Goal: Task Accomplishment & Management: Manage account settings

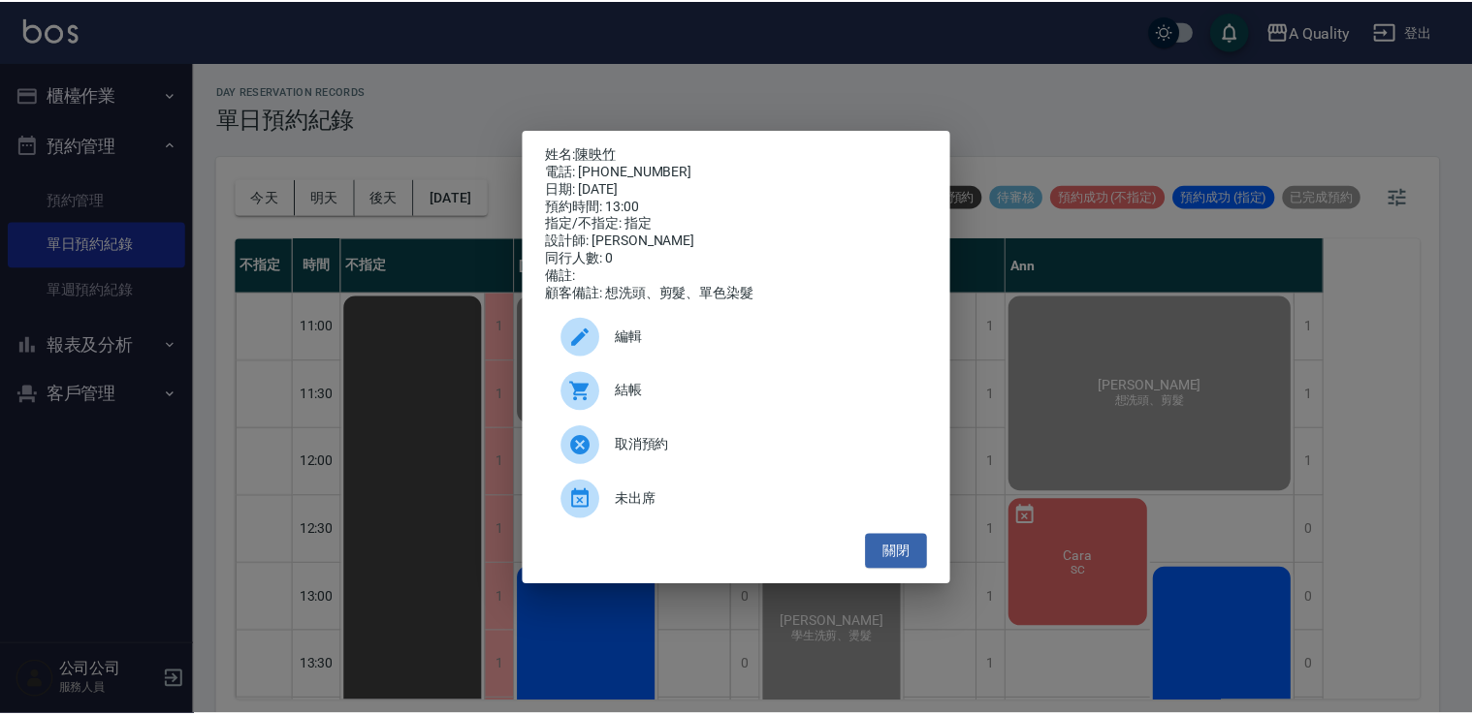
scroll to position [187, 0]
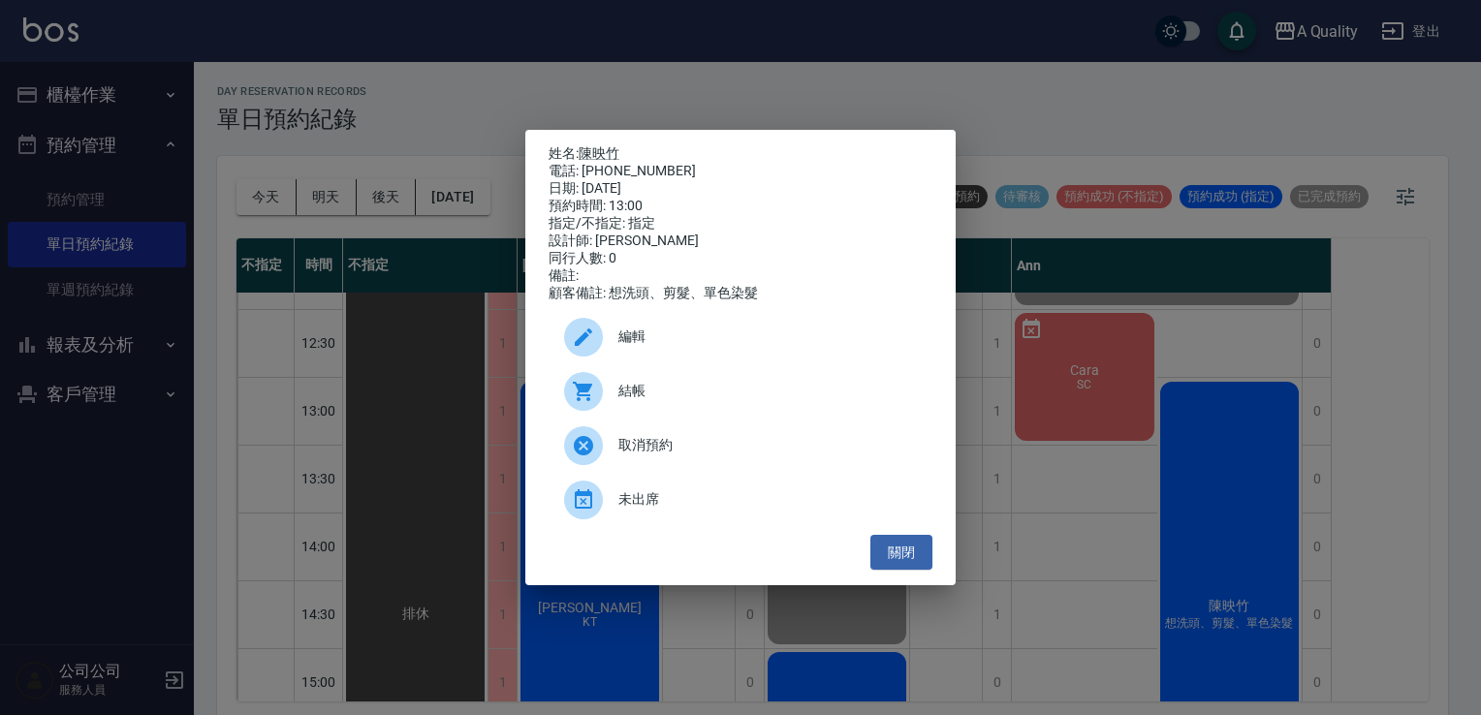
click at [900, 535] on ul "編輯 結帳 取消預約 未出席" at bounding box center [741, 418] width 384 height 233
click at [919, 556] on button "關閉" at bounding box center [902, 553] width 62 height 36
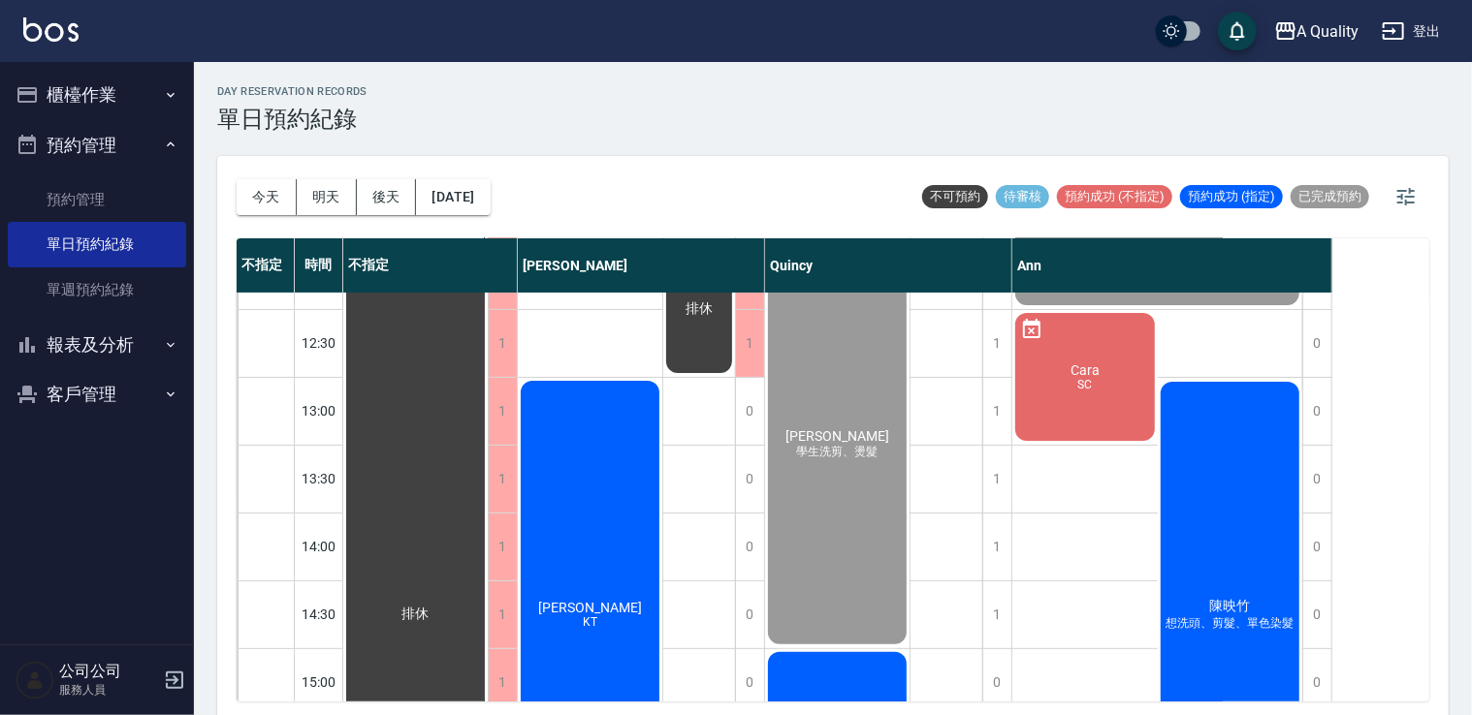
click at [1225, 547] on div "陳映竹 想洗頭、剪髮、單色染髮" at bounding box center [1229, 615] width 145 height 473
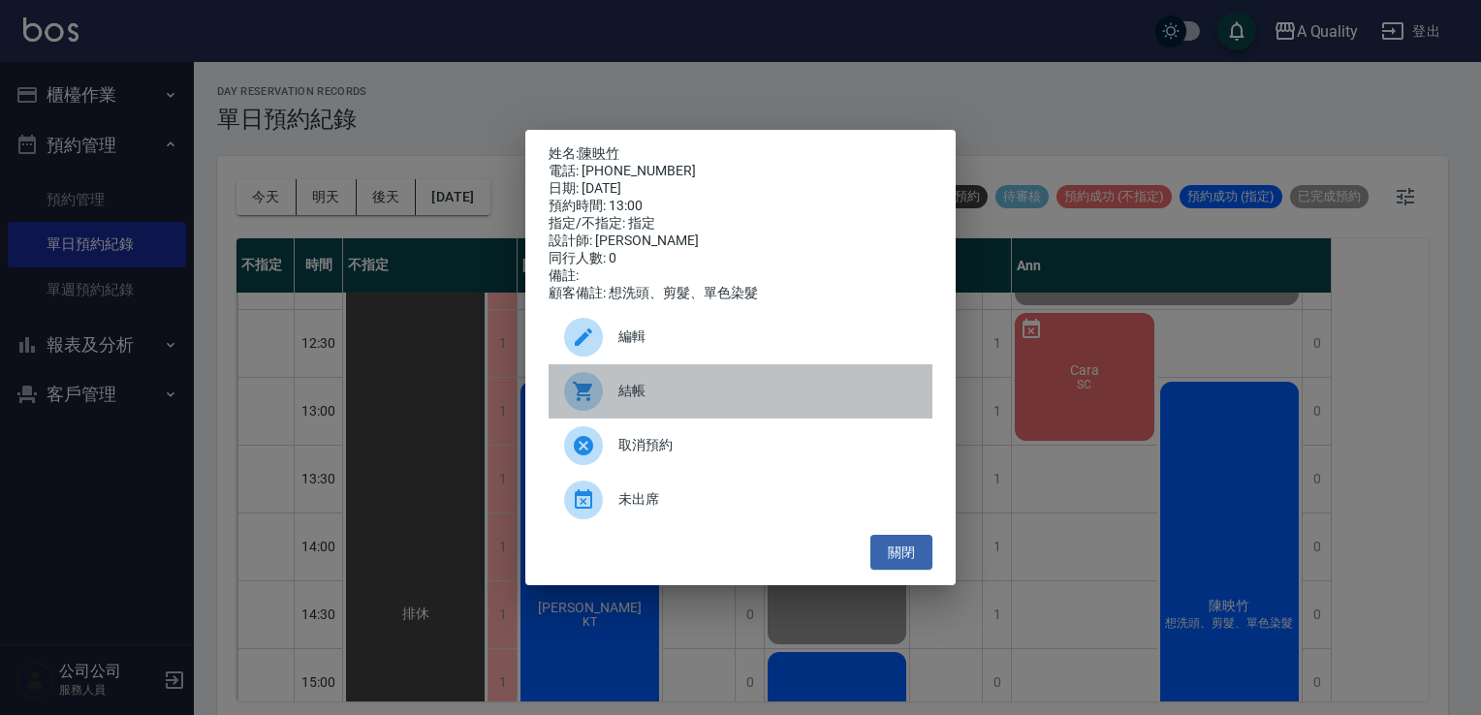
click at [670, 414] on div "結帳" at bounding box center [741, 391] width 384 height 54
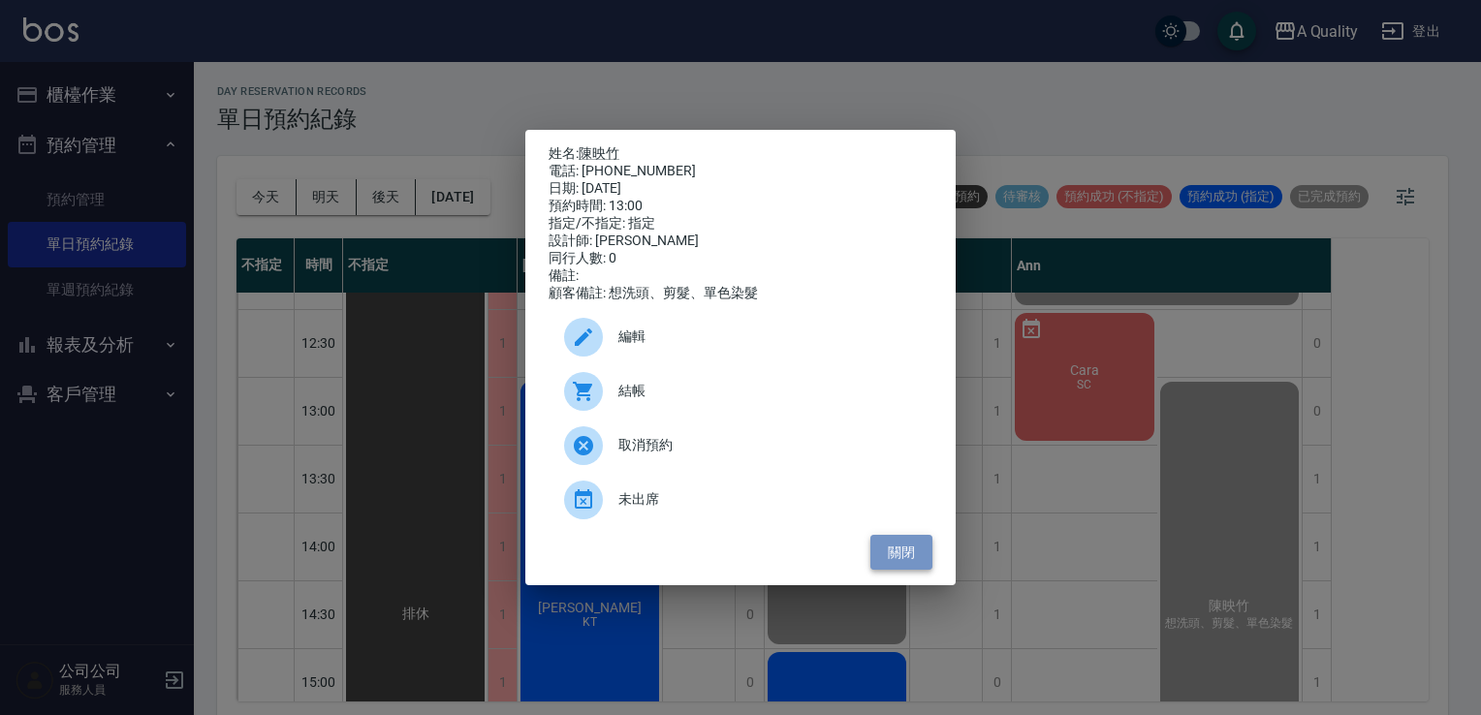
click at [892, 561] on button "關閉" at bounding box center [902, 553] width 62 height 36
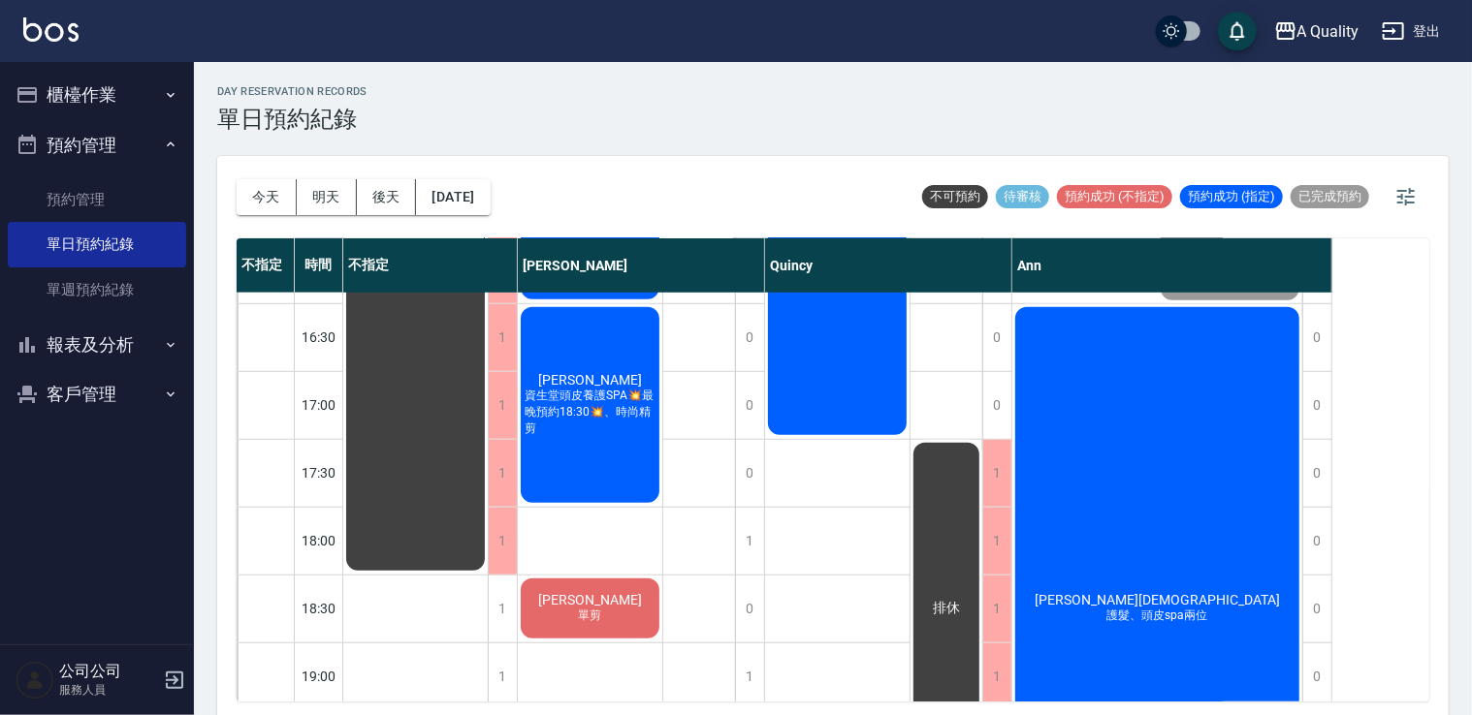
scroll to position [769, 0]
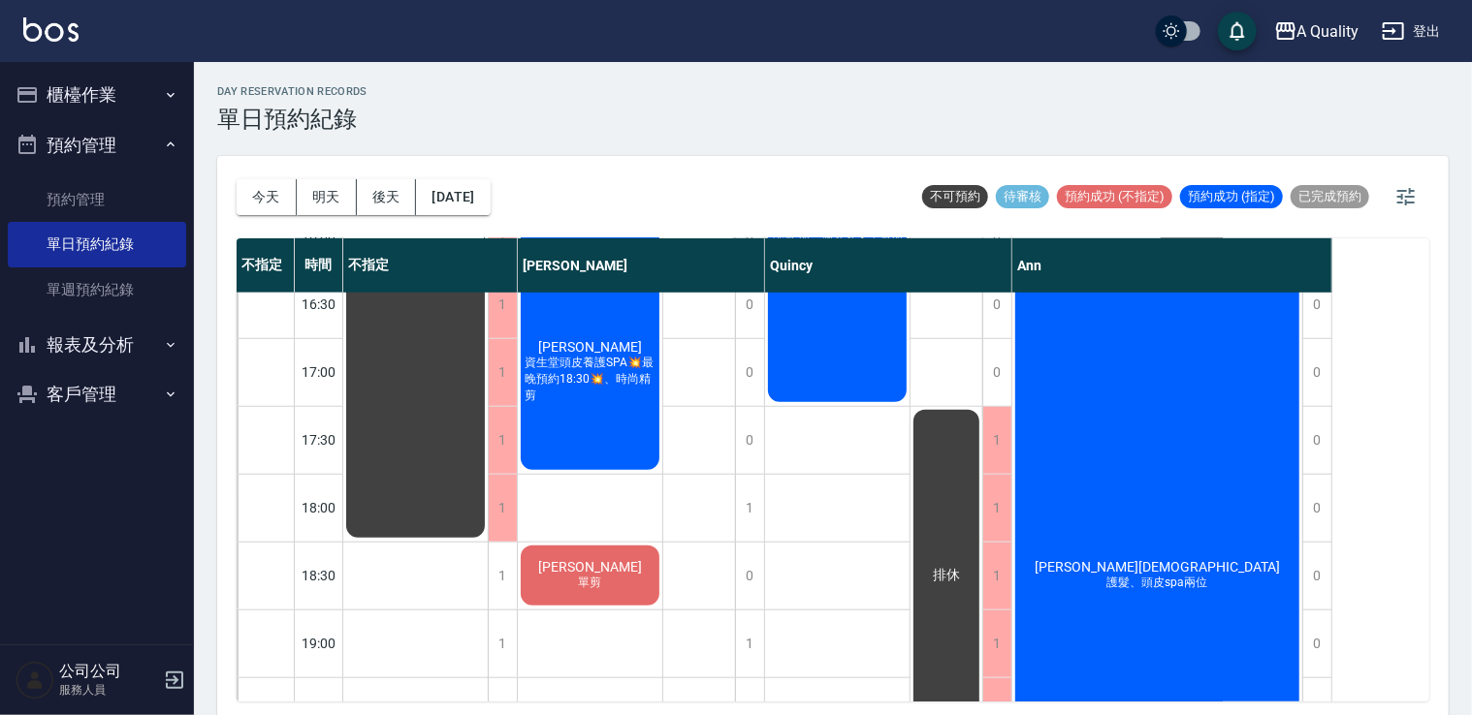
click at [324, 196] on button "明天" at bounding box center [327, 197] width 60 height 36
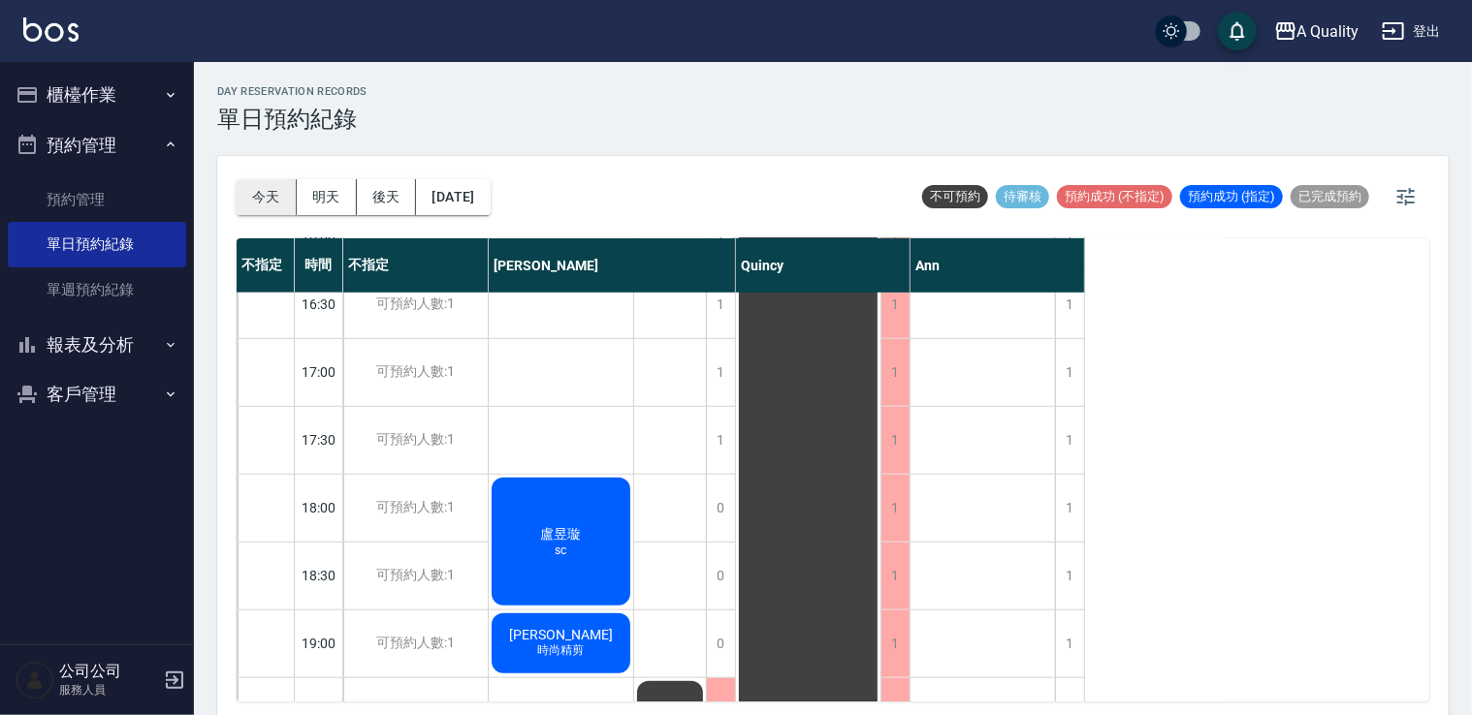
click at [275, 206] on button "今天" at bounding box center [267, 197] width 60 height 36
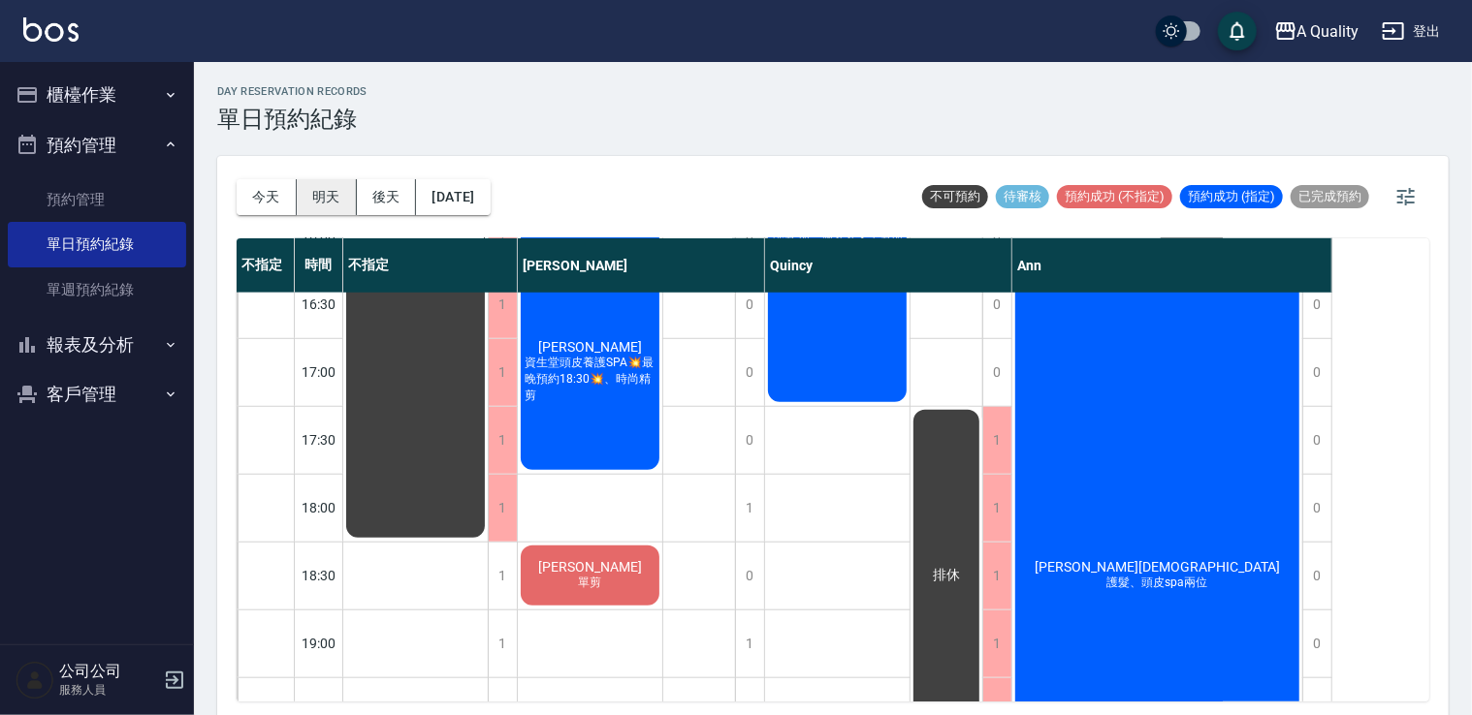
click at [326, 204] on button "明天" at bounding box center [327, 197] width 60 height 36
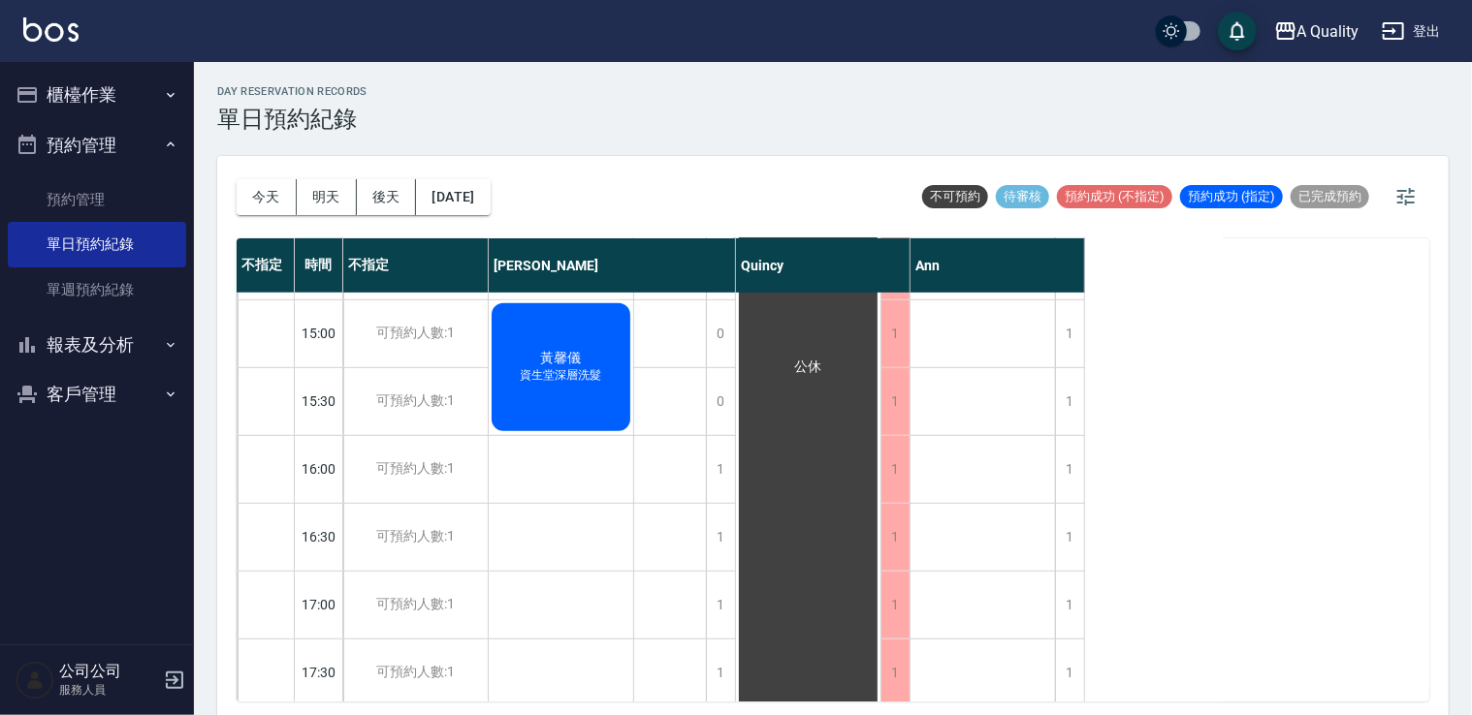
scroll to position [245, 0]
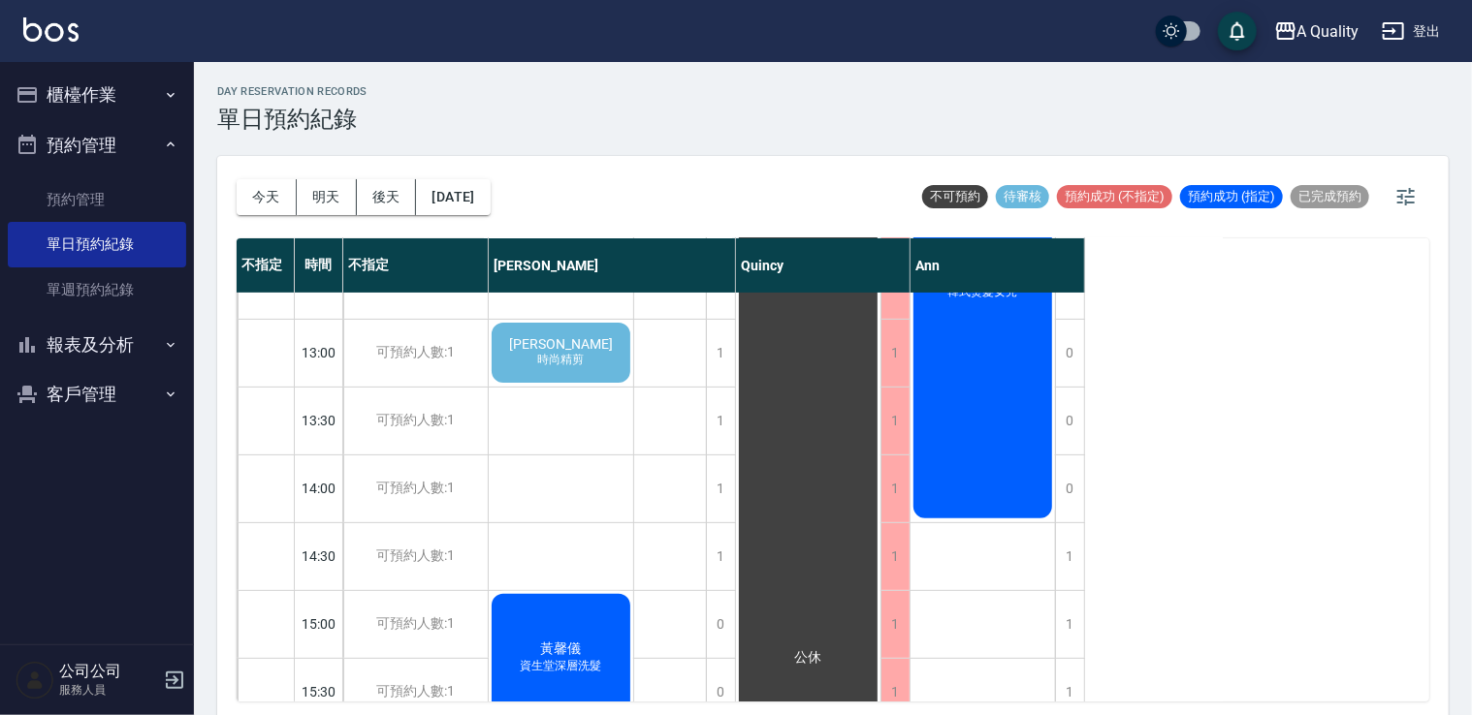
click at [619, 365] on div "蕭羽容 時尚精剪" at bounding box center [561, 353] width 144 height 66
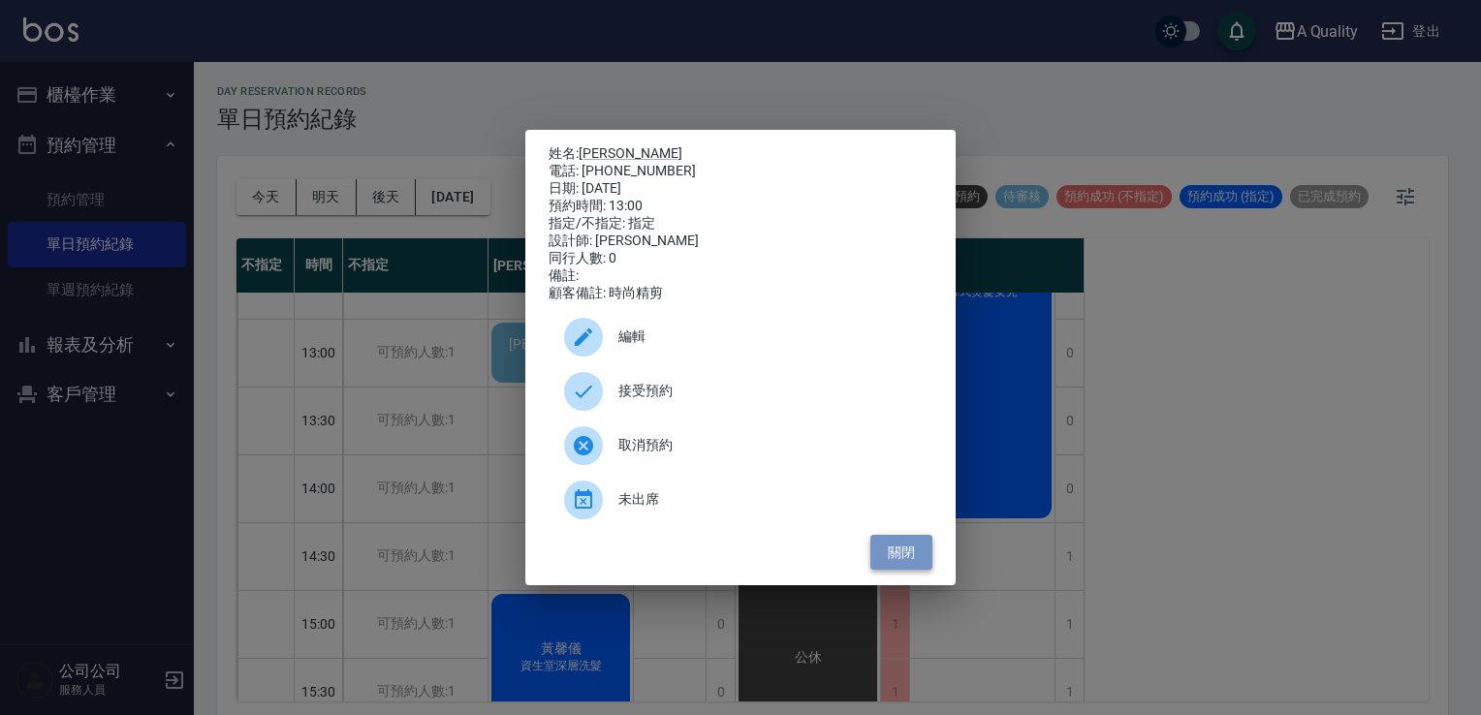
click at [892, 552] on button "關閉" at bounding box center [902, 553] width 62 height 36
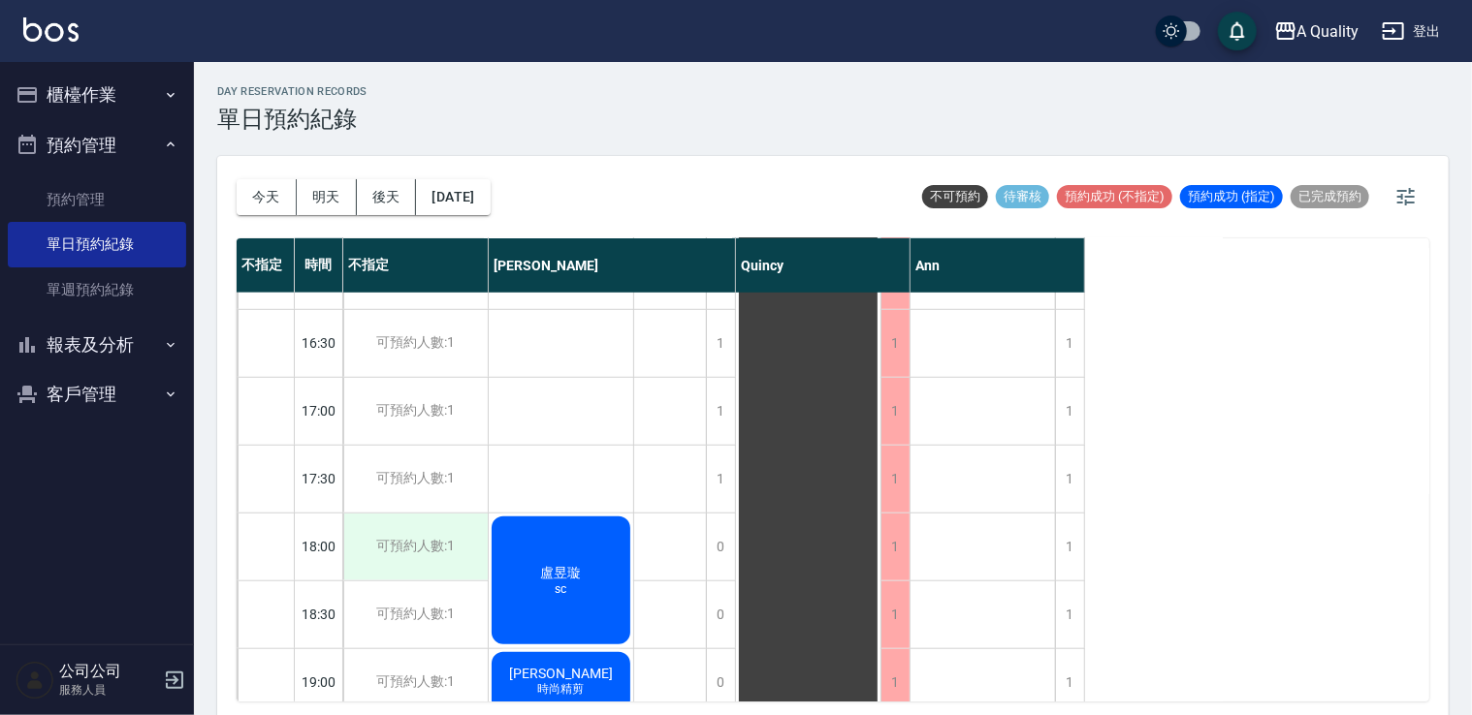
scroll to position [827, 0]
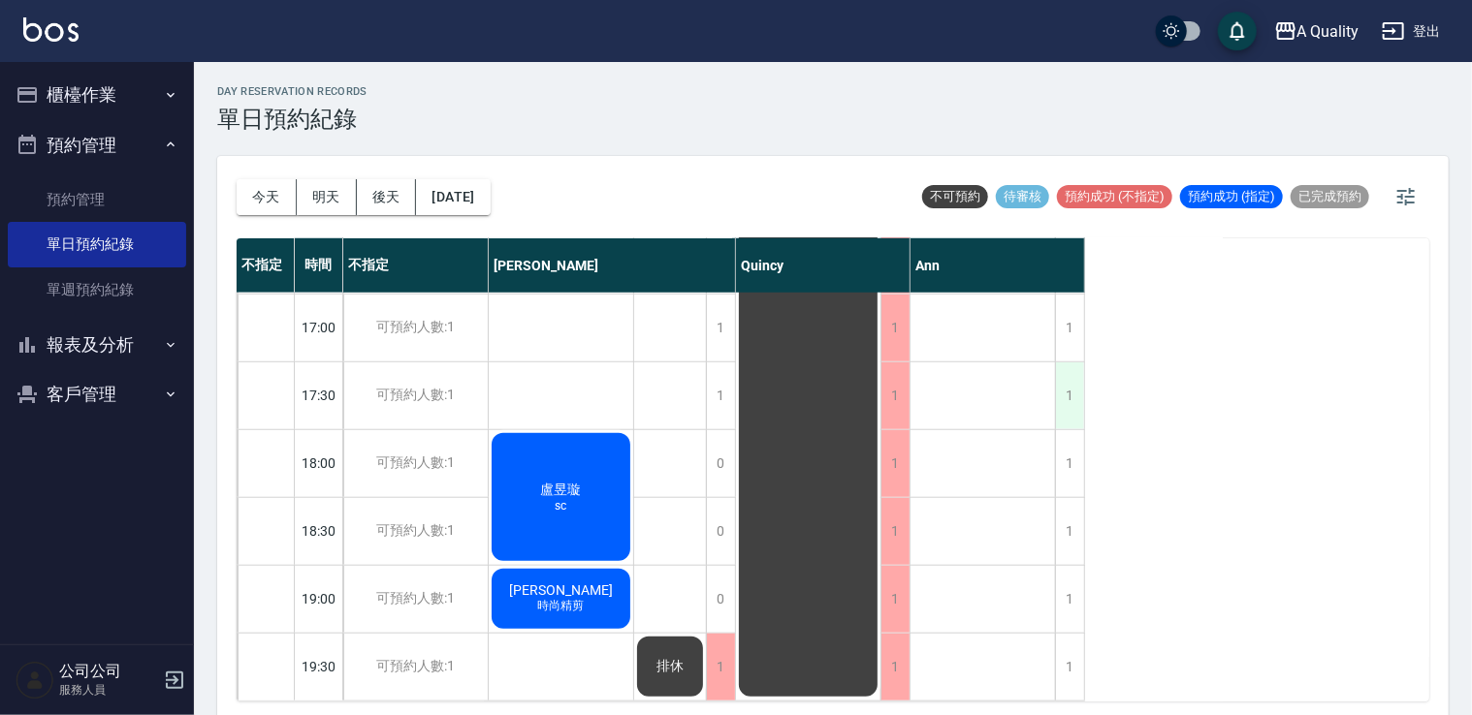
click at [1064, 381] on div "1" at bounding box center [1069, 396] width 29 height 67
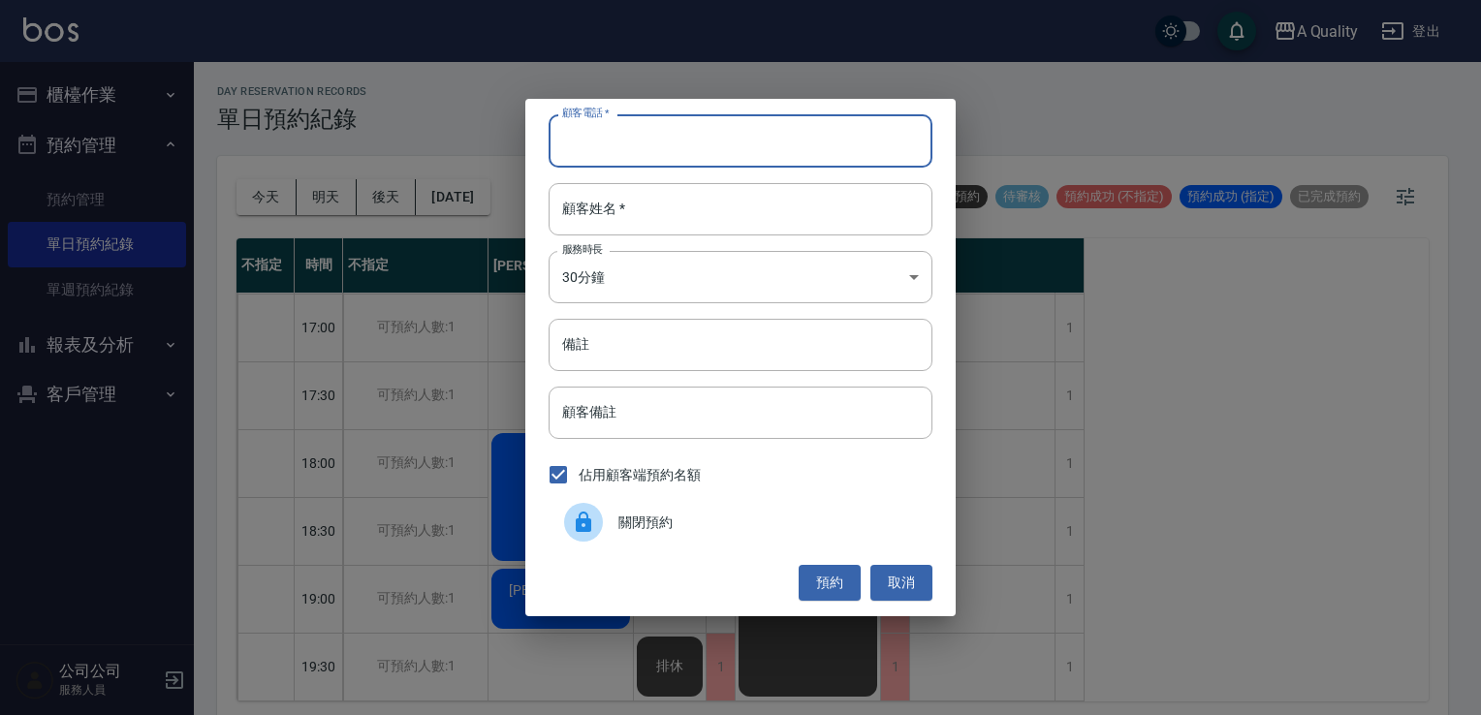
drag, startPoint x: 748, startPoint y: 117, endPoint x: 770, endPoint y: 131, distance: 25.3
click at [751, 124] on input "顧客電話   *" at bounding box center [741, 140] width 384 height 52
type input "0970975135"
click at [755, 216] on input "顧客姓名   *" at bounding box center [741, 209] width 384 height 52
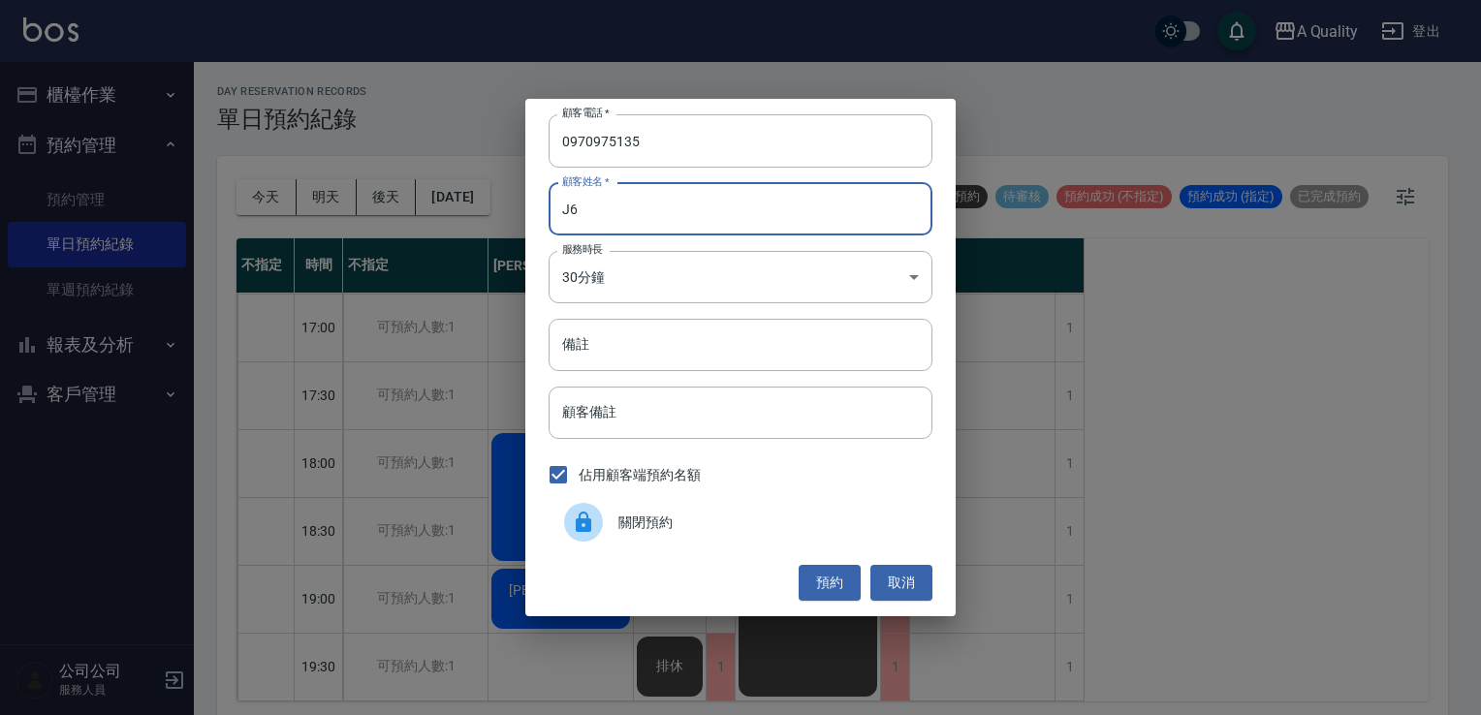
type input "J"
type input "吳S"
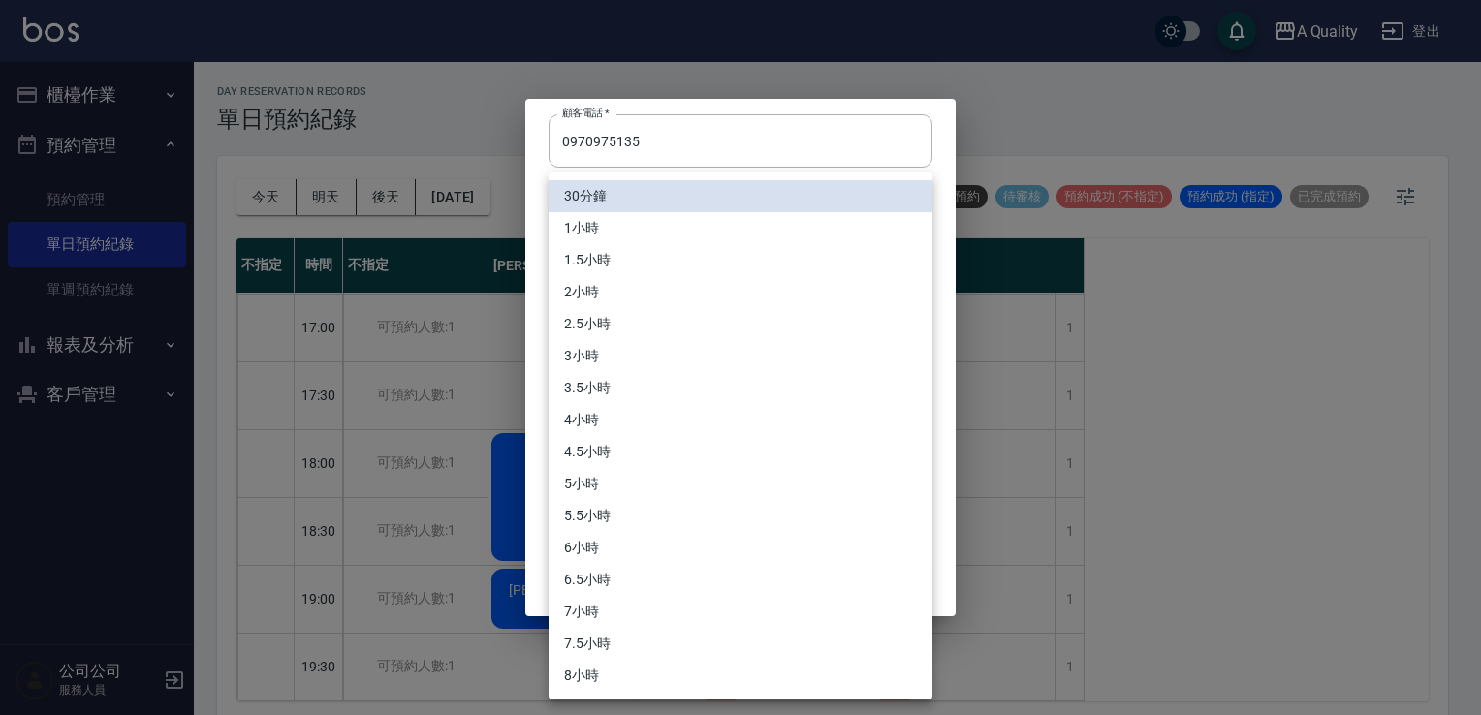
click at [579, 273] on body "A Quality 登出 櫃檯作業 打帳單 帳單列表 營業儀表板 現金收支登錄 每日結帳 排班表 現場電腦打卡 預約管理 預約管理 單日預約紀錄 單週預約紀錄…" at bounding box center [740, 360] width 1481 height 721
click at [605, 235] on li "1小時" at bounding box center [741, 228] width 384 height 32
type input "2"
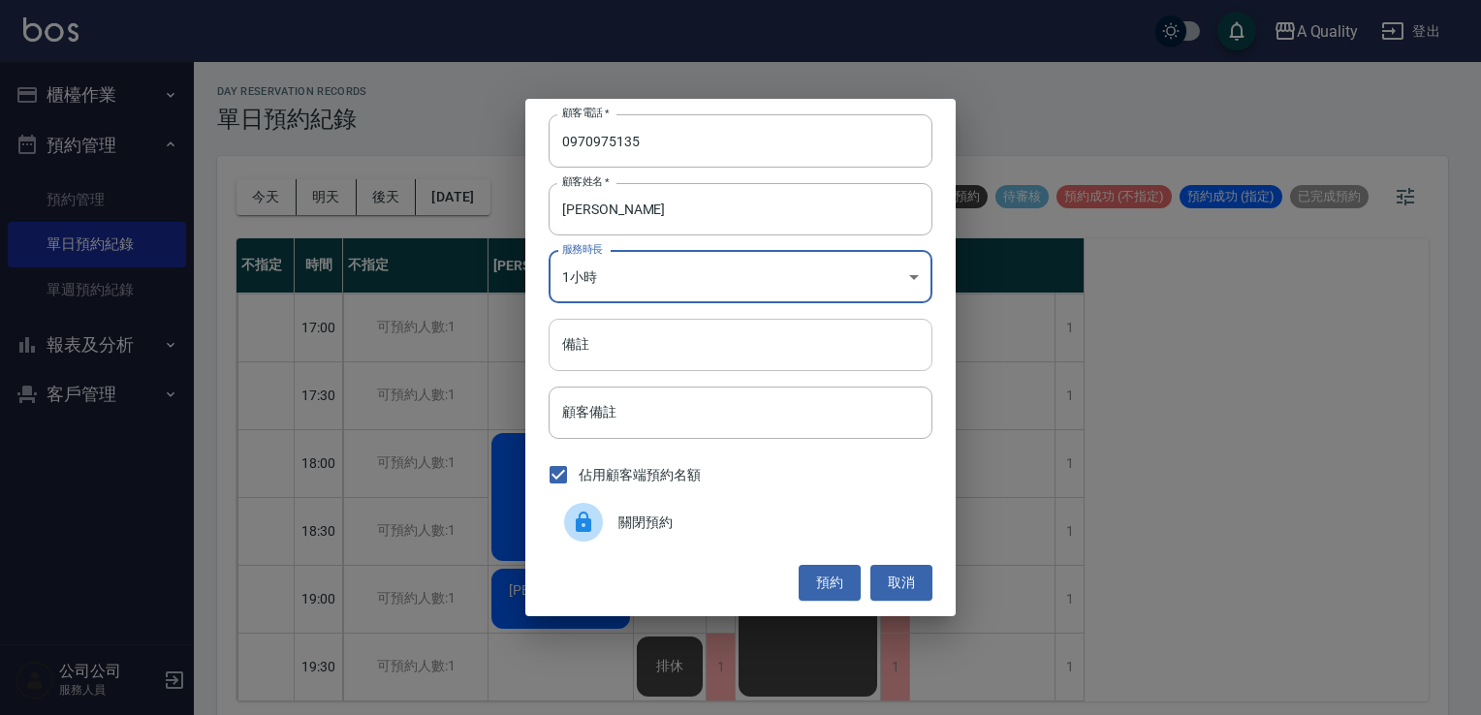
click at [611, 345] on input "備註" at bounding box center [741, 345] width 384 height 52
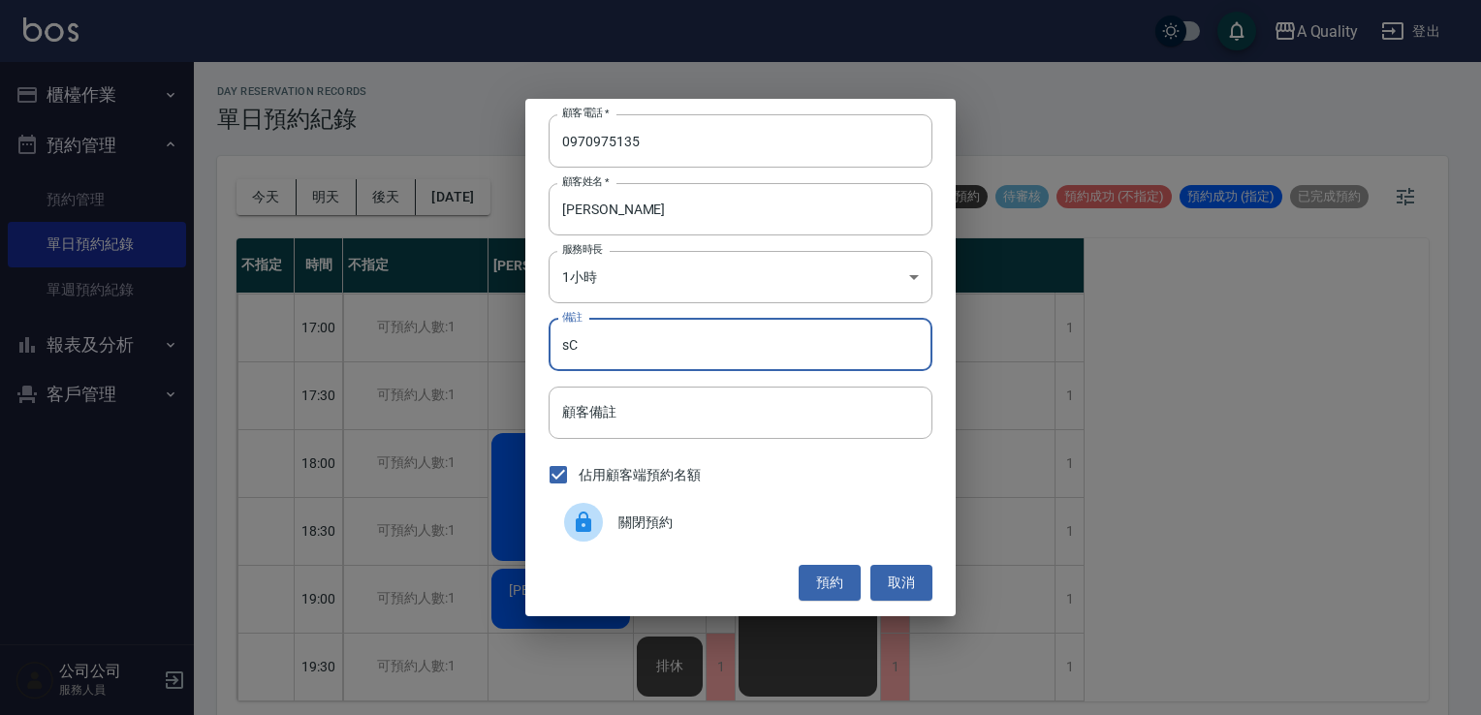
type input "SC"
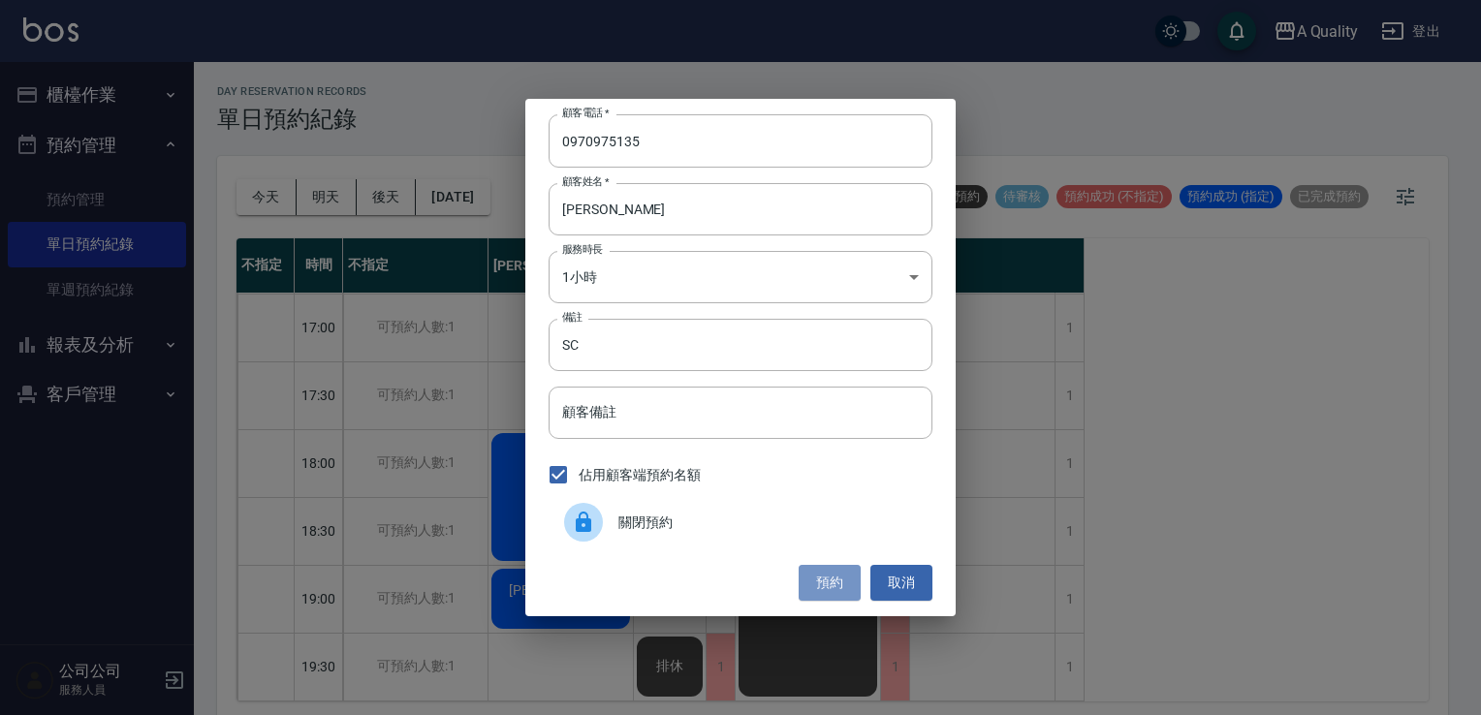
click at [822, 576] on button "預約" at bounding box center [830, 583] width 62 height 36
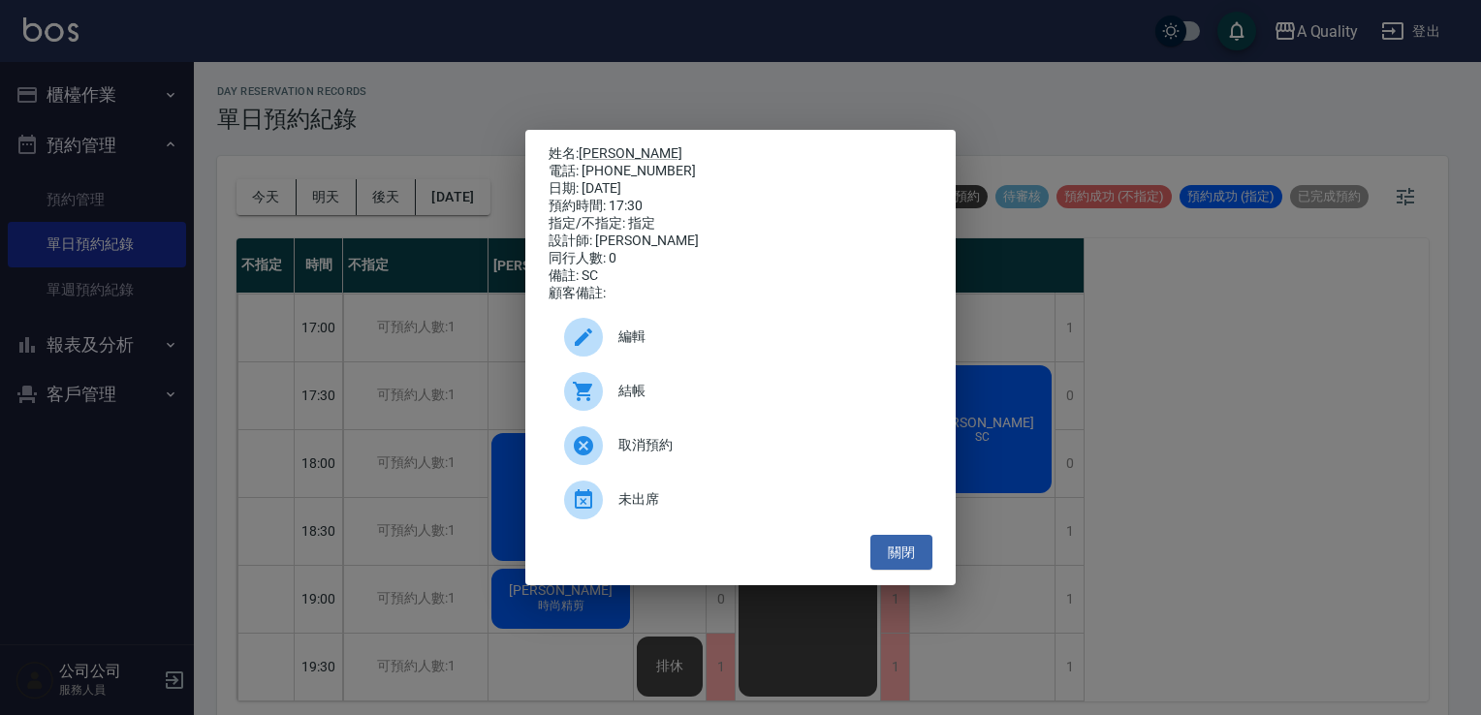
click at [625, 347] on span "編輯" at bounding box center [767, 337] width 299 height 20
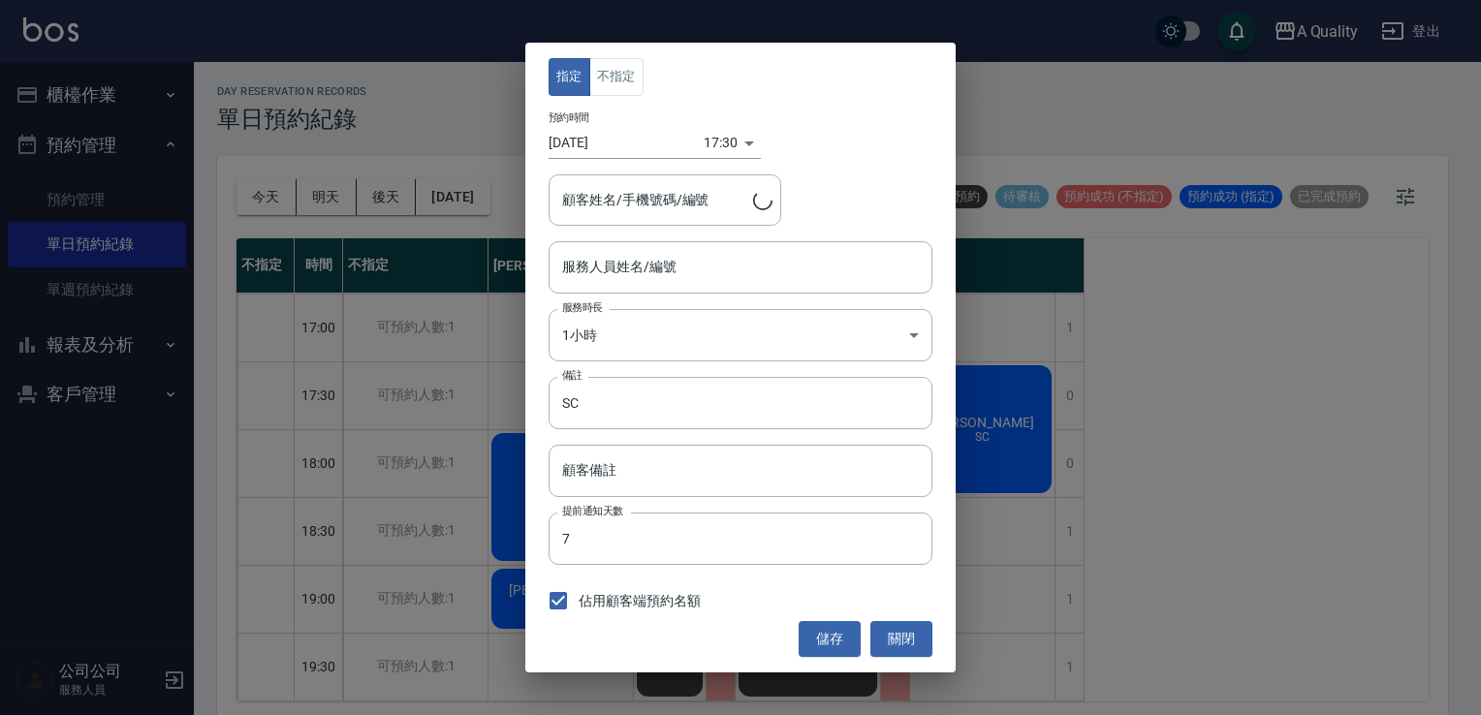
type input "Ann(無代號)"
type input "吳S/0970975135"
click at [629, 68] on button "不指定" at bounding box center [616, 77] width 54 height 38
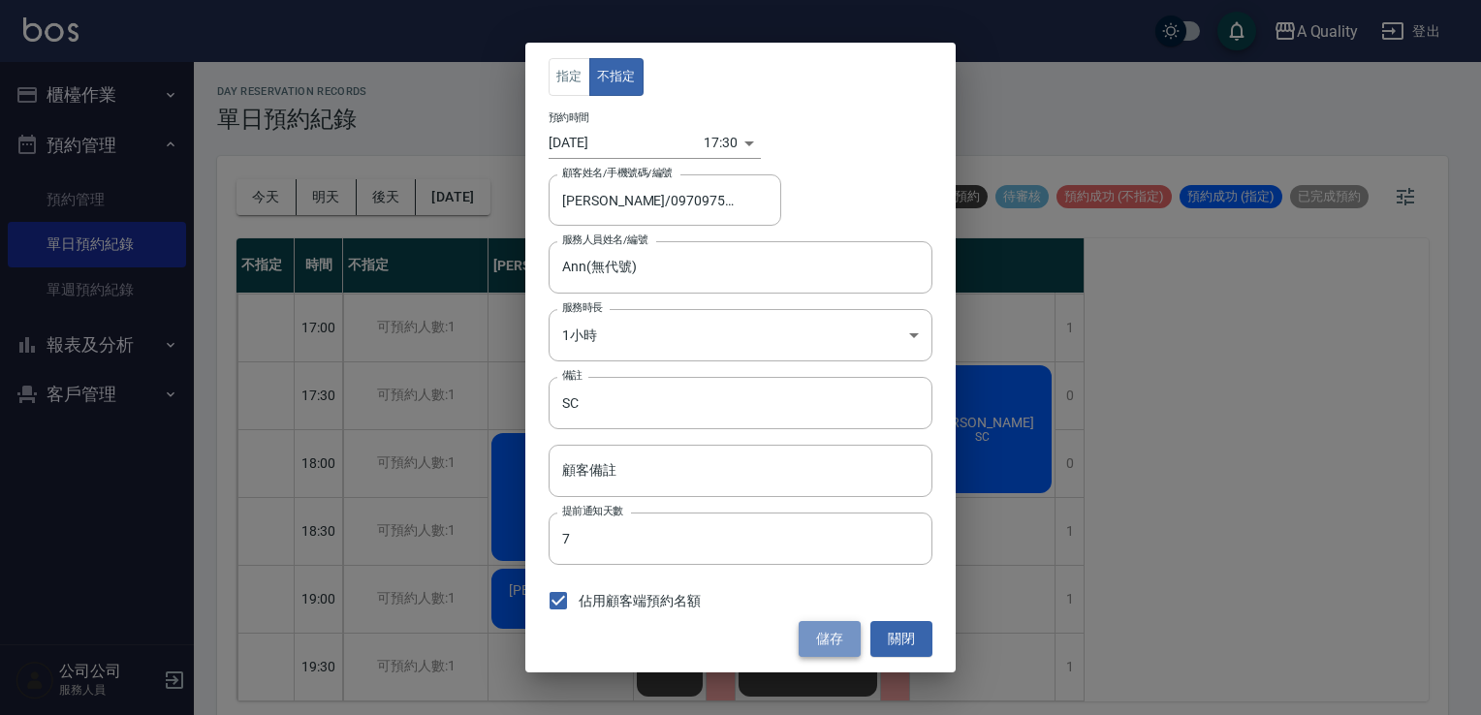
click at [823, 642] on button "儲存" at bounding box center [830, 639] width 62 height 36
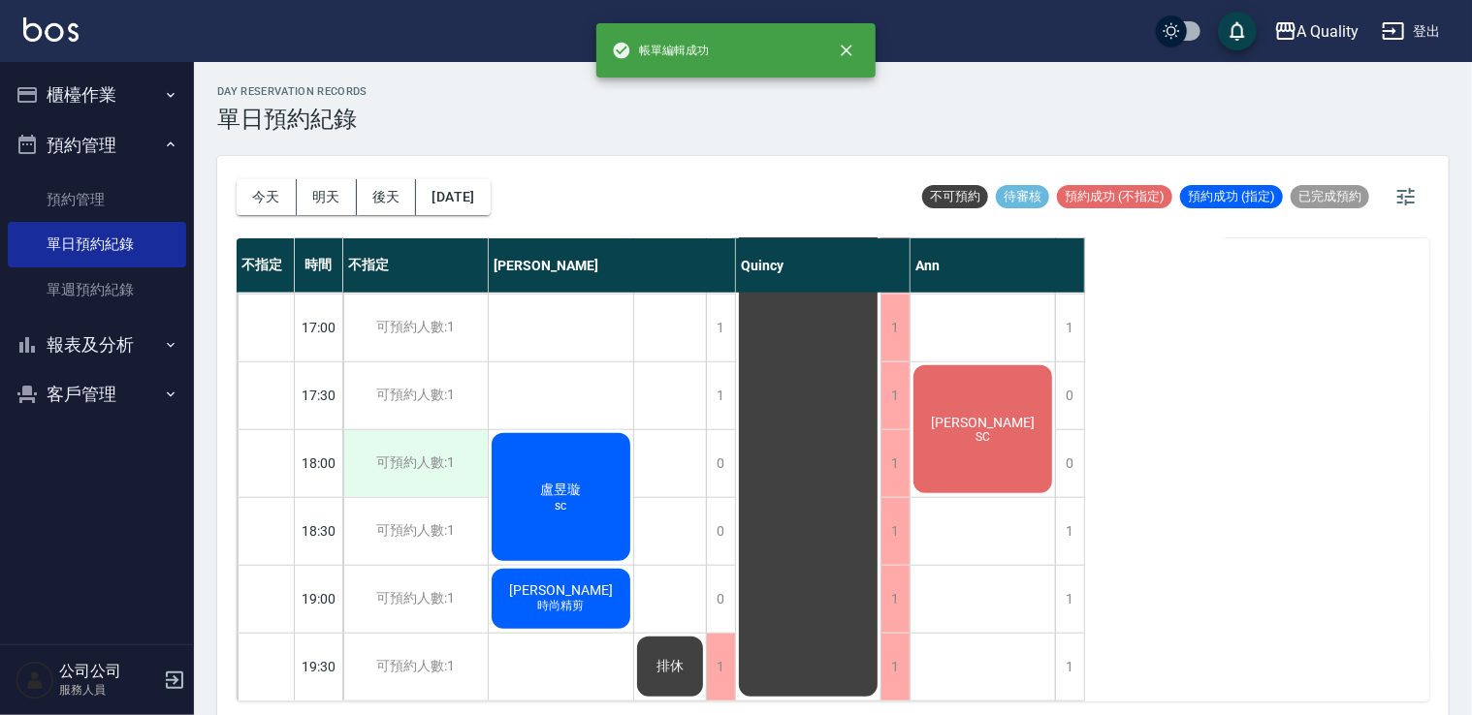
click at [464, 444] on div "可預約人數:1" at bounding box center [415, 463] width 144 height 67
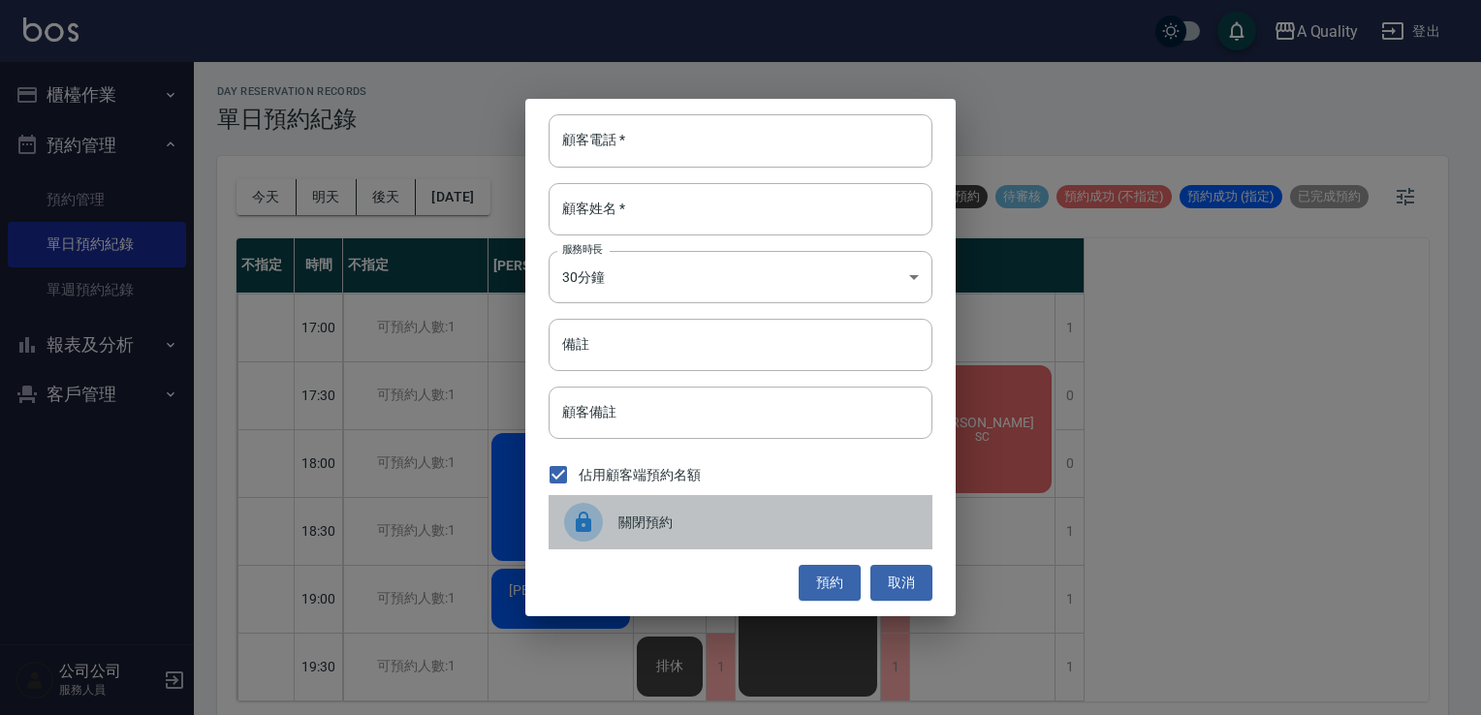
click at [633, 521] on span "關閉預約" at bounding box center [767, 523] width 299 height 20
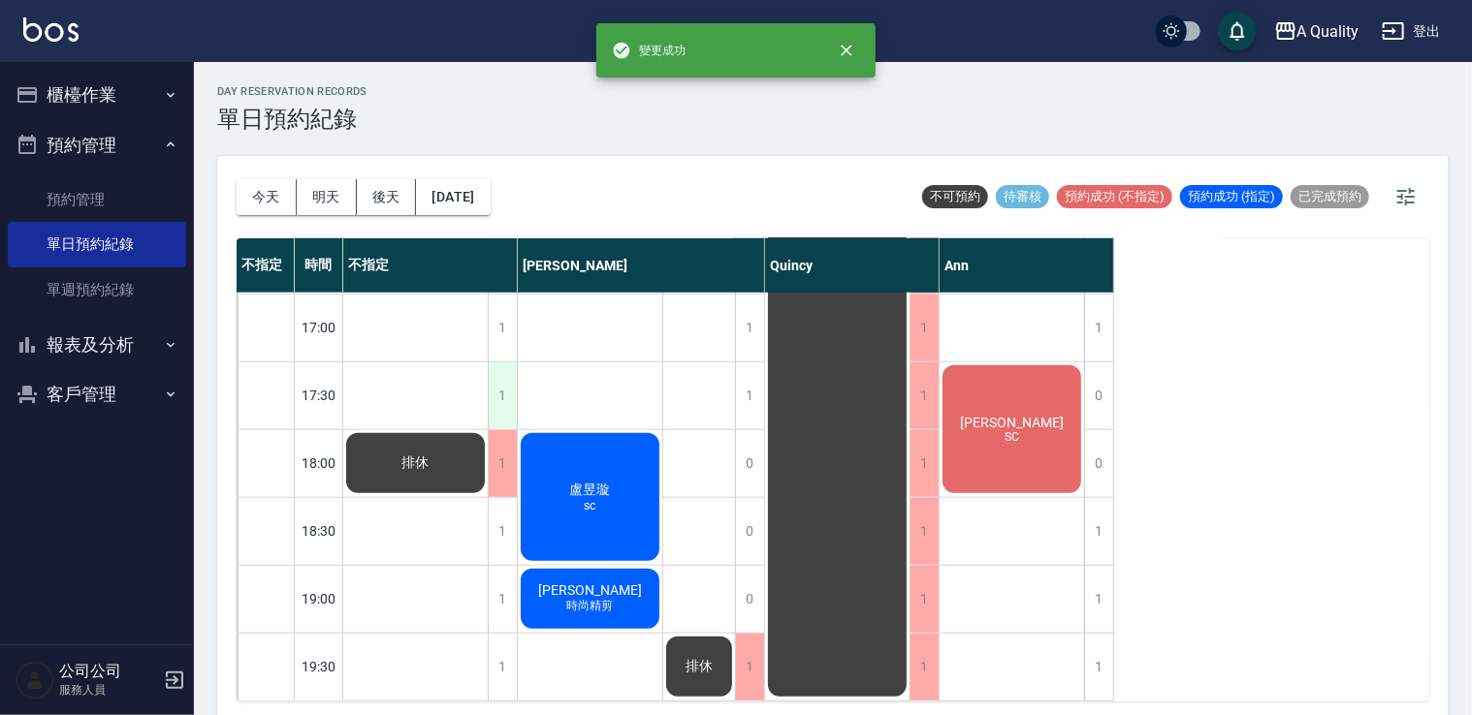
click at [494, 371] on div "1" at bounding box center [502, 396] width 29 height 67
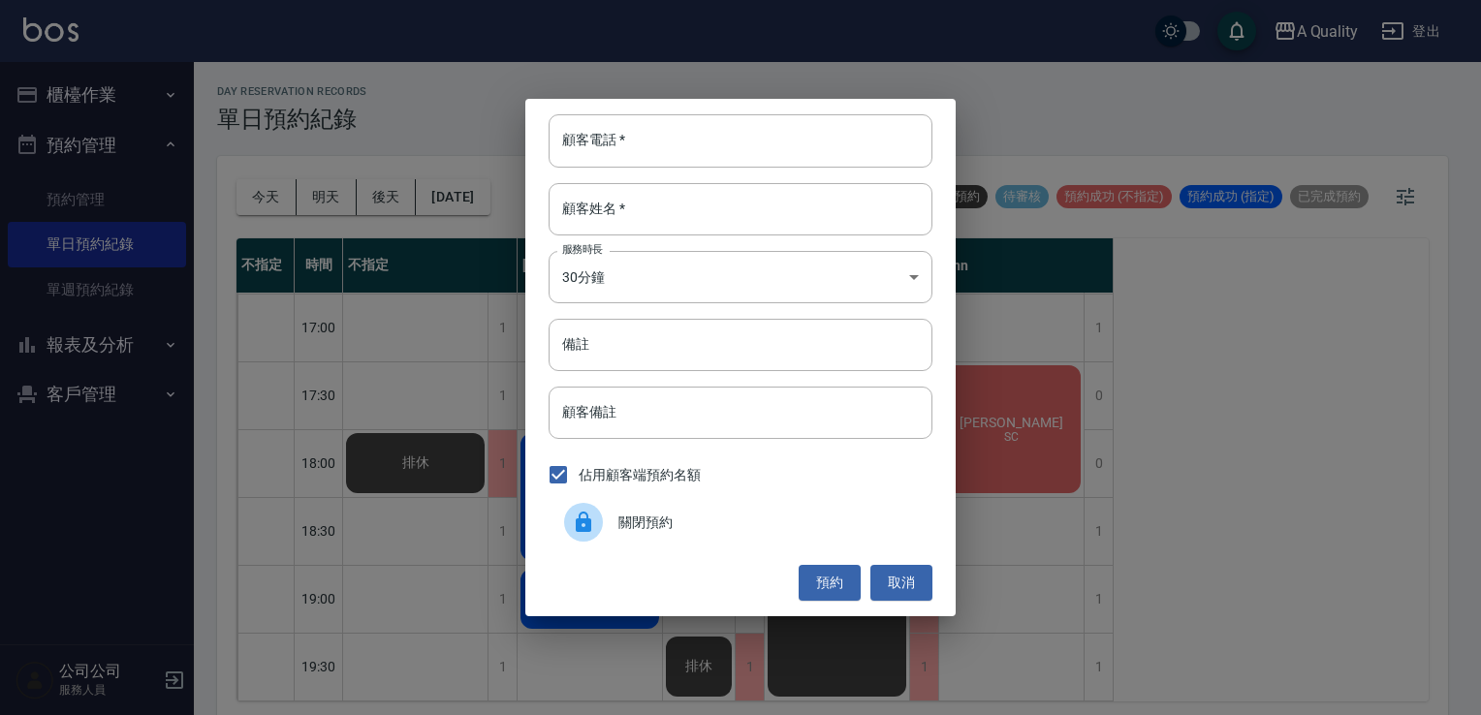
drag, startPoint x: 692, startPoint y: 542, endPoint x: 690, endPoint y: 554, distance: 12.8
click at [692, 543] on div "關閉預約" at bounding box center [741, 522] width 384 height 54
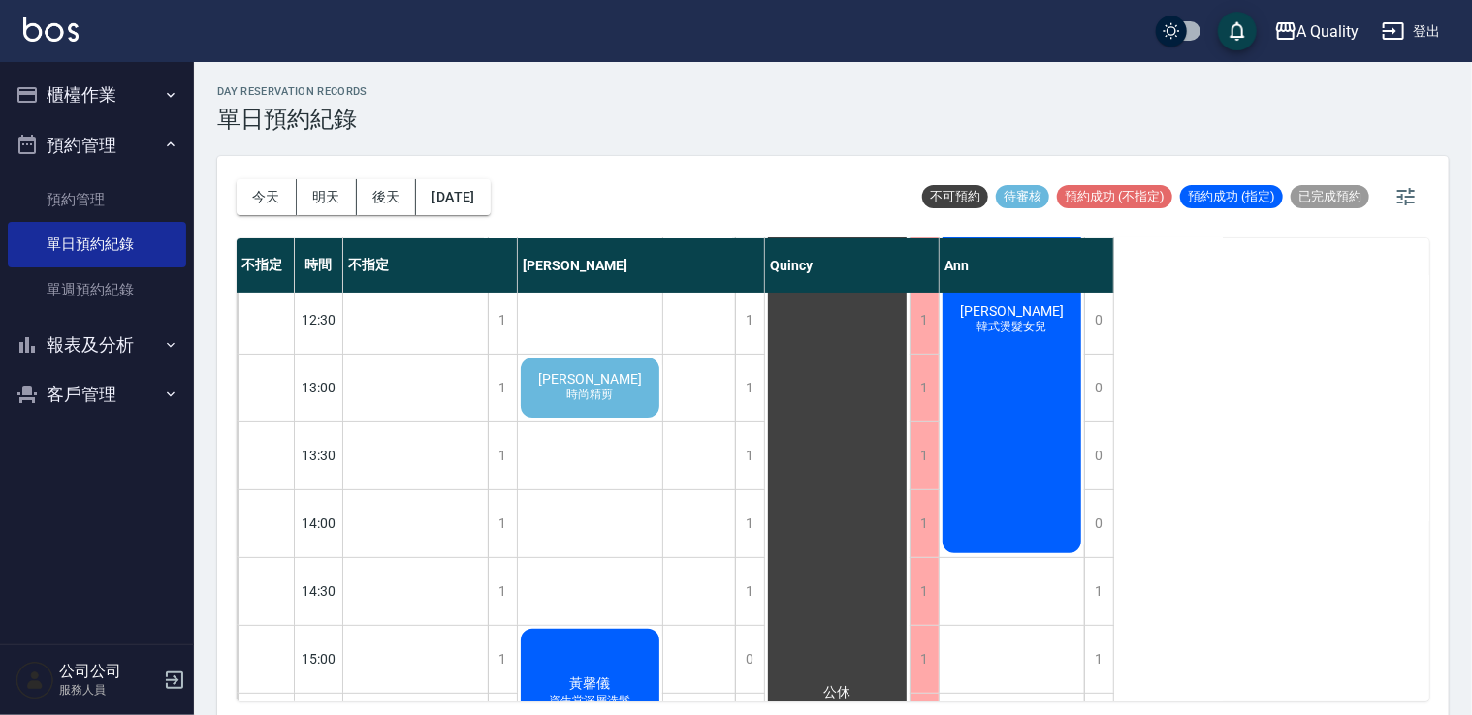
scroll to position [51, 0]
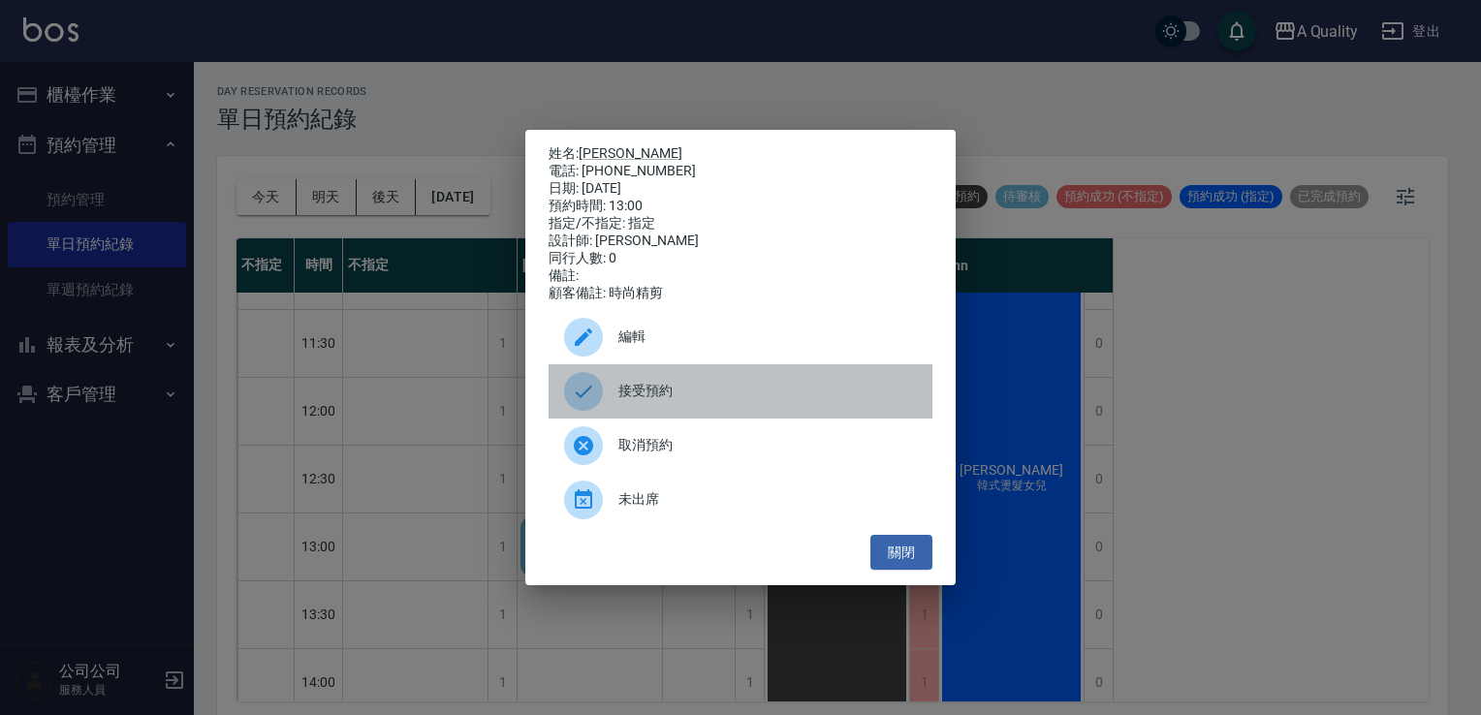
drag, startPoint x: 662, startPoint y: 398, endPoint x: 644, endPoint y: 417, distance: 26.0
click at [661, 398] on span "接受預約" at bounding box center [767, 391] width 299 height 20
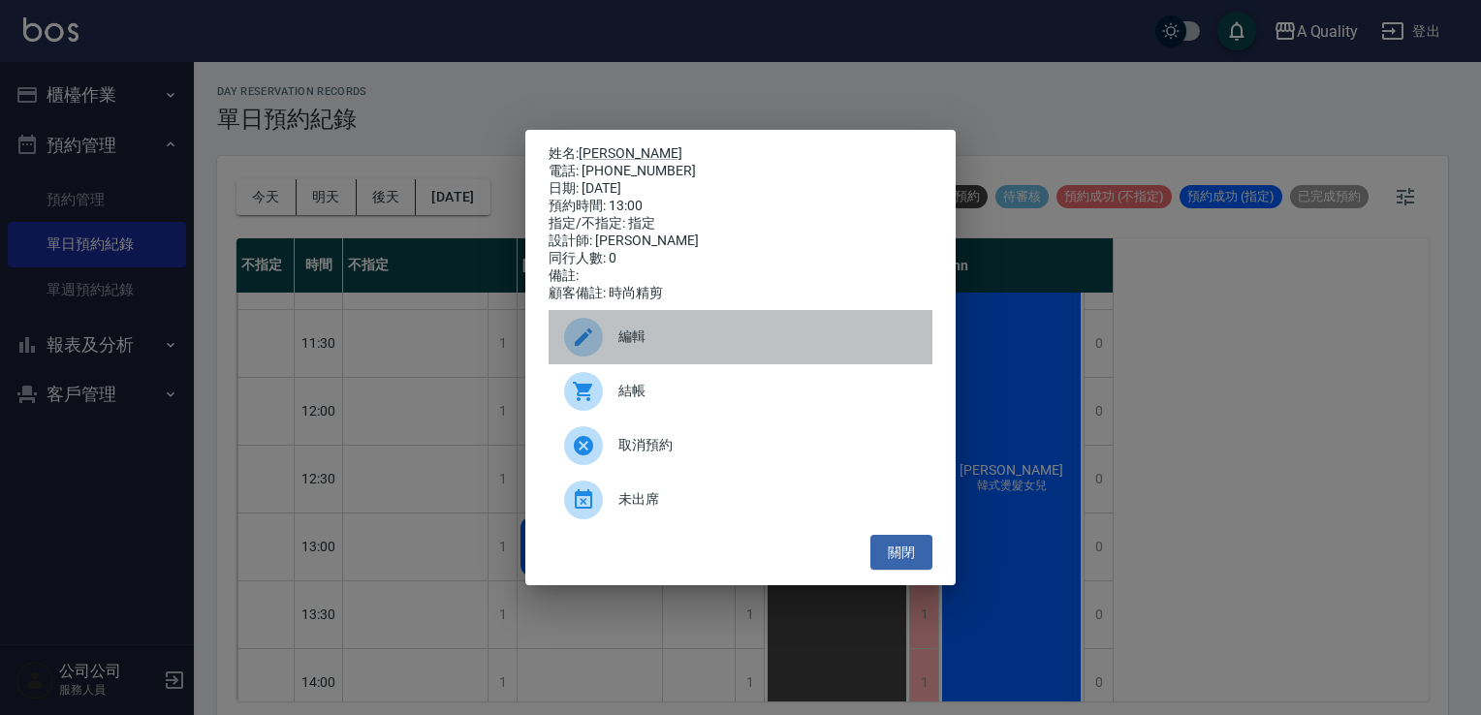
click at [655, 347] on span "編輯" at bounding box center [767, 337] width 299 height 20
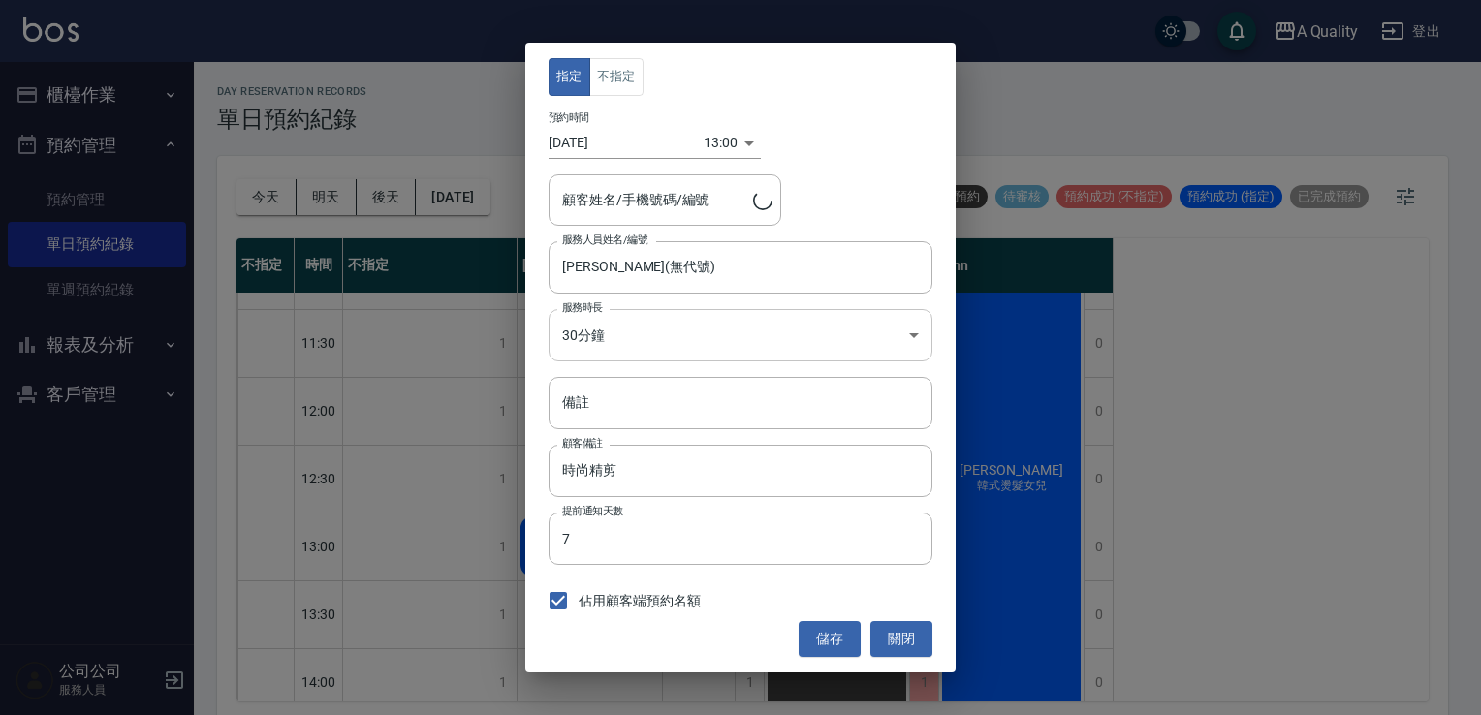
type input "蕭羽容/0988534352/"
click at [634, 313] on body "A Quality 登出 櫃檯作業 打帳單 帳單列表 營業儀表板 現金收支登錄 每日結帳 排班表 現場電腦打卡 預約管理 預約管理 單日預約紀錄 單週預約紀錄…" at bounding box center [740, 360] width 1481 height 721
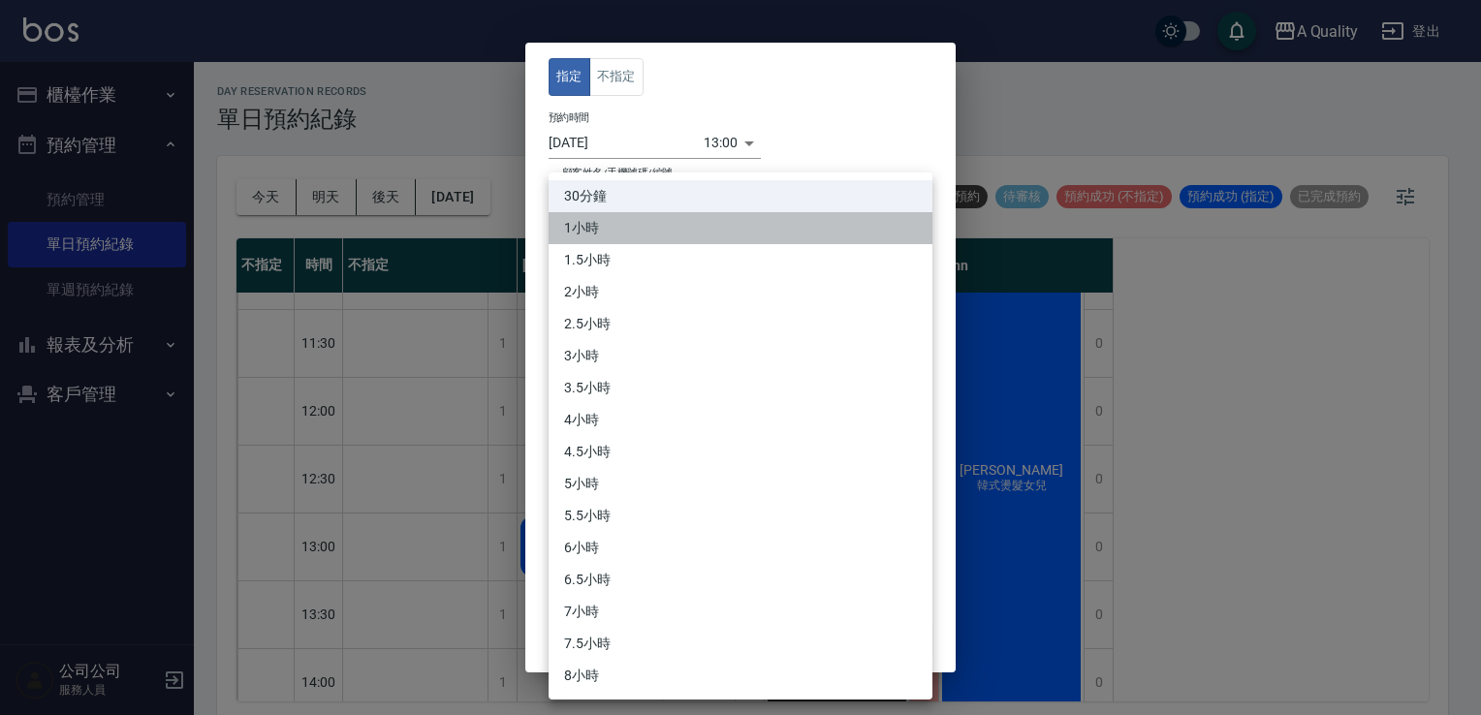
drag, startPoint x: 617, startPoint y: 231, endPoint x: 768, endPoint y: 355, distance: 195.6
click at [618, 229] on li "1小時" at bounding box center [741, 228] width 384 height 32
type input "2"
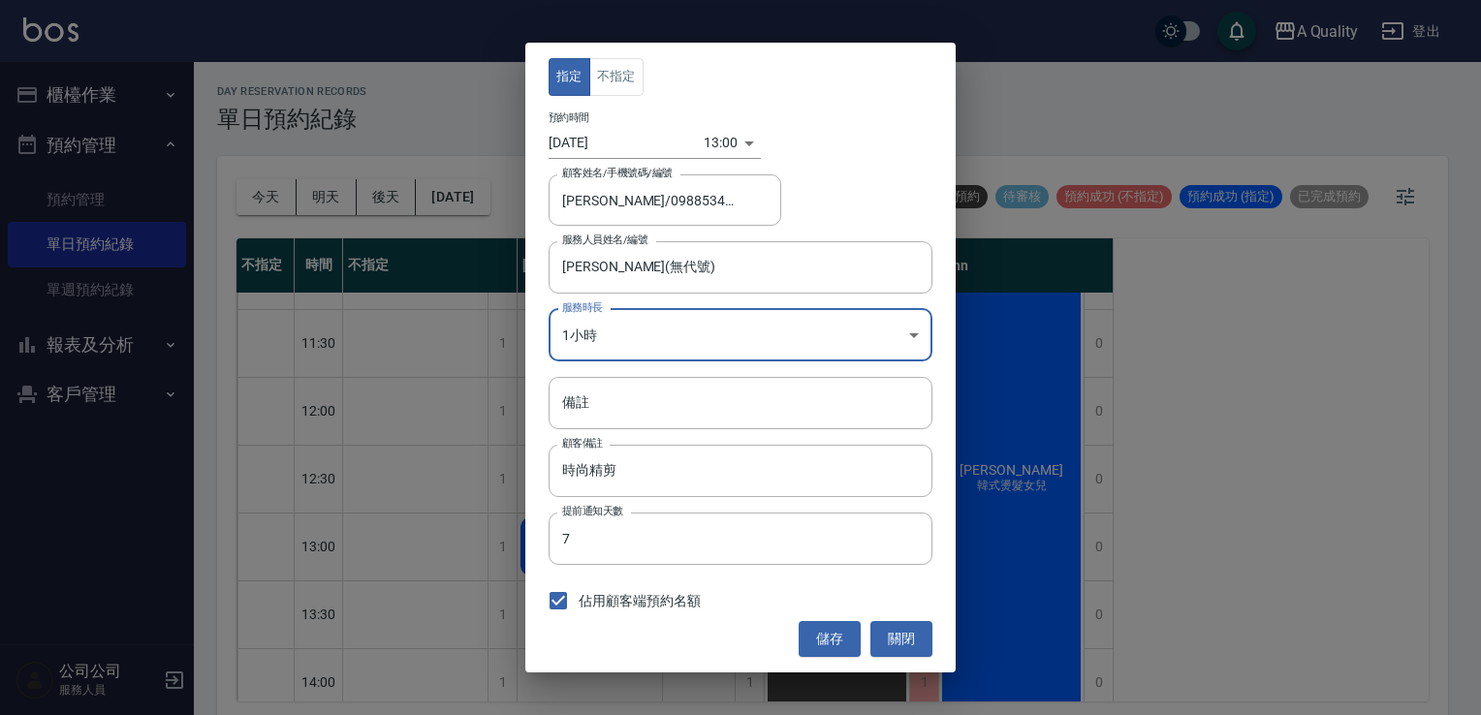
click at [819, 618] on div "指定 不指定 預約時間 2025/08/17 13:00 1755406800000 顧客姓名/手機號碼/編號 蕭羽容/0988534352/ 顧客姓名/手機…" at bounding box center [740, 357] width 430 height 629
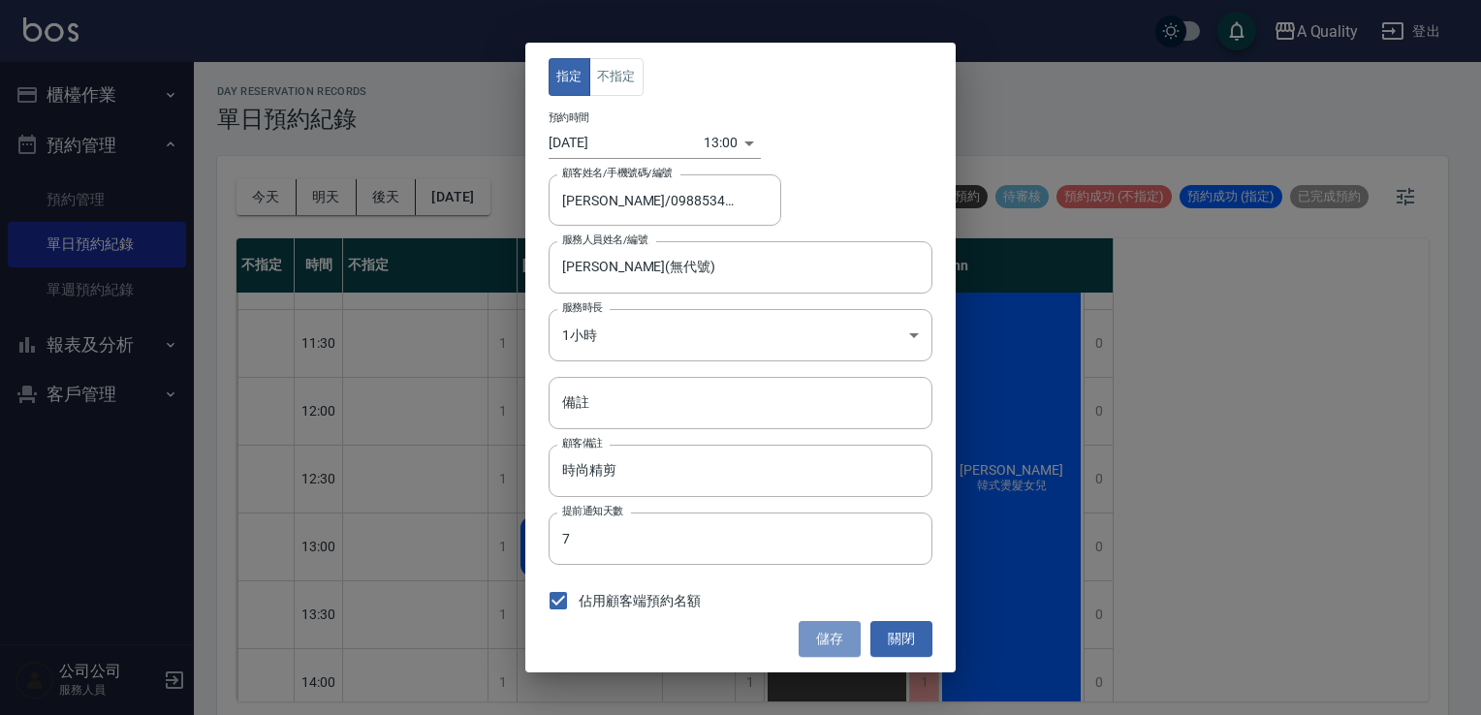
drag, startPoint x: 835, startPoint y: 638, endPoint x: 655, endPoint y: 583, distance: 187.7
click at [834, 639] on button "儲存" at bounding box center [830, 639] width 62 height 36
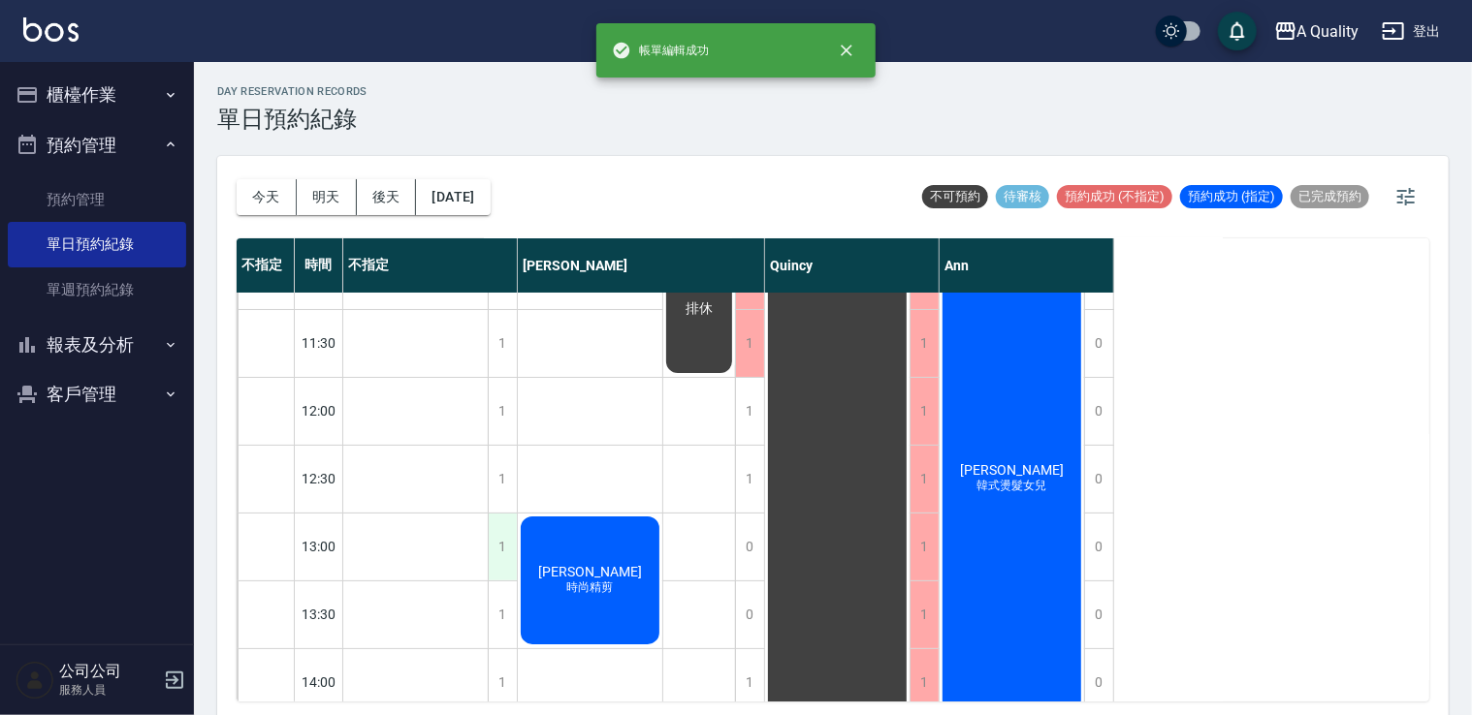
click at [498, 561] on div "1" at bounding box center [502, 547] width 29 height 67
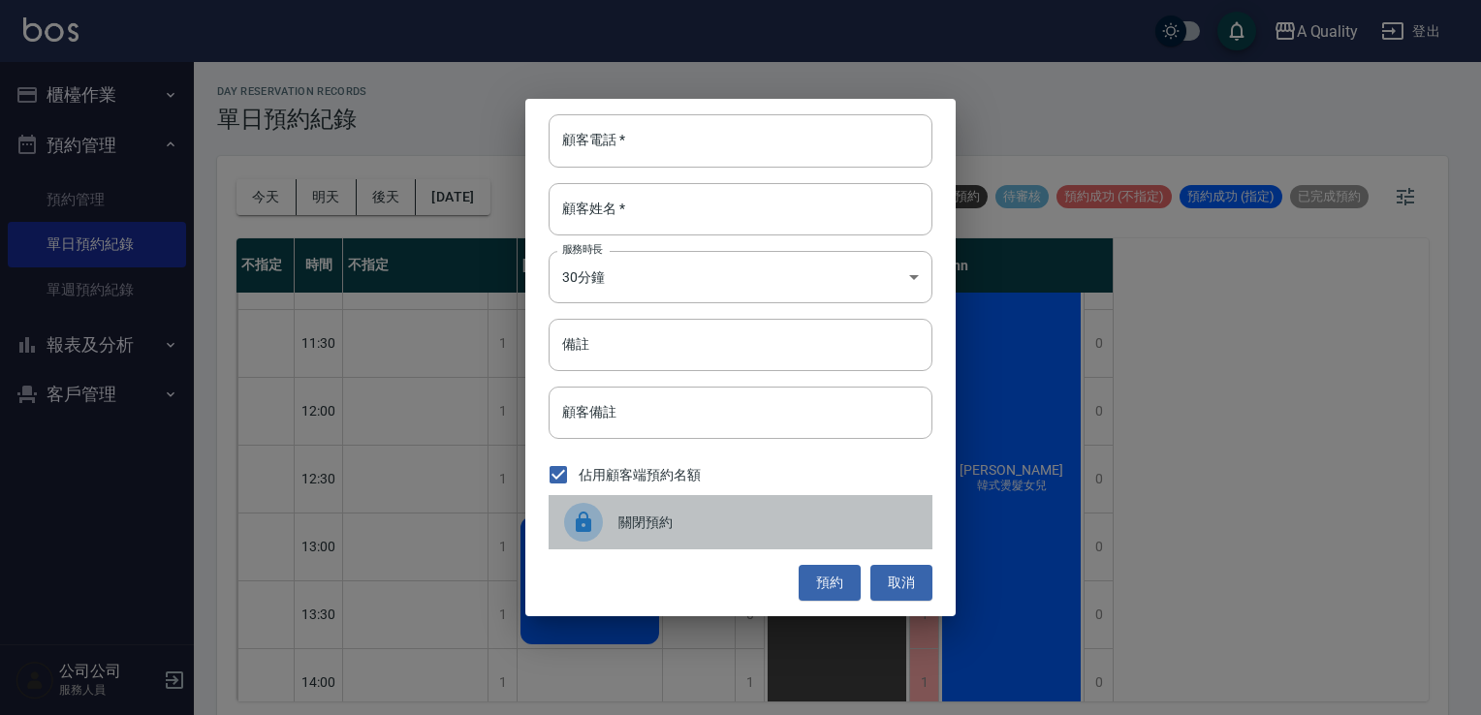
drag, startPoint x: 622, startPoint y: 529, endPoint x: 544, endPoint y: 586, distance: 96.6
click at [620, 533] on div "關閉預約" at bounding box center [741, 522] width 384 height 54
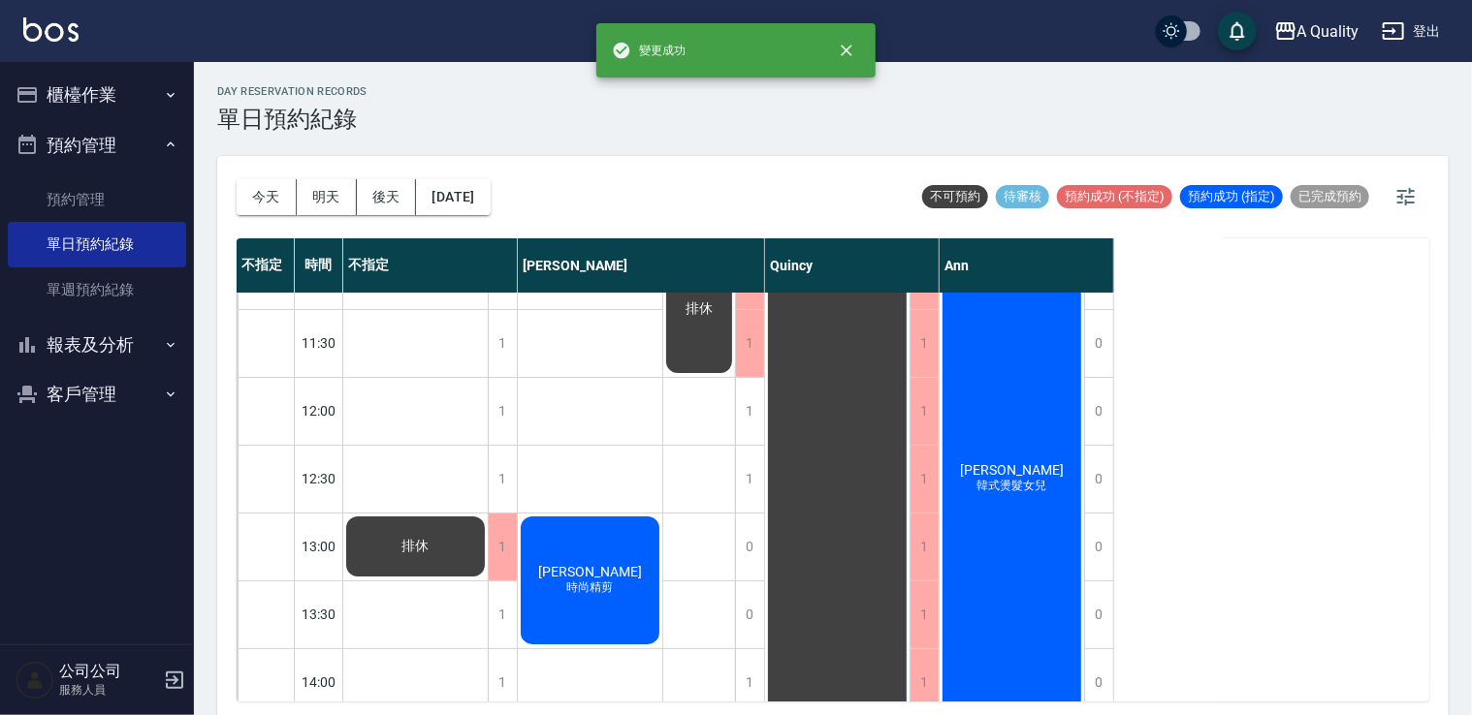
click at [506, 605] on div "1" at bounding box center [502, 615] width 29 height 67
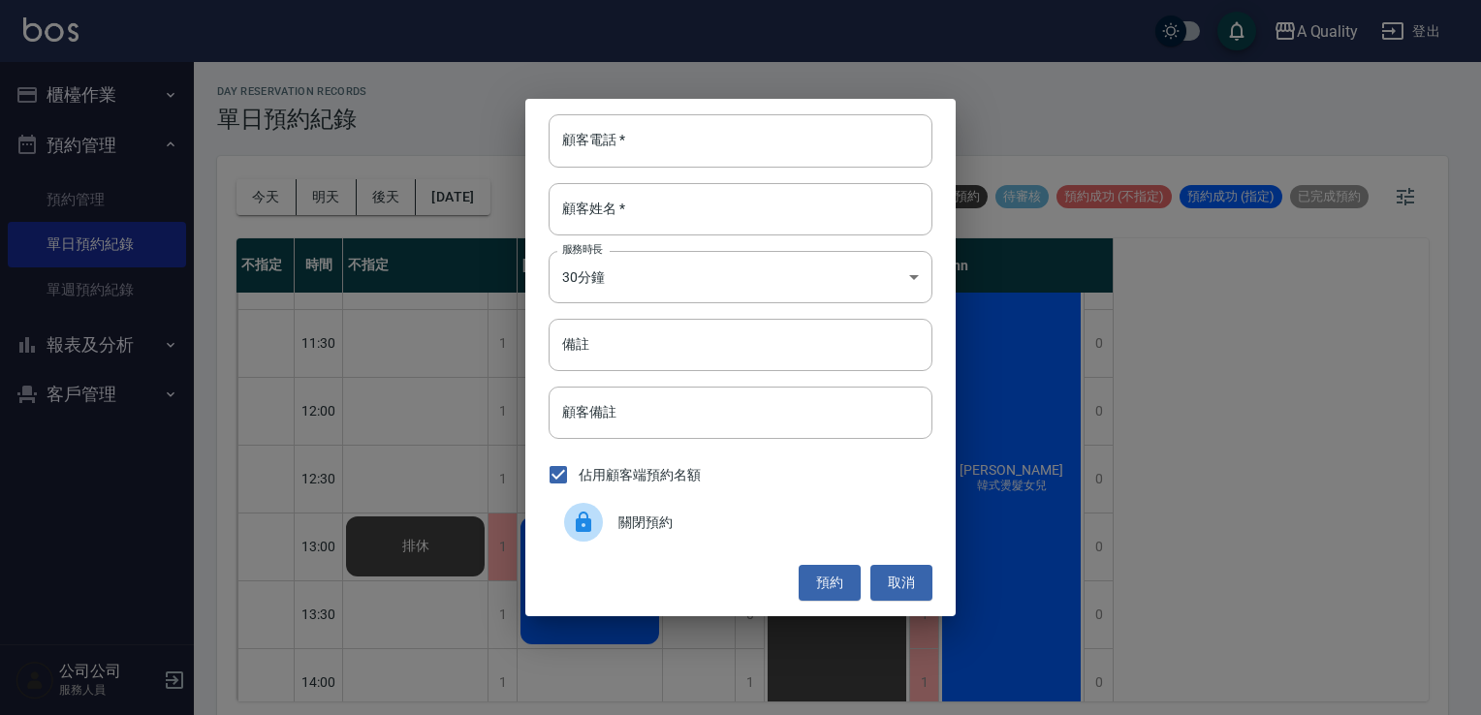
click at [656, 508] on div "關閉預約" at bounding box center [741, 522] width 384 height 54
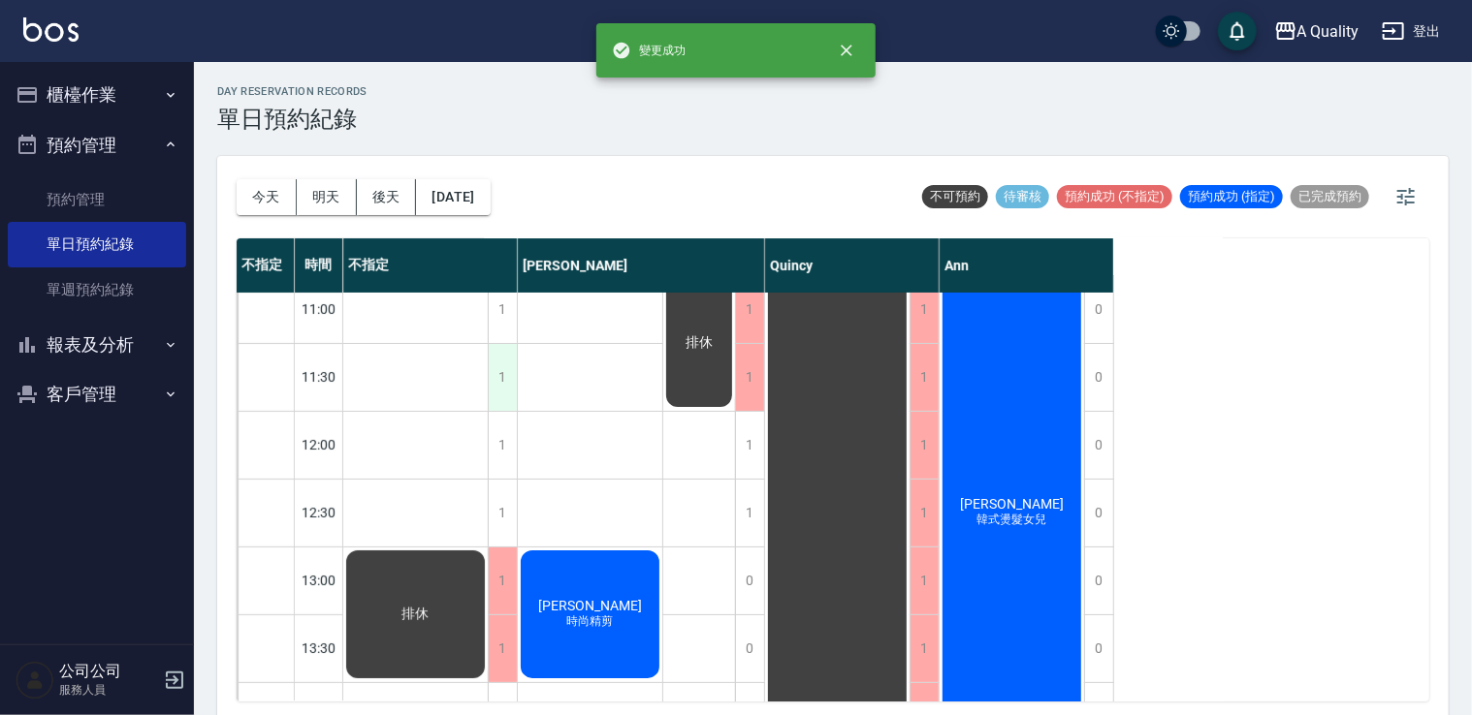
scroll to position [0, 0]
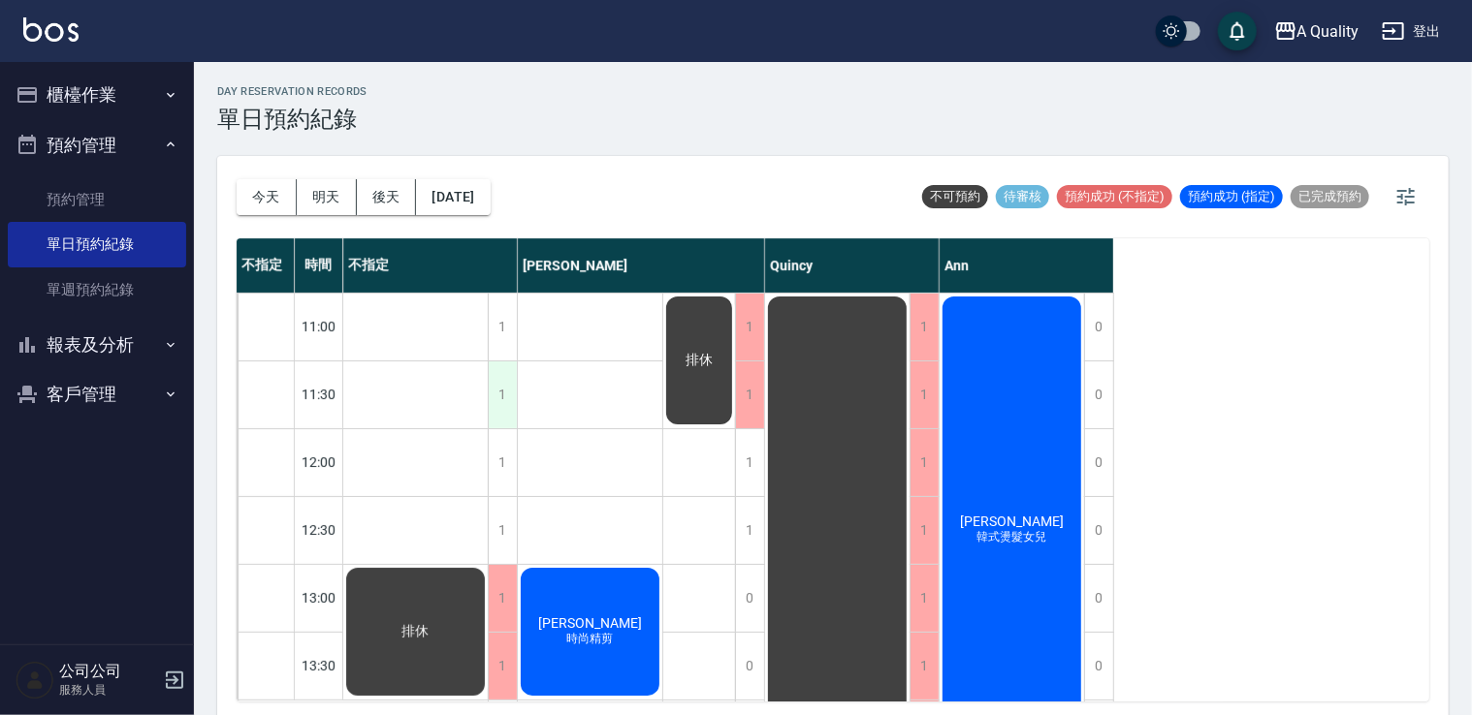
click at [490, 398] on div "1" at bounding box center [502, 395] width 29 height 67
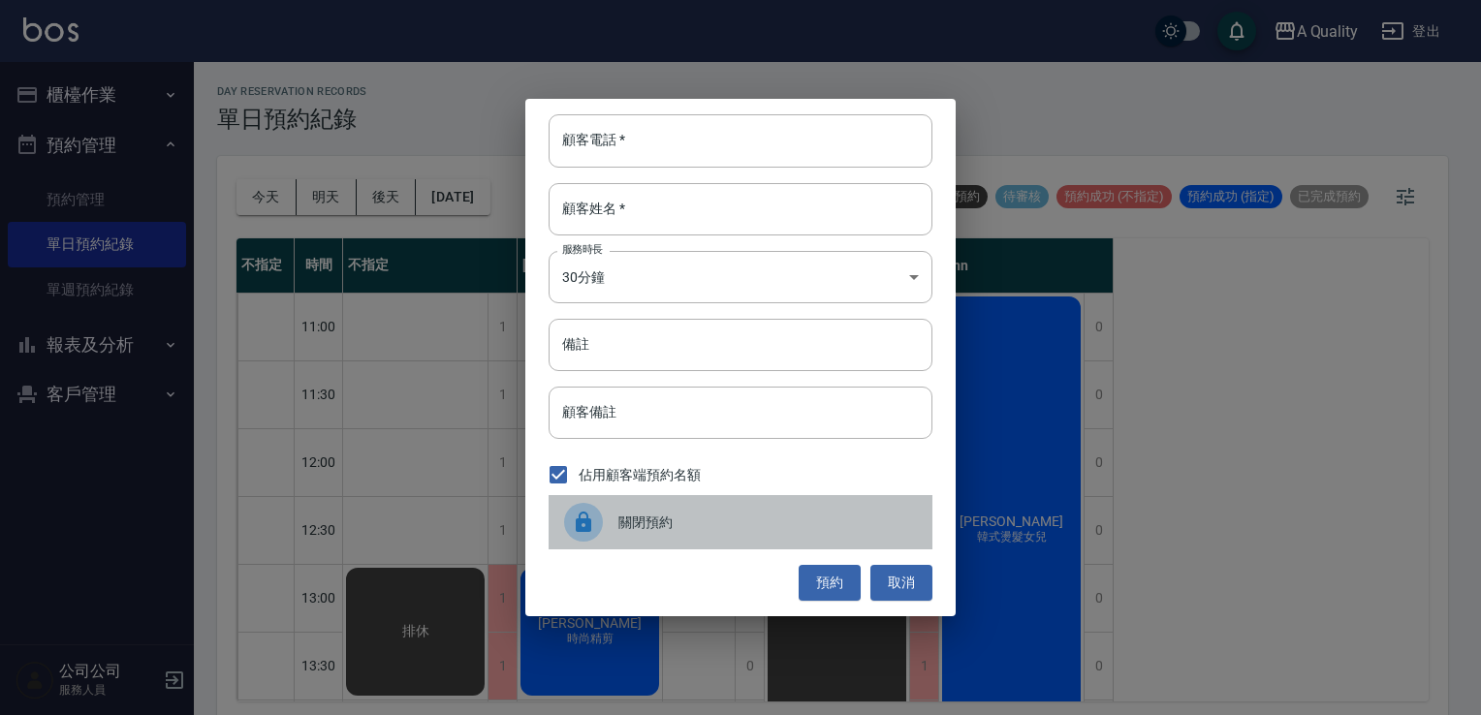
click at [613, 528] on div at bounding box center [591, 522] width 54 height 39
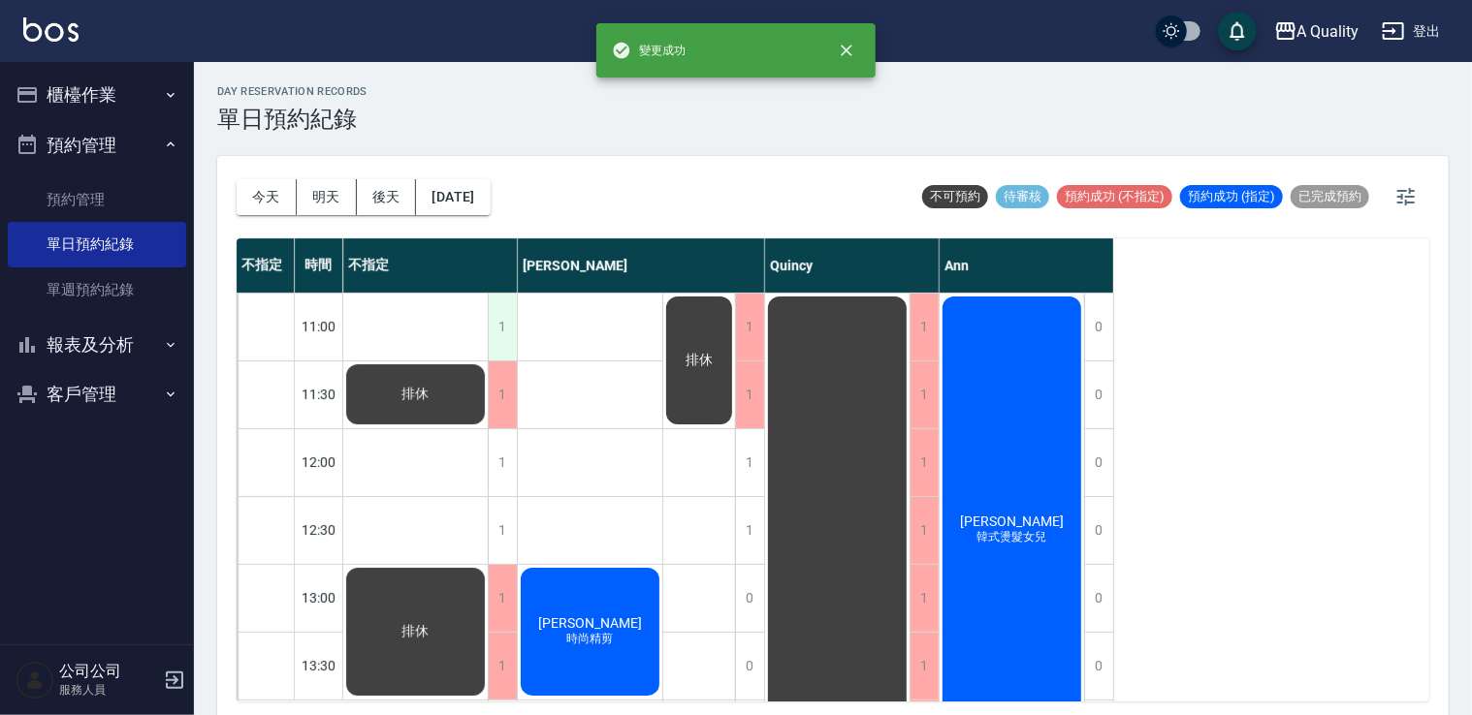
click at [498, 335] on div "1" at bounding box center [502, 327] width 29 height 67
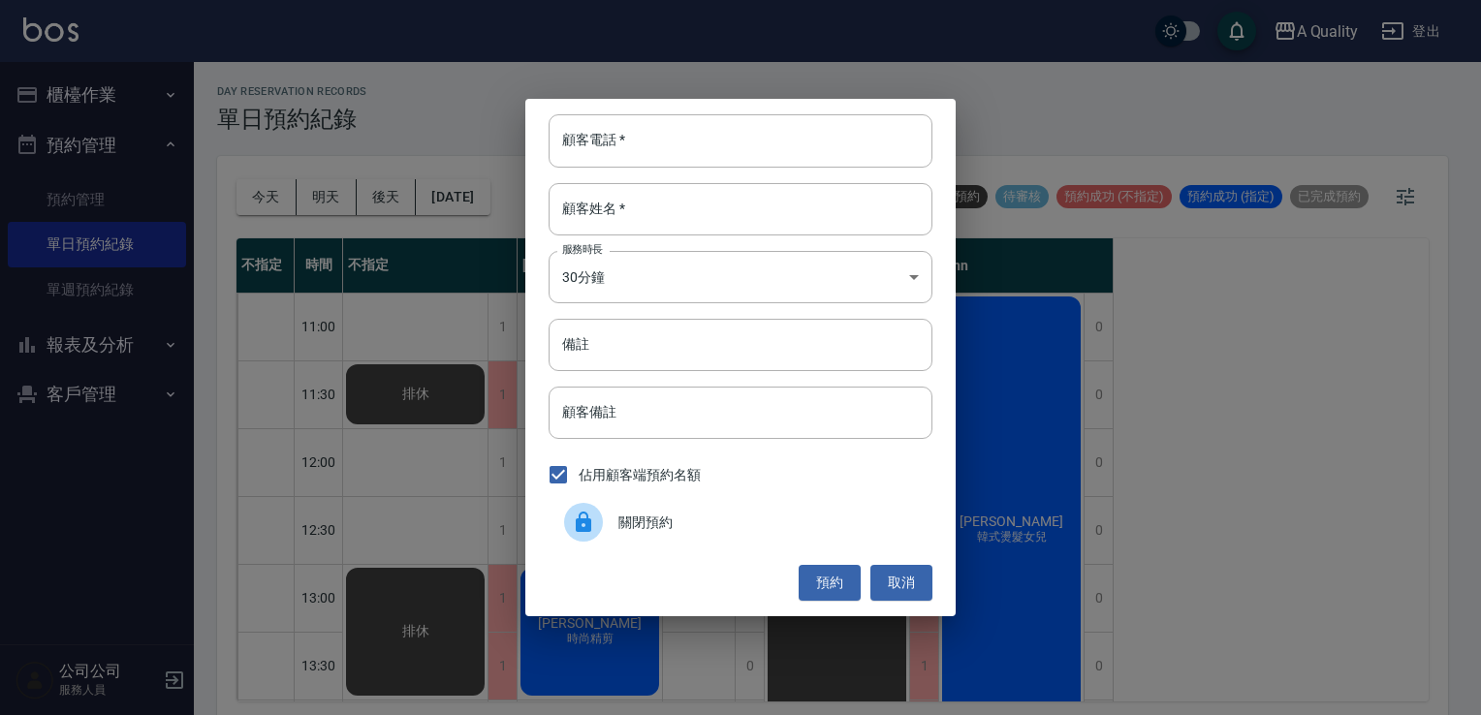
drag, startPoint x: 636, startPoint y: 514, endPoint x: 570, endPoint y: 523, distance: 66.5
click at [632, 514] on span "關閉預約" at bounding box center [767, 523] width 299 height 20
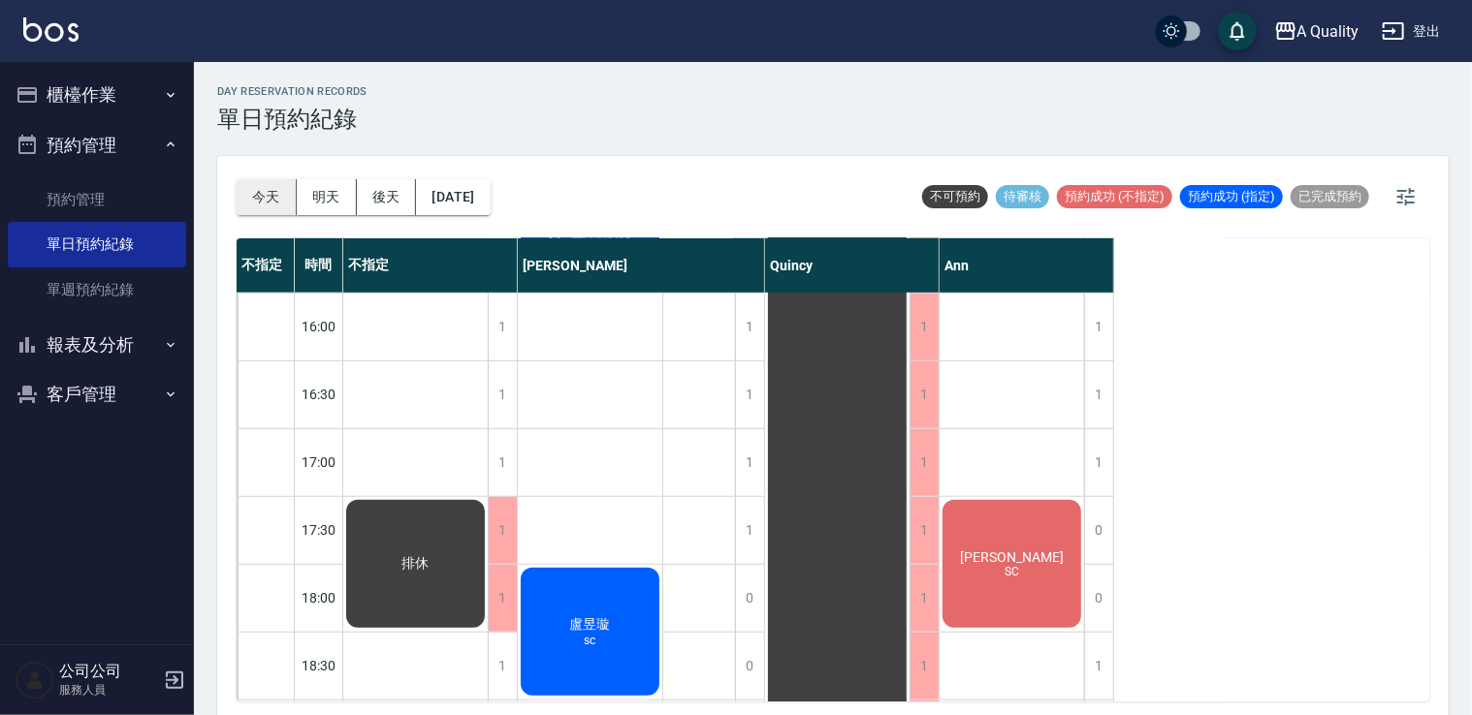
click at [280, 184] on button "今天" at bounding box center [267, 197] width 60 height 36
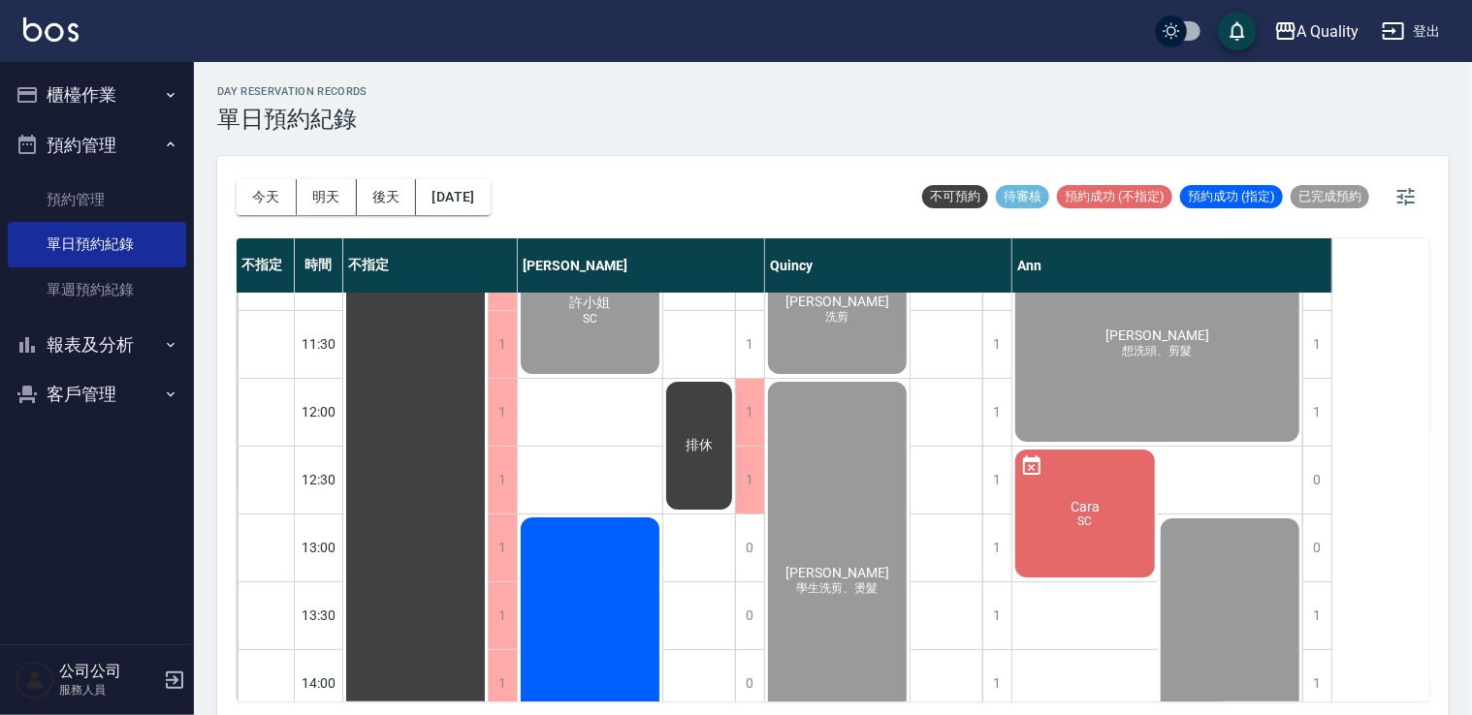
scroll to position [97, 0]
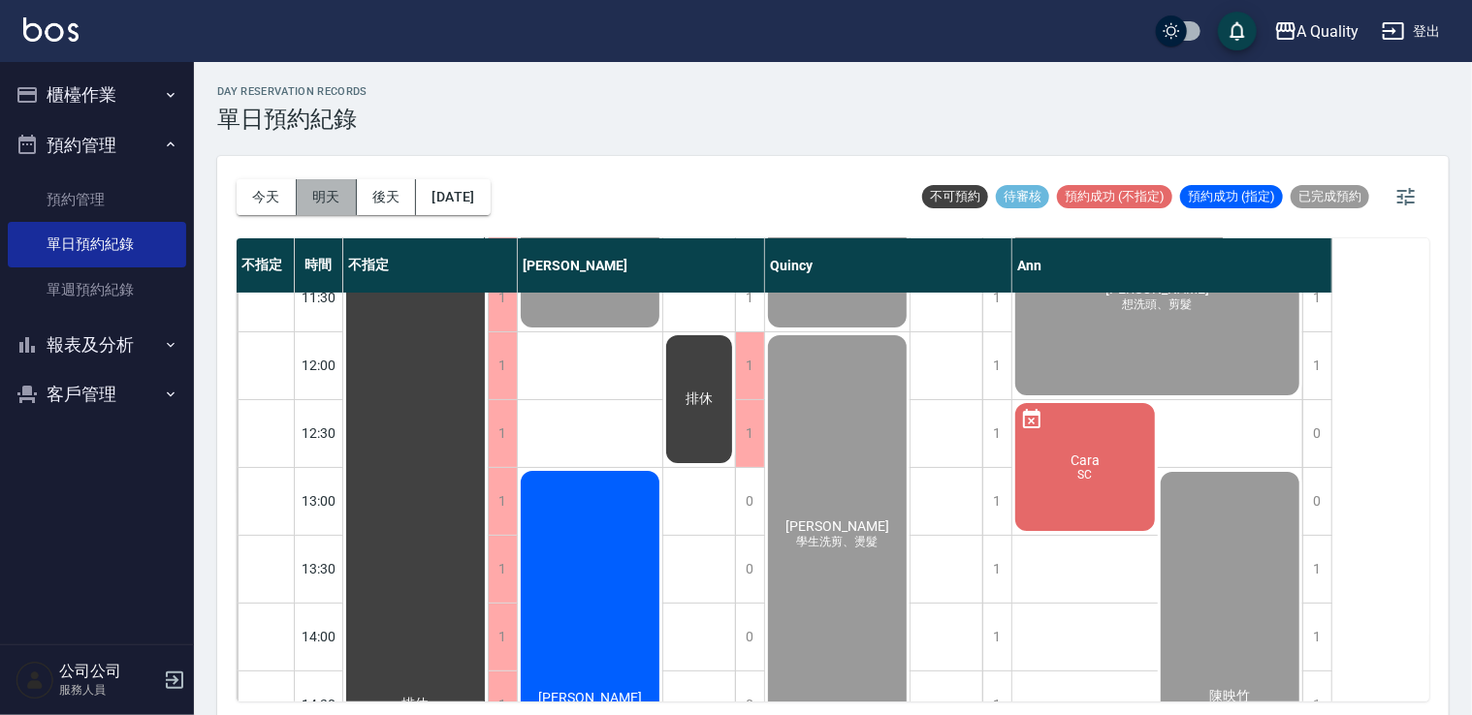
click at [331, 201] on button "明天" at bounding box center [327, 197] width 60 height 36
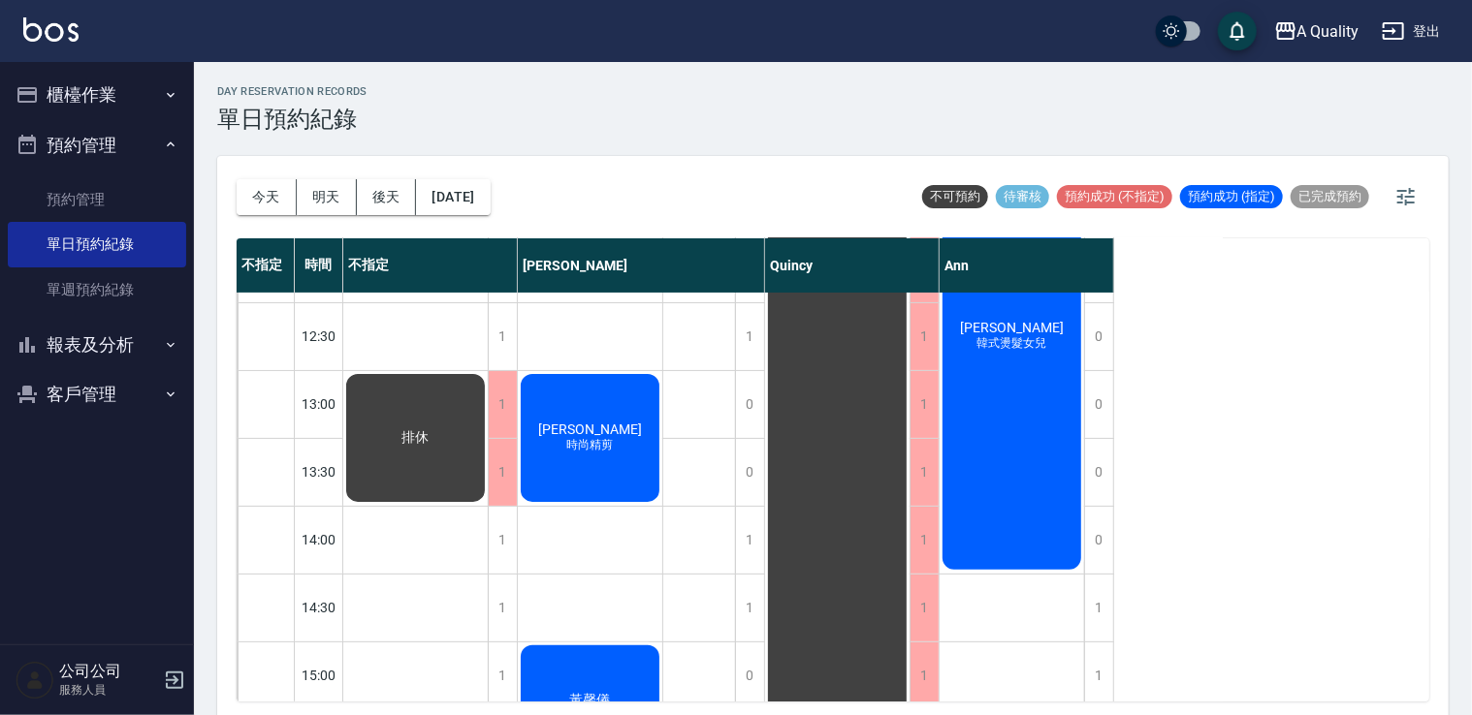
scroll to position [97, 0]
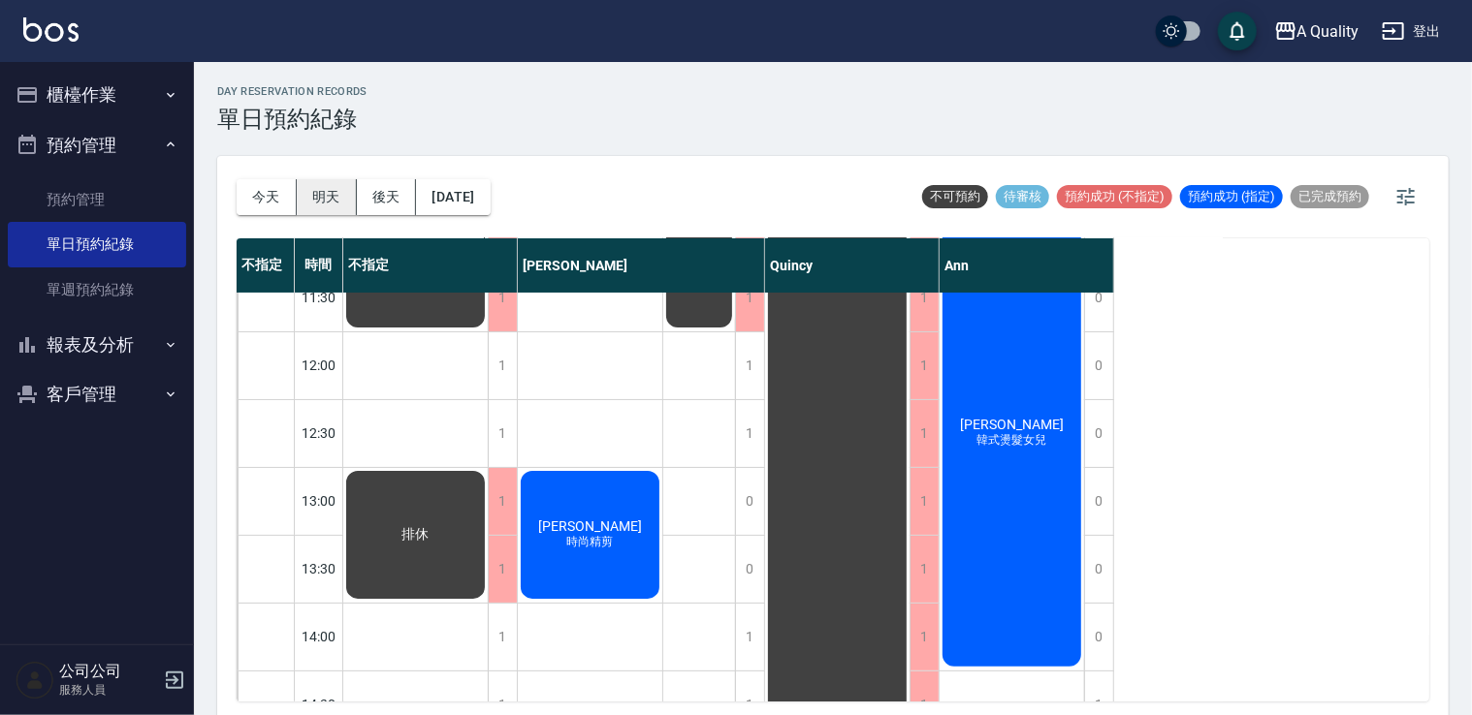
click at [340, 191] on button "明天" at bounding box center [327, 197] width 60 height 36
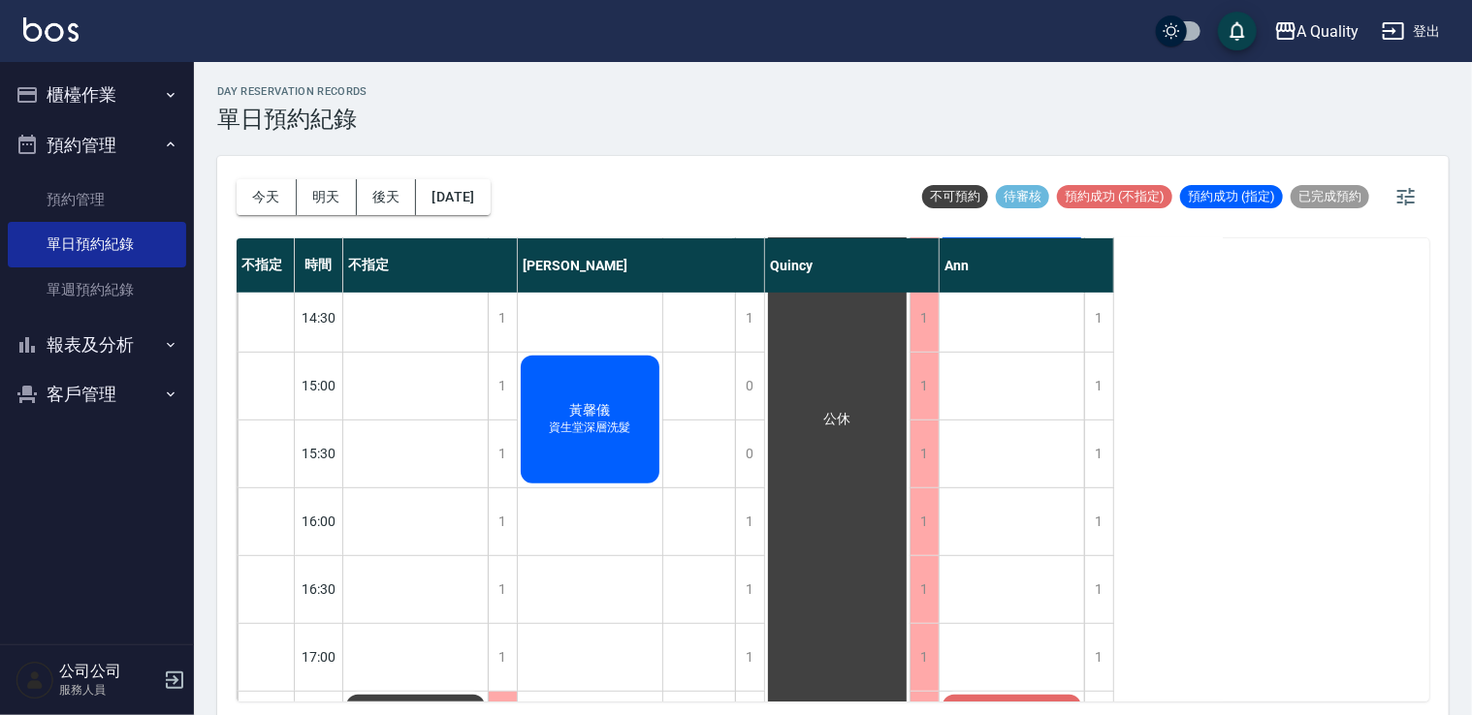
scroll to position [485, 0]
click at [755, 523] on div "1" at bounding box center [749, 521] width 29 height 67
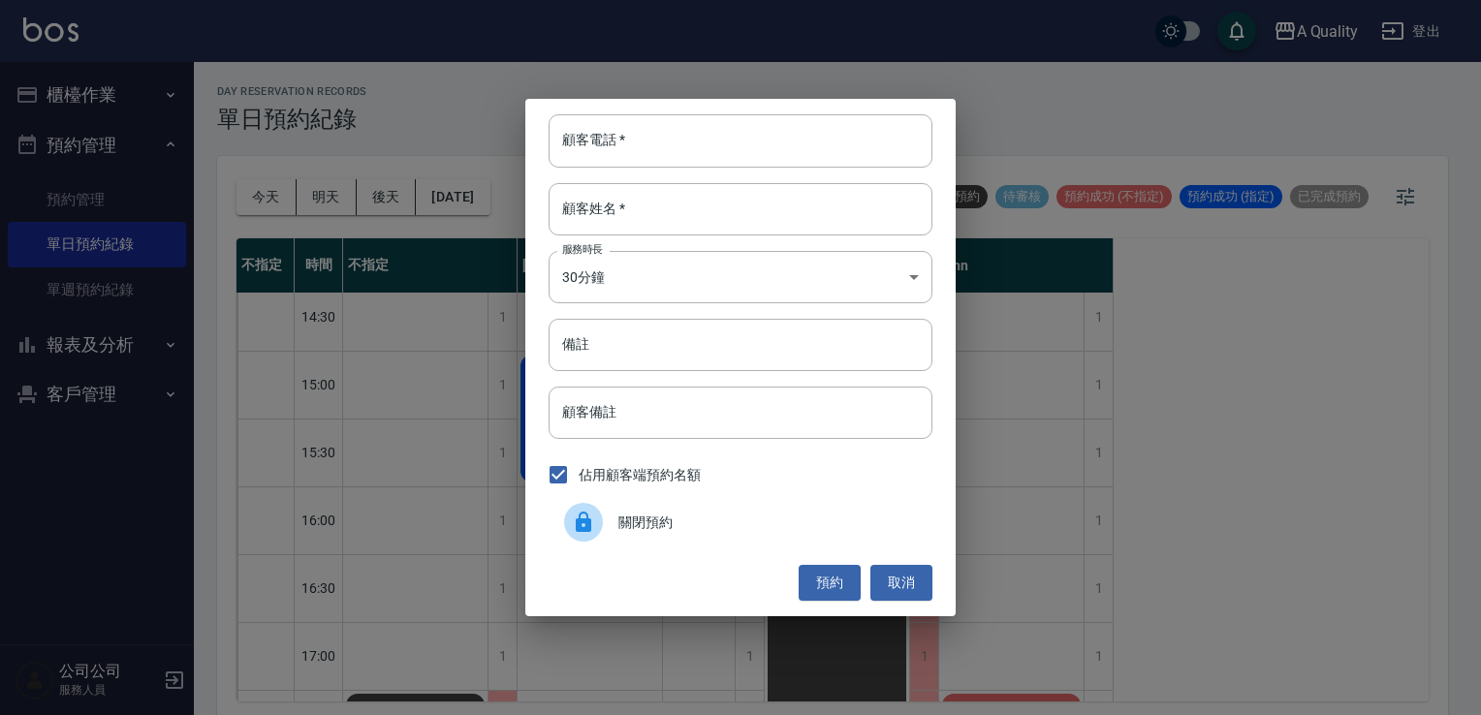
click at [638, 514] on span "關閉預約" at bounding box center [767, 523] width 299 height 20
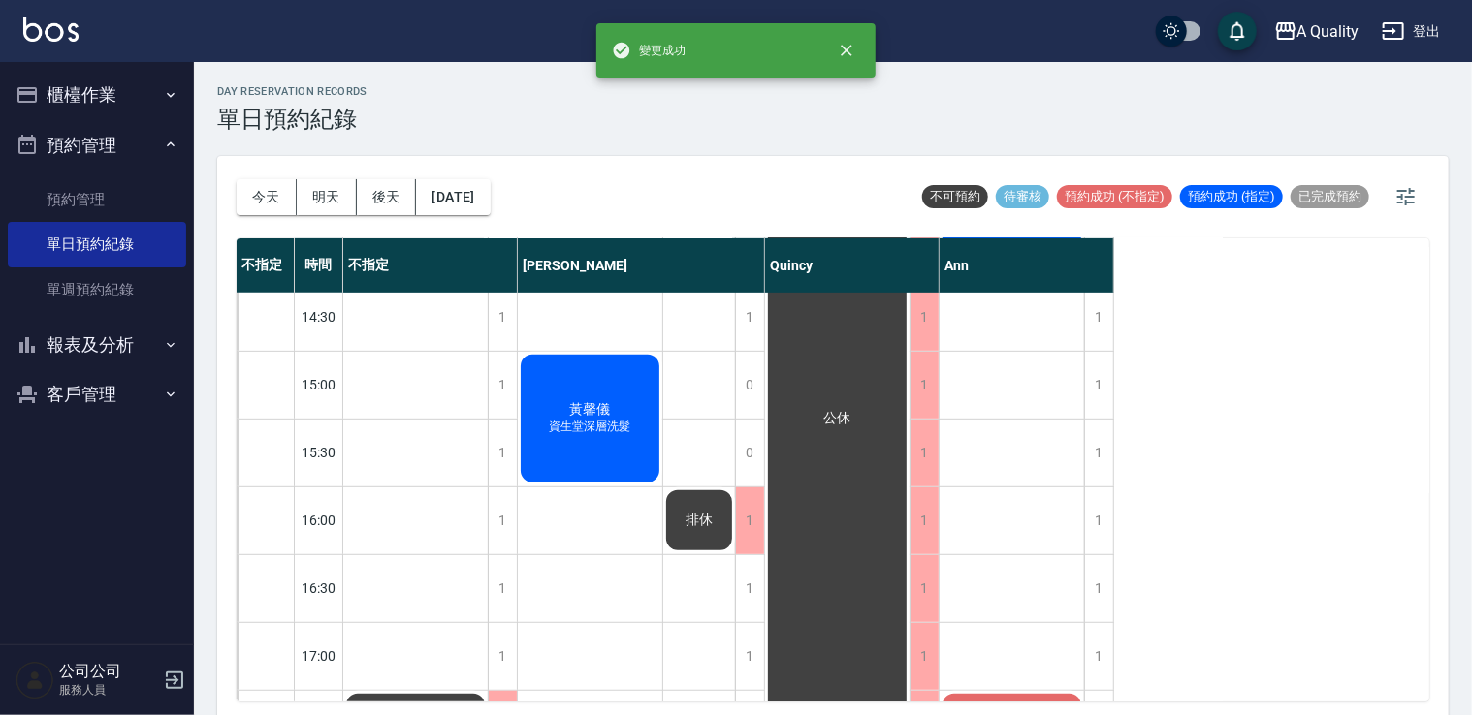
click at [532, 587] on div "蕭羽容 時尚精剪 黃馨儀 資生堂深層洗髮 盧昱璇 sc Marcy 盧心恩 時尚精剪" at bounding box center [590, 418] width 145 height 1221
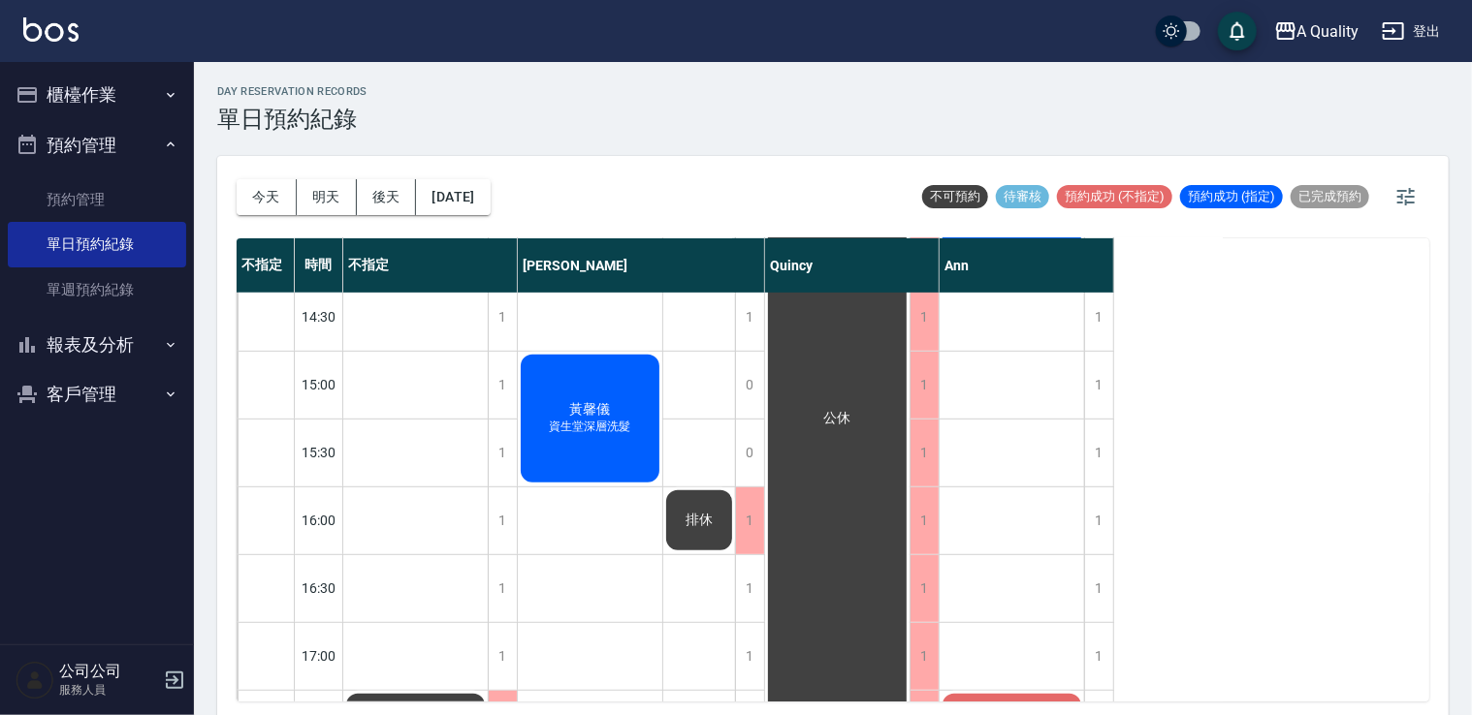
click at [533, 587] on div "蕭羽容 時尚精剪 黃馨儀 資生堂深層洗髮 盧昱璇 sc Marcy 盧心恩 時尚精剪" at bounding box center [590, 418] width 145 height 1221
click at [750, 590] on div "1" at bounding box center [749, 588] width 29 height 67
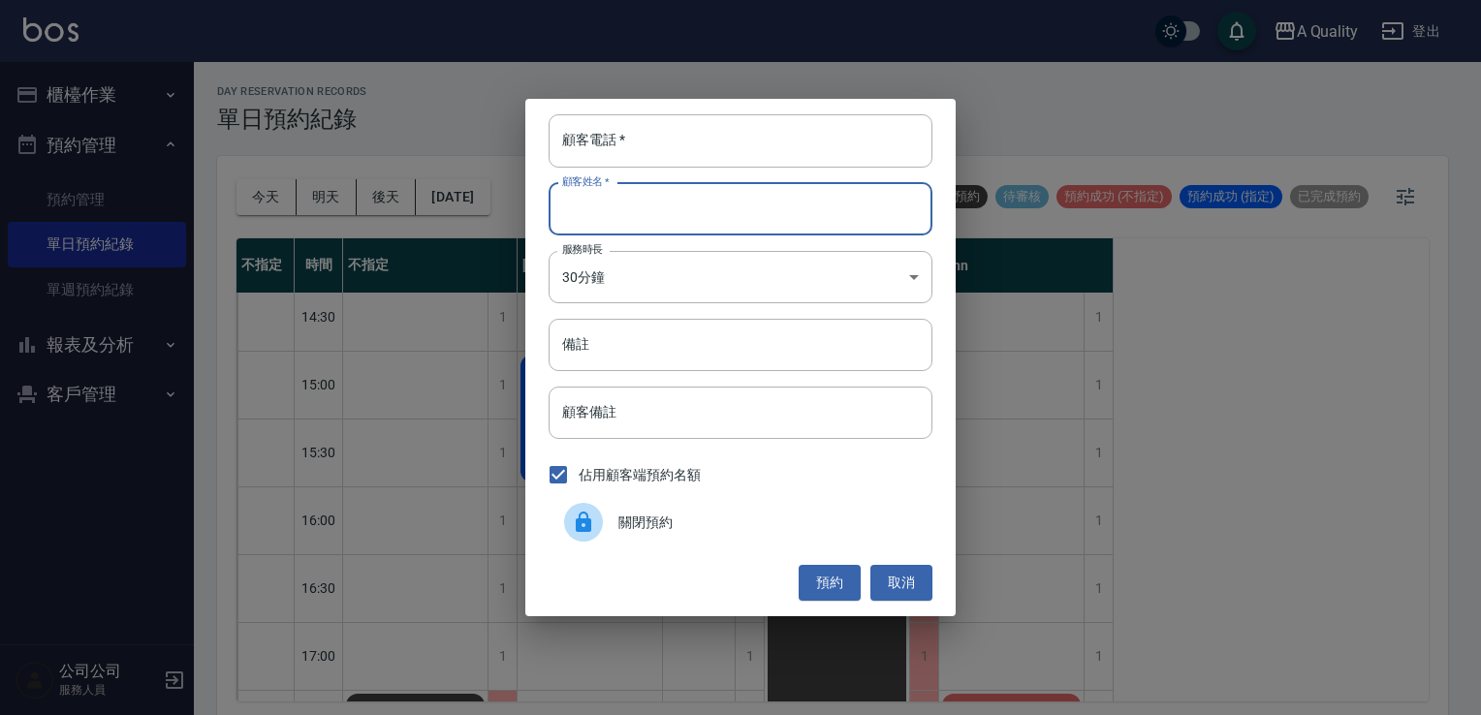
click at [693, 211] on input "顧客姓名   *" at bounding box center [741, 209] width 384 height 52
type input "F"
type input "邱卉晨"
click at [687, 131] on input "顧客電話   *" at bounding box center [741, 140] width 384 height 52
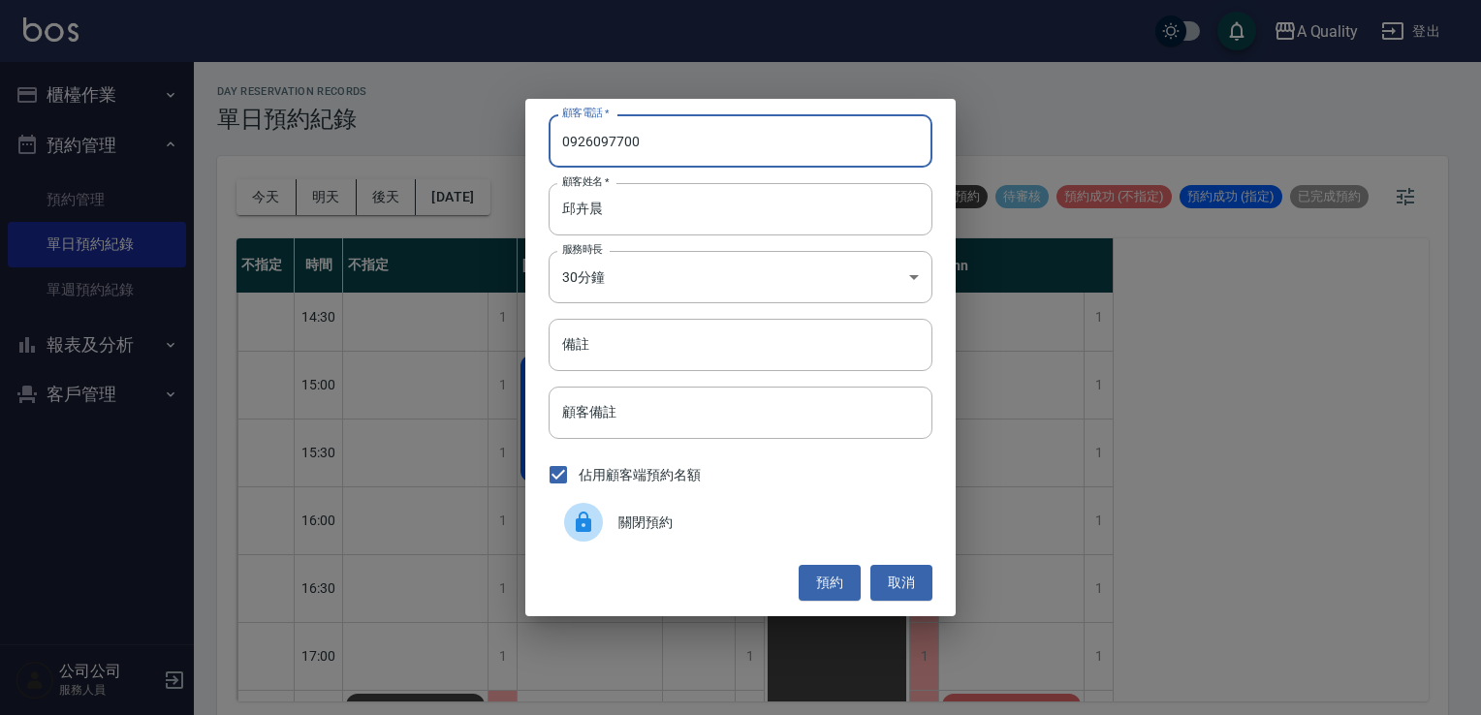
drag, startPoint x: 690, startPoint y: 130, endPoint x: 201, endPoint y: 169, distance: 491.1
click at [201, 169] on div "顧客電話   * 0926097700 顧客電話   * 顧客姓名   * 邱卉晨 顧客姓名   * 服務時長 30分鐘 1 服務時長 備註 備註 顧客備註 …" at bounding box center [740, 357] width 1481 height 715
type input "0900000000"
click at [690, 340] on input "備註" at bounding box center [741, 345] width 384 height 52
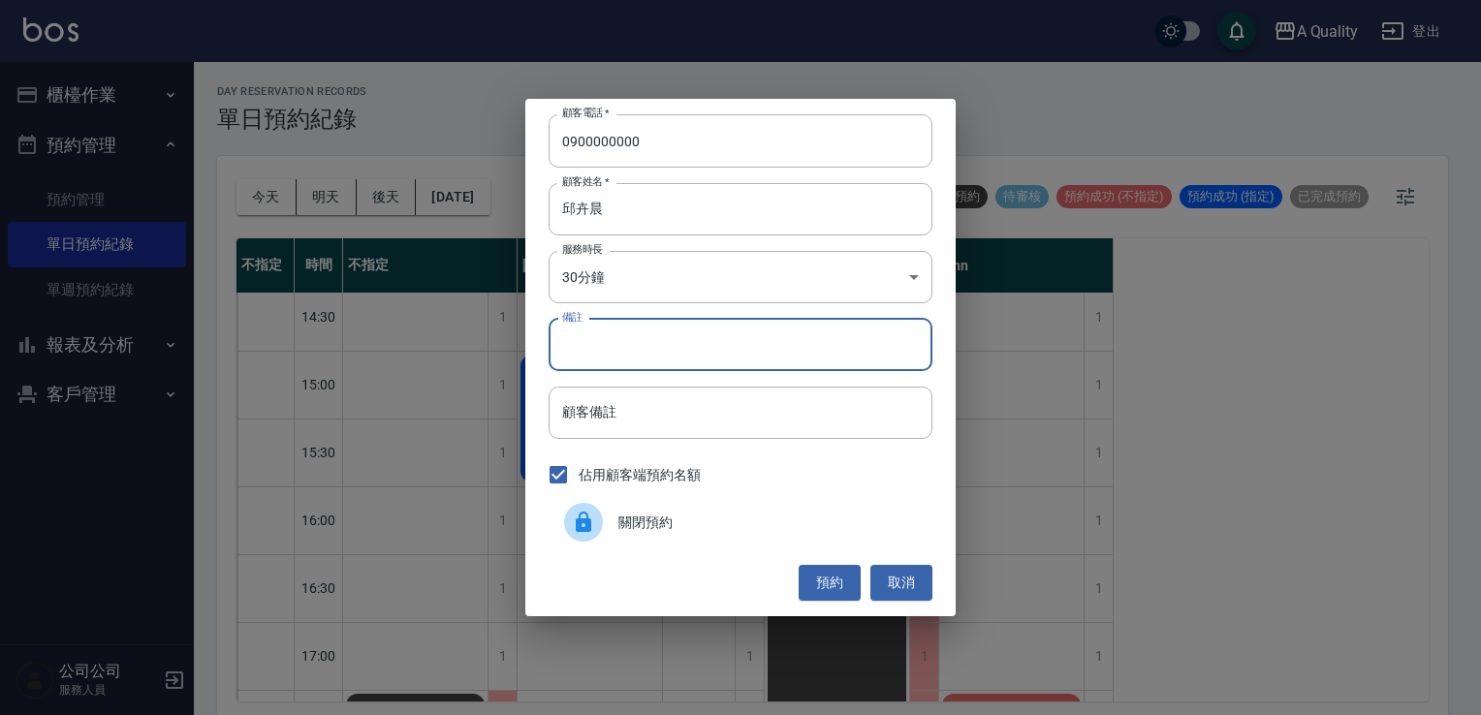
type input "O"
type input "P"
click at [830, 579] on button "預約" at bounding box center [830, 583] width 62 height 36
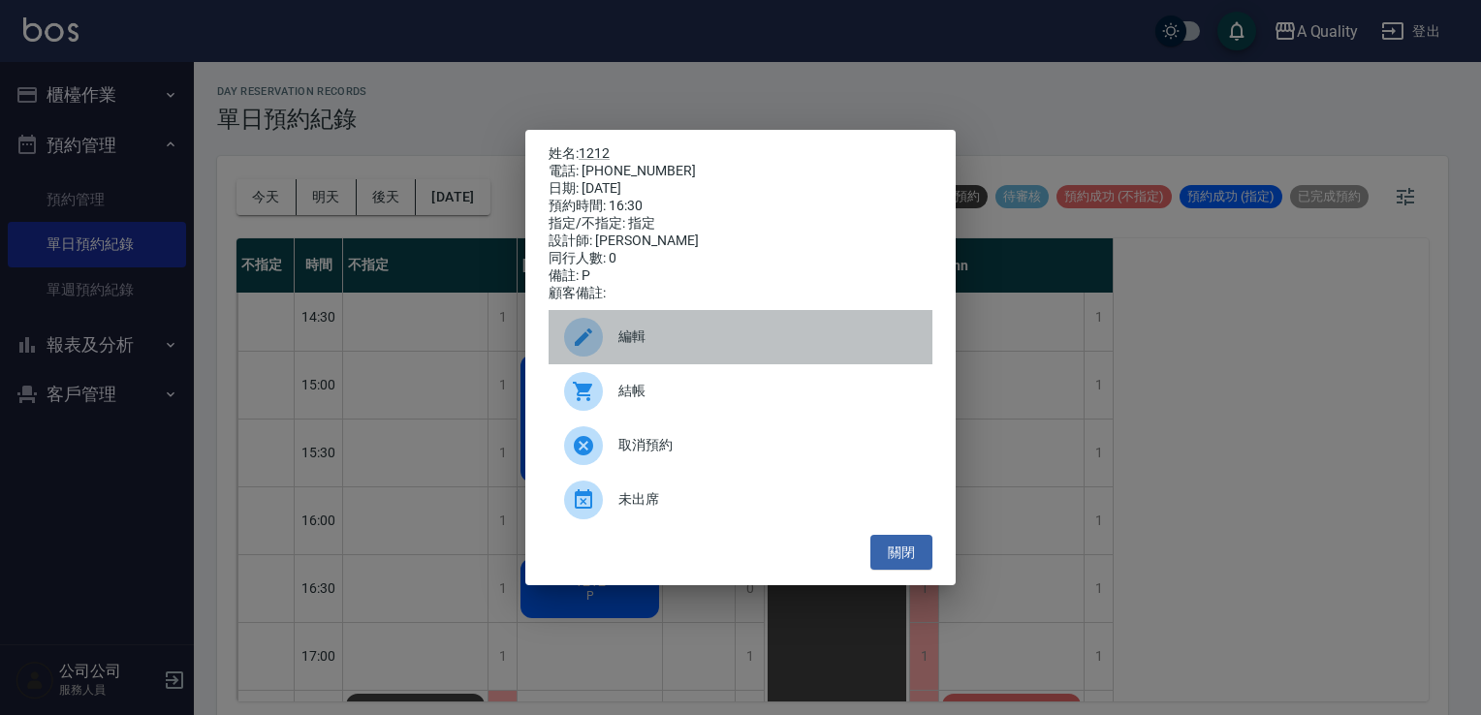
click at [658, 331] on div "編輯" at bounding box center [741, 337] width 384 height 54
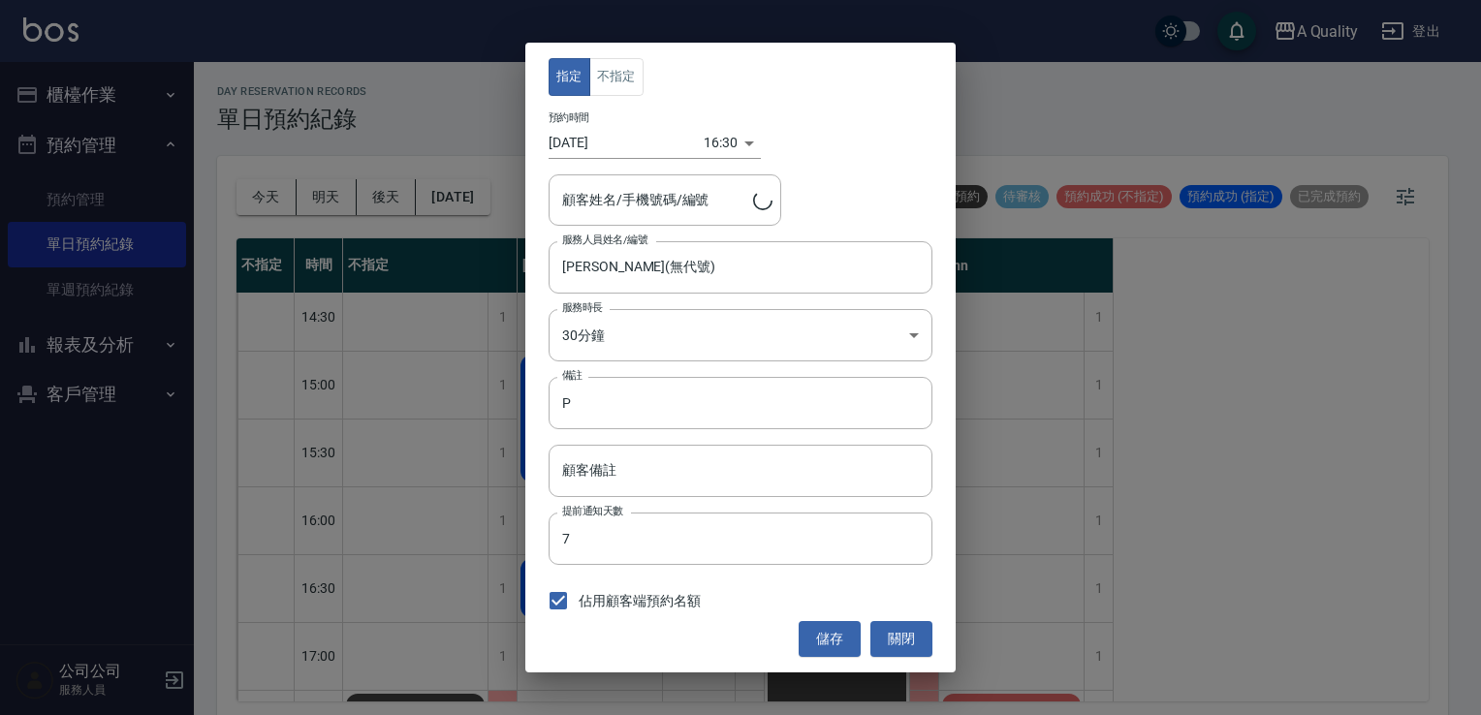
type input "1212/0900000000"
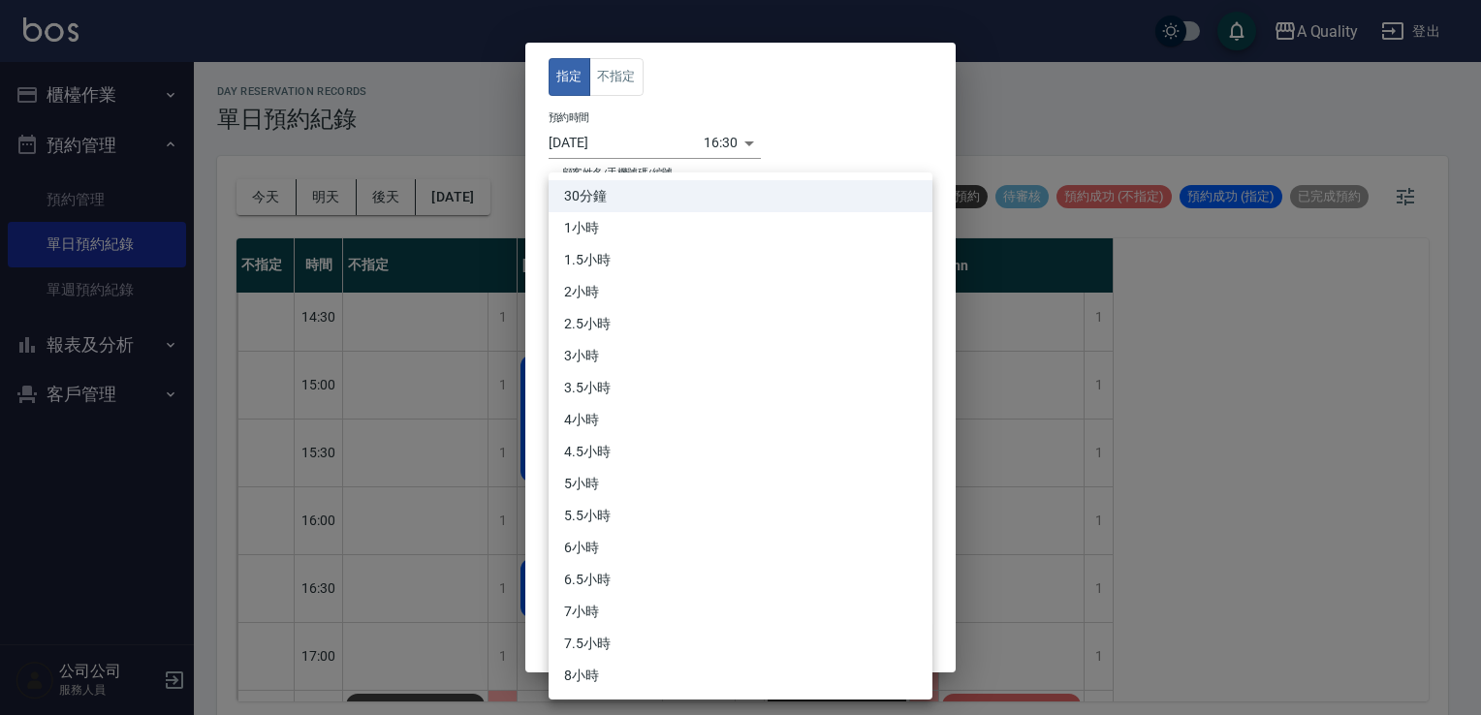
click at [645, 334] on body "A Quality 登出 櫃檯作業 打帳單 帳單列表 營業儀表板 現金收支登錄 每日結帳 排班表 現場電腦打卡 預約管理 預約管理 單日預約紀錄 單週預約紀錄…" at bounding box center [740, 360] width 1481 height 721
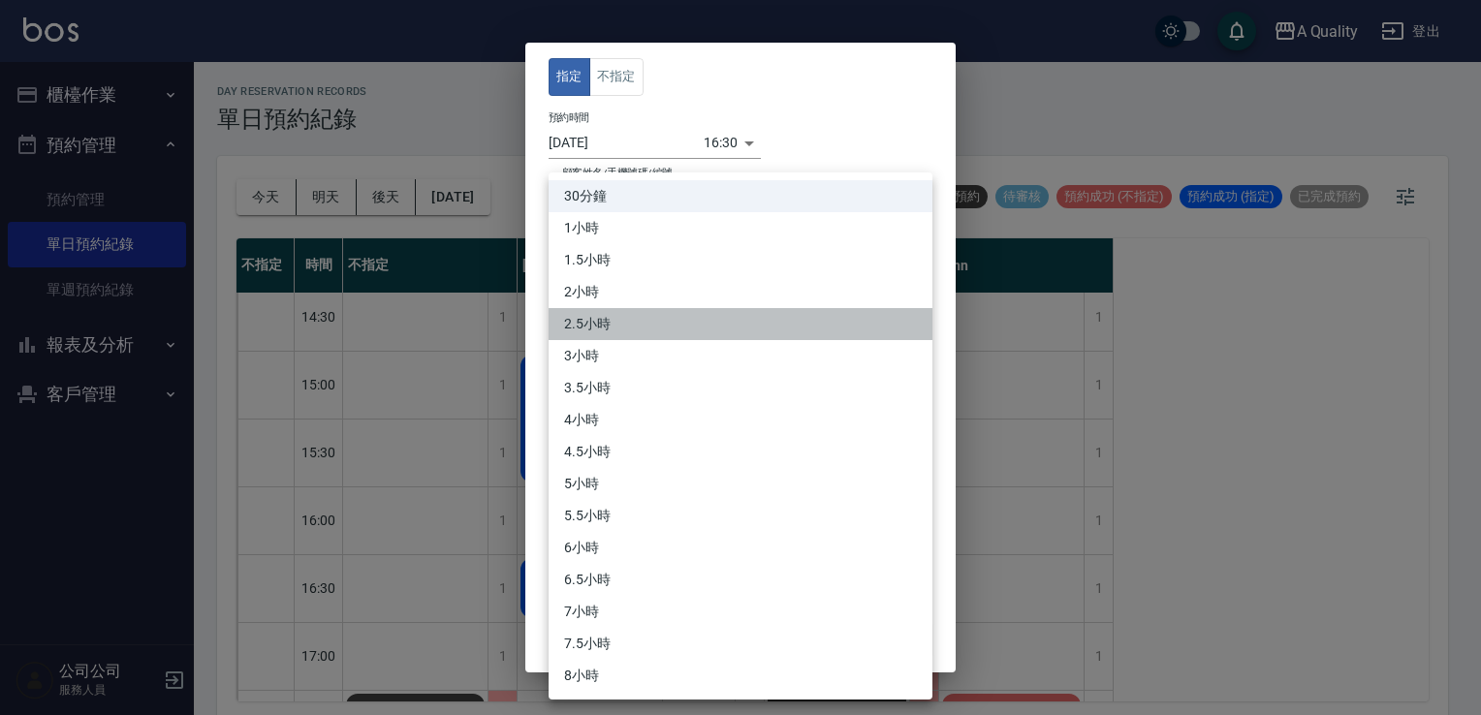
click at [604, 330] on li "2.5小時" at bounding box center [741, 324] width 384 height 32
type input "5"
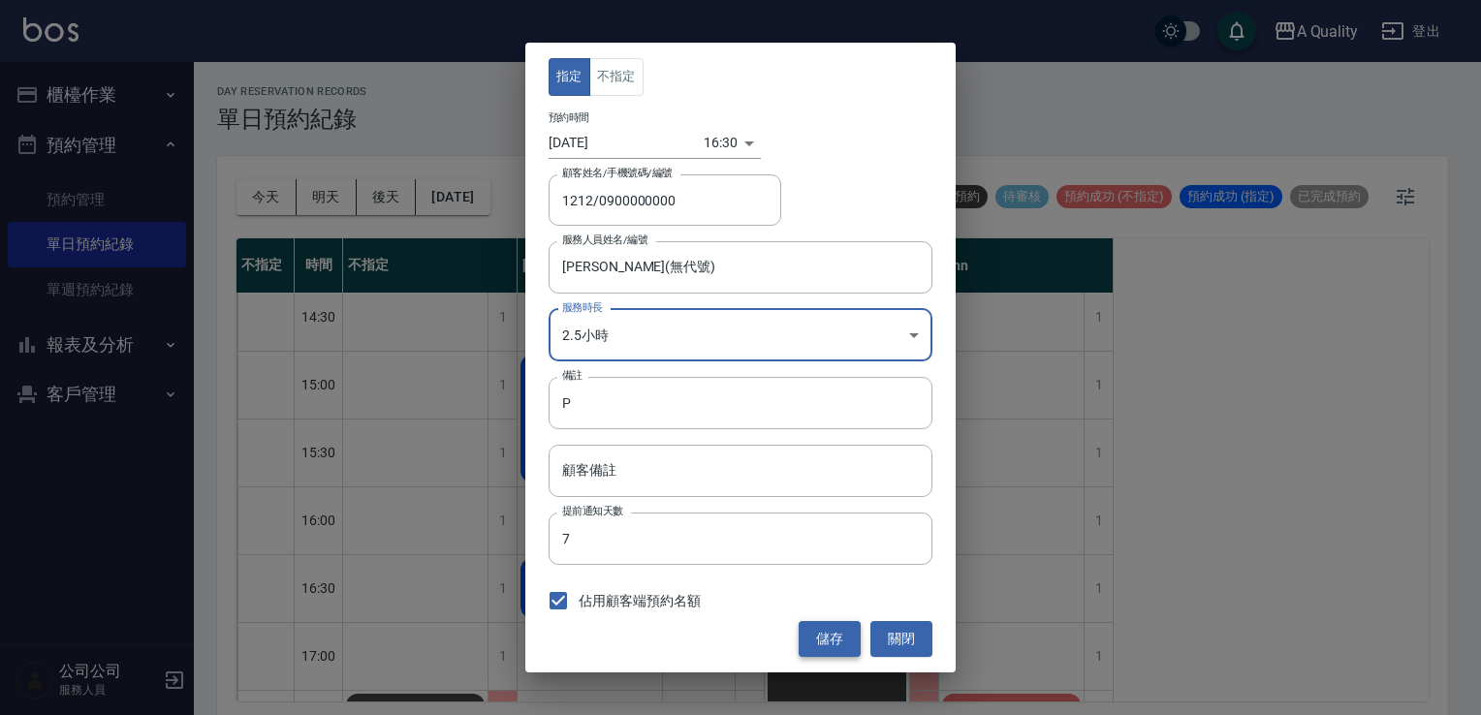
click at [829, 641] on button "儲存" at bounding box center [830, 639] width 62 height 36
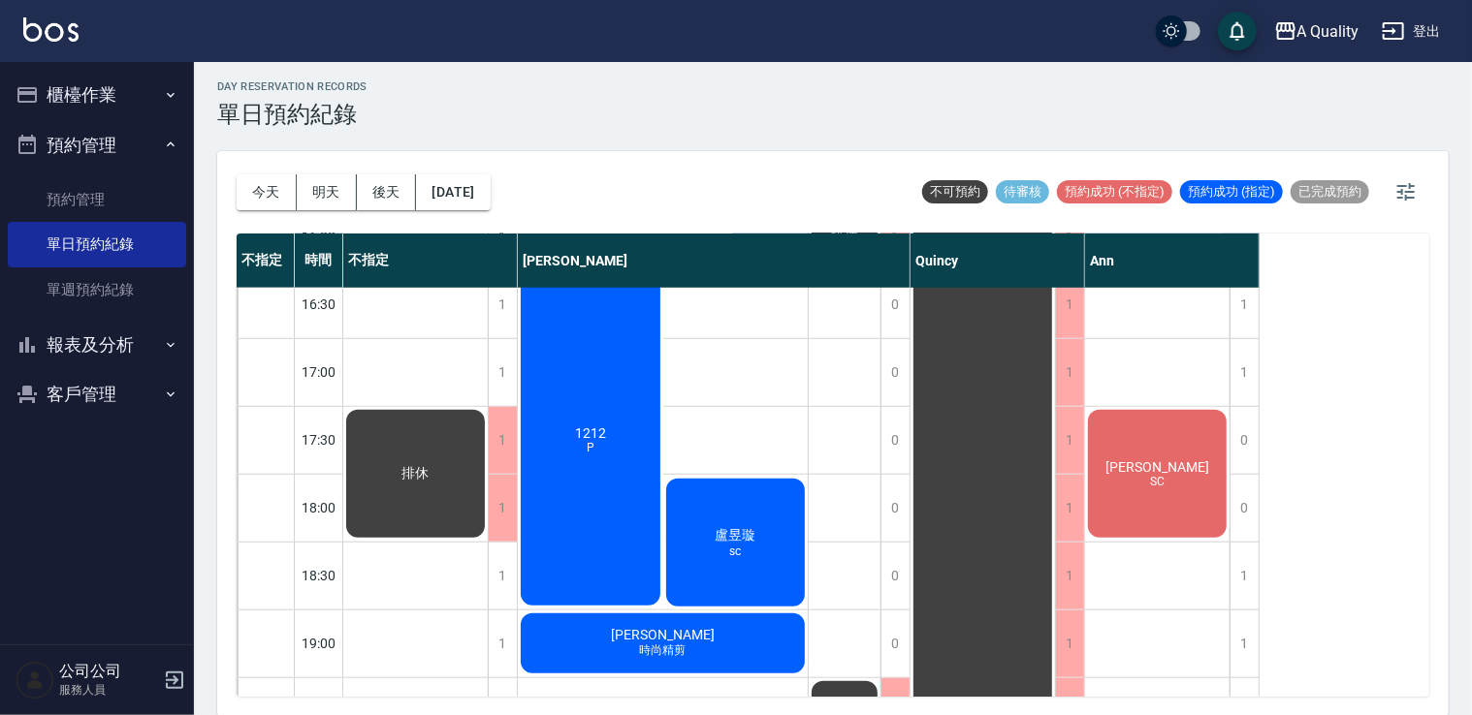
scroll to position [730, 0]
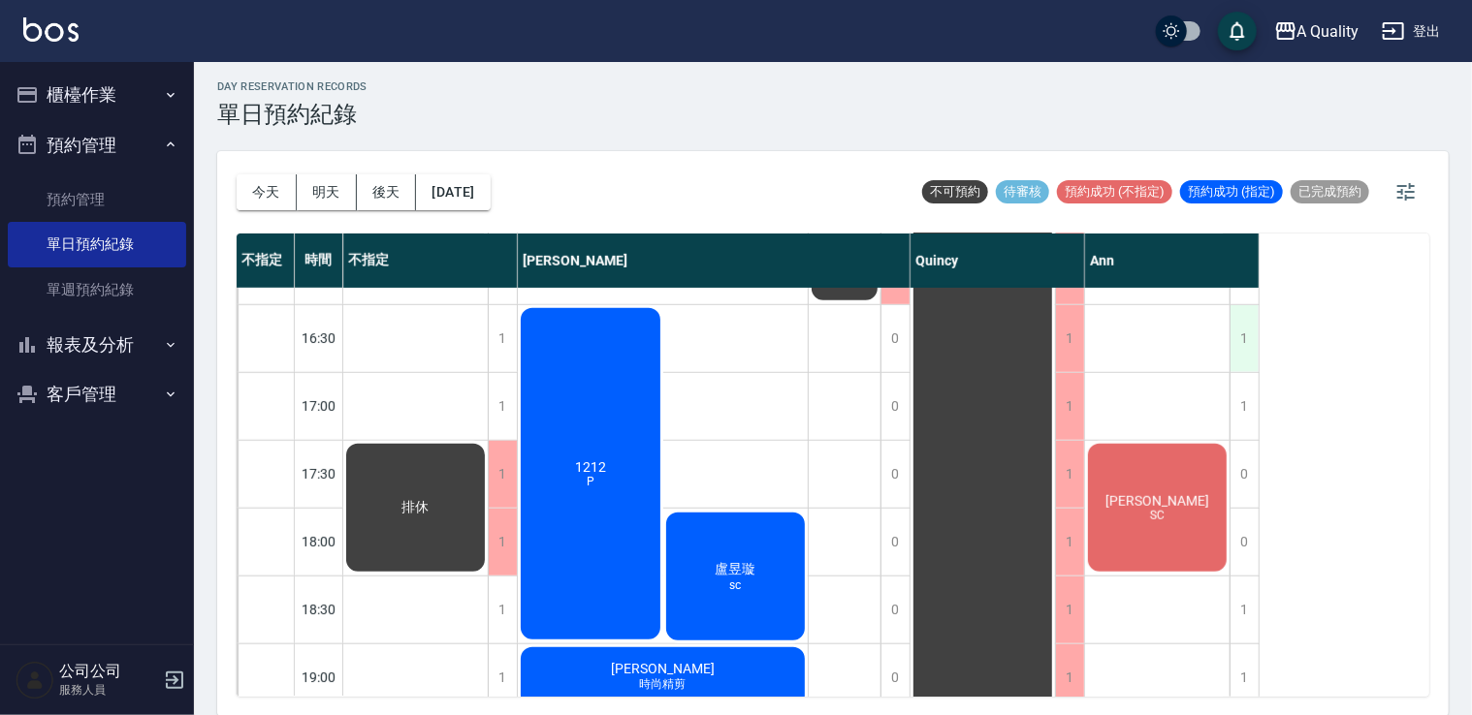
drag, startPoint x: 434, startPoint y: 180, endPoint x: 1231, endPoint y: 359, distance: 816.6
click at [1231, 359] on div "1" at bounding box center [1243, 338] width 29 height 67
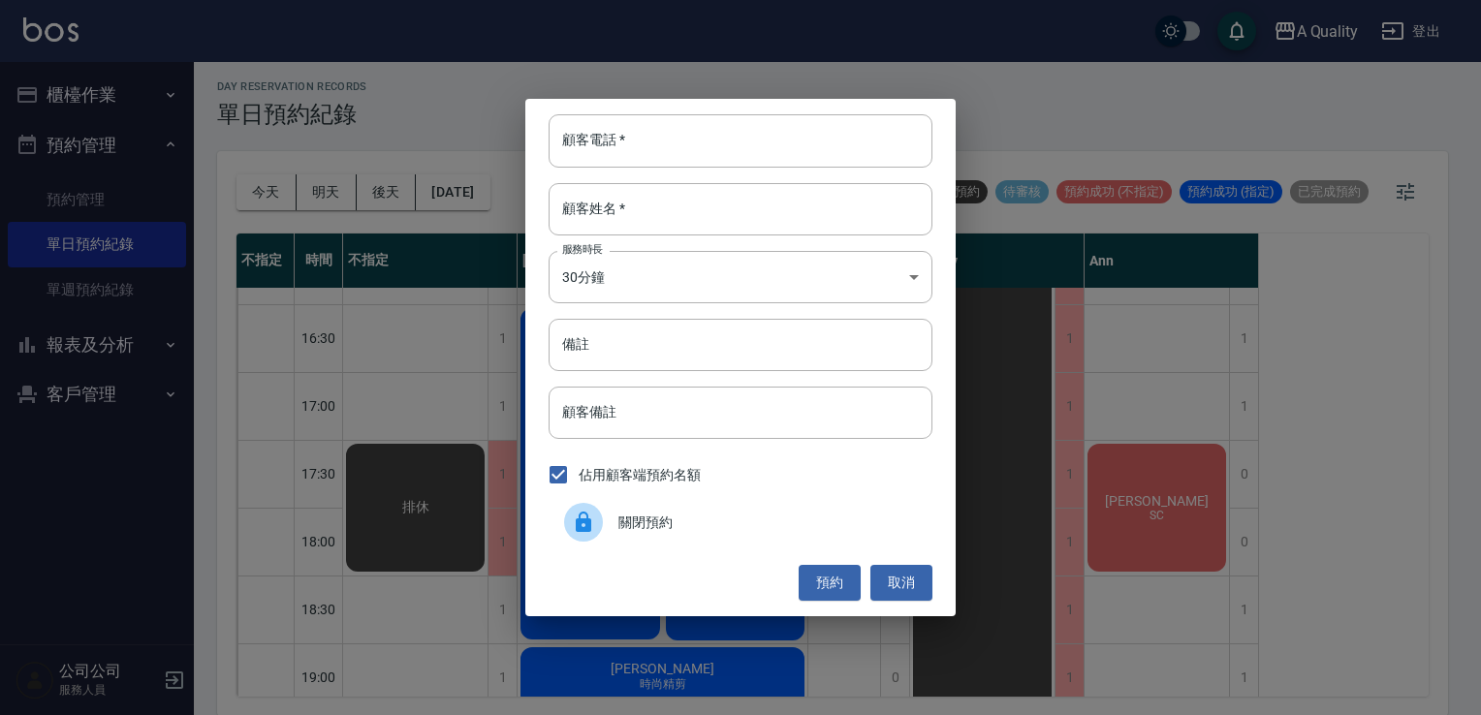
click at [1187, 345] on div "顧客電話   * 顧客電話   * 顧客姓名   * 顧客姓名   * 服務時長 30分鐘 1 服務時長 備註 備註 顧客備註 顧客備註 佔用顧客端預約名額 …" at bounding box center [740, 357] width 1481 height 715
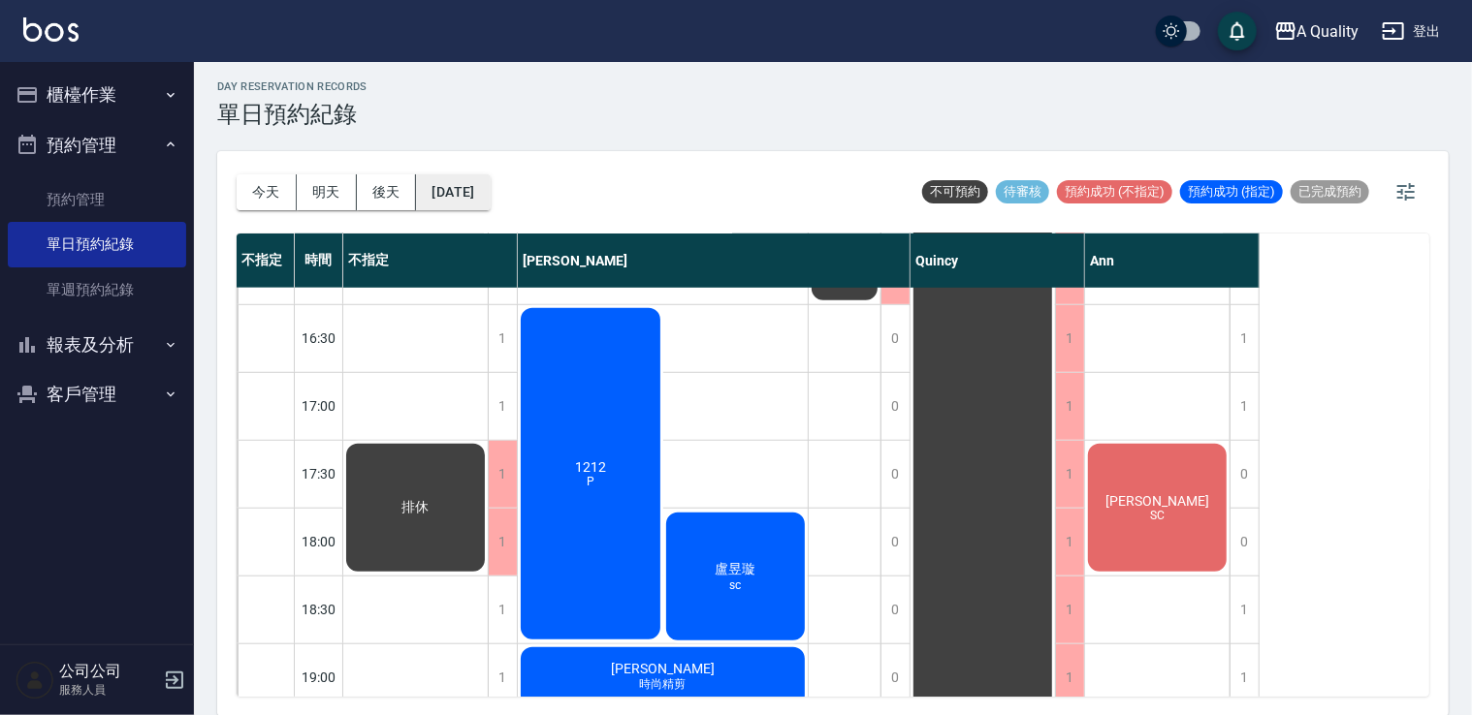
click at [484, 199] on button "2025/08/17" at bounding box center [453, 192] width 74 height 36
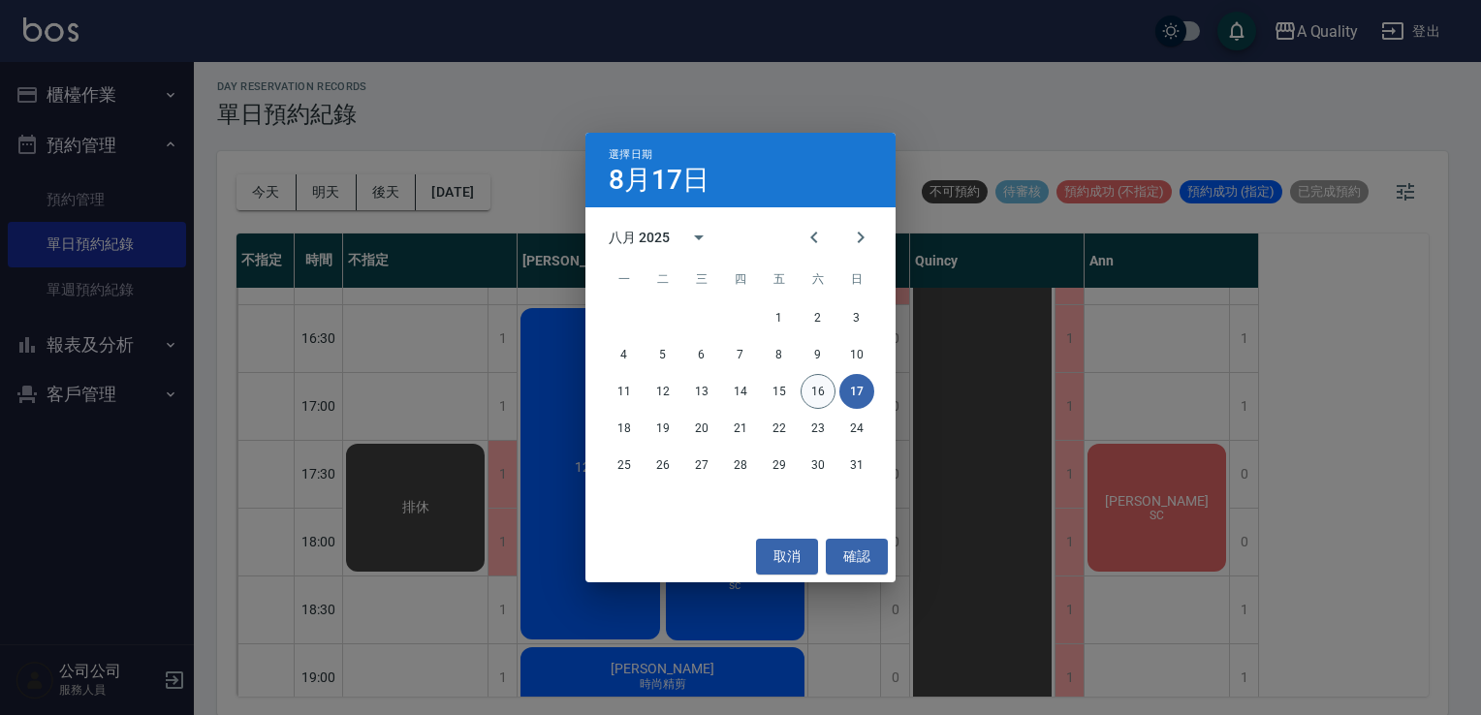
click at [822, 384] on button "16" at bounding box center [818, 391] width 35 height 35
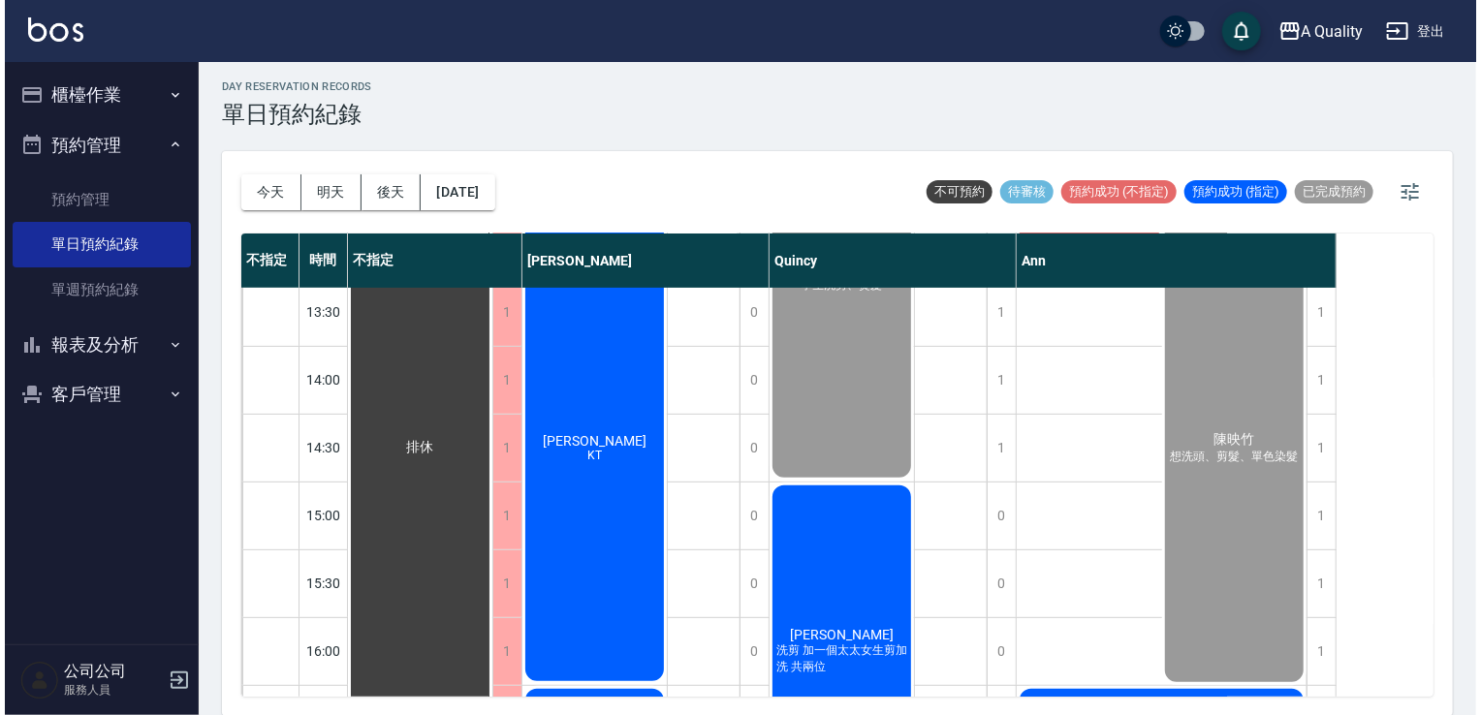
scroll to position [342, 0]
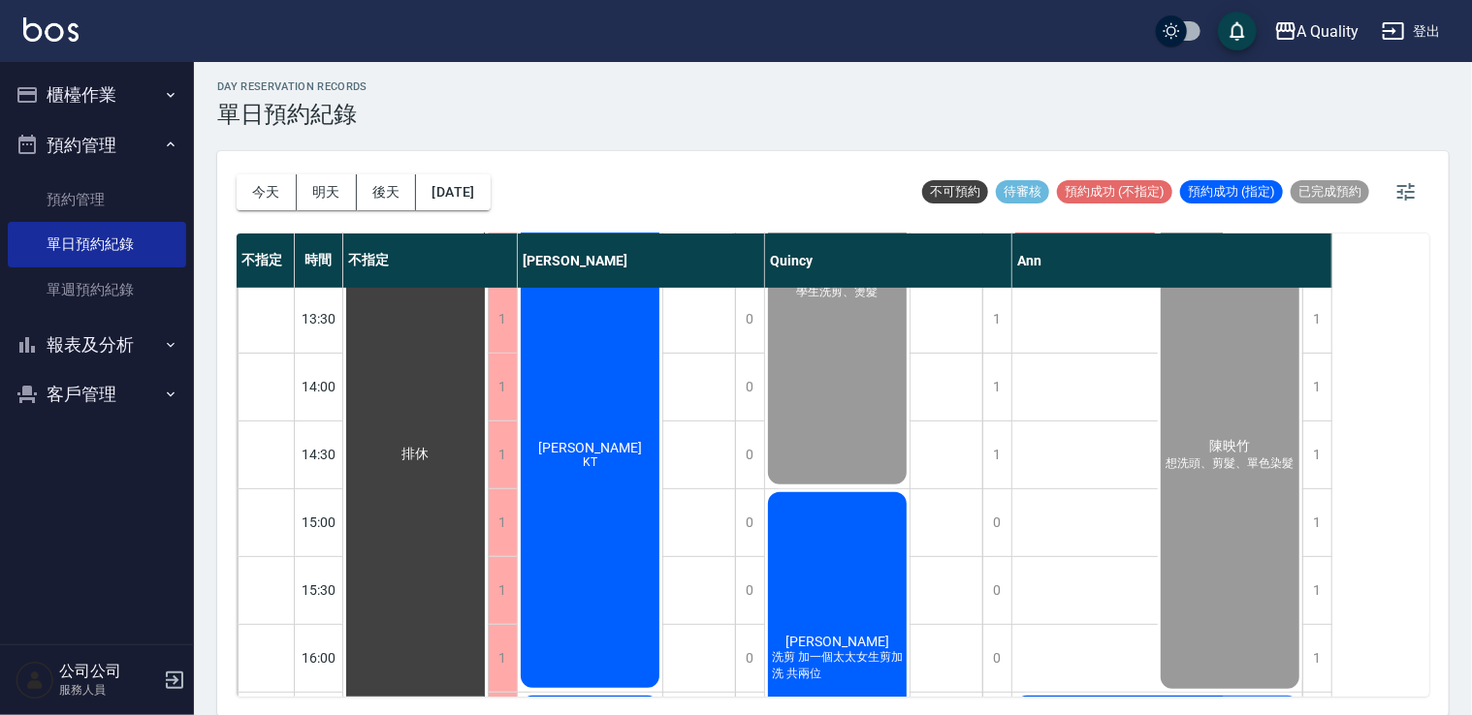
click at [488, 313] on div "吳蓉姮 KT" at bounding box center [415, 455] width 144 height 1016
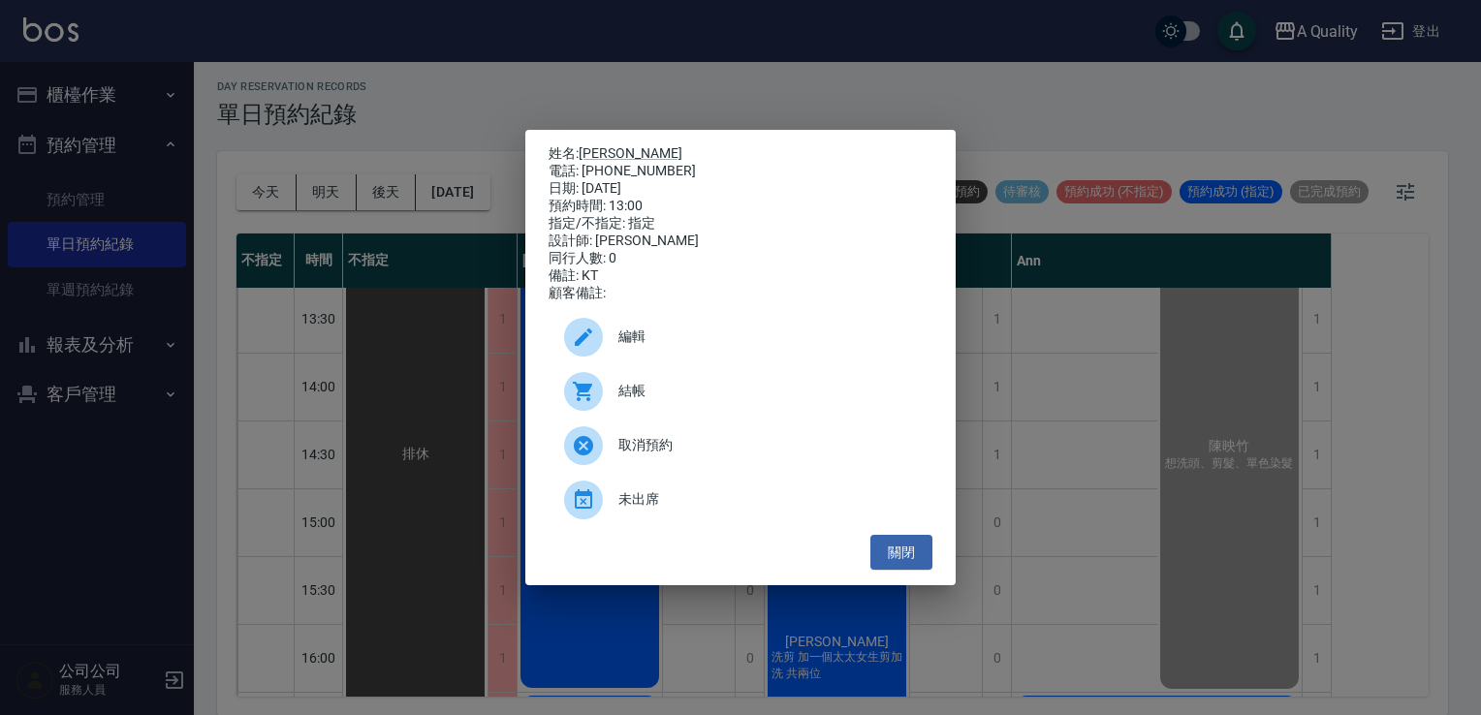
click at [664, 401] on span "結帳" at bounding box center [767, 391] width 299 height 20
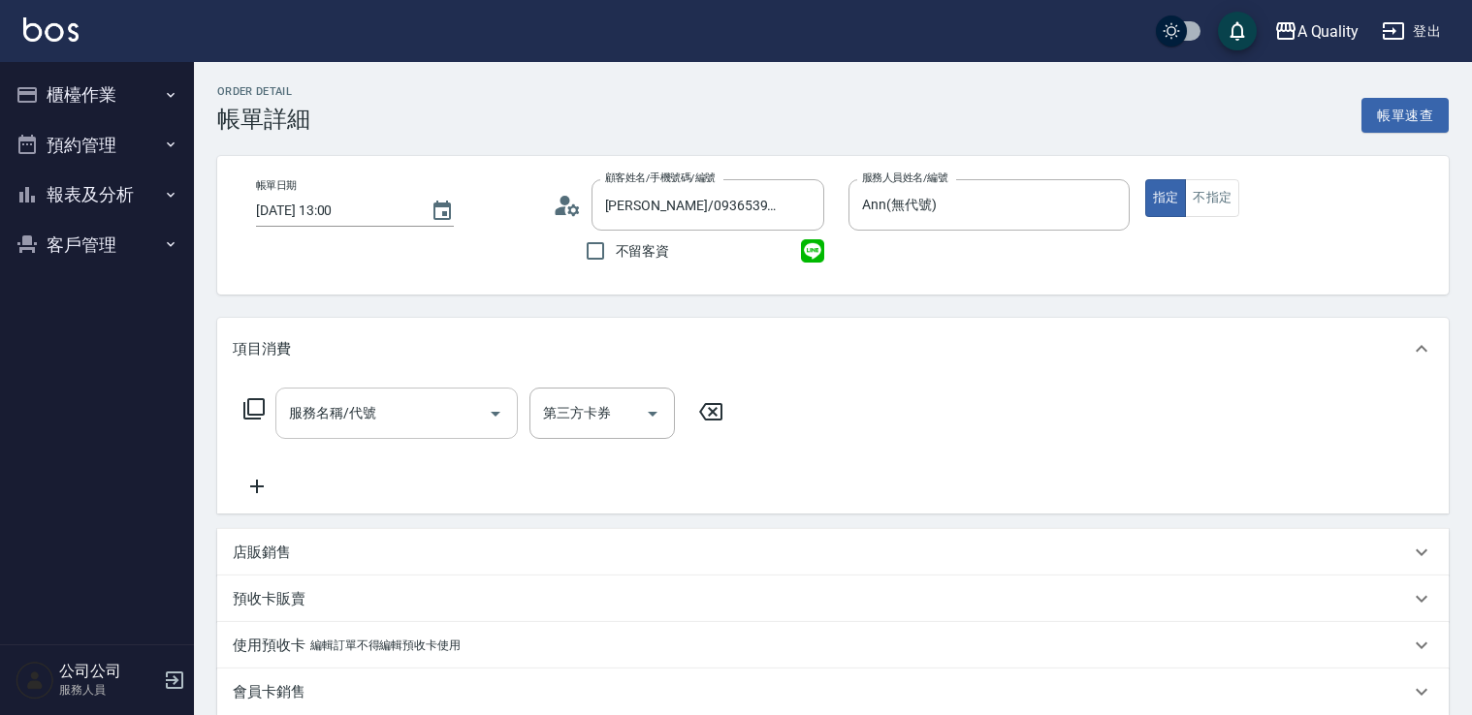
click at [322, 368] on div "項目消費" at bounding box center [832, 349] width 1231 height 62
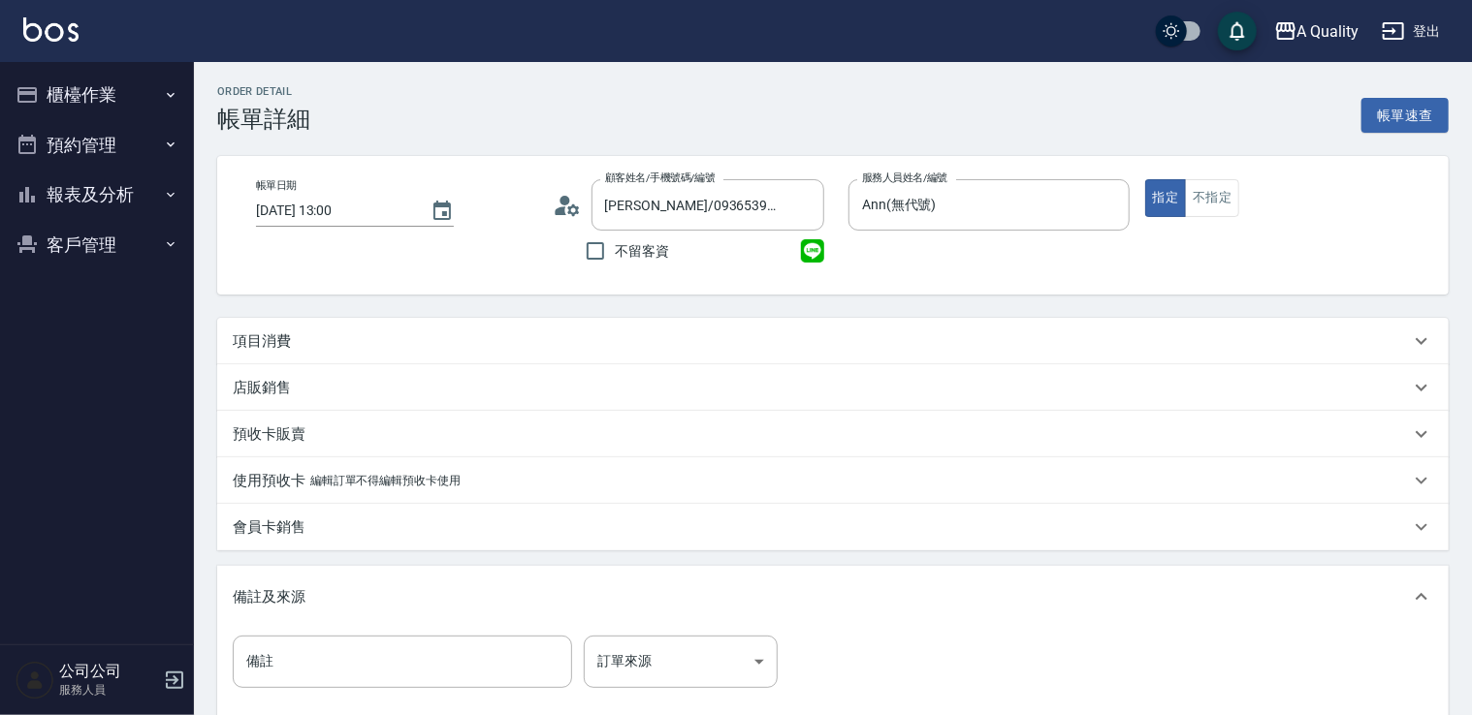
drag, startPoint x: 343, startPoint y: 400, endPoint x: 302, endPoint y: 343, distance: 70.2
click at [342, 397] on div "店販銷售" at bounding box center [832, 387] width 1231 height 47
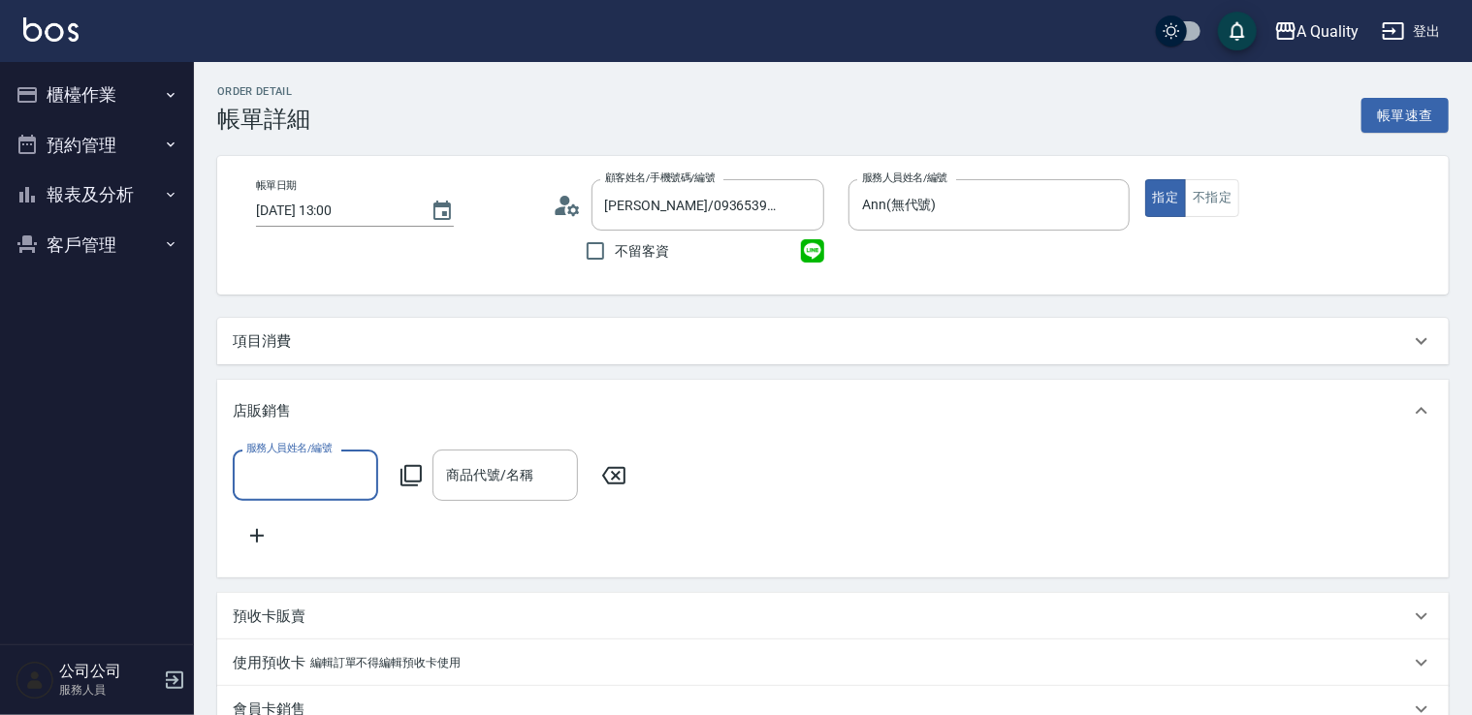
click at [302, 343] on div "項目消費" at bounding box center [821, 342] width 1177 height 20
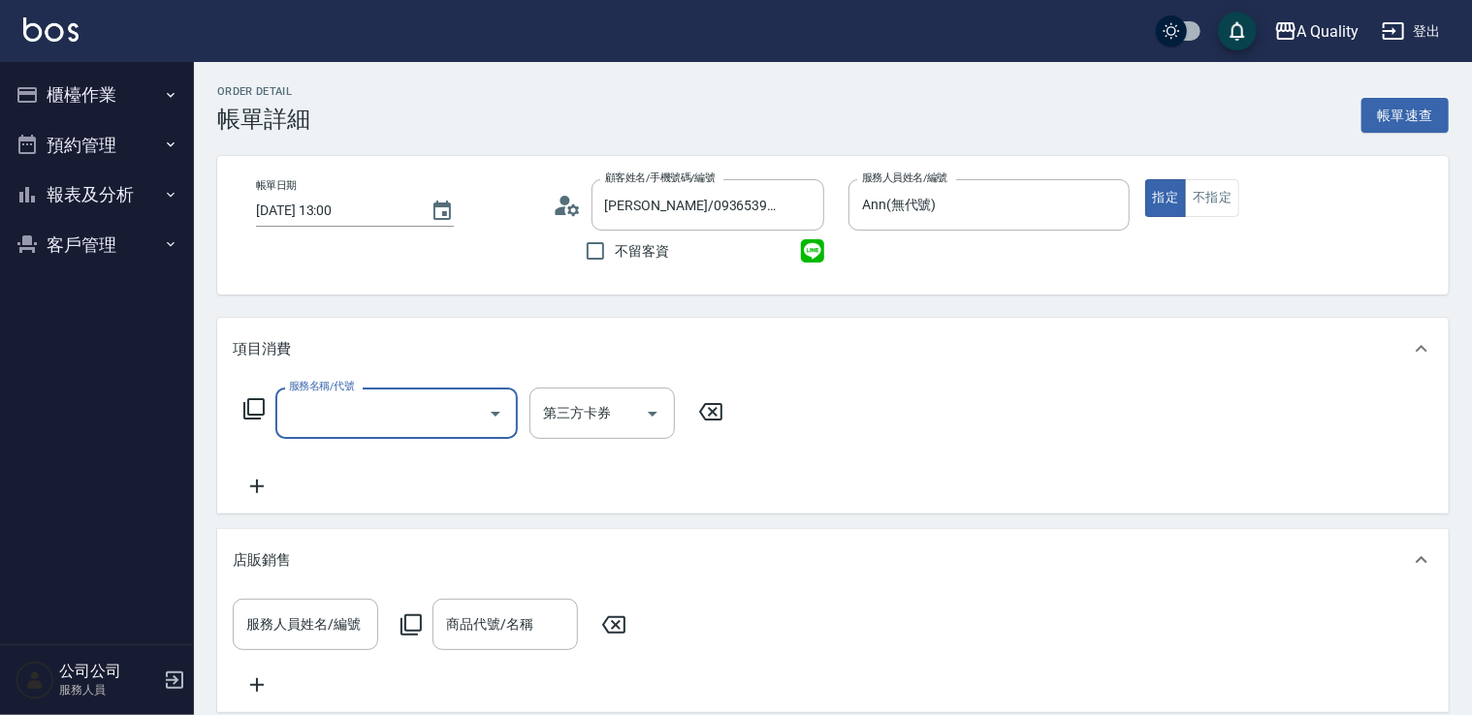
scroll to position [33, 0]
click at [333, 377] on div "項目消費" at bounding box center [832, 349] width 1231 height 62
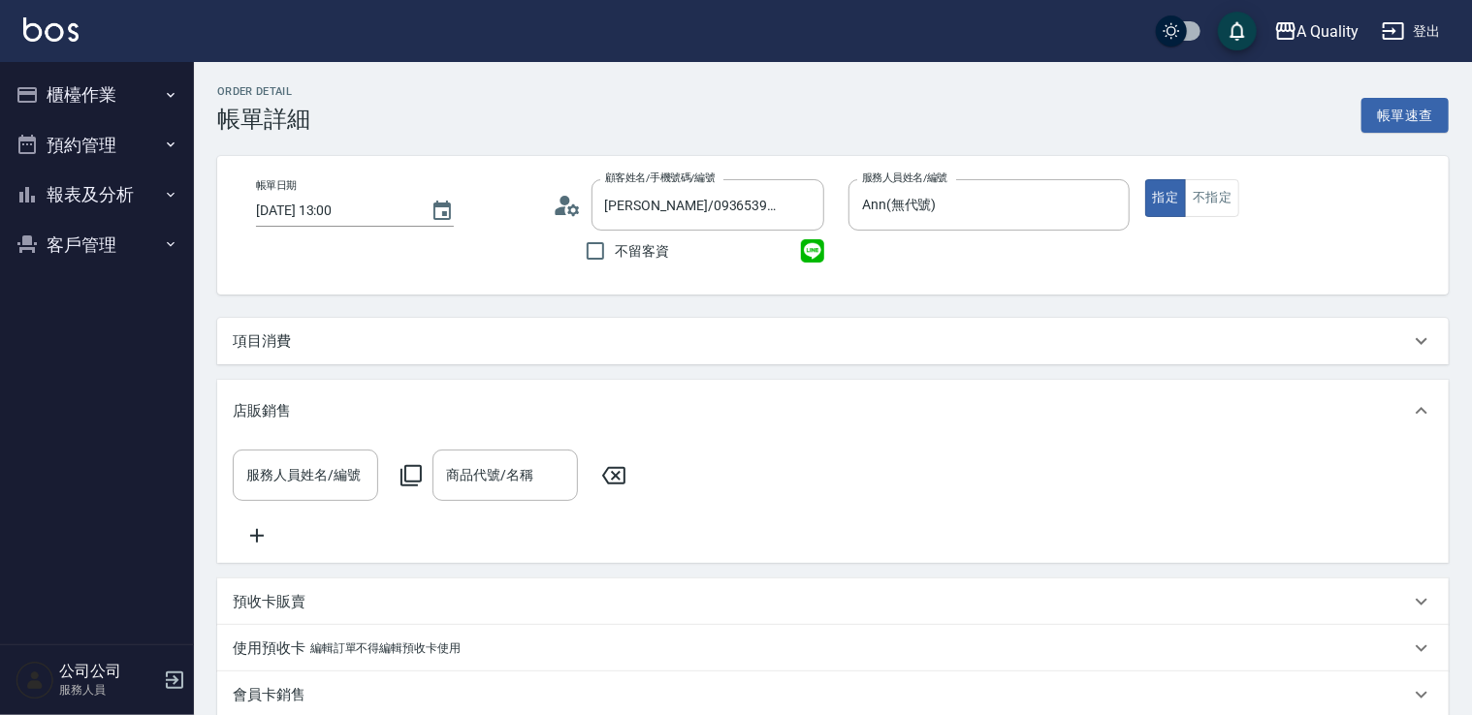
scroll to position [0, 0]
click at [294, 343] on div "項目消費" at bounding box center [821, 342] width 1177 height 20
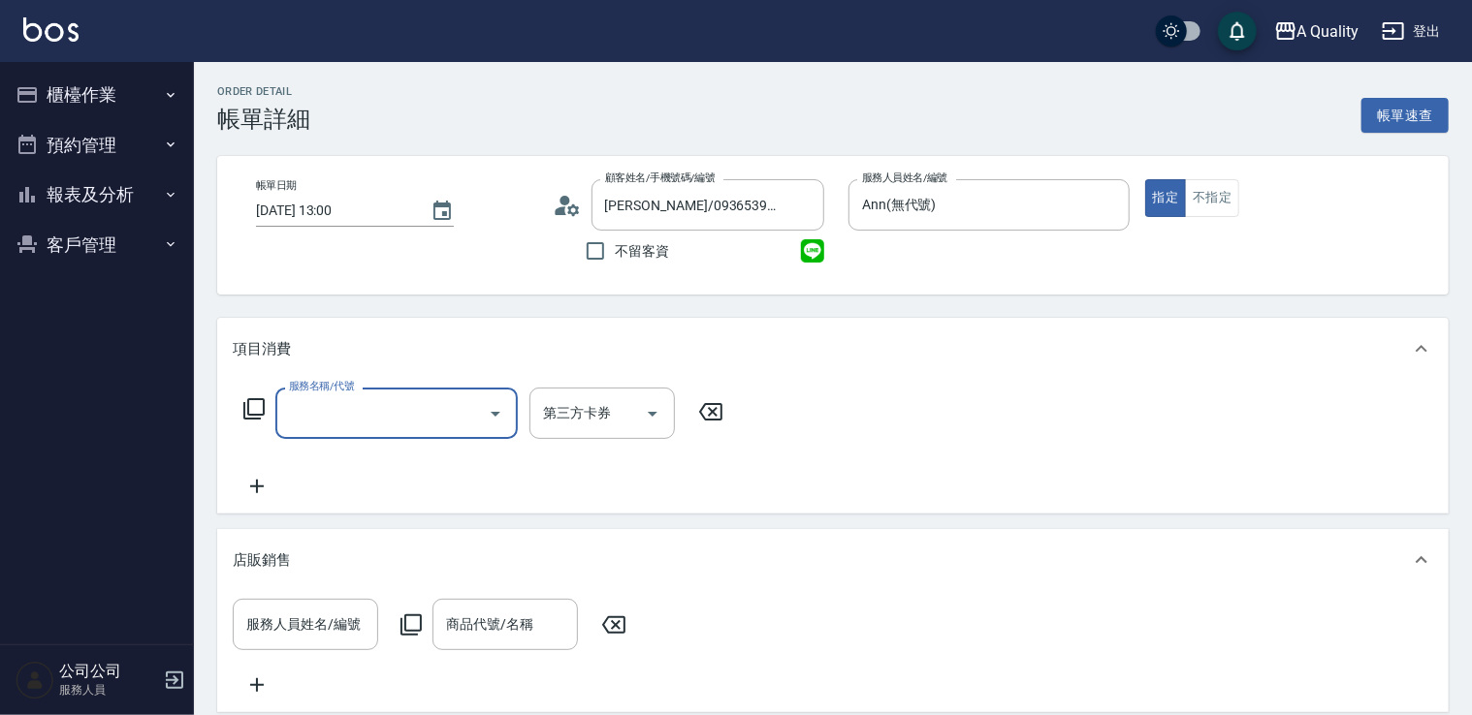
scroll to position [33, 0]
click at [353, 412] on input "服務名稱/代號" at bounding box center [382, 413] width 196 height 34
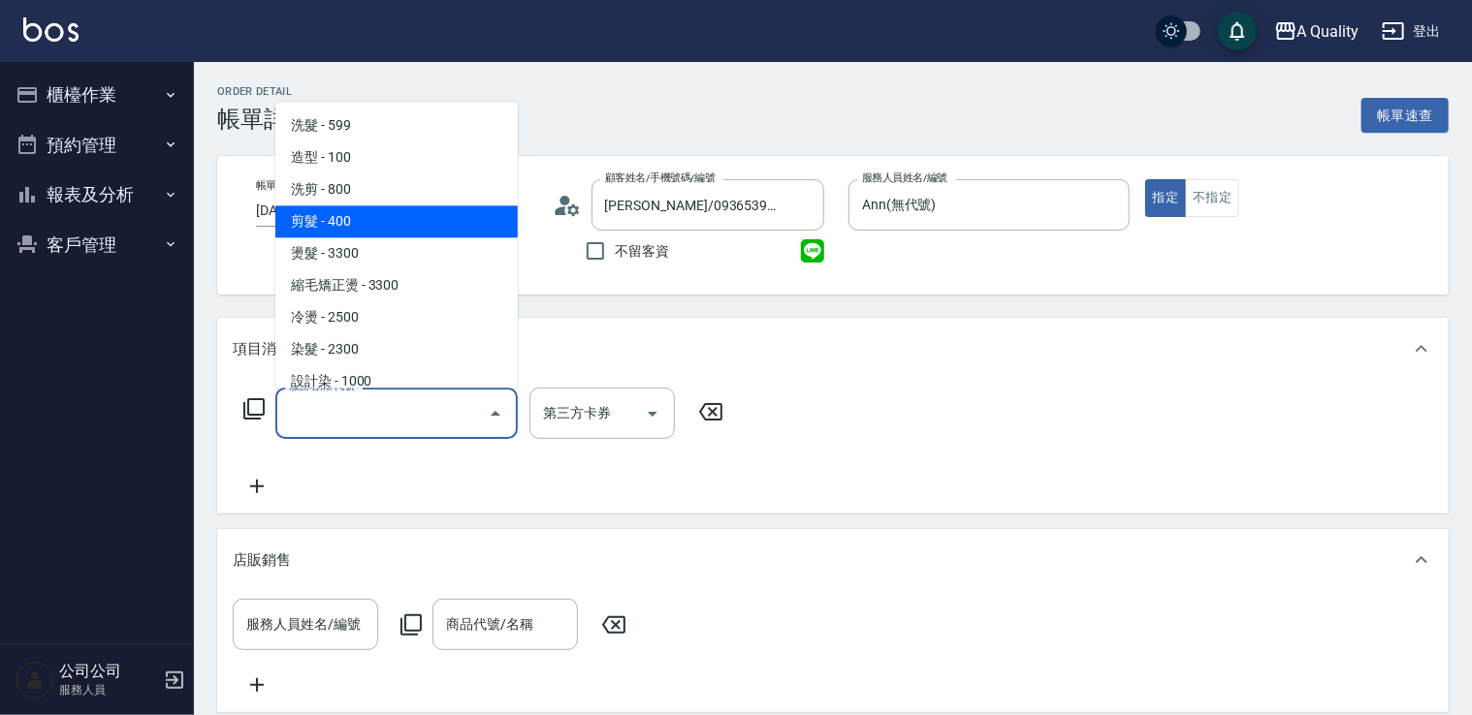
click at [333, 212] on span "剪髮 - 400" at bounding box center [396, 222] width 242 height 32
type input "剪髮(201)"
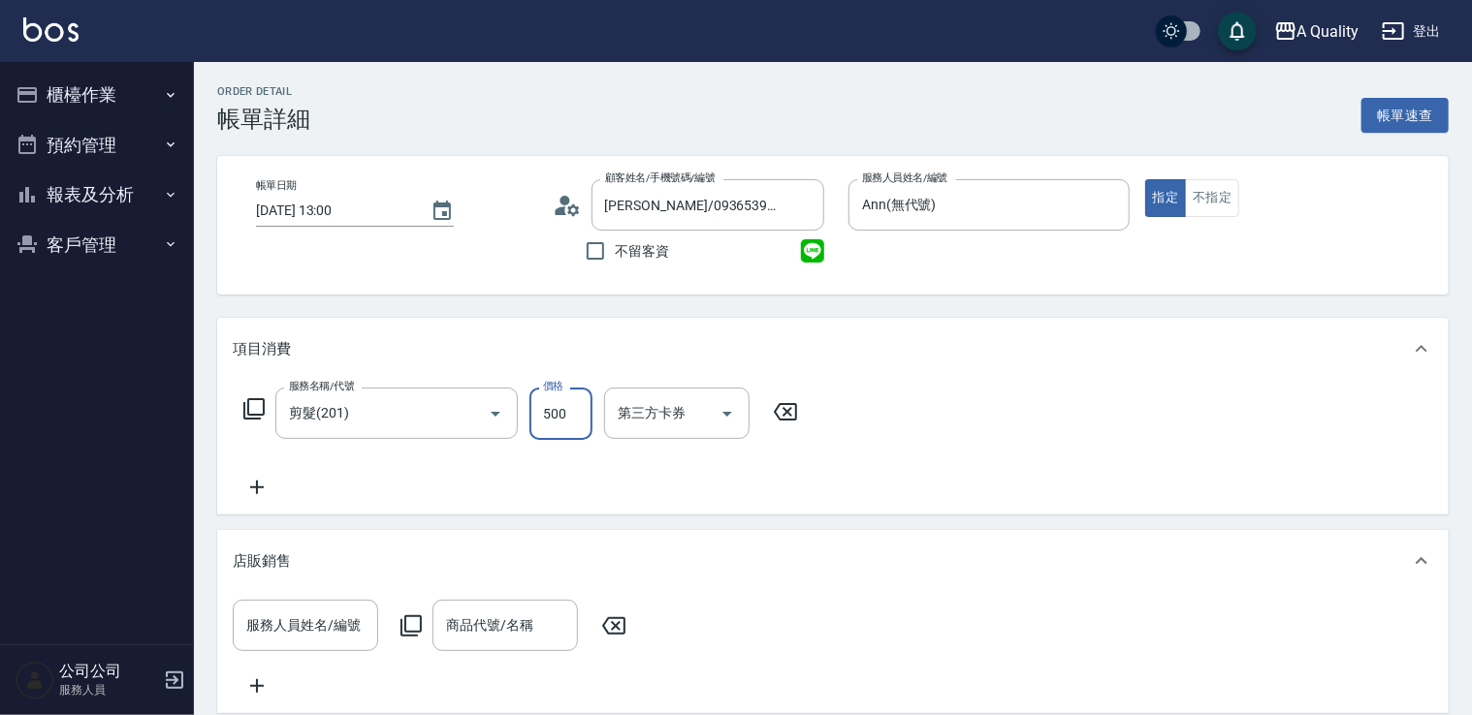
type input "500"
click at [254, 495] on icon at bounding box center [257, 487] width 48 height 23
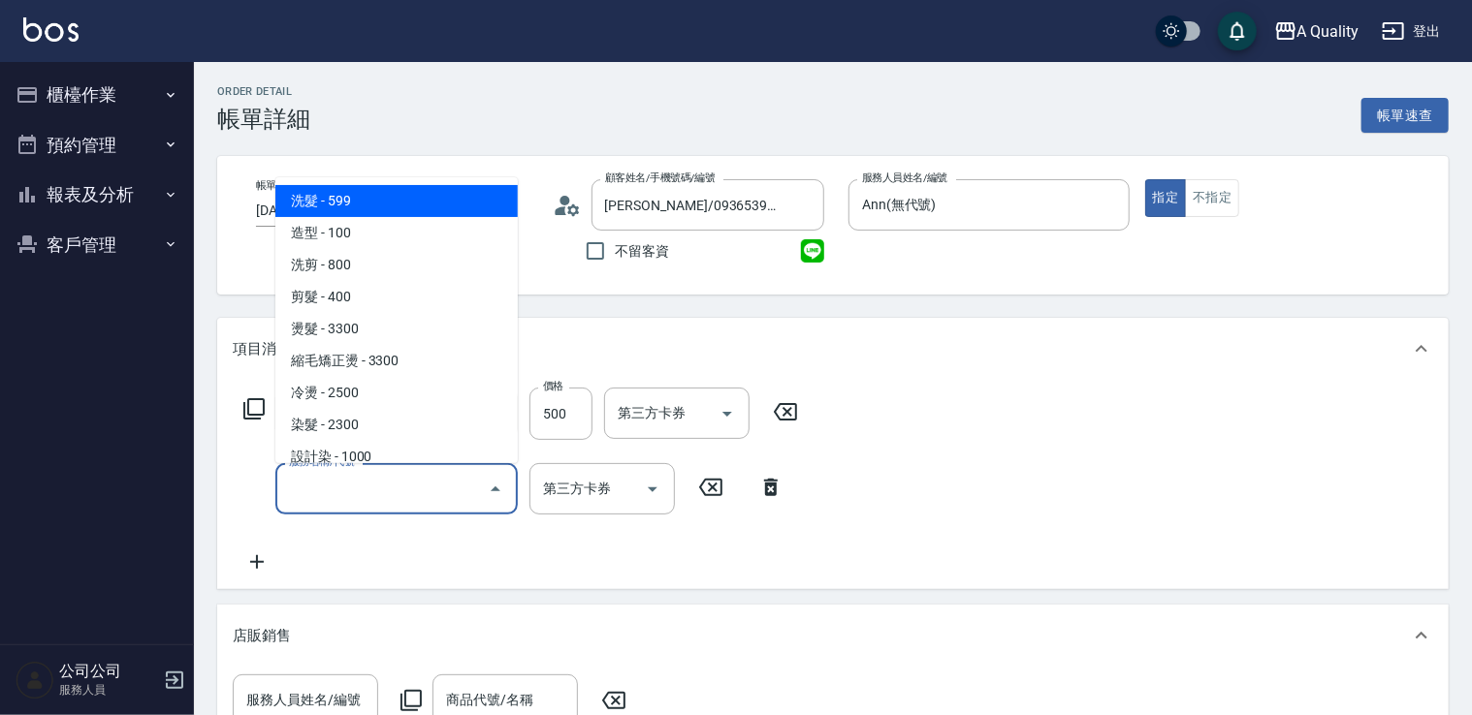
click at [364, 477] on input "服務名稱/代號" at bounding box center [382, 489] width 196 height 34
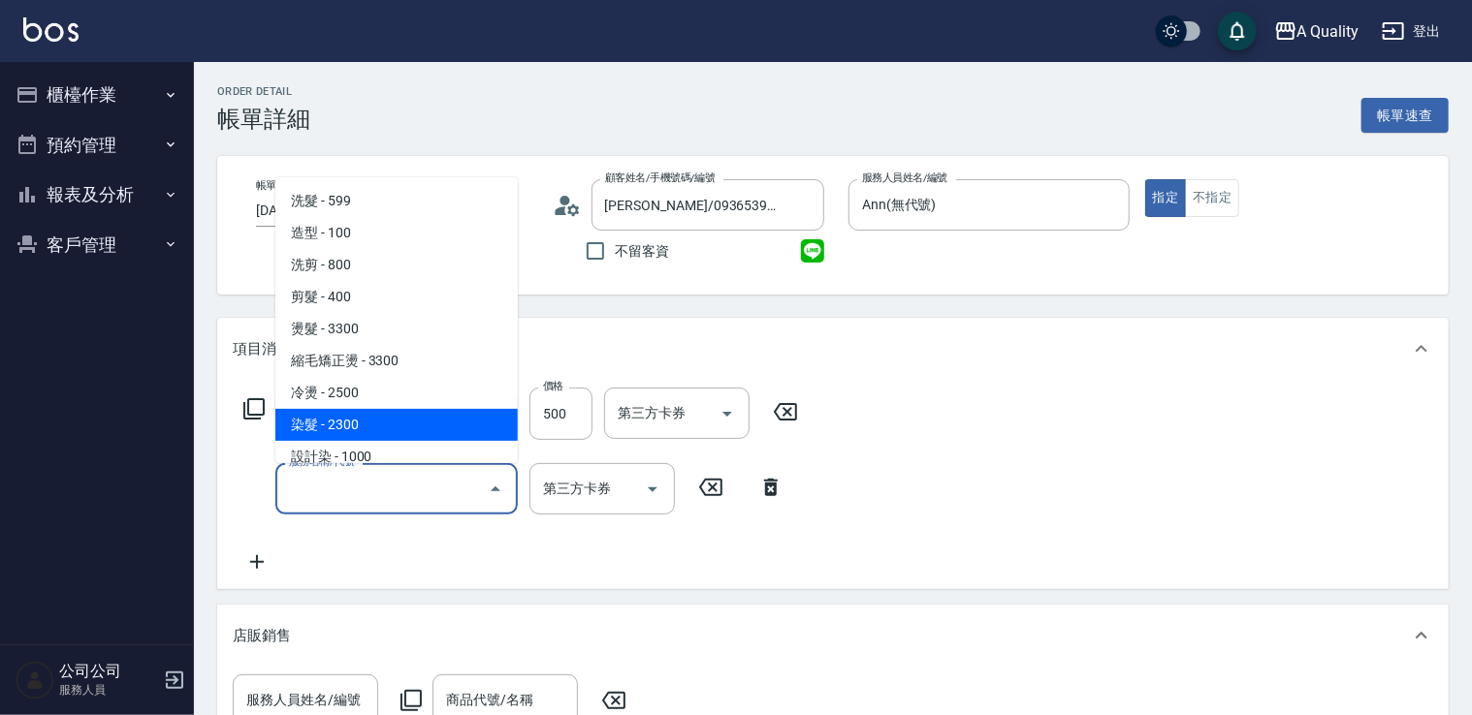
click at [364, 424] on span "染髮 - 2300" at bounding box center [396, 425] width 242 height 32
type input "染髮(401)"
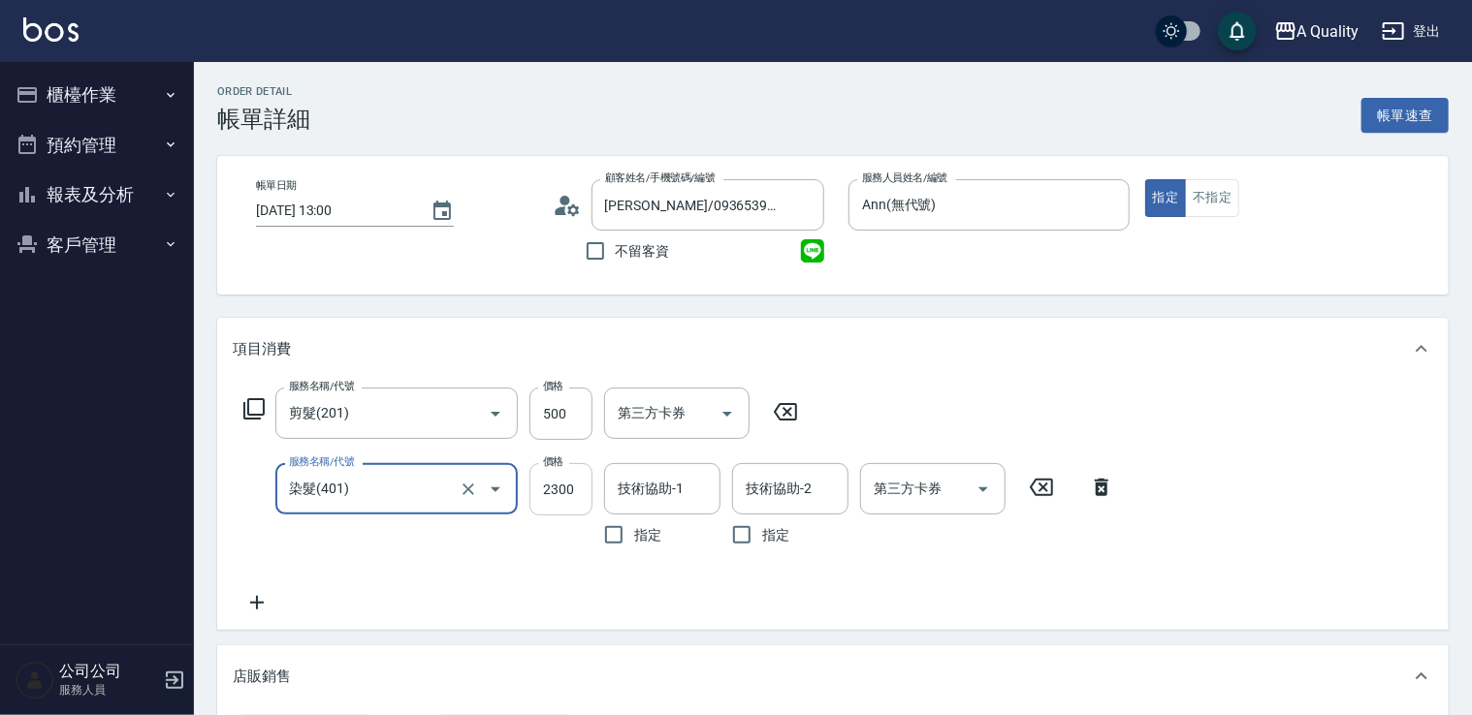
click at [585, 507] on input "2300" at bounding box center [560, 489] width 63 height 52
type input "3300"
click at [654, 491] on input "技術協助-1" at bounding box center [662, 489] width 99 height 34
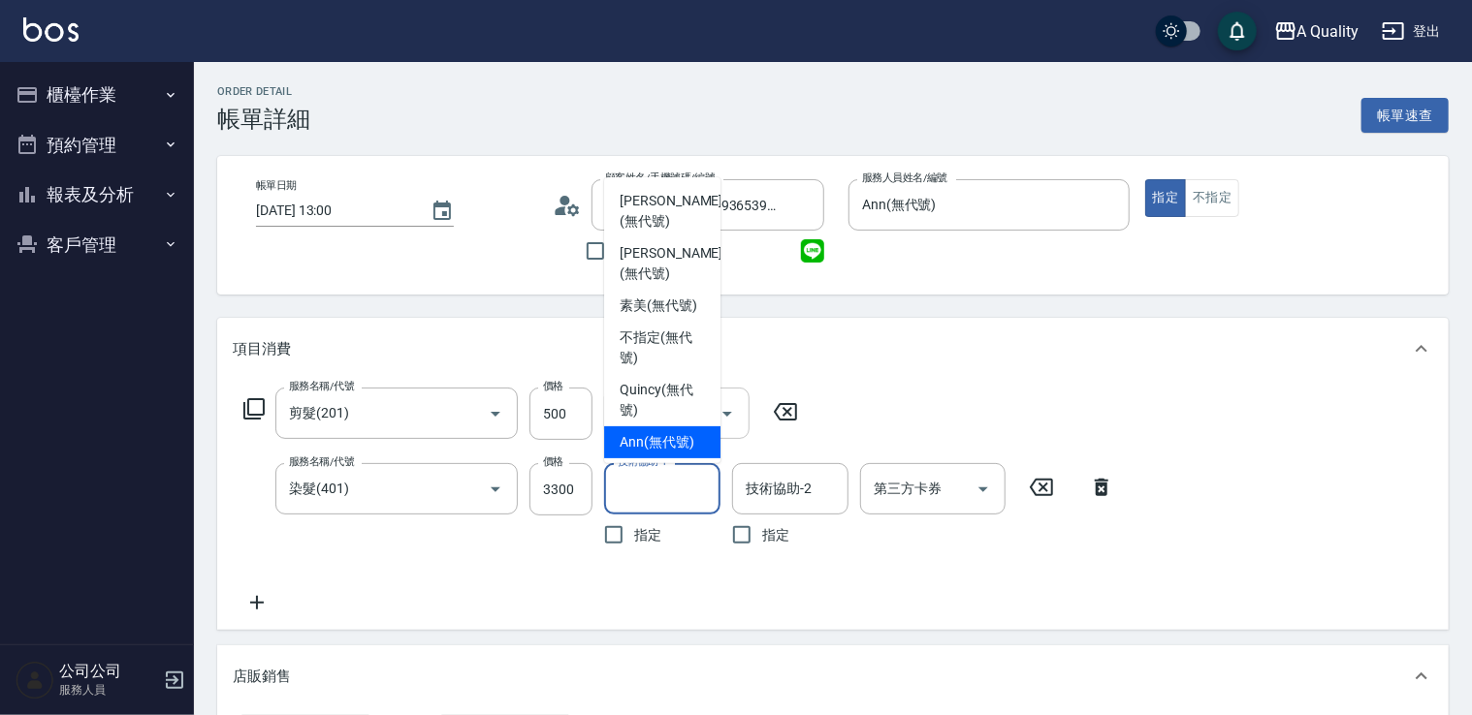
drag, startPoint x: 659, startPoint y: 430, endPoint x: 676, endPoint y: 436, distance: 17.5
click at [660, 432] on span "Ann (無代號)" at bounding box center [656, 442] width 75 height 20
type input "Ann(無代號)"
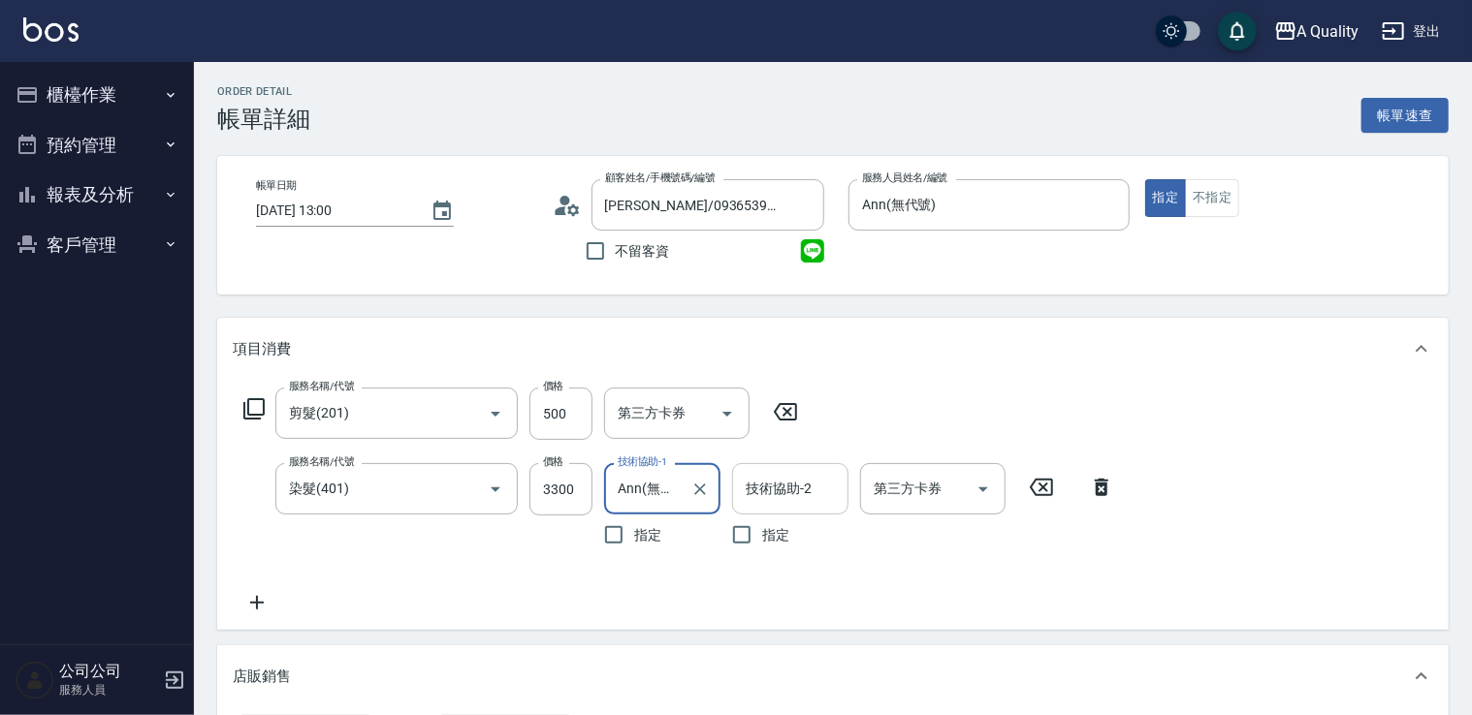
click at [814, 494] on input "技術協助-2" at bounding box center [790, 489] width 99 height 34
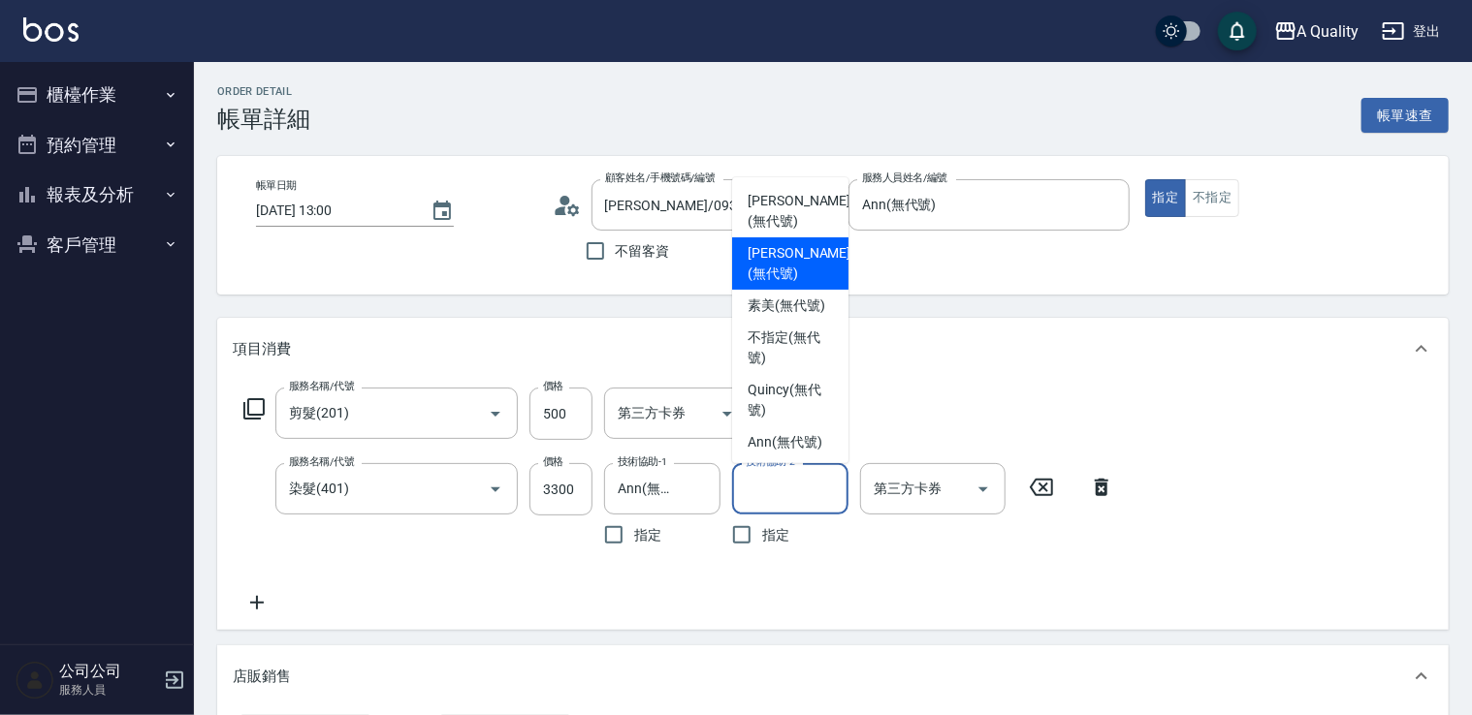
click at [783, 277] on span "Yuna (無代號)" at bounding box center [798, 263] width 103 height 41
type input "Yuna(無代號)"
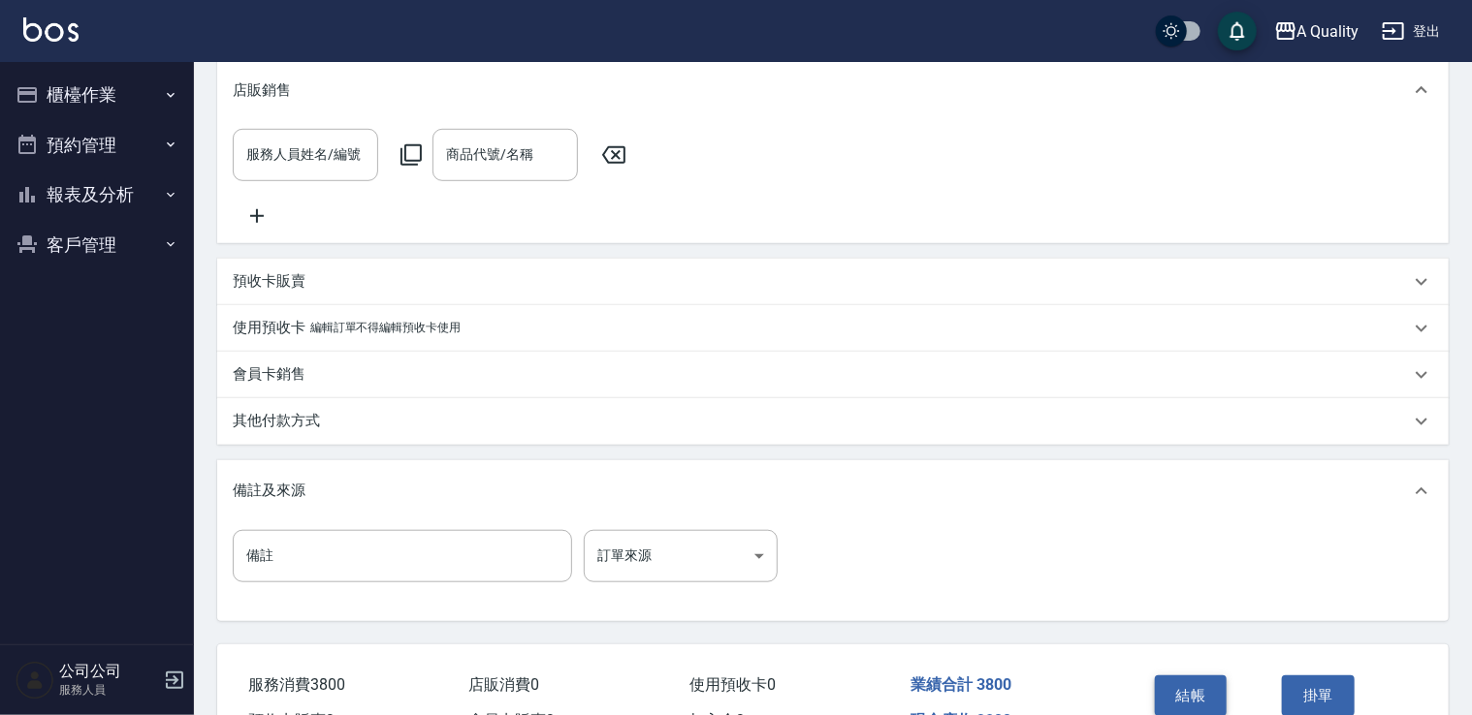
scroll to position [679, 0]
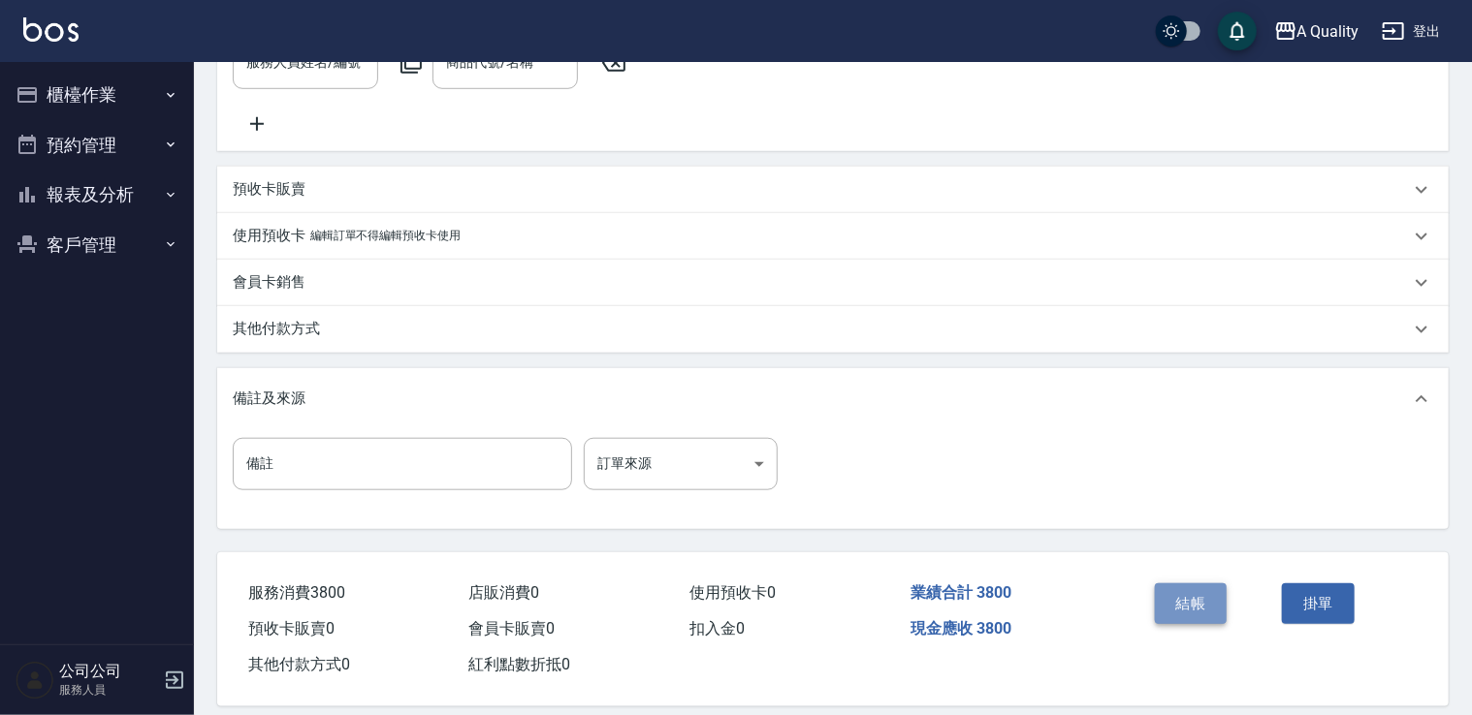
click at [1210, 611] on button "結帳" at bounding box center [1191, 604] width 73 height 41
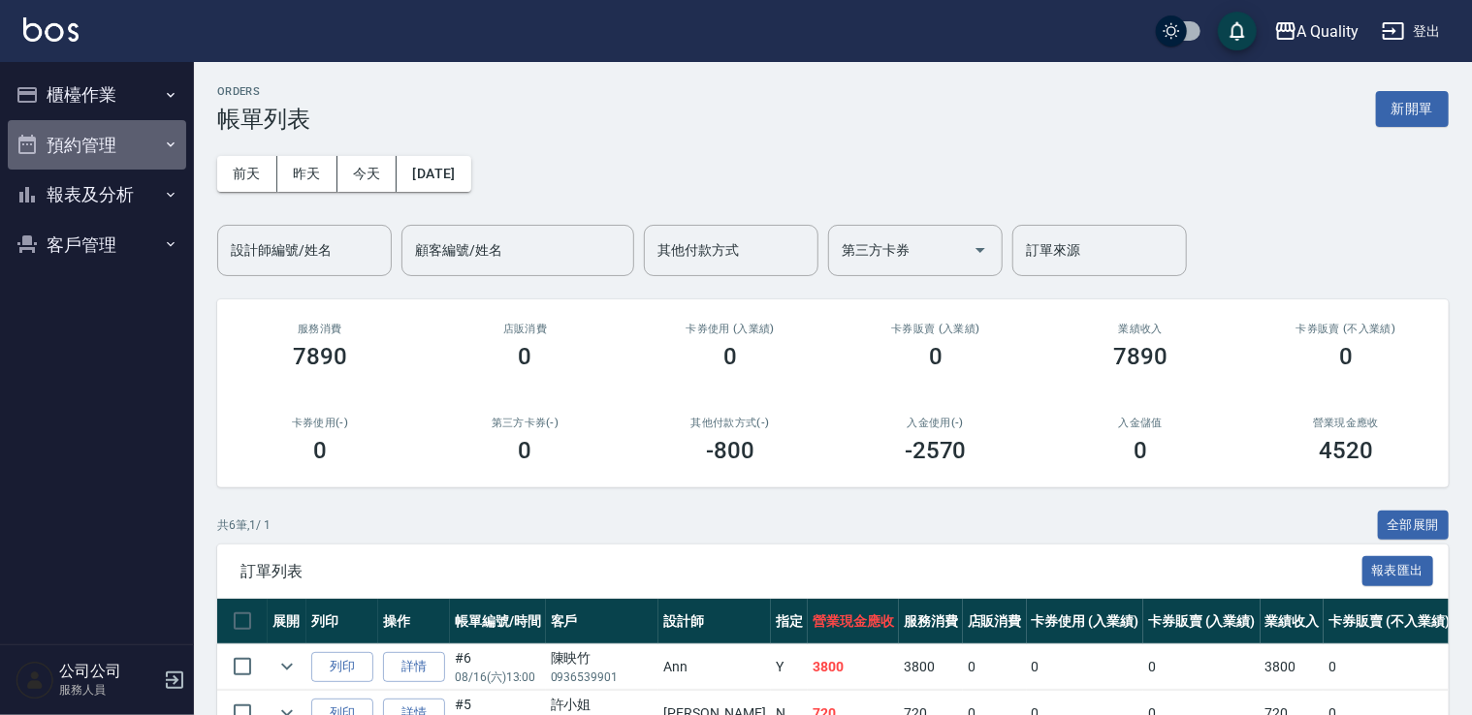
drag, startPoint x: 103, startPoint y: 151, endPoint x: 114, endPoint y: 162, distance: 15.8
click at [106, 152] on button "預約管理" at bounding box center [97, 145] width 178 height 50
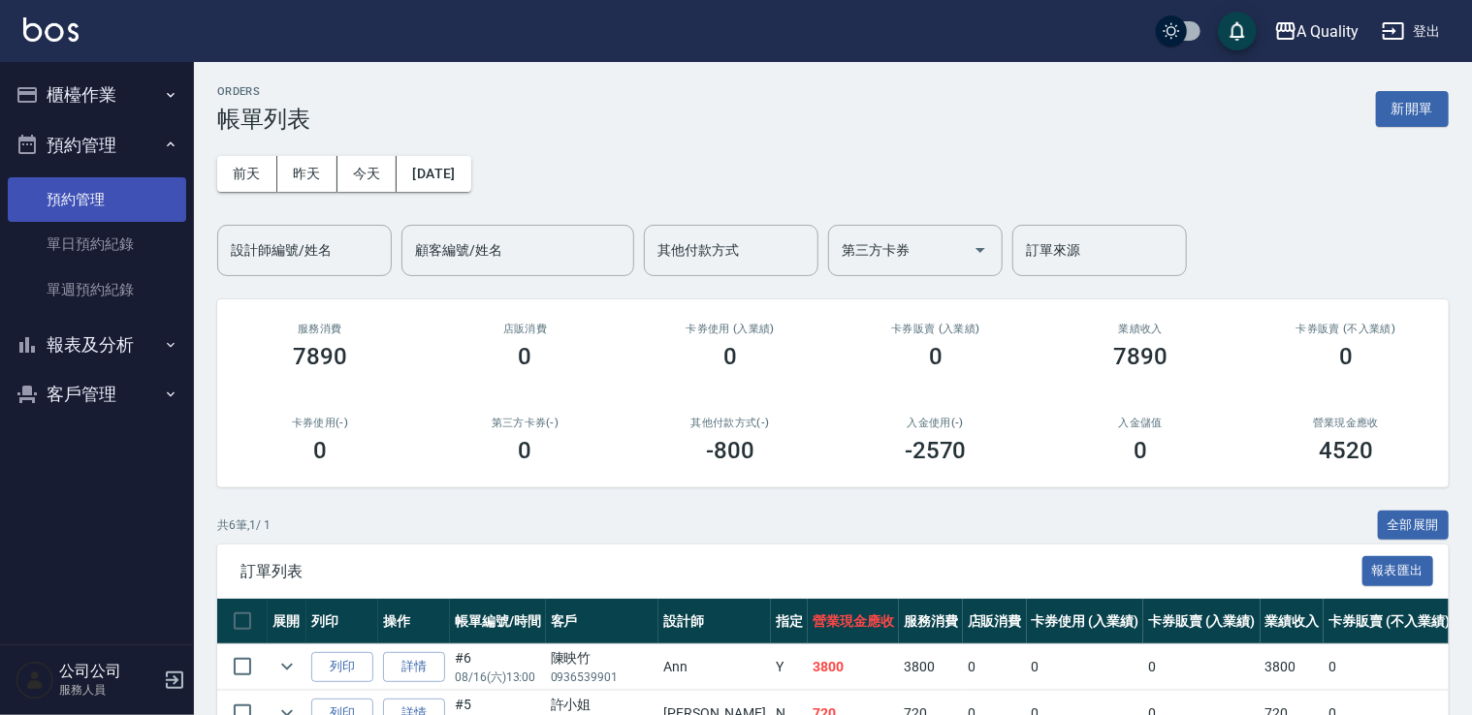
click at [123, 220] on link "預約管理" at bounding box center [97, 199] width 178 height 45
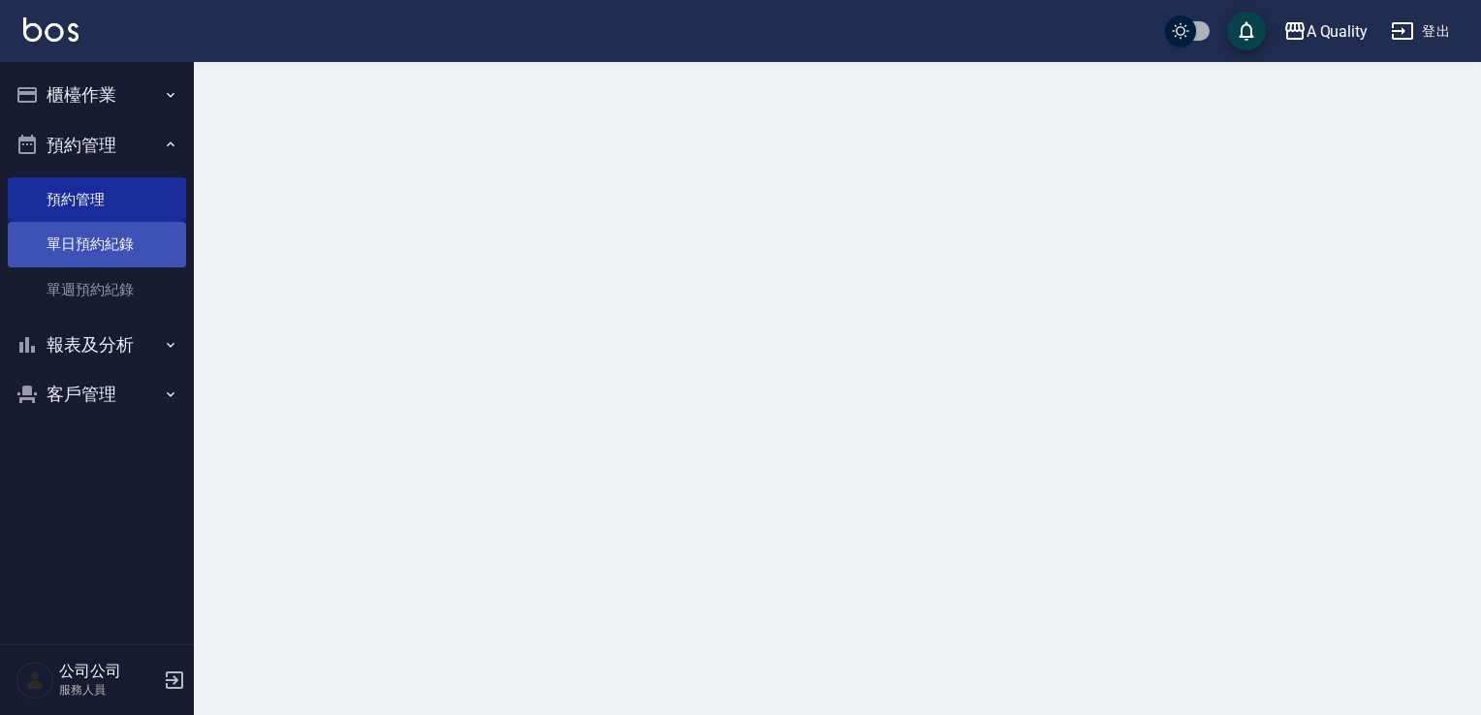
click at [122, 238] on link "單日預約紀錄" at bounding box center [97, 244] width 178 height 45
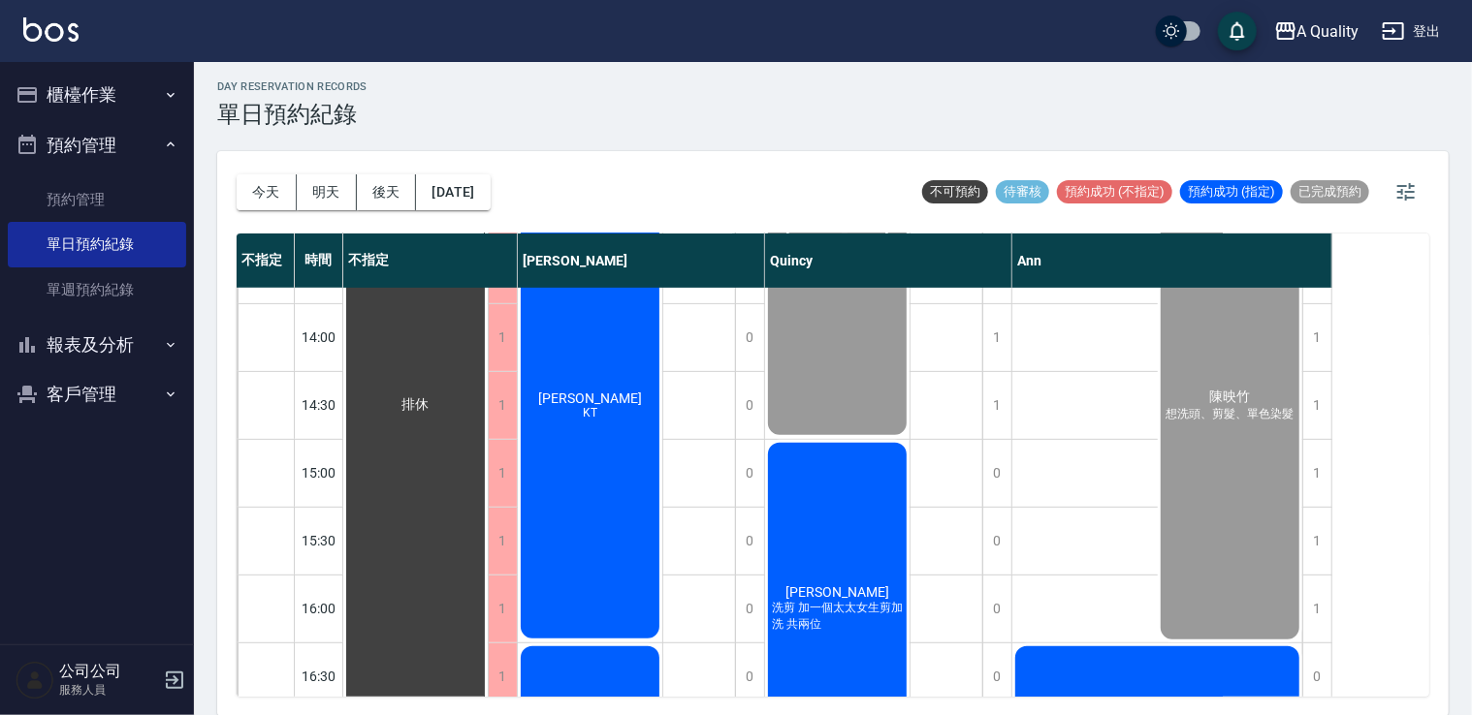
scroll to position [388, 0]
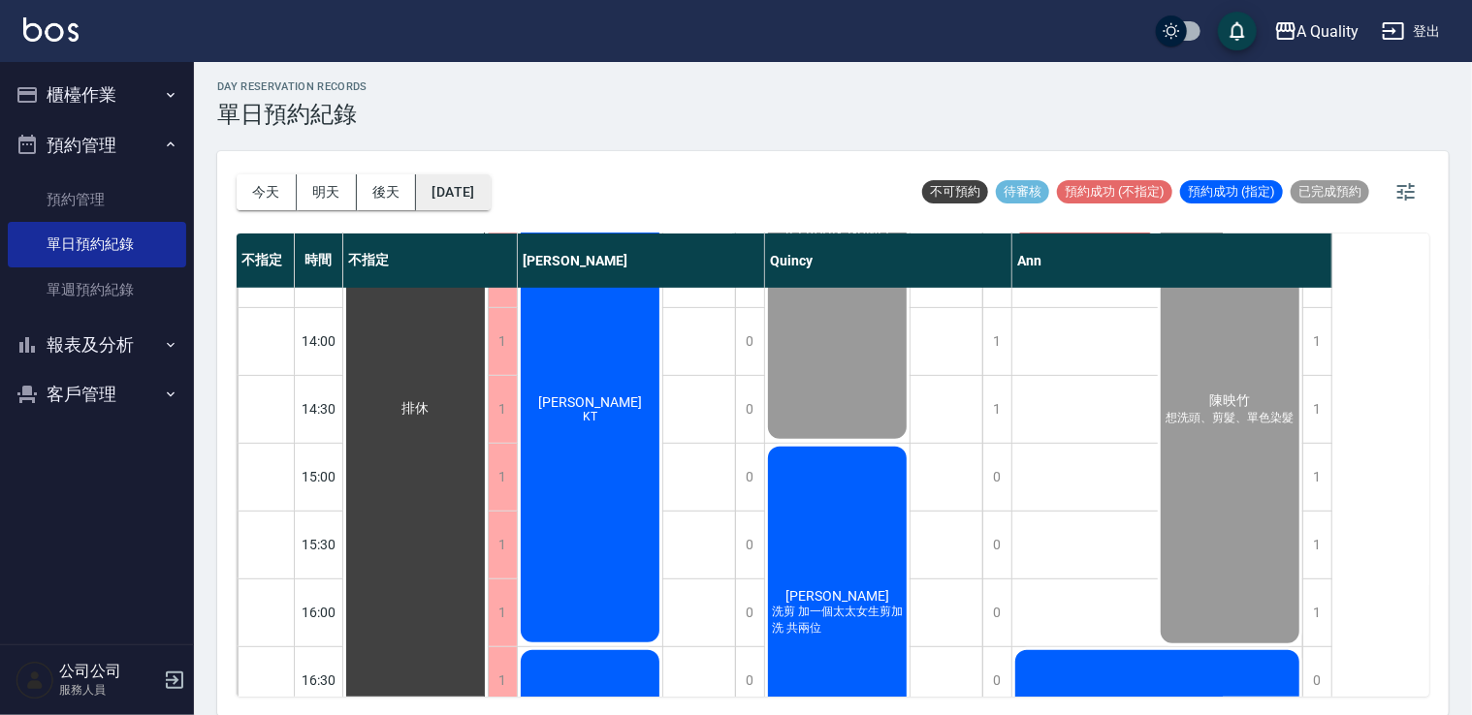
click at [487, 193] on button "[DATE]" at bounding box center [453, 192] width 74 height 36
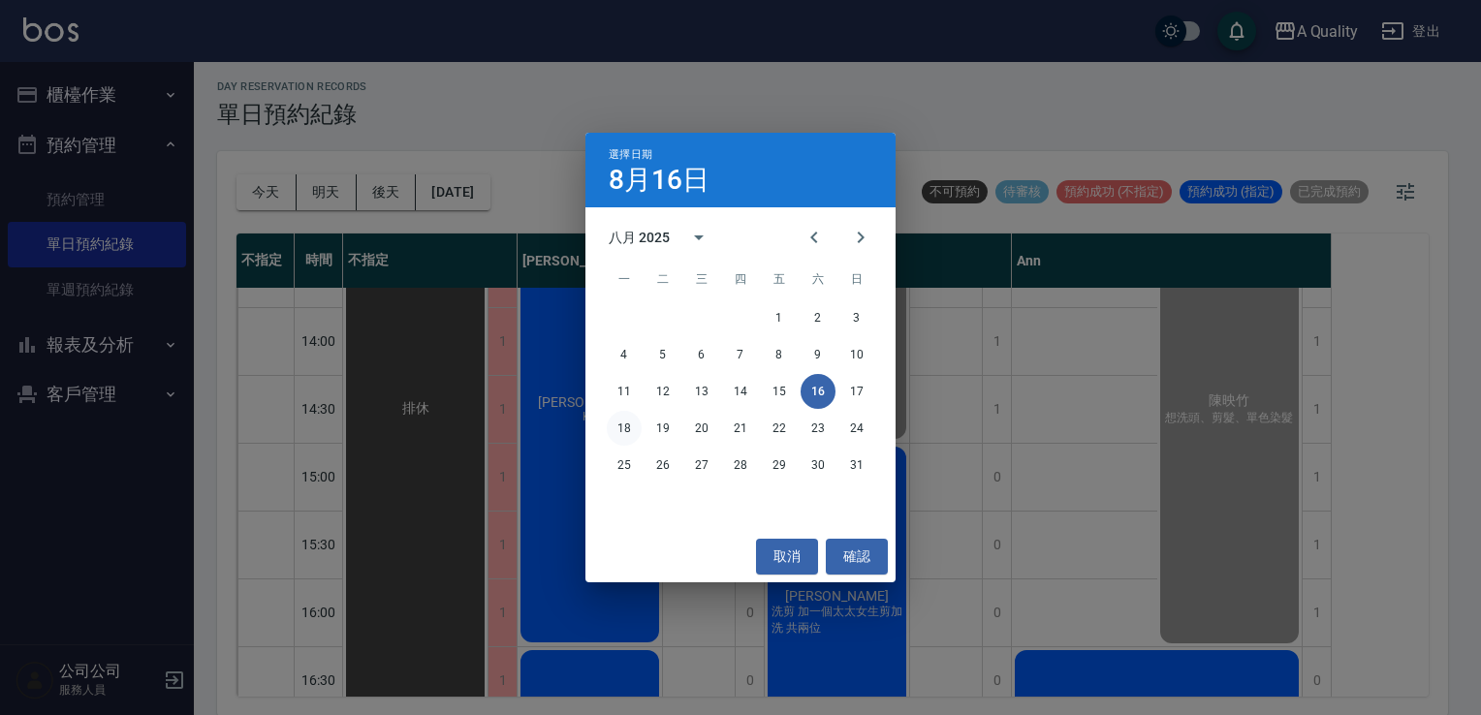
click at [630, 422] on button "18" at bounding box center [624, 428] width 35 height 35
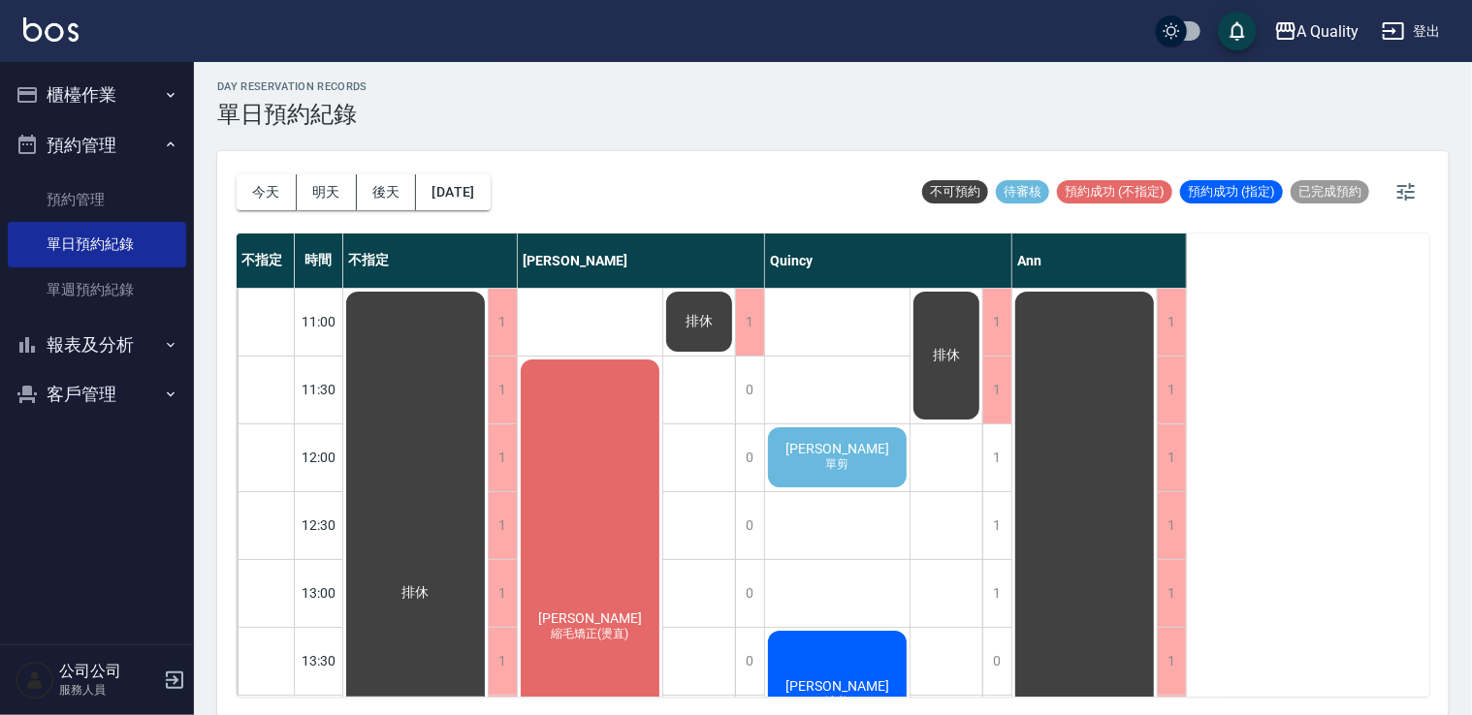
click at [488, 453] on div "黃鈺軒 縮毛矯正(燙直)" at bounding box center [415, 593] width 144 height 609
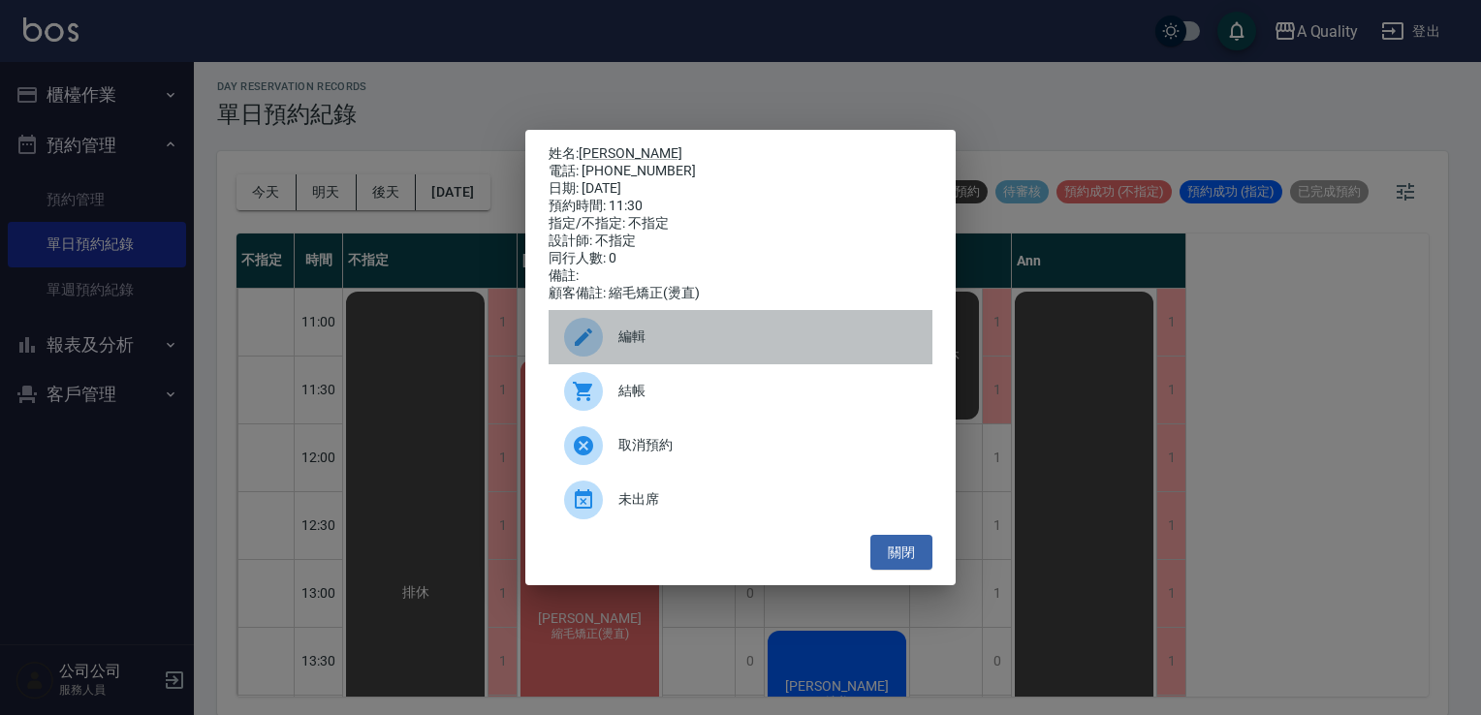
click at [608, 352] on div at bounding box center [591, 337] width 54 height 39
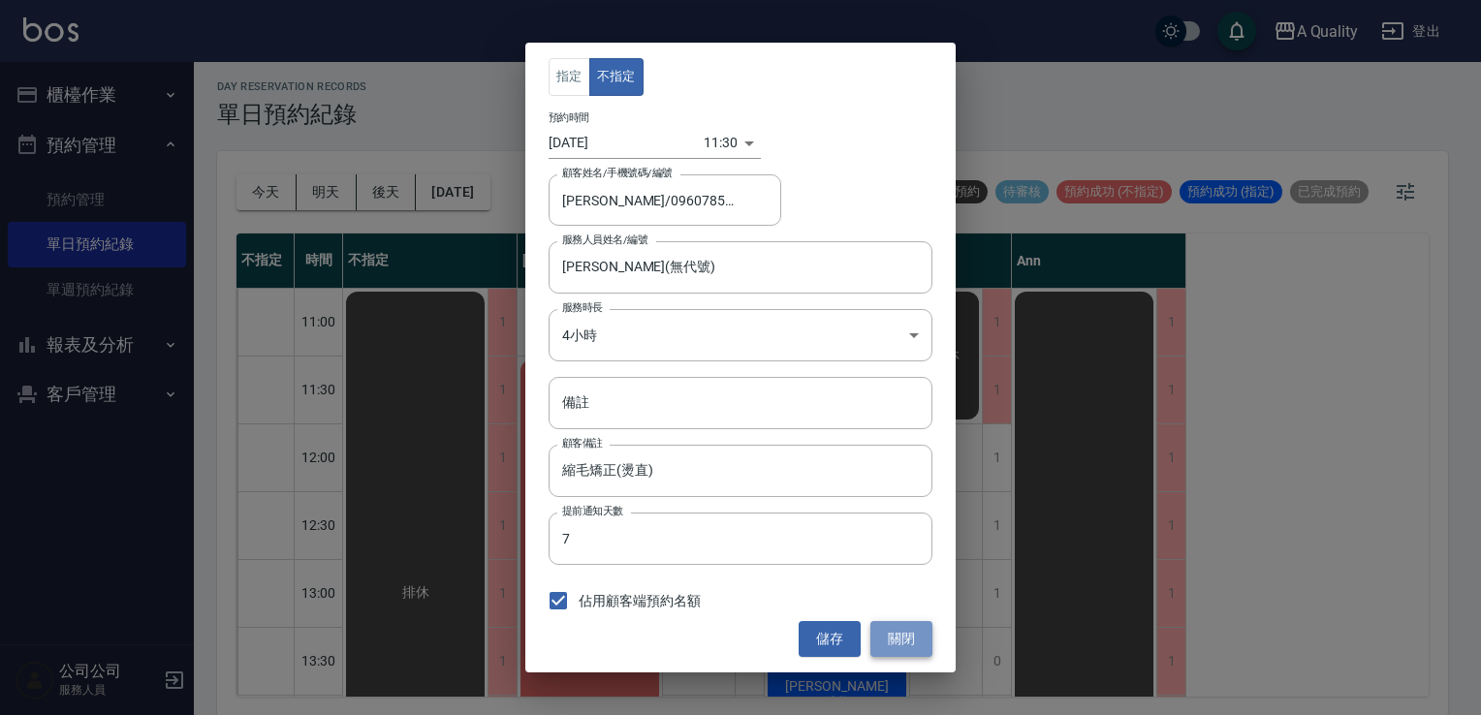
click at [895, 637] on button "關閉" at bounding box center [902, 639] width 62 height 36
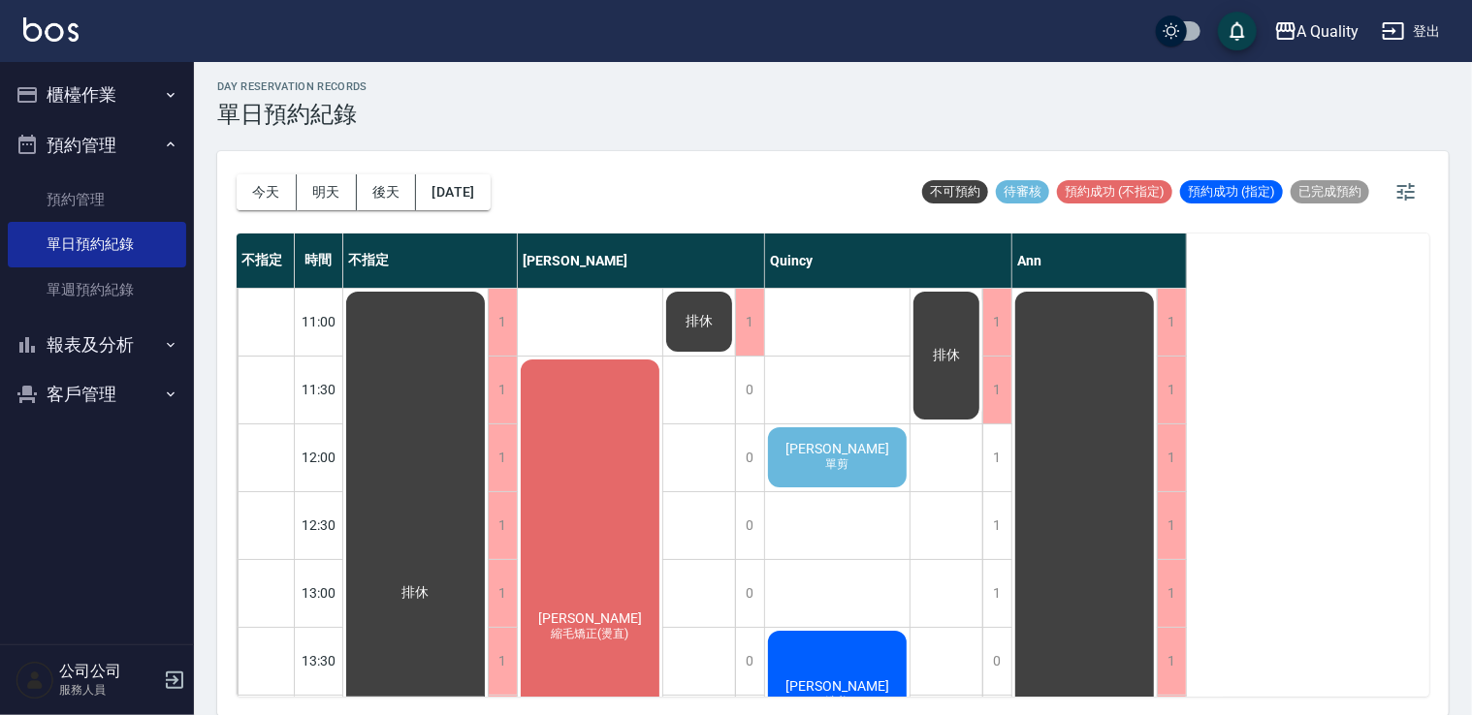
click at [488, 465] on div "黃鈺軒 縮毛矯正(燙直)" at bounding box center [415, 593] width 144 height 609
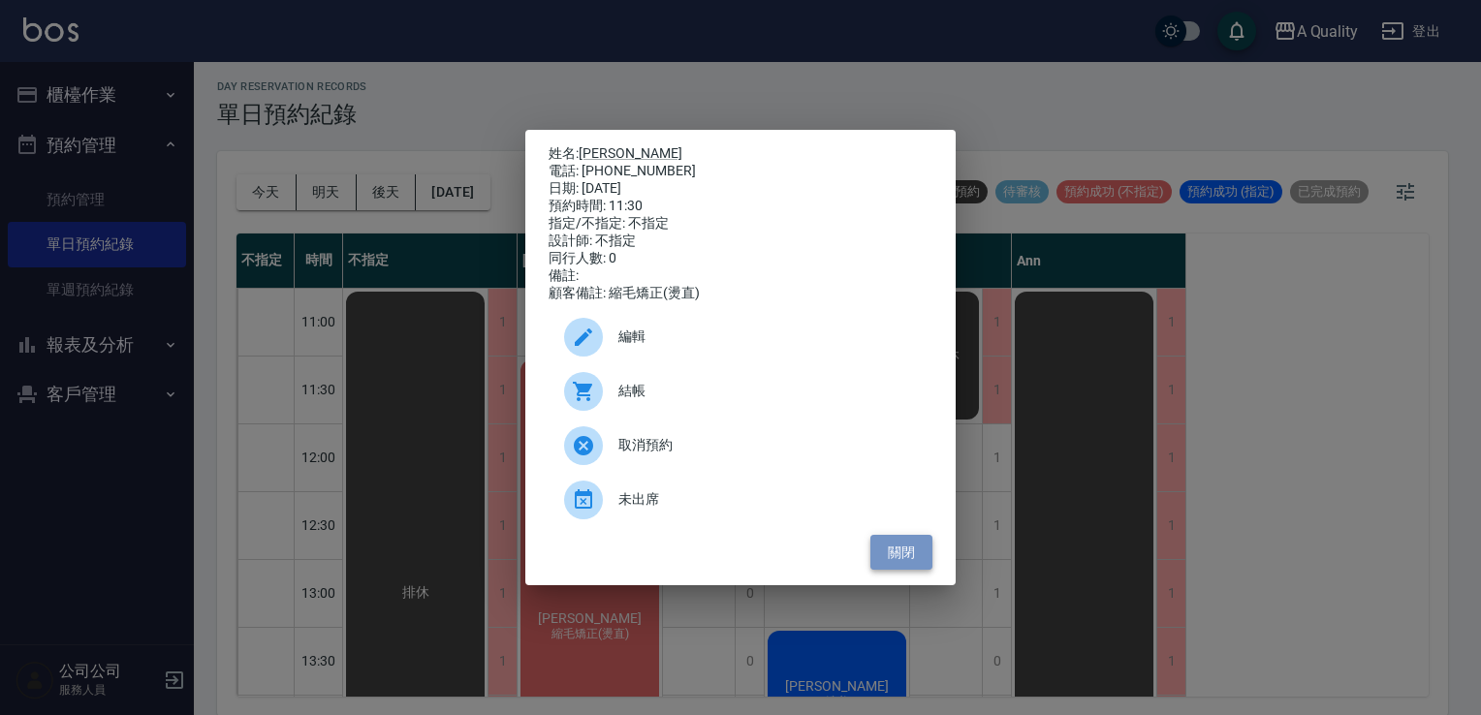
click at [922, 560] on button "關閉" at bounding box center [902, 553] width 62 height 36
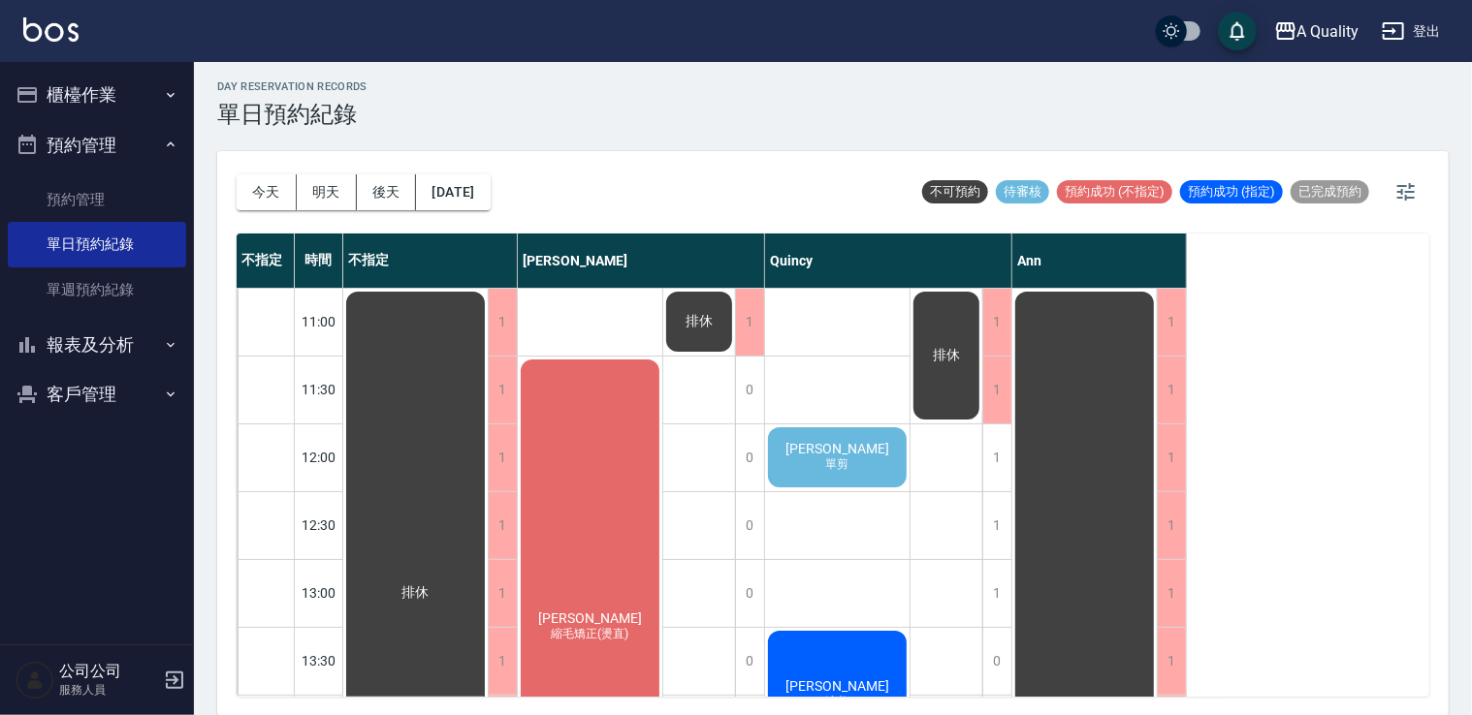
click at [488, 440] on div "黃鈺軒 縮毛矯正(燙直)" at bounding box center [415, 593] width 144 height 609
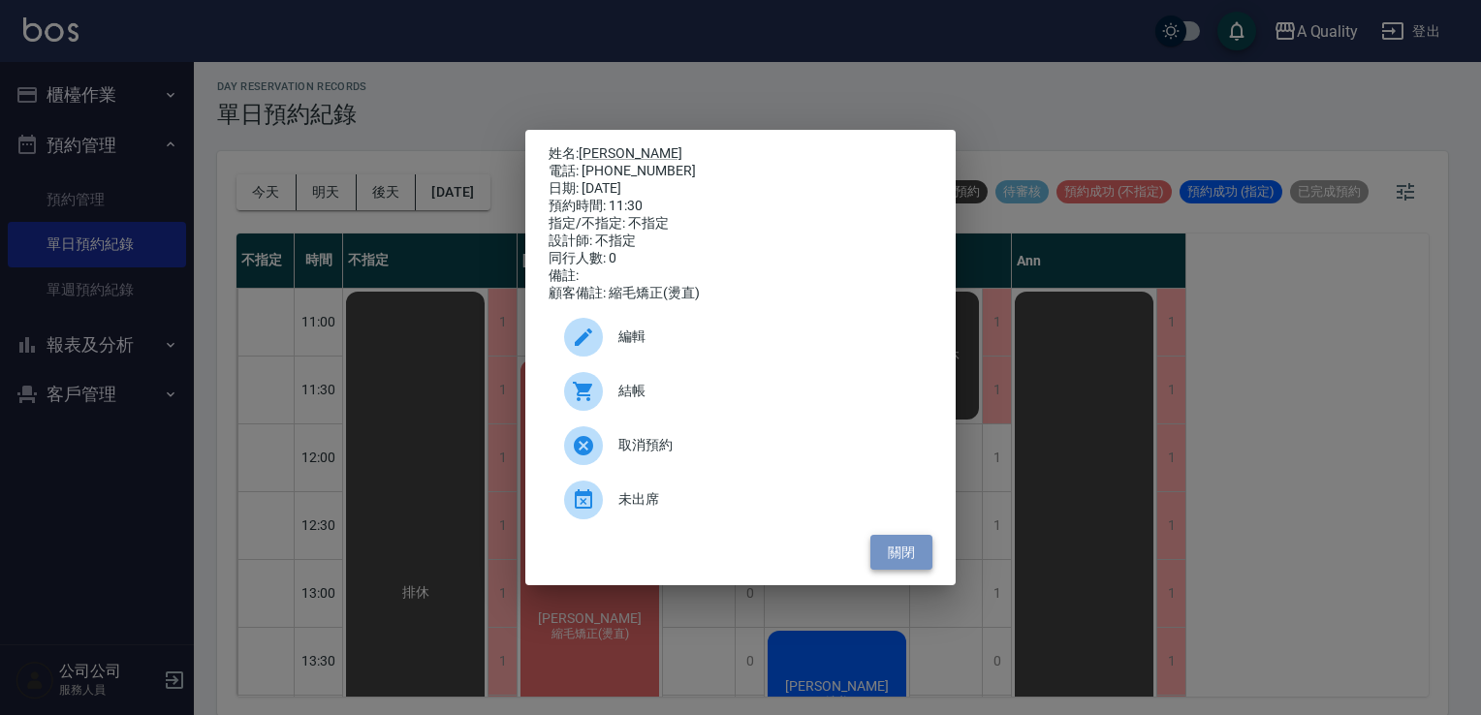
click at [877, 555] on button "關閉" at bounding box center [902, 553] width 62 height 36
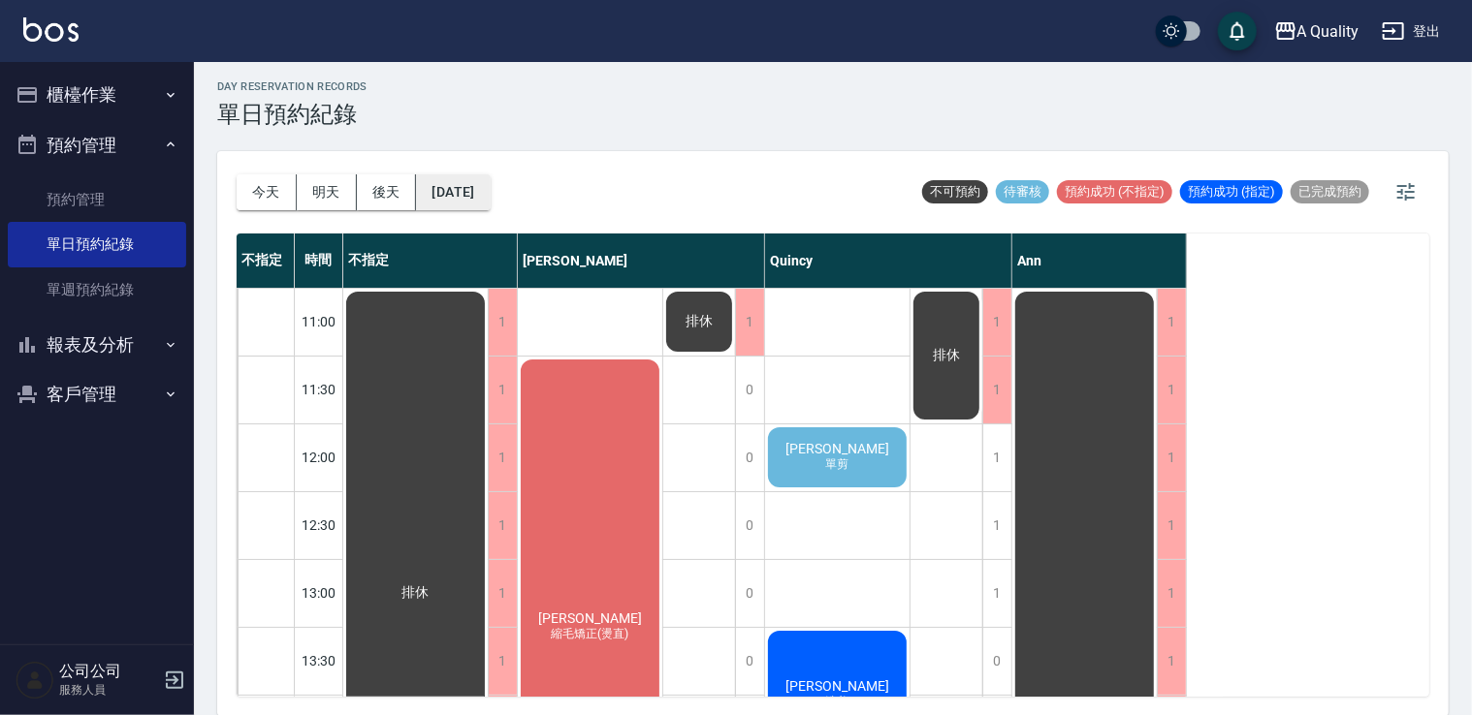
click at [479, 198] on button "2025/08/18" at bounding box center [453, 192] width 74 height 36
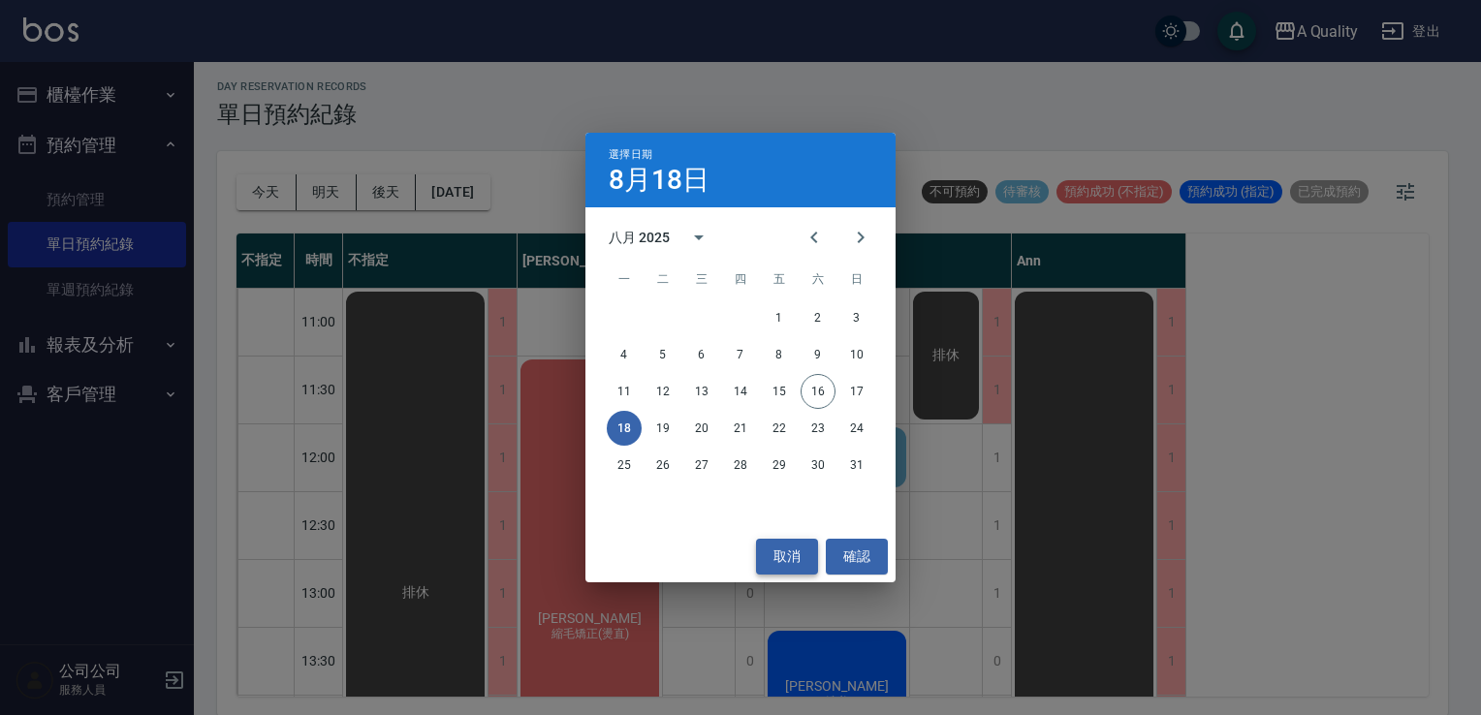
click at [772, 544] on button "取消" at bounding box center [787, 557] width 62 height 36
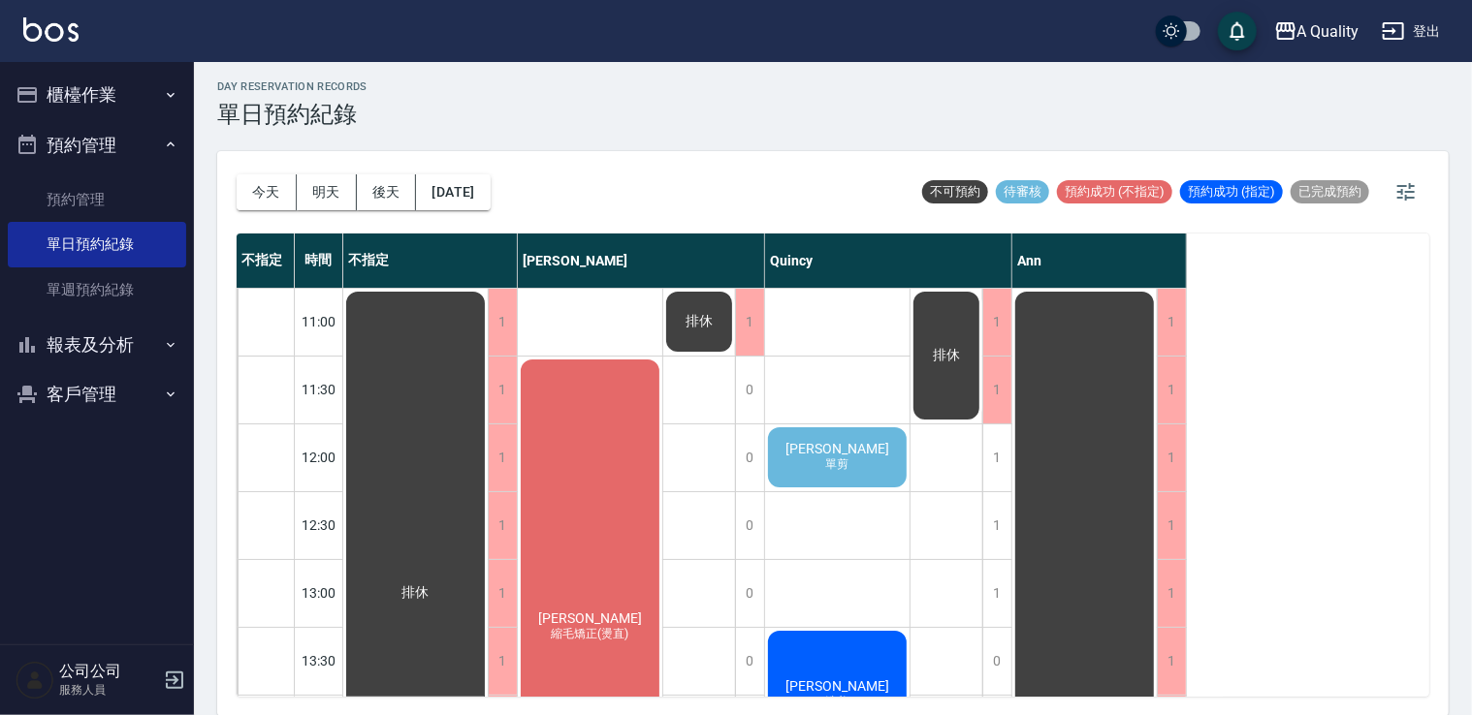
click at [488, 462] on div "黃鈺軒 縮毛矯正(燙直)" at bounding box center [415, 593] width 144 height 609
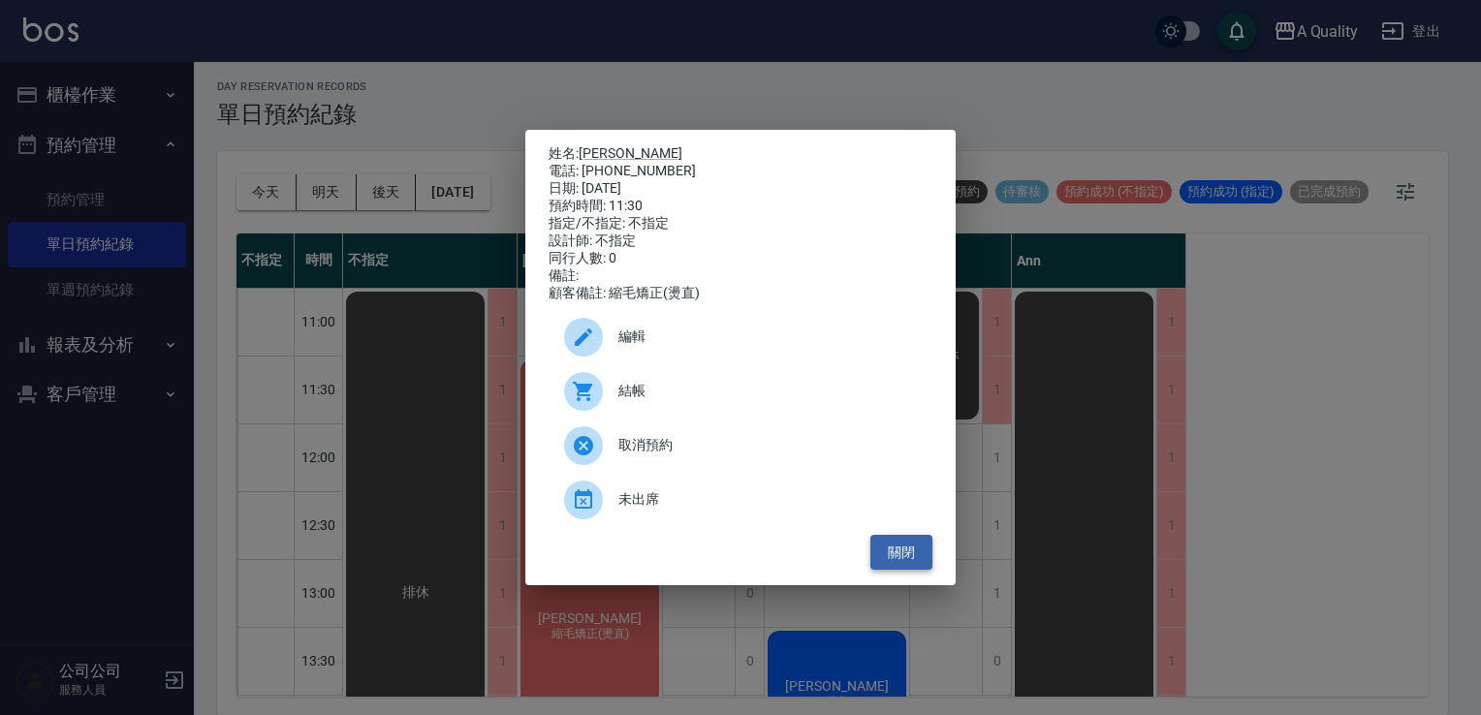
click at [899, 549] on button "關閉" at bounding box center [902, 553] width 62 height 36
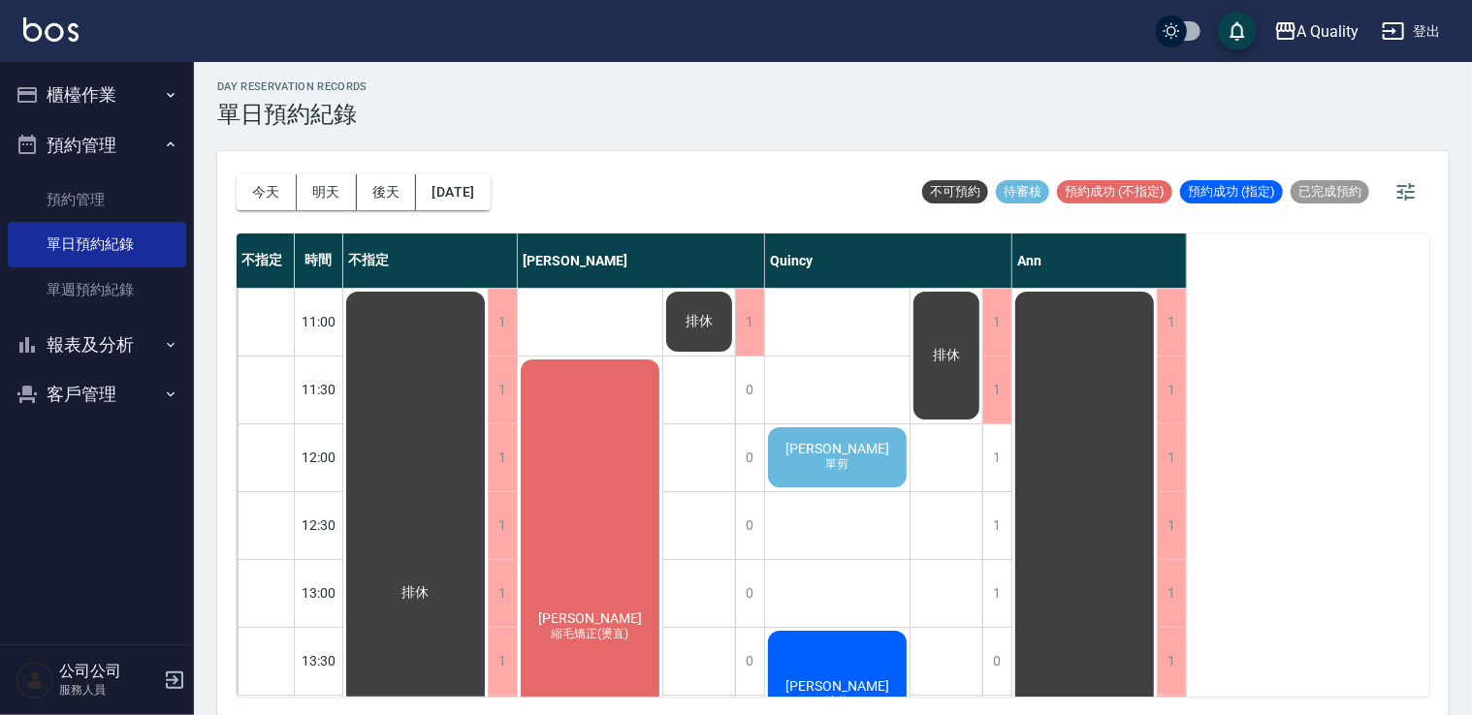
click at [488, 466] on div "黃鈺軒 縮毛矯正(燙直)" at bounding box center [415, 593] width 144 height 609
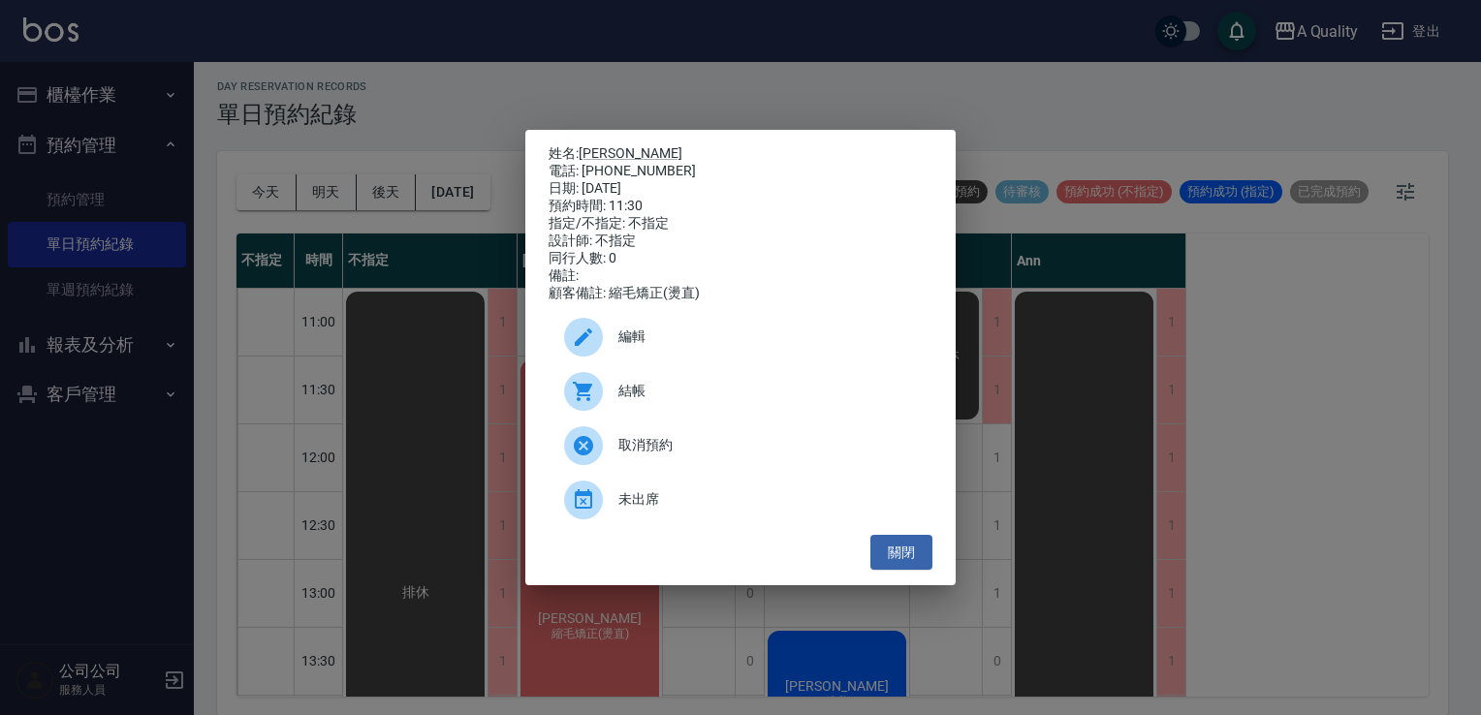
click at [659, 359] on div "編輯" at bounding box center [741, 337] width 384 height 54
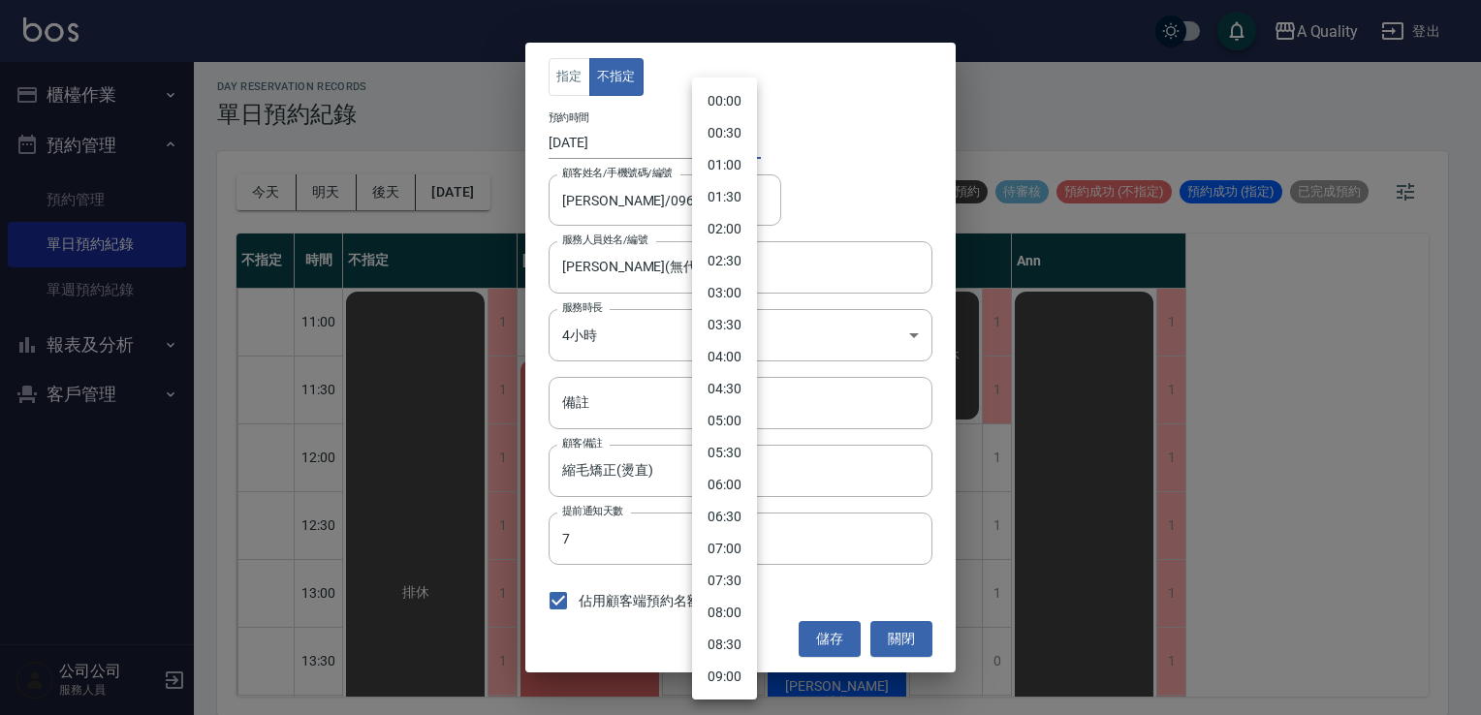
click at [725, 134] on body "A Quality 登出 櫃檯作業 打帳單 帳單列表 營業儀表板 現金收支登錄 每日結帳 排班表 現場電腦打卡 預約管理 預約管理 單日預約紀錄 單週預約紀錄…" at bounding box center [740, 355] width 1481 height 721
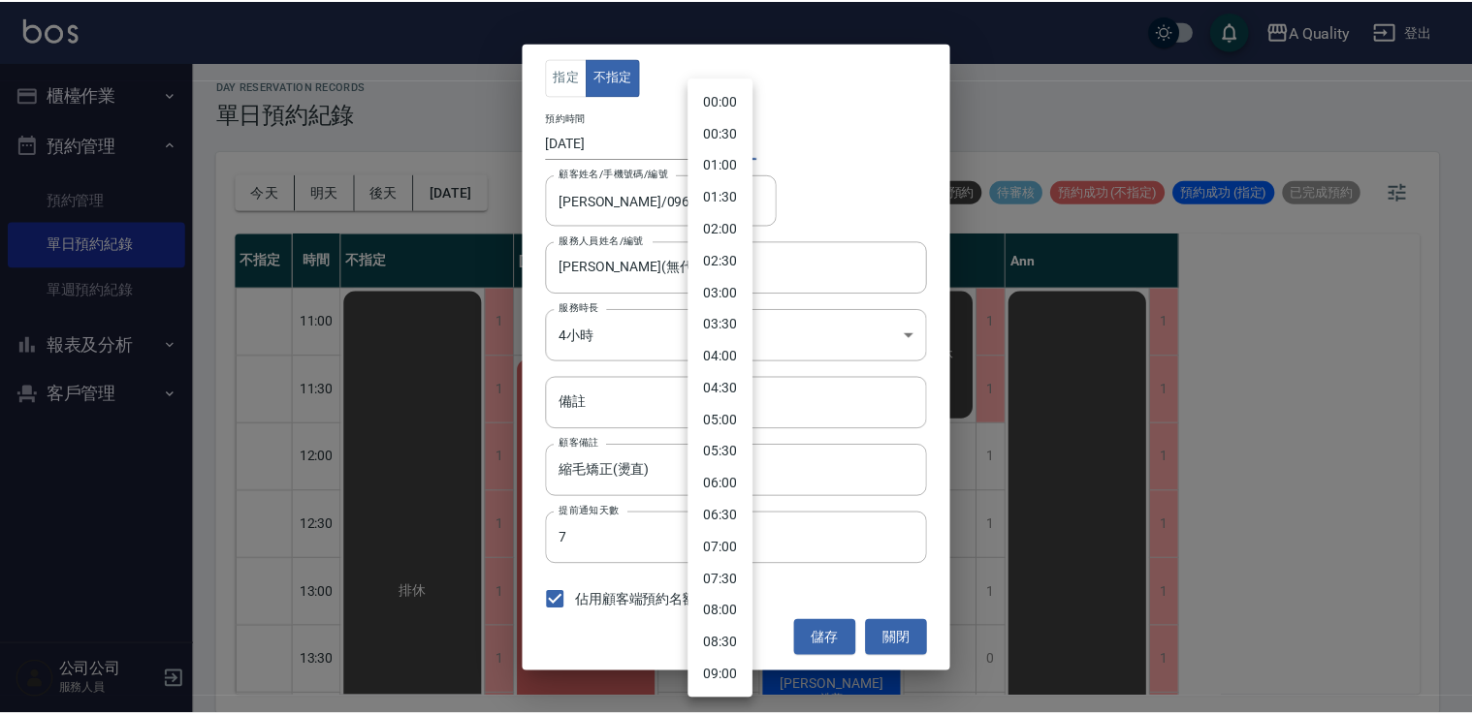
scroll to position [448, 0]
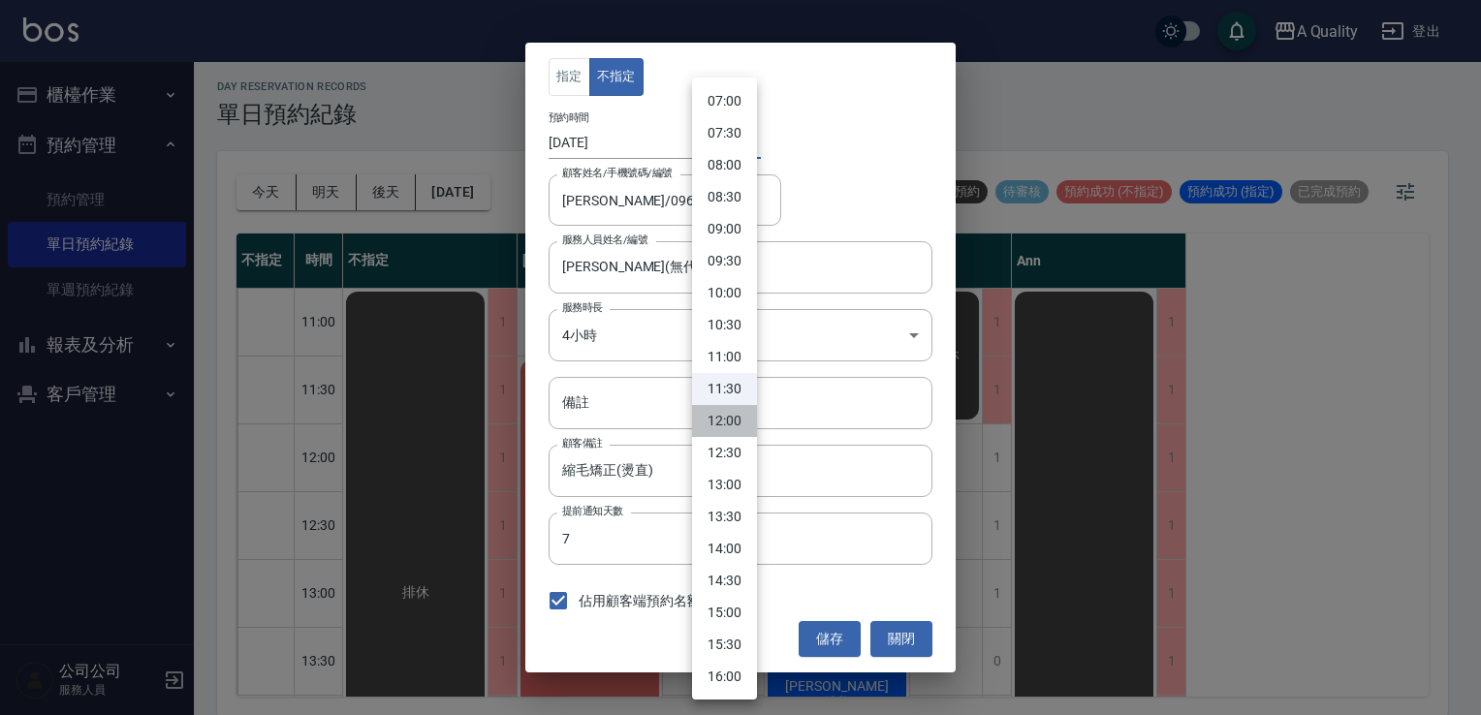
drag, startPoint x: 729, startPoint y: 424, endPoint x: 805, endPoint y: 527, distance: 128.4
click at [729, 425] on li "12:00" at bounding box center [724, 421] width 65 height 32
type input "1755489600000"
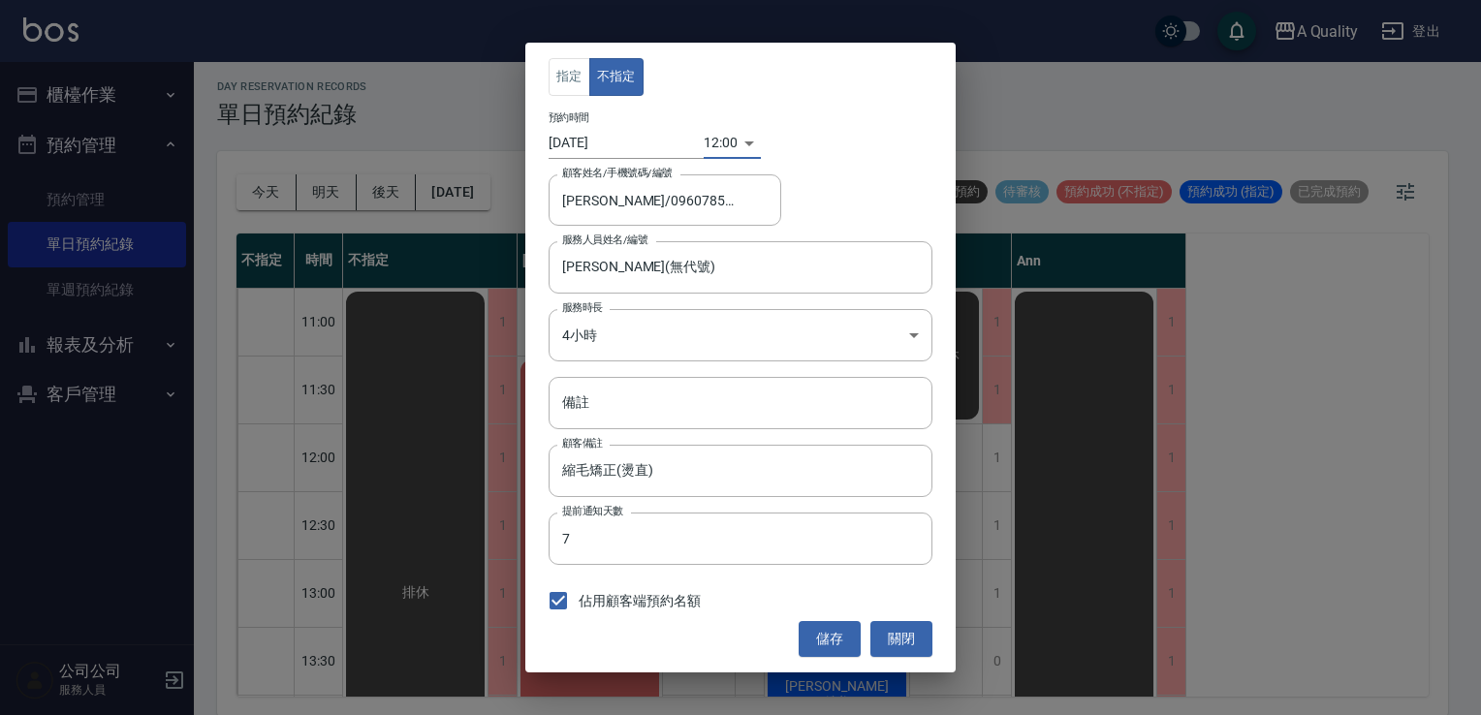
click at [835, 632] on button "儲存" at bounding box center [830, 639] width 62 height 36
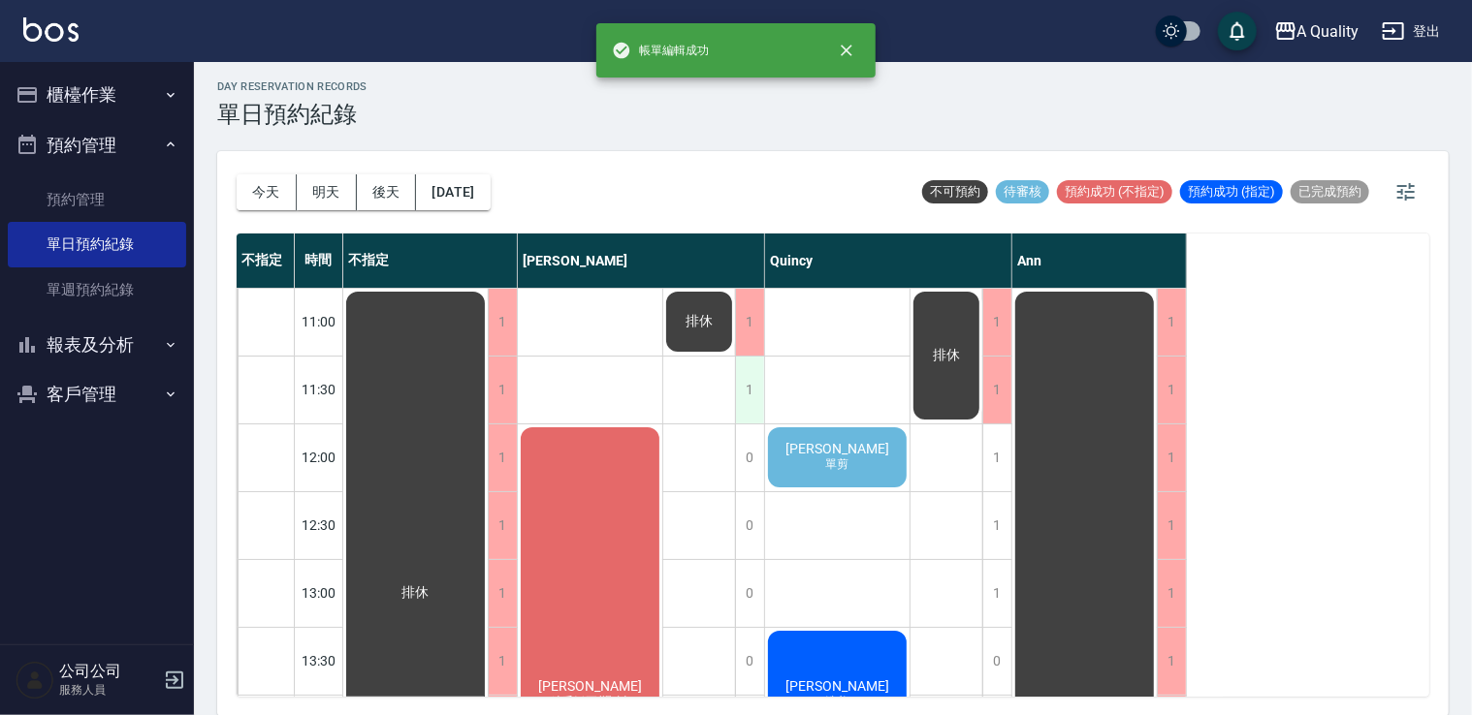
click at [752, 388] on div "1" at bounding box center [749, 390] width 29 height 67
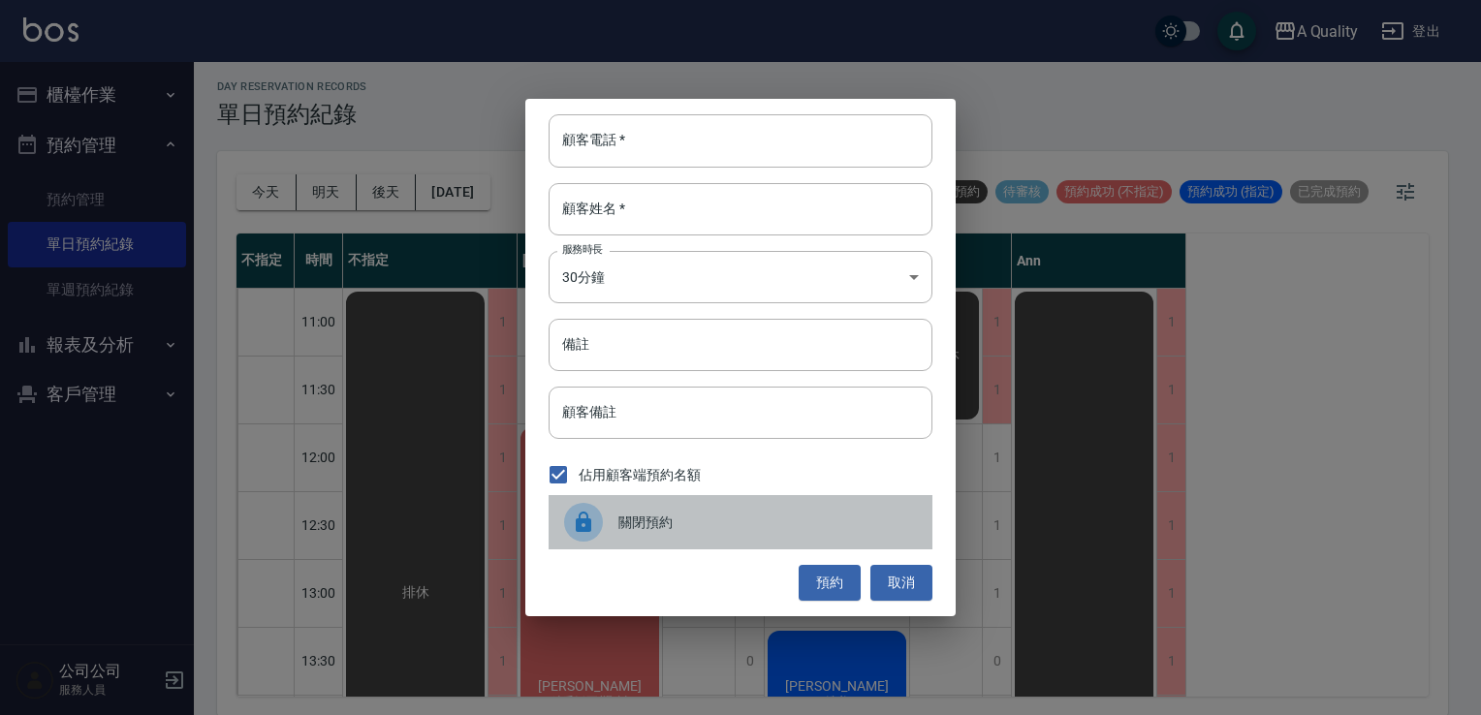
click at [737, 520] on span "關閉預約" at bounding box center [767, 523] width 299 height 20
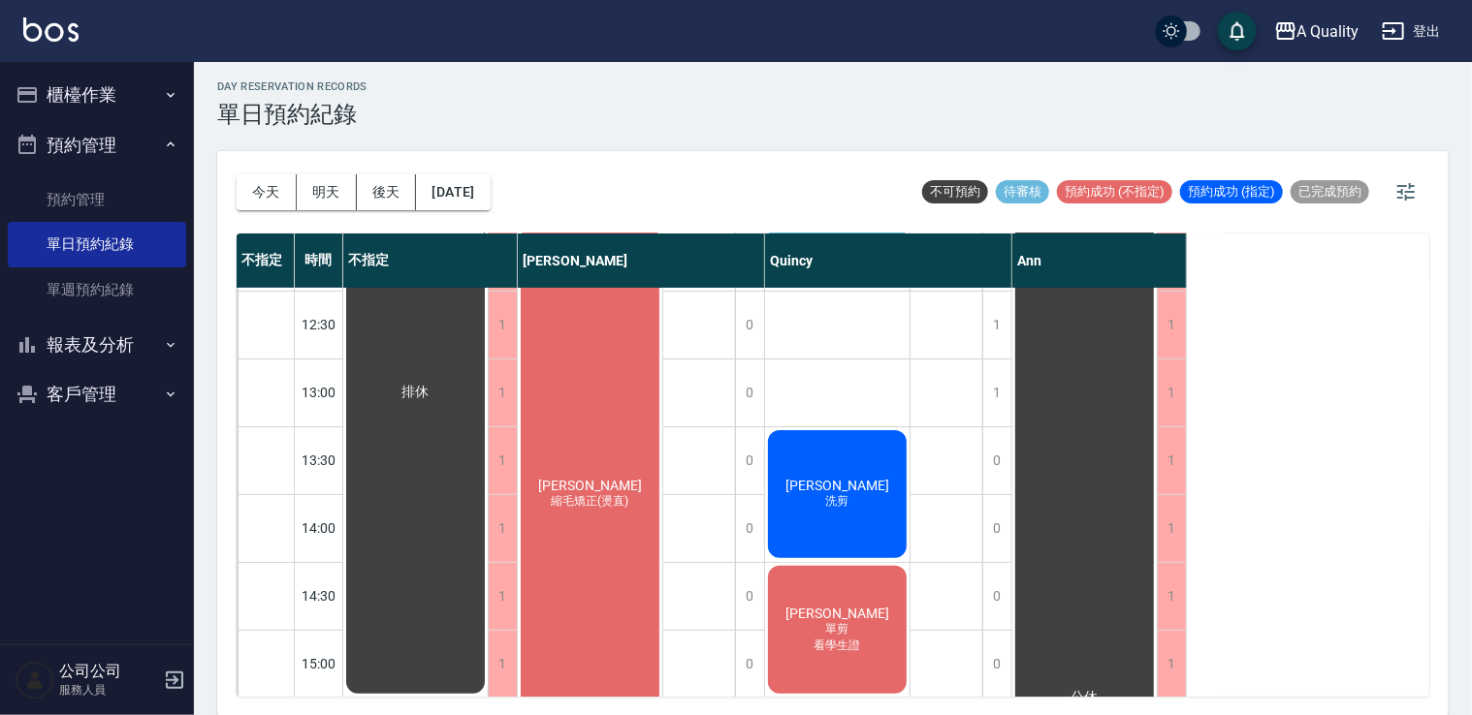
scroll to position [97, 0]
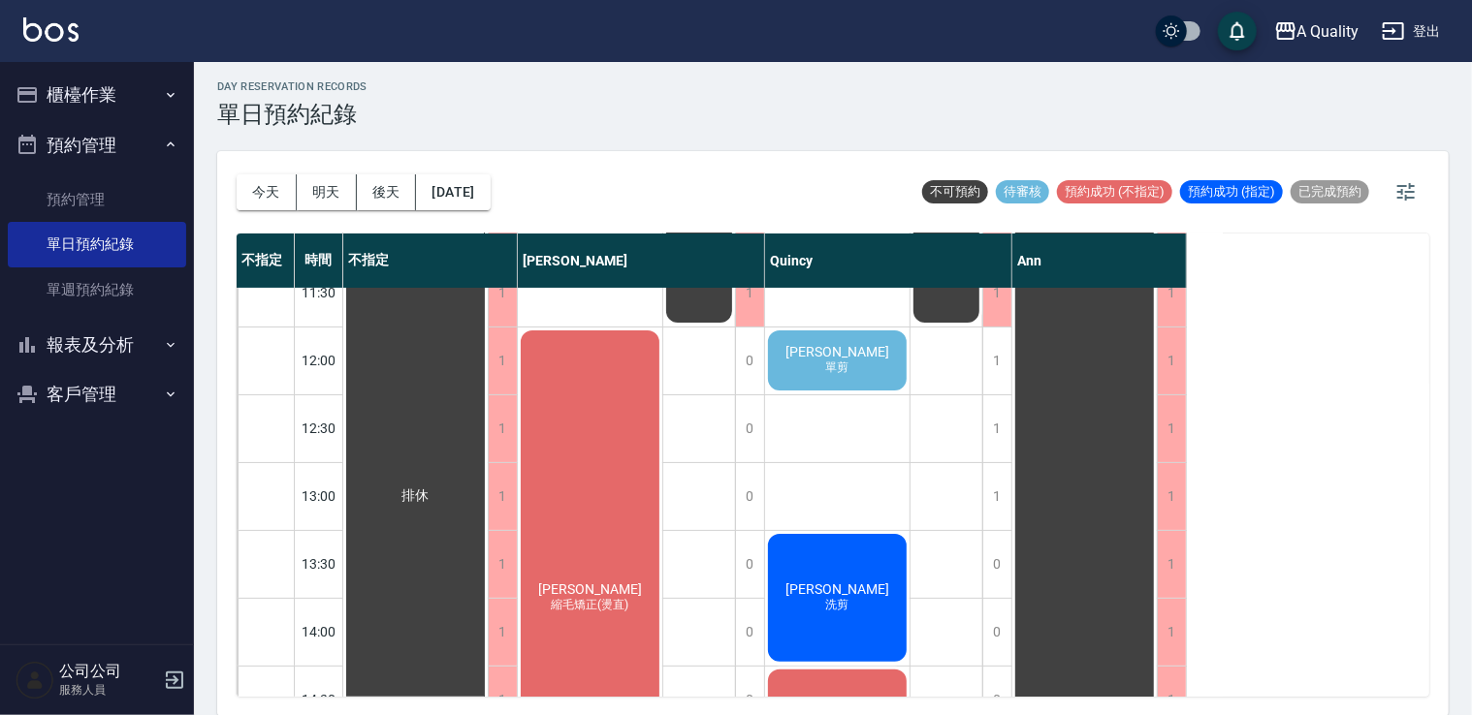
click at [488, 362] on div "沙榆舜 單剪" at bounding box center [415, 496] width 144 height 609
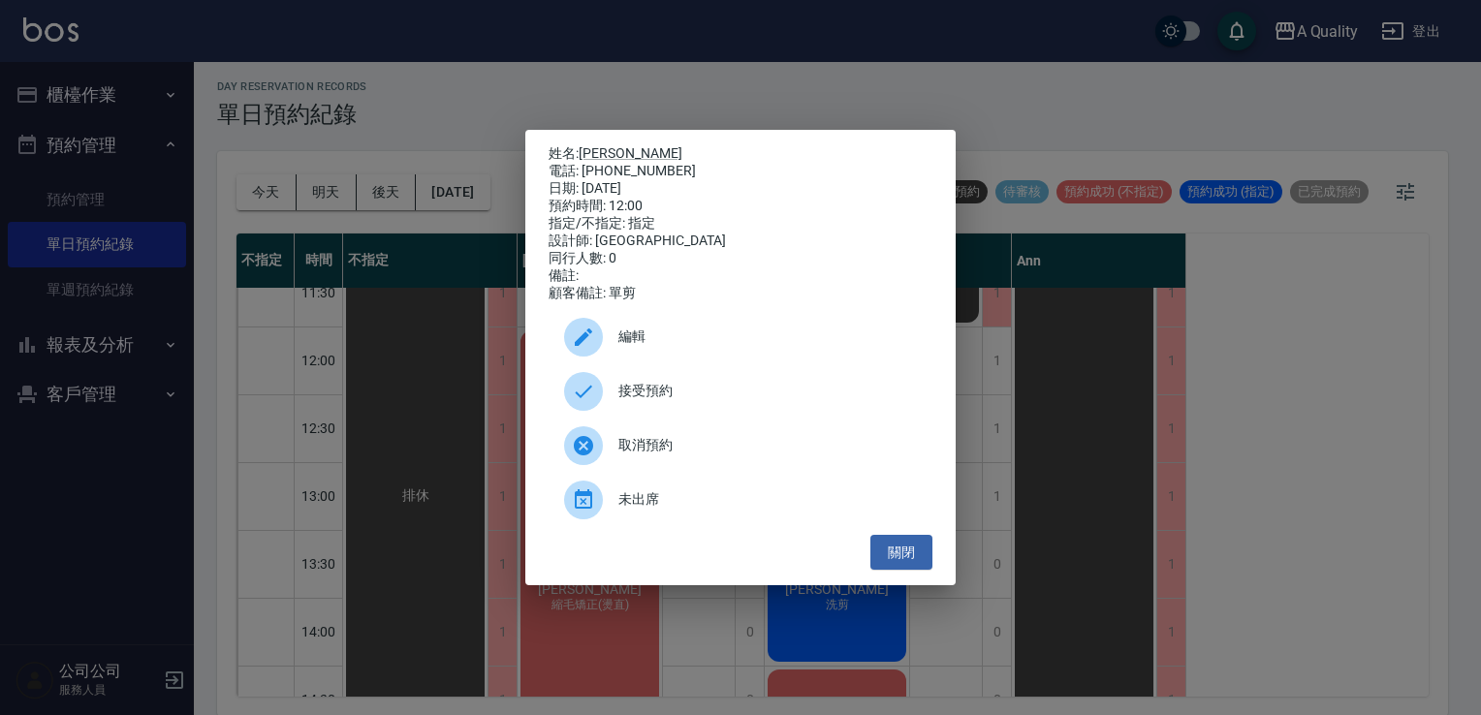
click at [676, 397] on span "接受預約" at bounding box center [767, 391] width 299 height 20
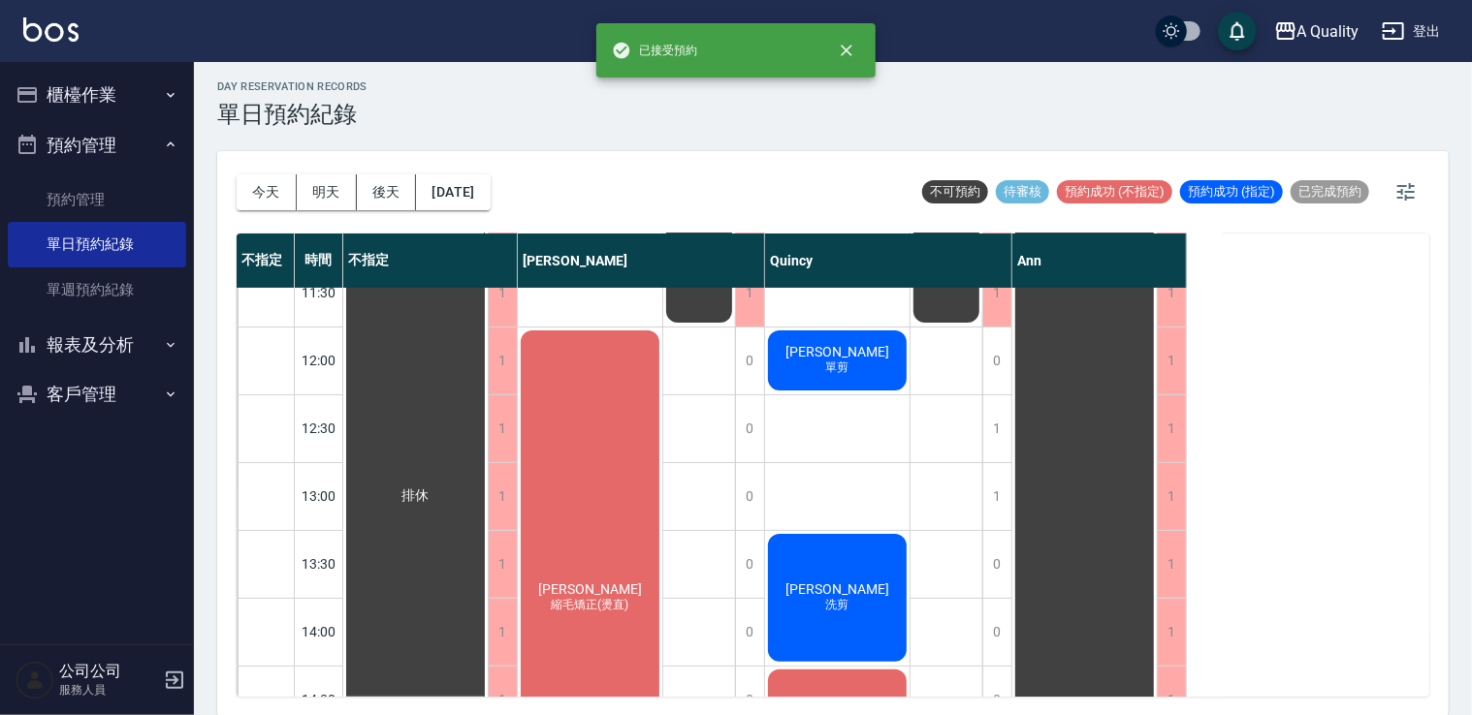
click at [488, 367] on div "沙榆舜 單剪" at bounding box center [415, 496] width 144 height 609
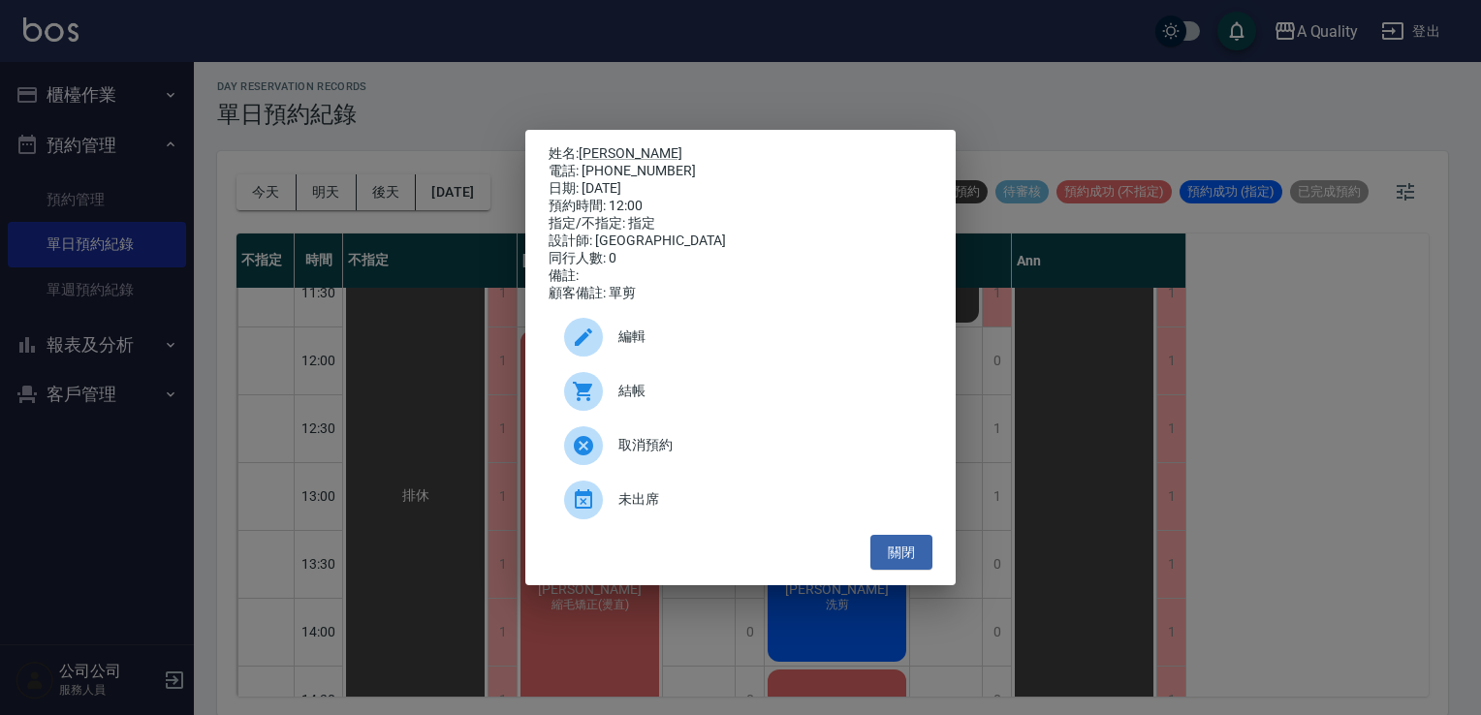
click at [695, 347] on span "編輯" at bounding box center [767, 337] width 299 height 20
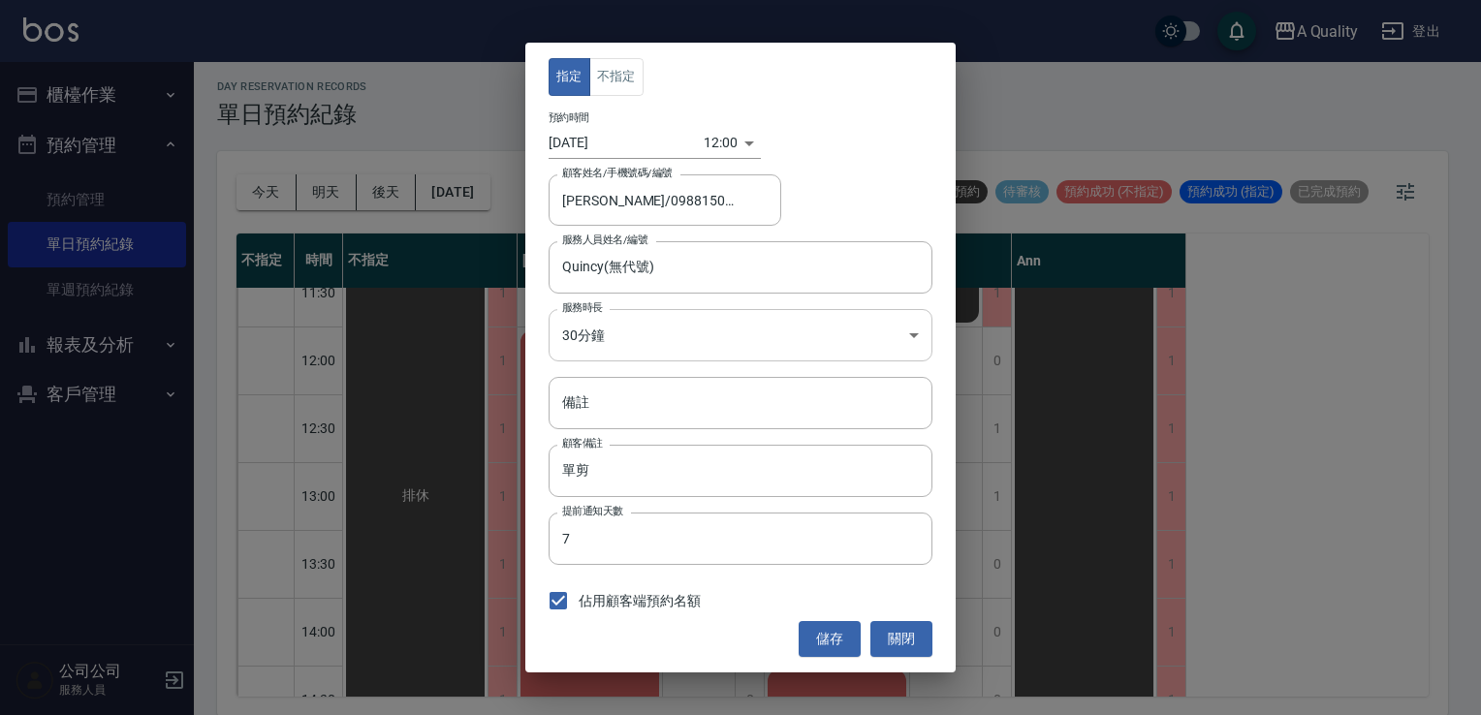
click at [607, 330] on body "A Quality 登出 櫃檯作業 打帳單 帳單列表 營業儀表板 現金收支登錄 每日結帳 排班表 現場電腦打卡 預約管理 預約管理 單日預約紀錄 單週預約紀錄…" at bounding box center [740, 355] width 1481 height 721
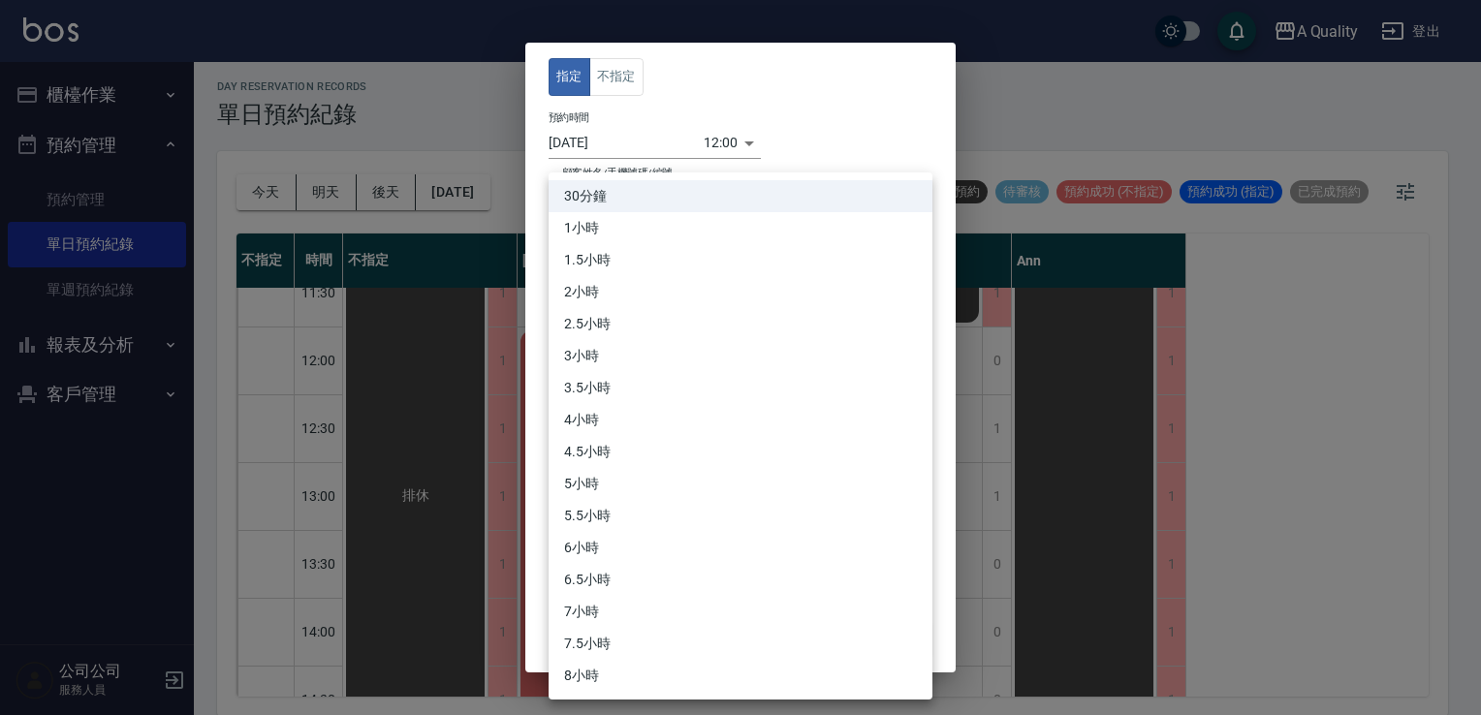
click at [597, 234] on li "1小時" at bounding box center [741, 228] width 384 height 32
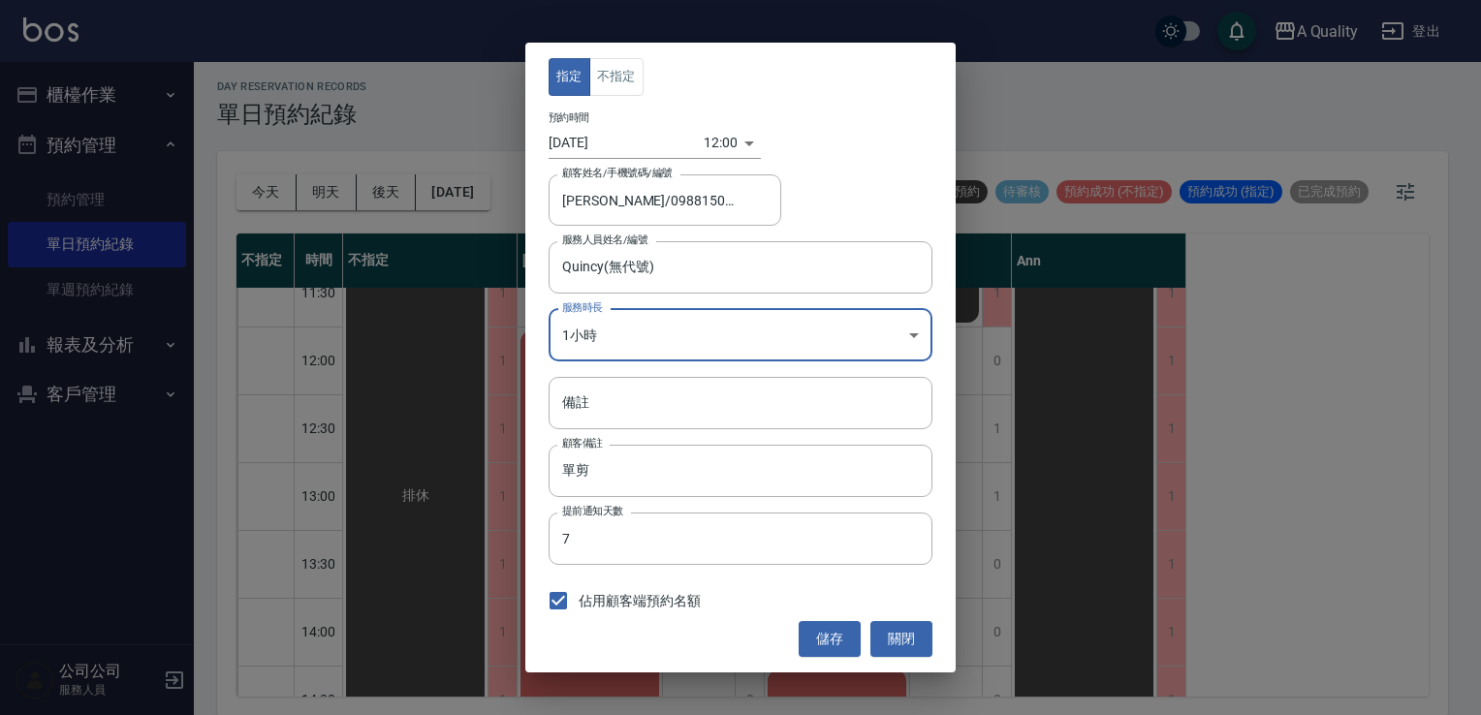
type input "2"
click at [818, 626] on button "儲存" at bounding box center [830, 639] width 62 height 36
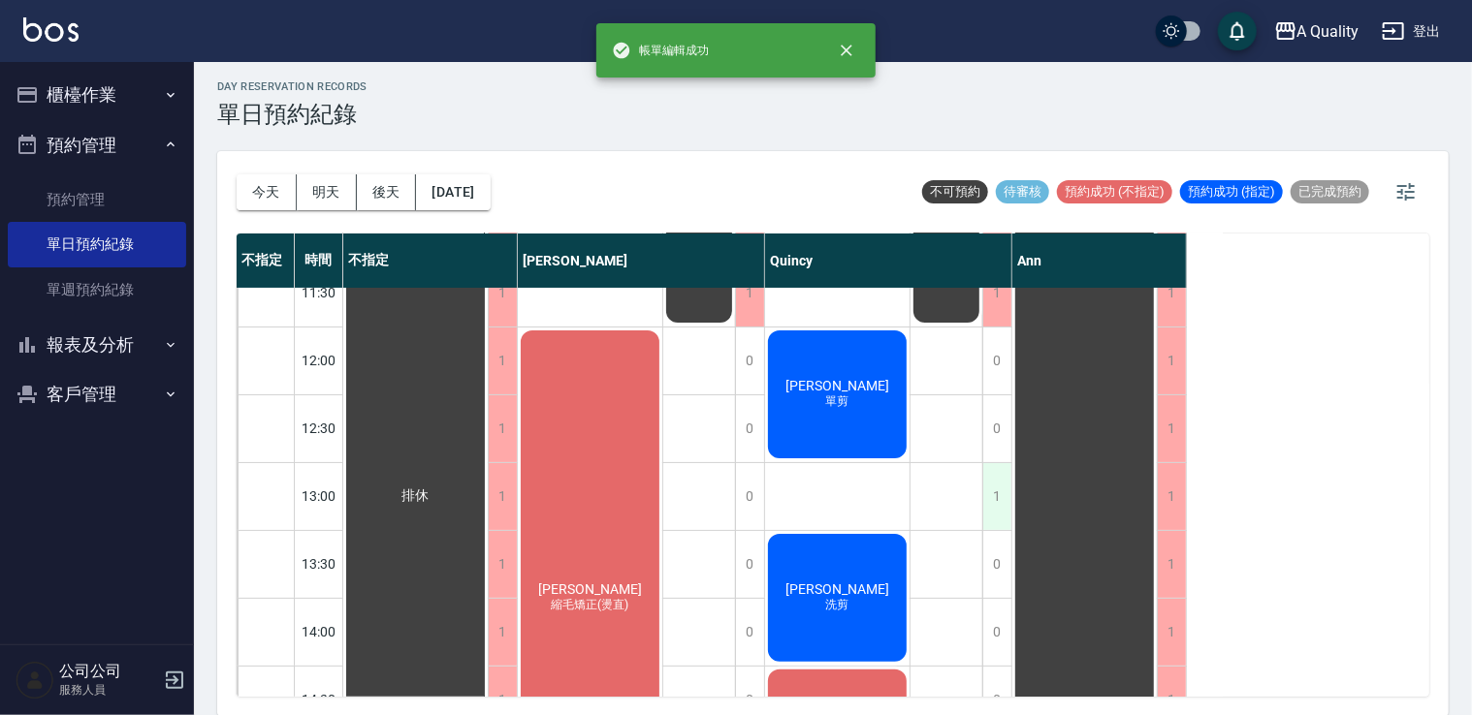
click at [992, 509] on div "1" at bounding box center [996, 496] width 29 height 67
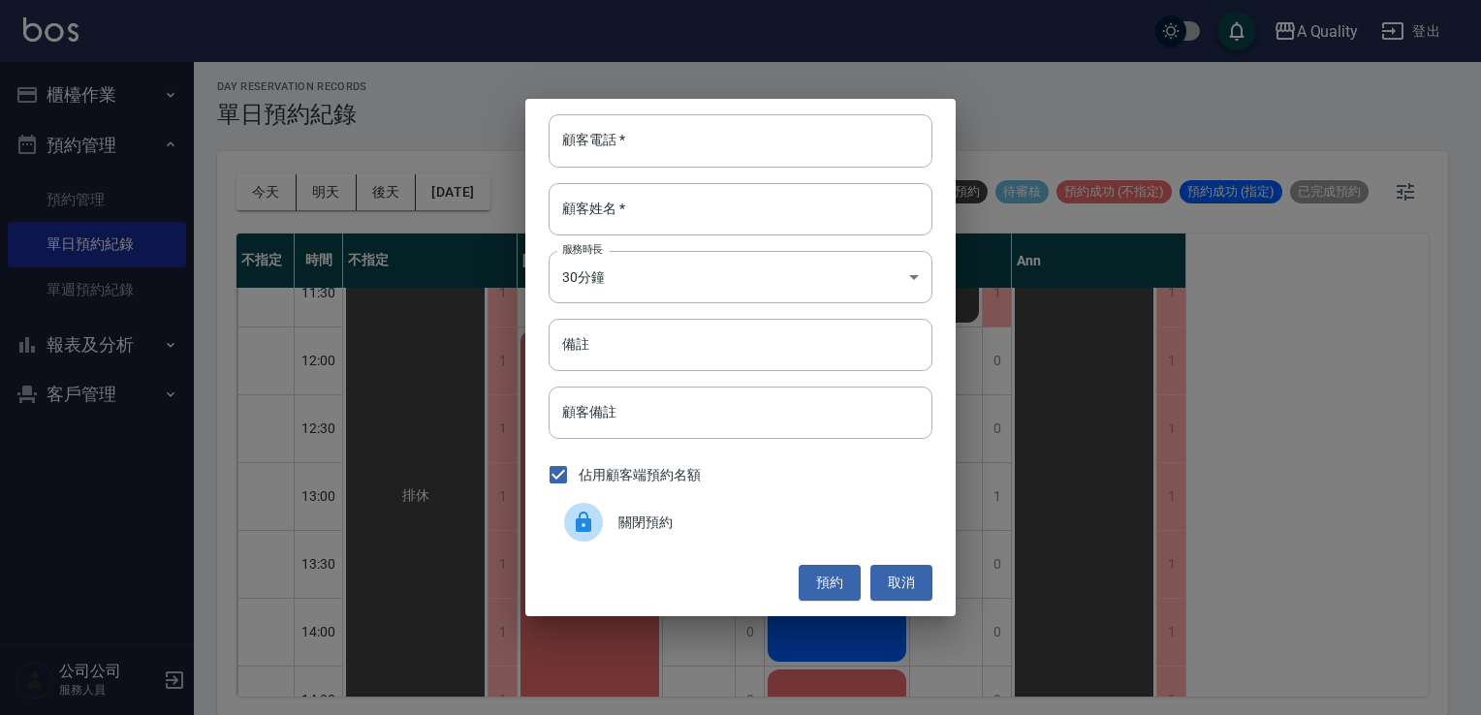
click at [677, 519] on span "關閉預約" at bounding box center [767, 523] width 299 height 20
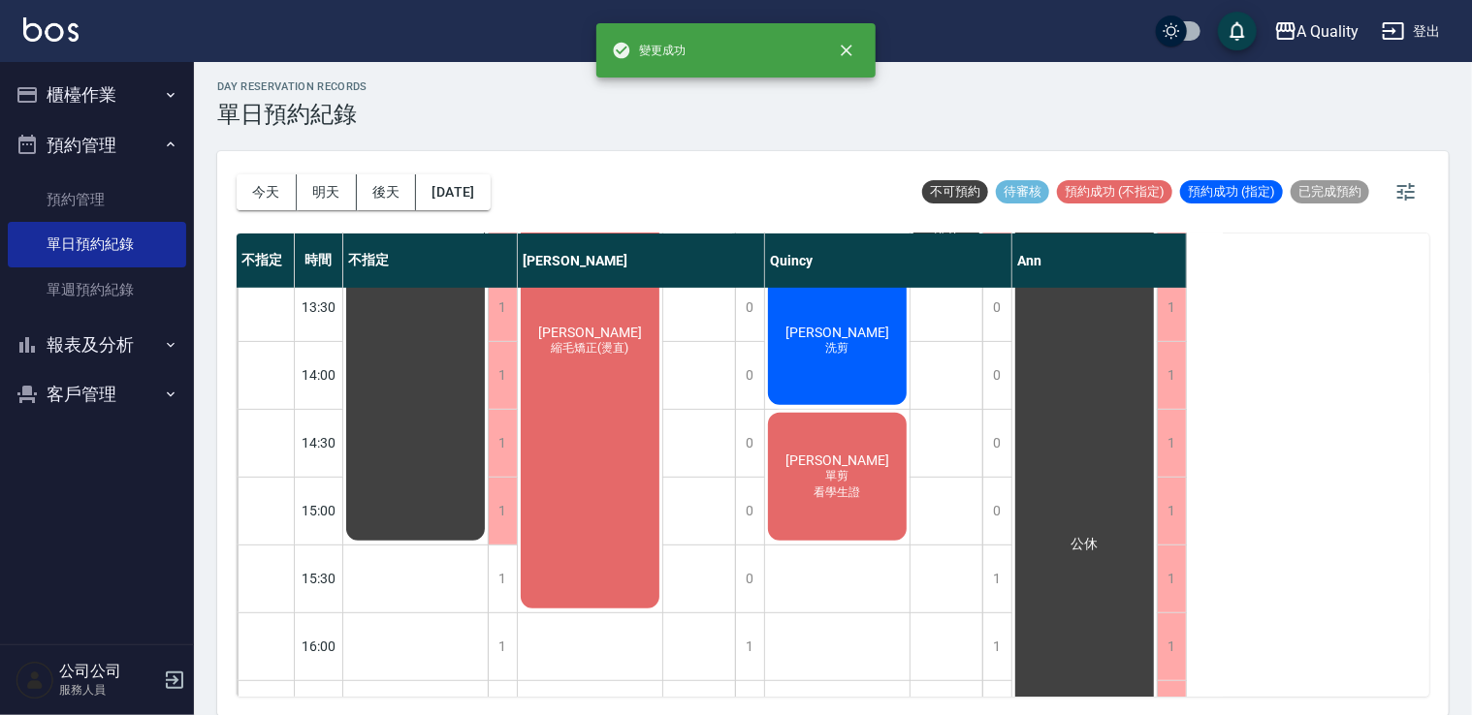
scroll to position [388, 0]
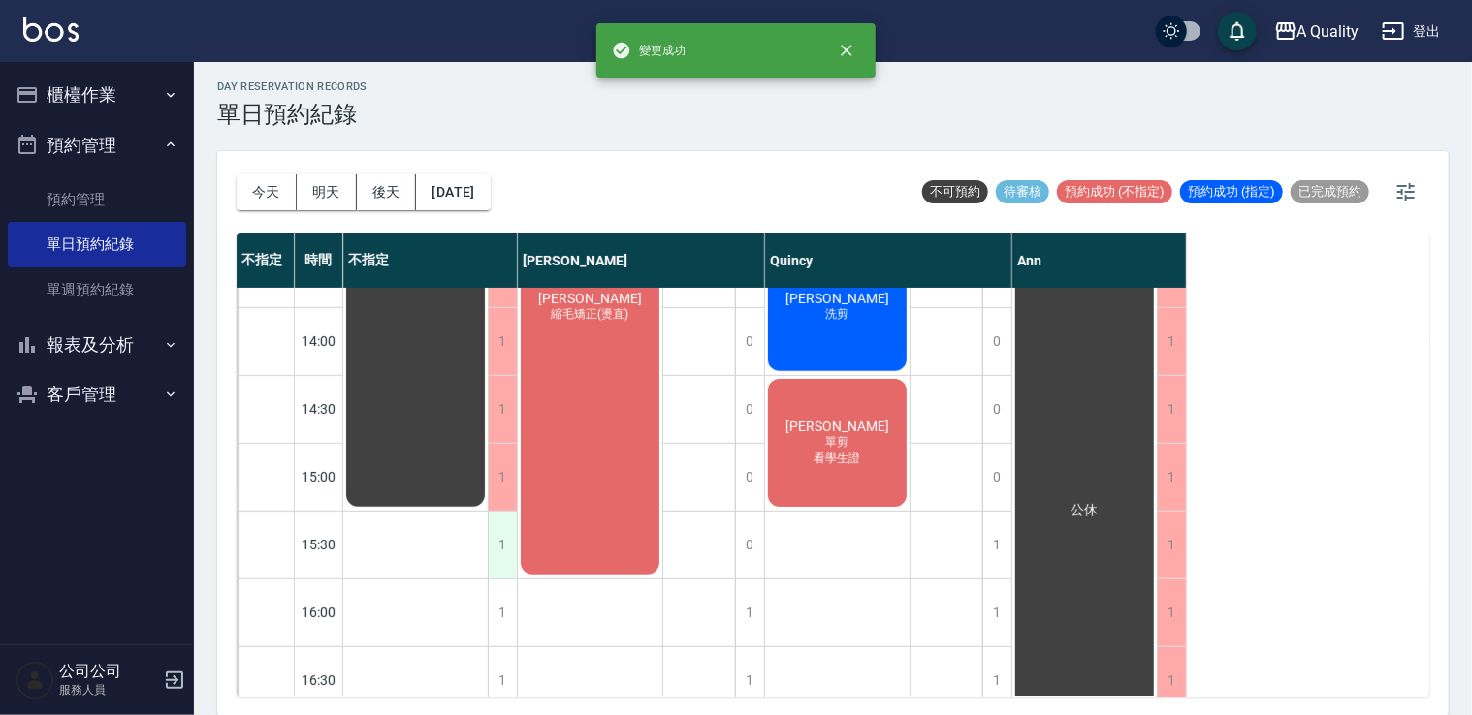
click at [502, 545] on div "1" at bounding box center [502, 545] width 29 height 67
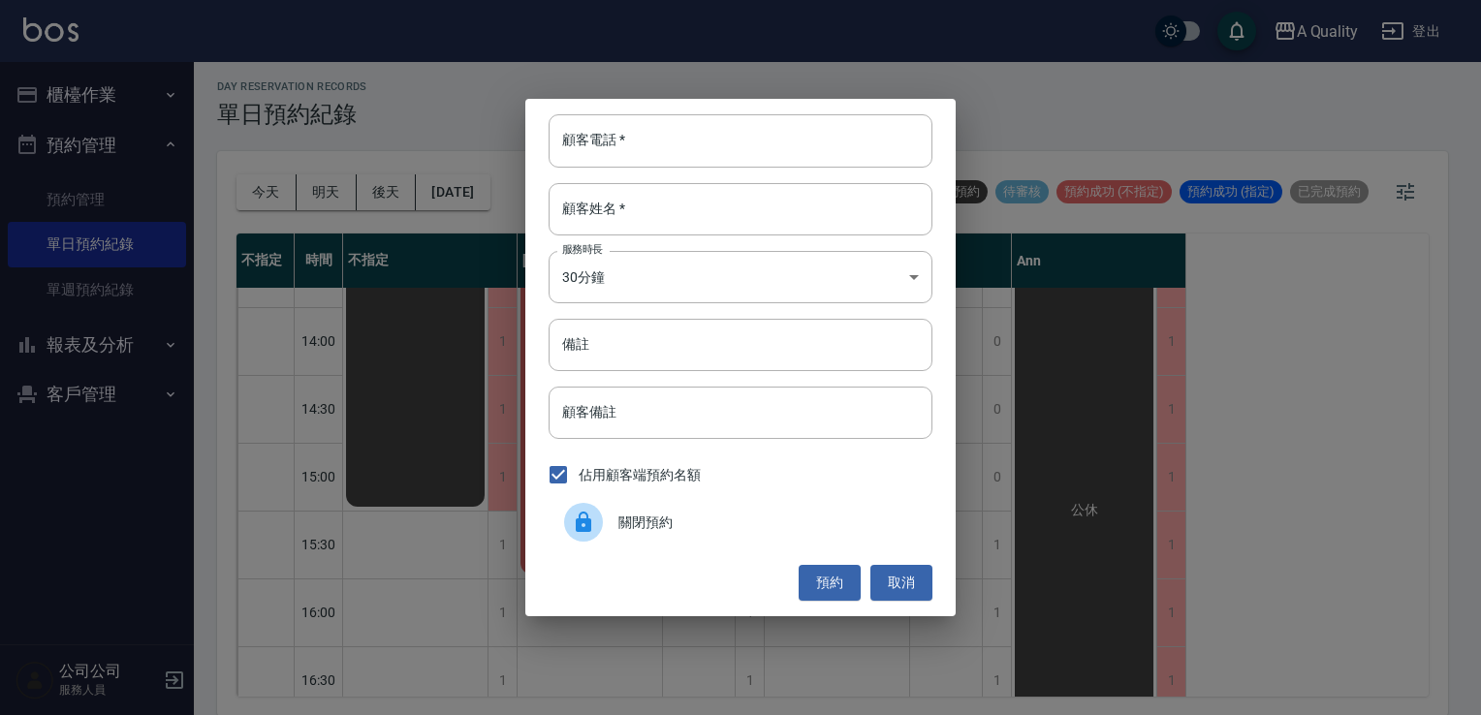
click at [635, 531] on span "關閉預約" at bounding box center [767, 523] width 299 height 20
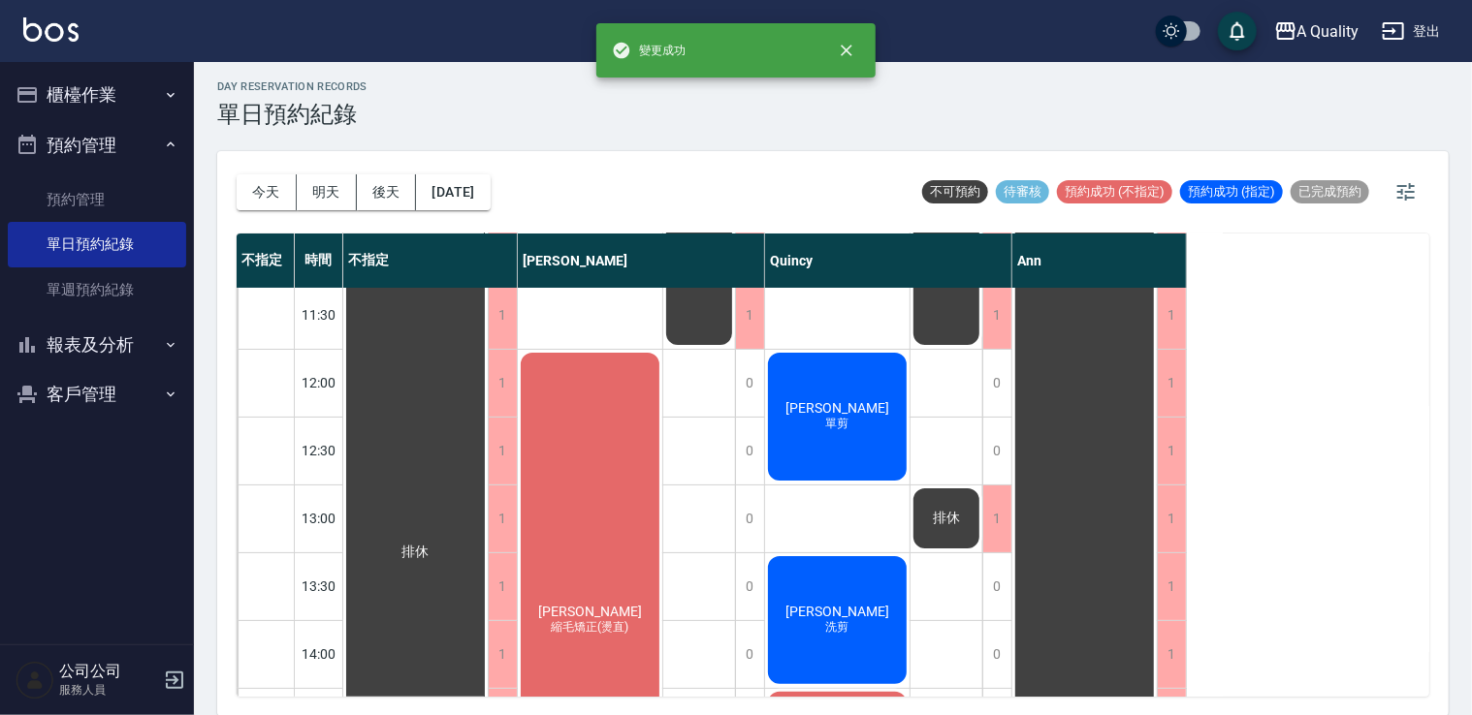
scroll to position [194, 0]
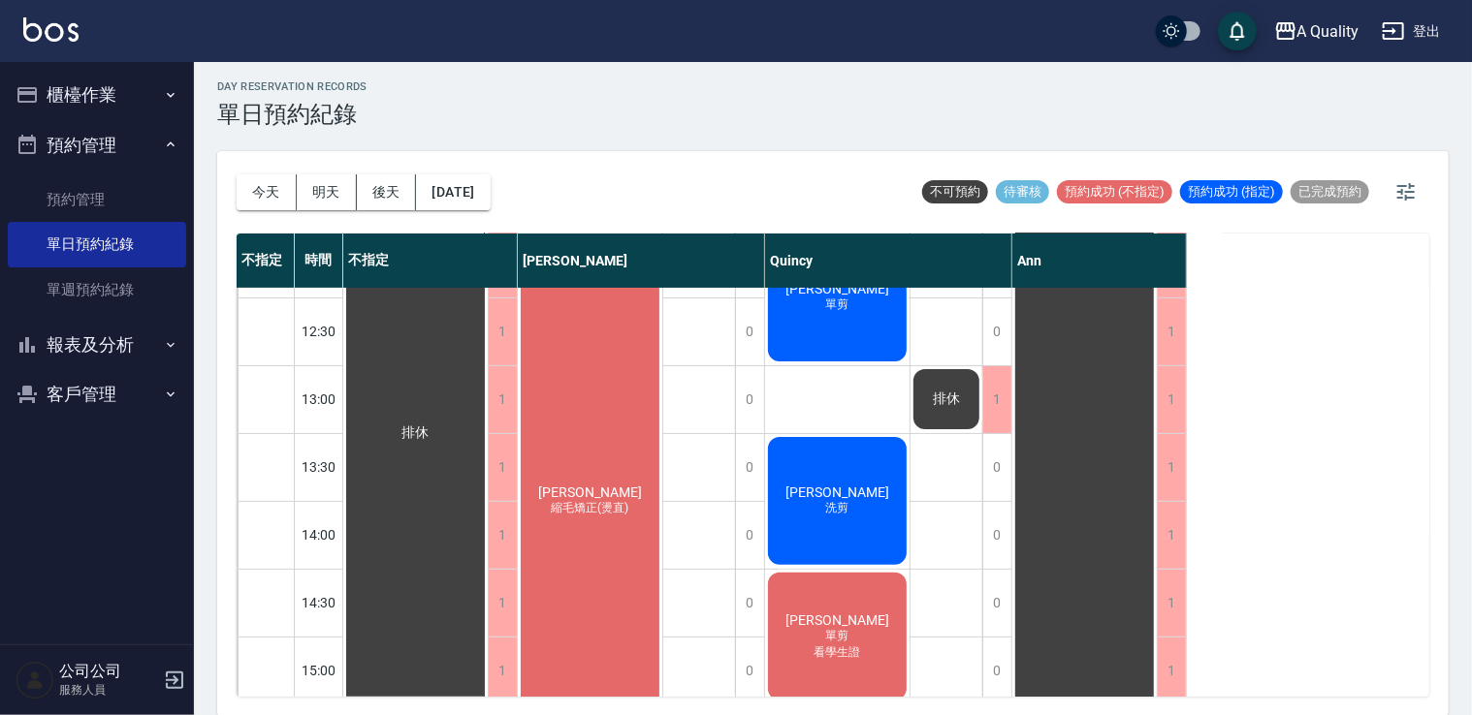
click at [488, 410] on div "黃鈺軒 縮毛矯正(燙直)" at bounding box center [415, 433] width 144 height 677
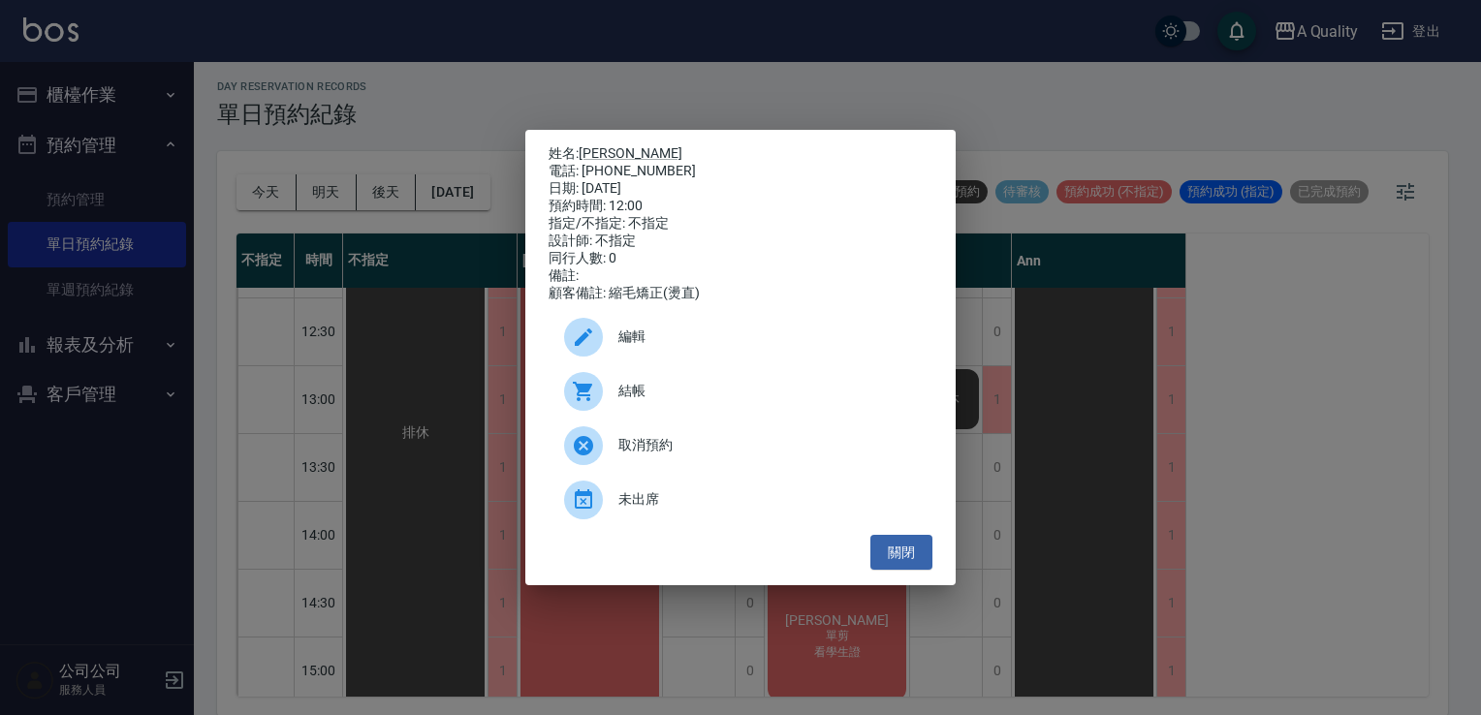
click at [592, 332] on div at bounding box center [583, 337] width 39 height 39
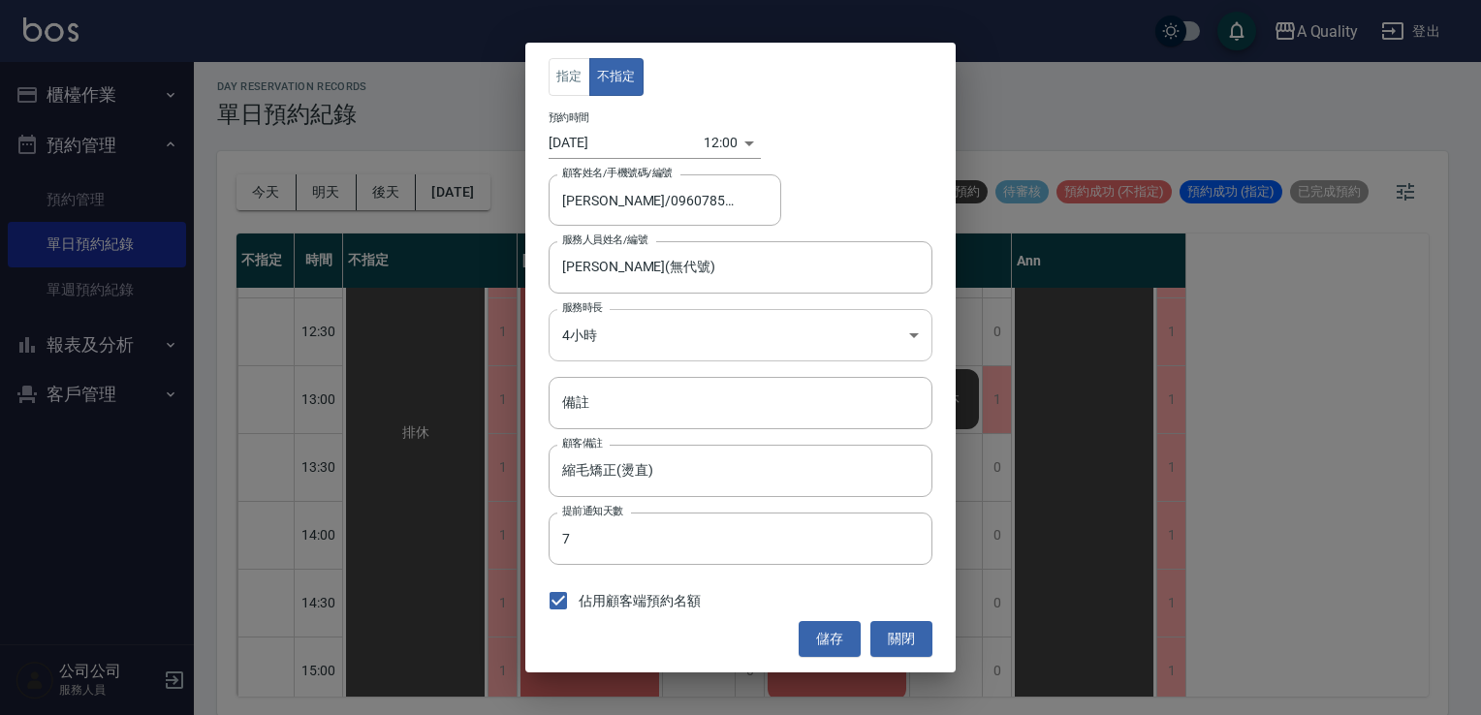
click at [595, 336] on body "A Quality 登出 櫃檯作業 打帳單 帳單列表 營業儀表板 現金收支登錄 每日結帳 排班表 現場電腦打卡 預約管理 預約管理 單日預約紀錄 單週預約紀錄…" at bounding box center [740, 355] width 1481 height 721
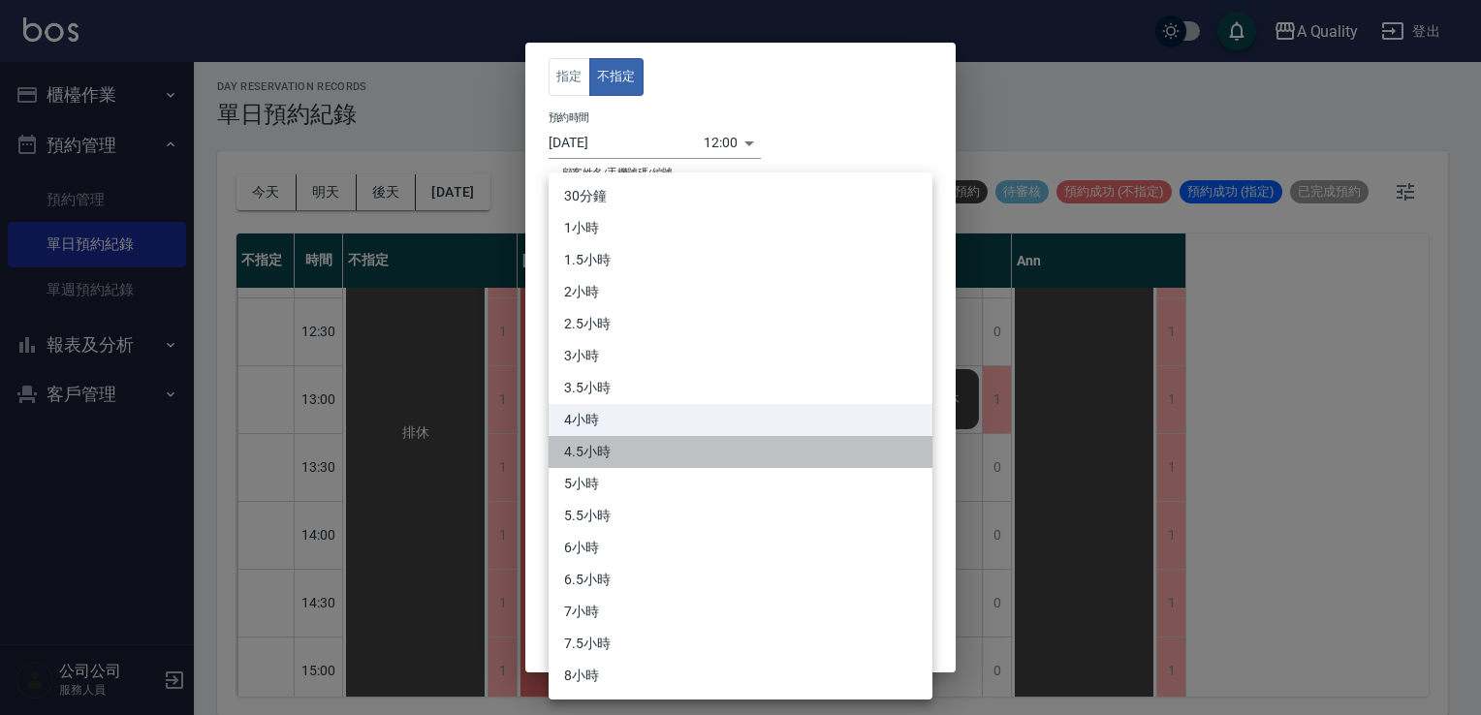
click at [620, 450] on li "4.5小時" at bounding box center [741, 452] width 384 height 32
type input "9"
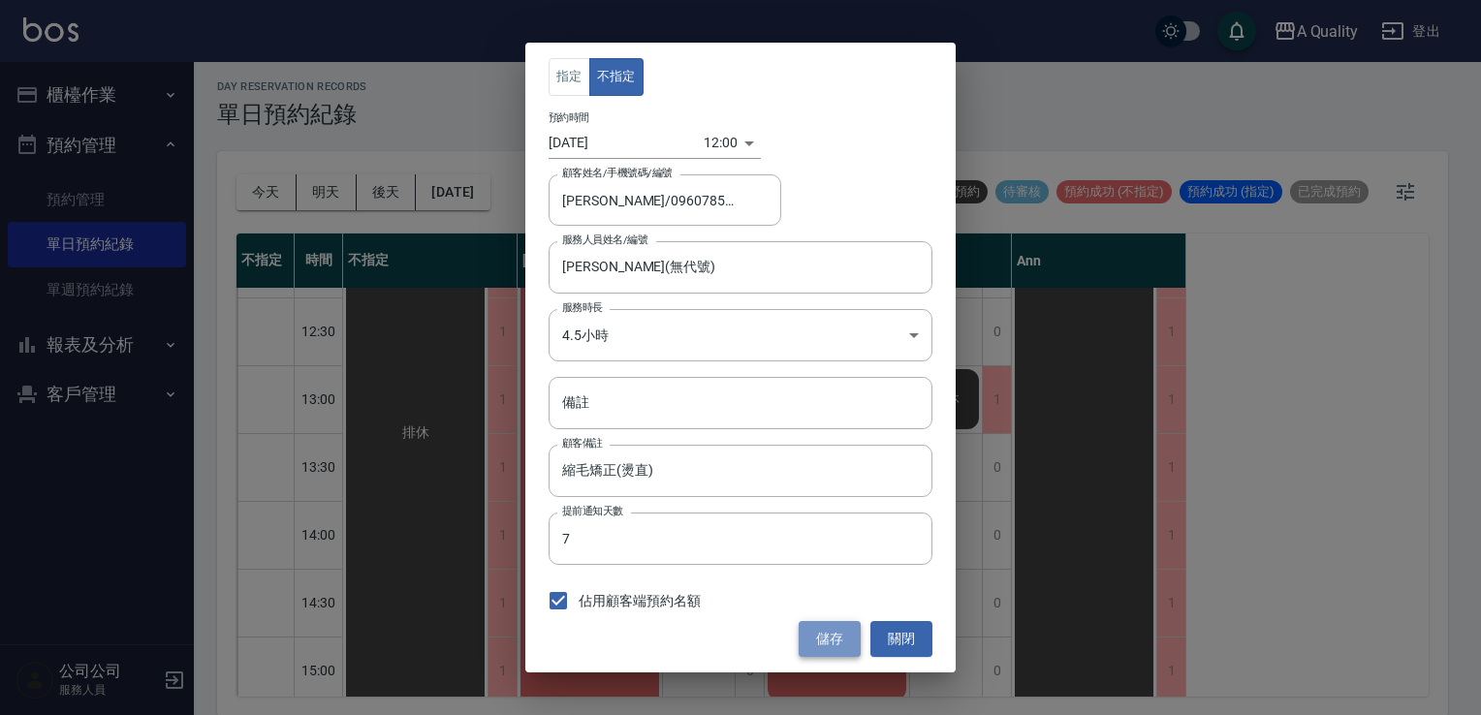
click at [831, 629] on button "儲存" at bounding box center [830, 639] width 62 height 36
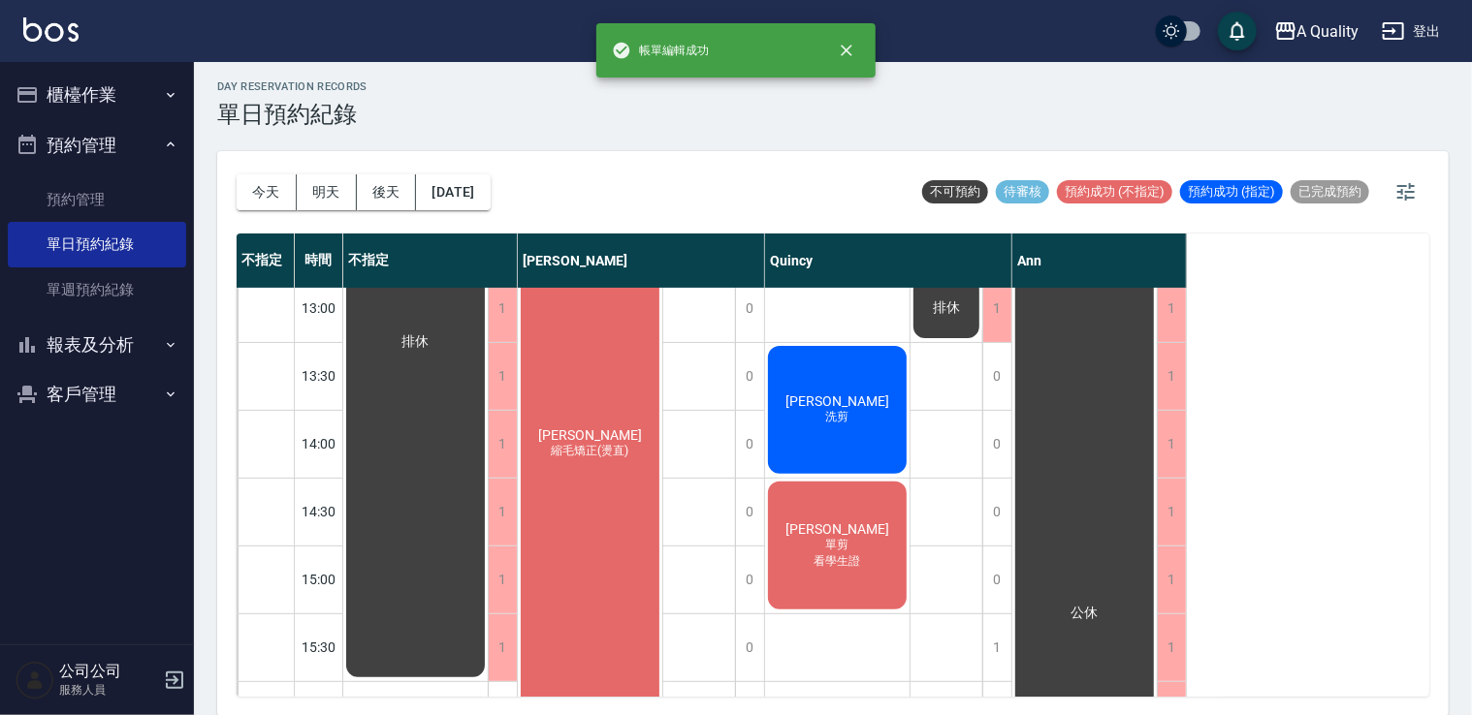
scroll to position [388, 0]
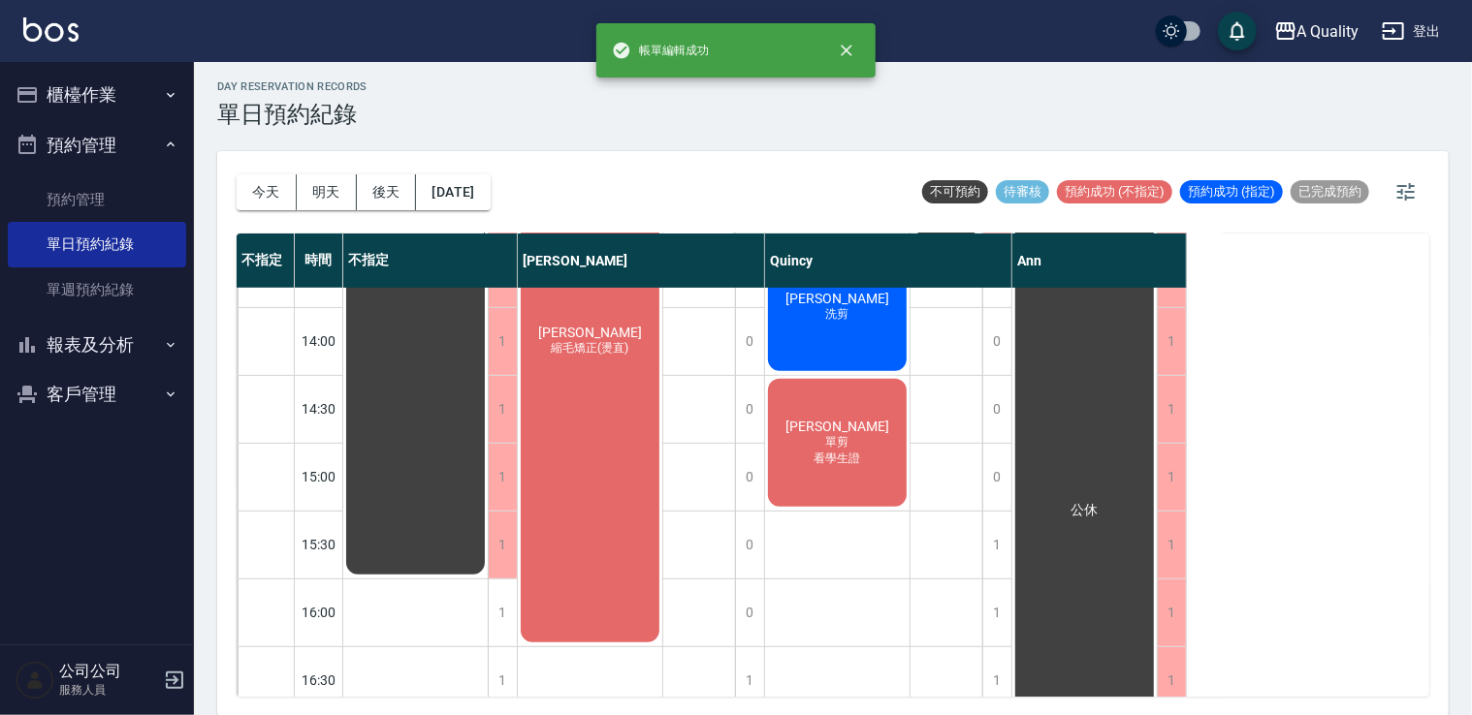
click at [479, 611] on div "排休 排休" at bounding box center [415, 510] width 145 height 1221
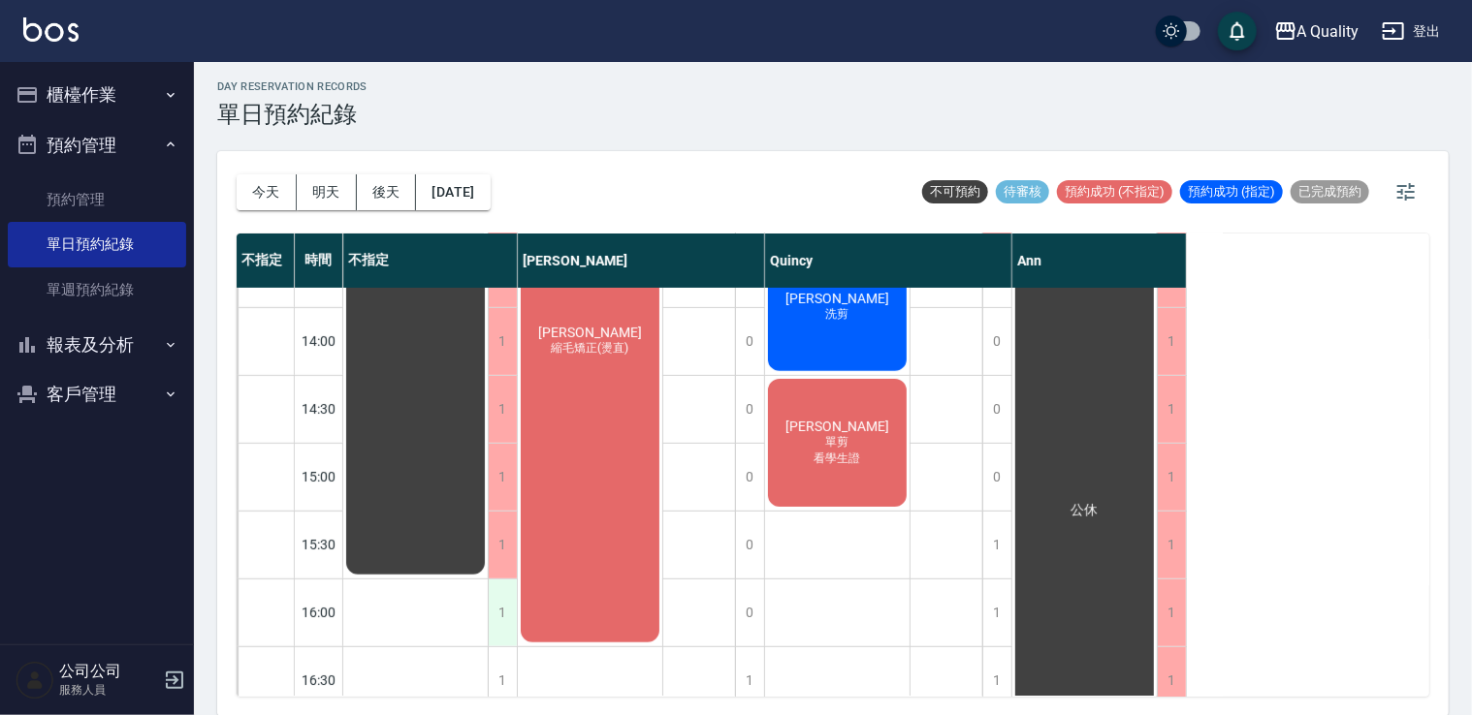
click at [490, 607] on div "1" at bounding box center [502, 613] width 29 height 67
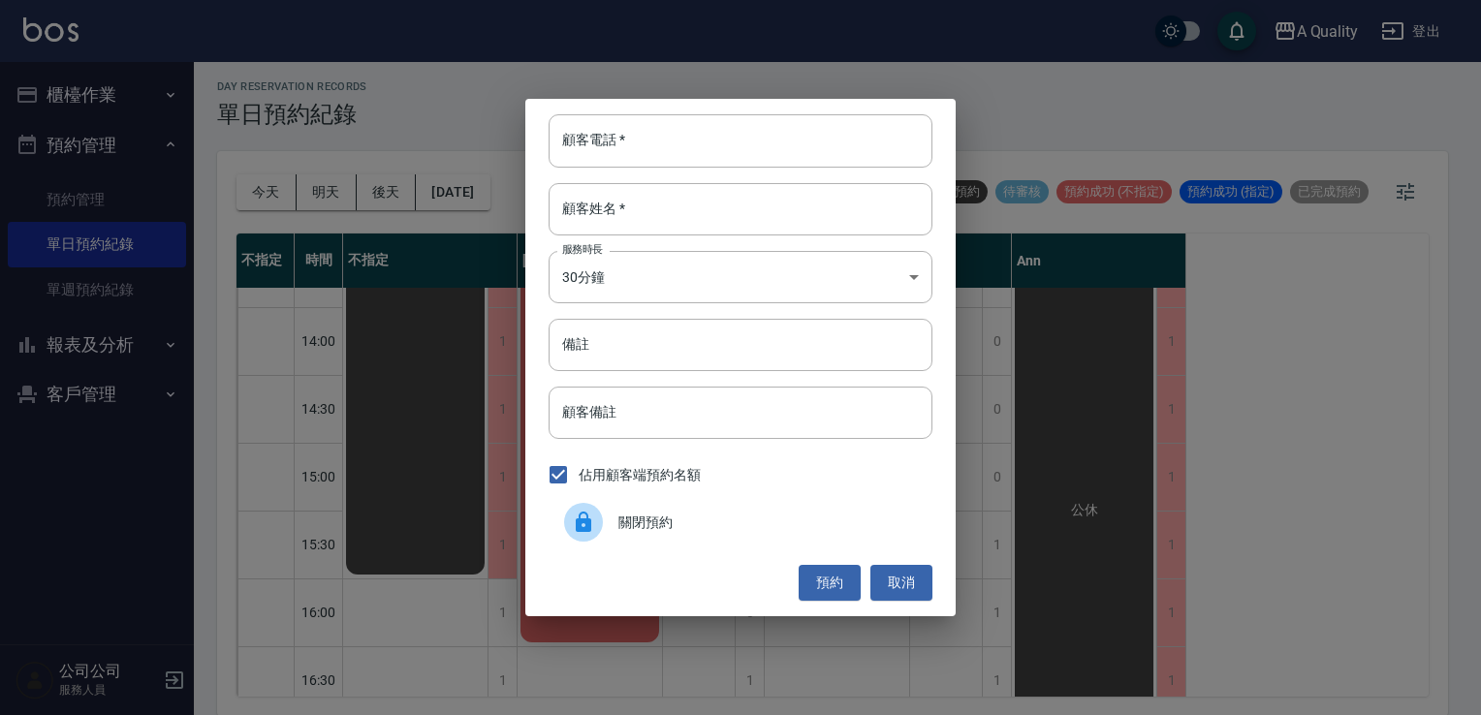
click at [597, 523] on div at bounding box center [583, 522] width 39 height 39
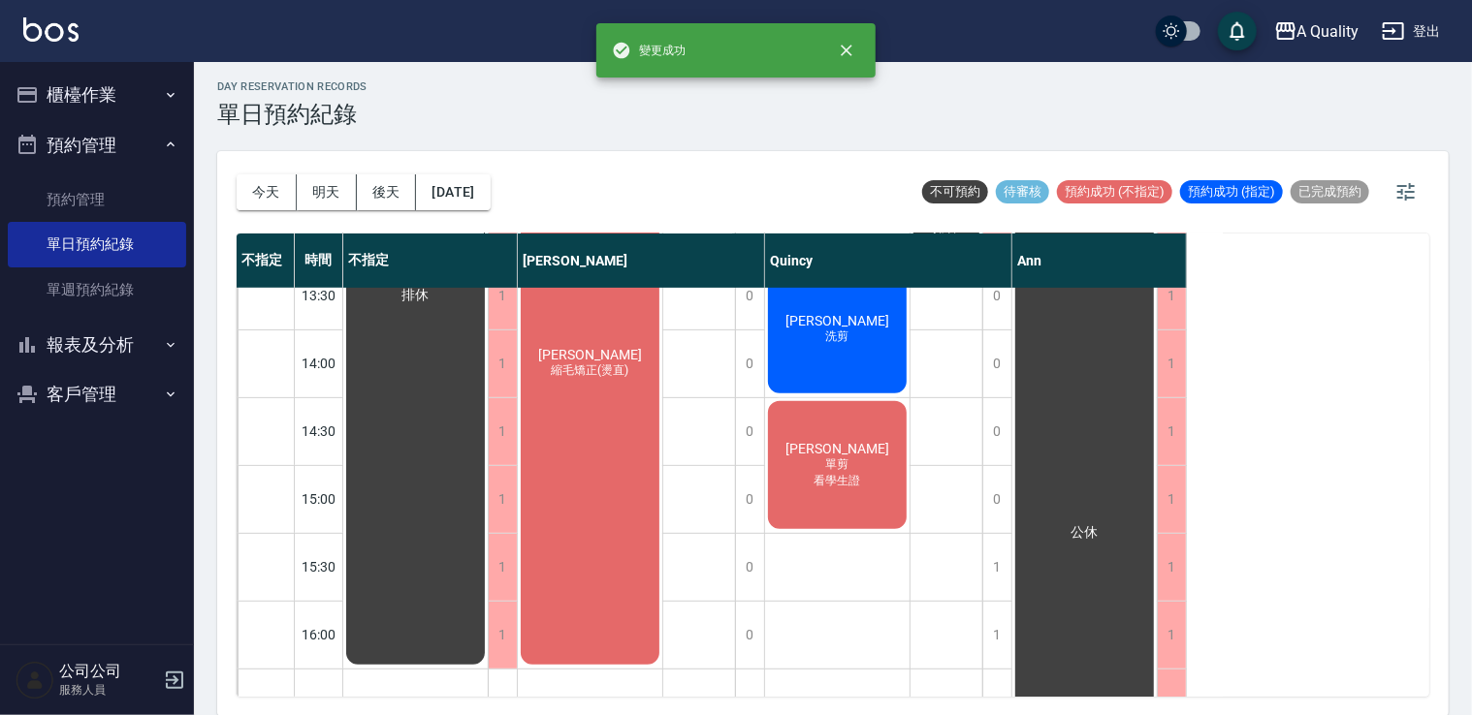
scroll to position [582, 0]
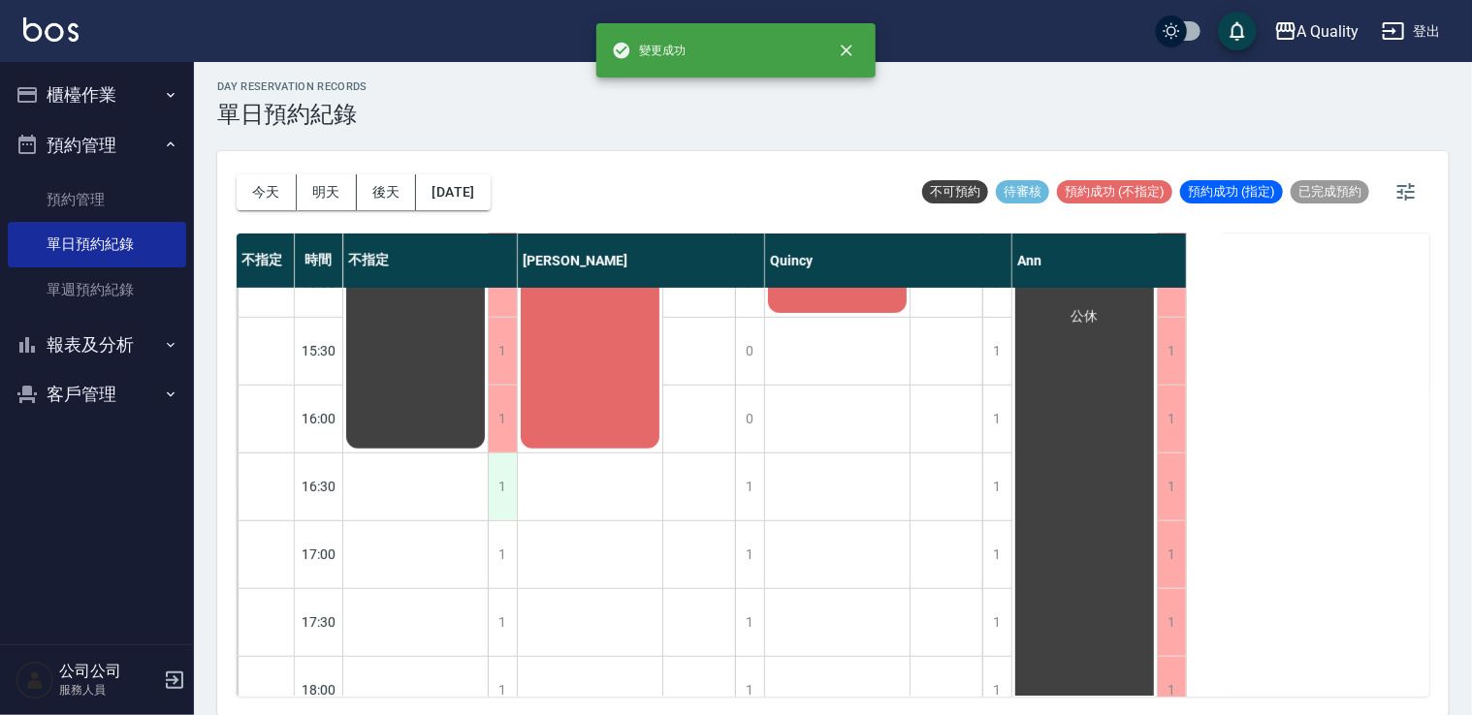
click at [515, 487] on div "1" at bounding box center [502, 487] width 29 height 67
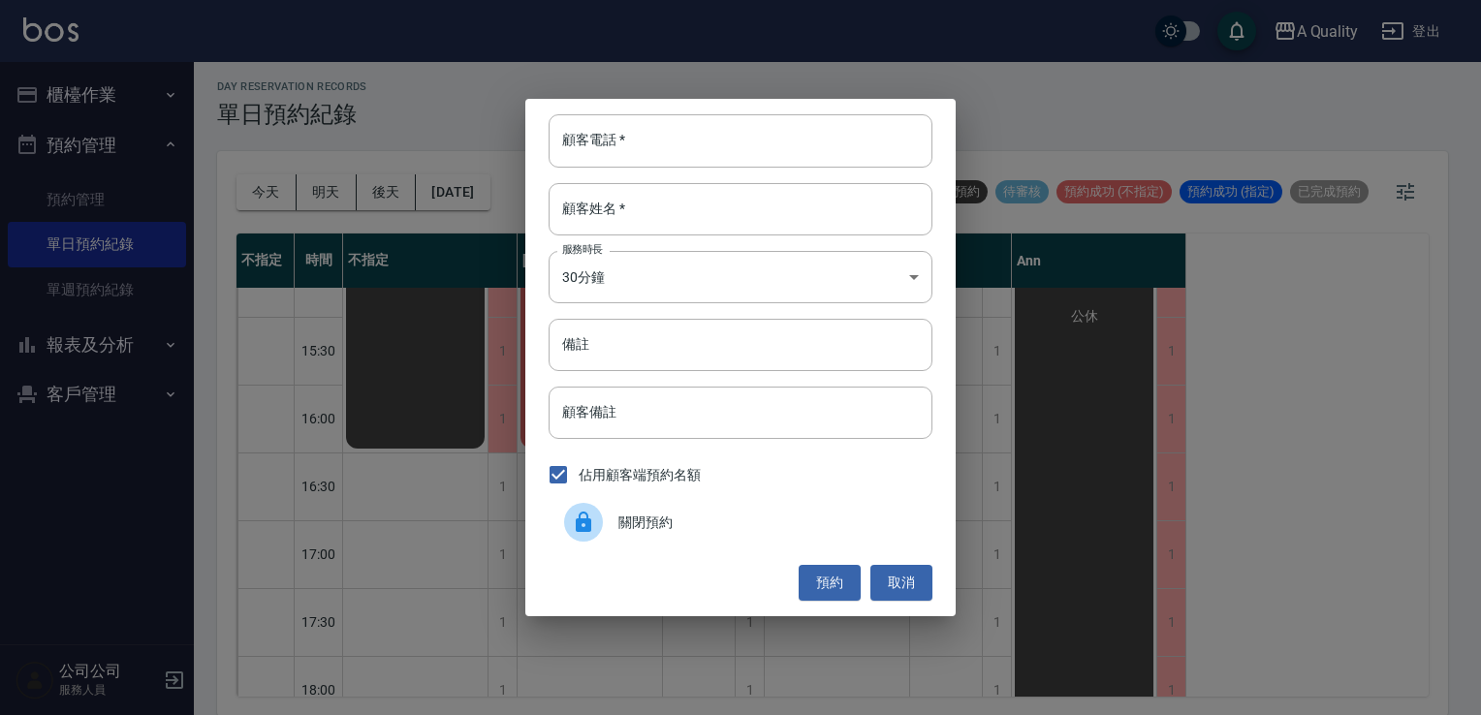
click at [631, 532] on div "關閉預約" at bounding box center [741, 522] width 384 height 54
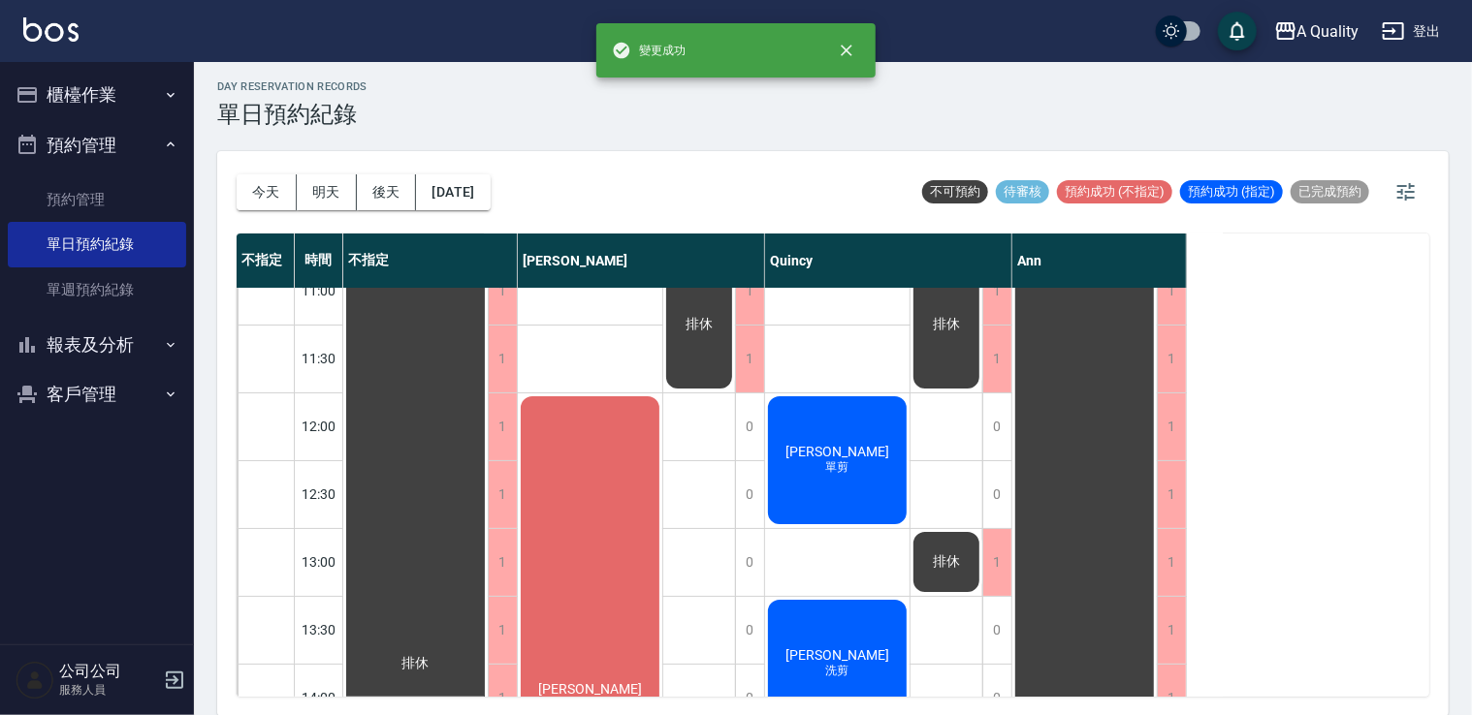
scroll to position [0, 0]
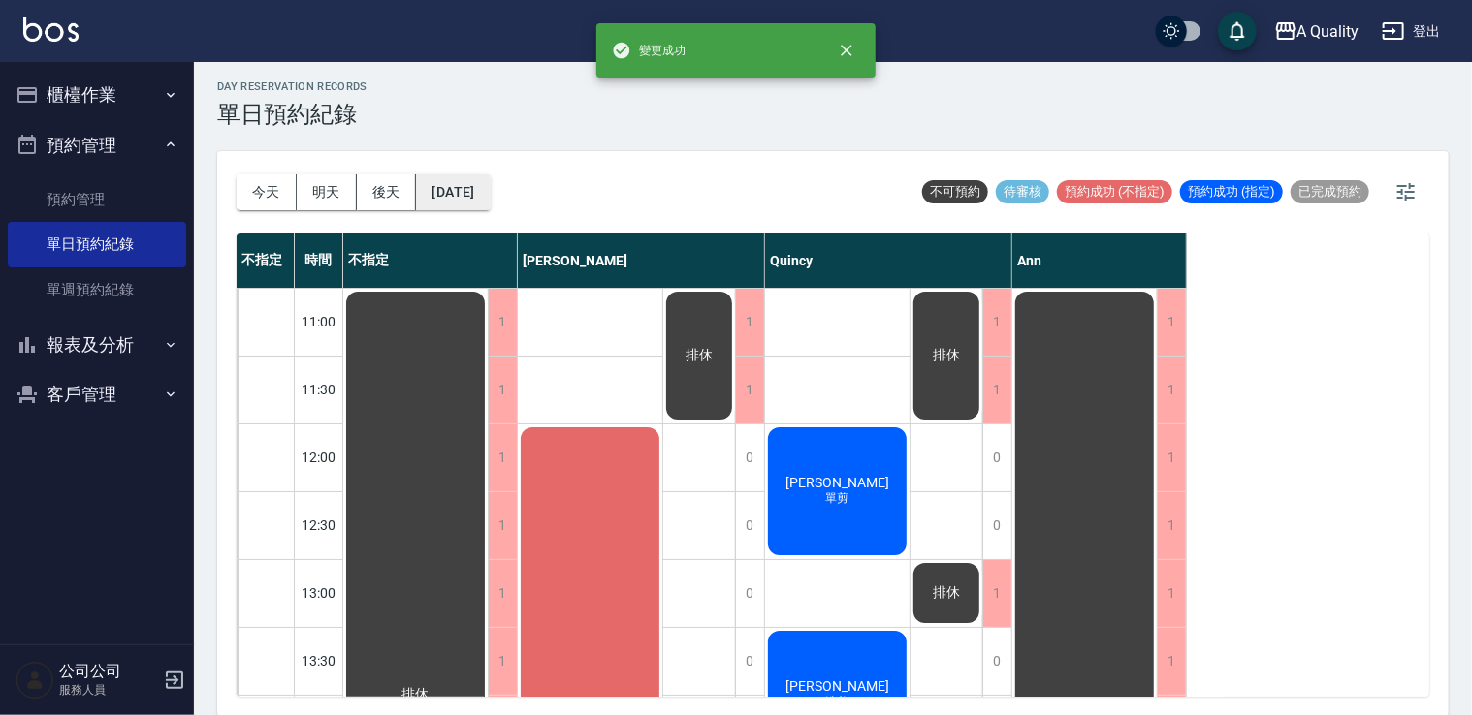
click at [465, 191] on button "2025/08/18" at bounding box center [453, 192] width 74 height 36
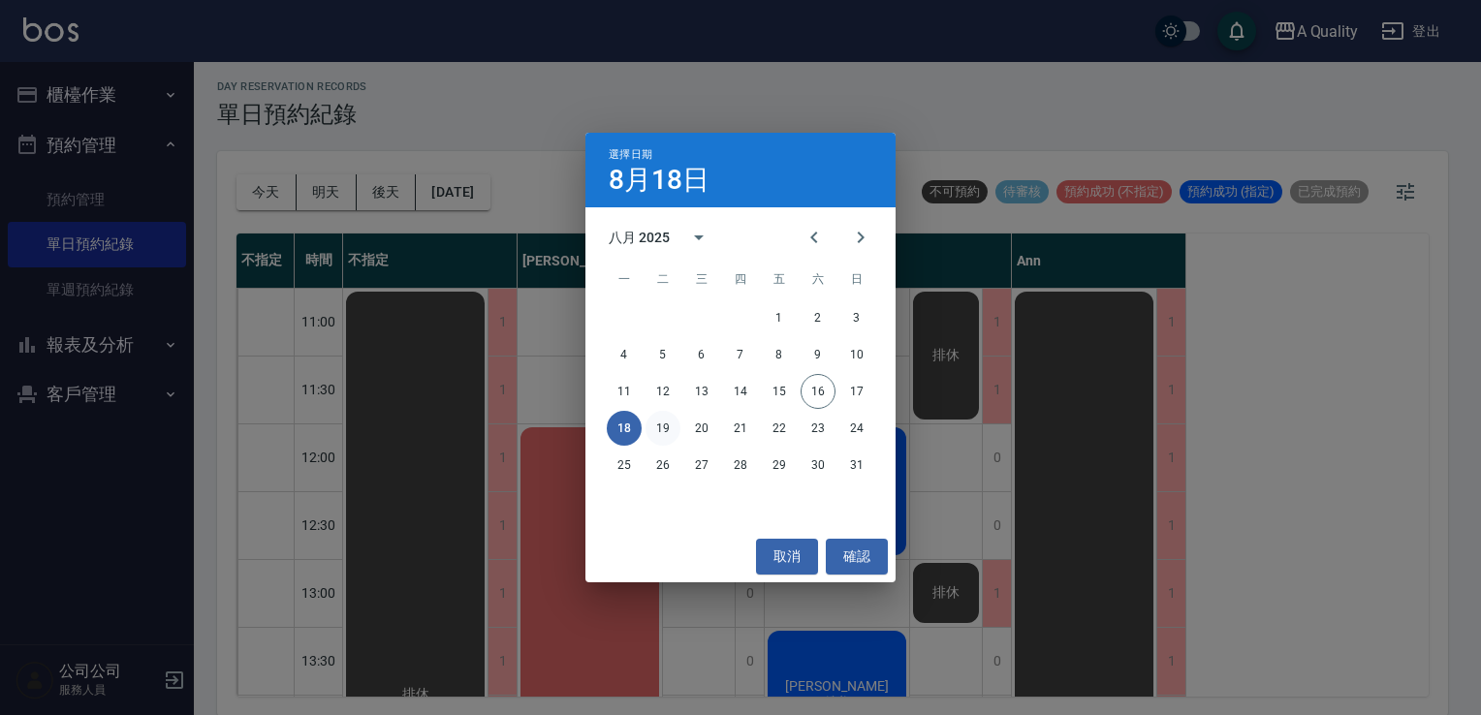
click at [671, 428] on button "19" at bounding box center [663, 428] width 35 height 35
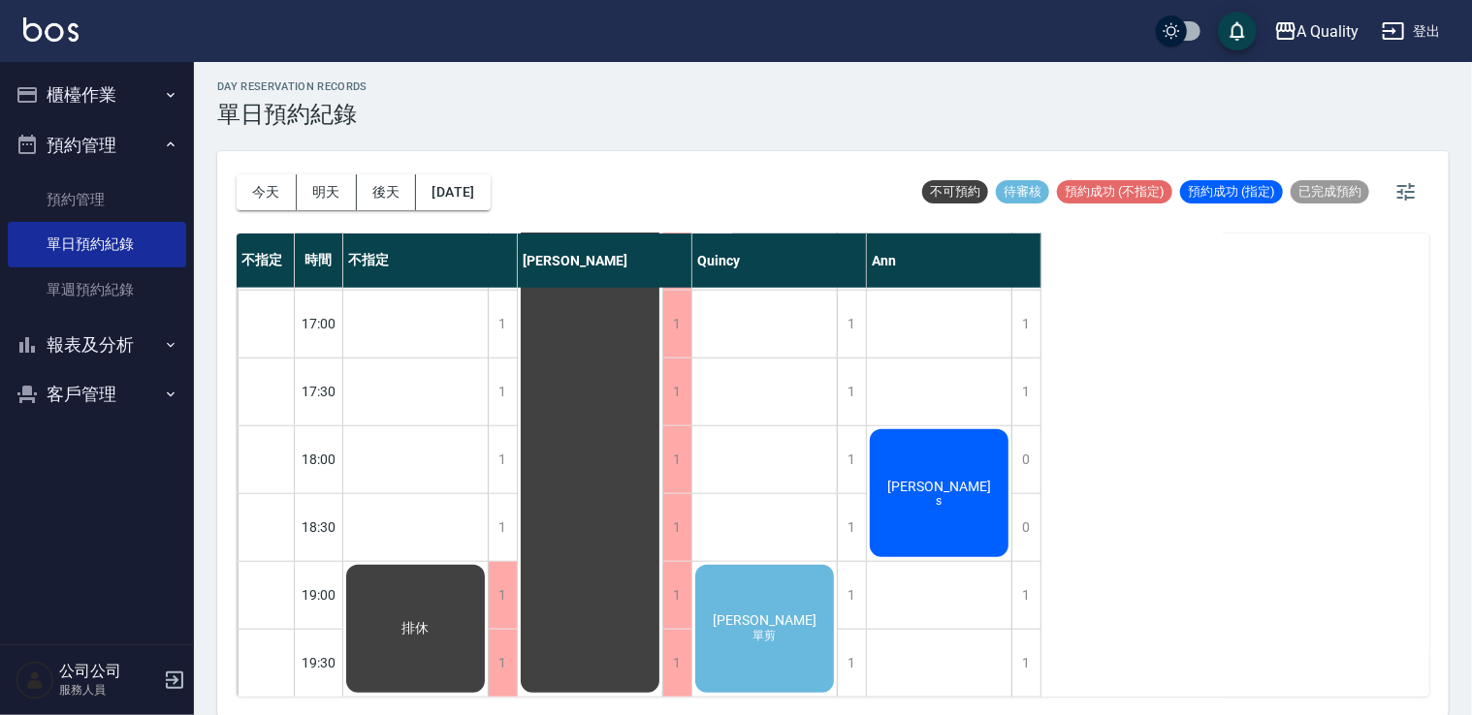
scroll to position [827, 0]
click at [488, 561] on div "排休" at bounding box center [415, 628] width 144 height 134
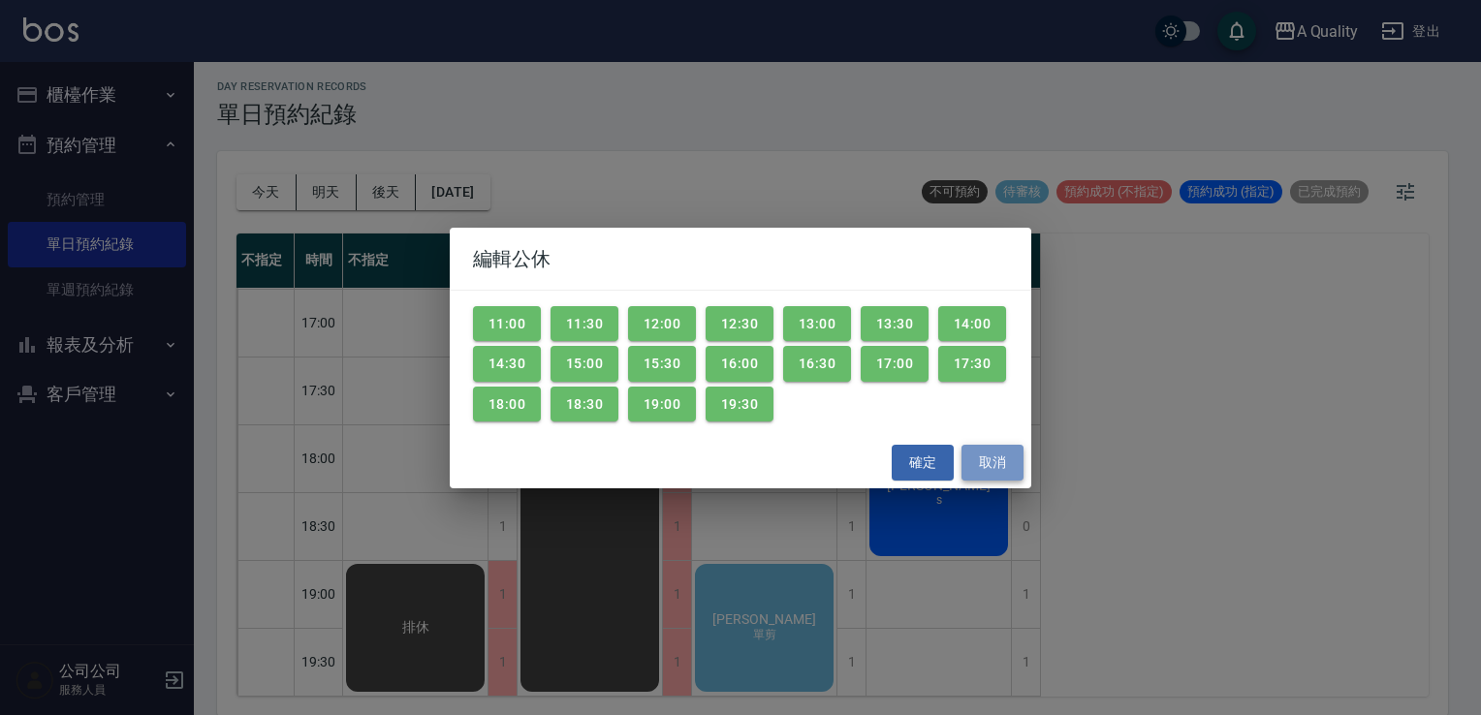
click at [999, 459] on button "取消" at bounding box center [993, 463] width 62 height 36
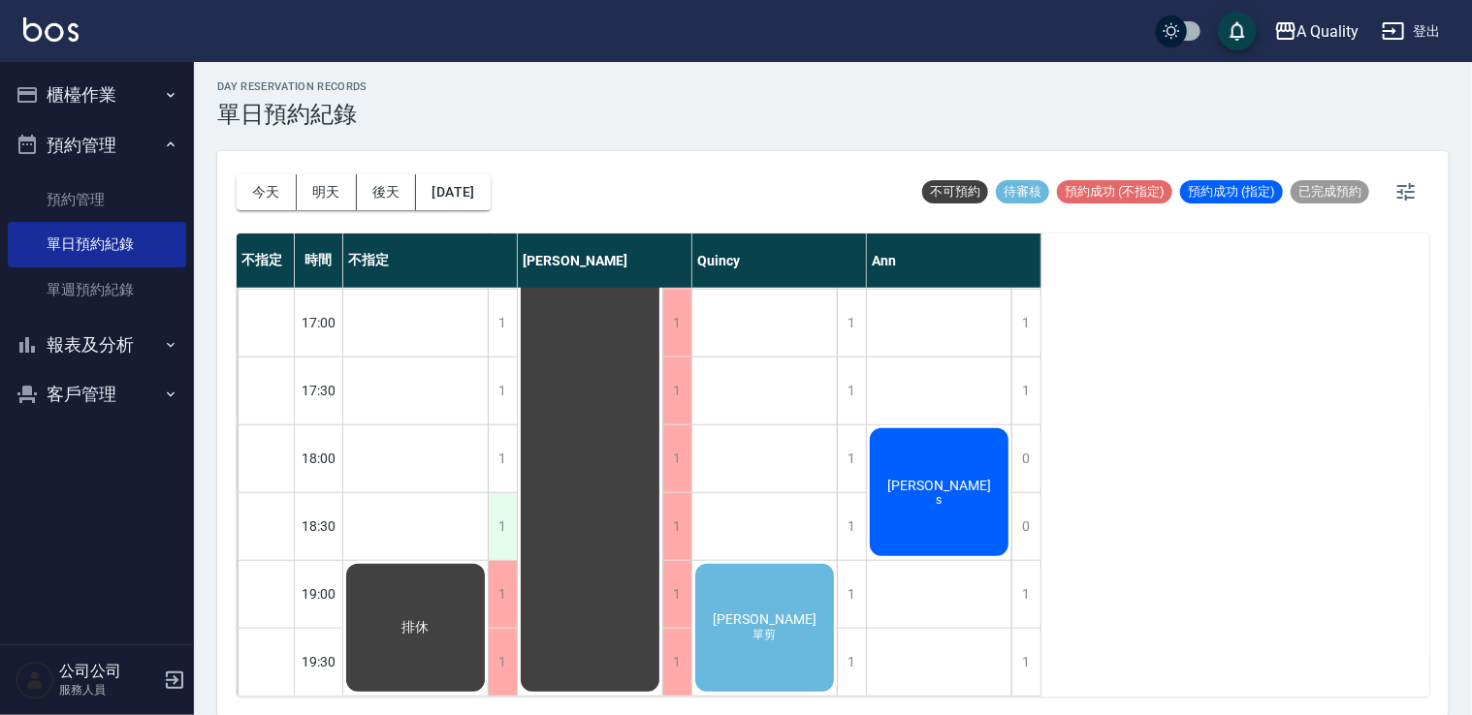
click at [499, 518] on div "1" at bounding box center [502, 526] width 29 height 67
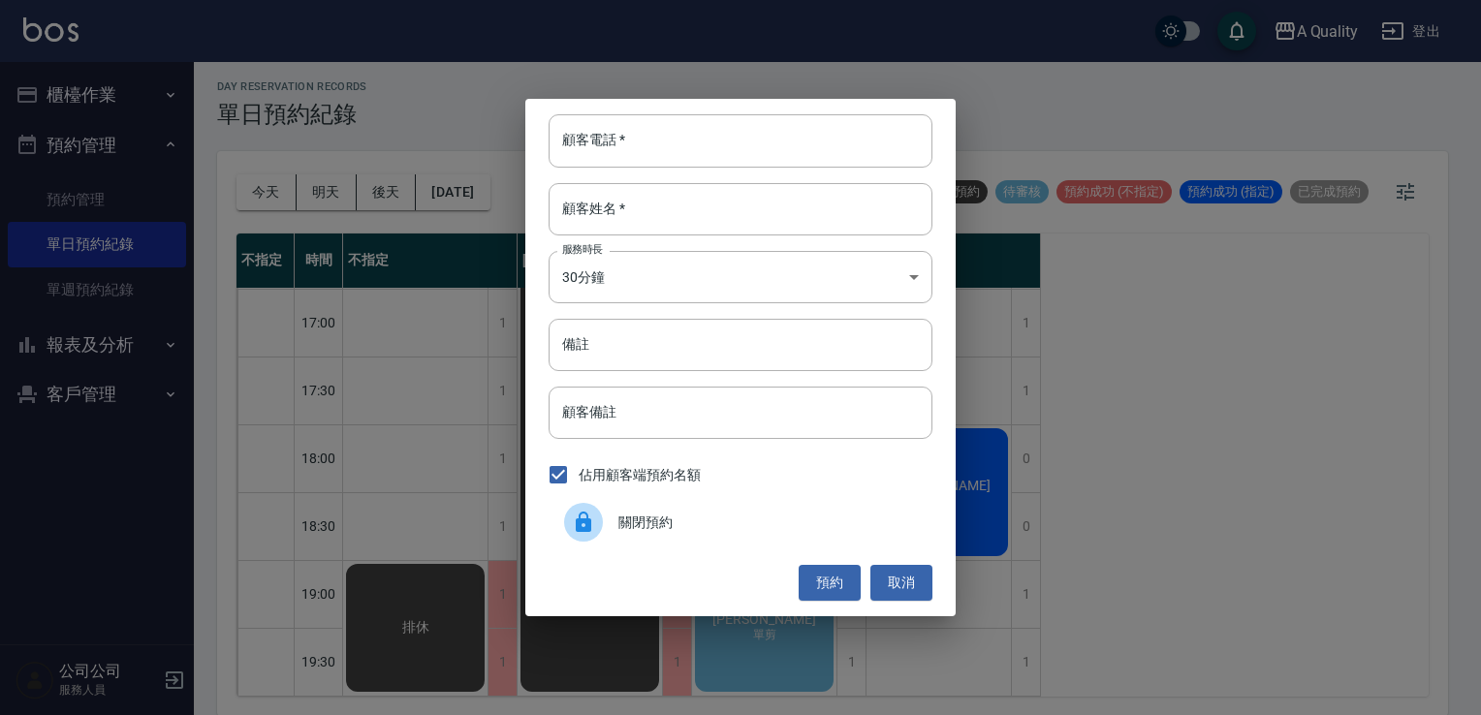
click at [667, 529] on span "關閉預約" at bounding box center [767, 523] width 299 height 20
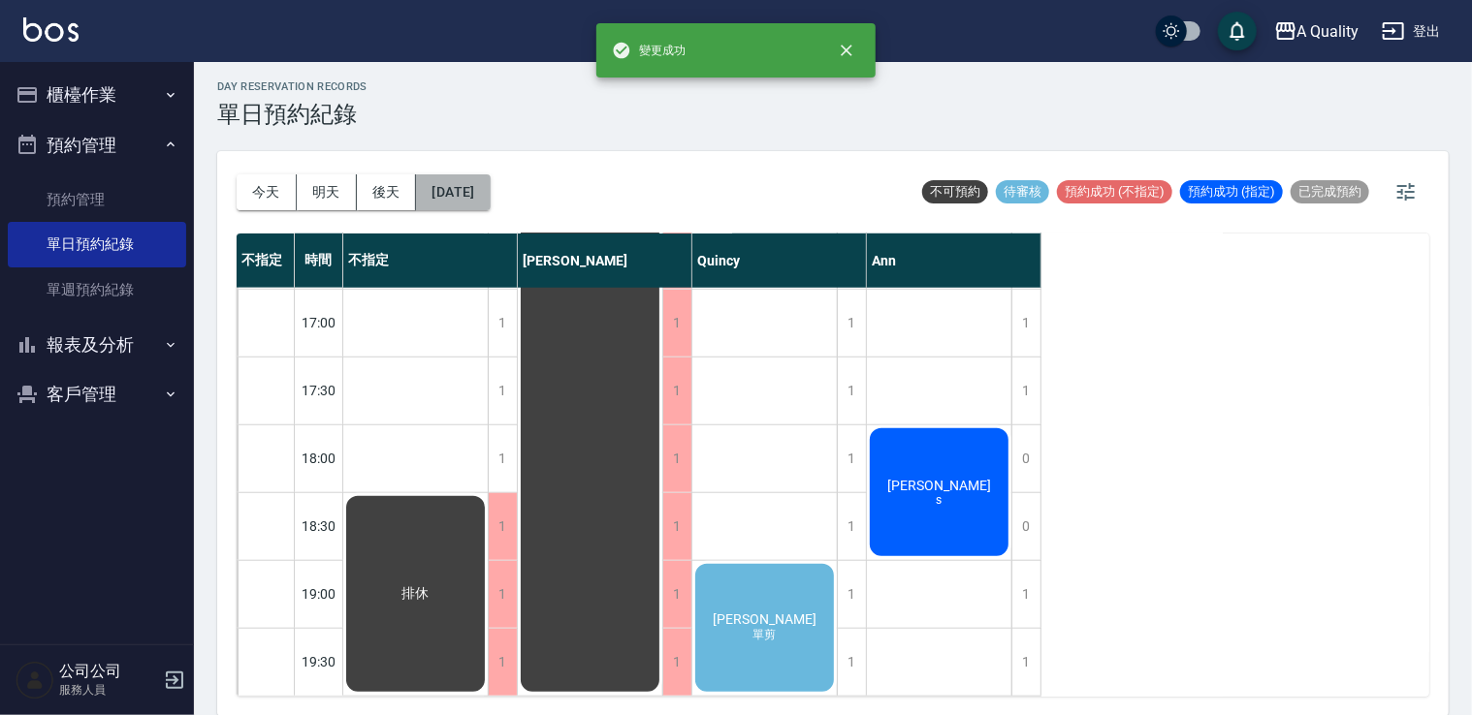
click at [490, 190] on button "2025/08/19" at bounding box center [453, 192] width 74 height 36
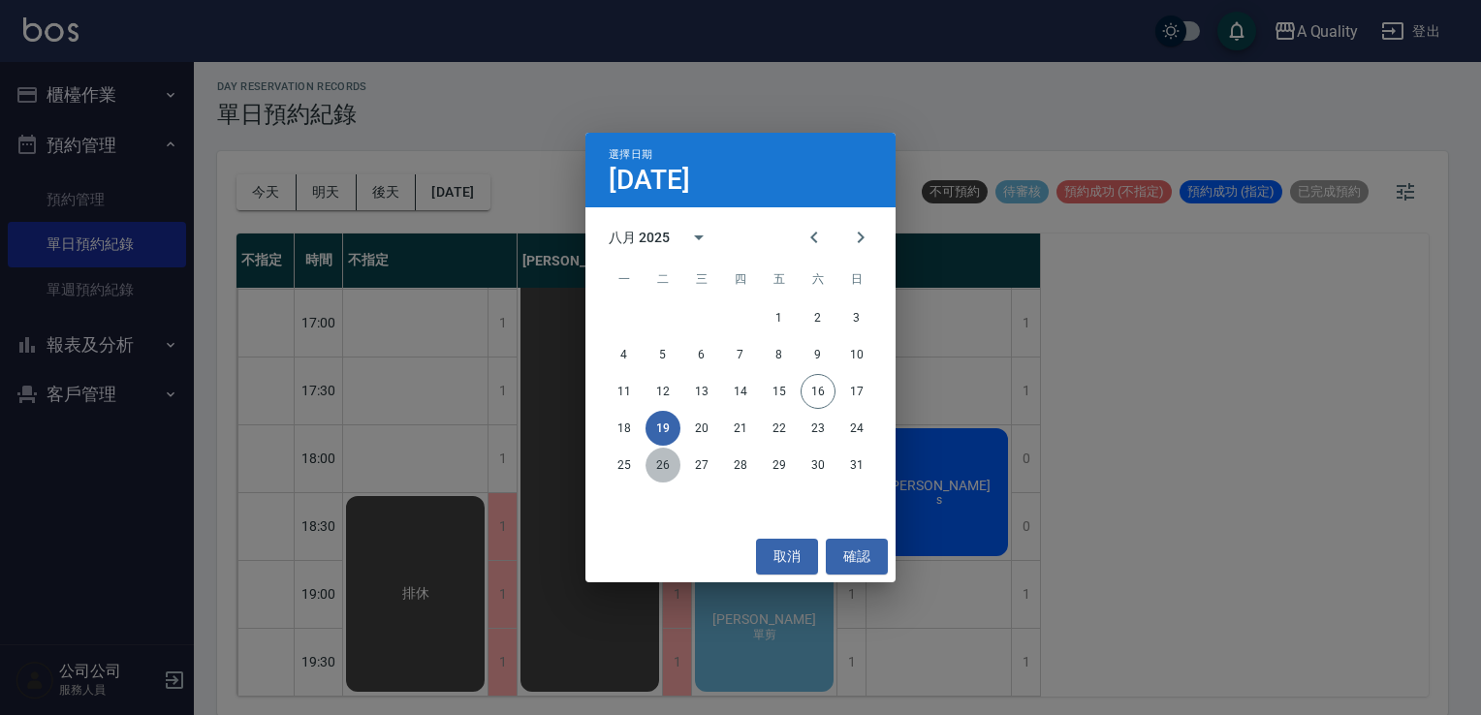
click at [655, 464] on button "26" at bounding box center [663, 465] width 35 height 35
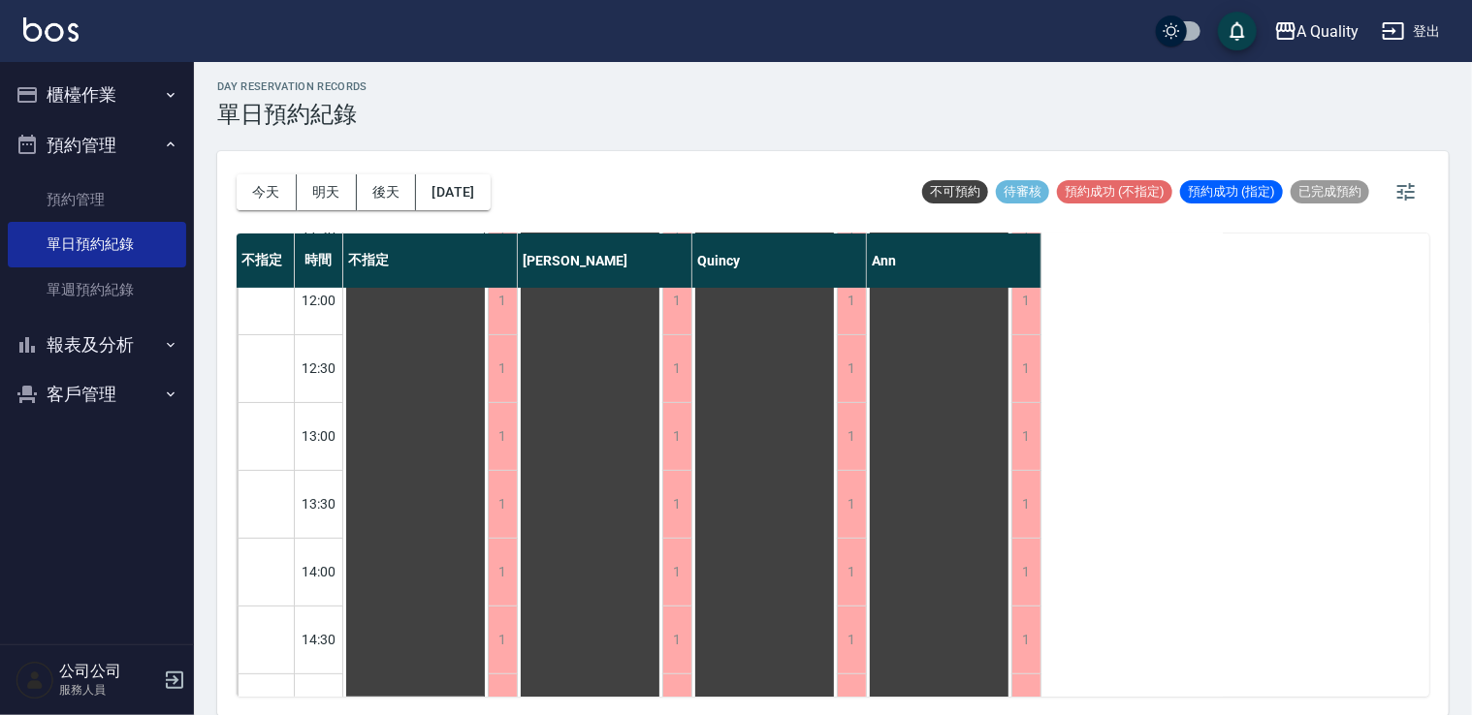
scroll to position [148, 0]
click at [490, 201] on button "2025/08/26" at bounding box center [453, 192] width 74 height 36
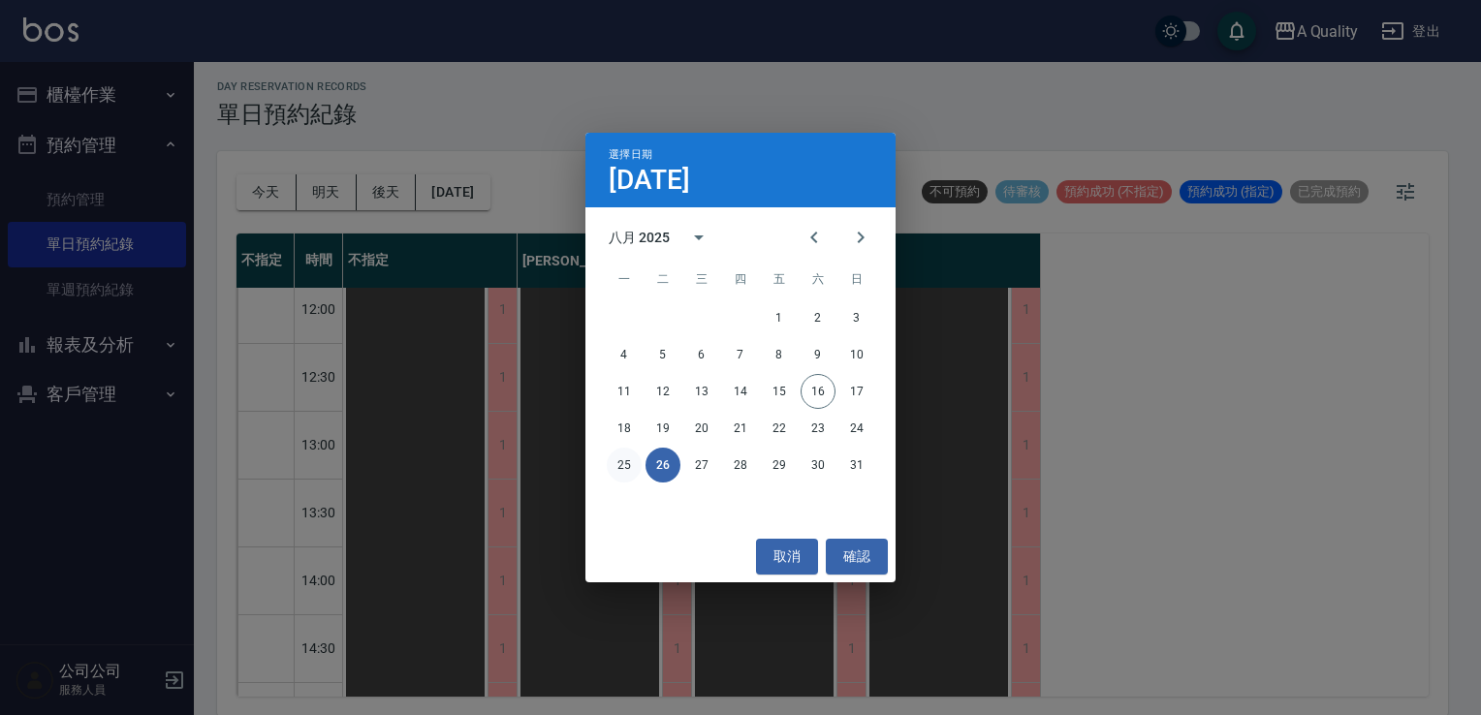
click at [624, 468] on button "25" at bounding box center [624, 465] width 35 height 35
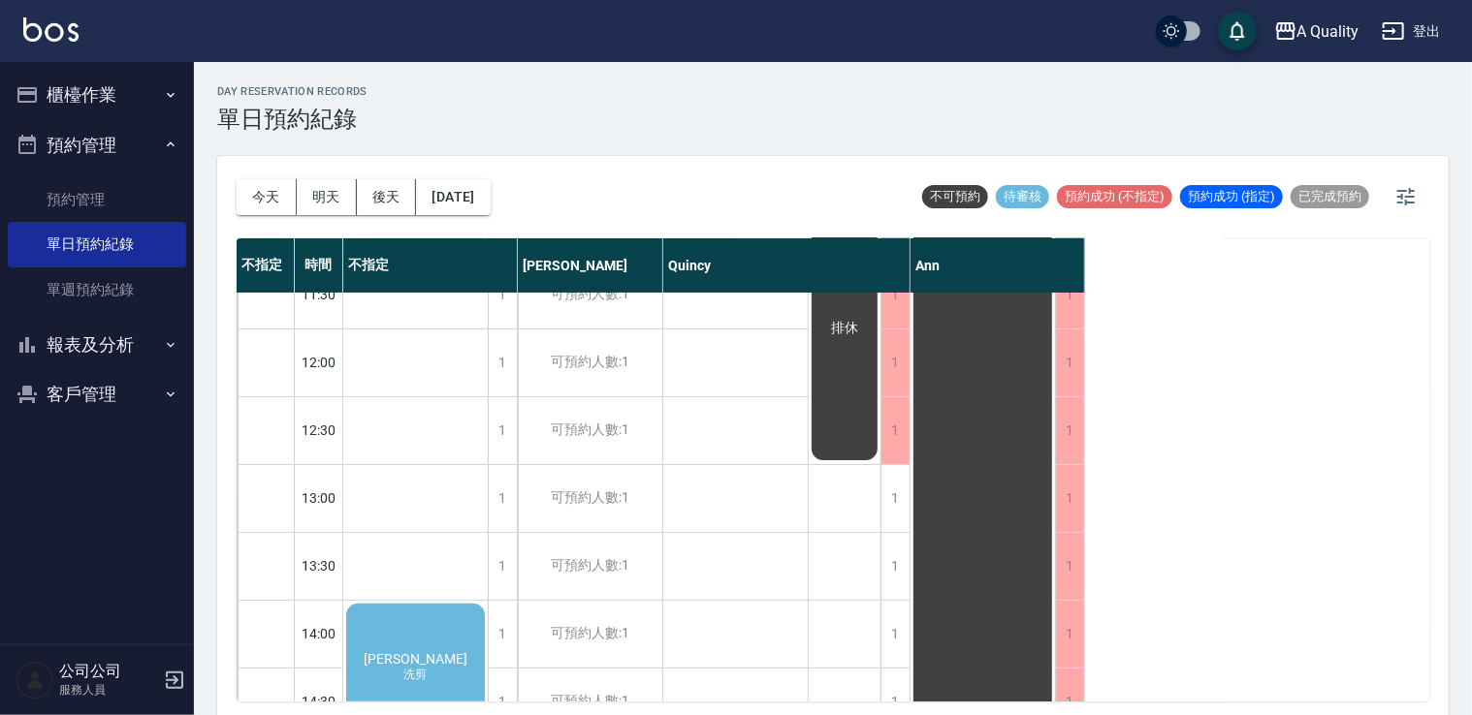
scroll to position [194, 0]
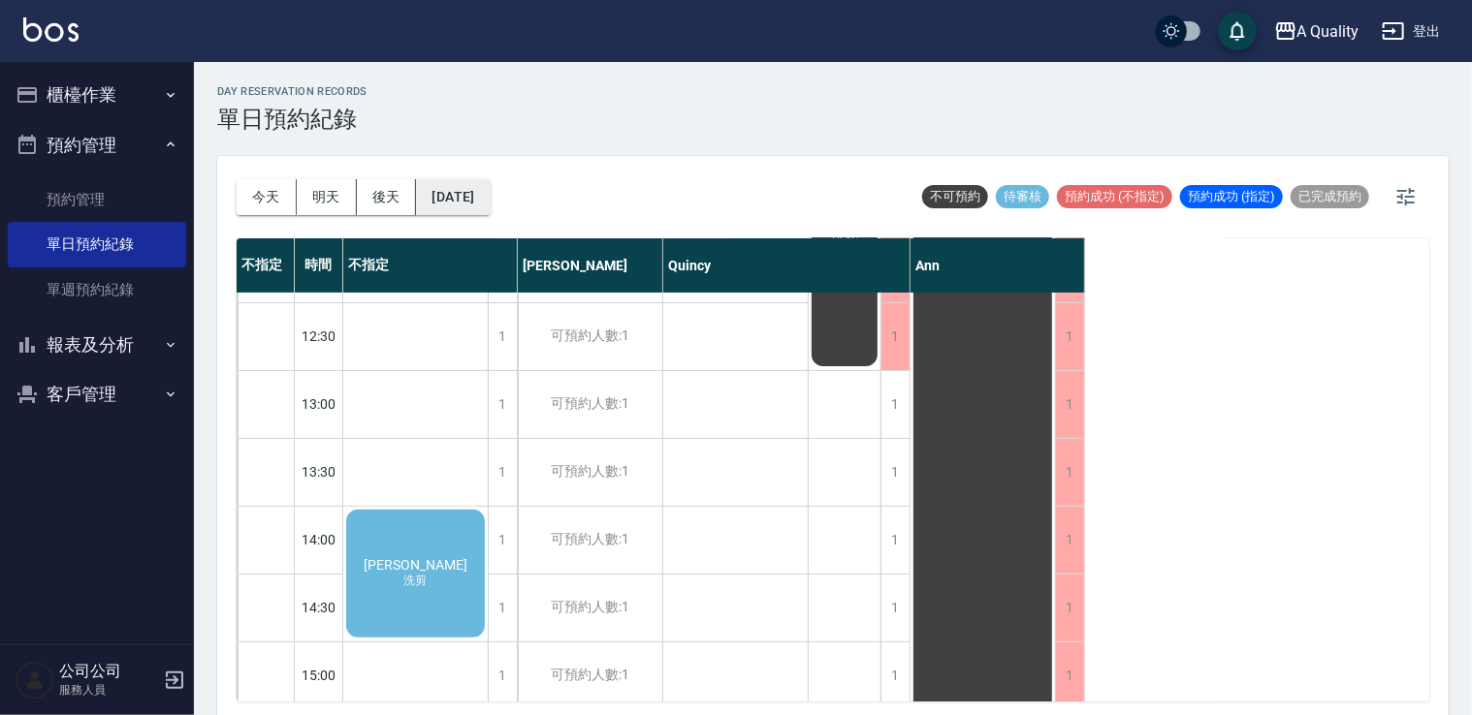
click at [483, 201] on button "2025/08/25" at bounding box center [453, 197] width 74 height 36
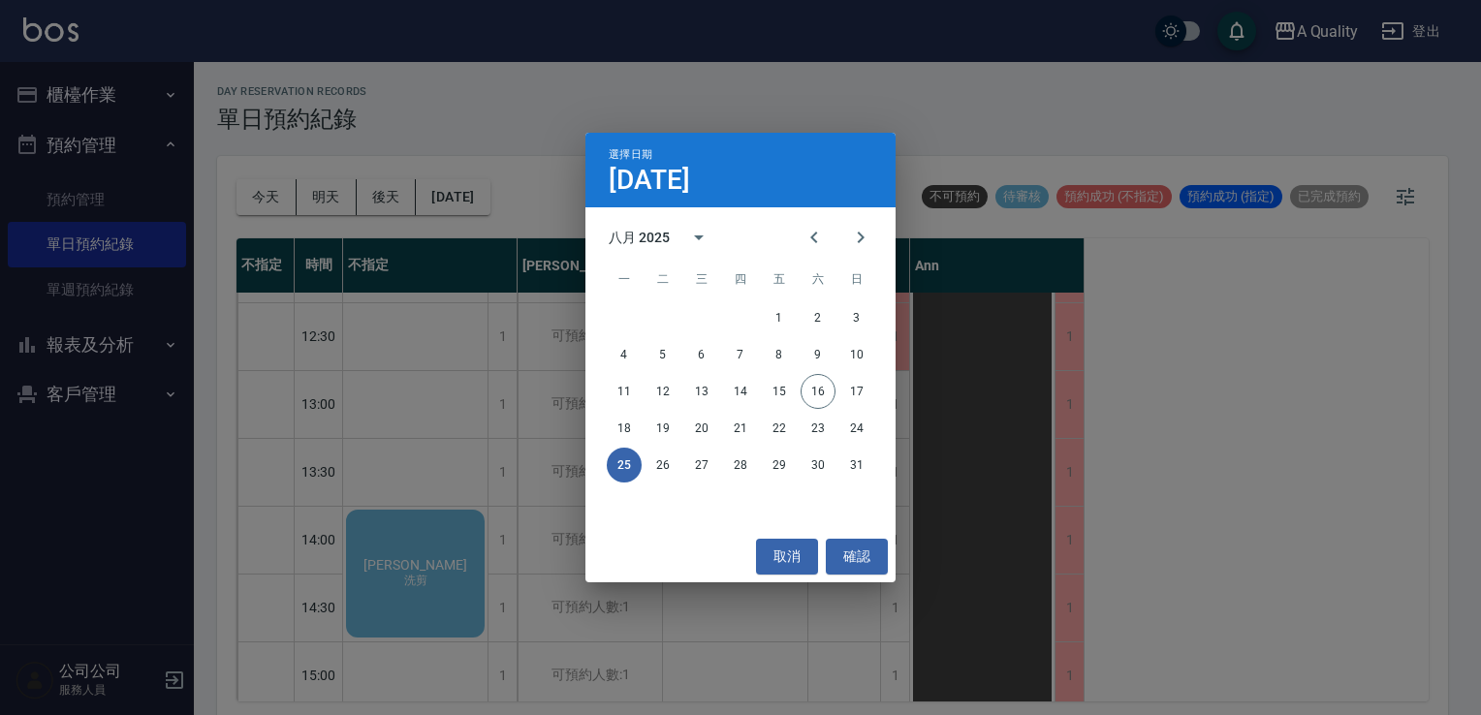
drag, startPoint x: 776, startPoint y: 552, endPoint x: 680, endPoint y: 472, distance: 124.6
click at [776, 551] on button "取消" at bounding box center [787, 557] width 62 height 36
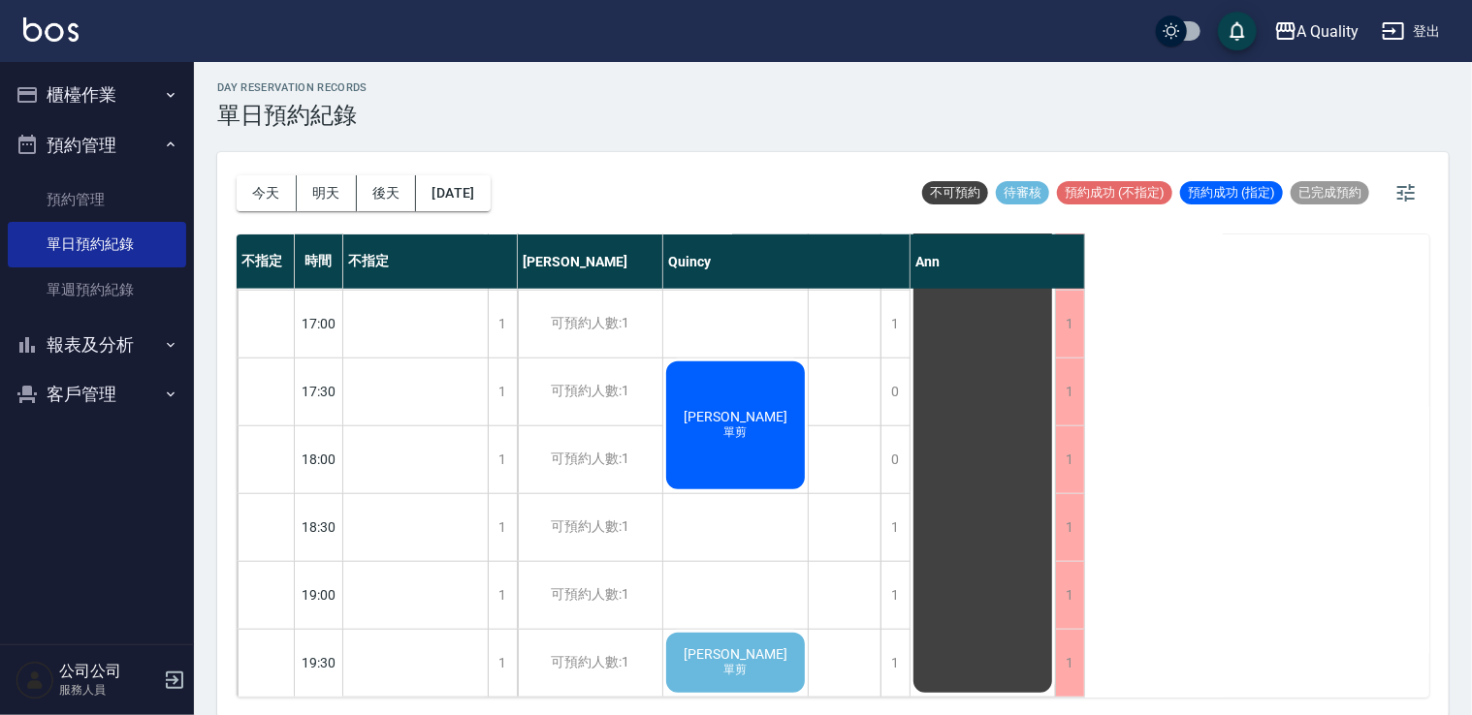
scroll to position [5, 0]
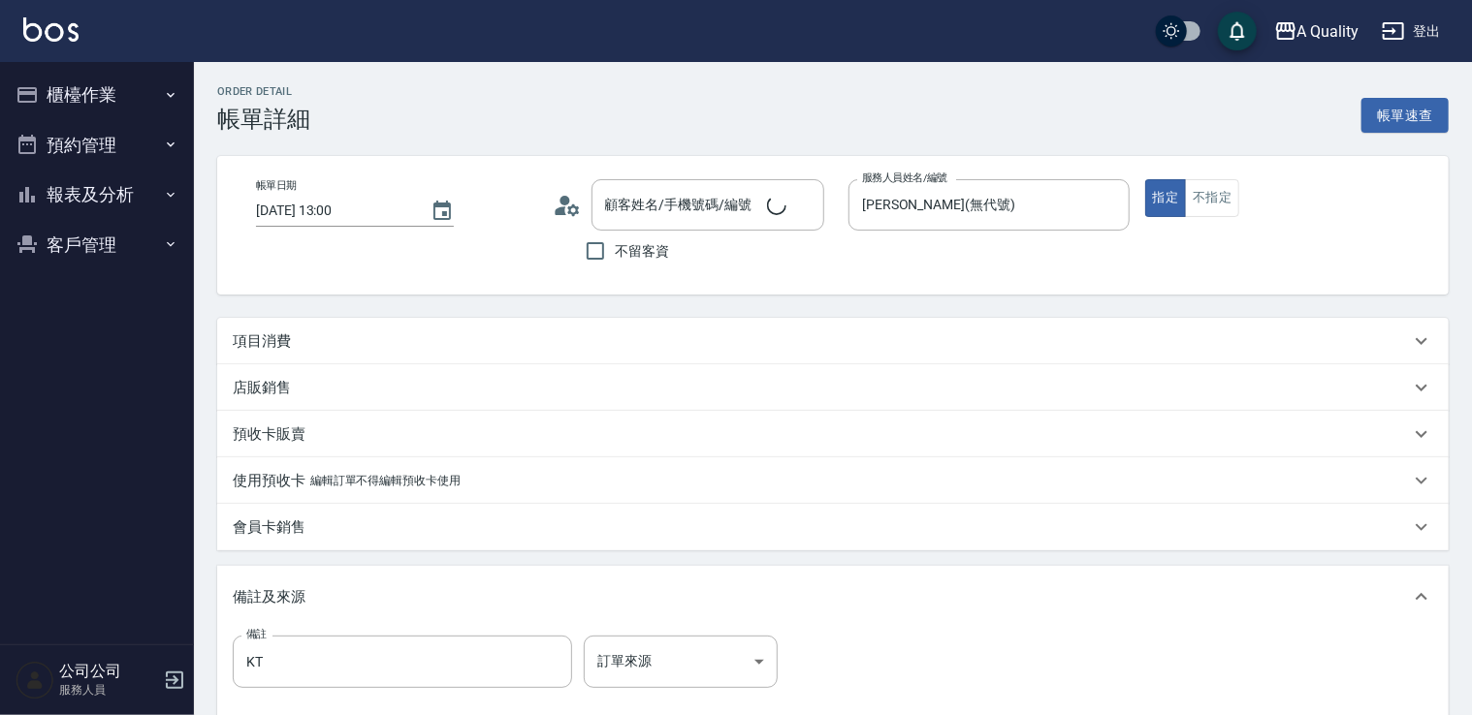
type input "2025/08/16 13:00"
type input "[PERSON_NAME](無代號)"
type input "KT"
type input "[PERSON_NAME]/0976519938/"
click at [343, 339] on div "項目消費" at bounding box center [821, 342] width 1177 height 20
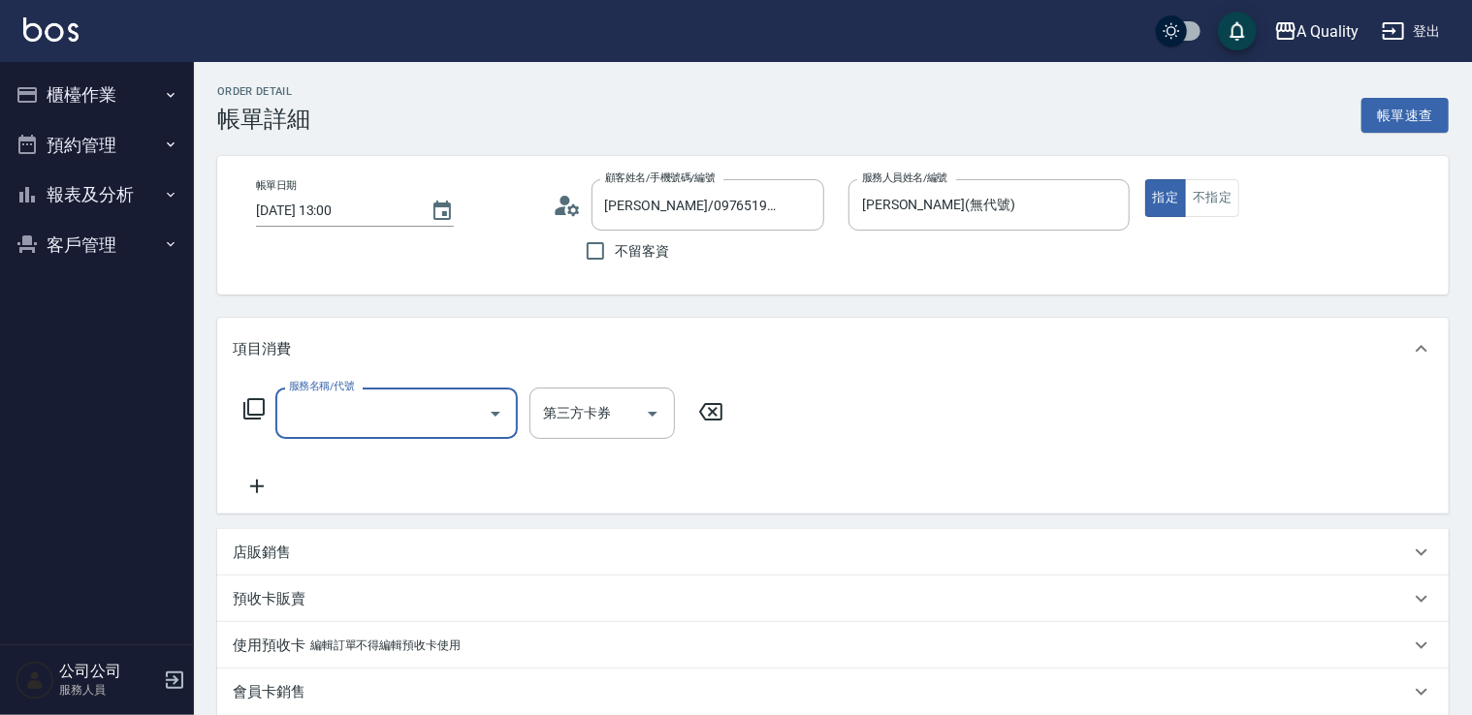
click at [351, 396] on input "服務名稱/代號" at bounding box center [382, 413] width 196 height 34
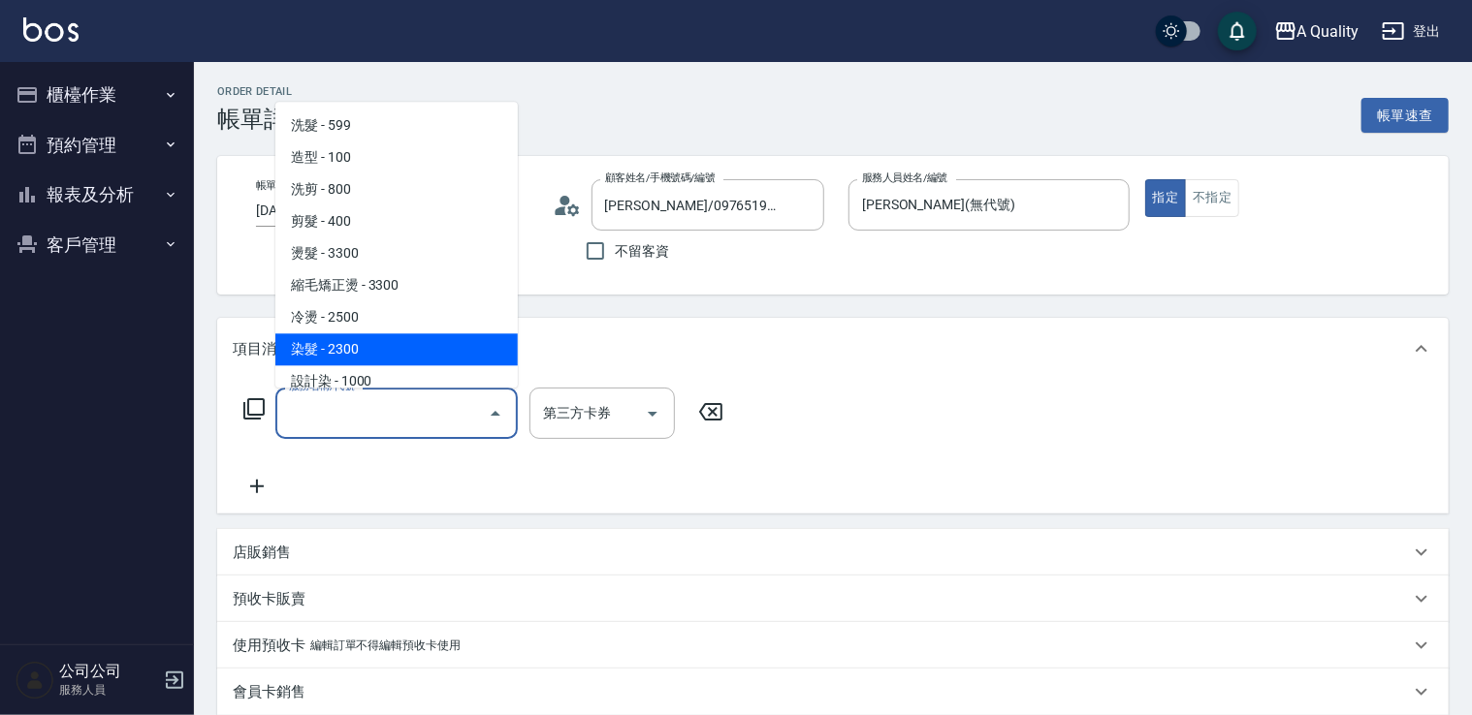
click at [319, 350] on span "染髮 - 2300" at bounding box center [396, 349] width 242 height 32
type input "染髮(401)"
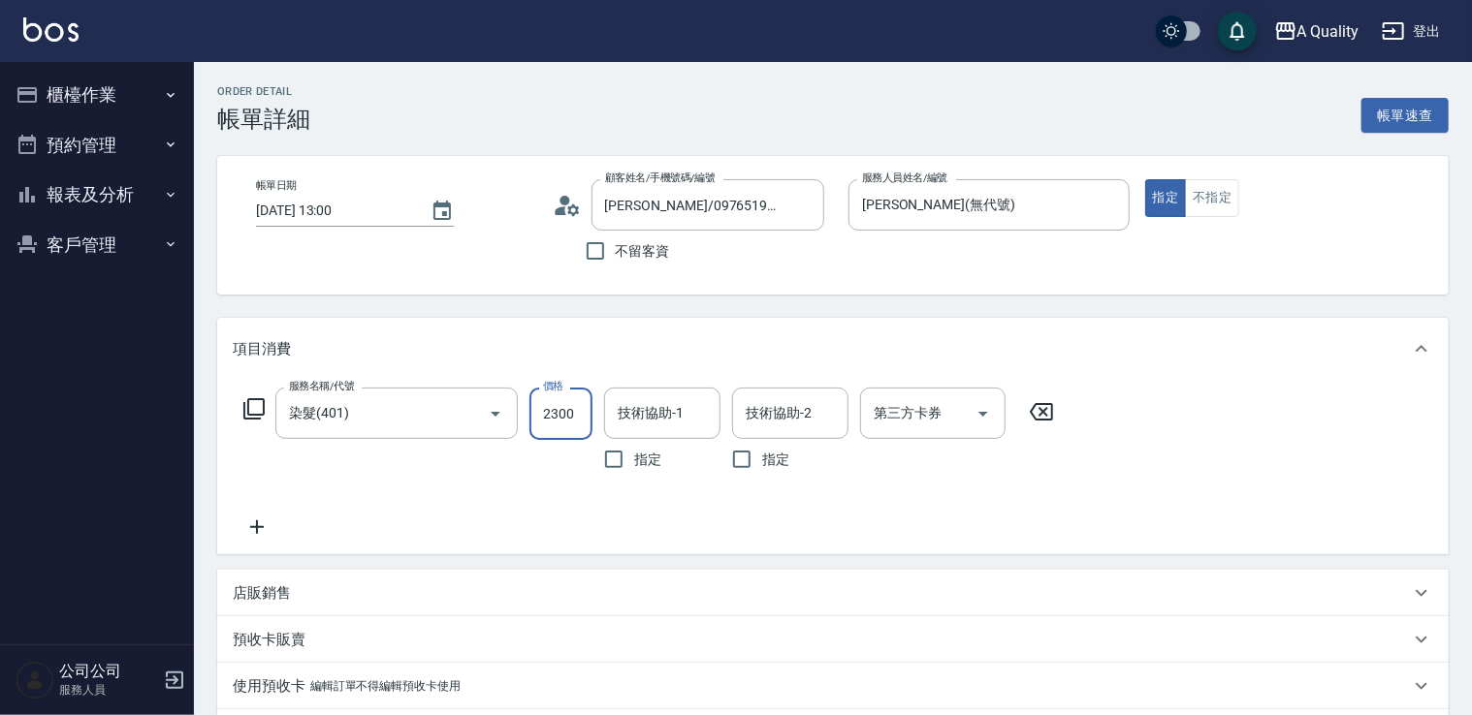
click at [566, 412] on input "2300" at bounding box center [560, 414] width 63 height 52
type input "3600"
click at [273, 522] on icon at bounding box center [257, 527] width 48 height 23
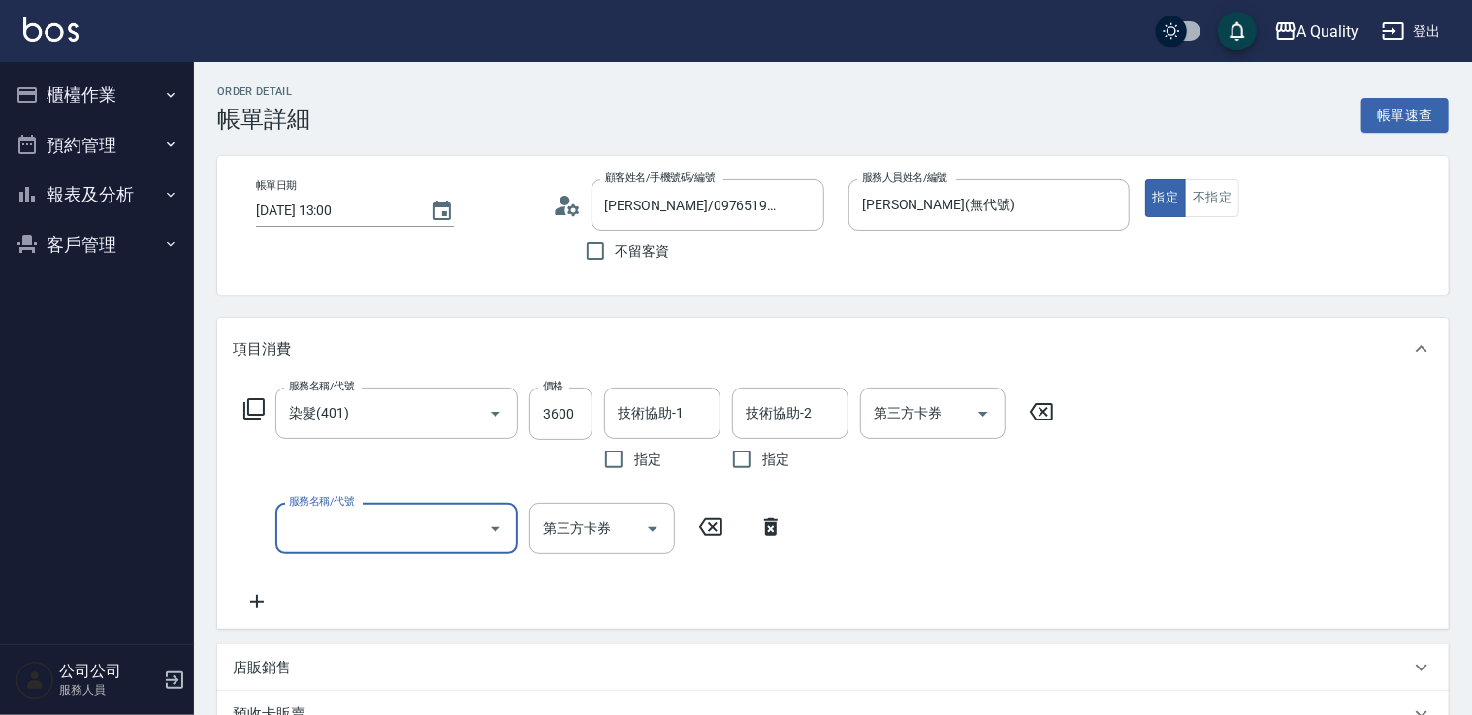
click at [322, 539] on input "服務名稱/代號" at bounding box center [382, 529] width 196 height 34
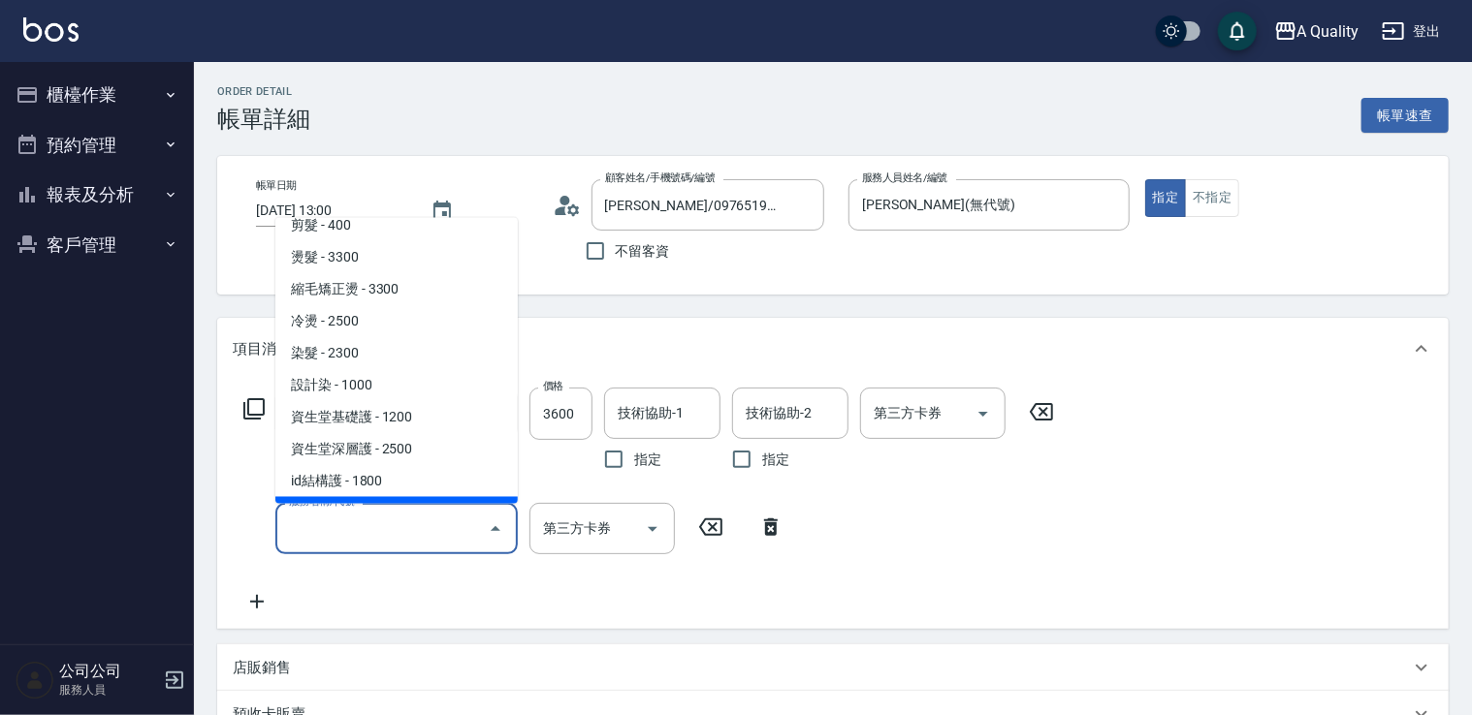
scroll to position [194, 0]
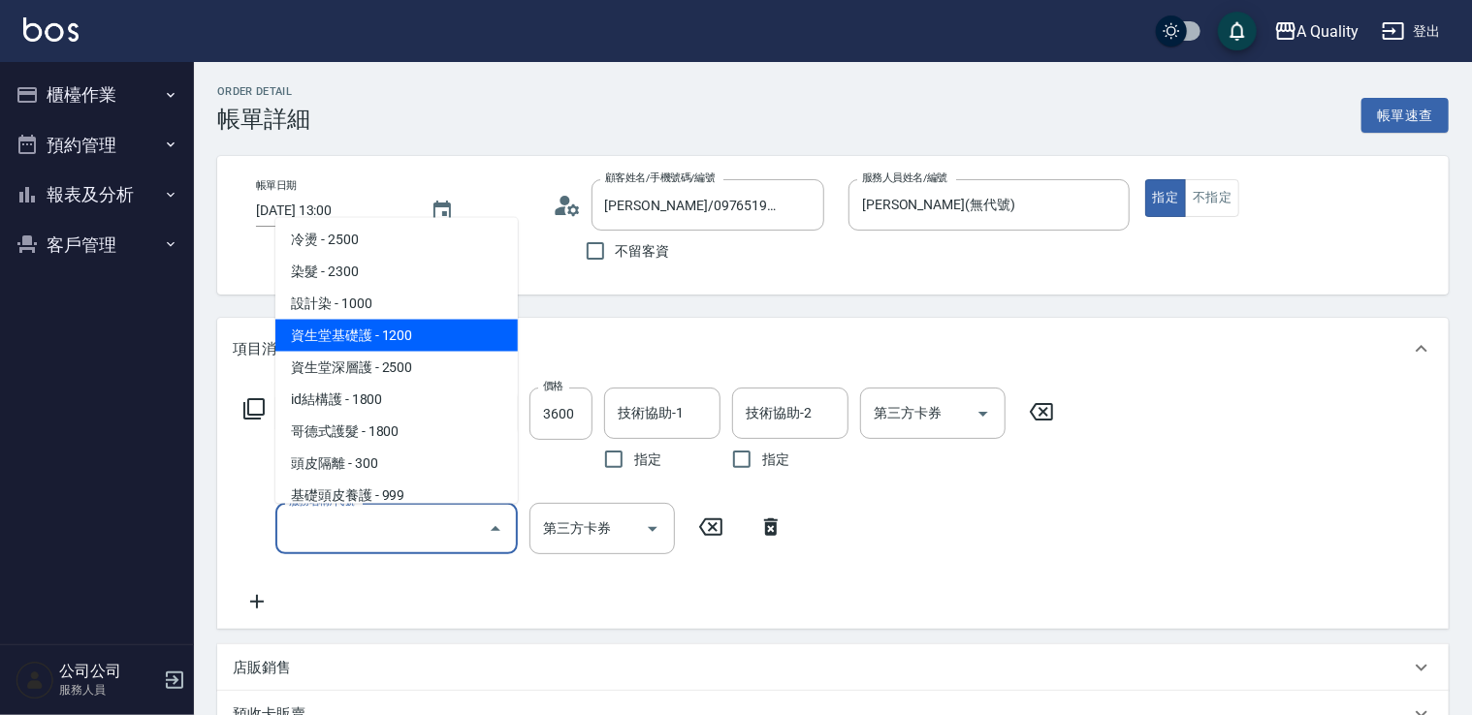
drag, startPoint x: 411, startPoint y: 347, endPoint x: 630, endPoint y: 491, distance: 262.4
click at [415, 347] on span "資生堂基礎護 - 1200" at bounding box center [396, 335] width 242 height 32
type input "資生堂基礎護(501)"
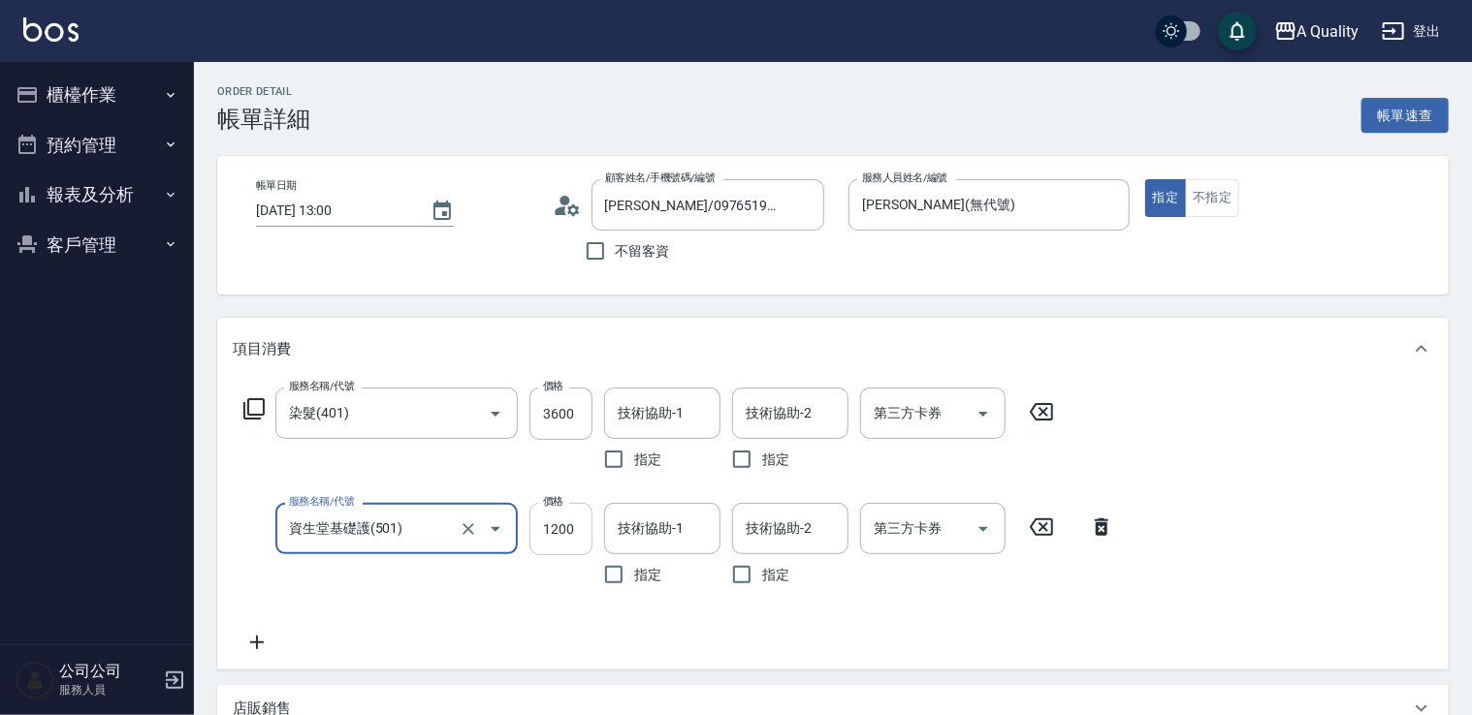
click at [556, 525] on input "1200" at bounding box center [560, 529] width 63 height 52
click at [675, 394] on div "技術協助-1" at bounding box center [662, 413] width 116 height 51
type input "899"
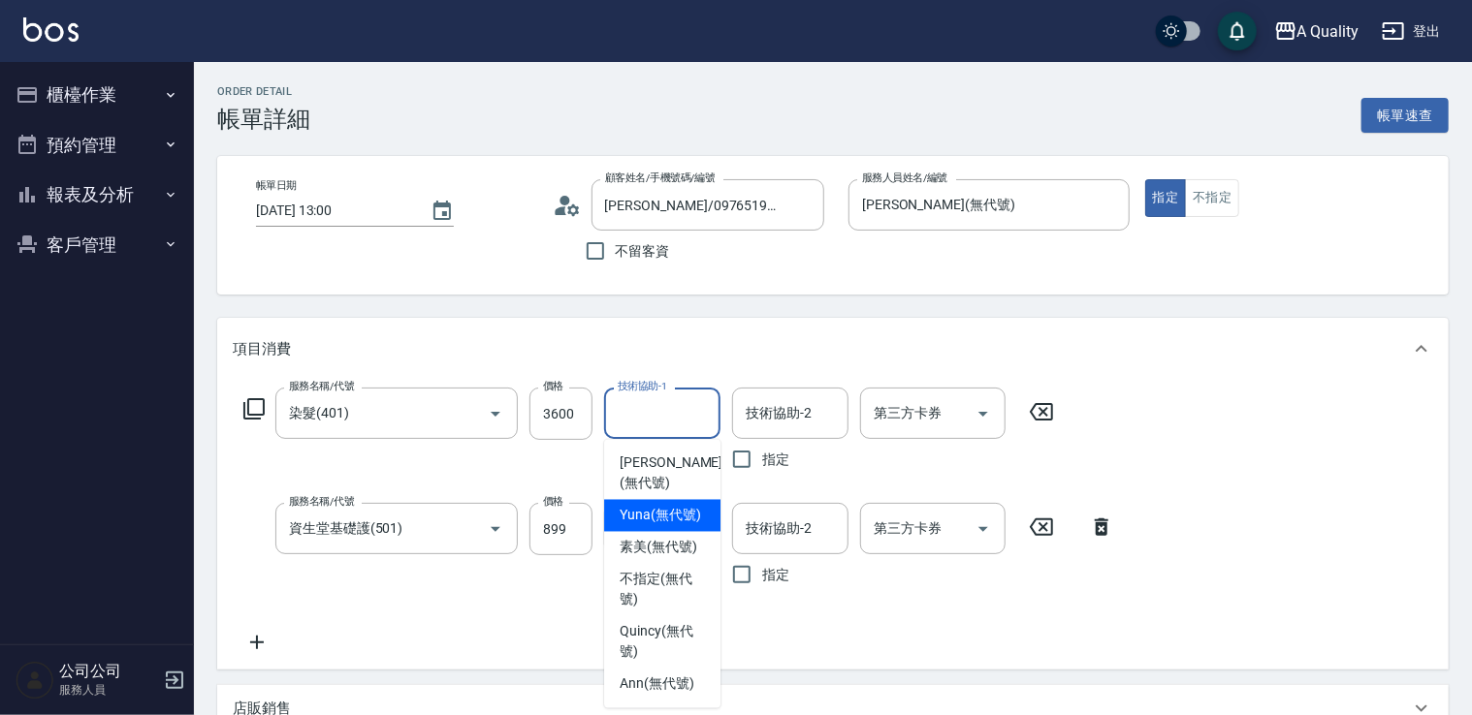
click at [659, 522] on span "Yuna (無代號)" at bounding box center [659, 516] width 81 height 20
type input "Yuna(無代號)"
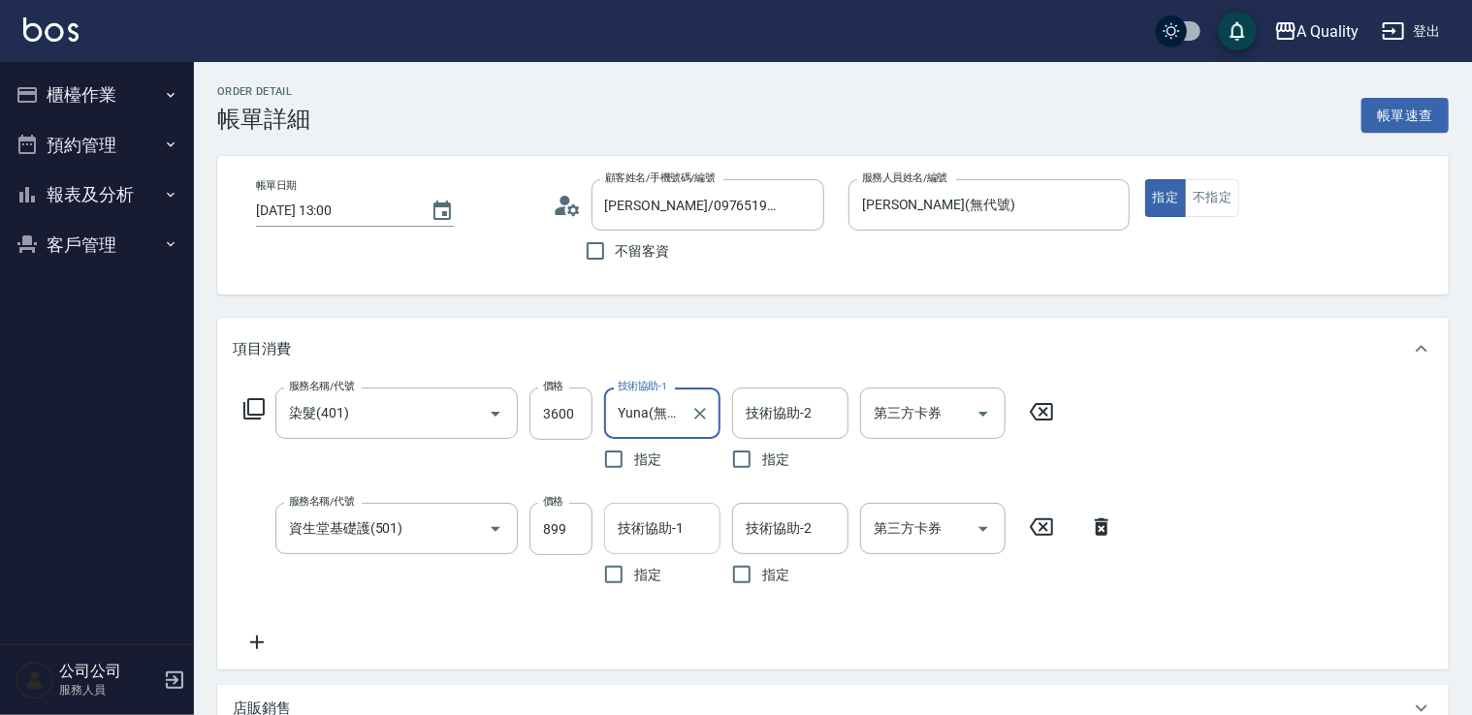
click at [658, 526] on input "技術協助-1" at bounding box center [662, 529] width 99 height 34
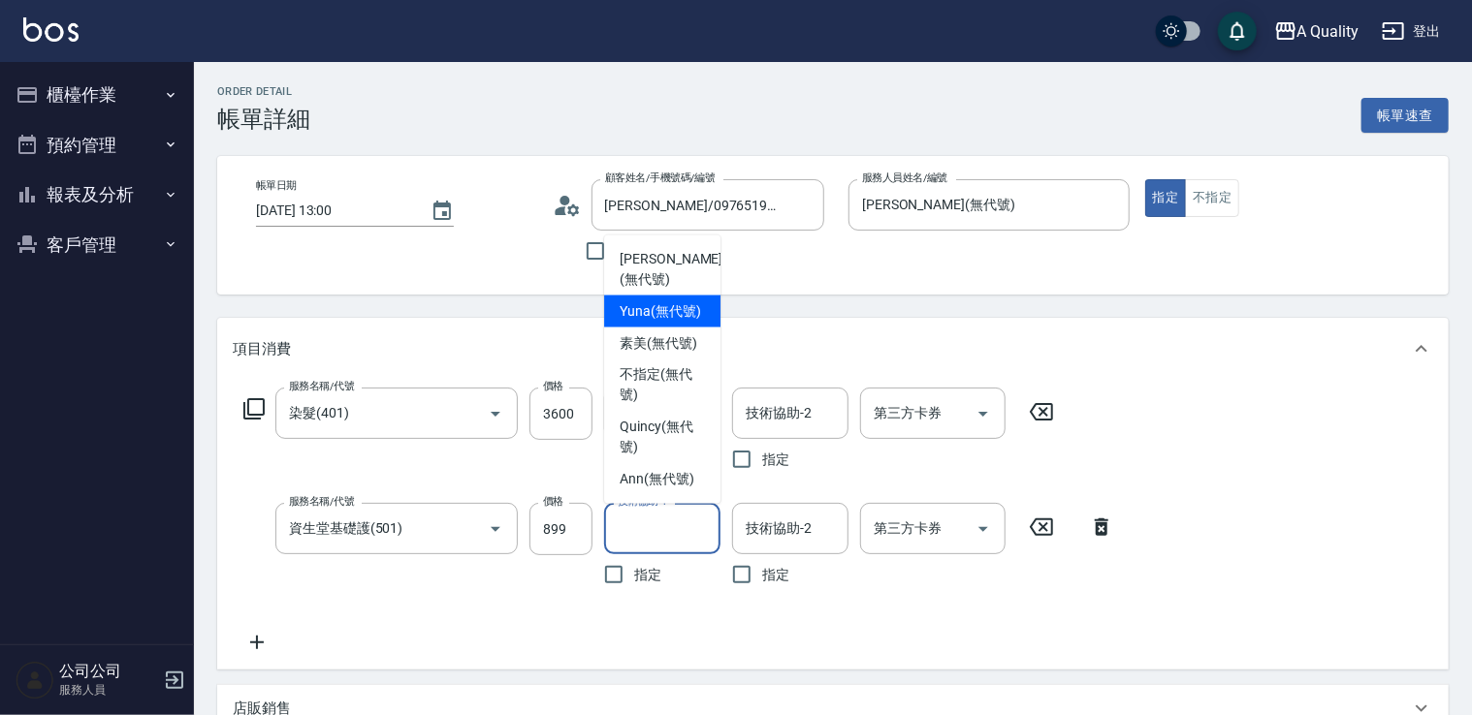
click at [656, 303] on span "Yuna (無代號)" at bounding box center [659, 311] width 81 height 20
type input "Yuna(無代號)"
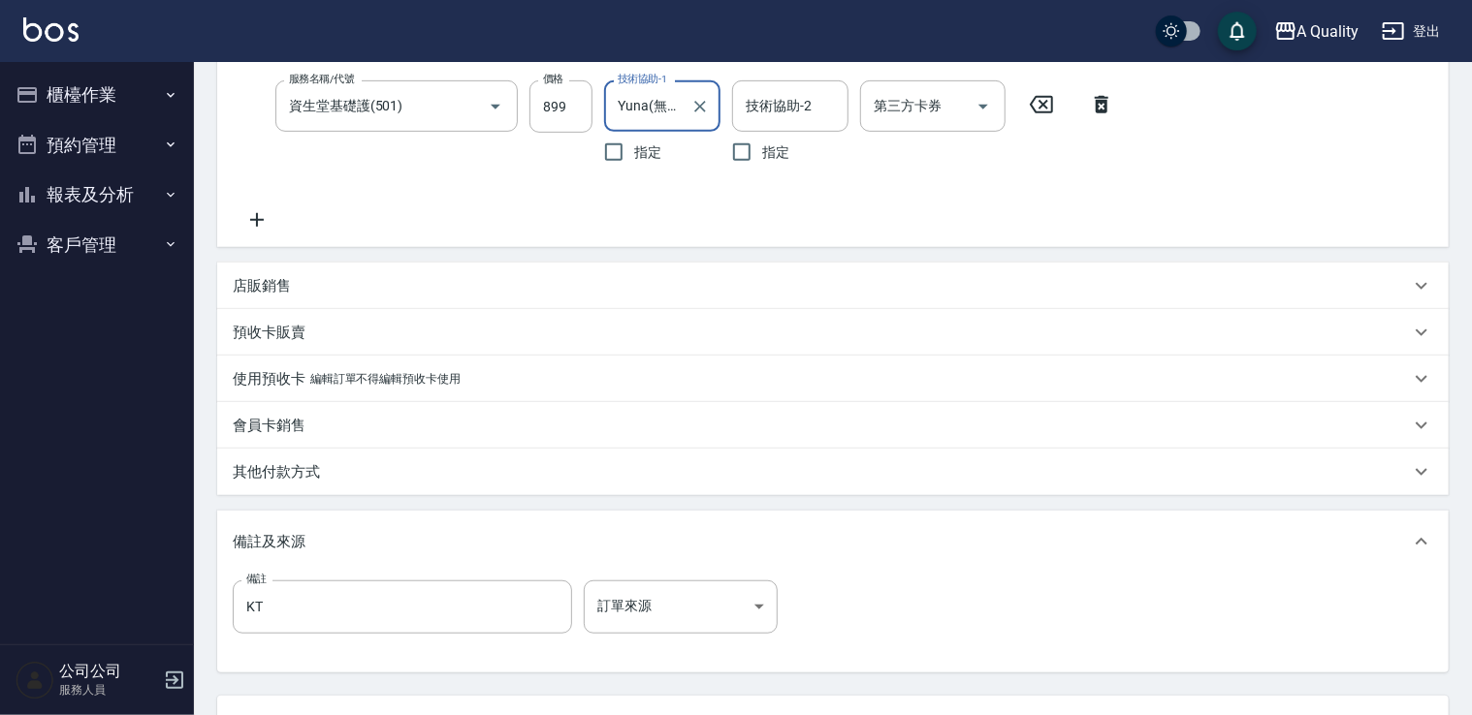
scroll to position [582, 0]
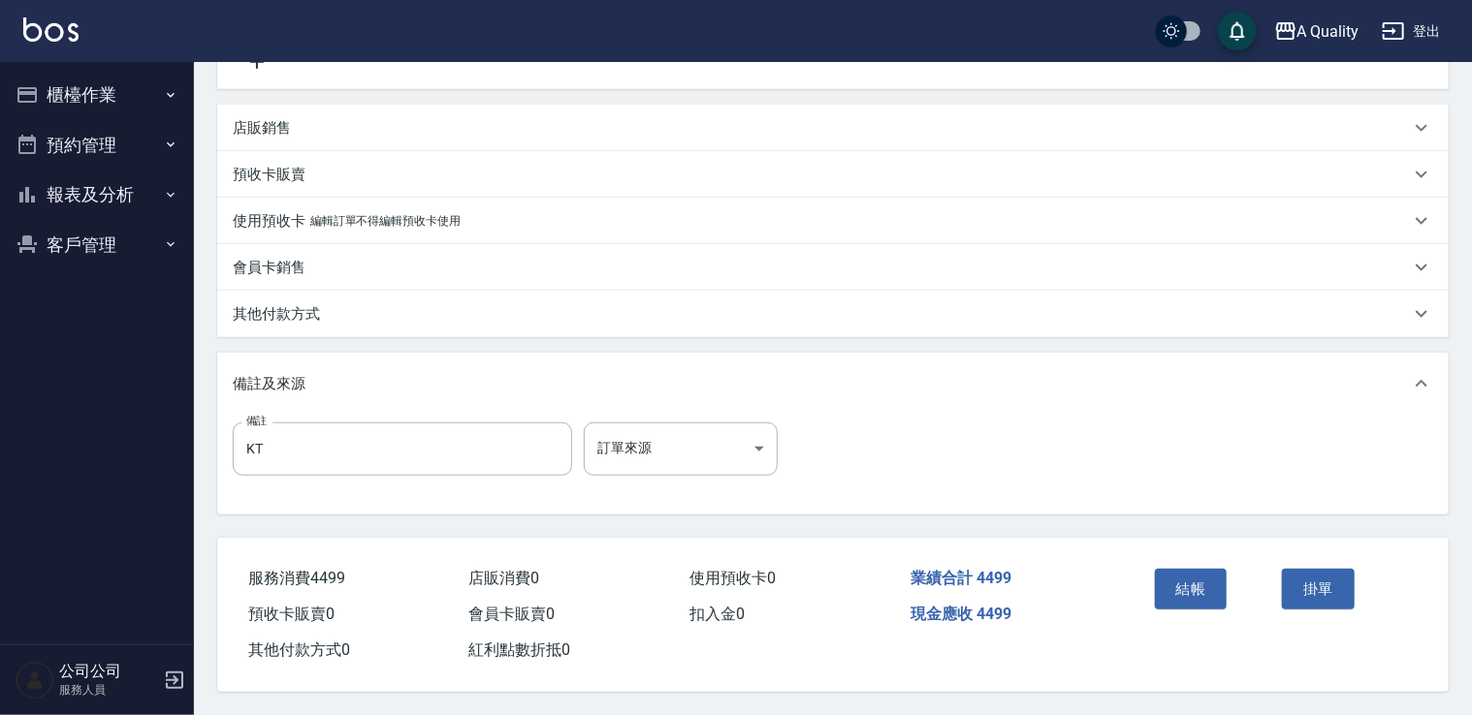
drag, startPoint x: 289, startPoint y: 282, endPoint x: 289, endPoint y: 300, distance: 17.4
click at [289, 294] on div "項目消費 服務名稱/代號 染髮(401) 服務名稱/代號 價格 3600 價格 技術協助-1 Yuna(無代號) 技術協助-1 指定 技術協助-2 技術協助-…" at bounding box center [832, 125] width 1231 height 776
click at [288, 308] on p "其他付款方式" at bounding box center [276, 314] width 87 height 20
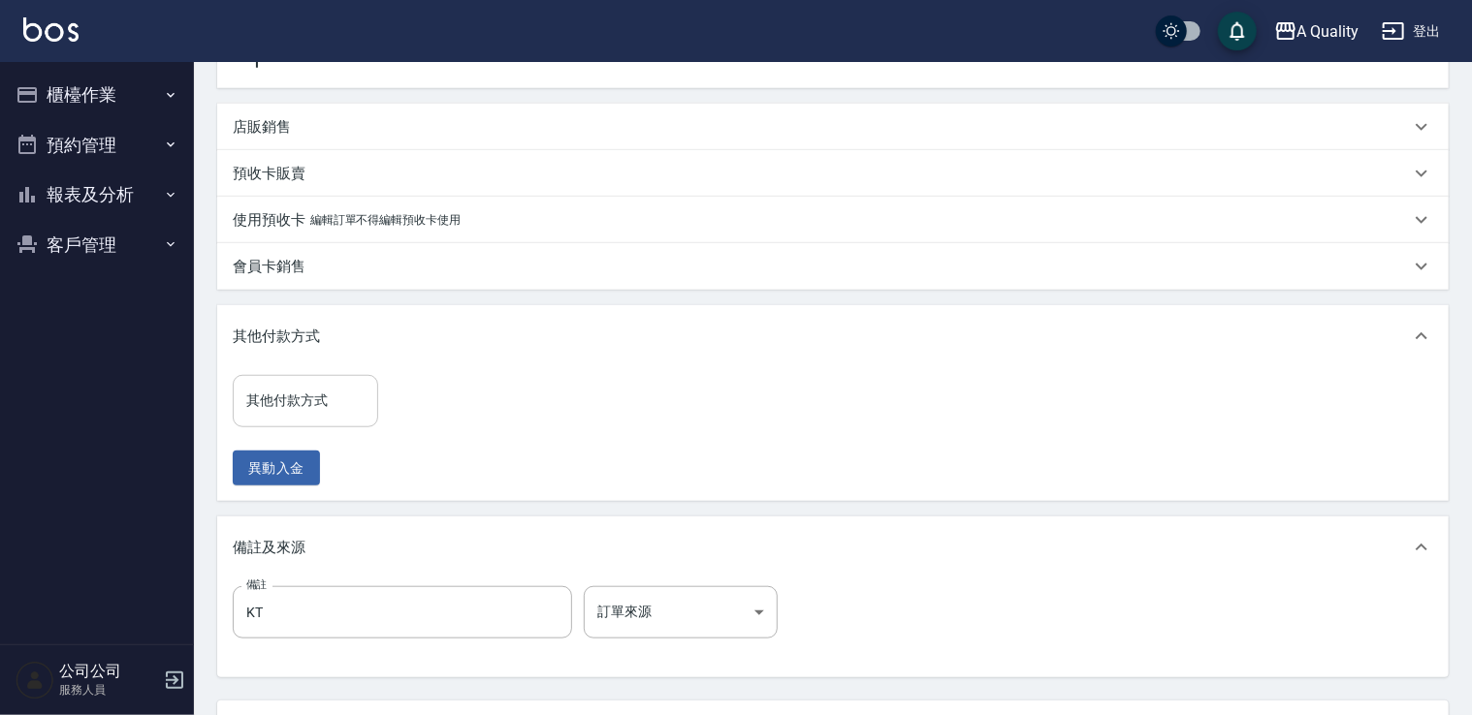
drag, startPoint x: 304, startPoint y: 406, endPoint x: 302, endPoint y: 418, distance: 11.8
click at [302, 406] on input "其他付款方式" at bounding box center [305, 401] width 128 height 34
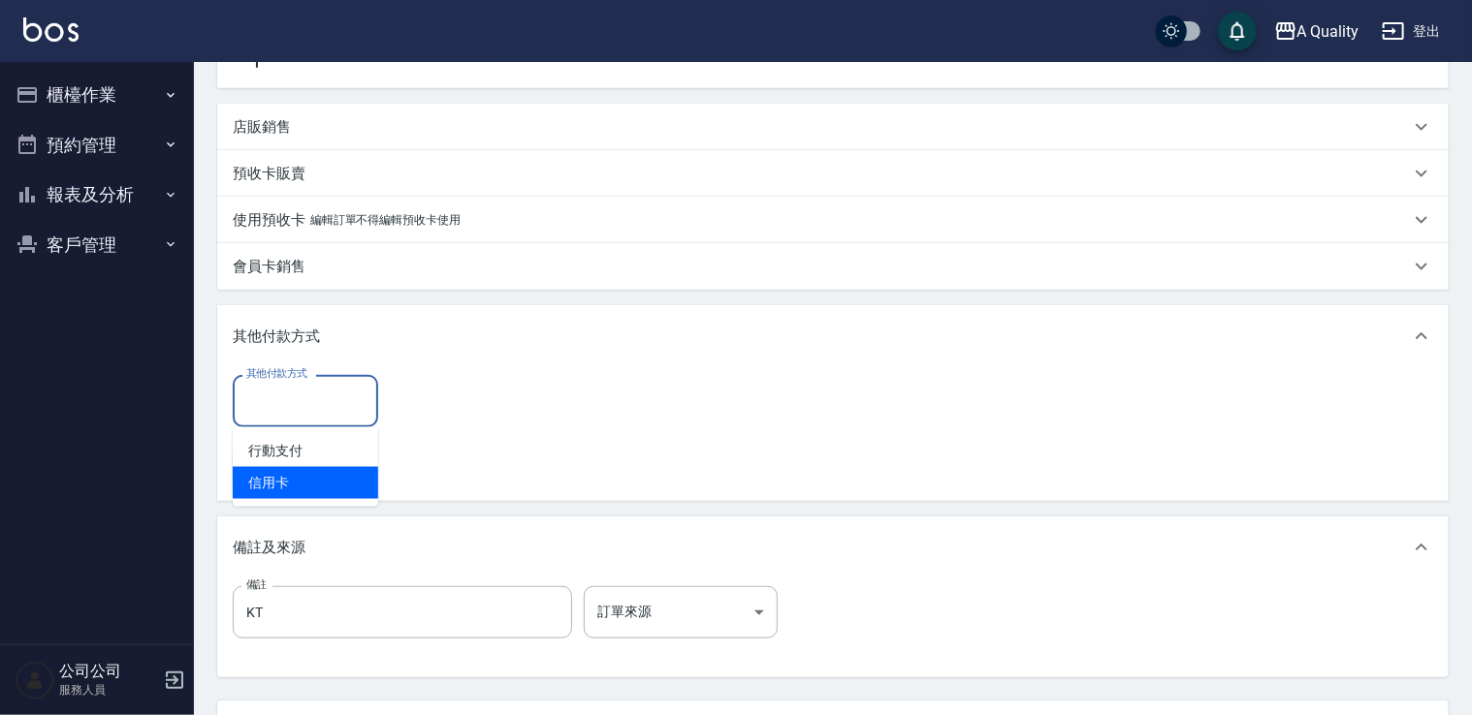
click at [296, 468] on span "信用卡" at bounding box center [305, 483] width 145 height 32
type input "信用卡"
drag, startPoint x: 424, startPoint y: 421, endPoint x: 632, endPoint y: 386, distance: 211.3
click at [424, 420] on input "0" at bounding box center [462, 401] width 145 height 52
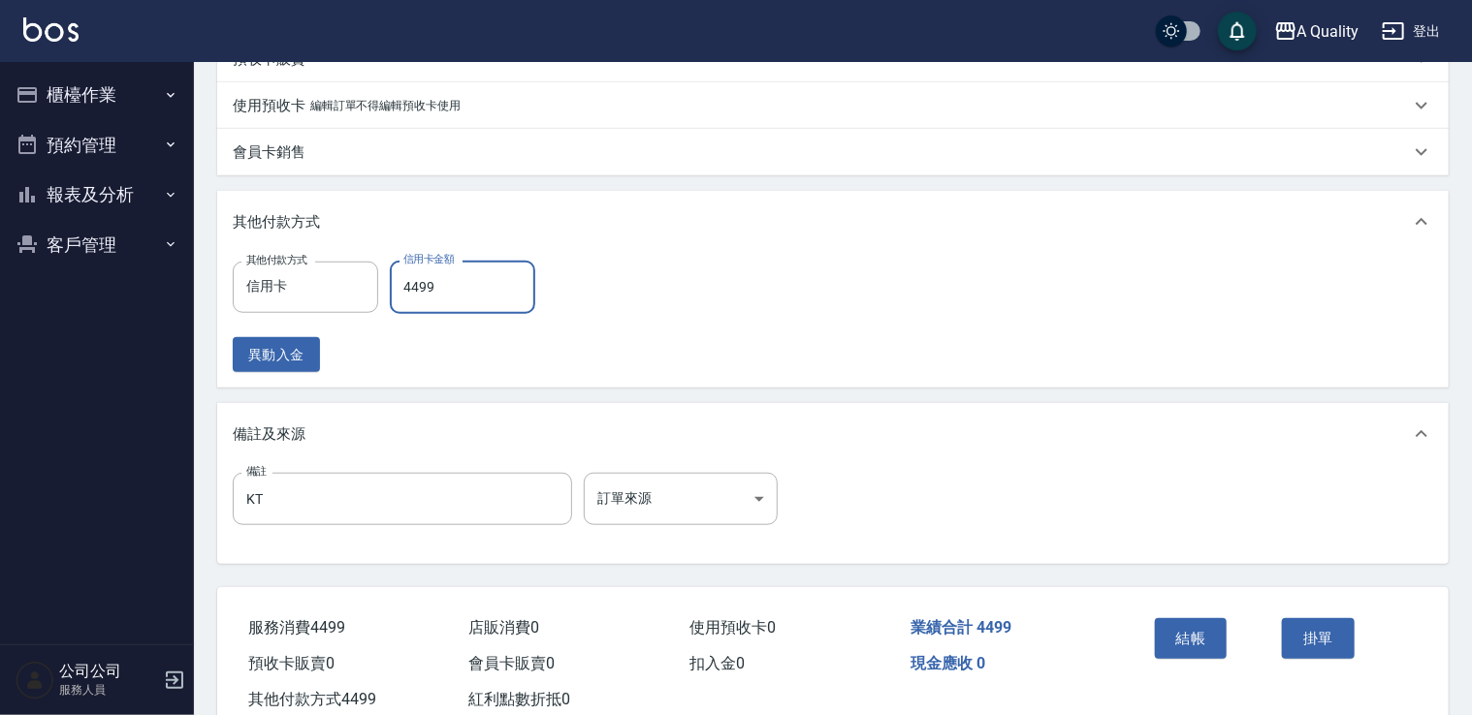
scroll to position [751, 0]
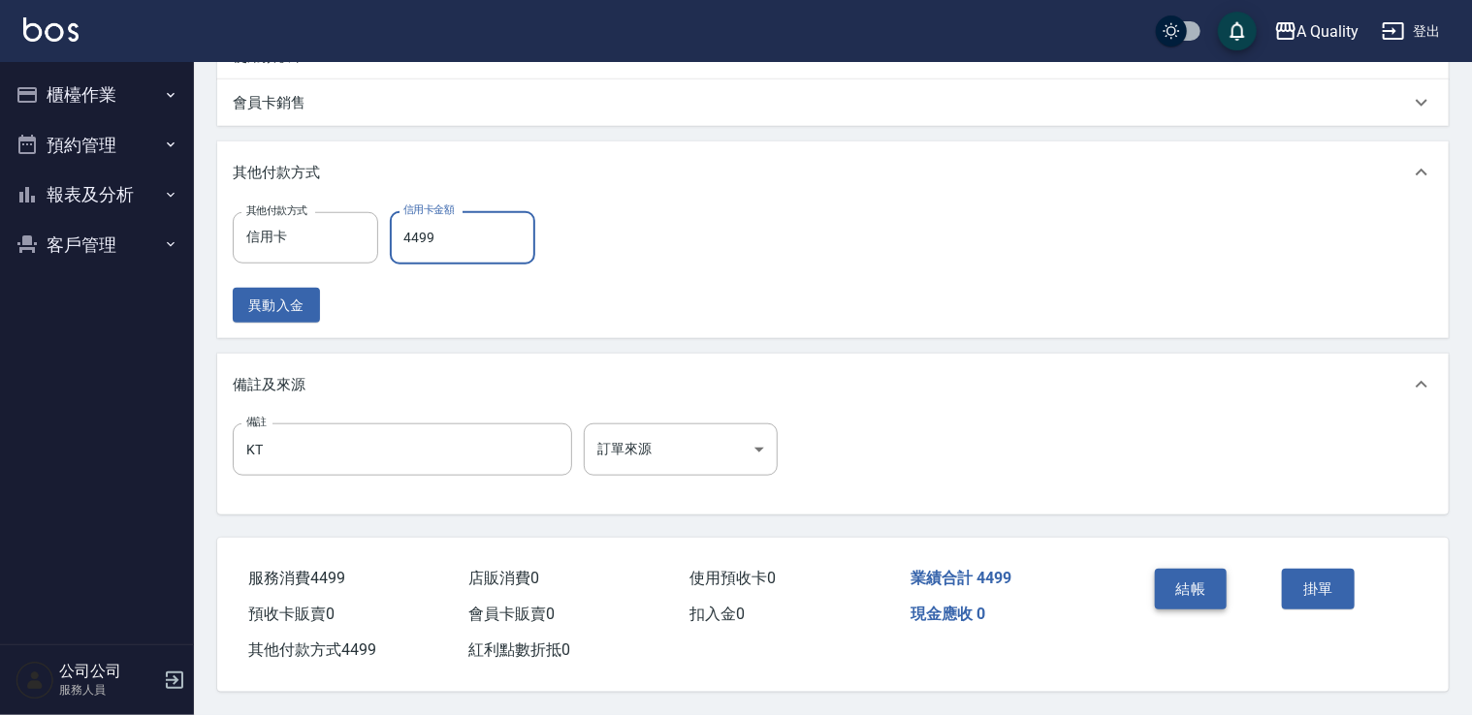
type input "4499"
click at [1204, 570] on button "結帳" at bounding box center [1191, 589] width 73 height 41
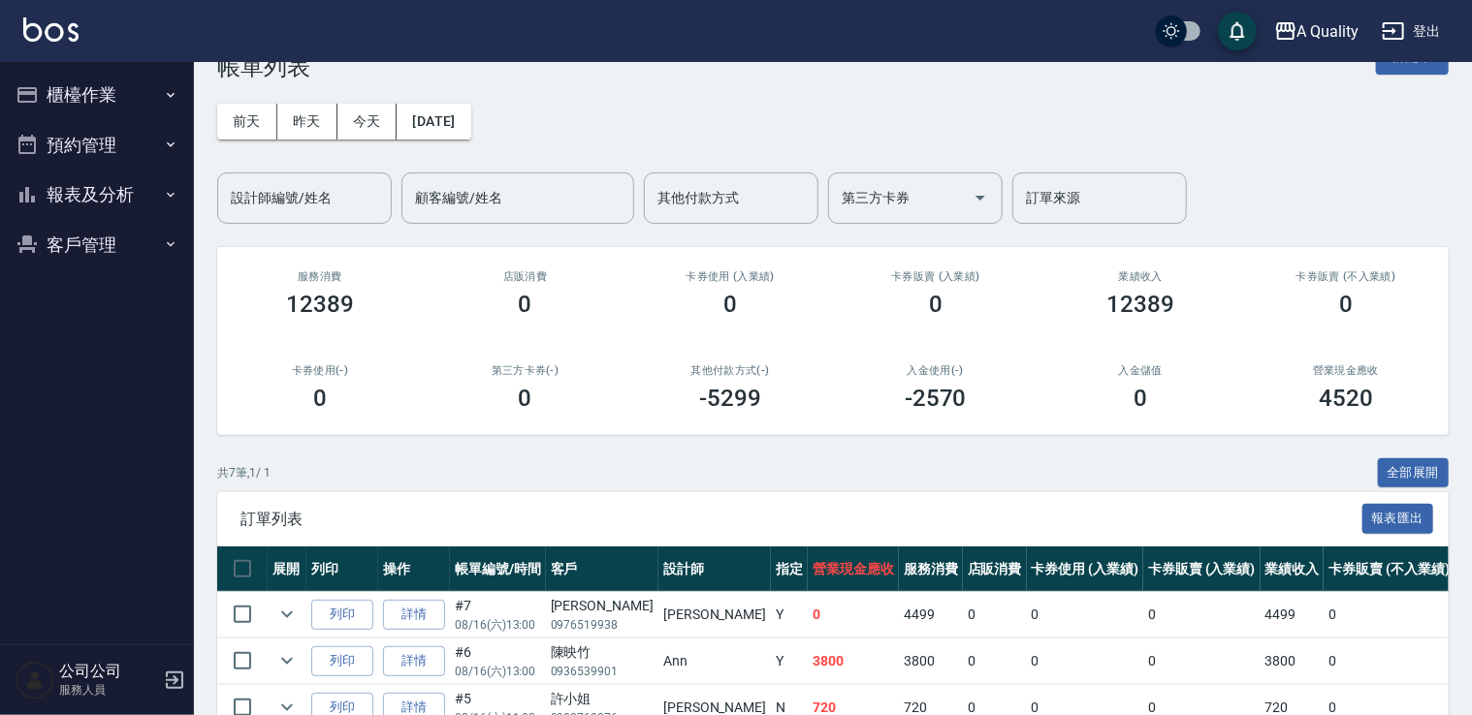
scroll to position [97, 0]
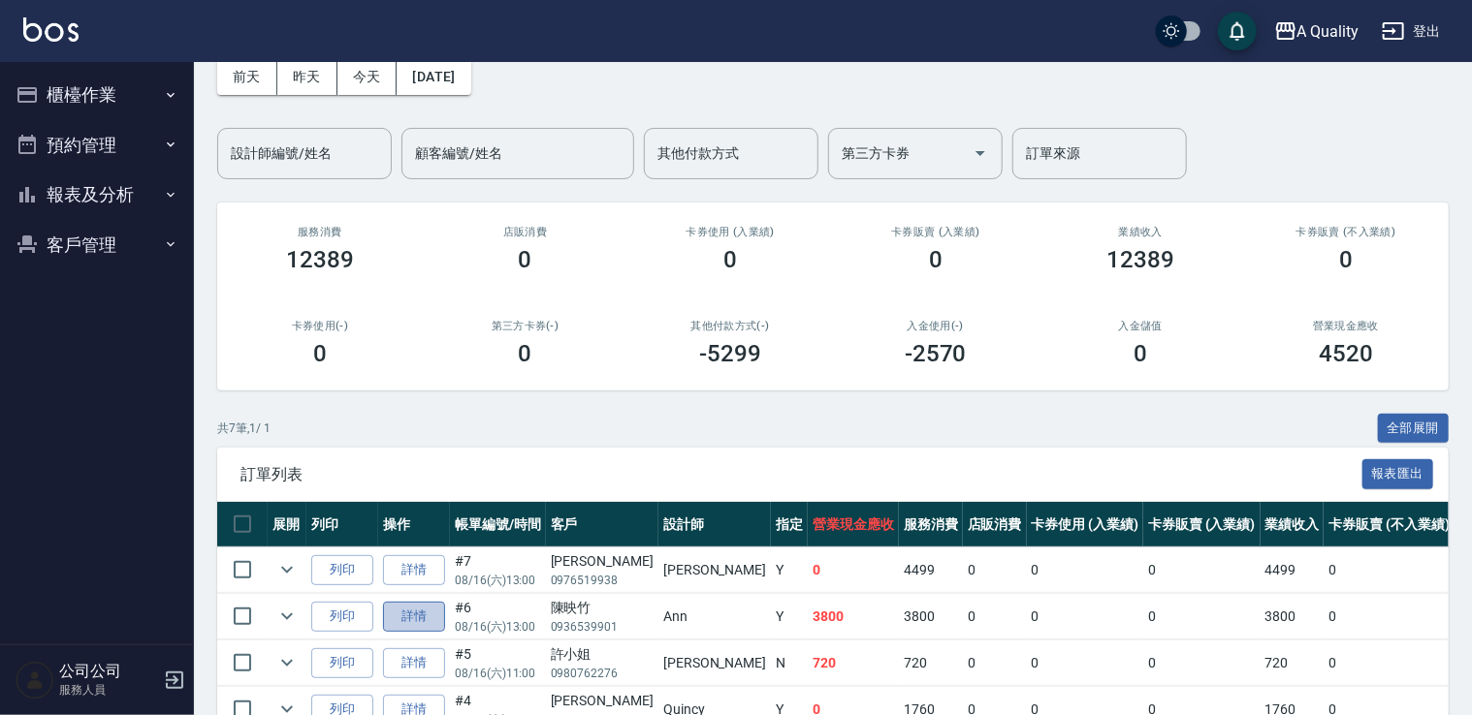
click at [423, 621] on link "詳情" at bounding box center [414, 617] width 62 height 30
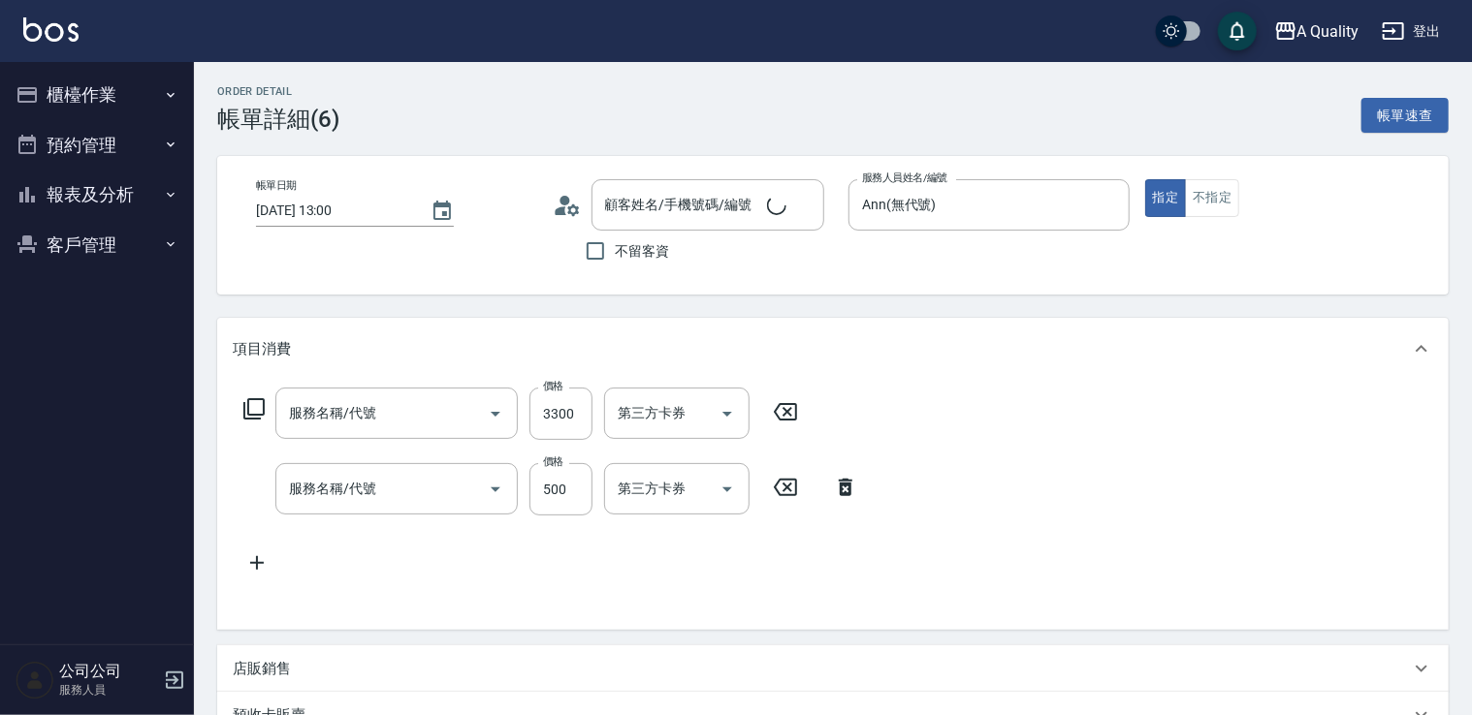
type input "2025/08/16 13:00"
type input "Ann(無代號)"
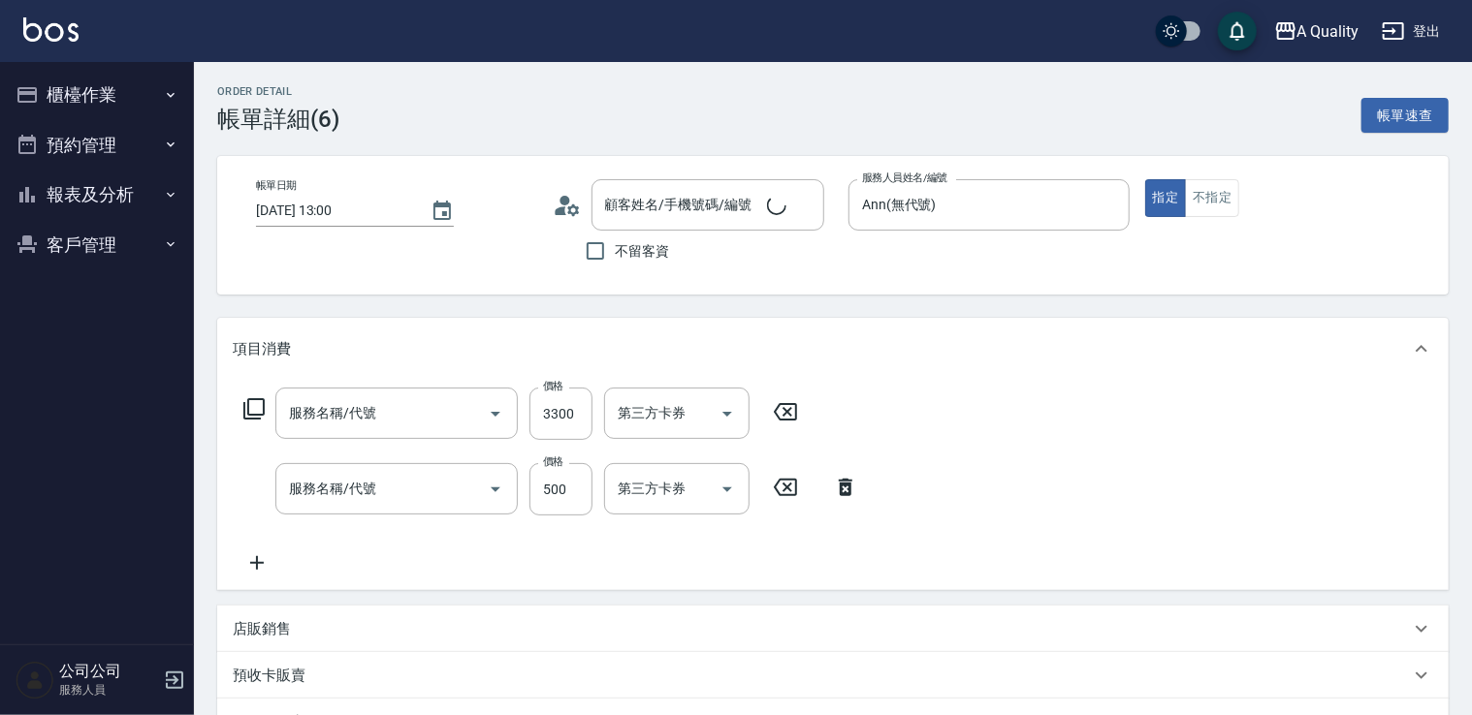
type input "染髮(401)"
type input "剪髮(201)"
type input "陳映竹/0936539901/"
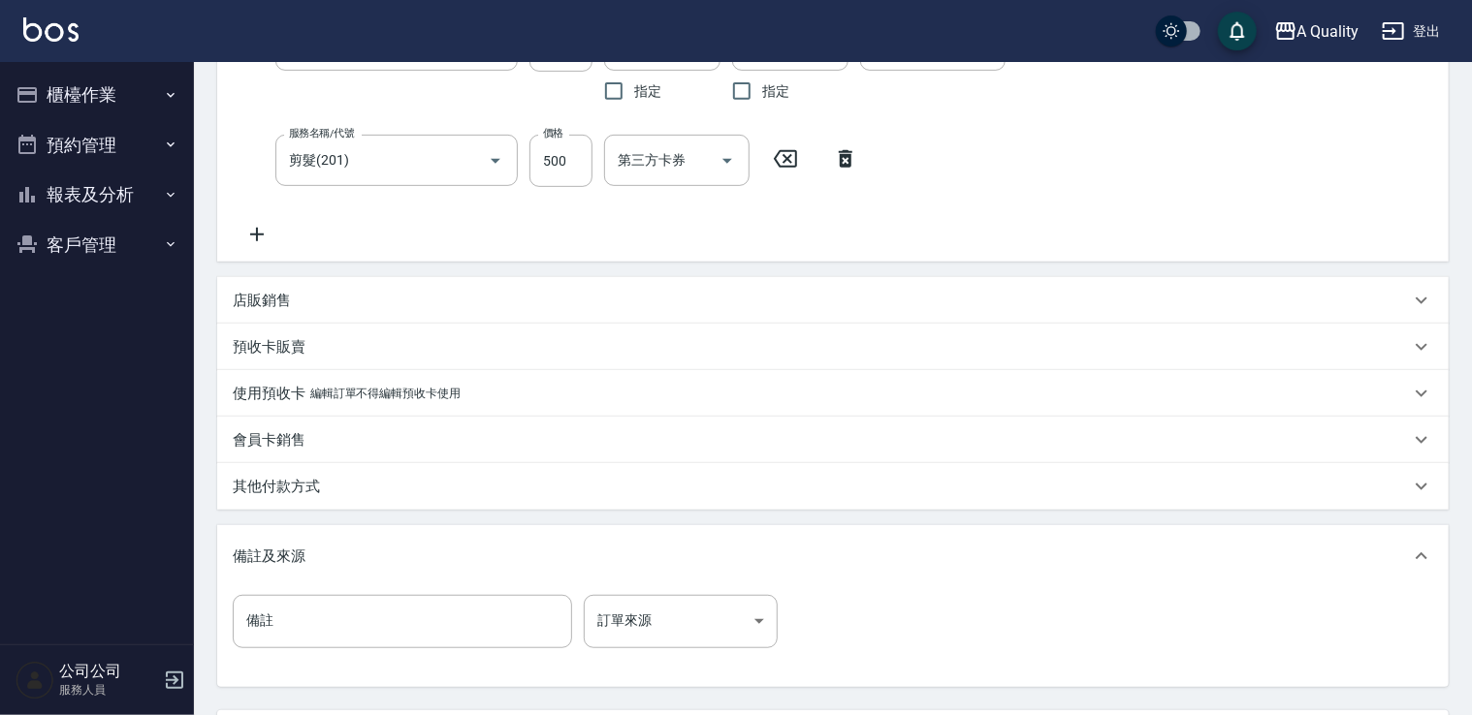
scroll to position [388, 0]
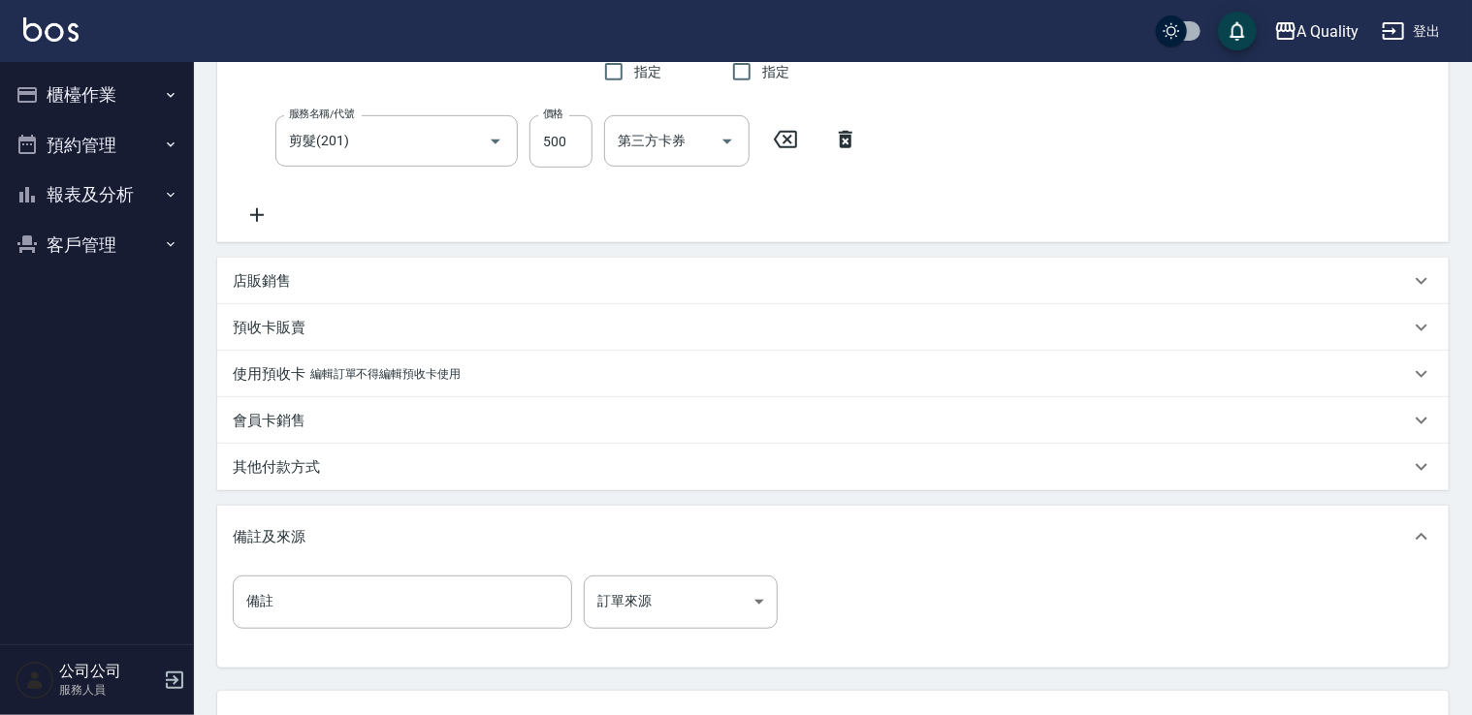
click at [305, 462] on p "其他付款方式" at bounding box center [276, 468] width 87 height 20
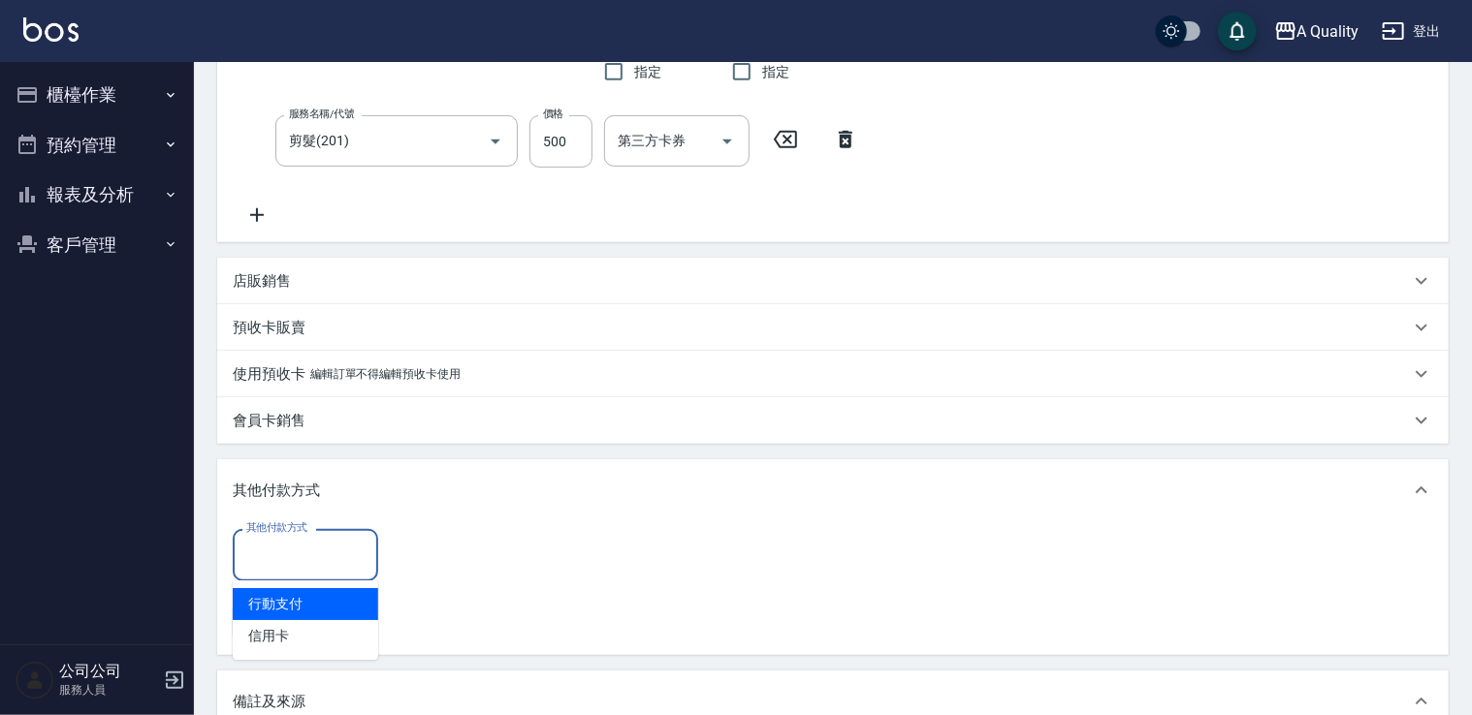
click at [334, 545] on input "其他付款方式" at bounding box center [305, 555] width 128 height 34
click at [306, 599] on span "行動支付" at bounding box center [305, 604] width 145 height 32
type input "行動支付"
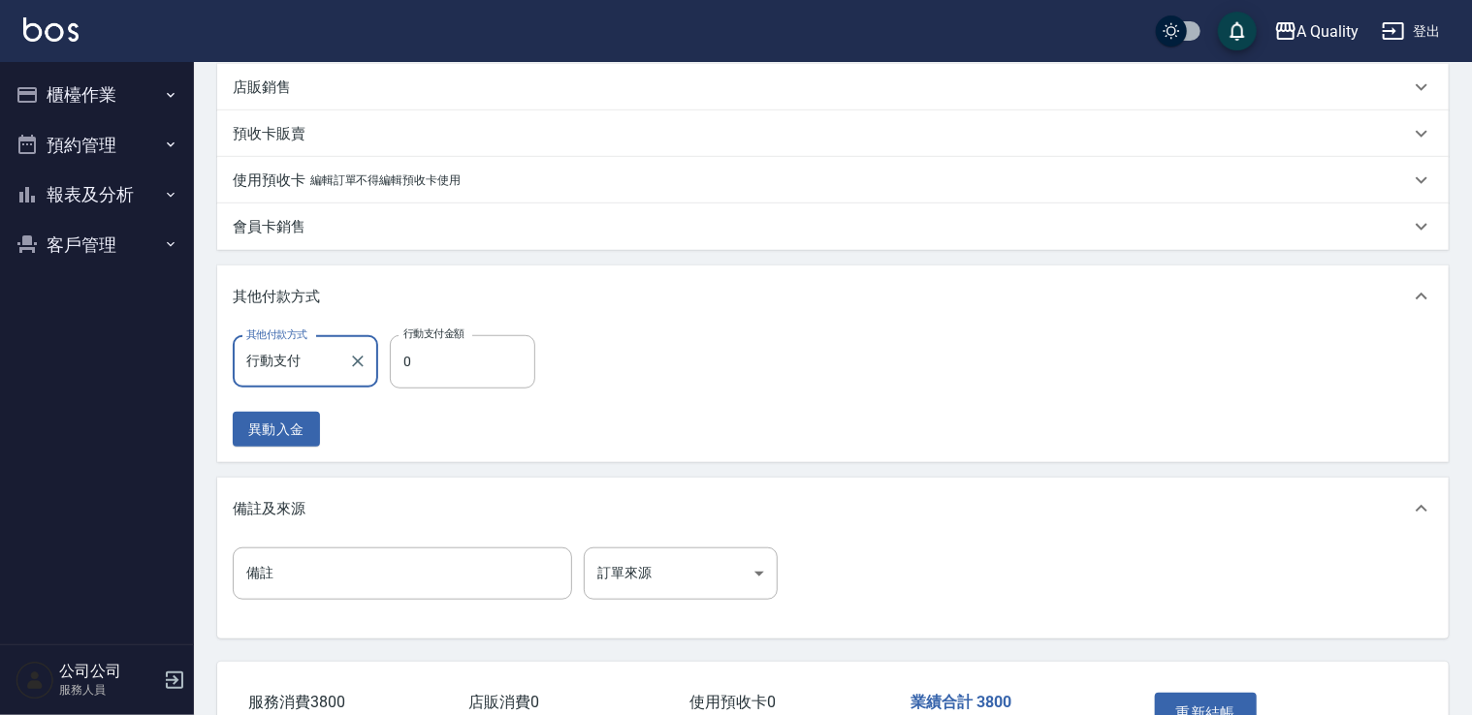
scroll to position [712, 0]
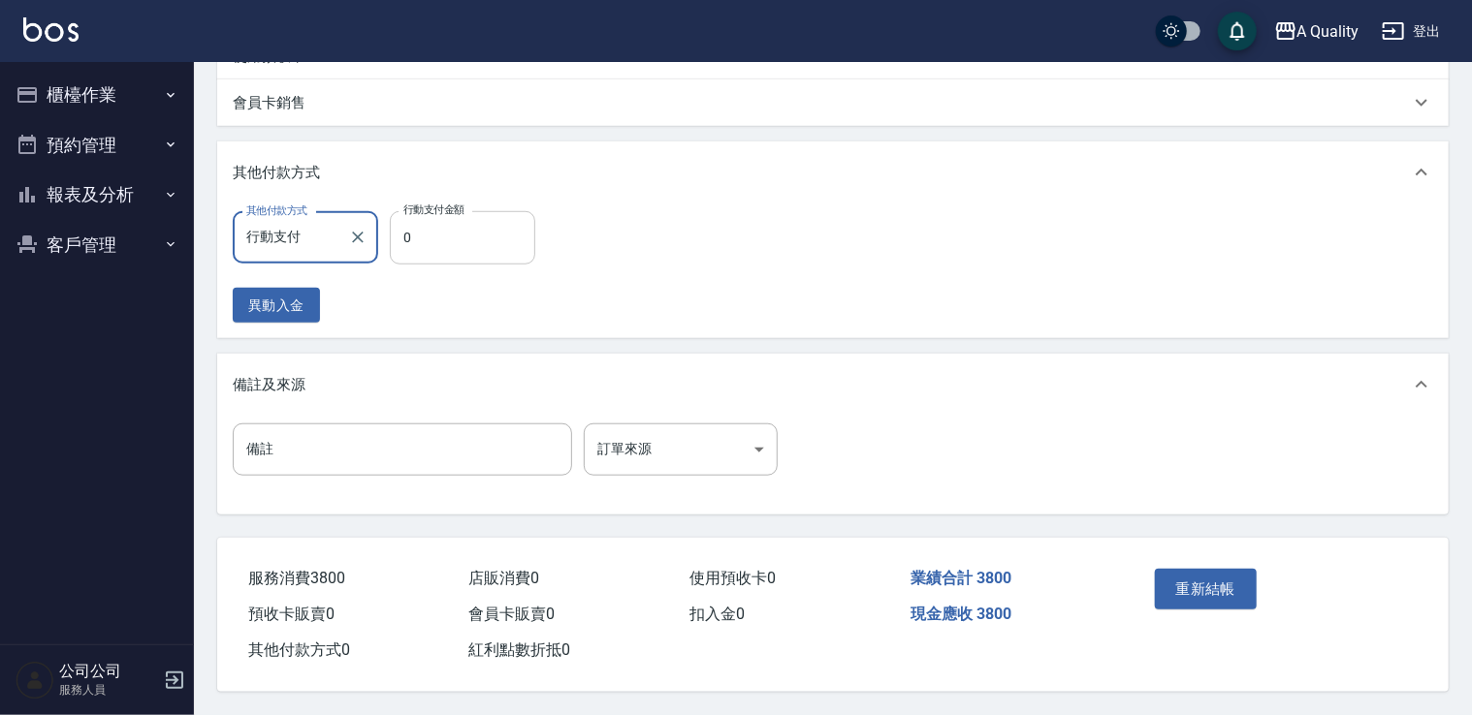
click at [450, 226] on input "0" at bounding box center [462, 237] width 145 height 52
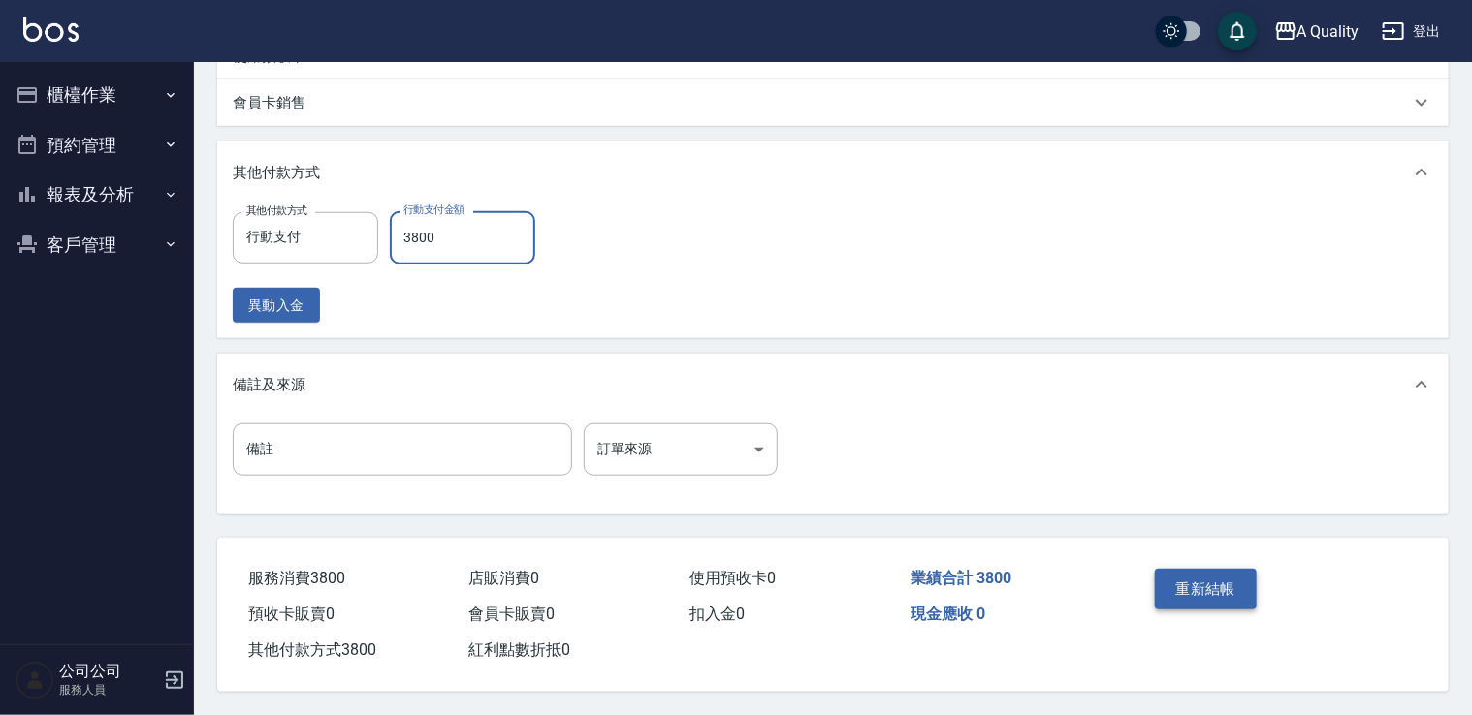
type input "3800"
click at [1218, 587] on button "重新結帳" at bounding box center [1206, 589] width 103 height 41
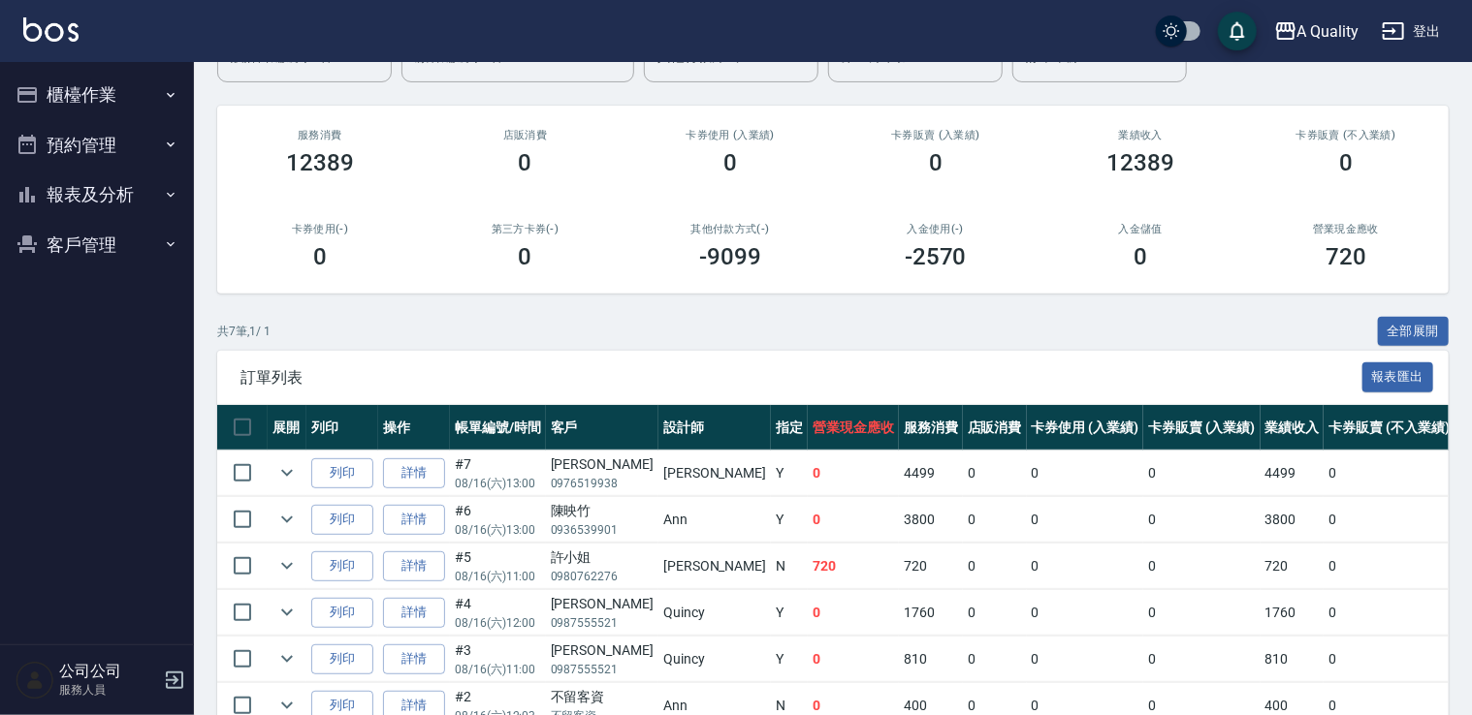
scroll to position [341, 0]
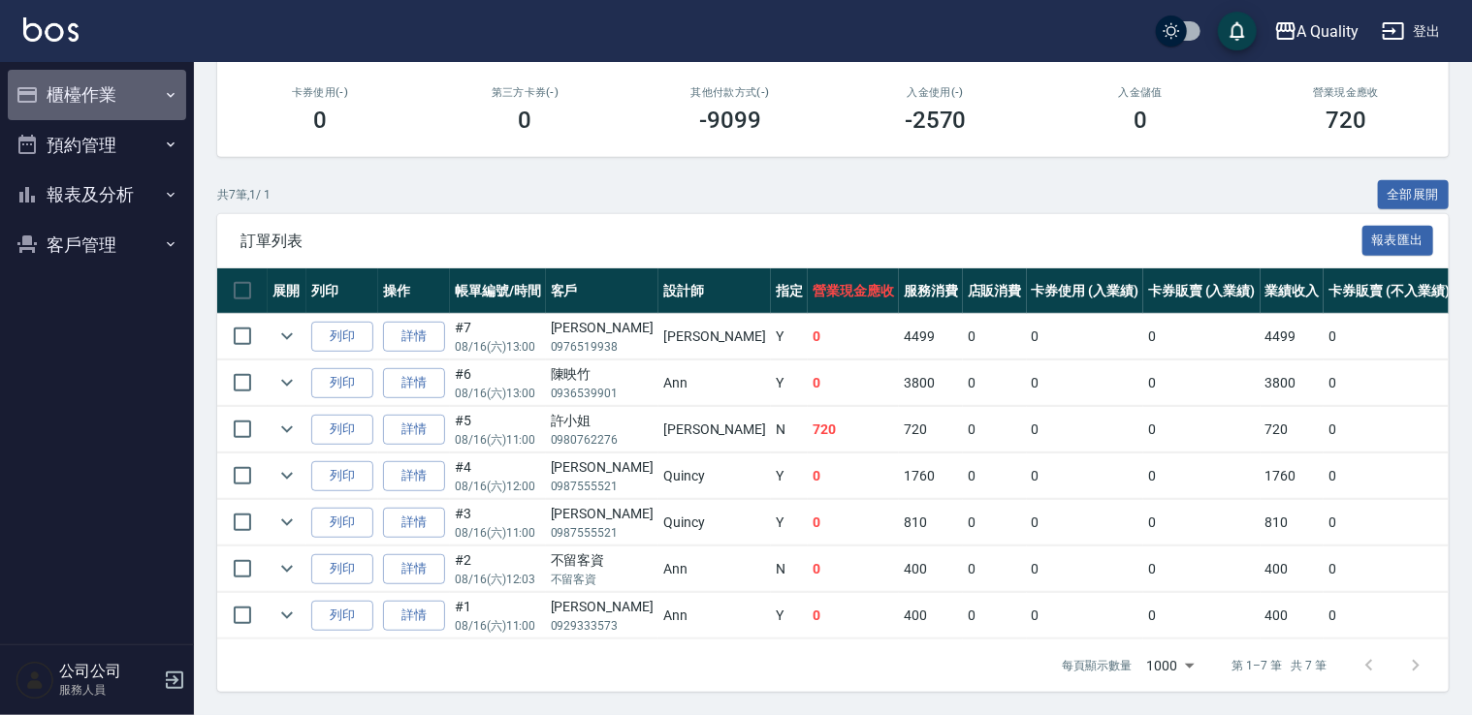
drag, startPoint x: 70, startPoint y: 79, endPoint x: 87, endPoint y: 143, distance: 65.4
click at [71, 79] on button "櫃檯作業" at bounding box center [97, 95] width 178 height 50
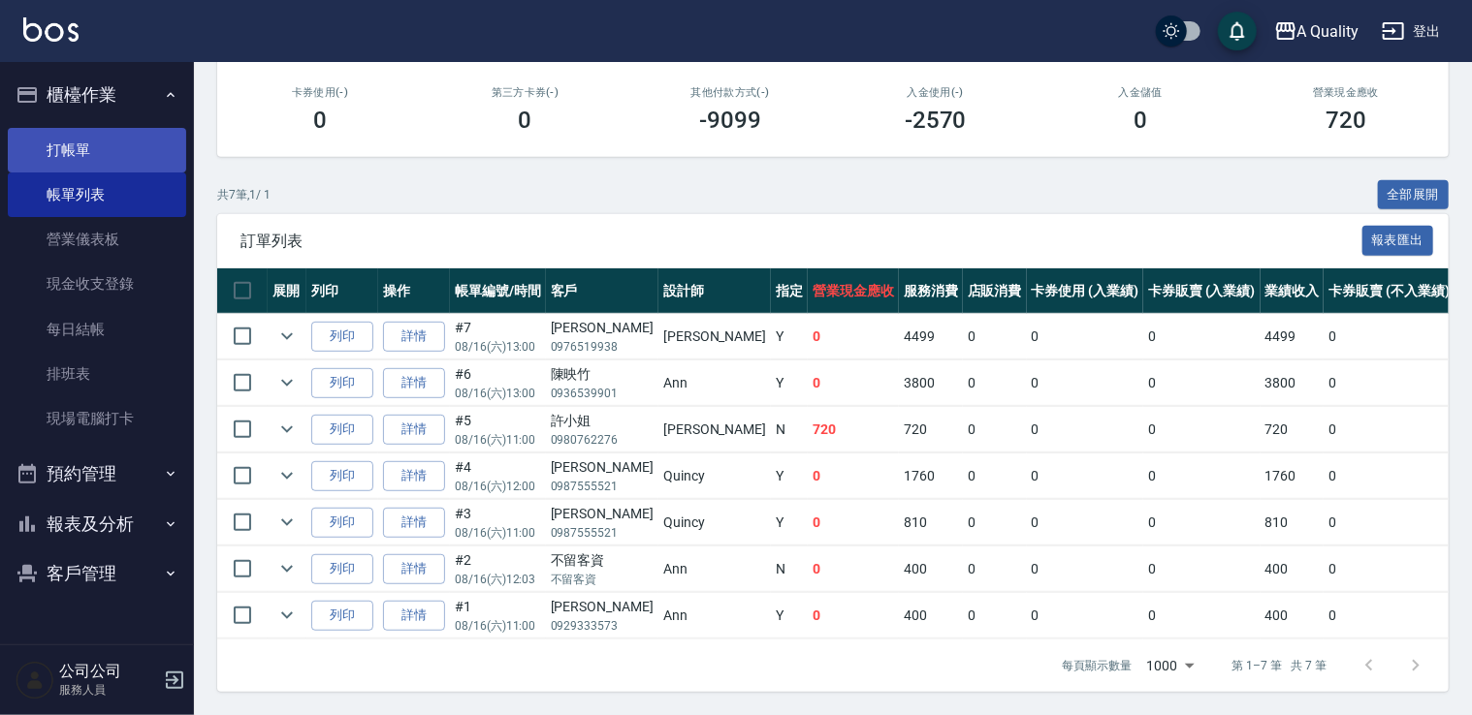
click at [98, 159] on link "打帳單" at bounding box center [97, 150] width 178 height 45
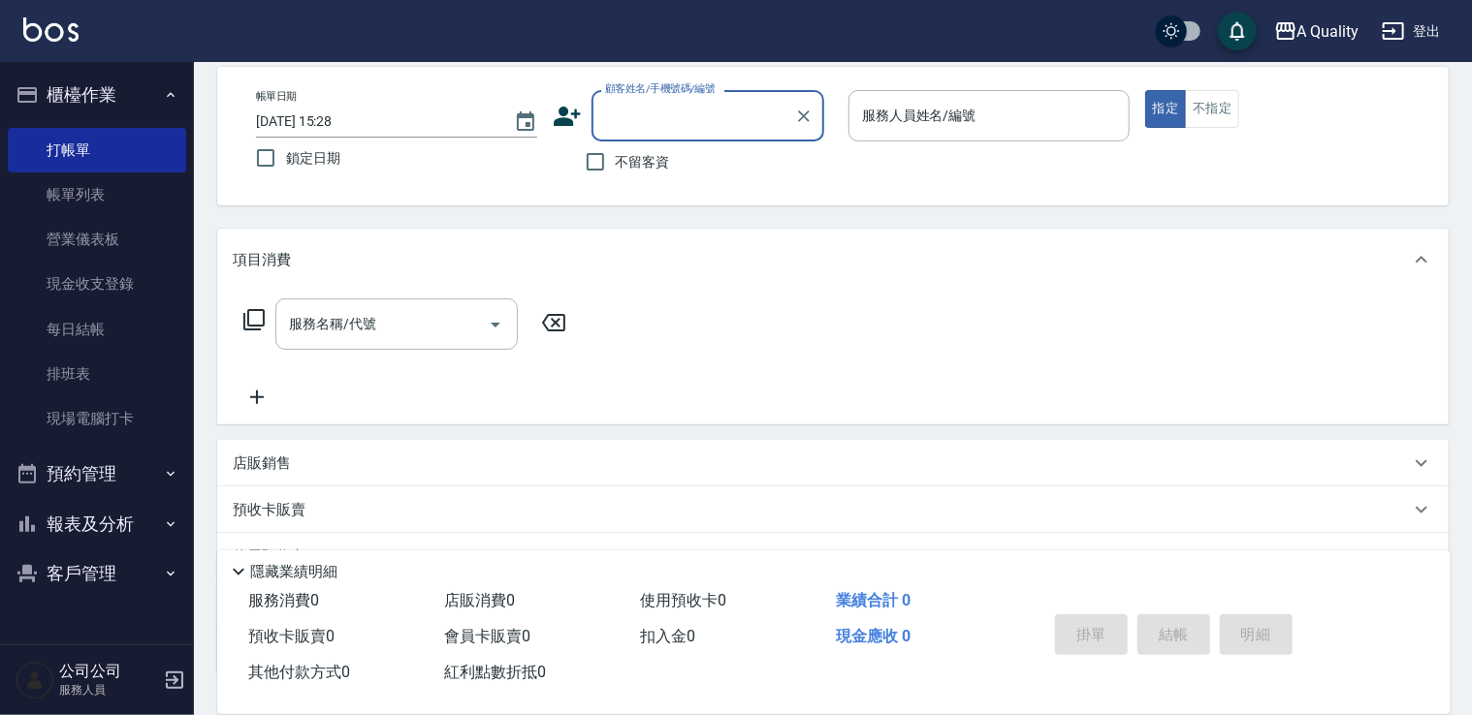
scroll to position [194, 0]
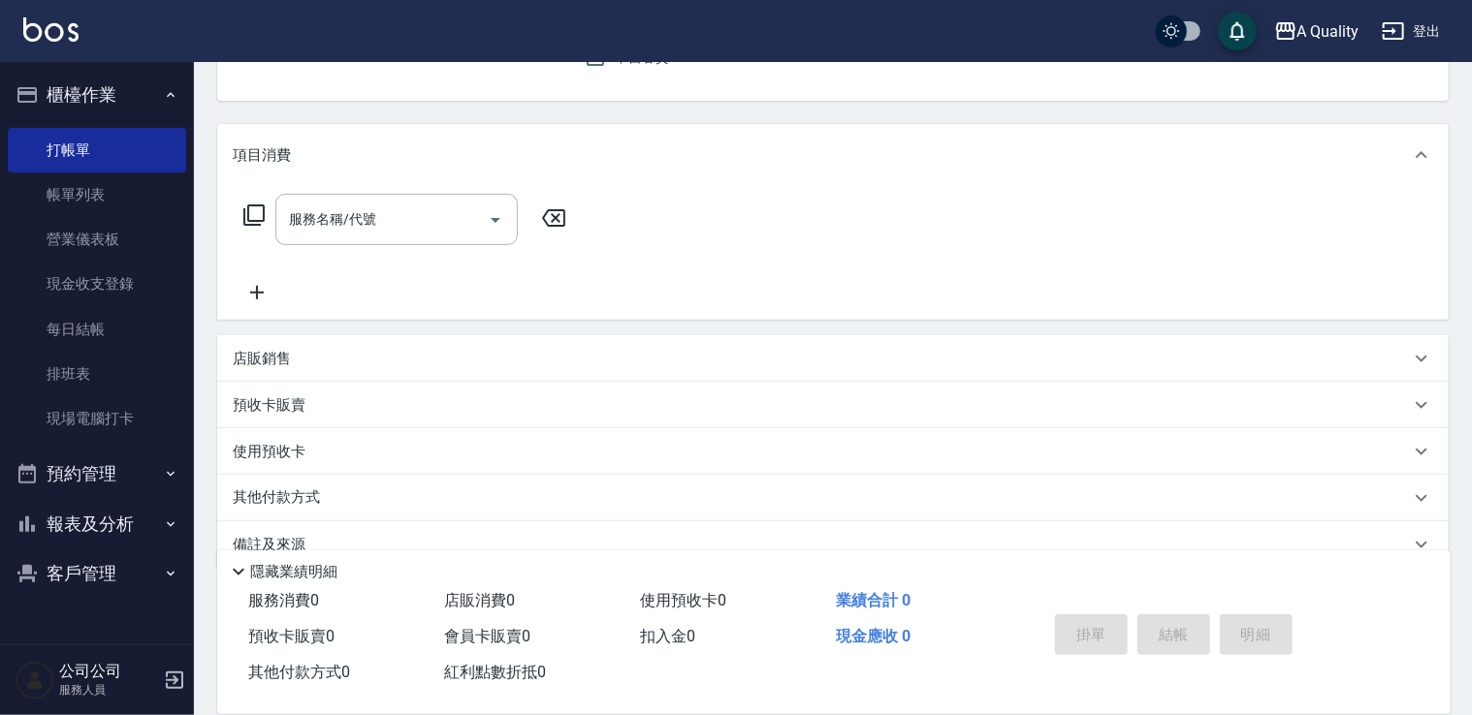
click at [309, 355] on div "店販銷售" at bounding box center [821, 359] width 1177 height 20
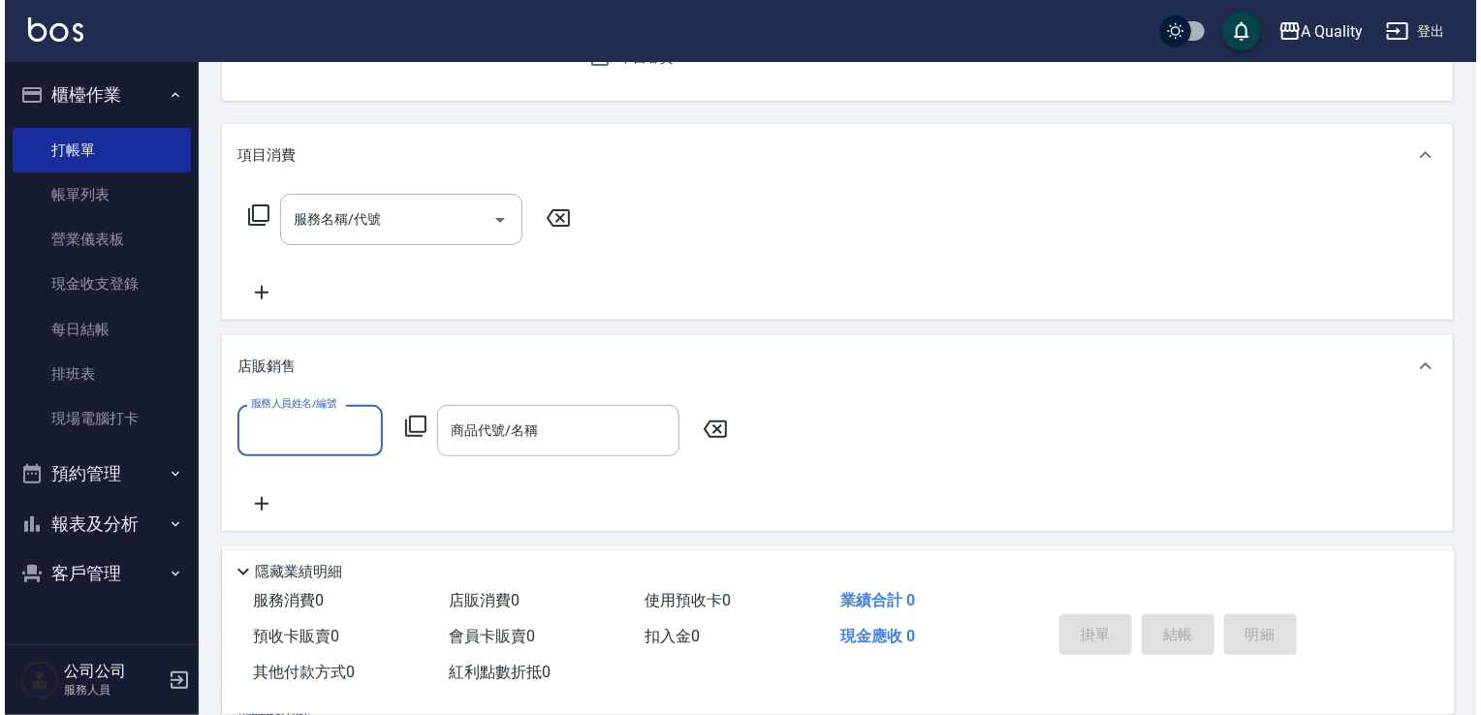
scroll to position [0, 0]
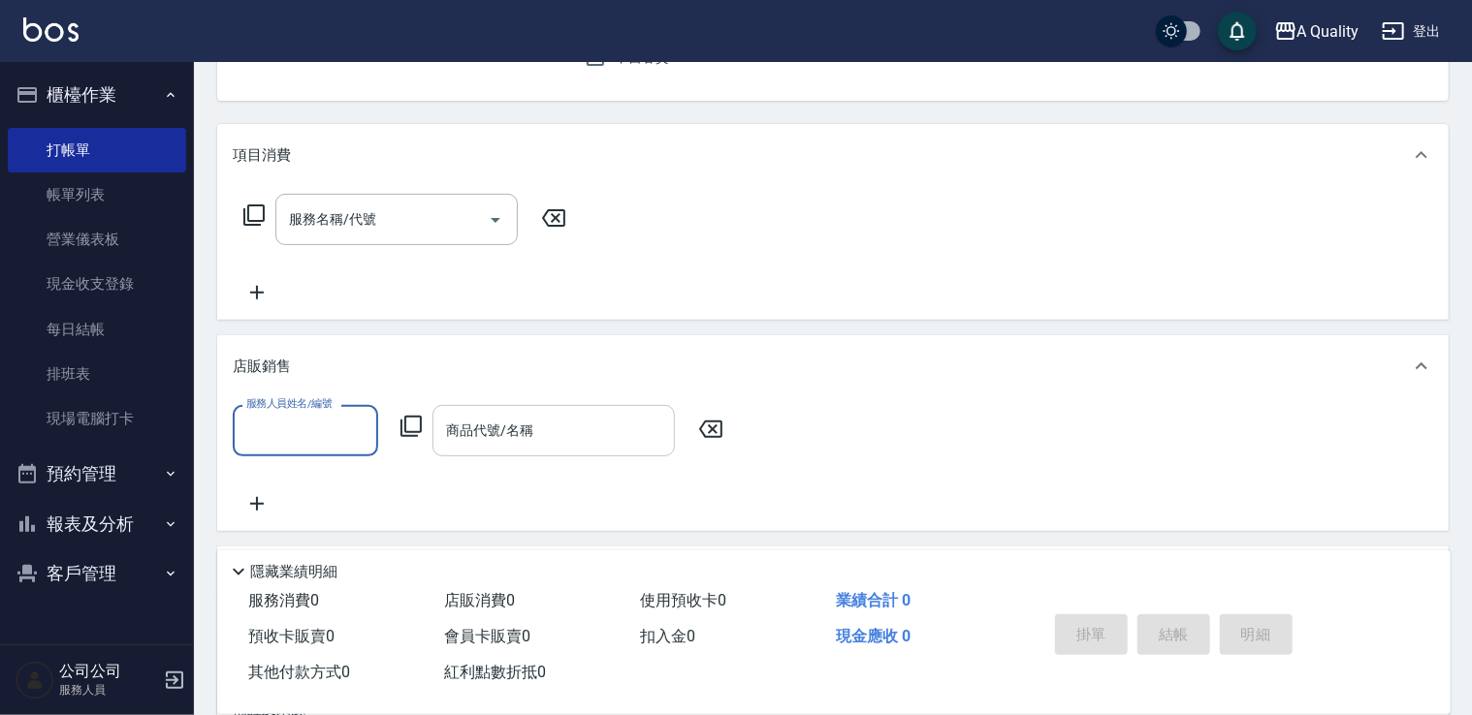
click at [528, 418] on input "商品代號/名稱" at bounding box center [553, 431] width 225 height 34
drag, startPoint x: 423, startPoint y: 432, endPoint x: 410, endPoint y: 431, distance: 12.6
click at [422, 432] on div "服務人員姓名/編號 服務人員姓名/編號 商品代號/名稱 商品代號/名稱" at bounding box center [484, 430] width 502 height 51
click at [408, 430] on icon at bounding box center [410, 426] width 23 height 23
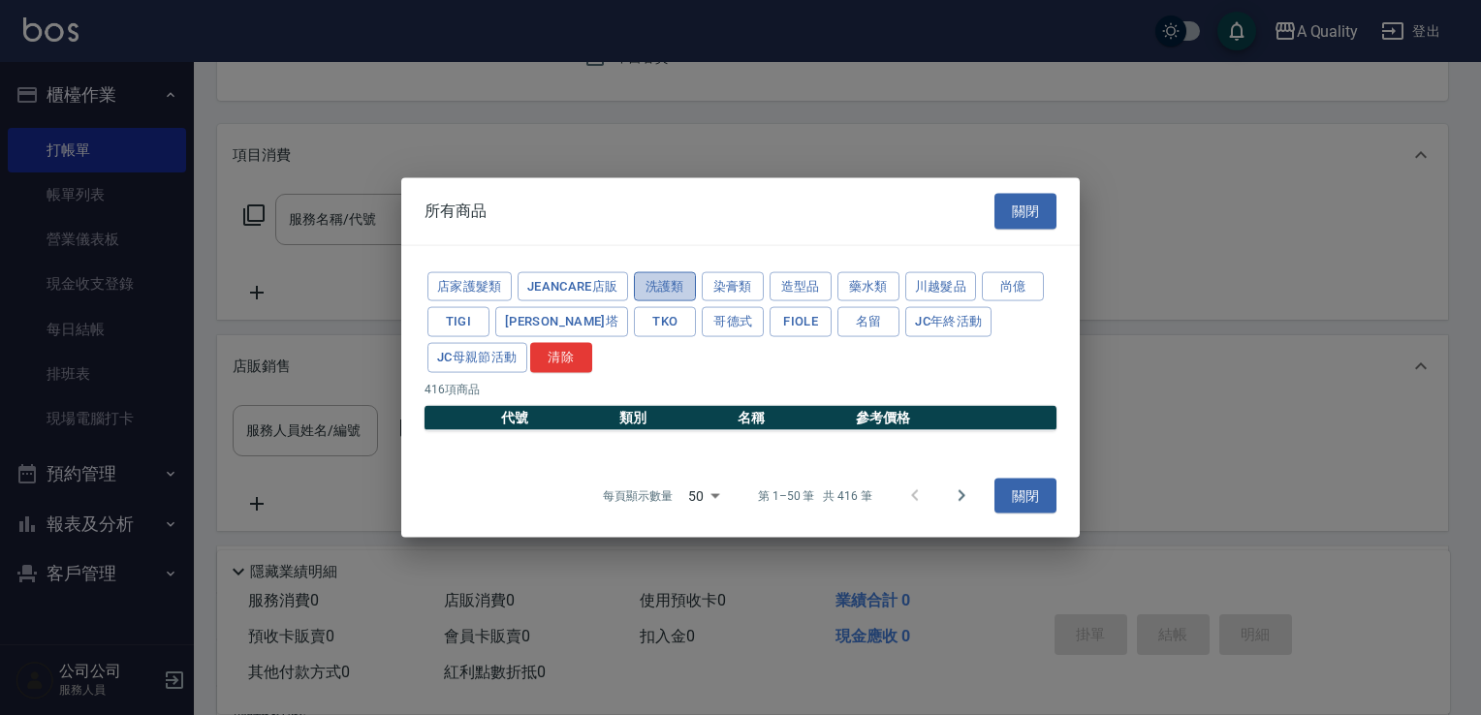
click at [655, 287] on button "洗護類" at bounding box center [665, 286] width 62 height 30
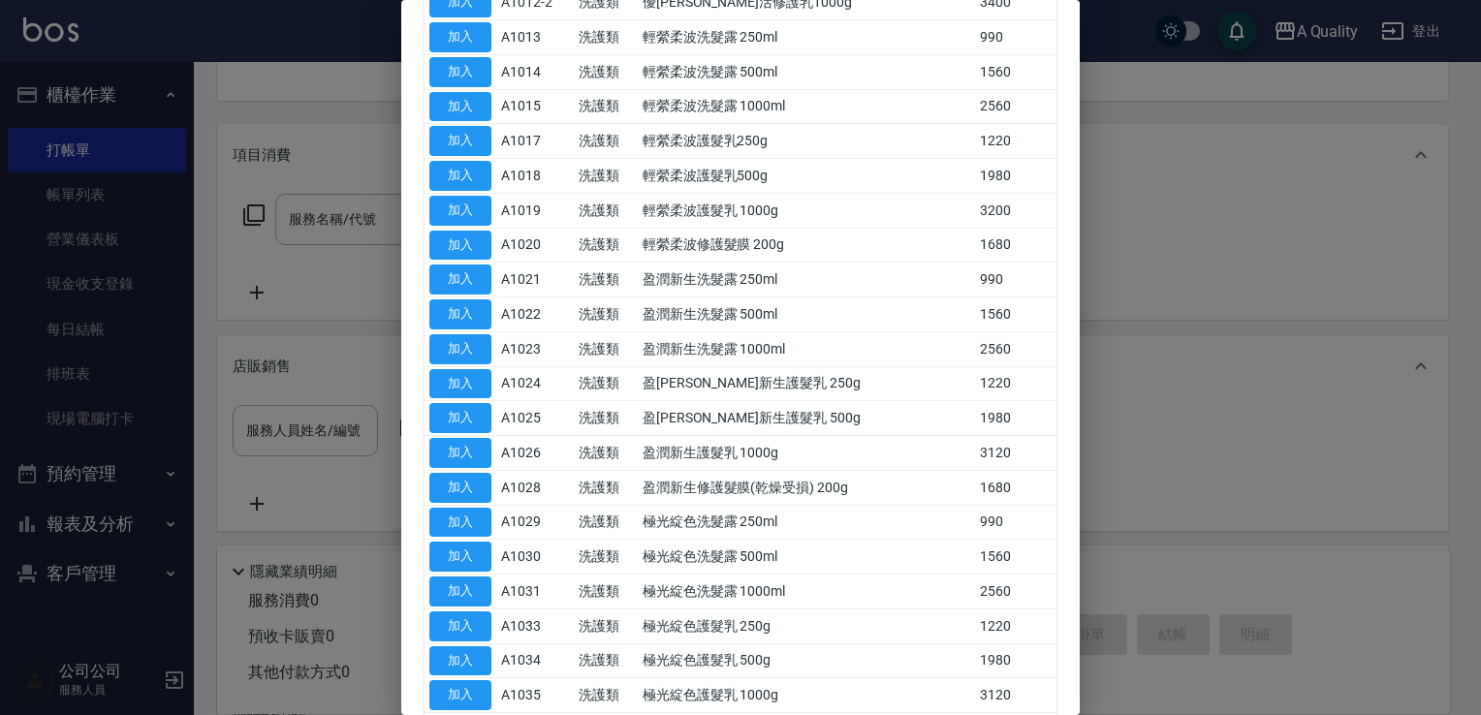
scroll to position [582, 0]
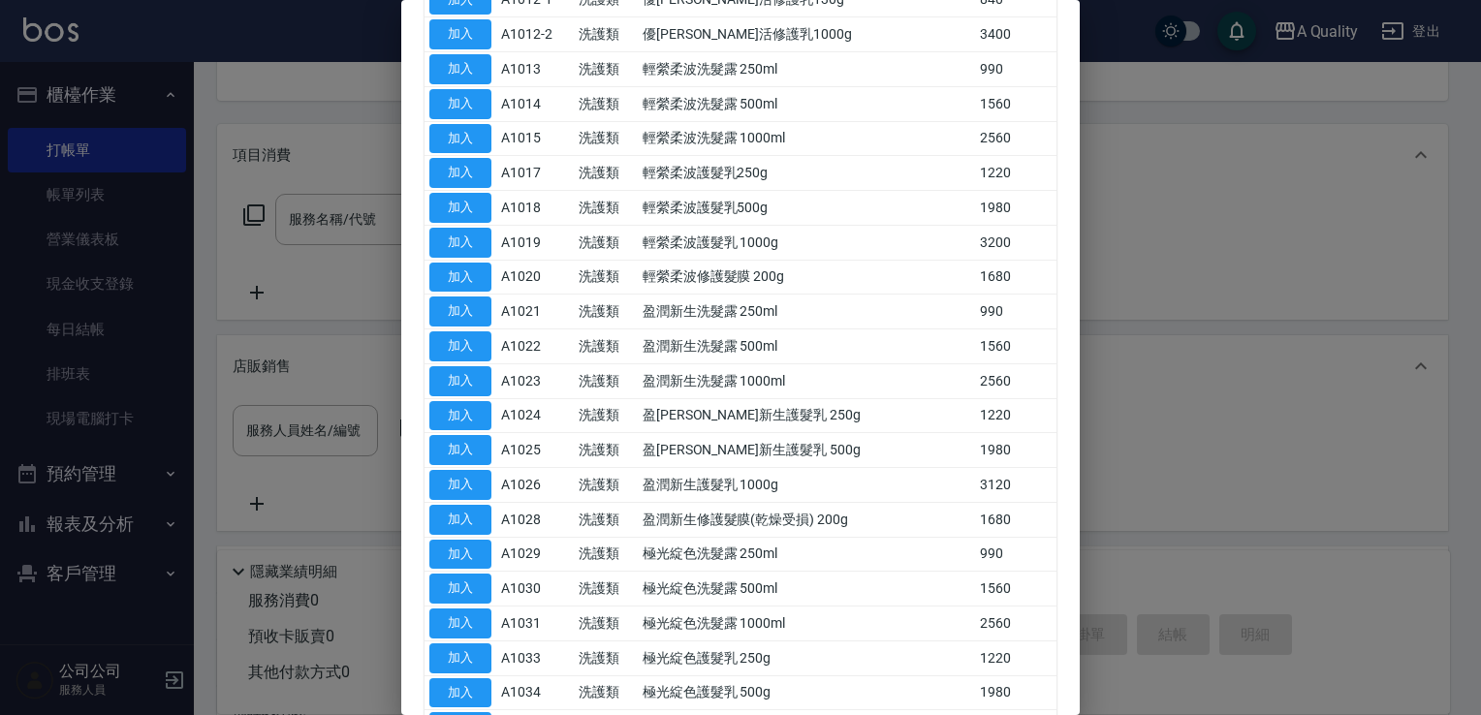
click at [1202, 417] on div at bounding box center [740, 357] width 1481 height 715
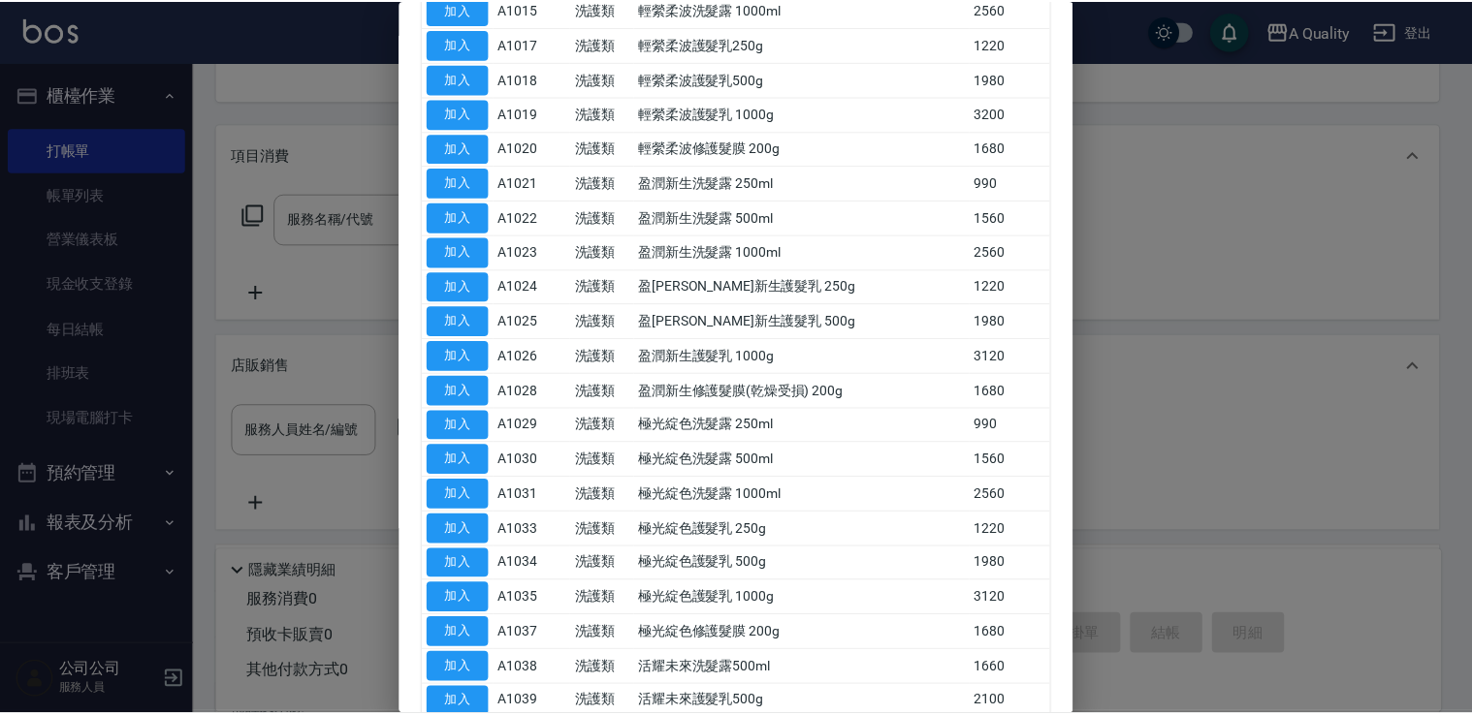
scroll to position [808, 0]
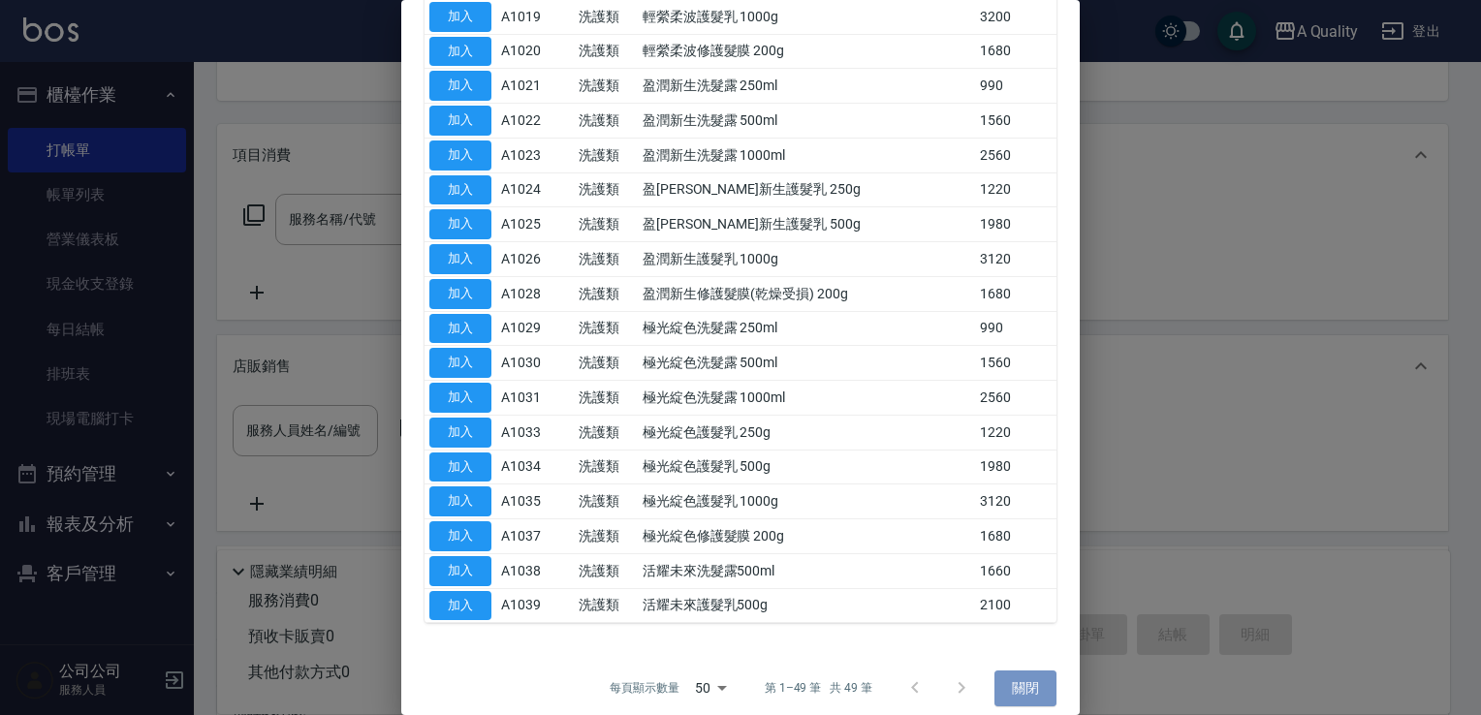
drag, startPoint x: 1013, startPoint y: 677, endPoint x: 986, endPoint y: 673, distance: 27.4
click at [1012, 679] on button "關閉" at bounding box center [1026, 689] width 62 height 36
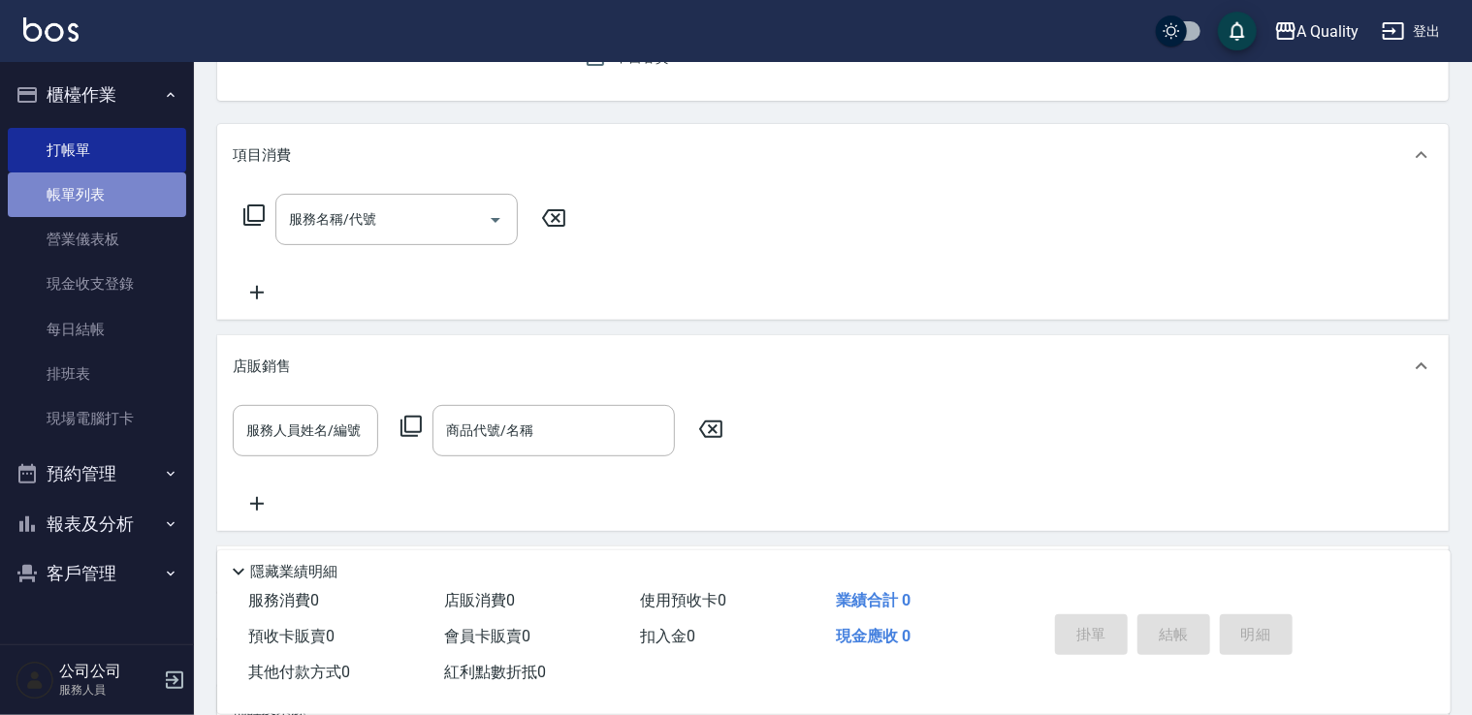
click at [147, 197] on link "帳單列表" at bounding box center [97, 195] width 178 height 45
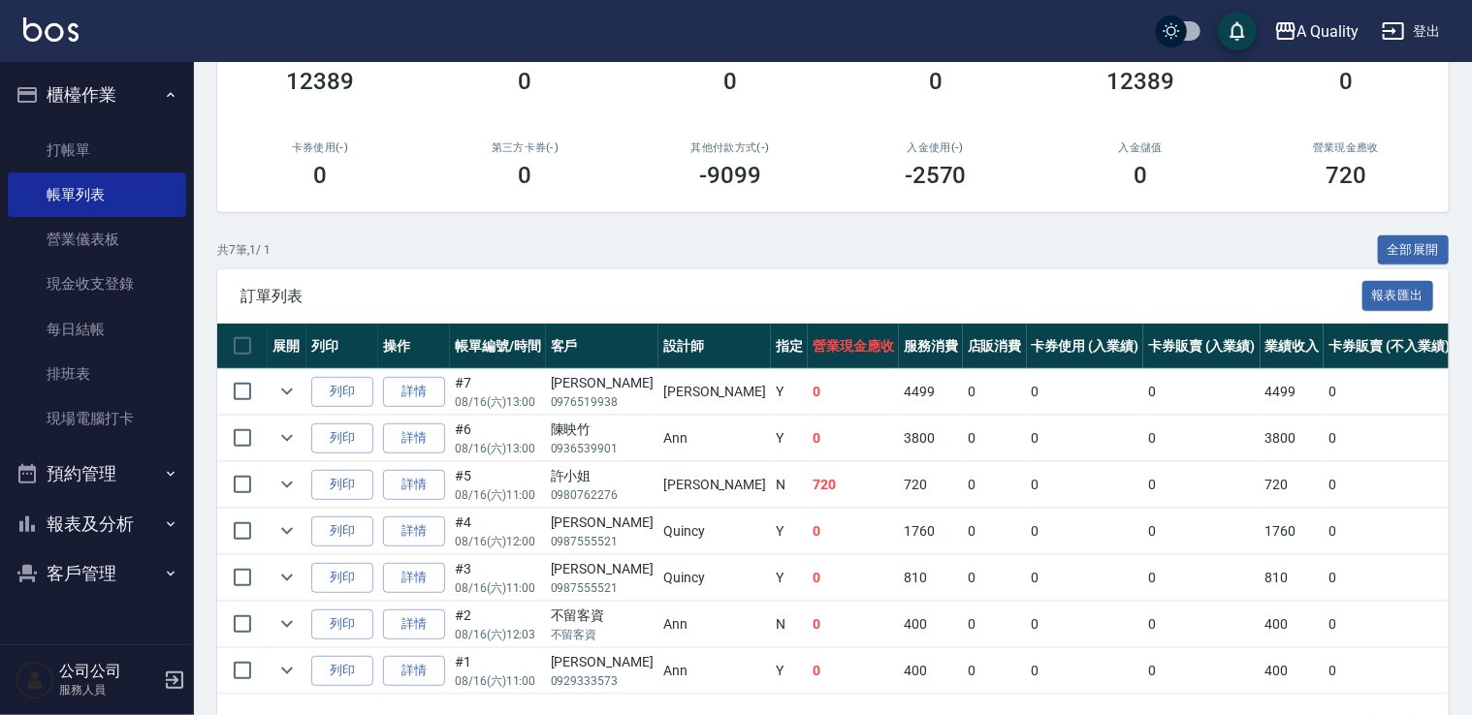
scroll to position [291, 0]
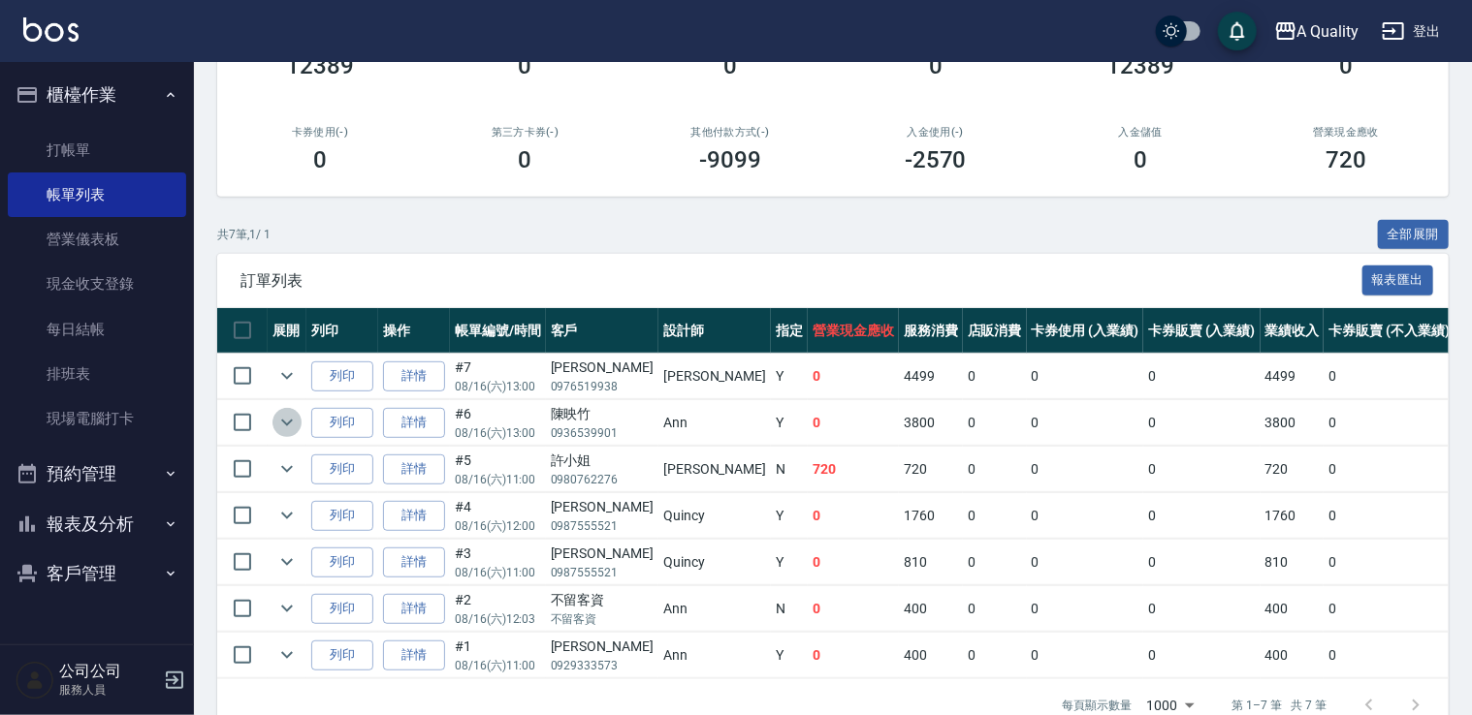
click at [279, 427] on icon "expand row" at bounding box center [286, 422] width 23 height 23
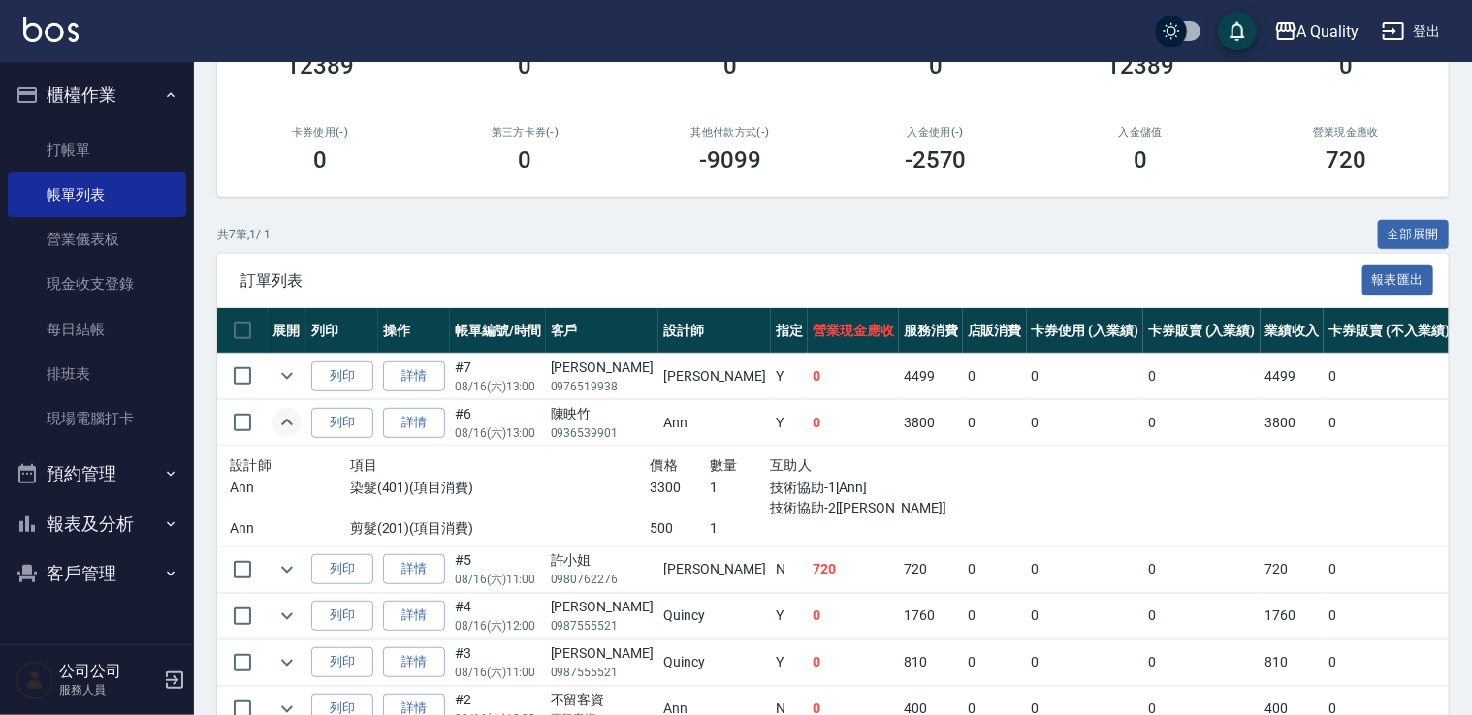
click at [279, 427] on icon "expand row" at bounding box center [286, 422] width 23 height 23
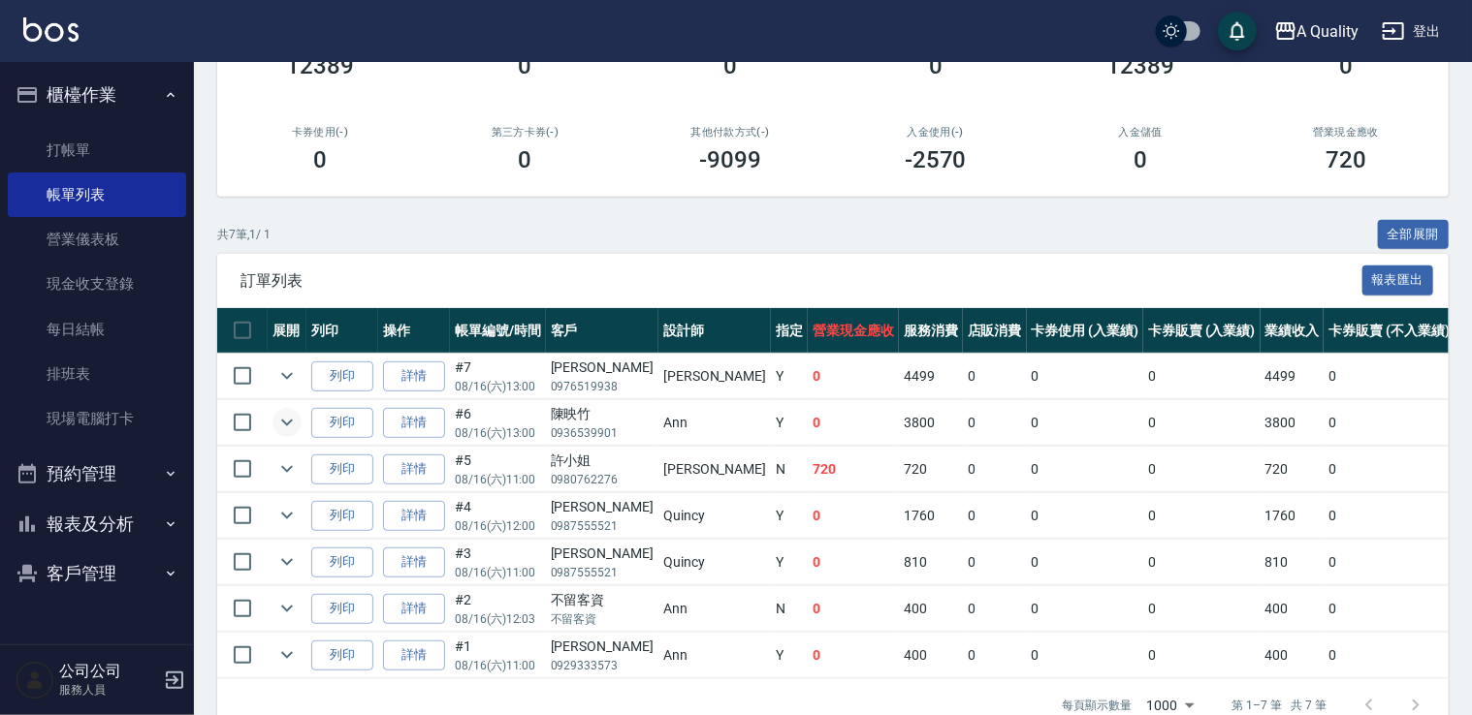
click at [123, 478] on button "預約管理" at bounding box center [97, 474] width 178 height 50
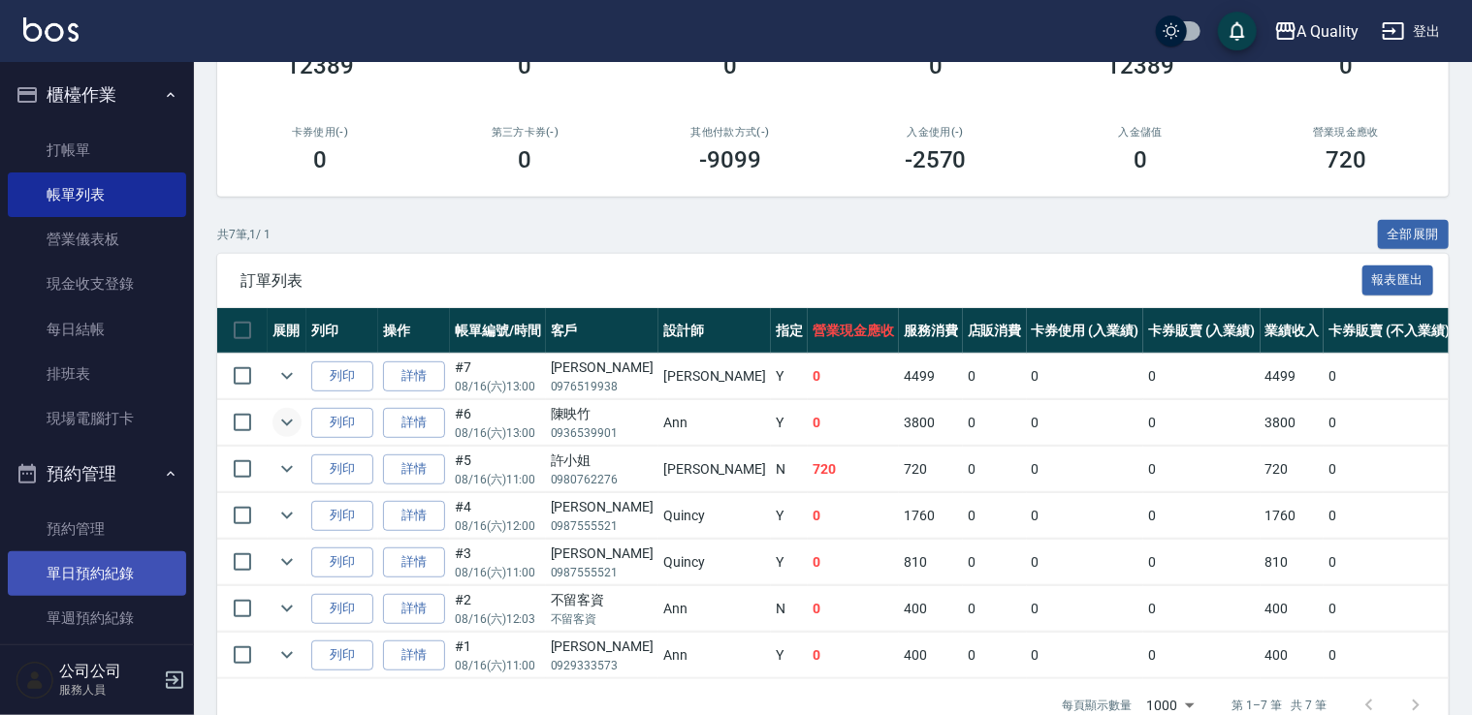
drag, startPoint x: 120, startPoint y: 572, endPoint x: 109, endPoint y: 576, distance: 12.3
click at [117, 572] on link "單日預約紀錄" at bounding box center [97, 574] width 178 height 45
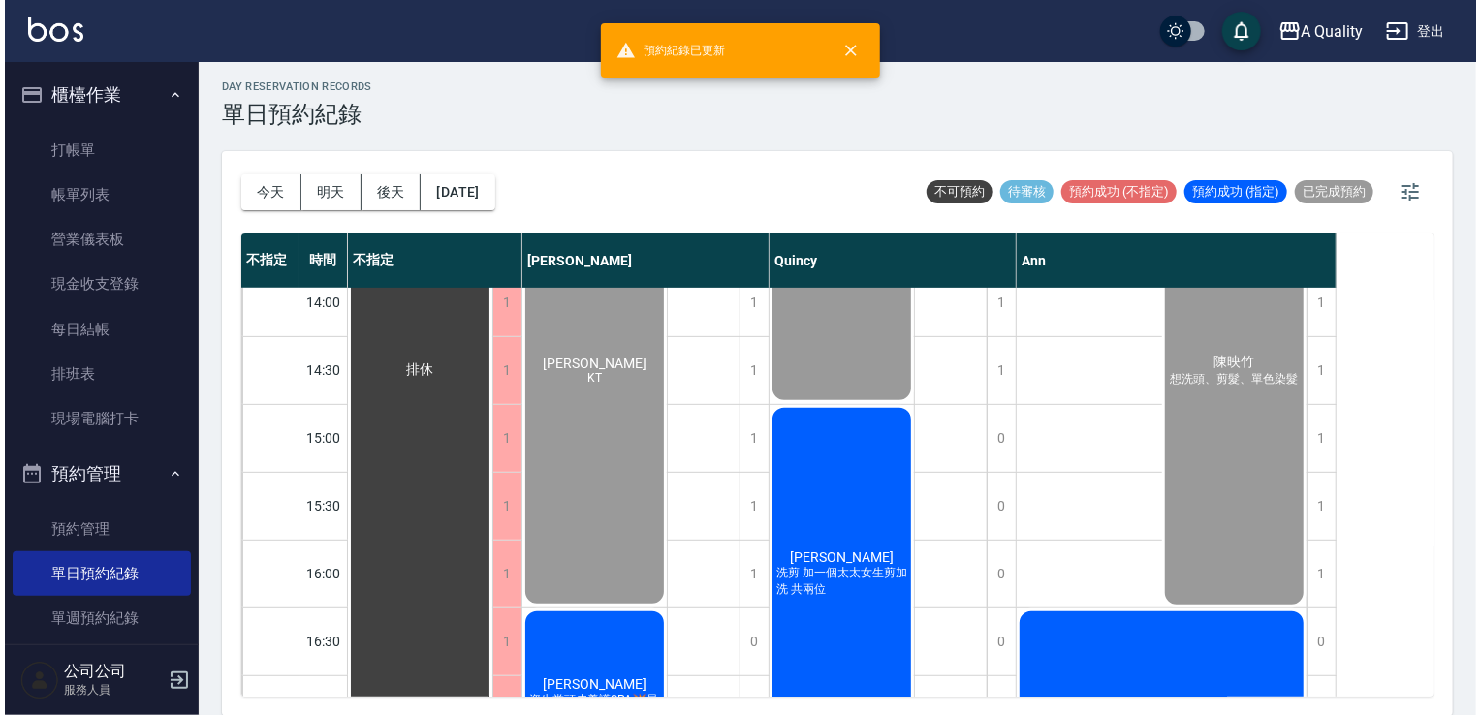
scroll to position [582, 0]
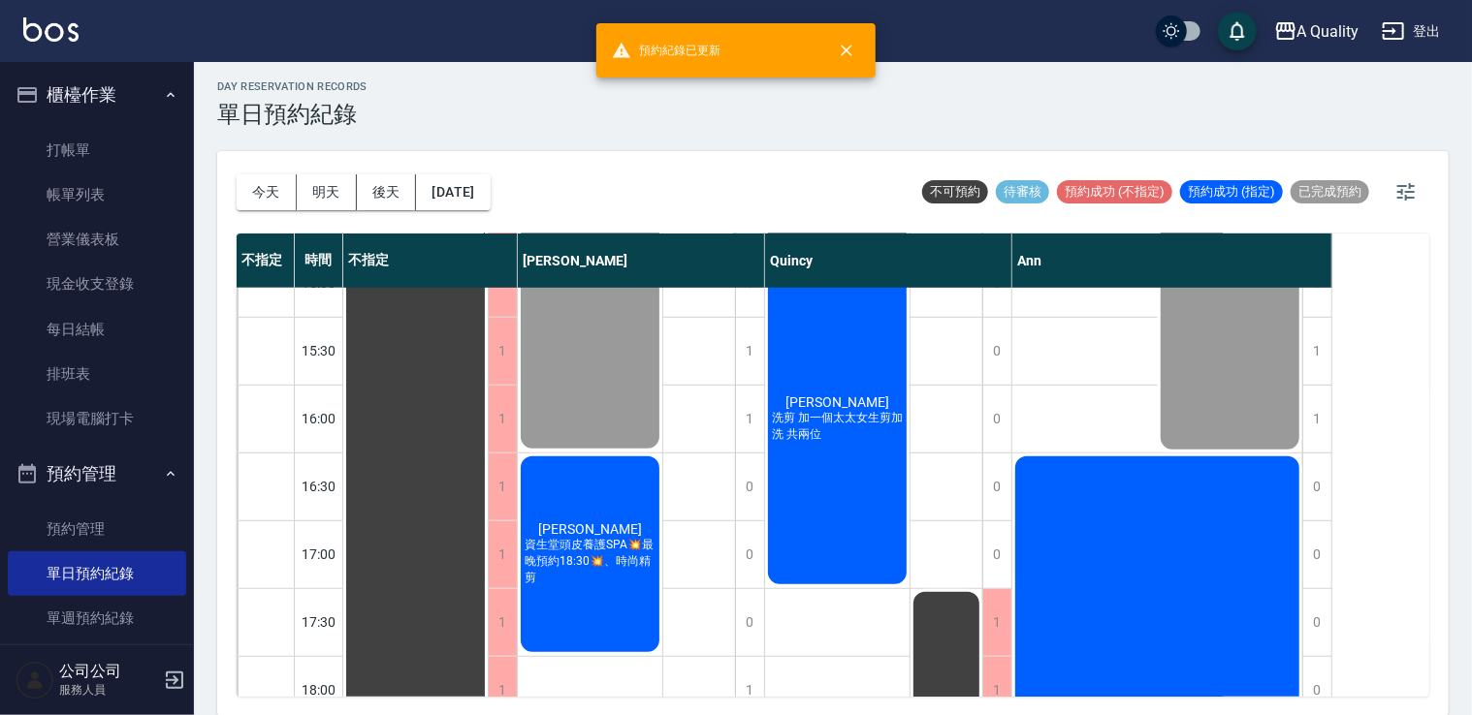
click at [488, 461] on div "伍銘鴻 洗剪 加一個太太女生剪加洗 共兩位" at bounding box center [415, 215] width 144 height 1016
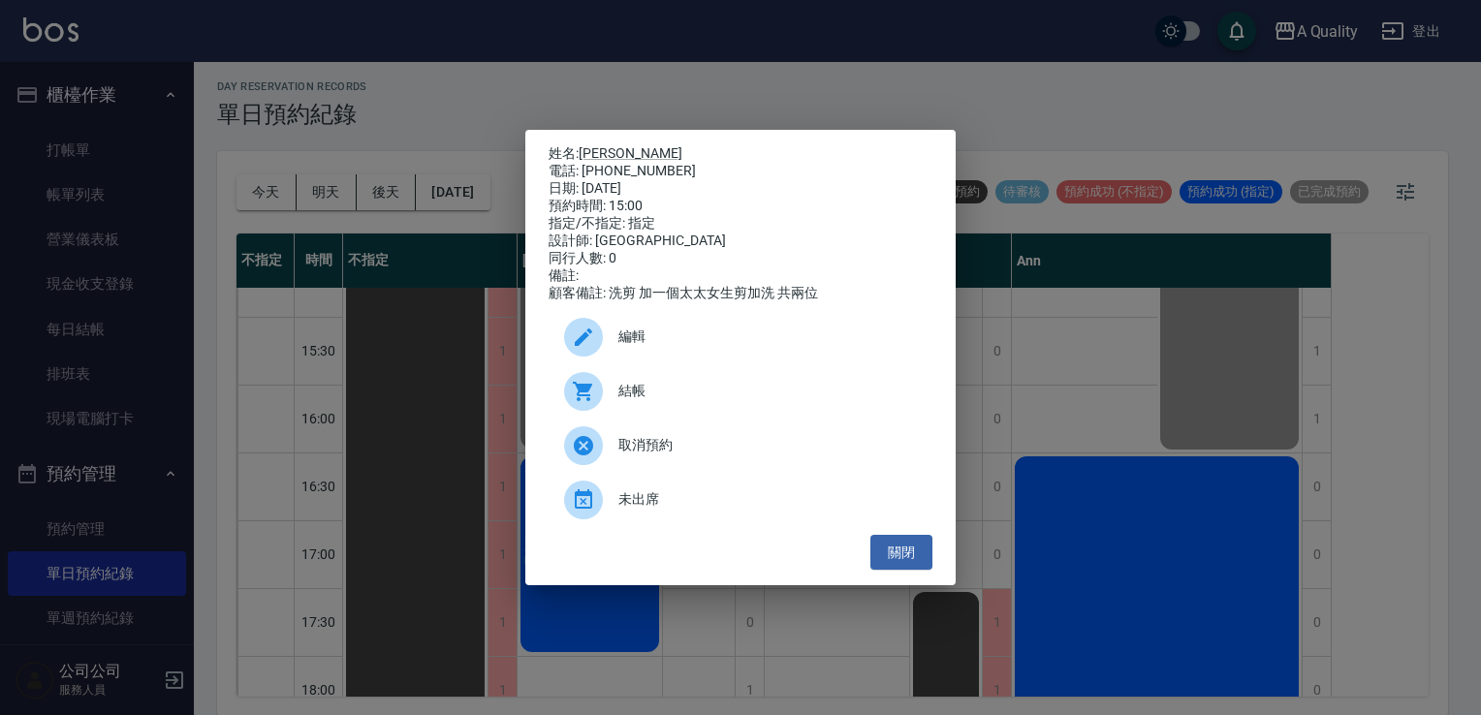
click at [687, 401] on span "結帳" at bounding box center [767, 391] width 299 height 20
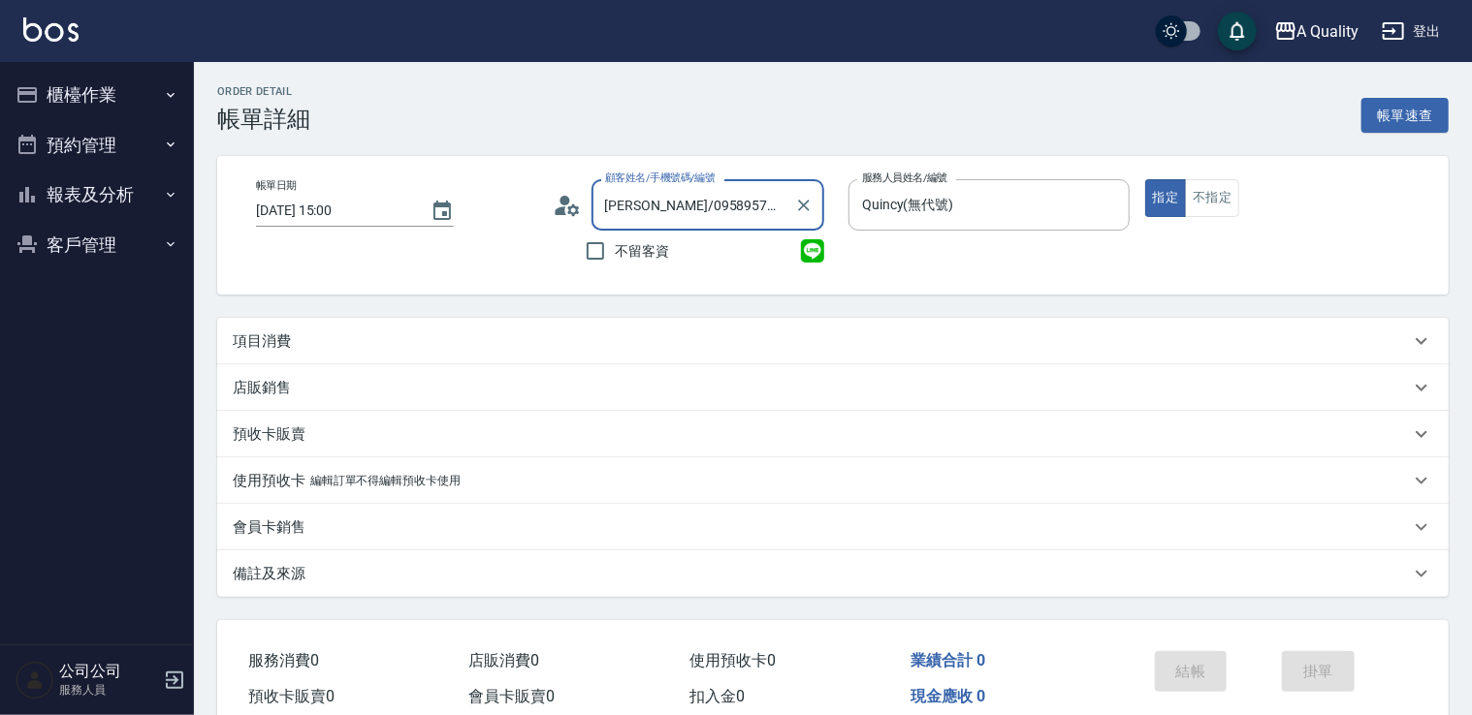
click at [410, 355] on div "項目消費" at bounding box center [832, 341] width 1231 height 47
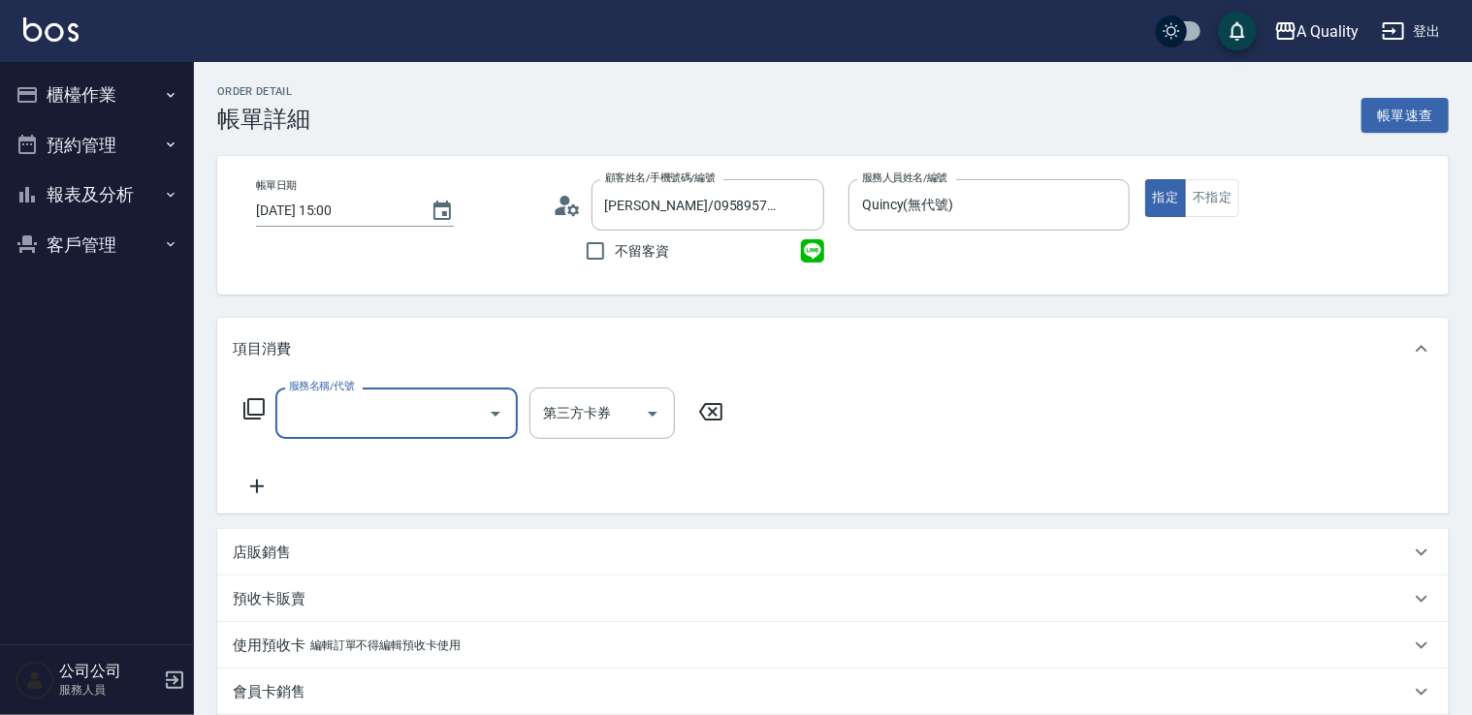
click at [356, 407] on input "服務名稱/代號" at bounding box center [382, 413] width 196 height 34
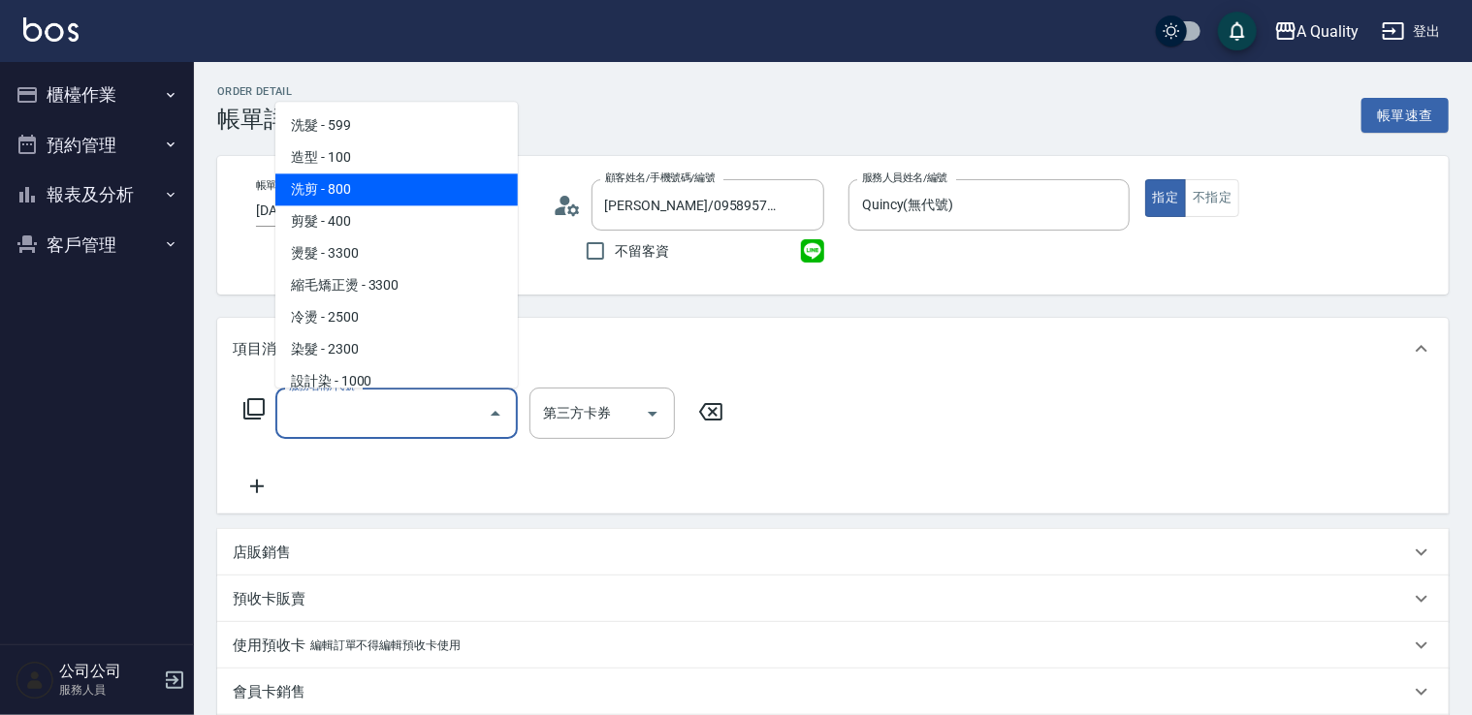
click at [383, 202] on span "洗剪 - 800" at bounding box center [396, 190] width 242 height 32
type input "洗剪(103)"
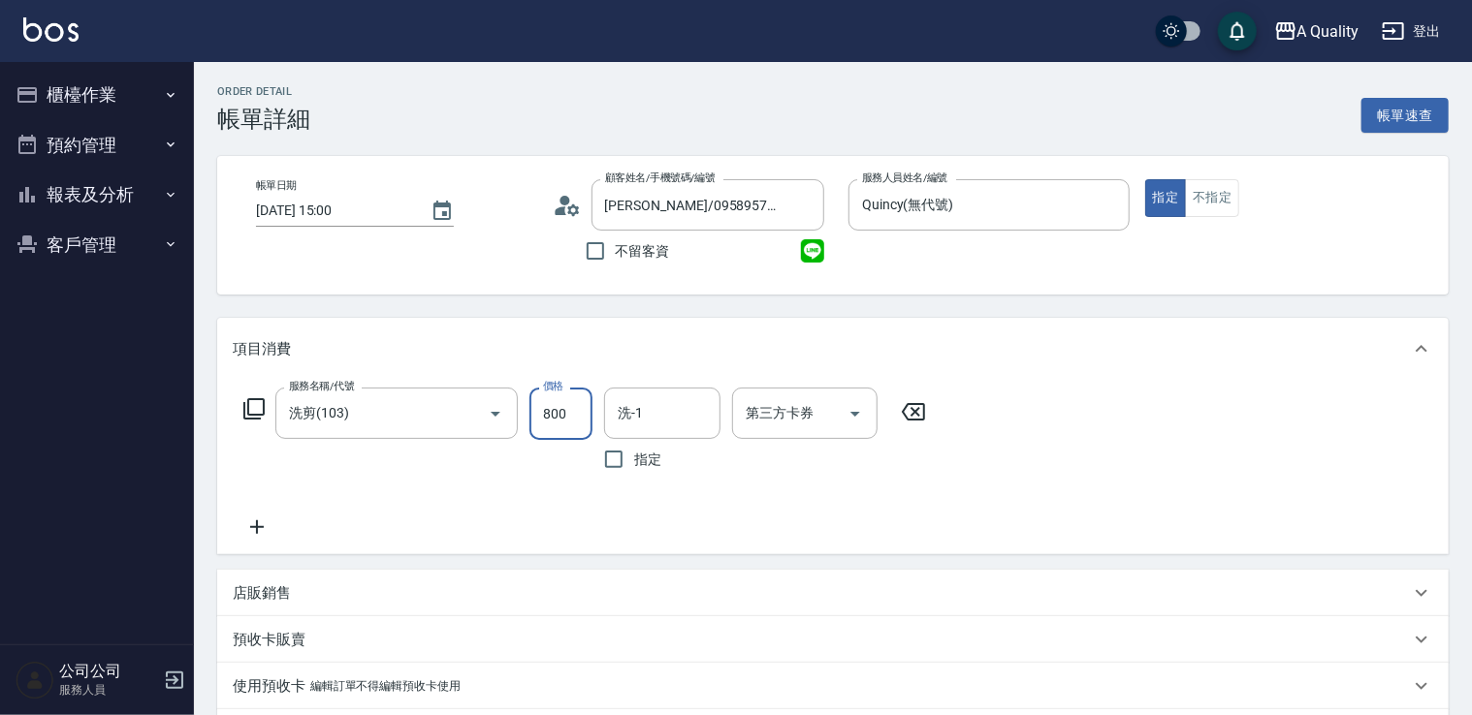
click at [569, 417] on input "800" at bounding box center [560, 414] width 63 height 52
type input "900"
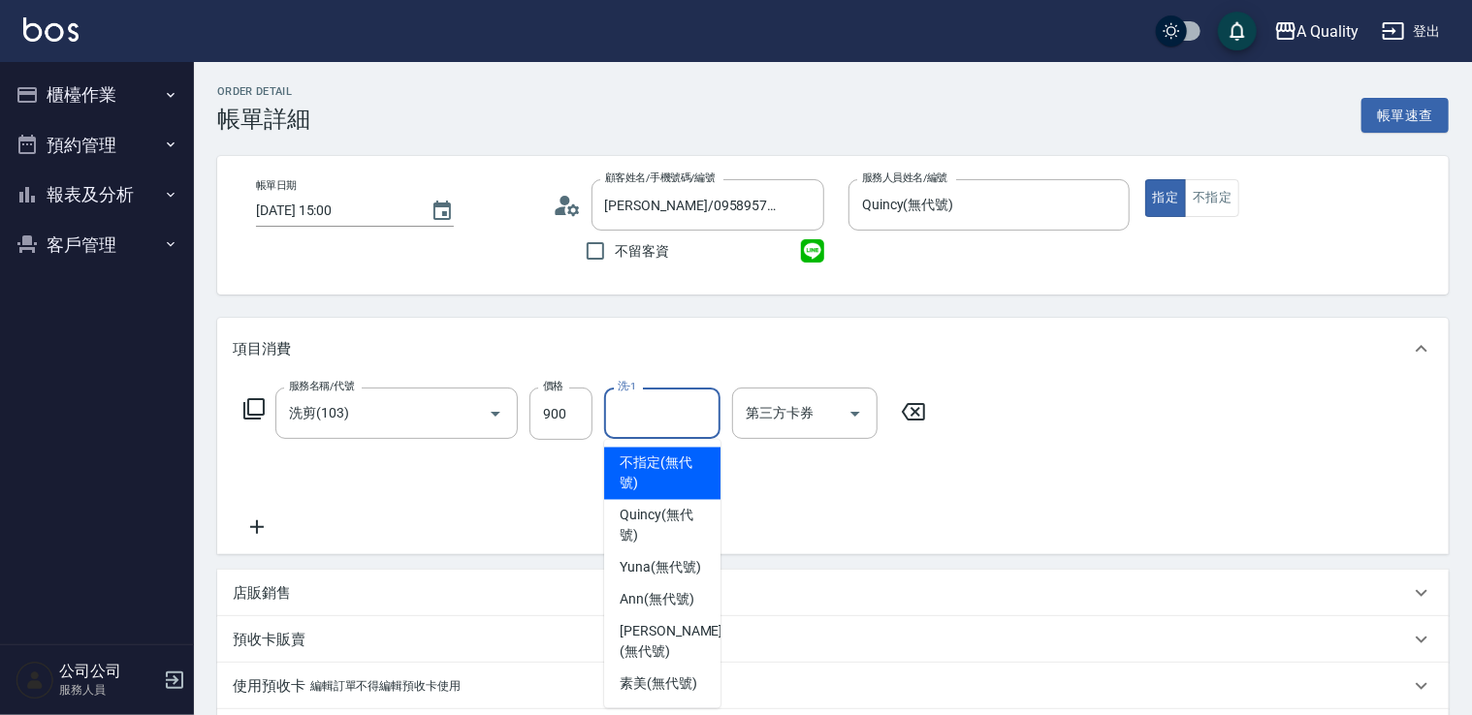
drag, startPoint x: 641, startPoint y: 411, endPoint x: 662, endPoint y: 446, distance: 40.9
click at [648, 419] on input "洗-1" at bounding box center [662, 413] width 99 height 34
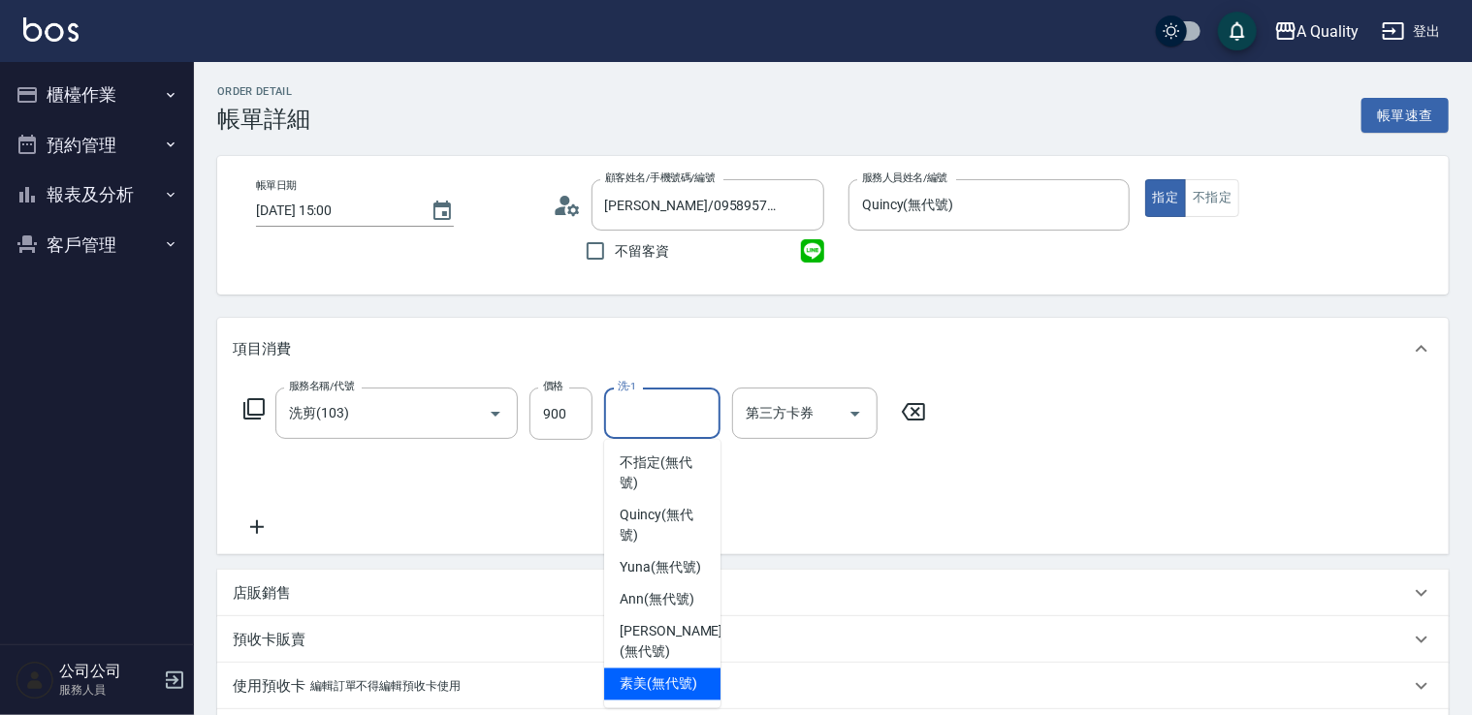
drag, startPoint x: 661, startPoint y: 674, endPoint x: 841, endPoint y: 475, distance: 268.3
click at [663, 667] on ul "不指定 (無代號) Quincy (無代號) Yuna (無代號) Ann (無代號) Taylor (無代號) 素美 (無代號)" at bounding box center [662, 574] width 116 height 269
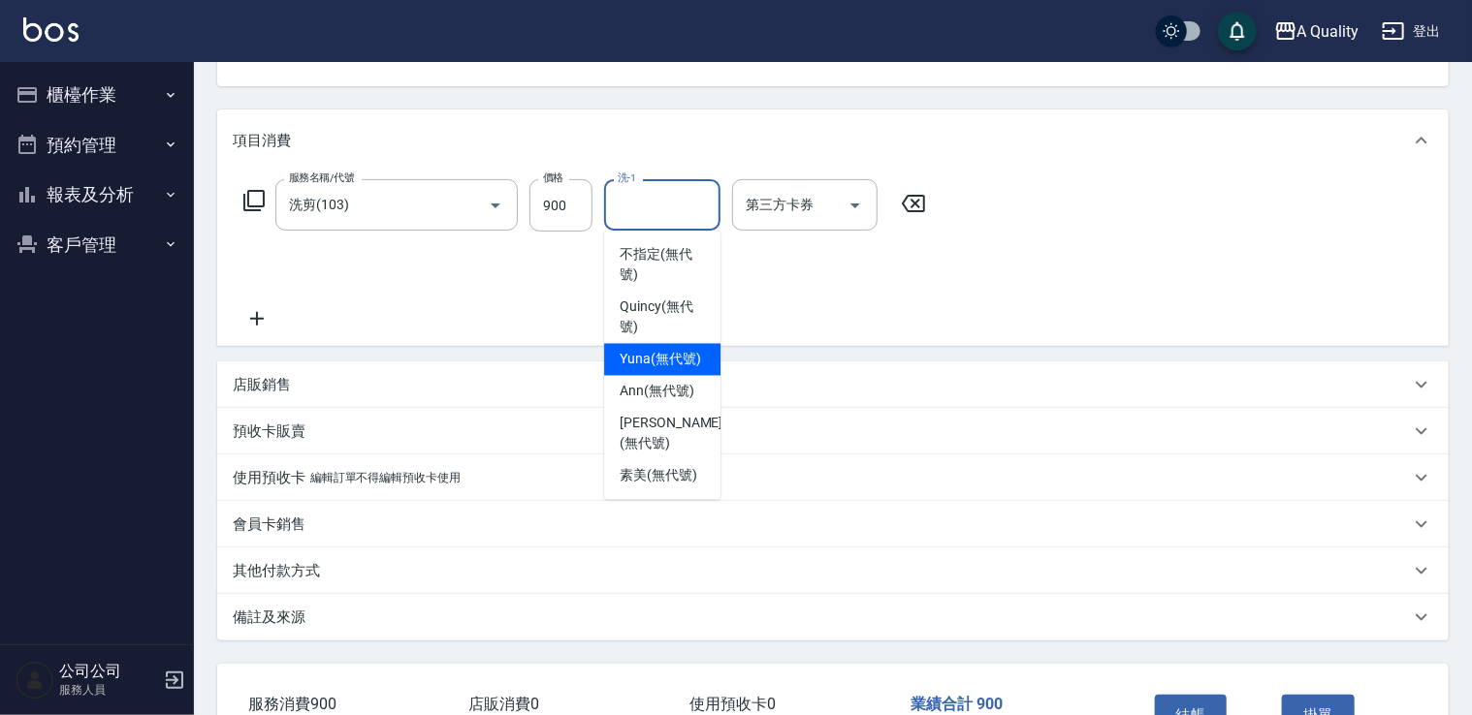
scroll to position [340, 0]
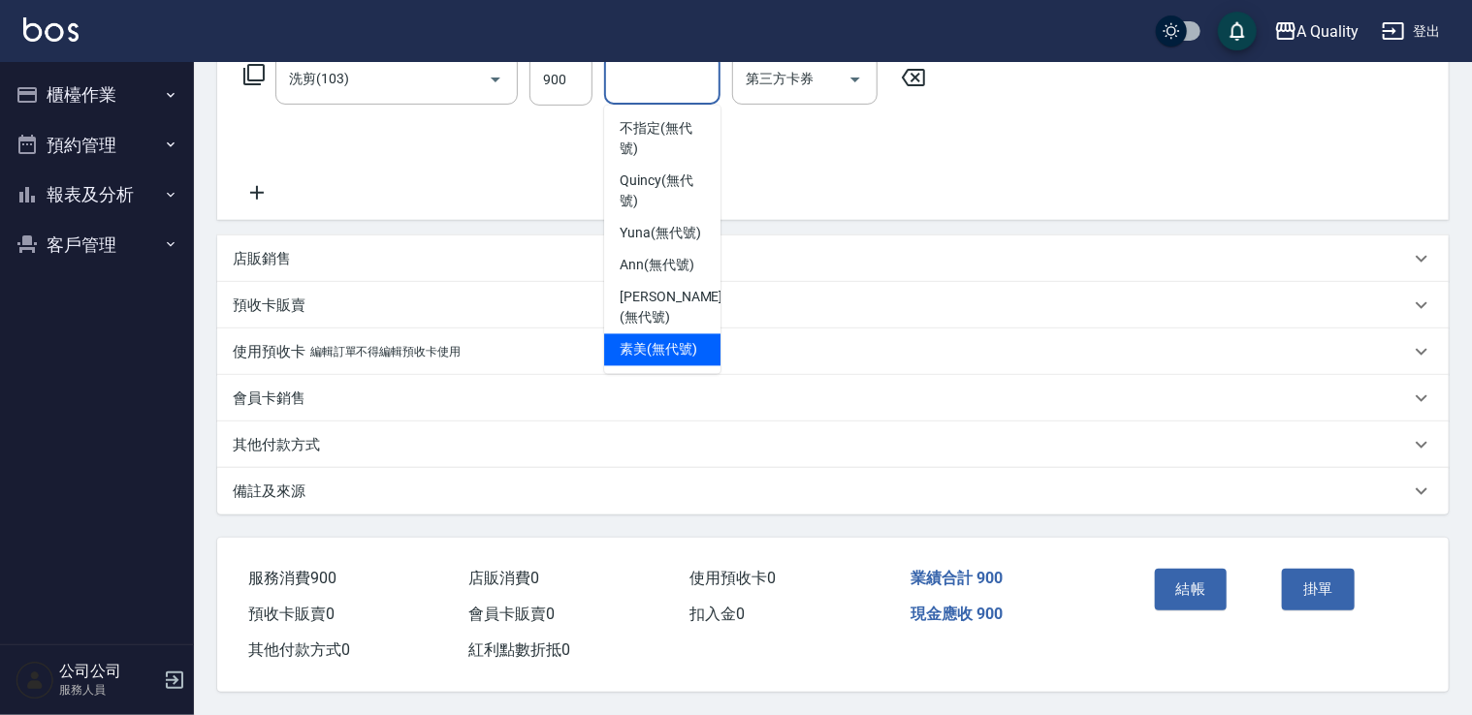
drag, startPoint x: 648, startPoint y: 344, endPoint x: 657, endPoint y: 346, distance: 9.9
click at [648, 344] on span "素美 (無代號)" at bounding box center [658, 350] width 78 height 20
type input "素美(無代號)"
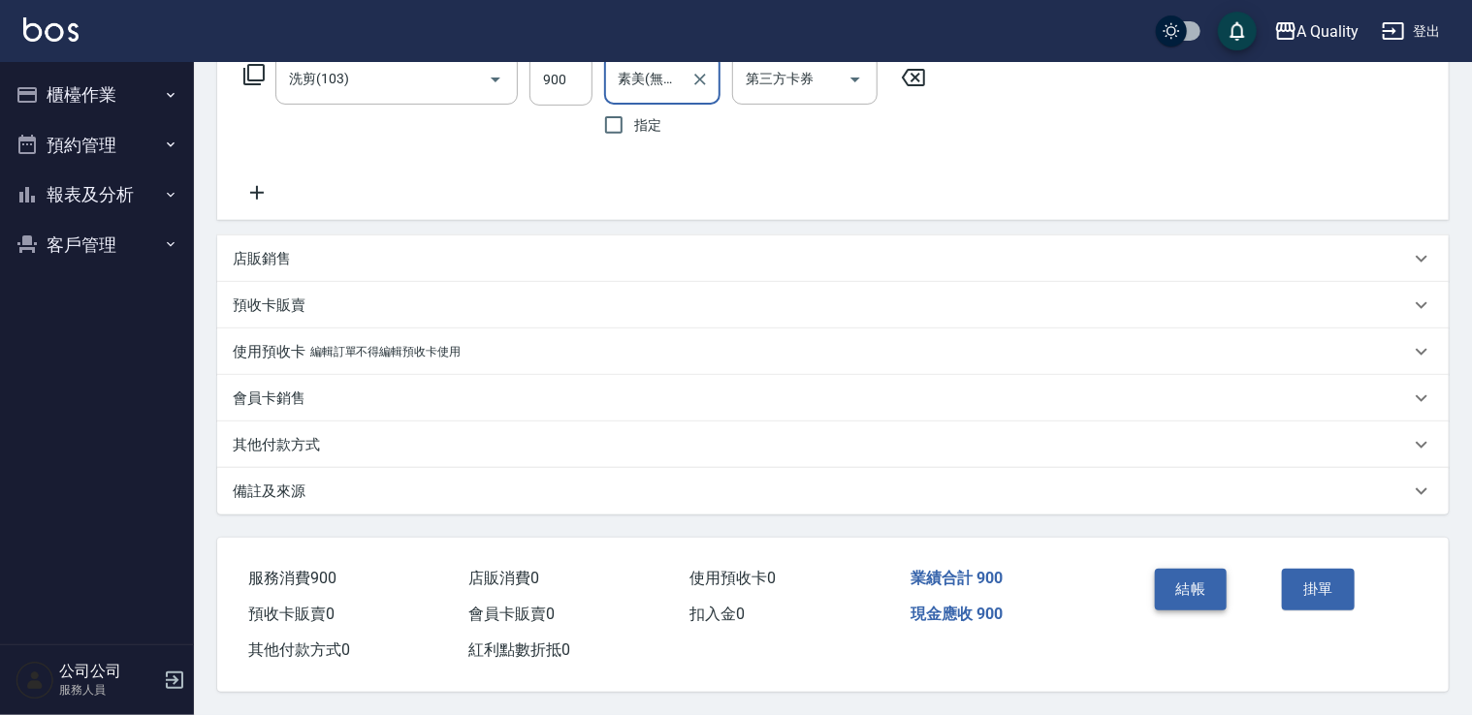
click at [1183, 580] on button "結帳" at bounding box center [1191, 589] width 73 height 41
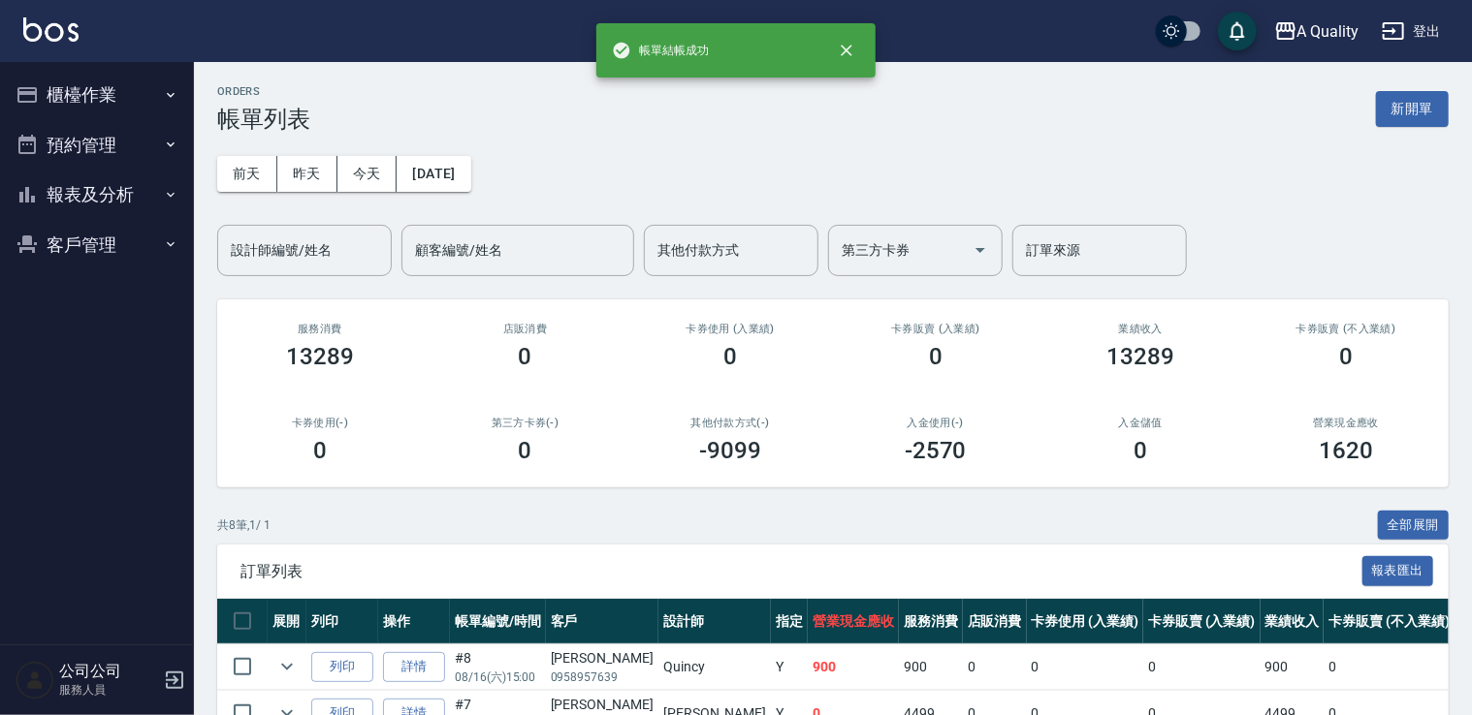
click at [1413, 95] on button "新開單" at bounding box center [1412, 109] width 73 height 36
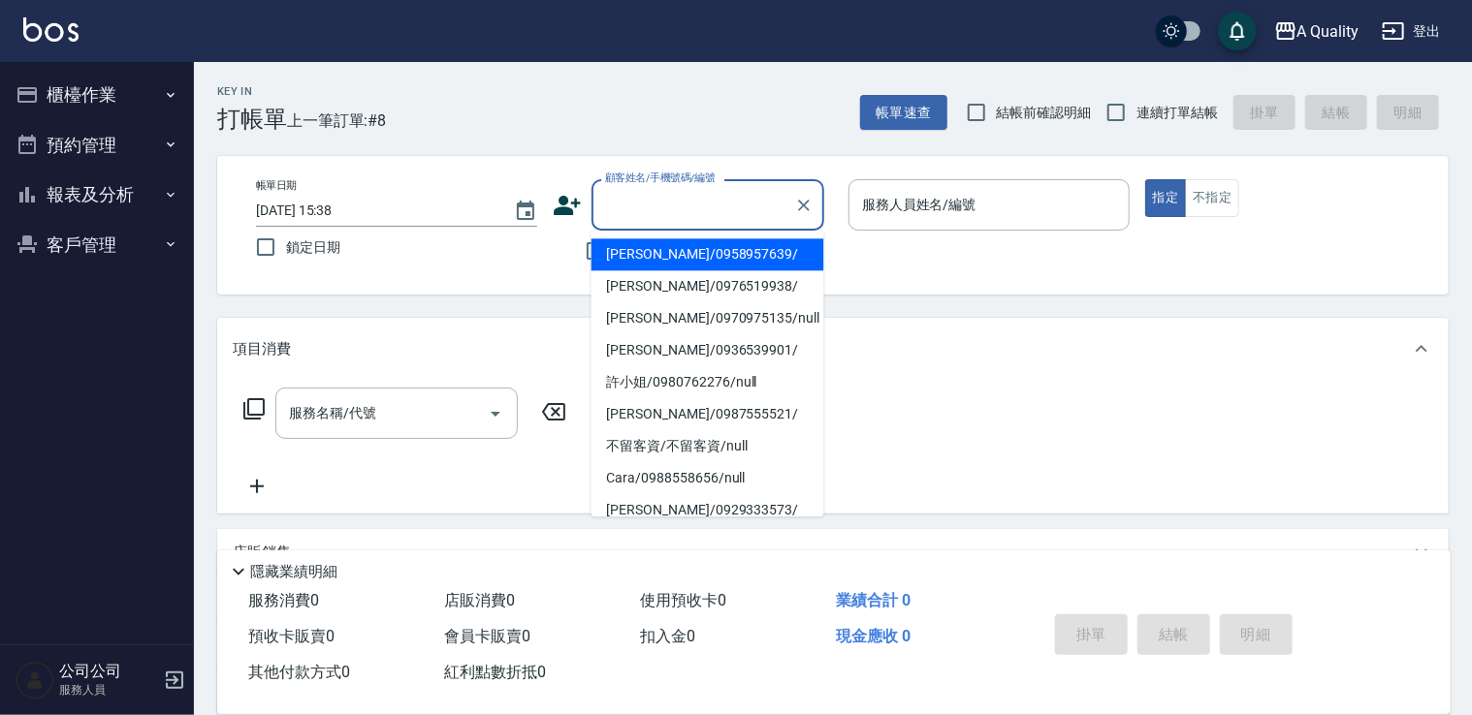
drag, startPoint x: 648, startPoint y: 198, endPoint x: 639, endPoint y: 263, distance: 65.5
click at [648, 200] on input "顧客姓名/手機號碼/編號" at bounding box center [693, 205] width 186 height 34
click at [644, 254] on li "伍銘鴻/0958957639/" at bounding box center [707, 254] width 233 height 32
type input "伍銘鴻/0958957639/"
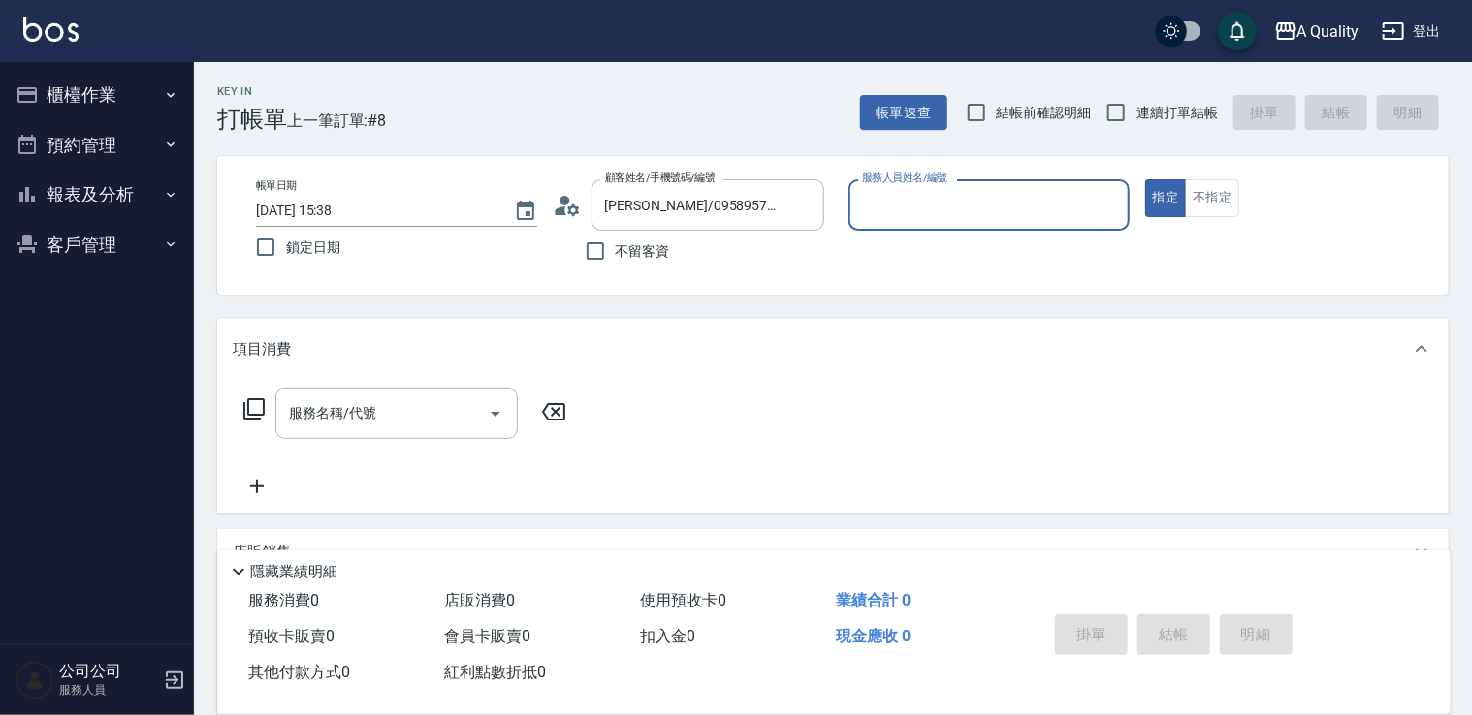
type input "Quincy(無代號)"
click at [431, 396] on input "服務名稱/代號" at bounding box center [382, 413] width 196 height 34
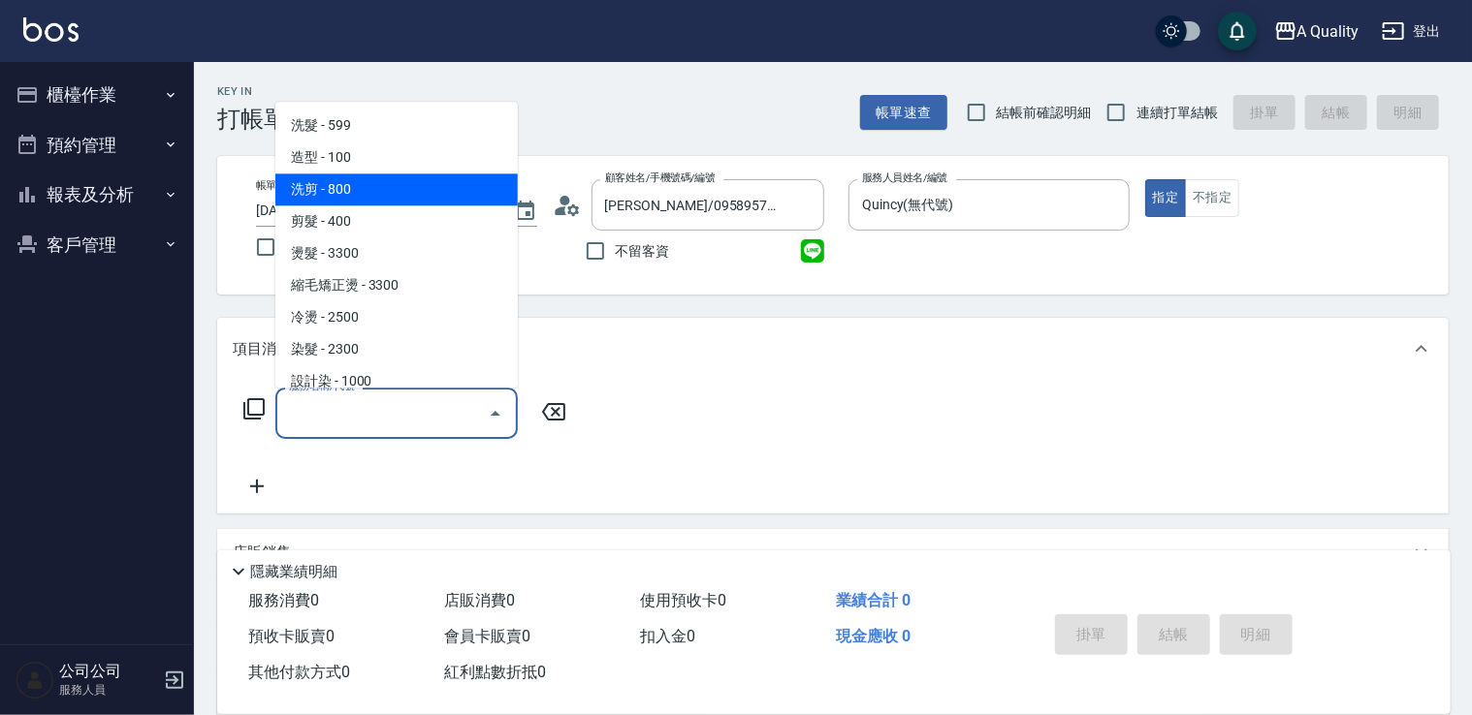
drag, startPoint x: 361, startPoint y: 191, endPoint x: 502, endPoint y: 362, distance: 221.7
click at [369, 192] on span "洗剪 - 800" at bounding box center [396, 190] width 242 height 32
type input "洗剪(103)"
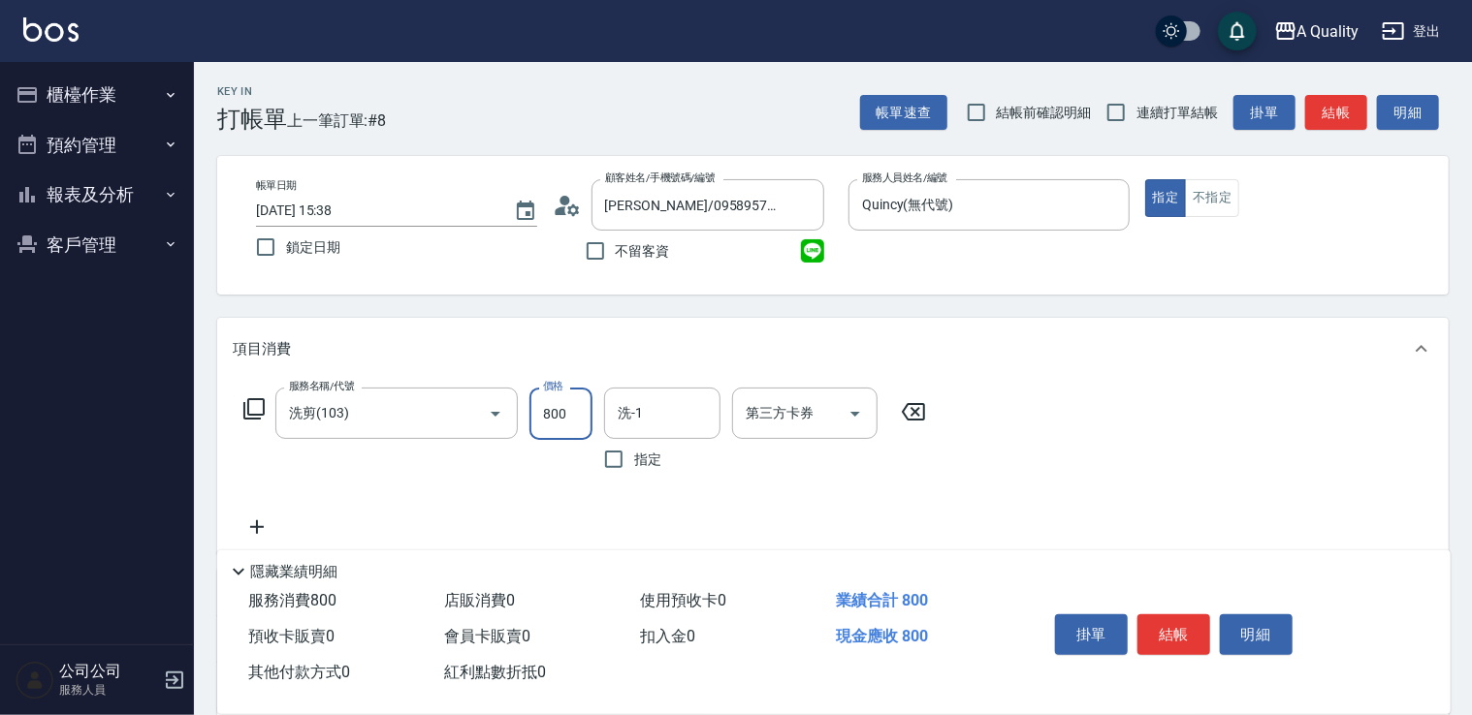
click at [558, 426] on input "800" at bounding box center [560, 414] width 63 height 52
type input "900"
click at [640, 426] on input "洗-1" at bounding box center [662, 413] width 99 height 34
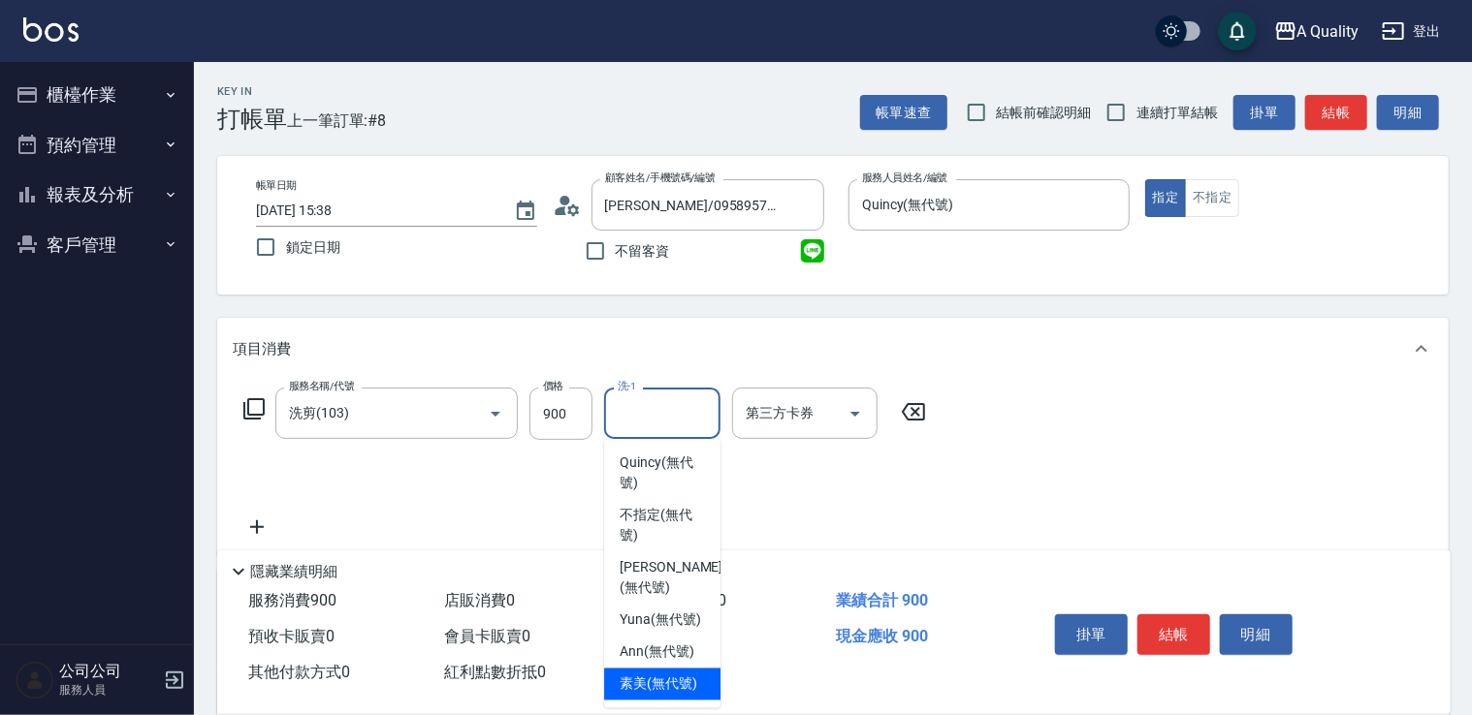
drag, startPoint x: 654, startPoint y: 681, endPoint x: 695, endPoint y: 669, distance: 42.3
click at [666, 673] on div "素美 (無代號)" at bounding box center [662, 685] width 116 height 32
type input "素美(無代號)"
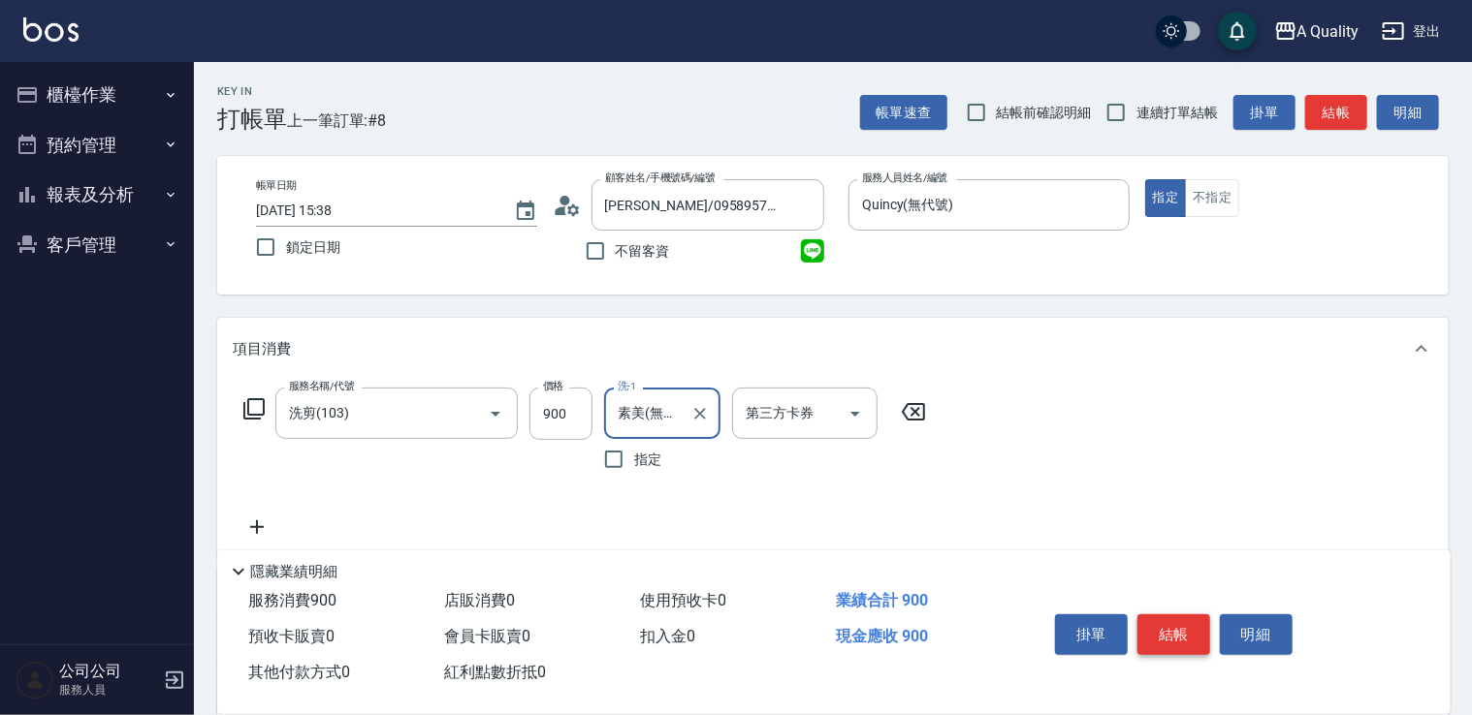
click at [1163, 621] on button "結帳" at bounding box center [1173, 635] width 73 height 41
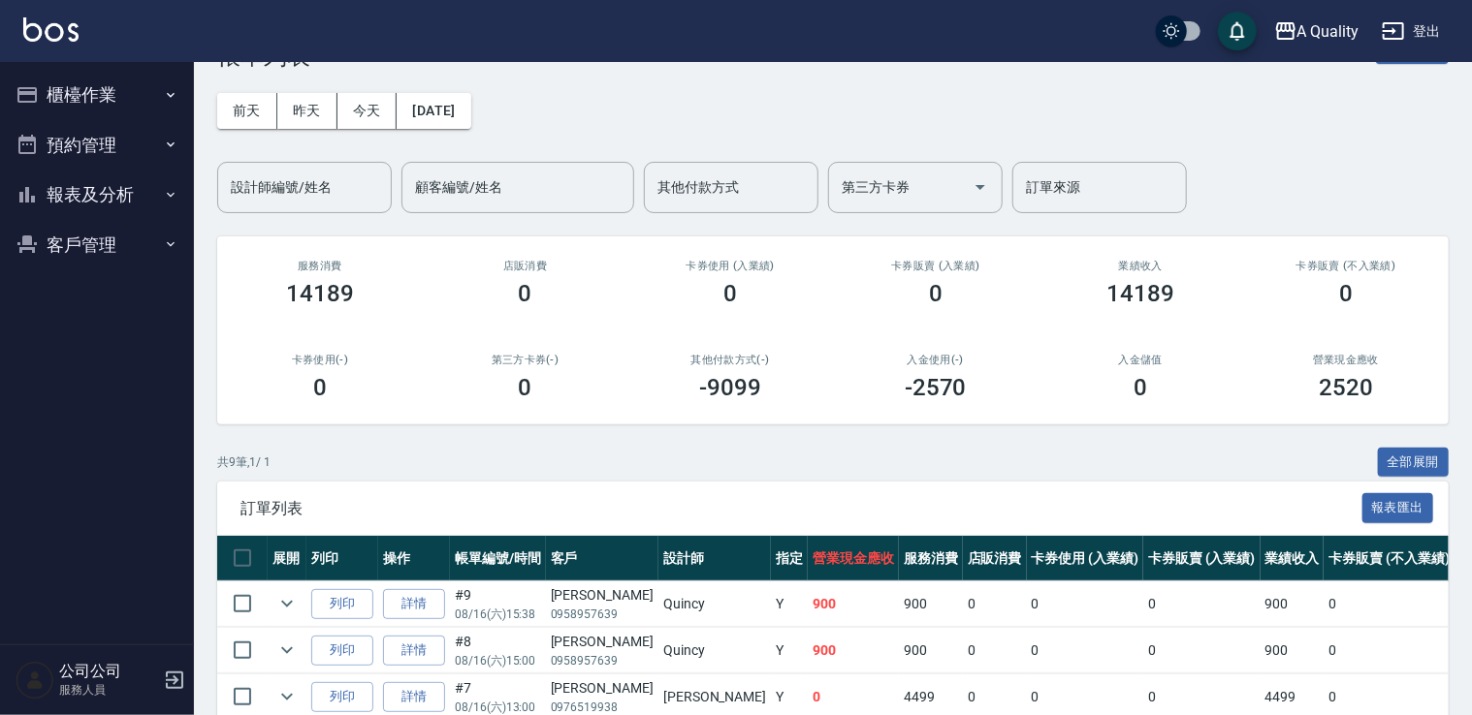
scroll to position [291, 0]
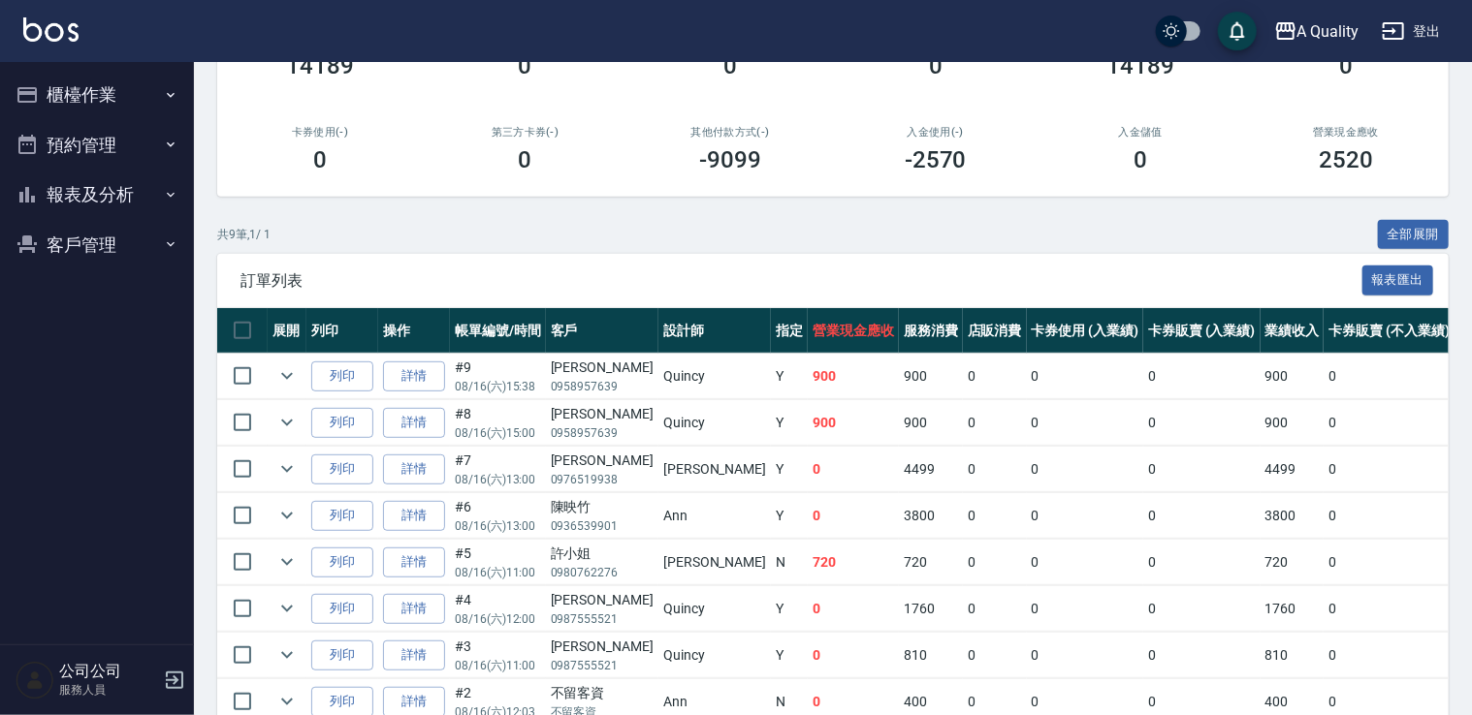
click at [124, 144] on button "預約管理" at bounding box center [97, 145] width 178 height 50
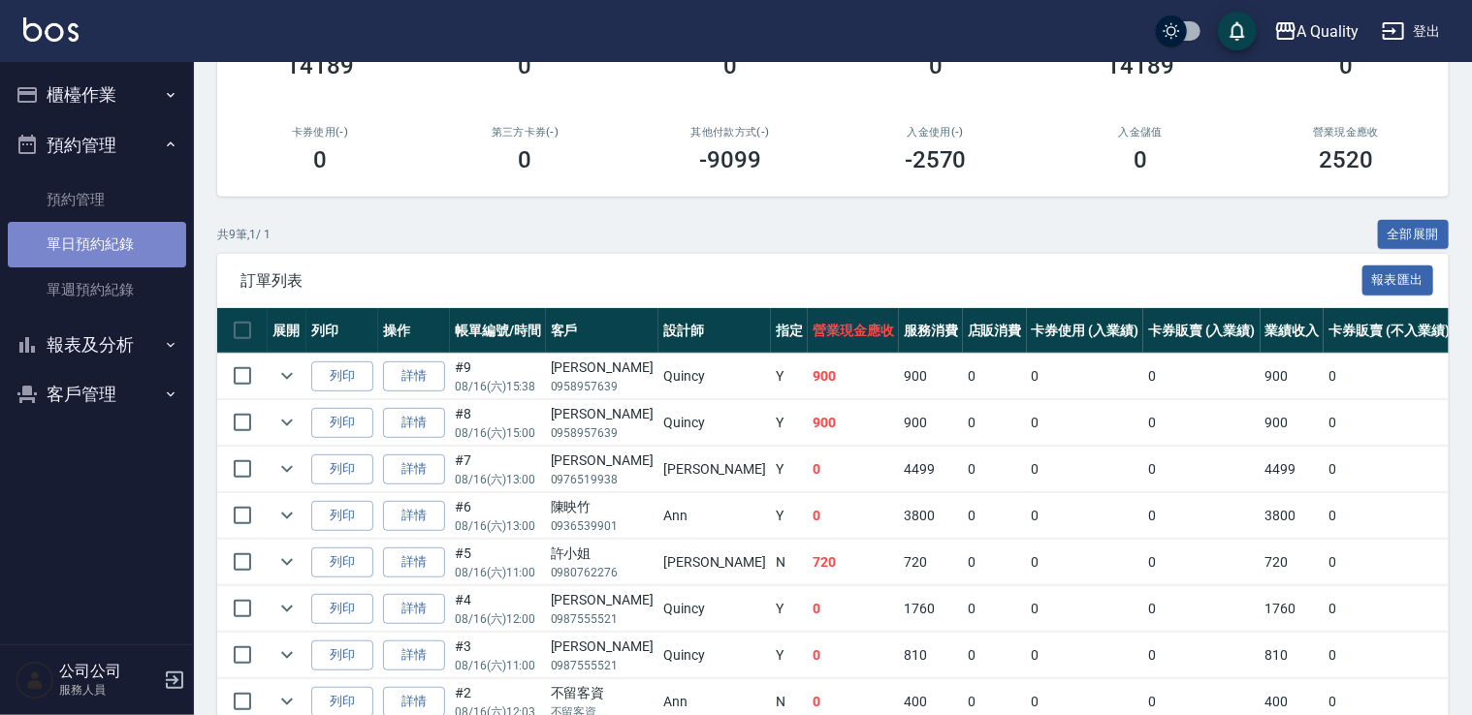
click at [132, 246] on link "單日預約紀錄" at bounding box center [97, 244] width 178 height 45
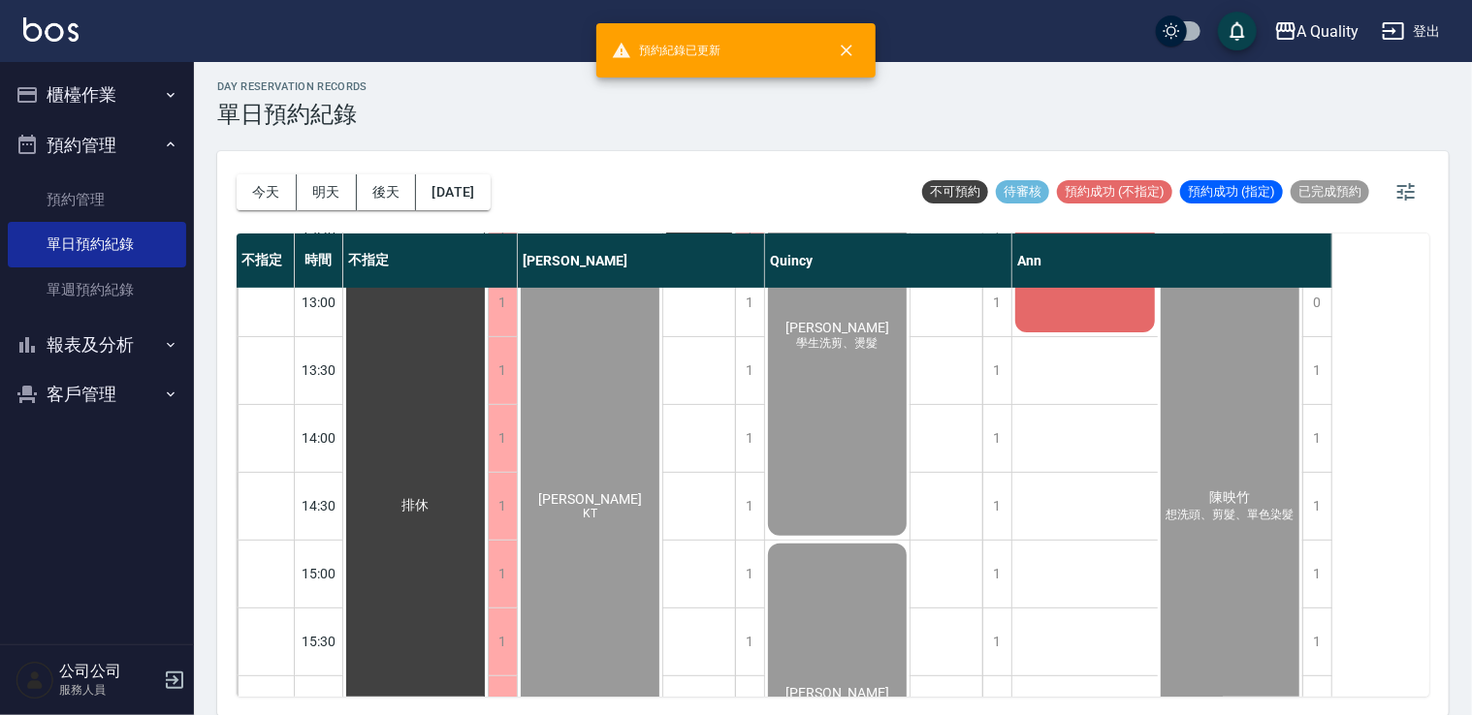
scroll to position [776, 0]
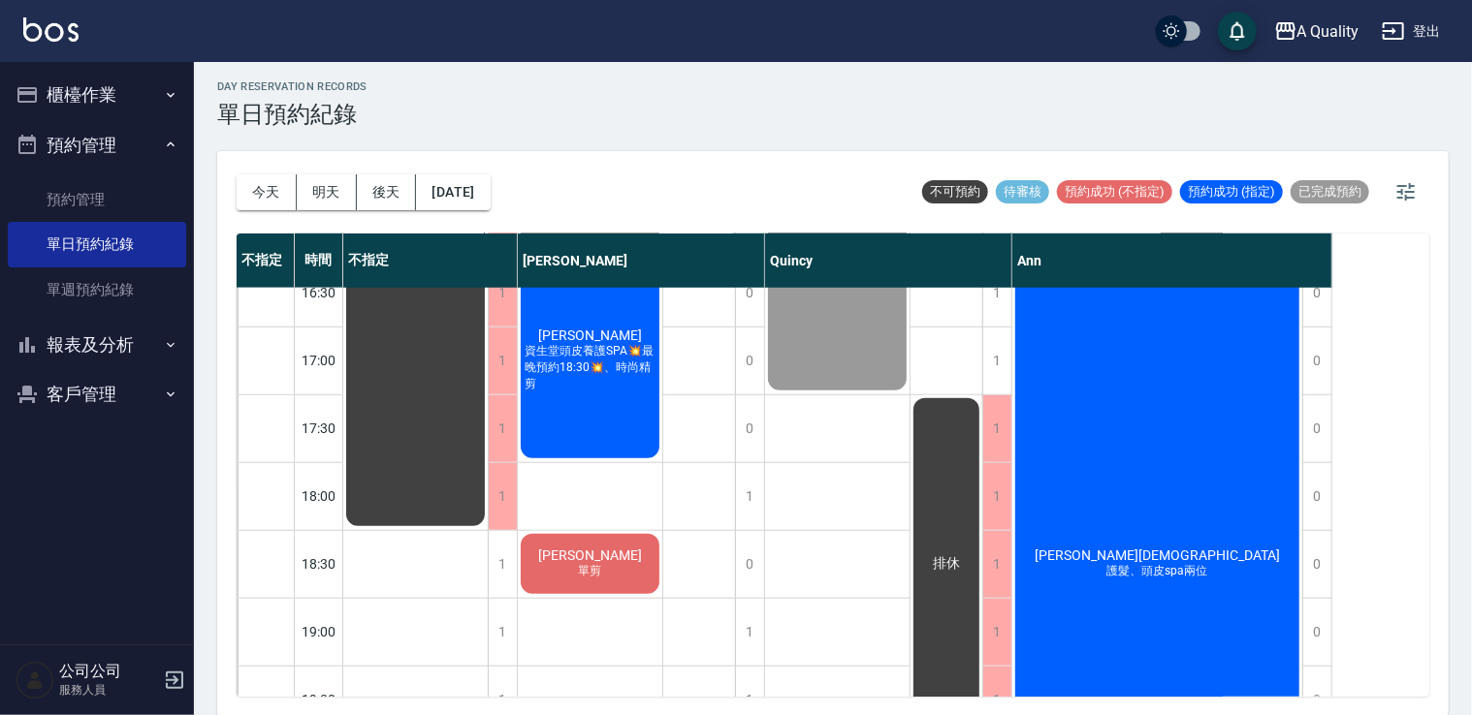
click at [488, 529] on div "林r 單剪" at bounding box center [415, 21] width 144 height 1016
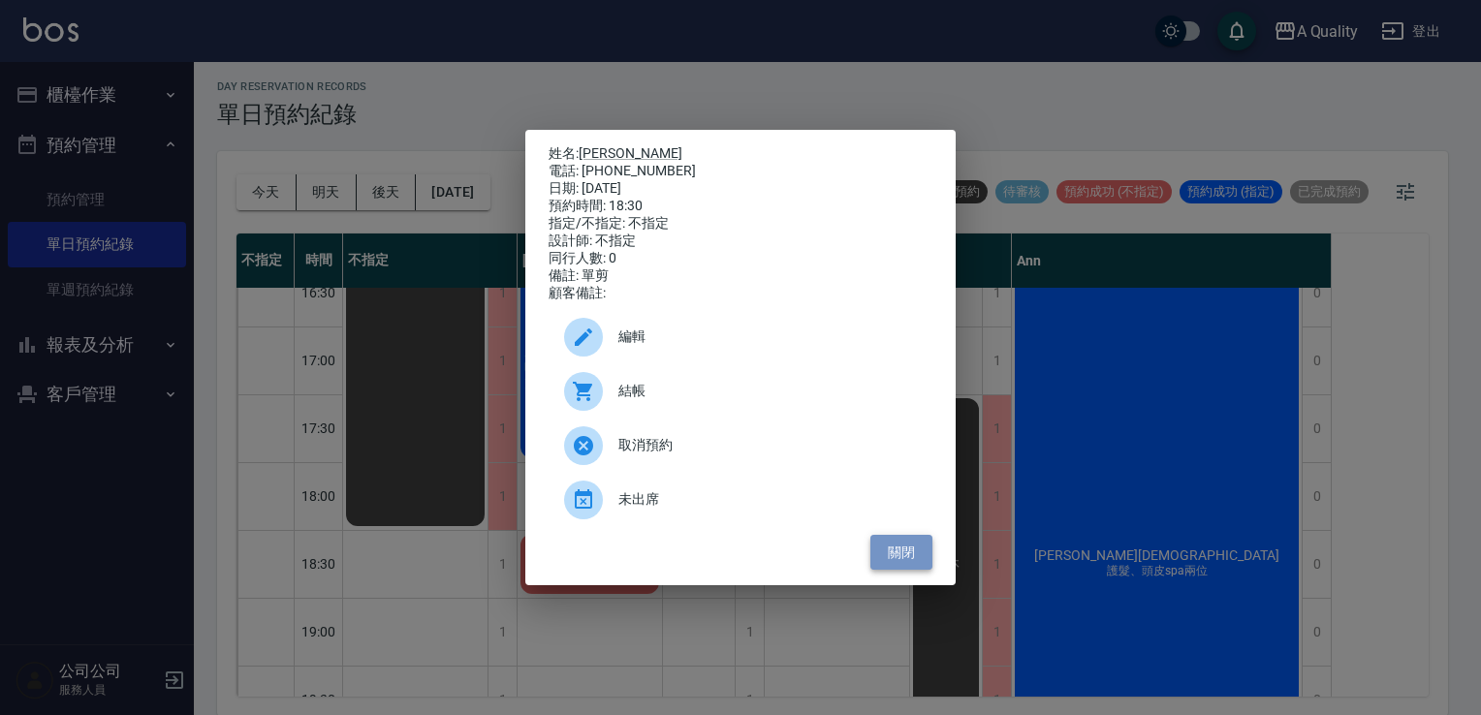
click at [884, 560] on button "關閉" at bounding box center [902, 553] width 62 height 36
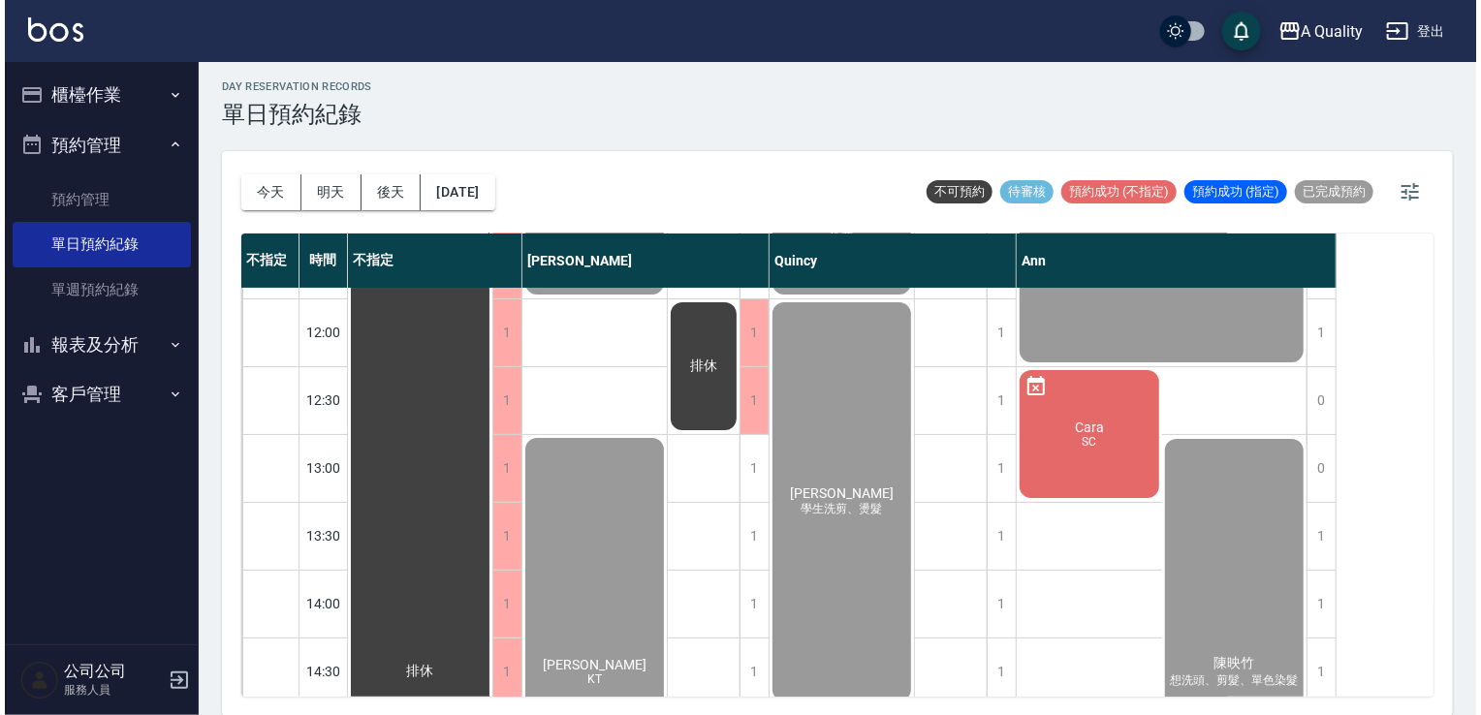
scroll to position [97, 0]
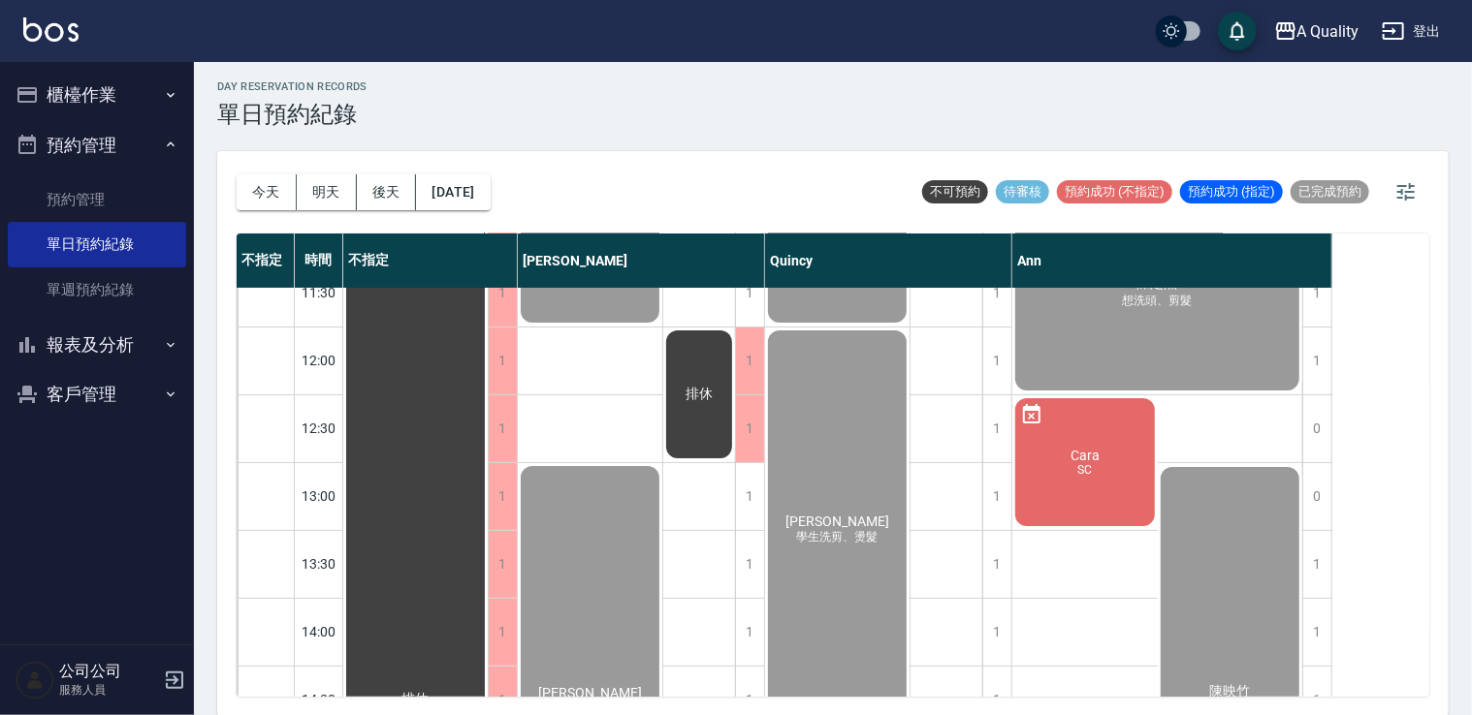
click at [488, 495] on div "Cara SC" at bounding box center [415, 700] width 144 height 1016
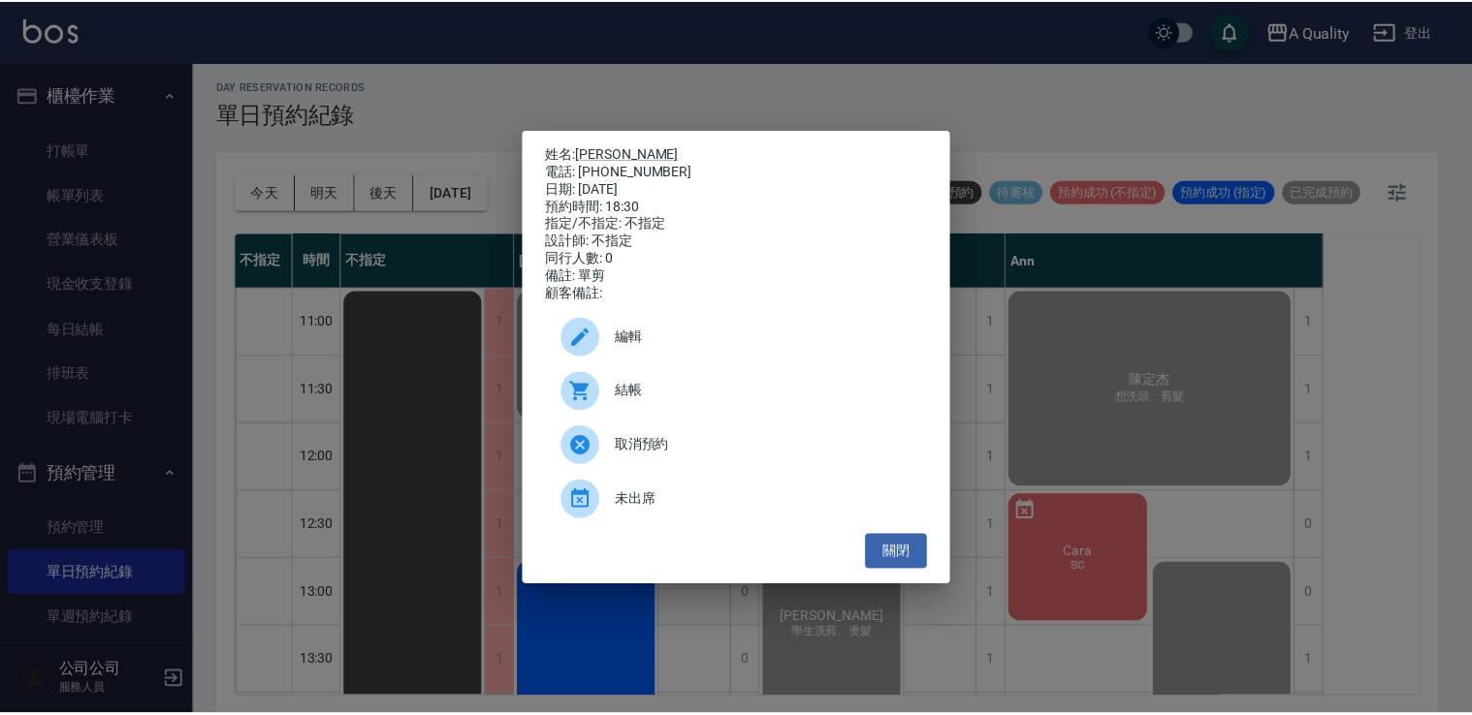
scroll to position [844, 0]
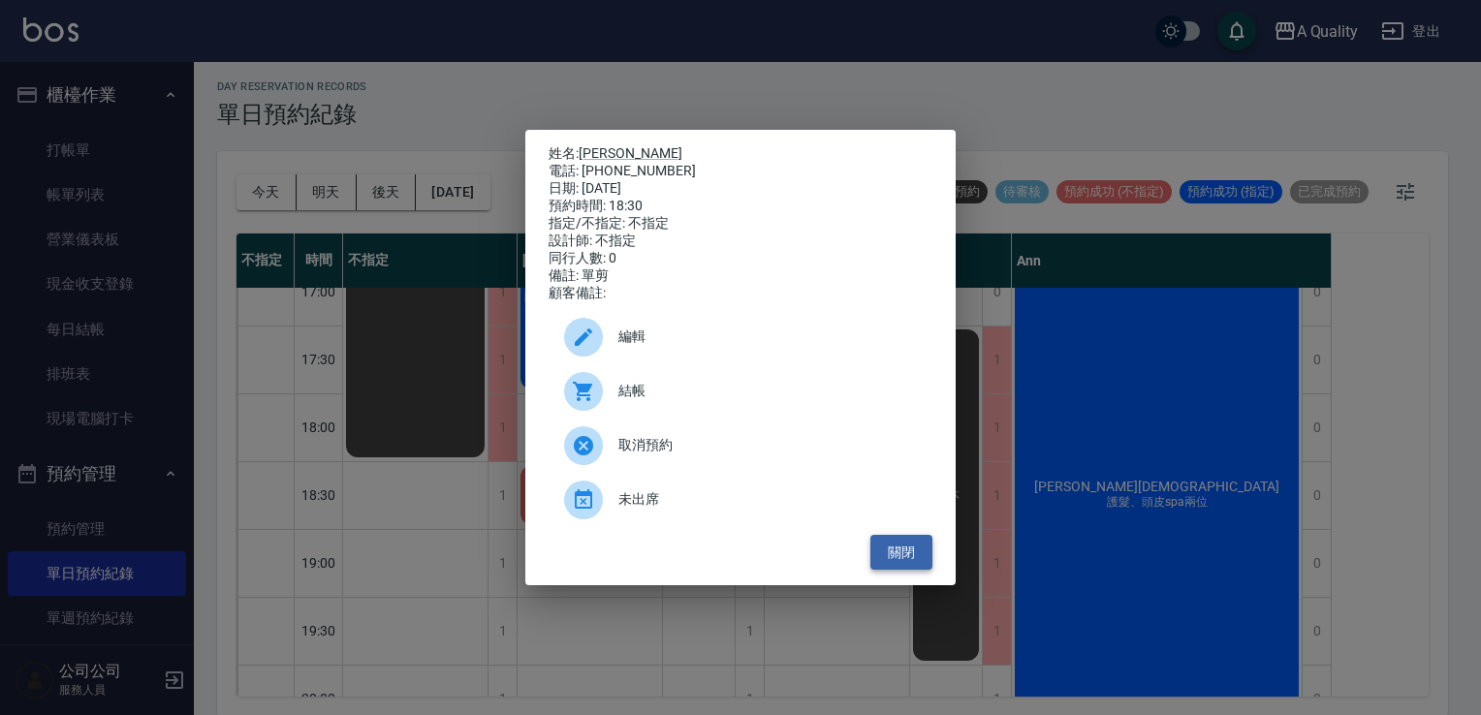
click at [888, 551] on button "關閉" at bounding box center [902, 553] width 62 height 36
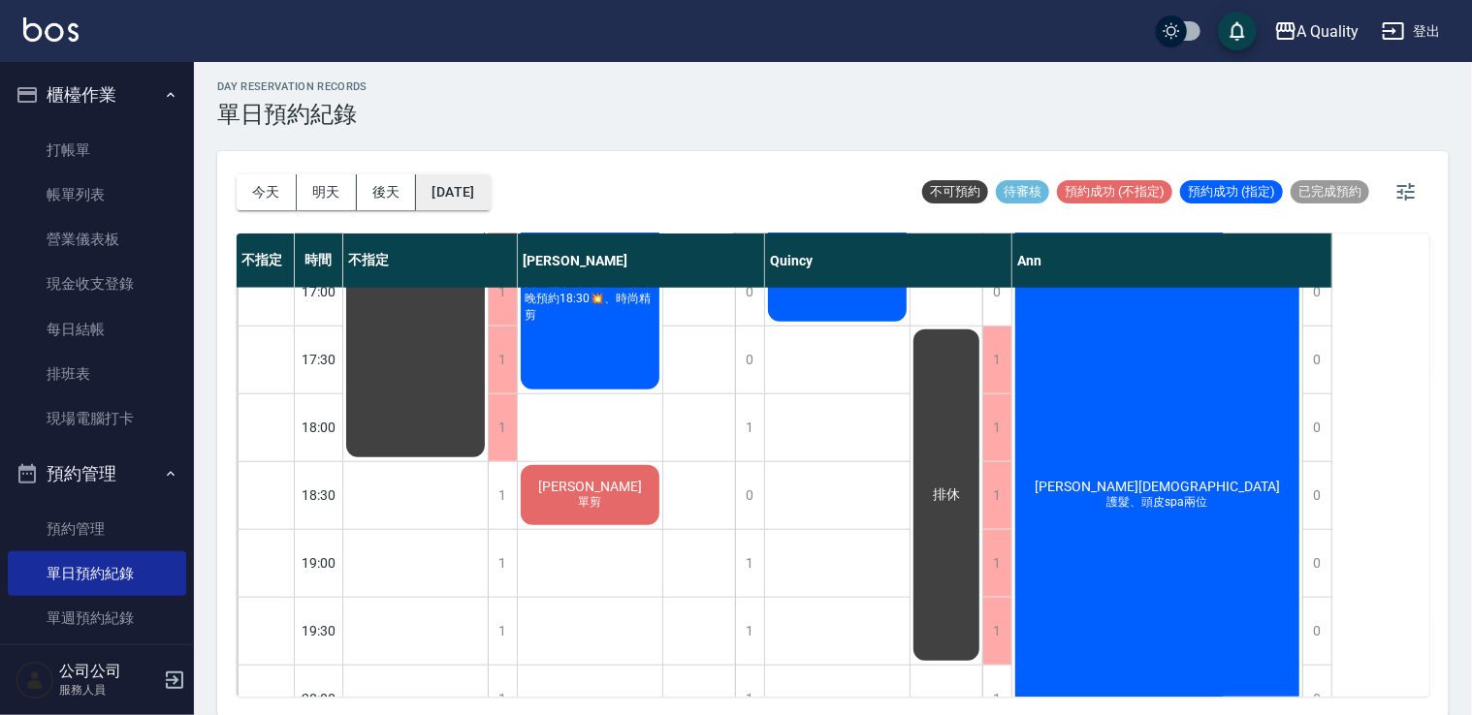
click at [490, 189] on button "[DATE]" at bounding box center [453, 192] width 74 height 36
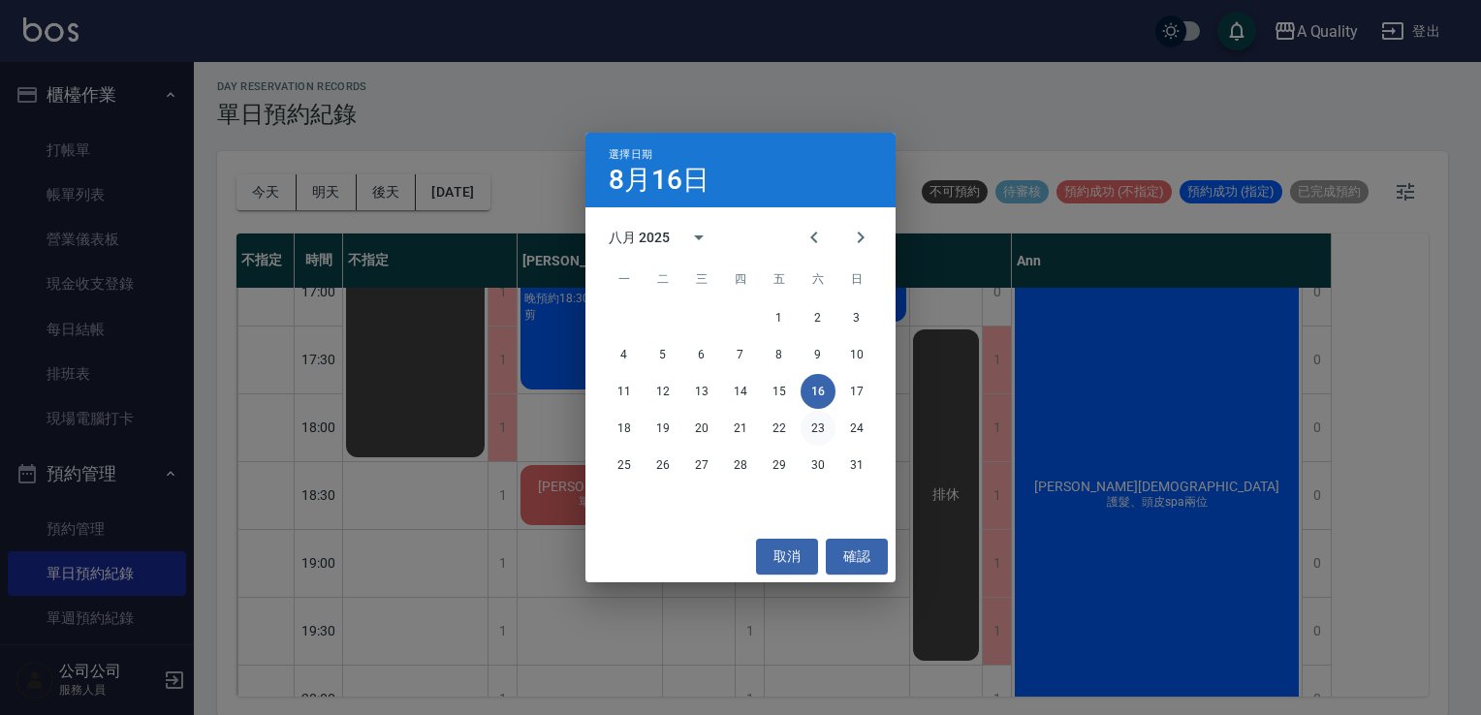
click at [822, 428] on button "23" at bounding box center [818, 428] width 35 height 35
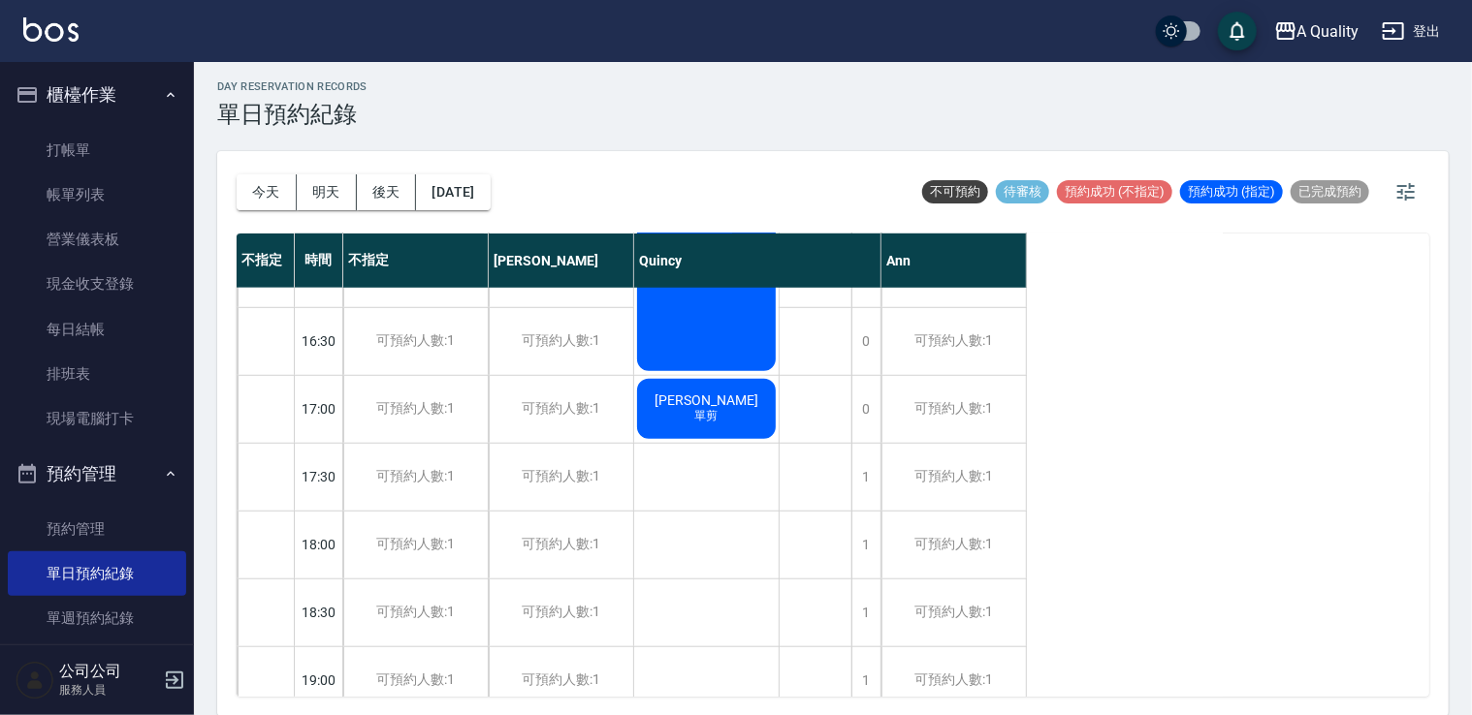
scroll to position [730, 0]
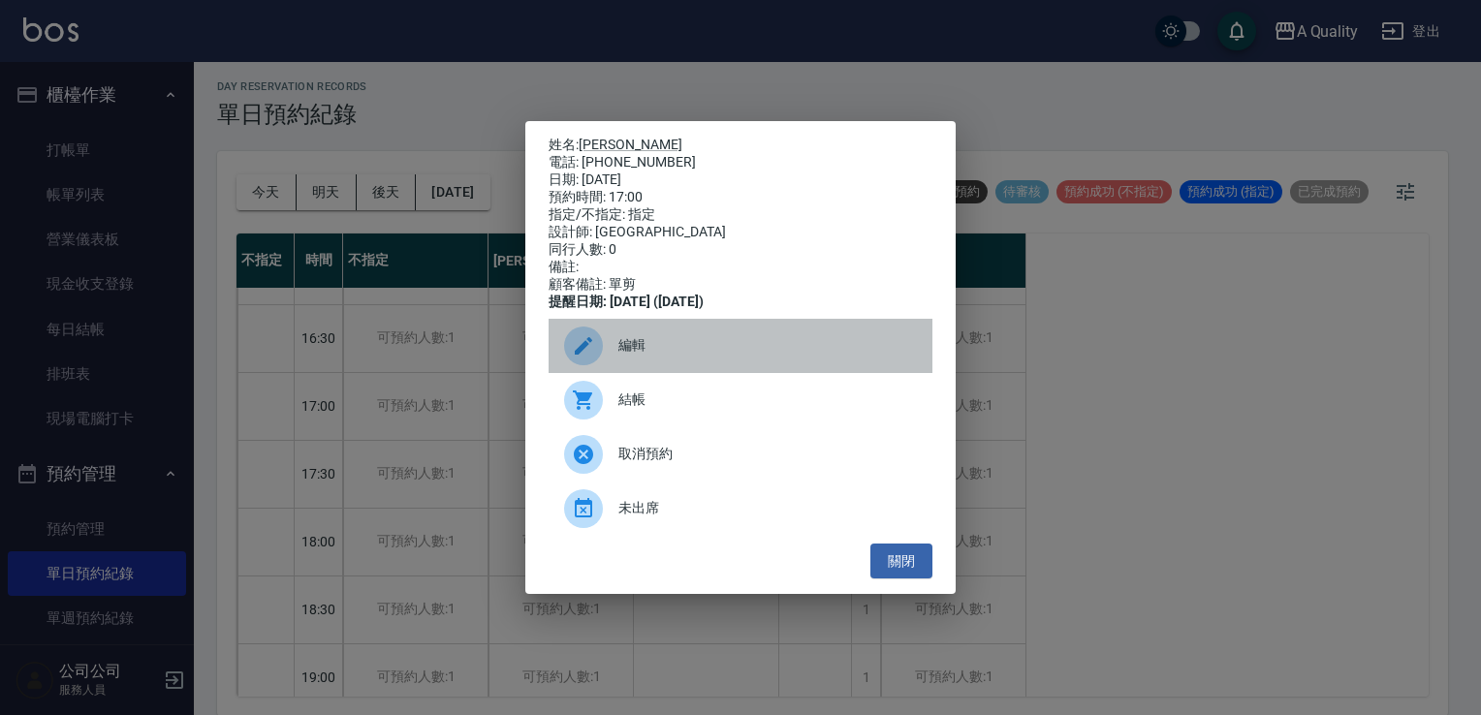
drag, startPoint x: 698, startPoint y: 346, endPoint x: 665, endPoint y: 364, distance: 37.8
click at [698, 347] on span "編輯" at bounding box center [767, 345] width 299 height 20
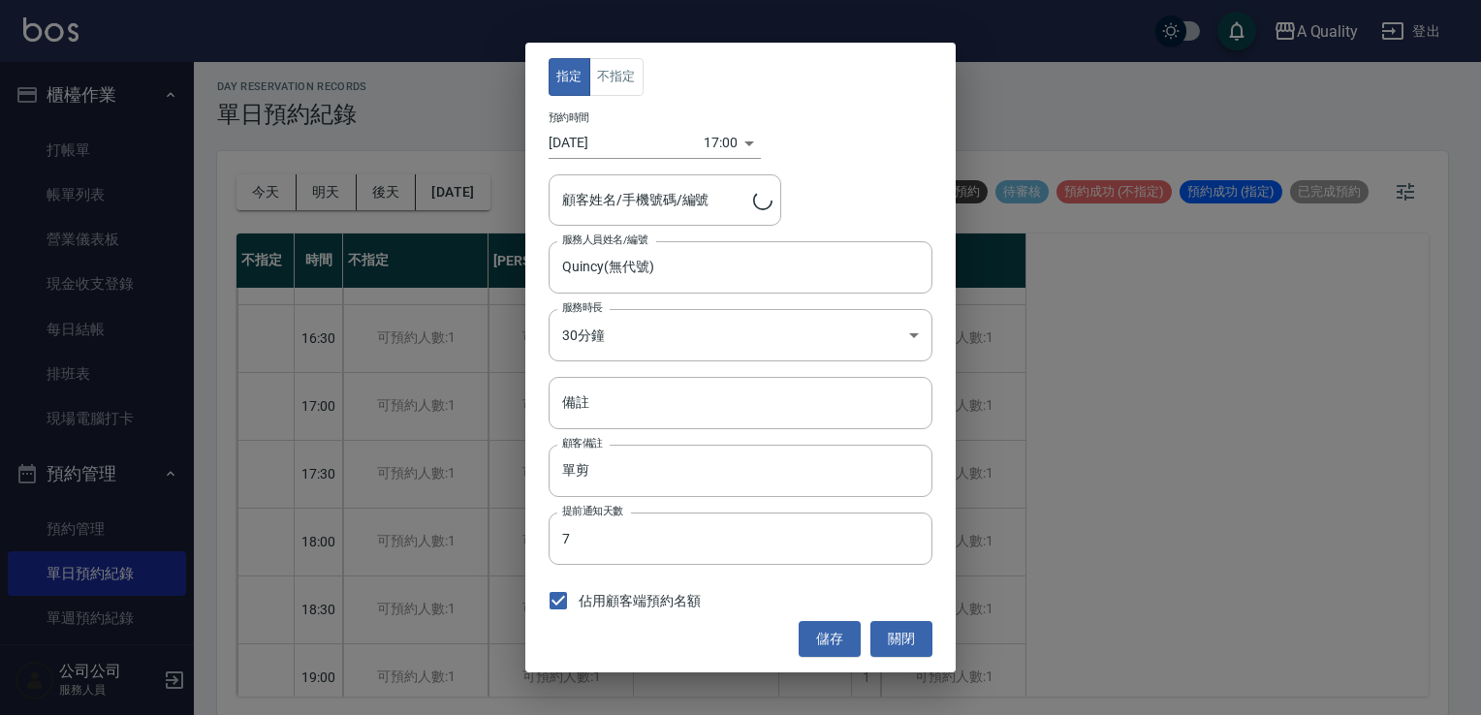
type input "[PERSON_NAME]/0918801053/"
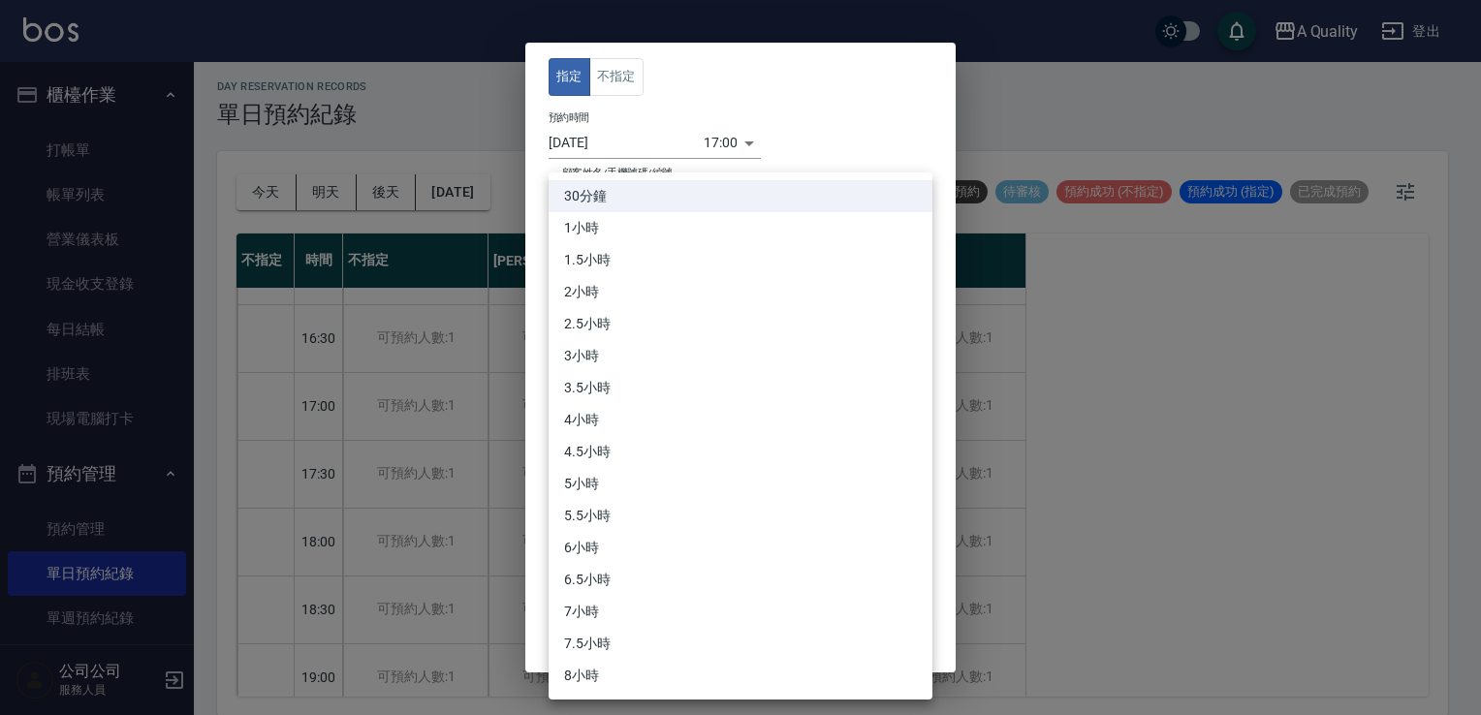
drag, startPoint x: 621, startPoint y: 335, endPoint x: 609, endPoint y: 281, distance: 55.7
click at [617, 335] on body "A Quality 登出 櫃檯作業 打帳單 帳單列表 營業儀表板 現金收支登錄 每日結帳 排班表 現場電腦打卡 預約管理 預約管理 單日預約紀錄 單週預約紀錄…" at bounding box center [740, 355] width 1481 height 721
click at [618, 231] on li "1小時" at bounding box center [741, 228] width 384 height 32
type input "2"
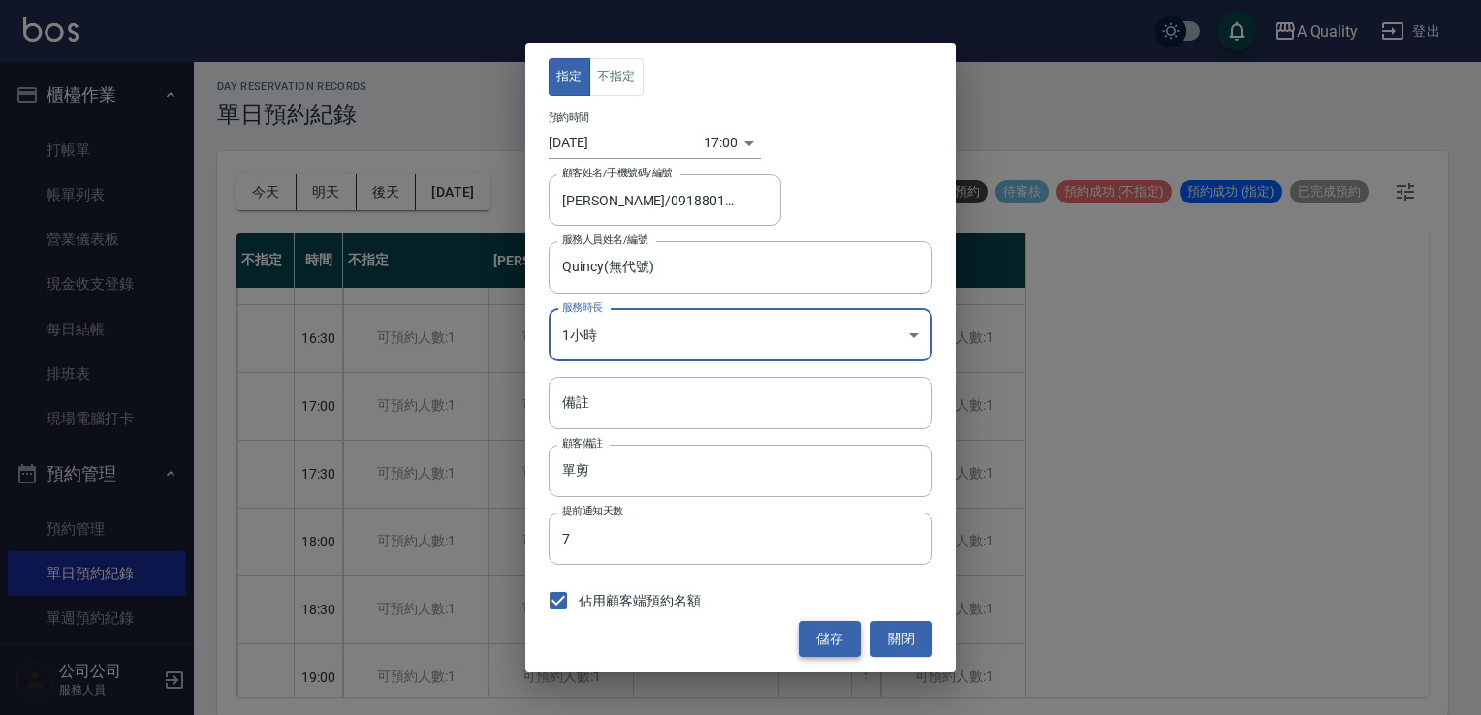
click at [823, 629] on button "儲存" at bounding box center [830, 639] width 62 height 36
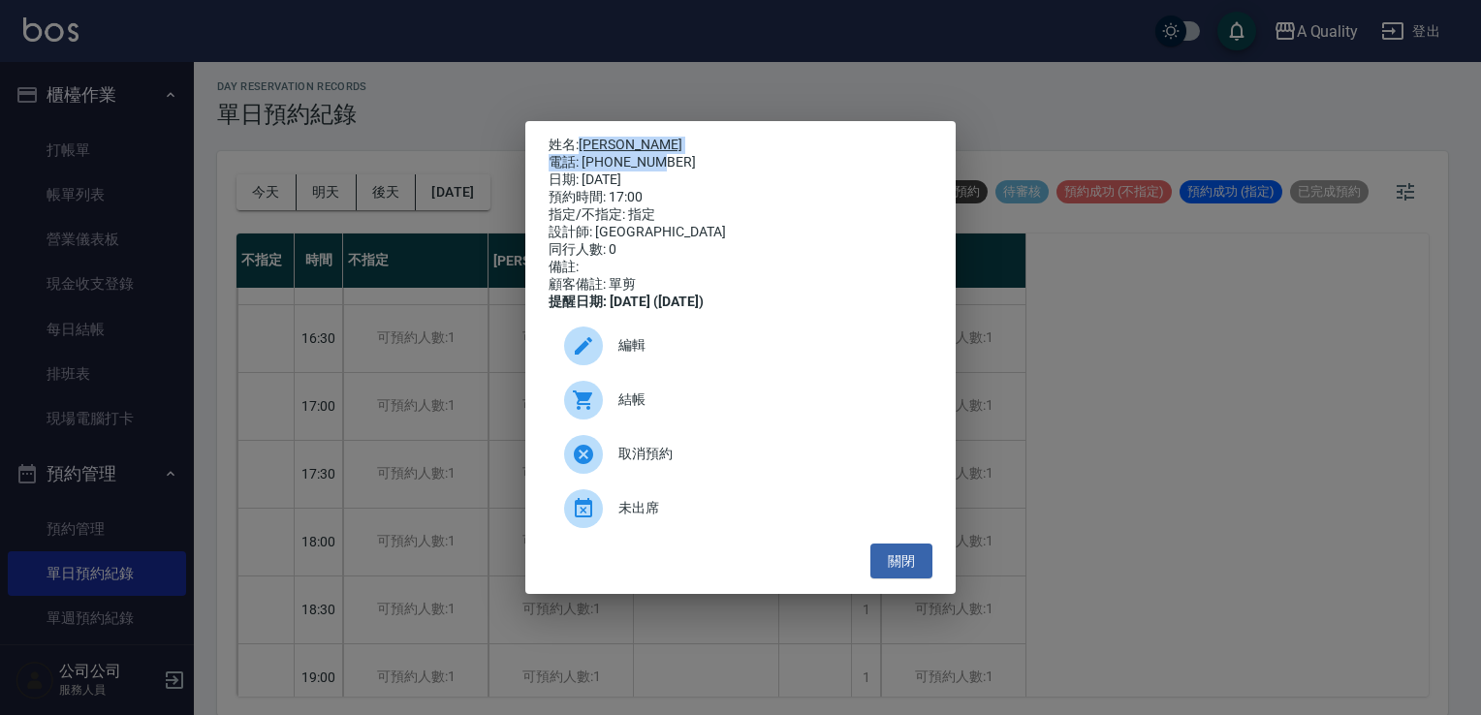
drag, startPoint x: 579, startPoint y: 135, endPoint x: 652, endPoint y: 156, distance: 76.7
click at [661, 153] on div "姓名: [PERSON_NAME] 電話: [PHONE_NUMBER] 日期: [DATE] 預約時間: 17:00 指定/不指定: 指定 設計師: [PE…" at bounding box center [741, 224] width 384 height 174
copy div "[PERSON_NAME] 電話: [PHONE_NUMBER]"
click at [751, 125] on div "姓名: [PERSON_NAME] 電話: [PHONE_NUMBER] 日期: [DATE] 預約時間: 17:00 指定/不指定: 指定 設計師: [PE…" at bounding box center [740, 358] width 430 height 474
click at [616, 138] on link "[PERSON_NAME]" at bounding box center [631, 145] width 104 height 16
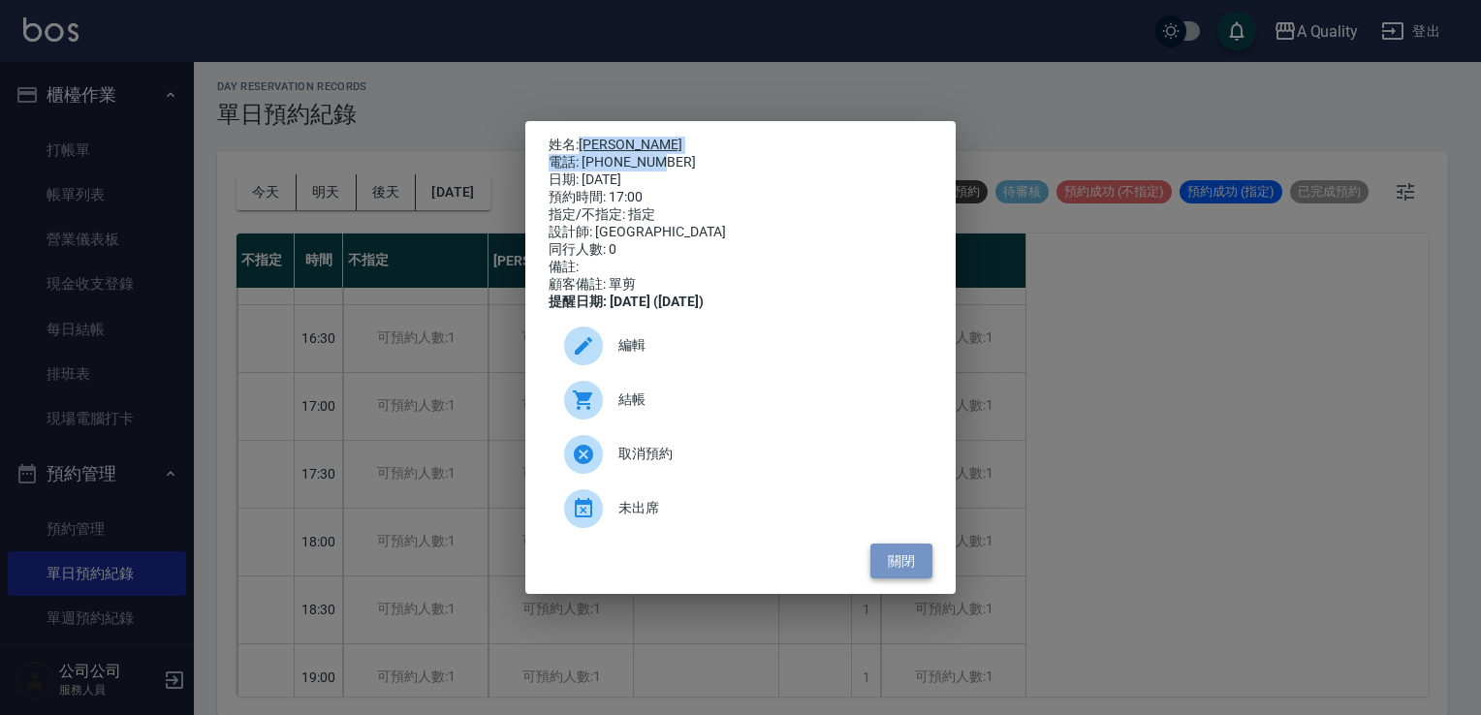
click at [894, 569] on button "關閉" at bounding box center [902, 562] width 62 height 36
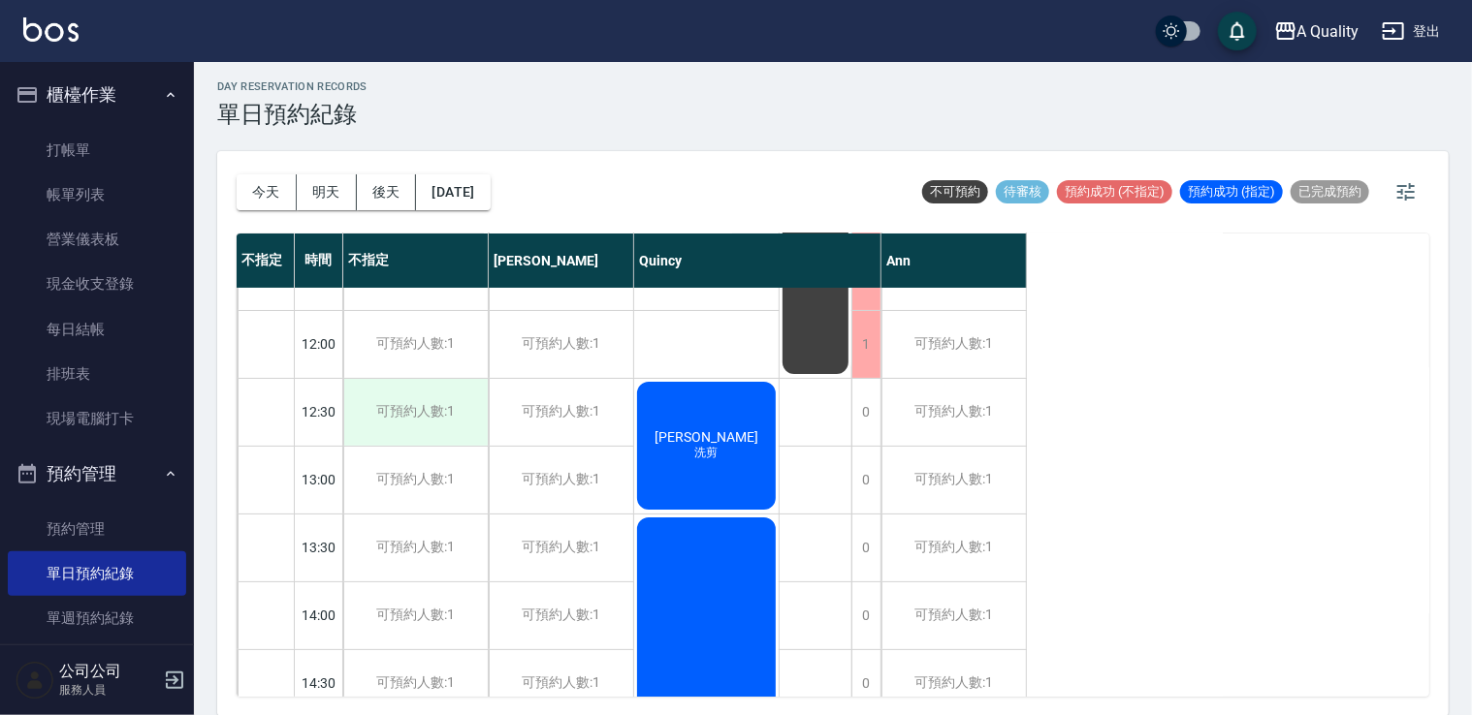
scroll to position [0, 0]
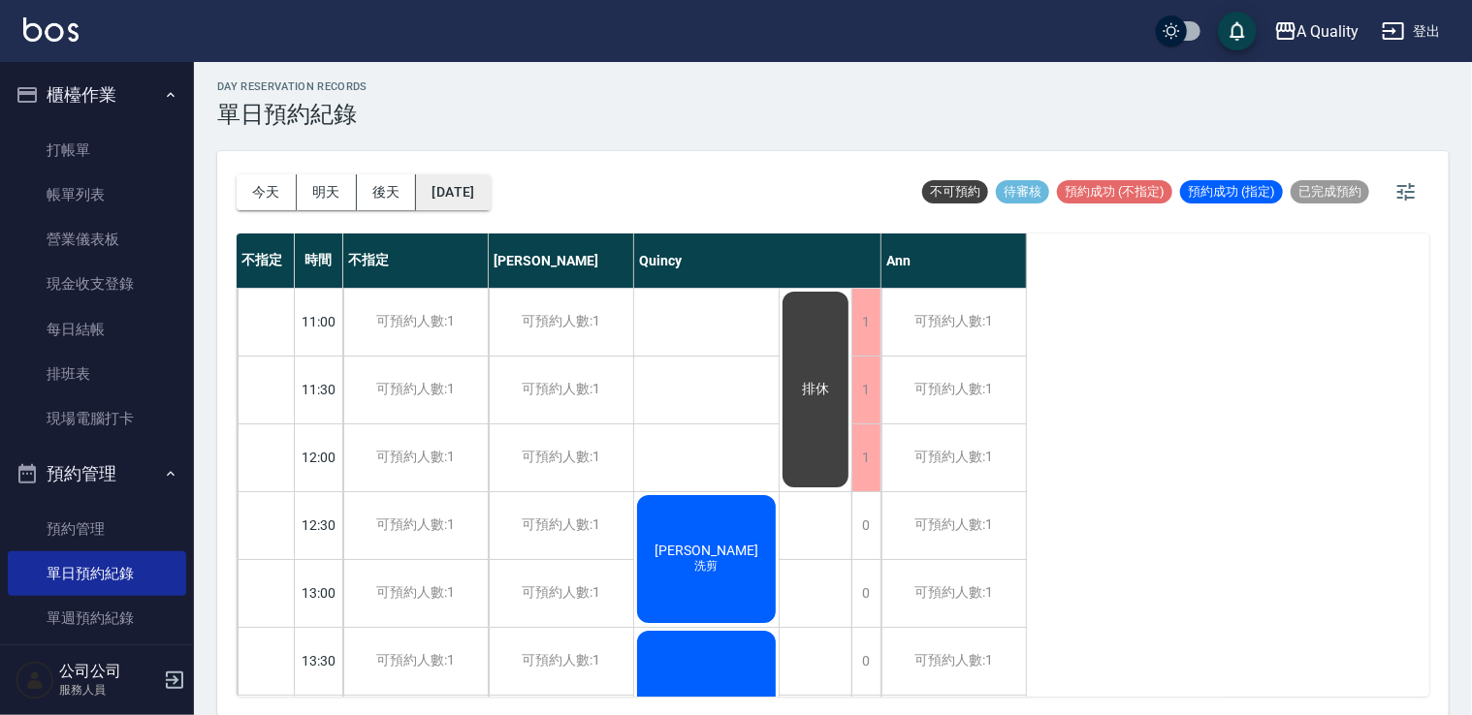
click at [486, 192] on button "[DATE]" at bounding box center [453, 192] width 74 height 36
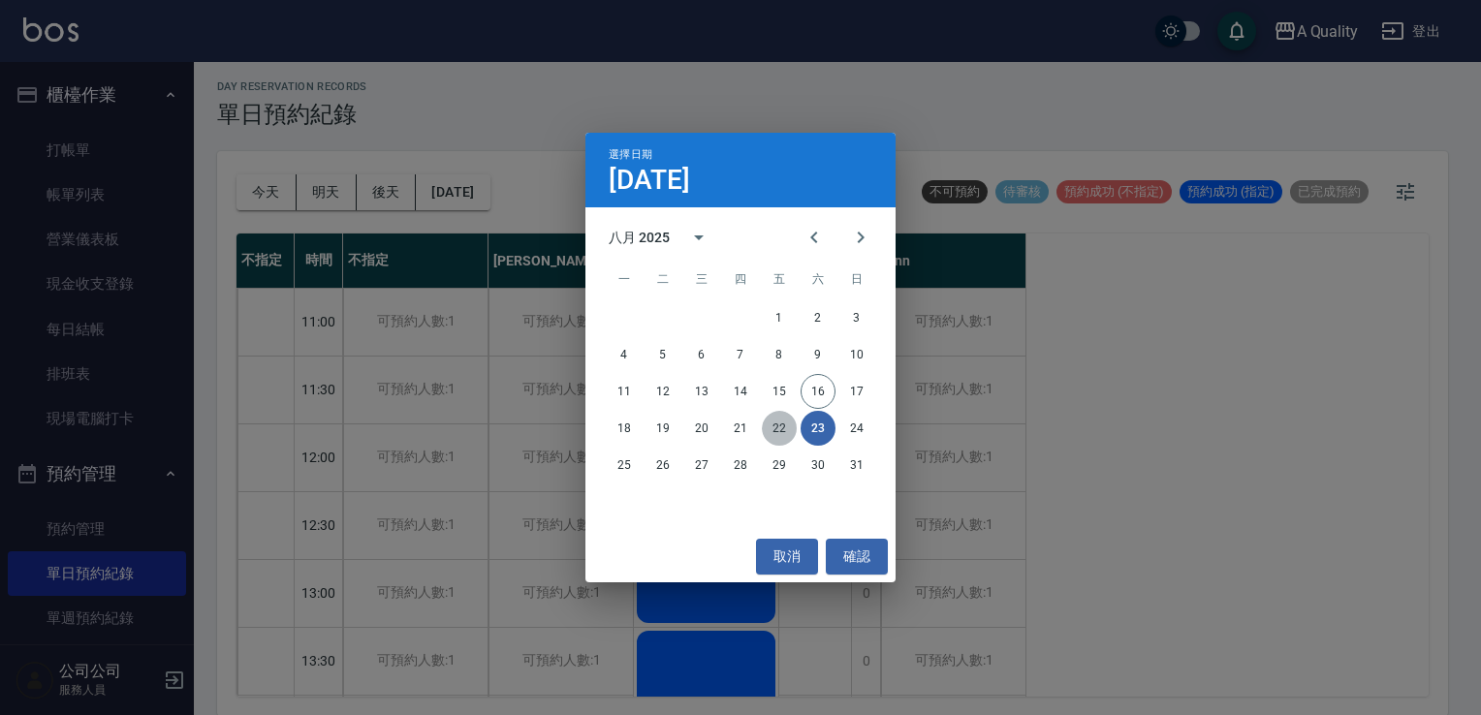
click at [779, 433] on button "22" at bounding box center [779, 428] width 35 height 35
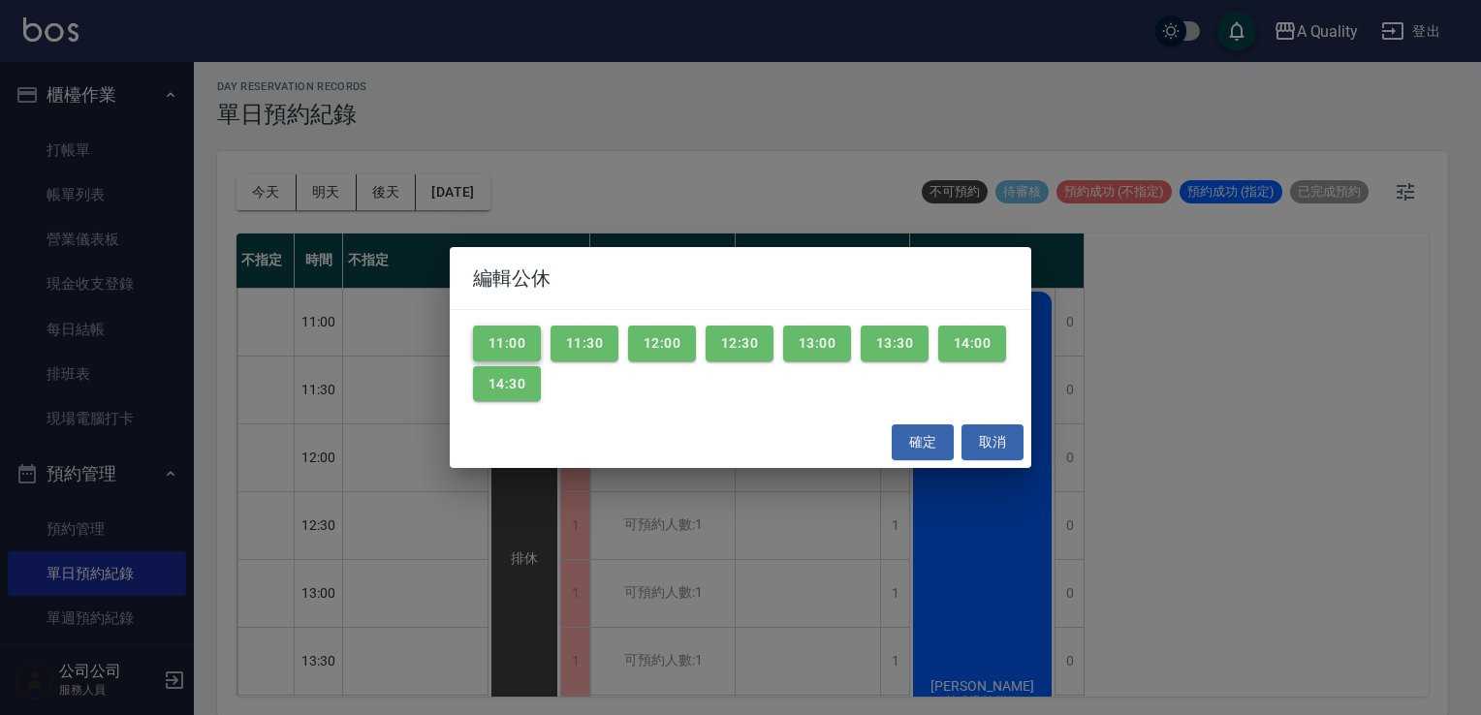
click at [479, 333] on button "11:00" at bounding box center [507, 344] width 68 height 36
drag, startPoint x: 492, startPoint y: 358, endPoint x: 492, endPoint y: 378, distance: 20.4
click at [492, 365] on div "11:00 11:30 12:00 12:30 13:00 13:30 14:00 14:30" at bounding box center [741, 363] width 582 height 107
click at [496, 379] on button "14:30" at bounding box center [507, 384] width 68 height 36
drag, startPoint x: 575, startPoint y: 342, endPoint x: 678, endPoint y: 342, distance: 102.8
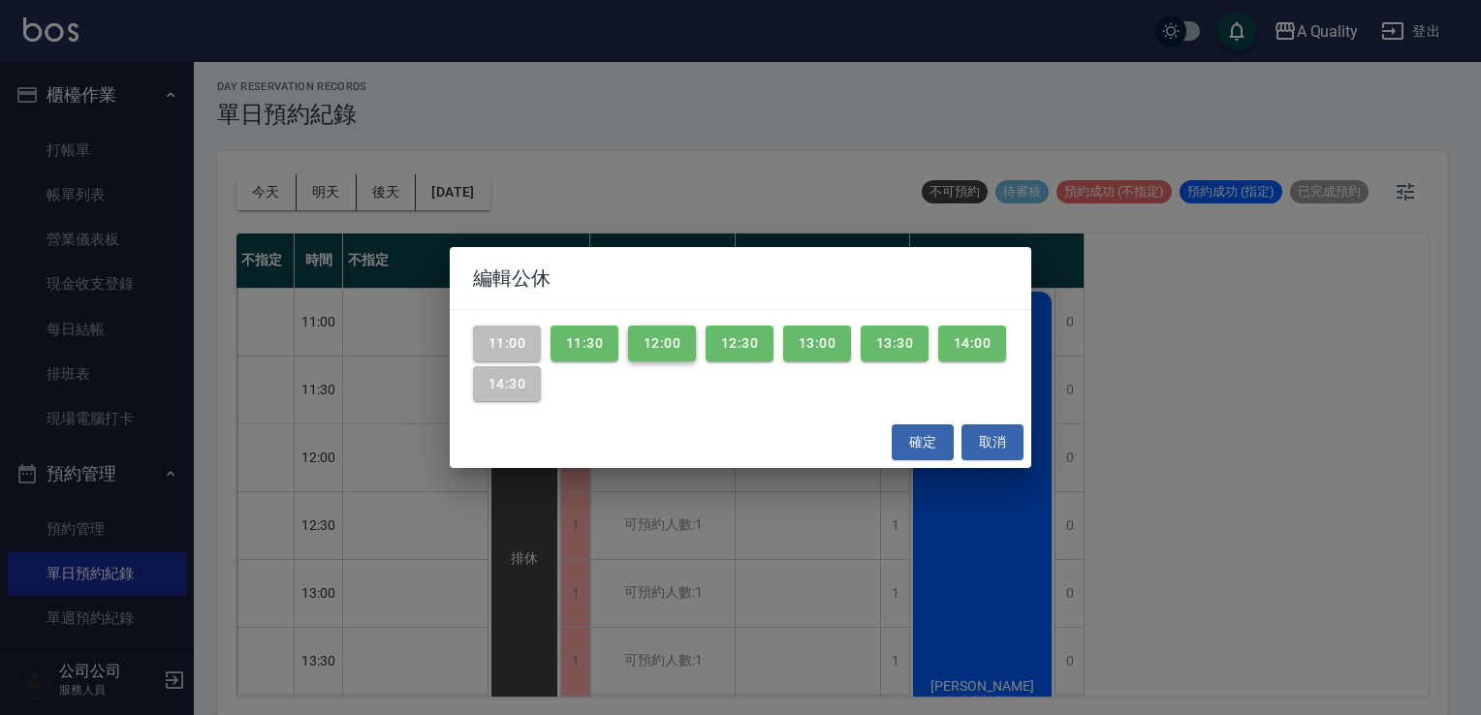
click at [584, 342] on button "11:30" at bounding box center [585, 344] width 68 height 36
drag, startPoint x: 659, startPoint y: 339, endPoint x: 731, endPoint y: 343, distance: 71.8
click at [666, 341] on button "12:00" at bounding box center [662, 344] width 68 height 36
drag, startPoint x: 750, startPoint y: 335, endPoint x: 846, endPoint y: 336, distance: 96.0
click at [754, 335] on button "12:30" at bounding box center [740, 344] width 68 height 36
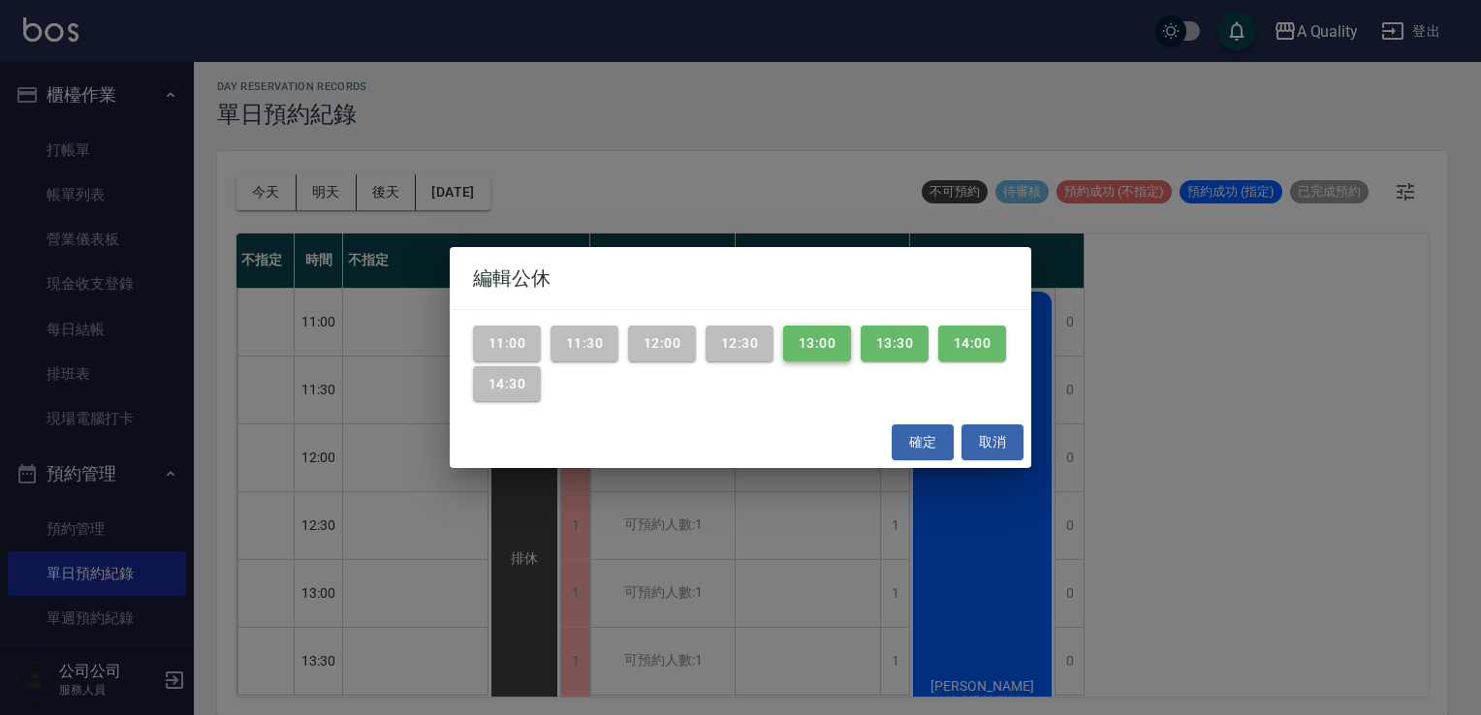
click at [846, 336] on button "13:00" at bounding box center [817, 344] width 68 height 36
click at [899, 343] on button "13:30" at bounding box center [895, 344] width 68 height 36
drag, startPoint x: 975, startPoint y: 347, endPoint x: 958, endPoint y: 405, distance: 60.7
click at [975, 349] on button "14:00" at bounding box center [972, 344] width 68 height 36
click at [938, 447] on button "確定" at bounding box center [923, 443] width 62 height 36
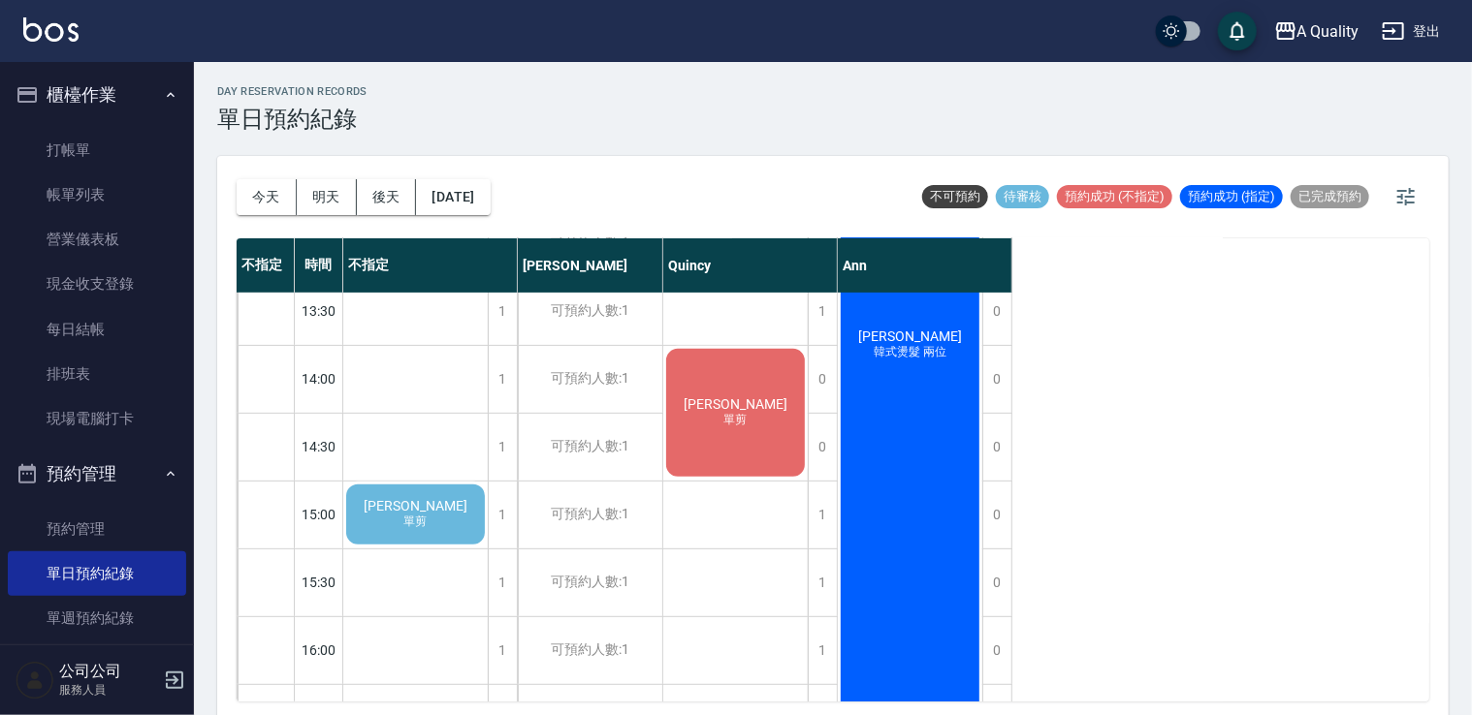
scroll to position [388, 0]
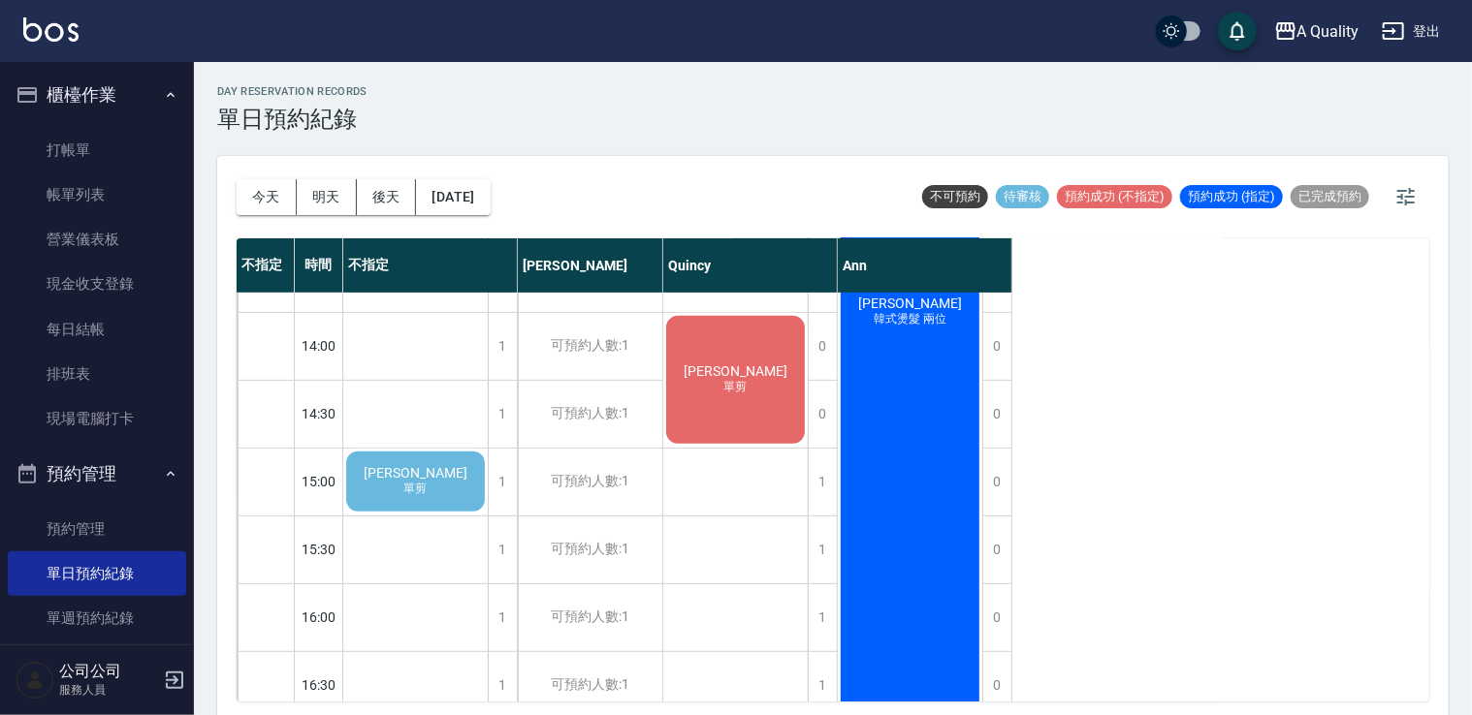
click at [420, 497] on span "單剪" at bounding box center [416, 497] width 8 height 0
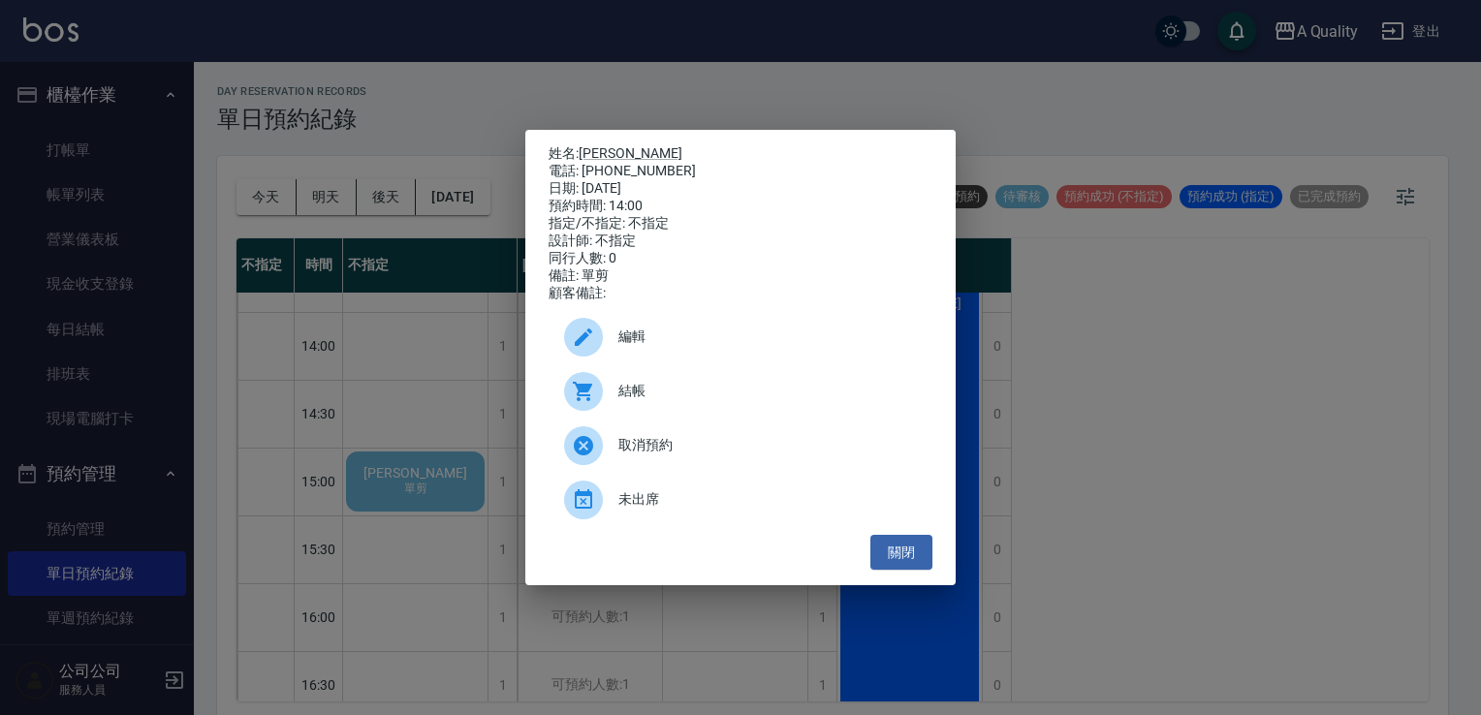
click at [644, 345] on span "編輯" at bounding box center [767, 337] width 299 height 20
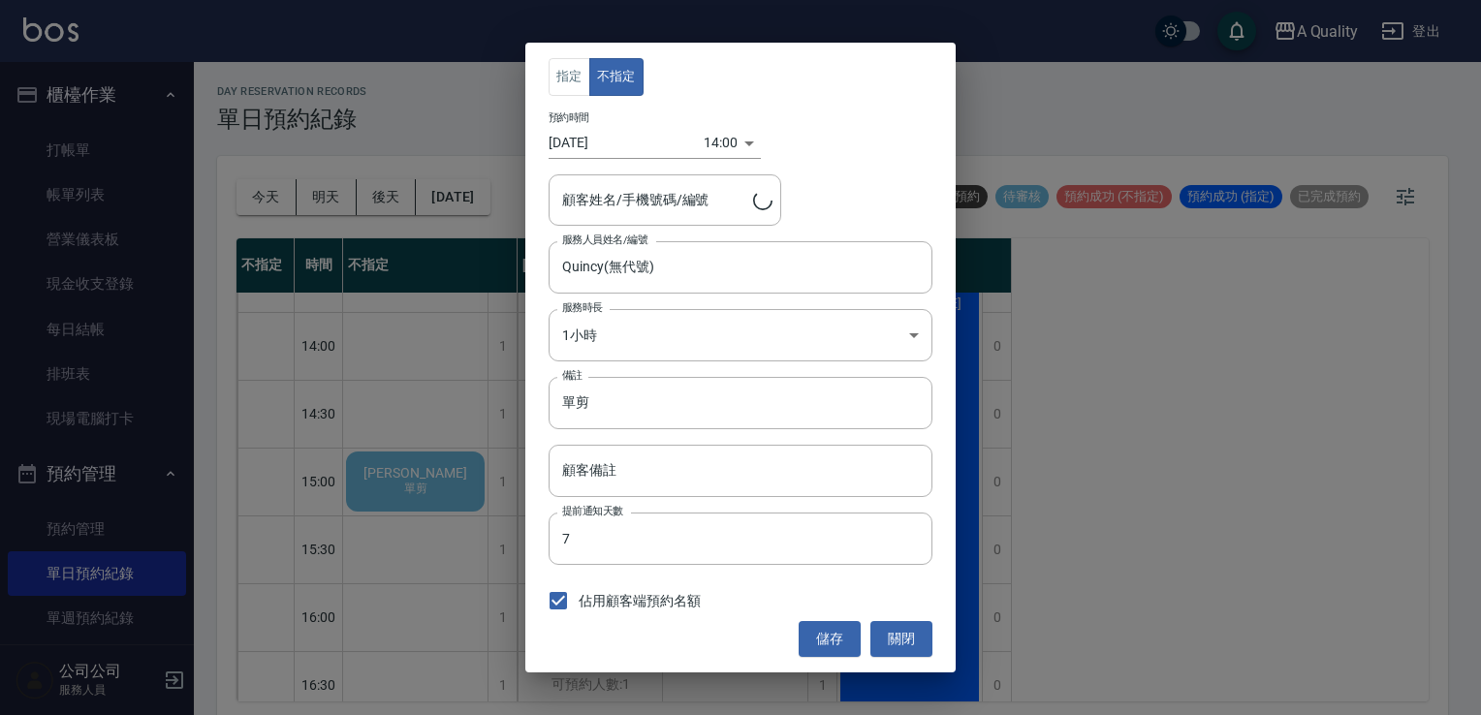
type input "[PERSON_NAME]/0930233456"
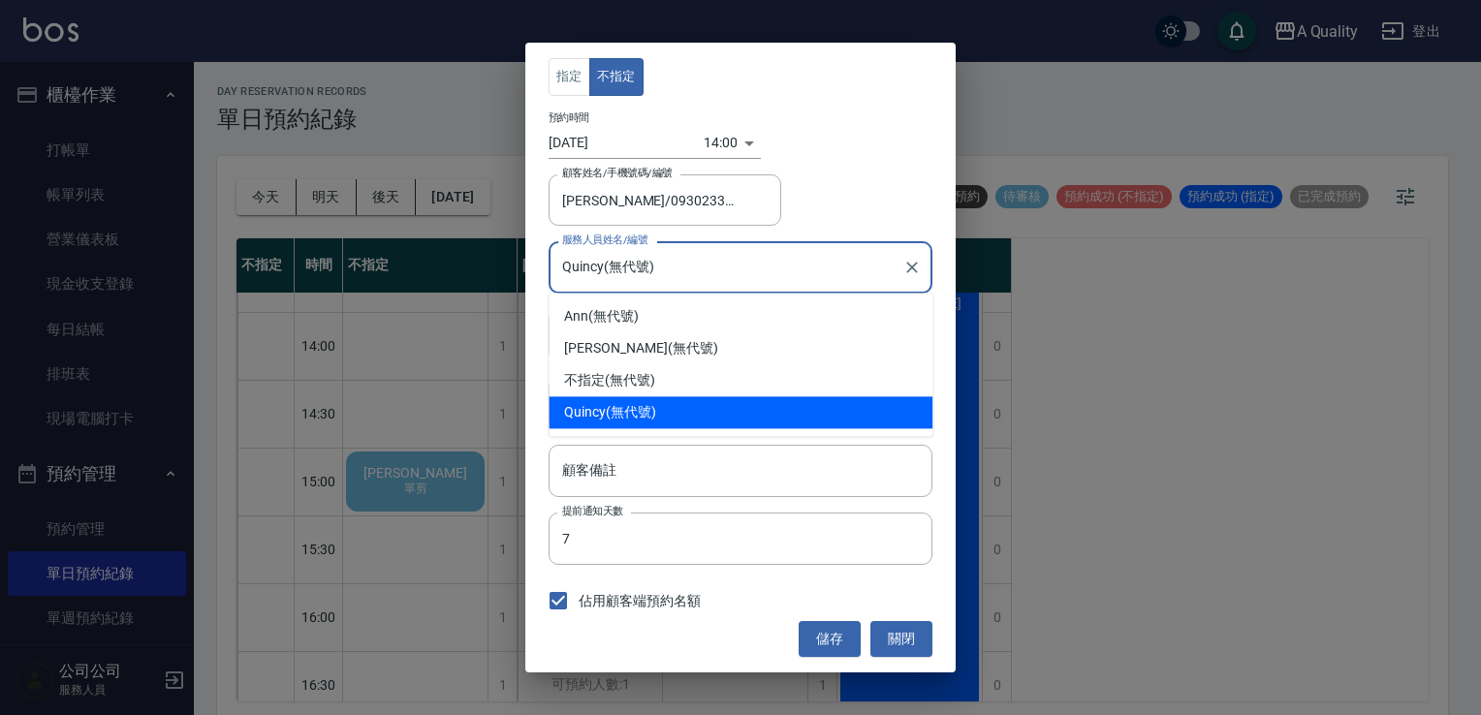
click at [628, 273] on input "Quincy(無代號)" at bounding box center [725, 267] width 337 height 34
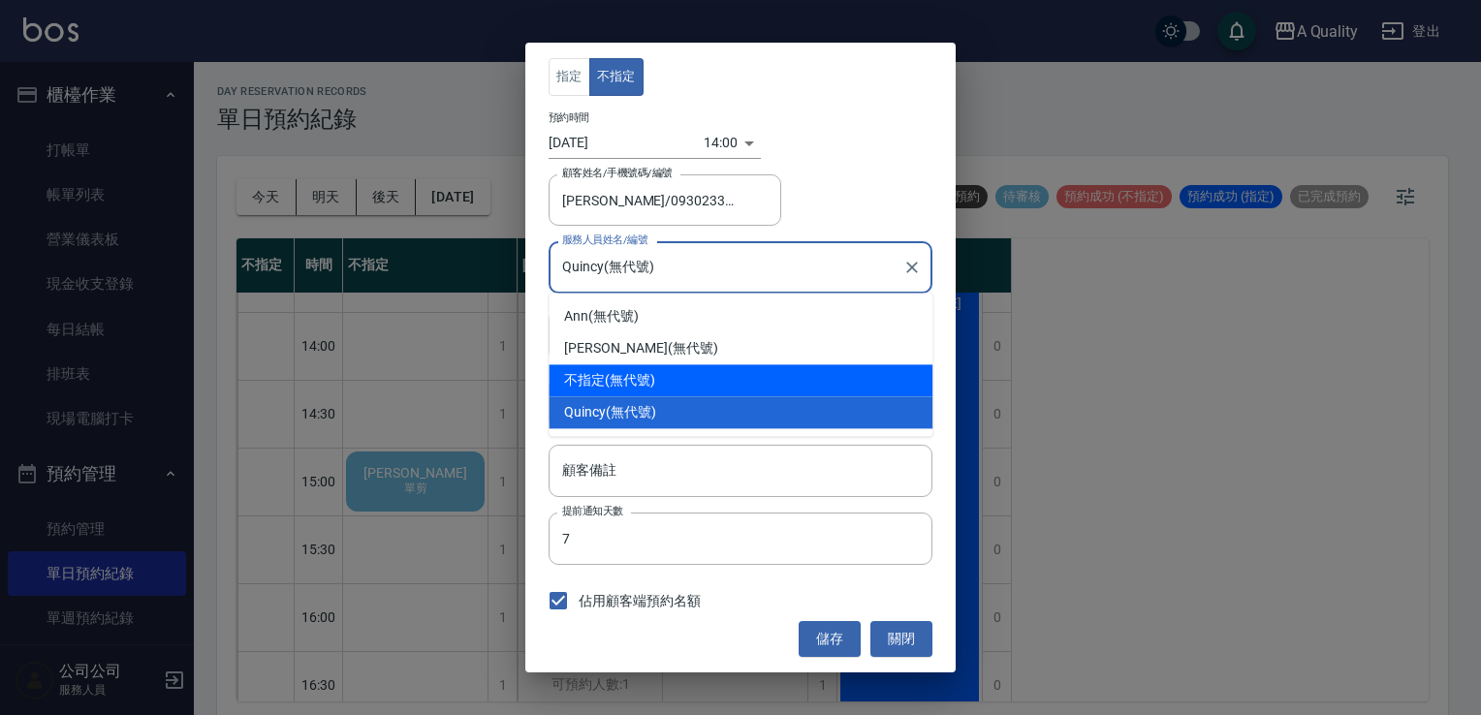
drag, startPoint x: 597, startPoint y: 374, endPoint x: 624, endPoint y: 378, distance: 27.4
click at [597, 375] on span "不指定" at bounding box center [584, 380] width 41 height 20
type input "不指定(無代號)"
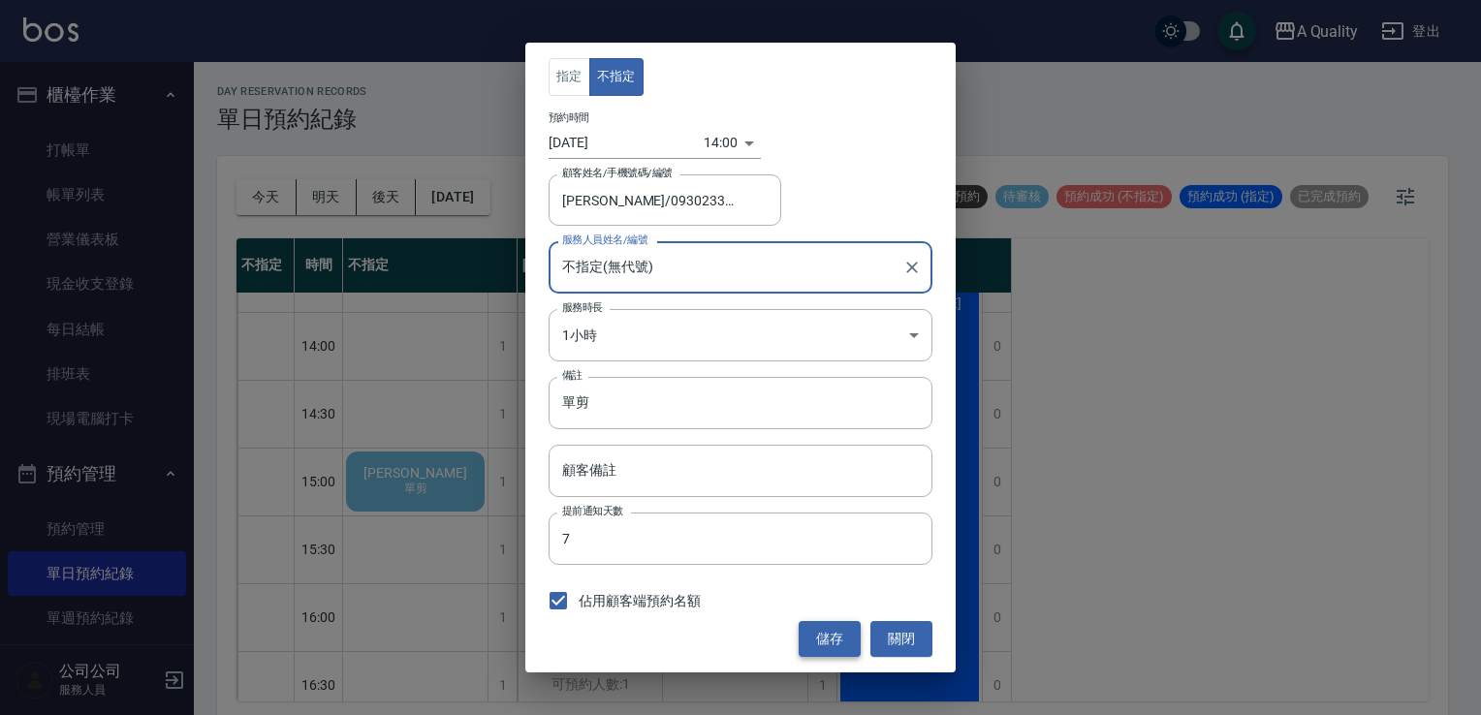
drag, startPoint x: 833, startPoint y: 634, endPoint x: 842, endPoint y: 632, distance: 9.9
click at [833, 636] on button "儲存" at bounding box center [830, 639] width 62 height 36
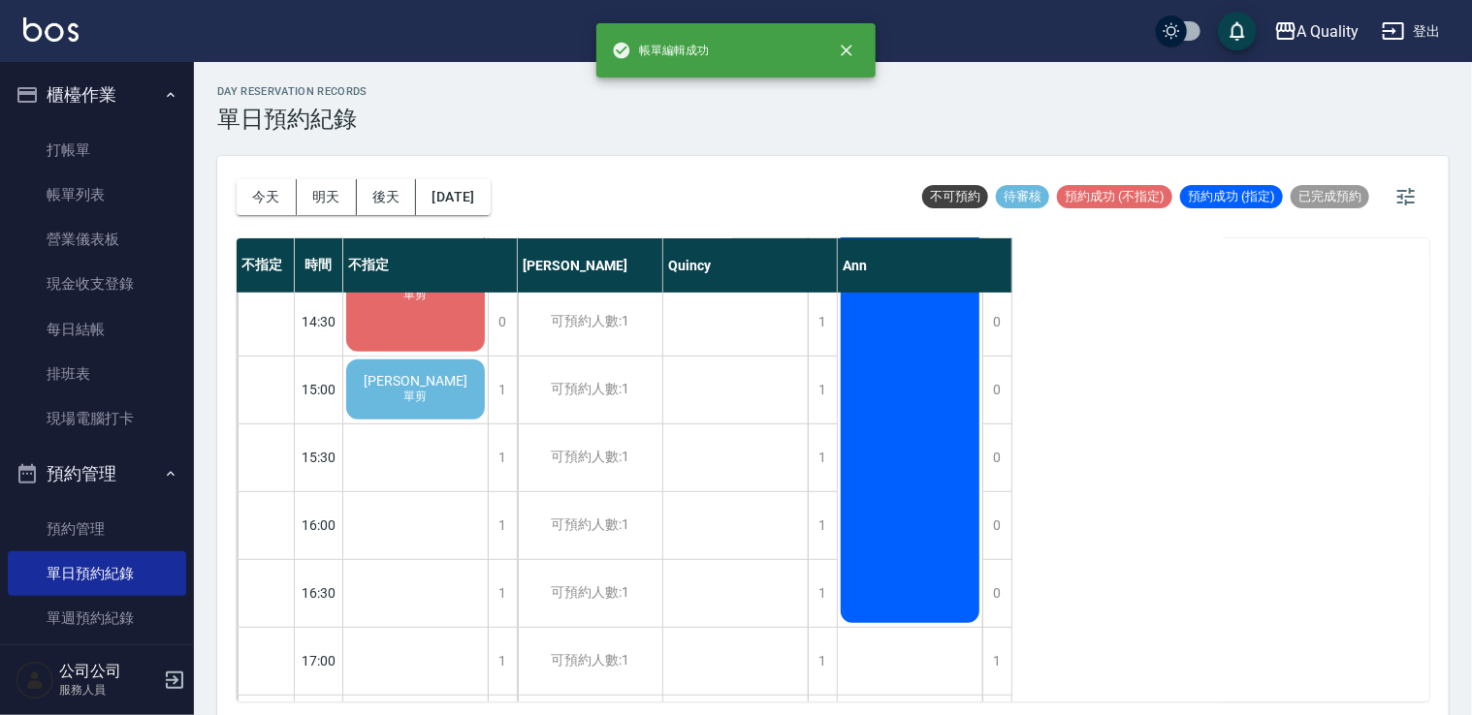
scroll to position [485, 0]
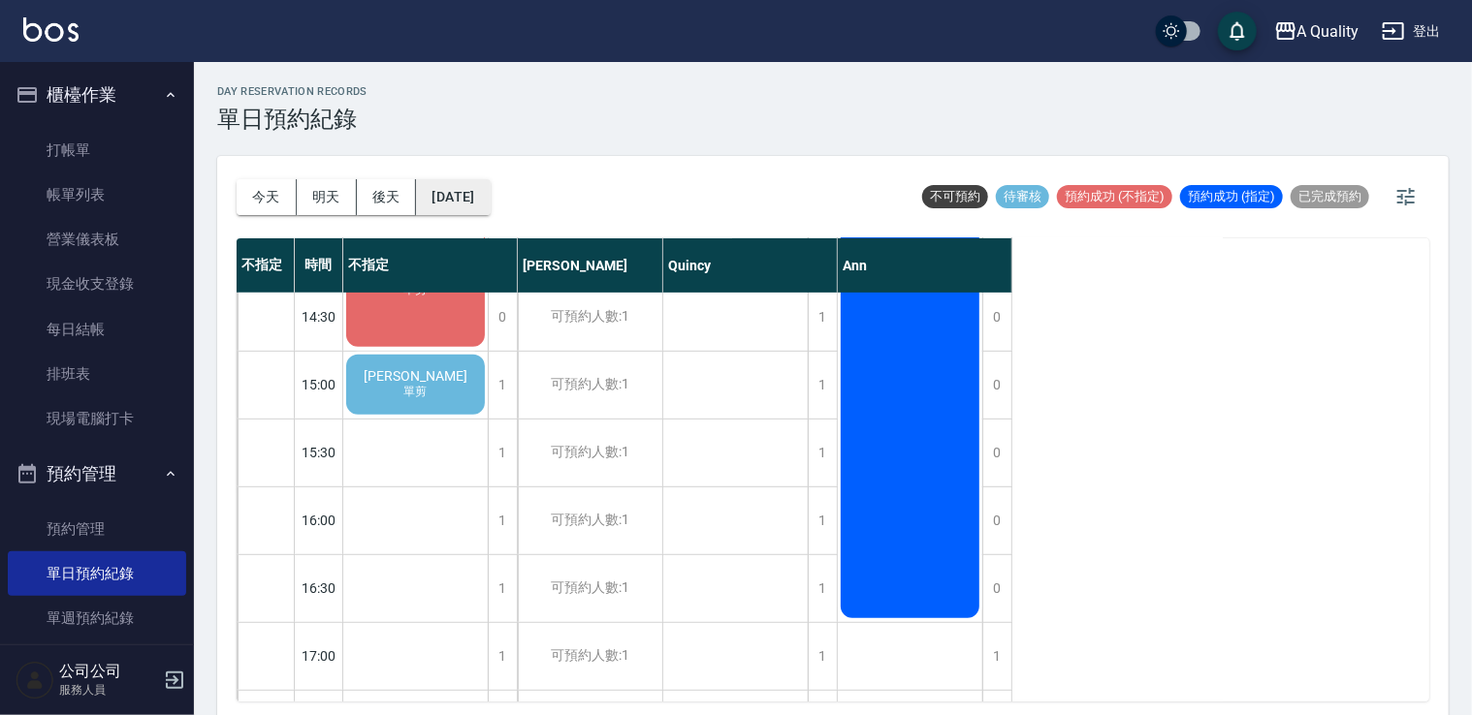
click at [490, 212] on button "[DATE]" at bounding box center [453, 197] width 74 height 36
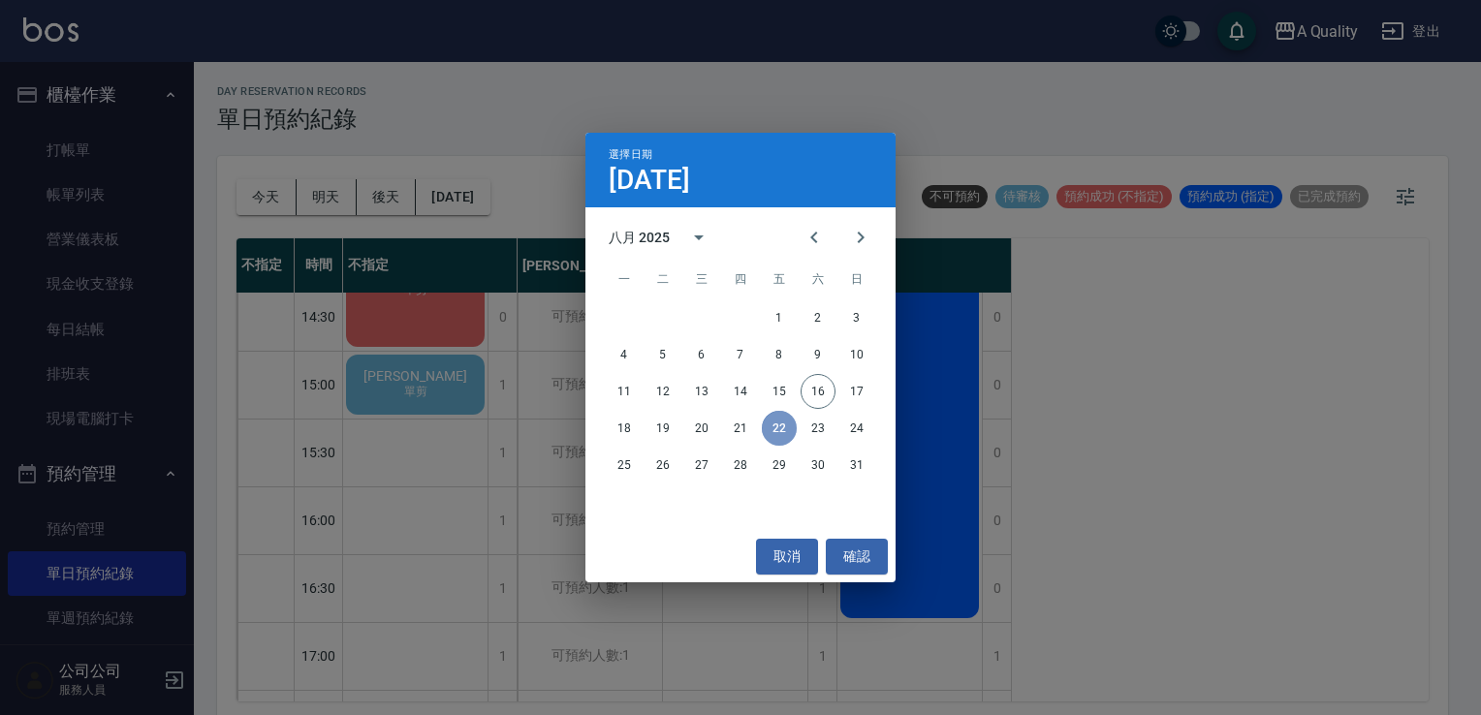
click at [776, 428] on button "22" at bounding box center [779, 428] width 35 height 35
click at [785, 550] on button "取消" at bounding box center [787, 557] width 62 height 36
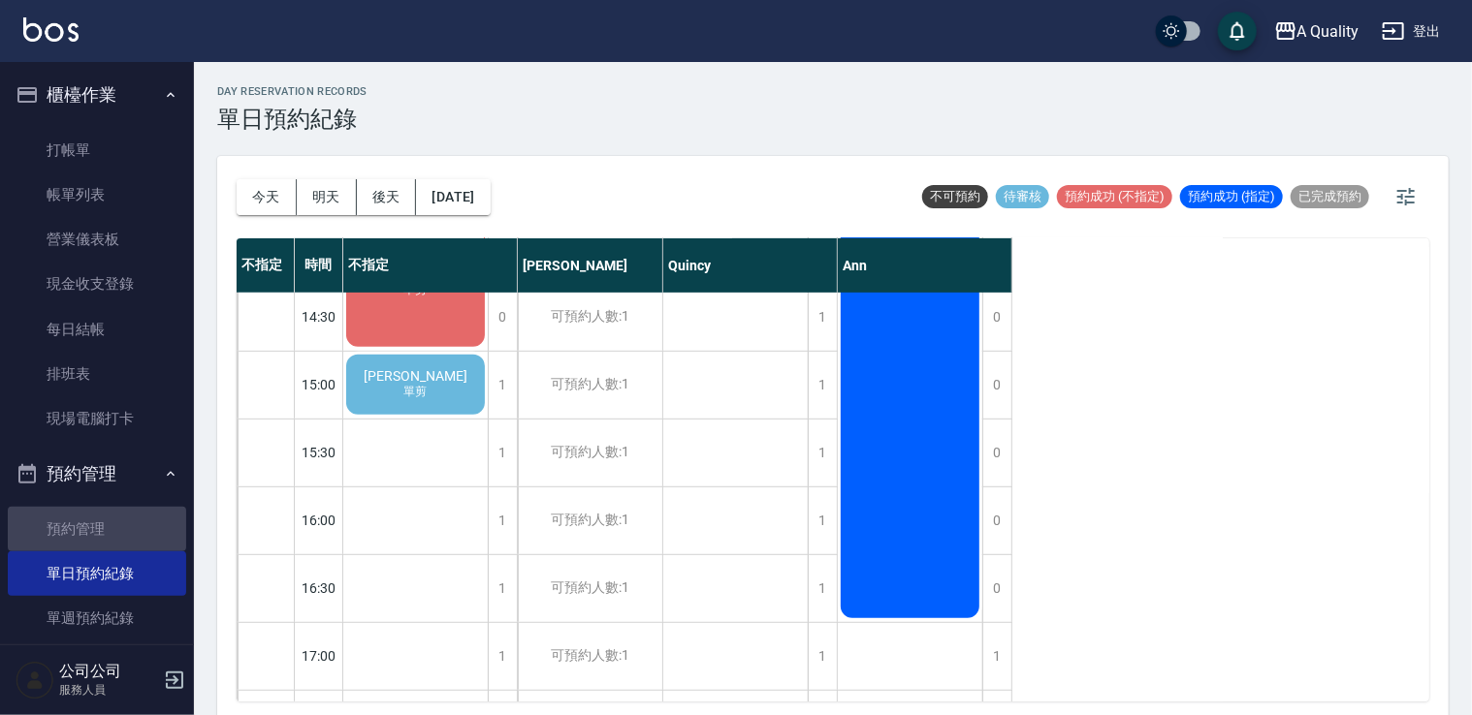
drag, startPoint x: 127, startPoint y: 510, endPoint x: 155, endPoint y: 485, distance: 37.8
click at [127, 508] on link "預約管理" at bounding box center [97, 529] width 178 height 45
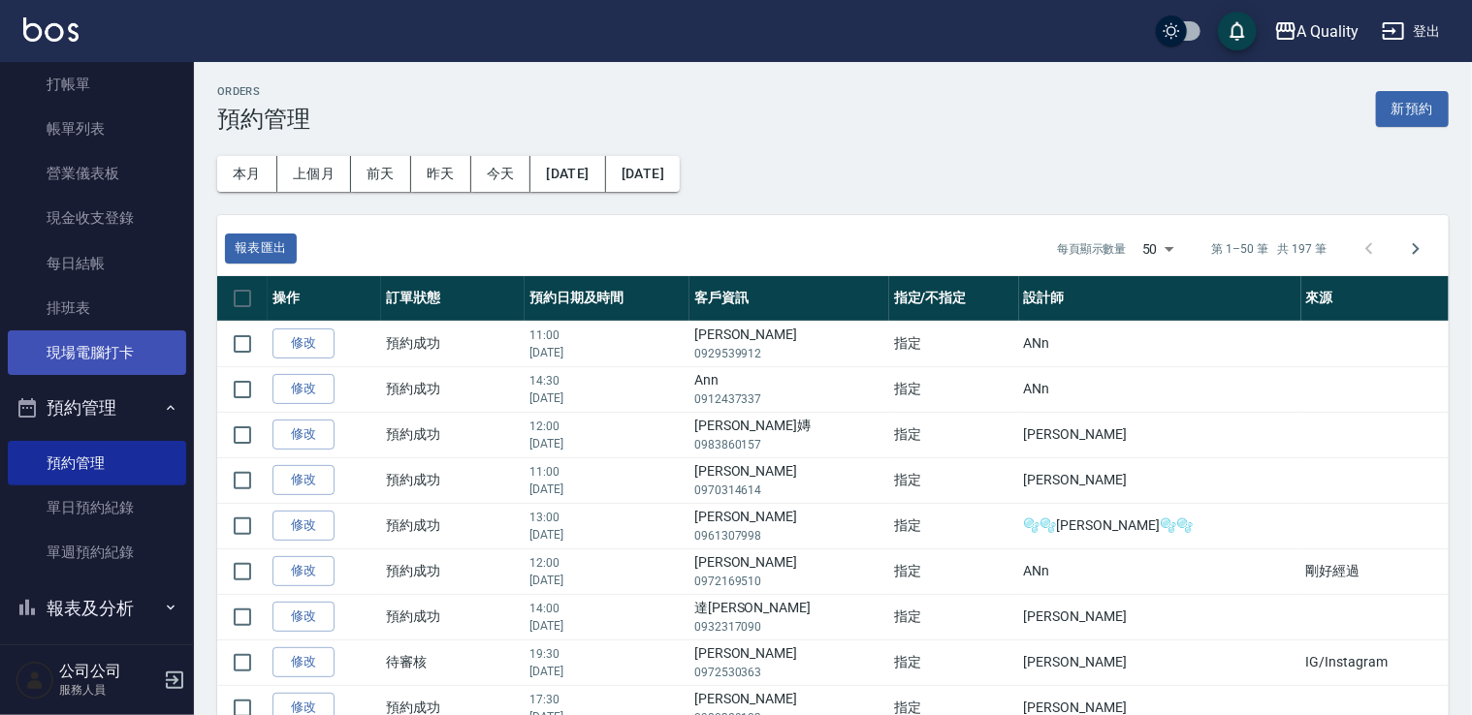
scroll to position [127, 0]
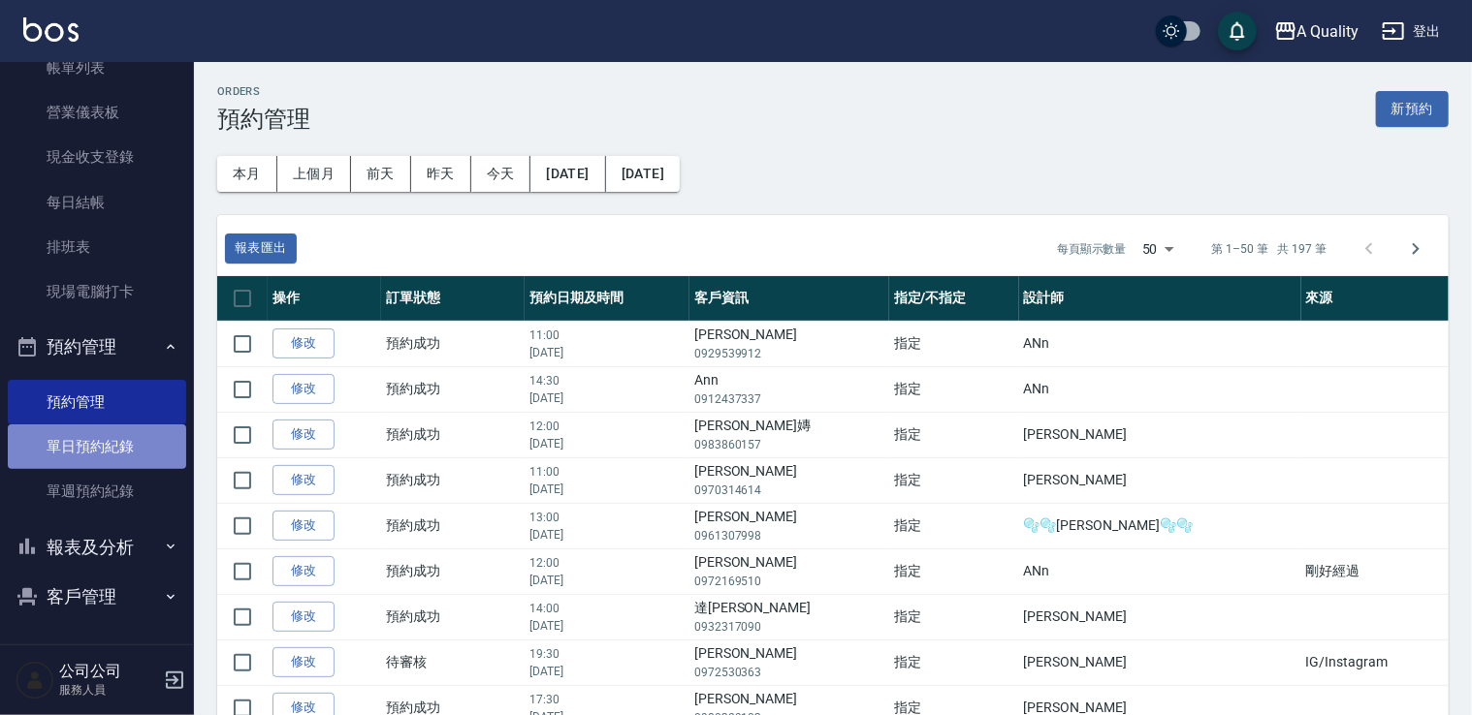
click at [111, 448] on link "單日預約紀錄" at bounding box center [97, 447] width 178 height 45
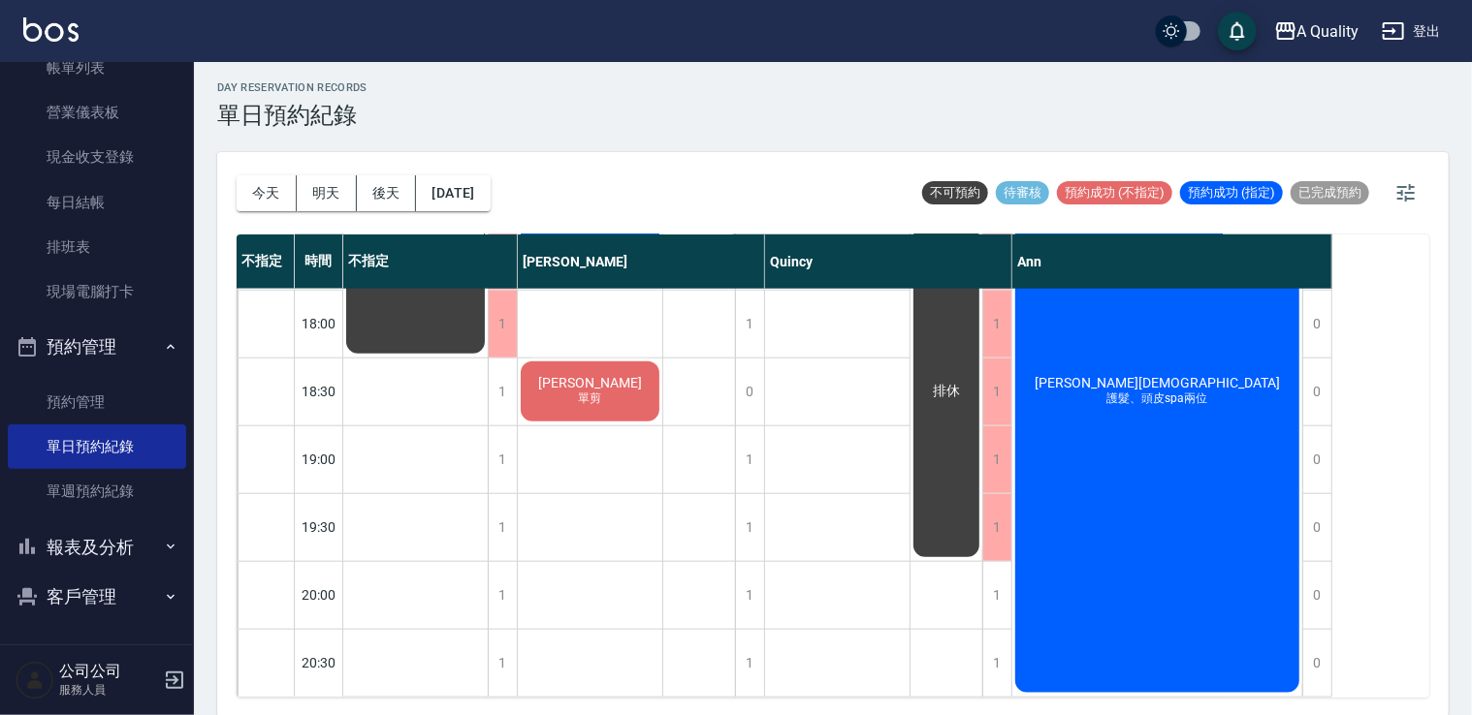
scroll to position [5, 0]
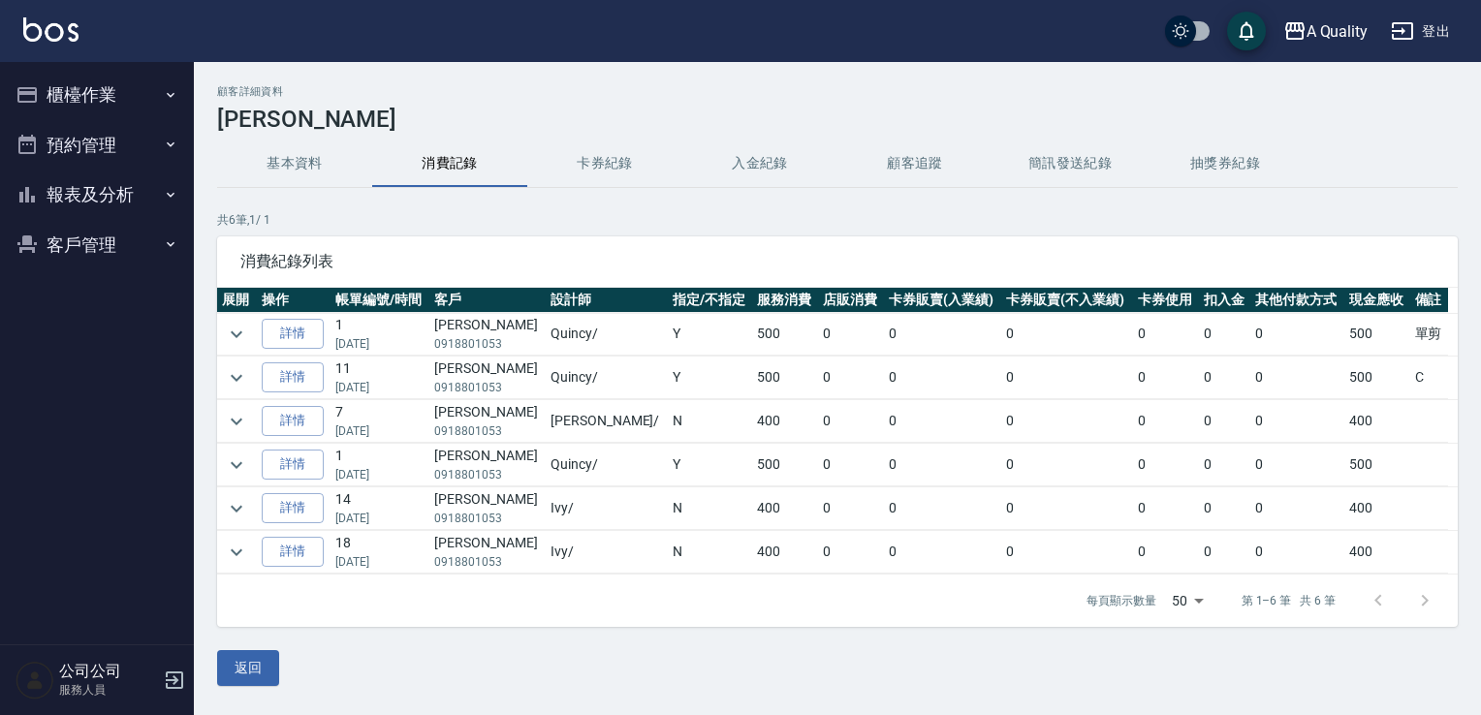
click at [134, 122] on button "預約管理" at bounding box center [97, 145] width 178 height 50
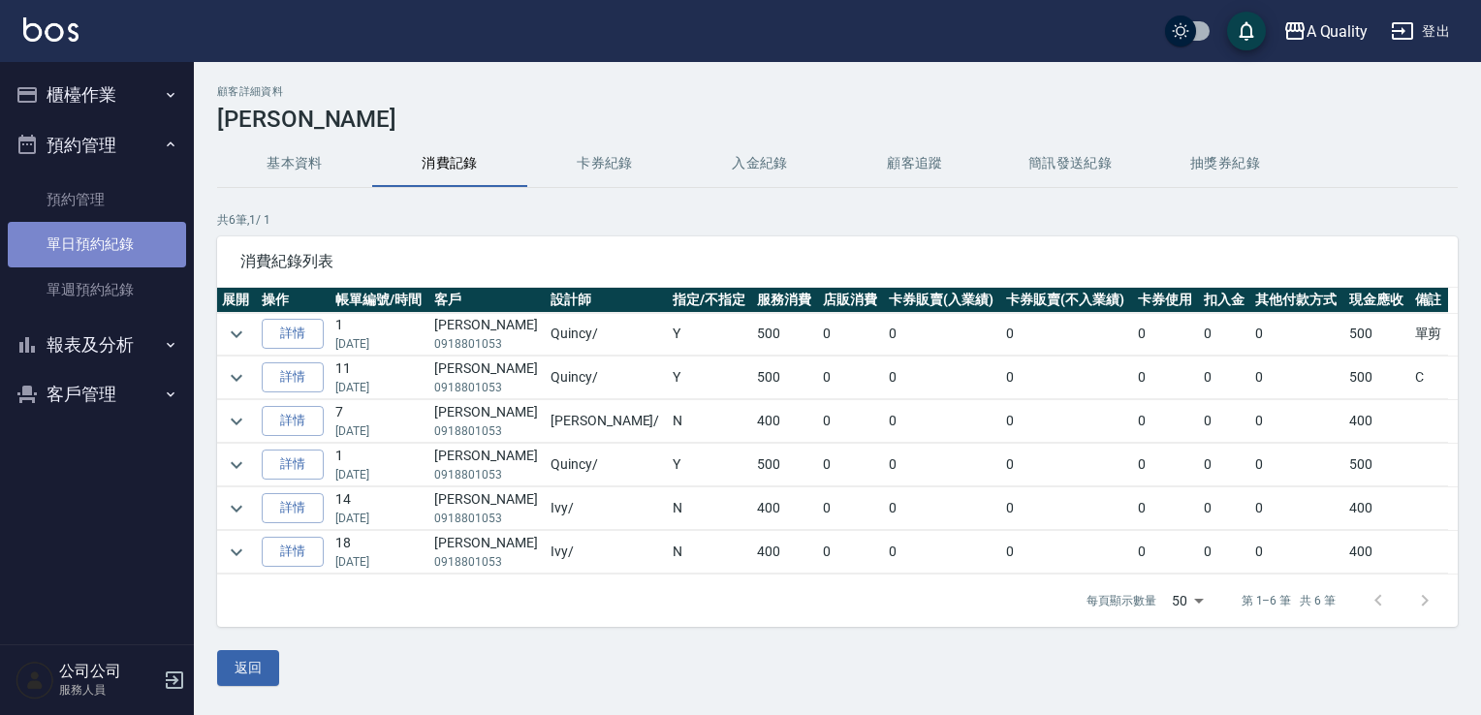
click at [126, 245] on link "單日預約紀錄" at bounding box center [97, 244] width 178 height 45
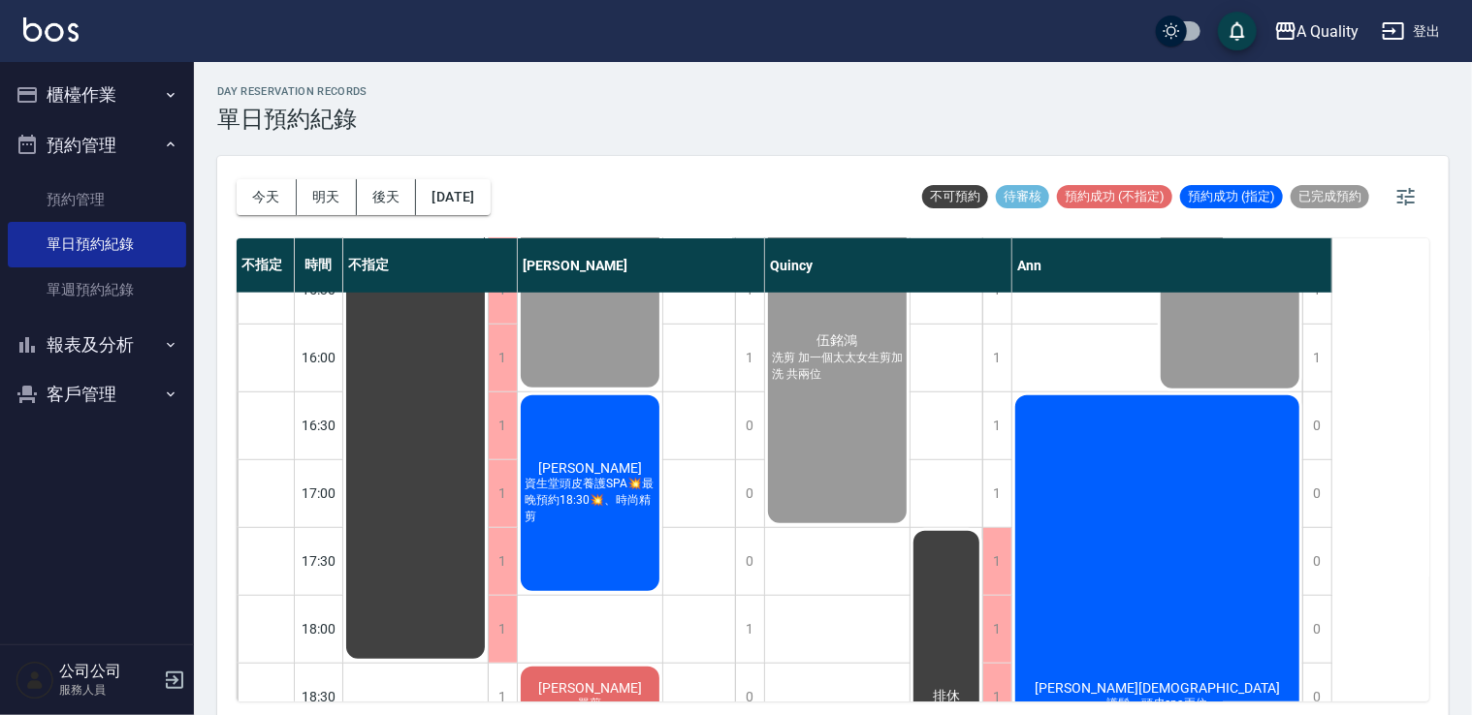
scroll to position [679, 0]
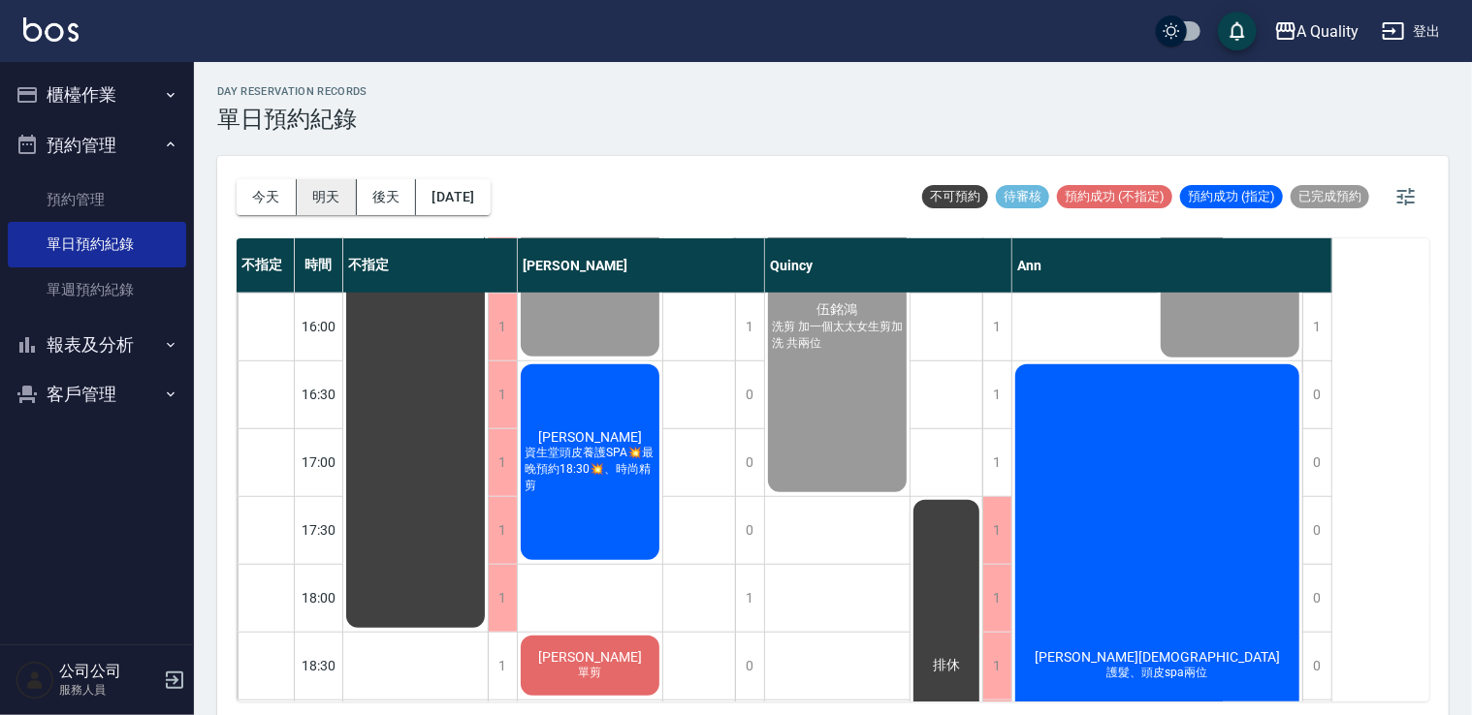
click at [351, 206] on button "明天" at bounding box center [327, 197] width 60 height 36
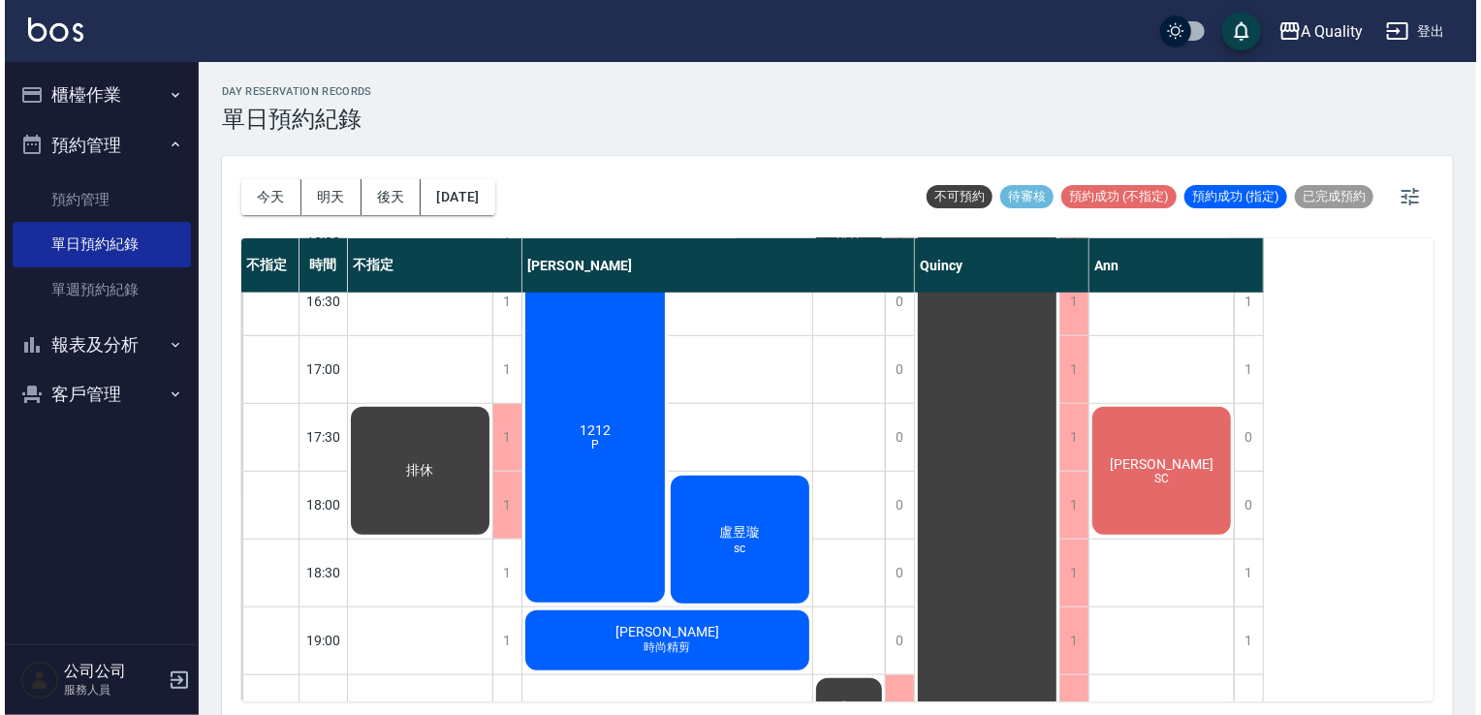
scroll to position [776, 0]
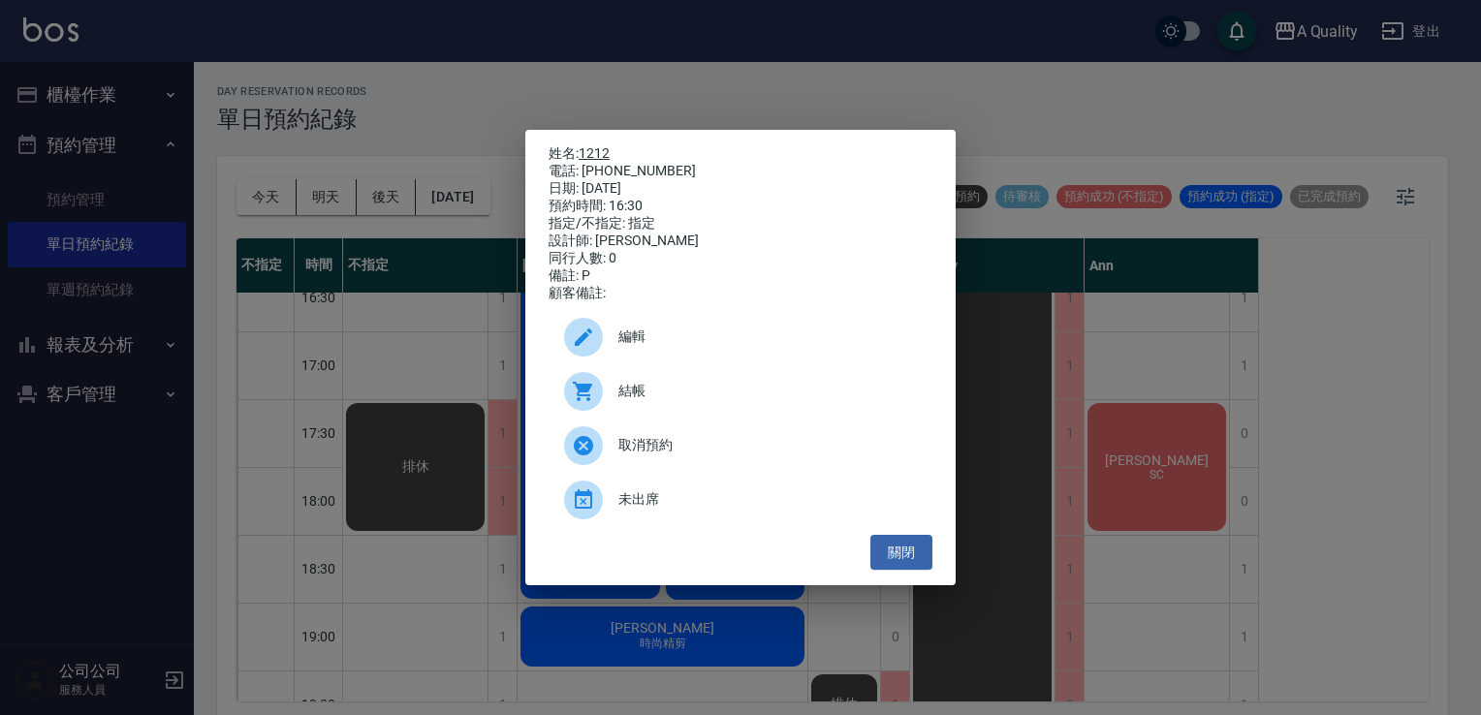
click at [593, 148] on link "1212" at bounding box center [594, 153] width 31 height 16
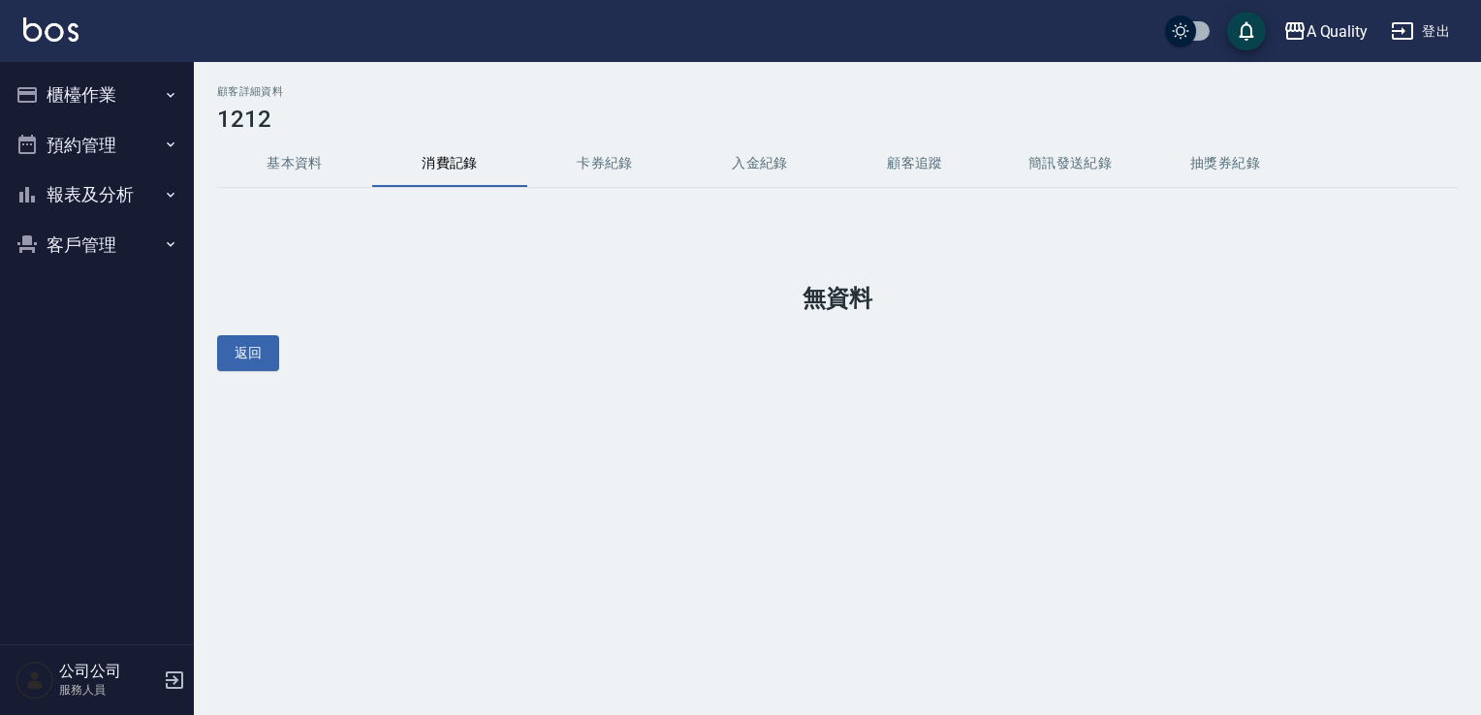
click at [326, 170] on button "基本資料" at bounding box center [294, 164] width 155 height 47
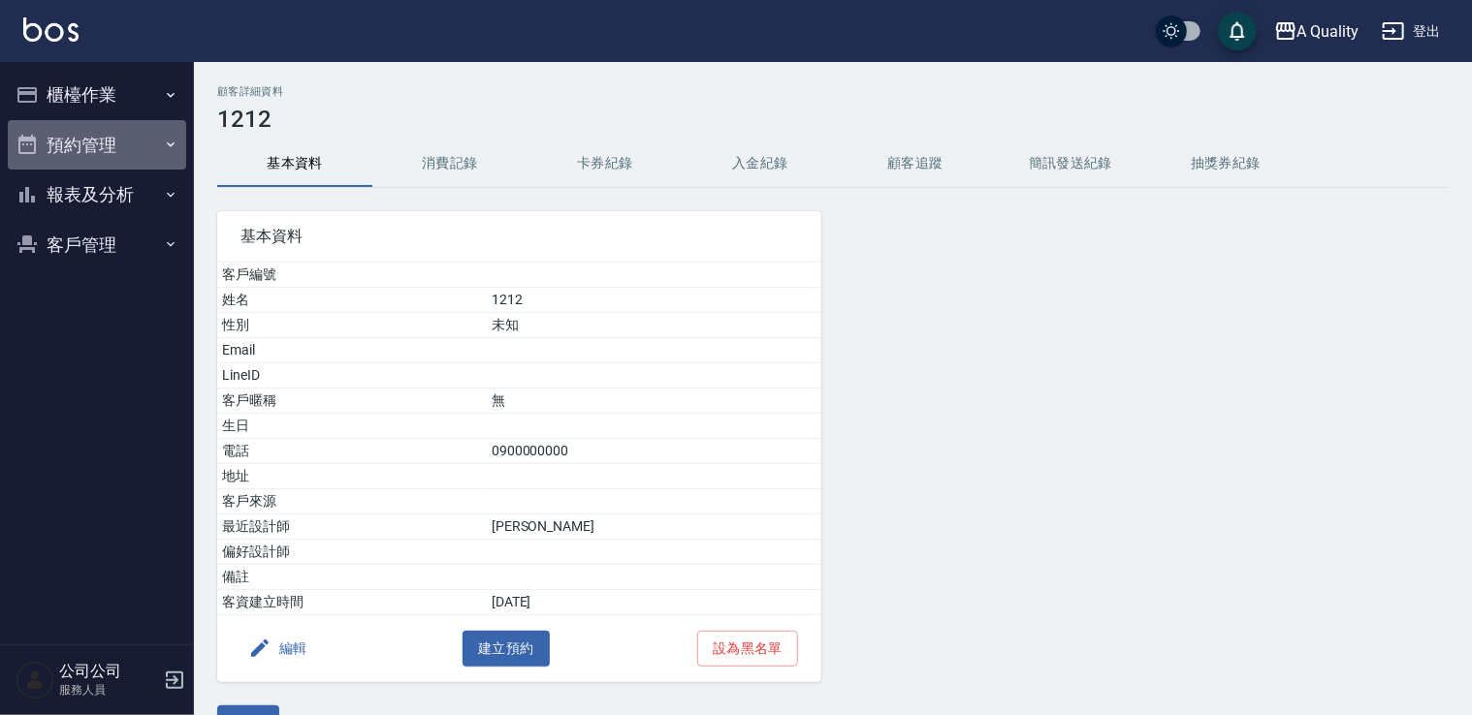
click at [86, 145] on button "預約管理" at bounding box center [97, 145] width 178 height 50
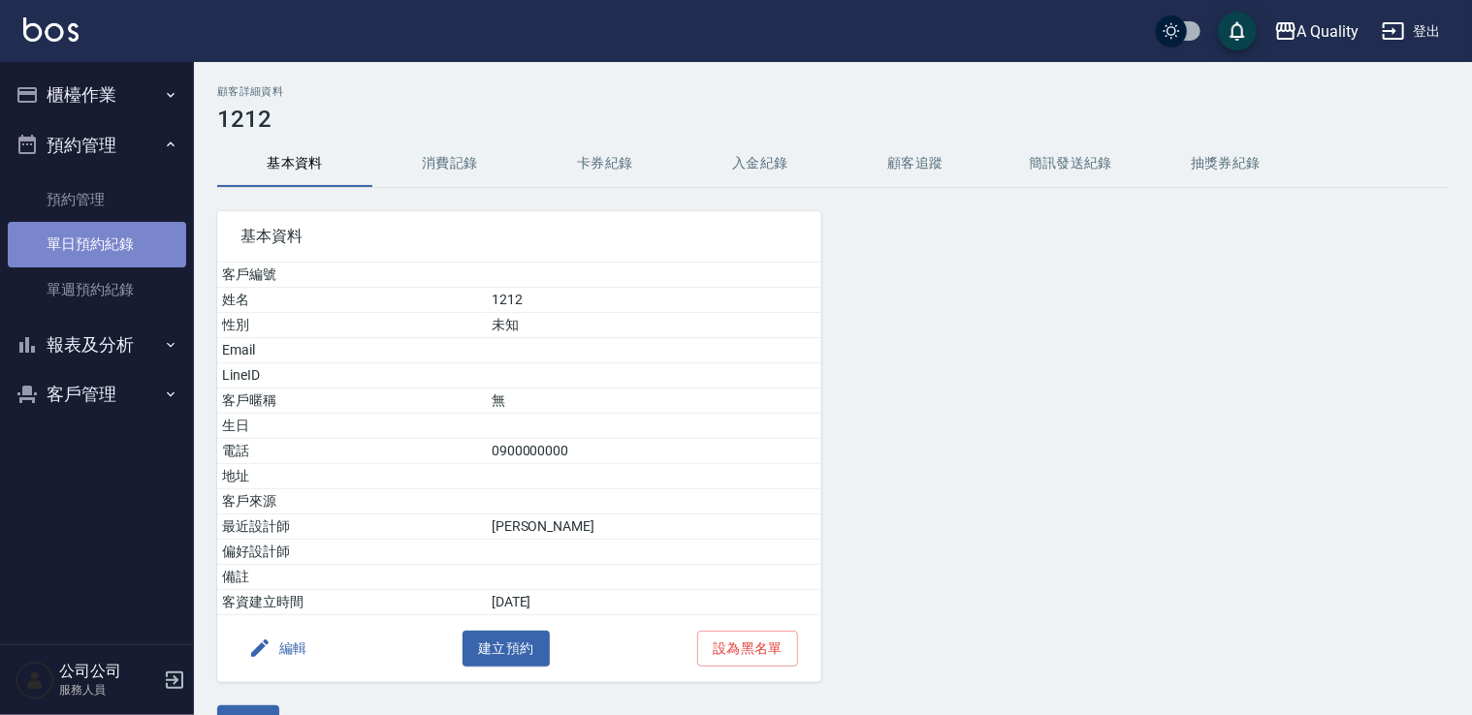
click at [109, 226] on link "單日預約紀錄" at bounding box center [97, 244] width 178 height 45
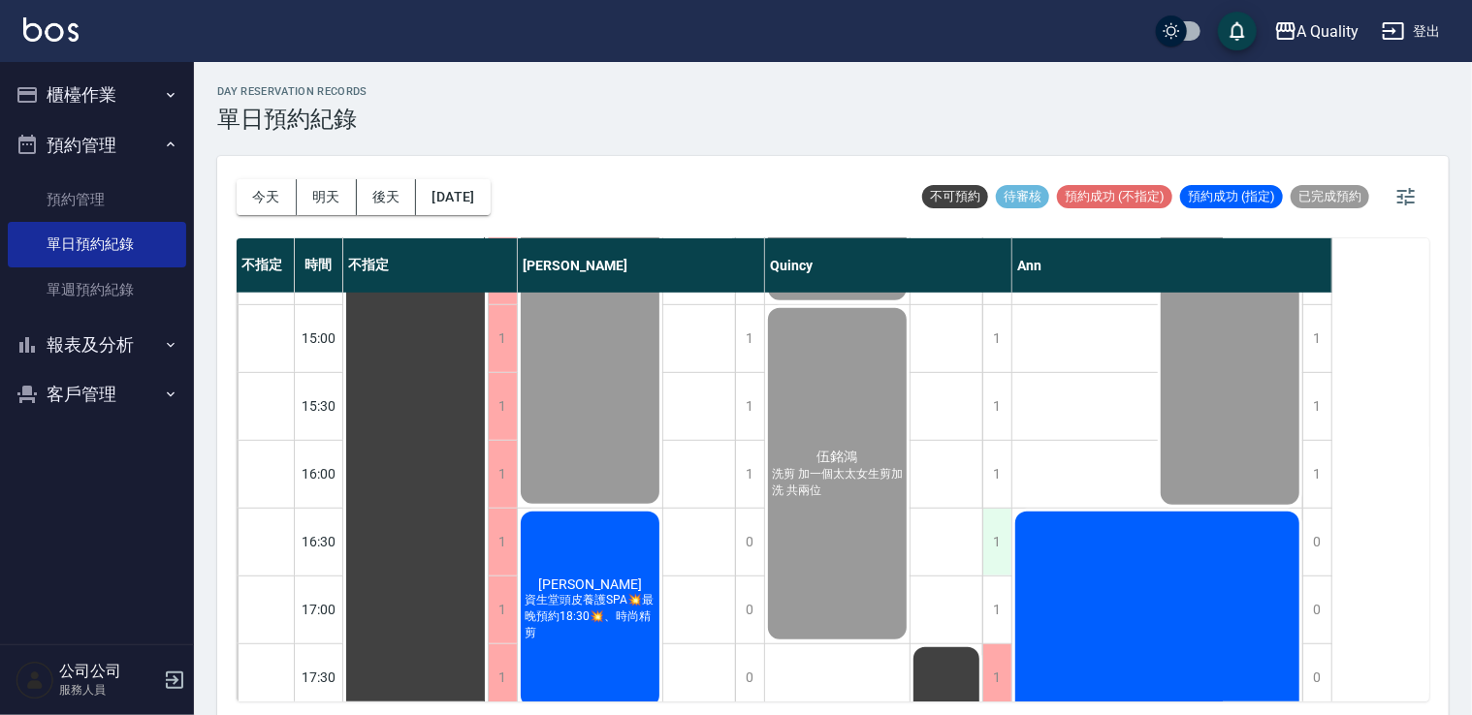
scroll to position [485, 0]
